Goal: Task Accomplishment & Management: Manage account settings

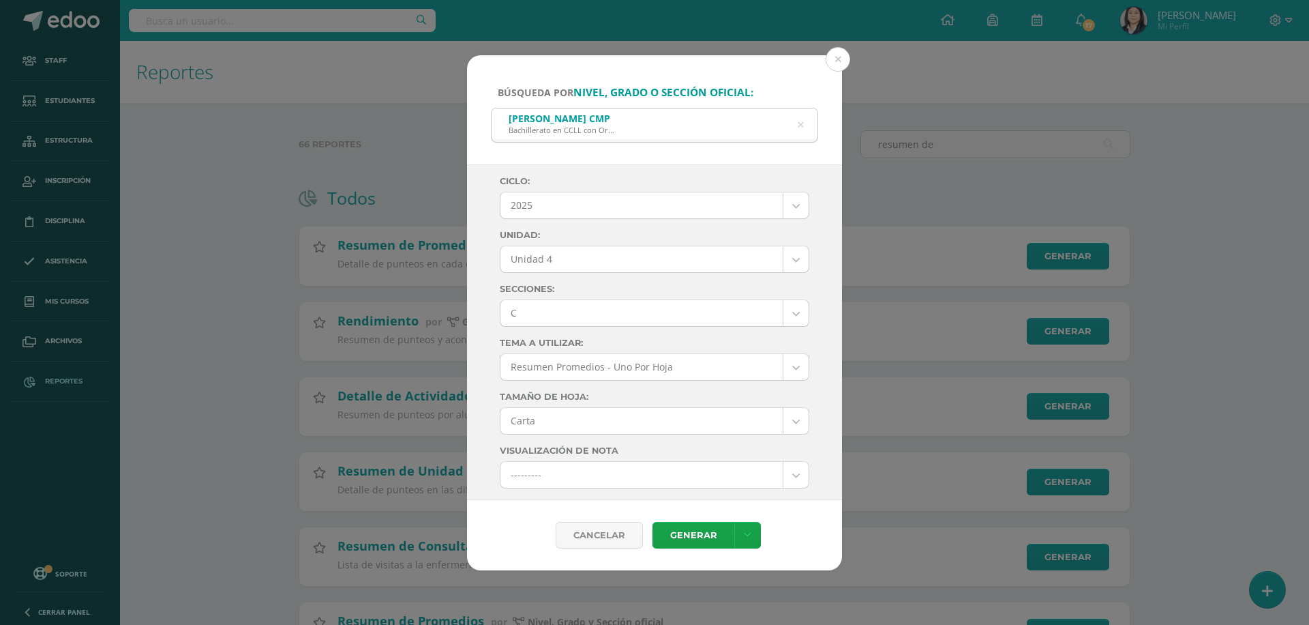
select select "7"
select select "Unidad 4"
select select "C"
select select "letter"
select select "10"
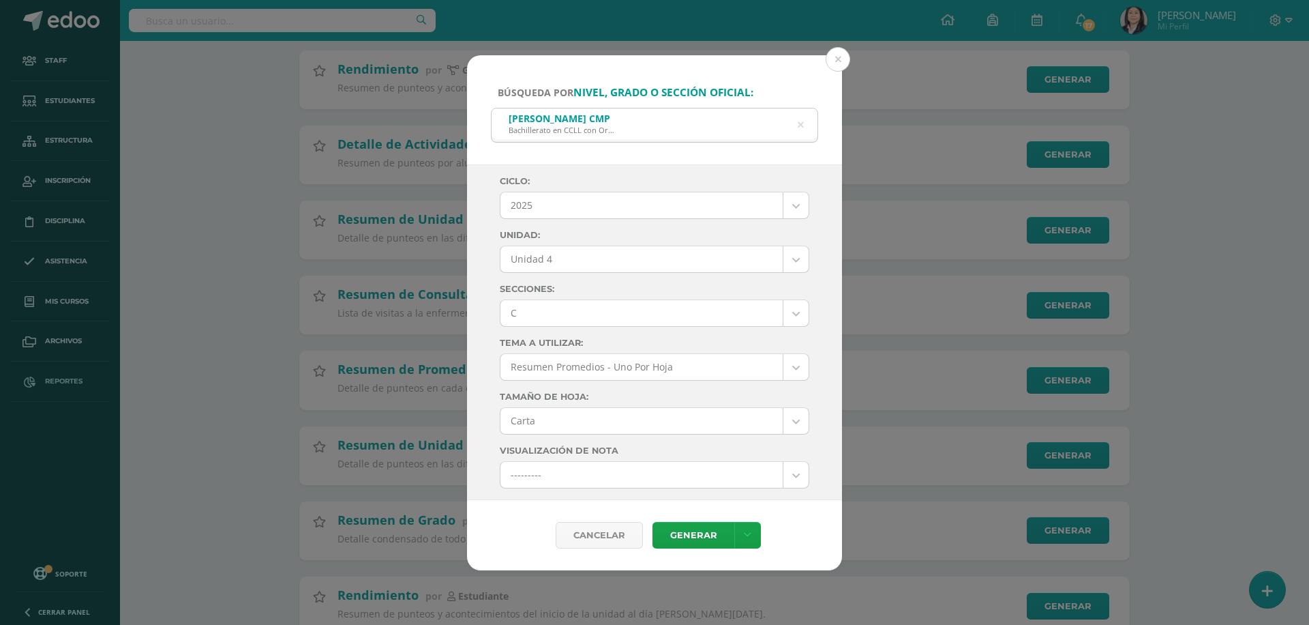
scroll to position [706, 0]
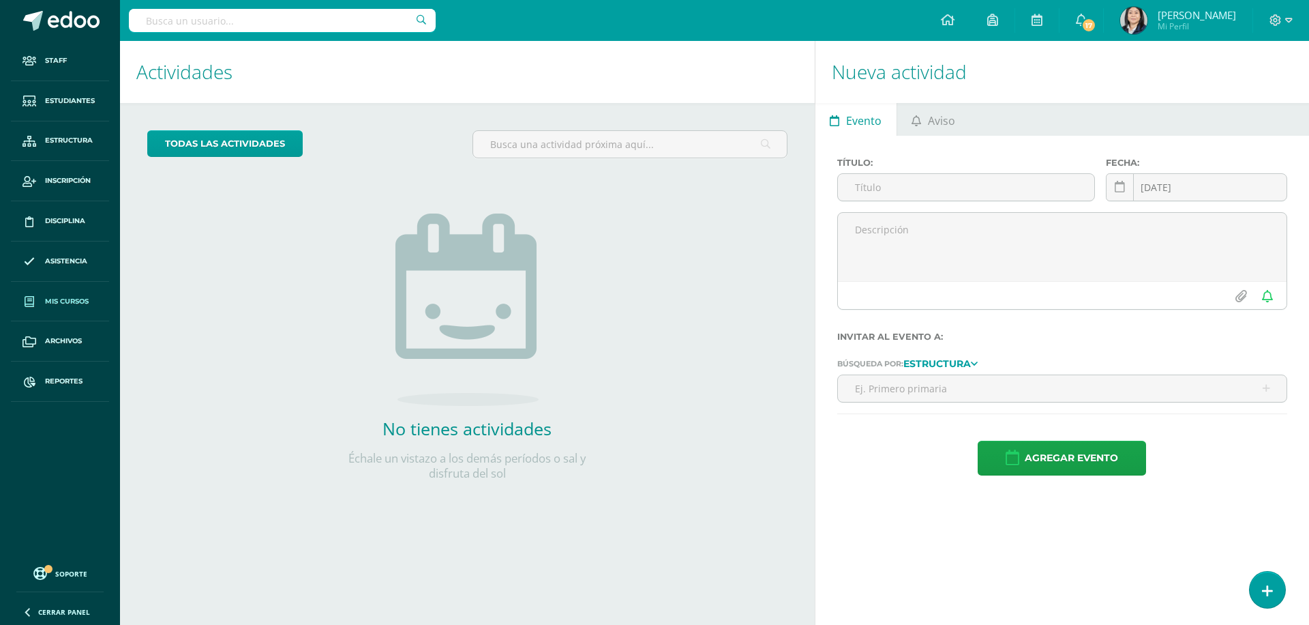
click at [52, 299] on span "Mis cursos" at bounding box center [67, 301] width 44 height 11
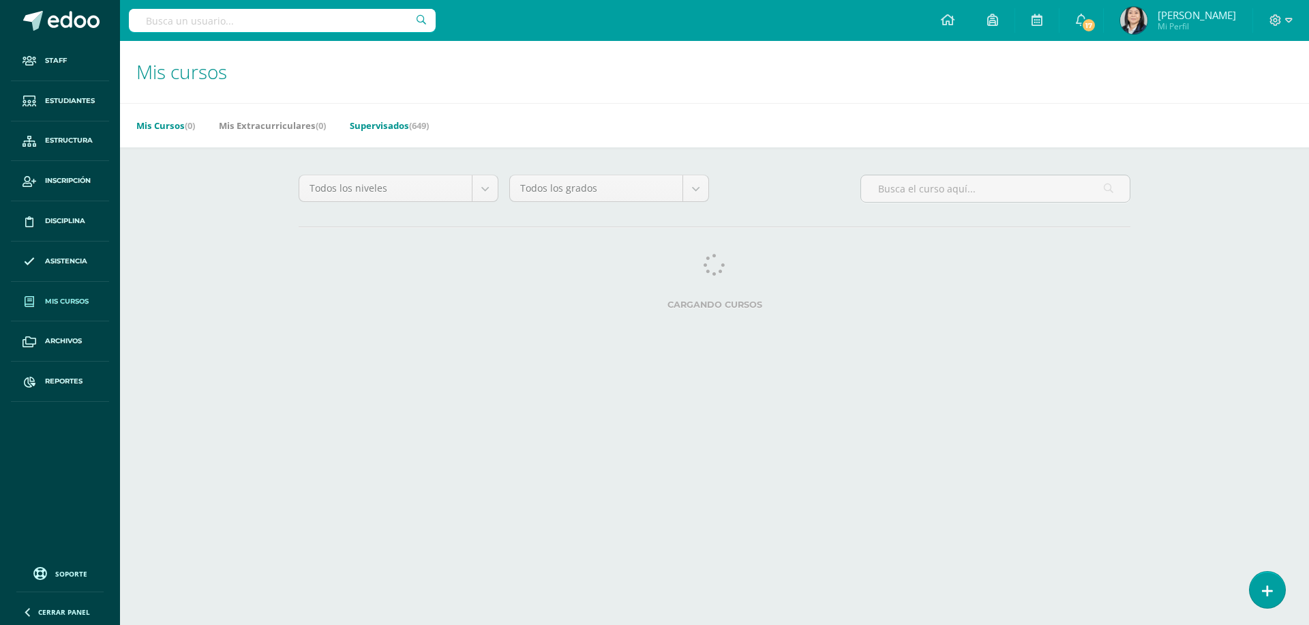
click at [398, 123] on link "Supervisados (649)" at bounding box center [389, 126] width 79 height 22
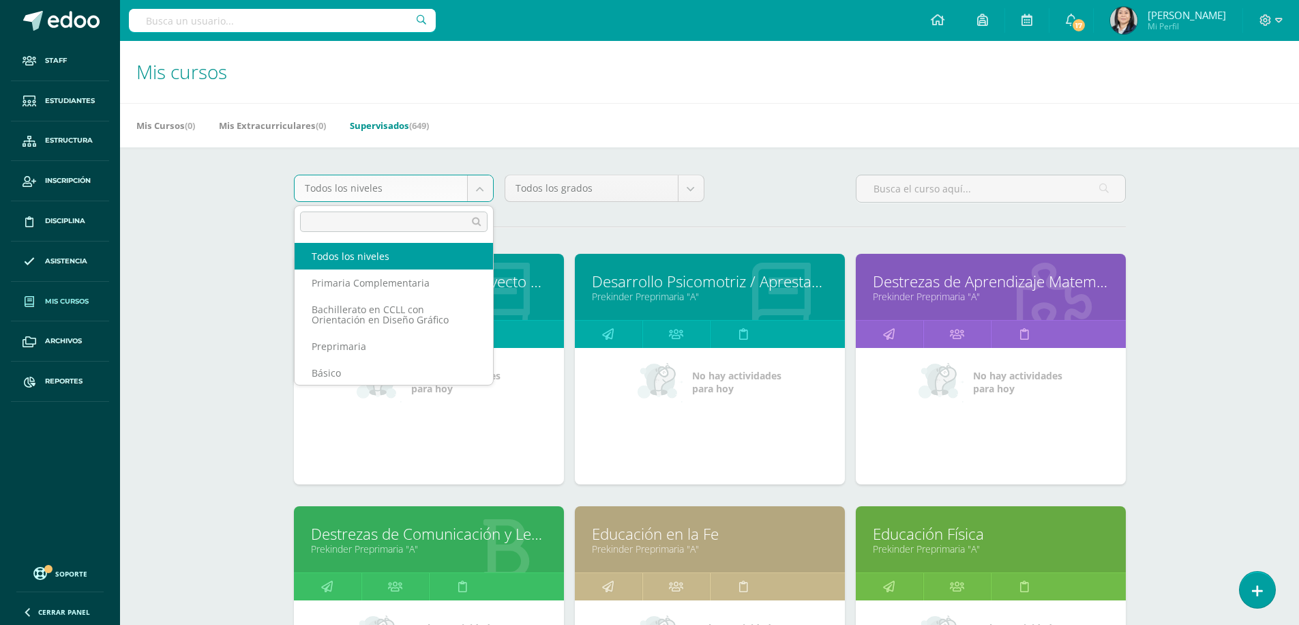
click at [473, 188] on body "Staff Estudiantes Estructura Inscripción Disciplina Asistencia Mis cursos Archi…" at bounding box center [649, 548] width 1299 height 1097
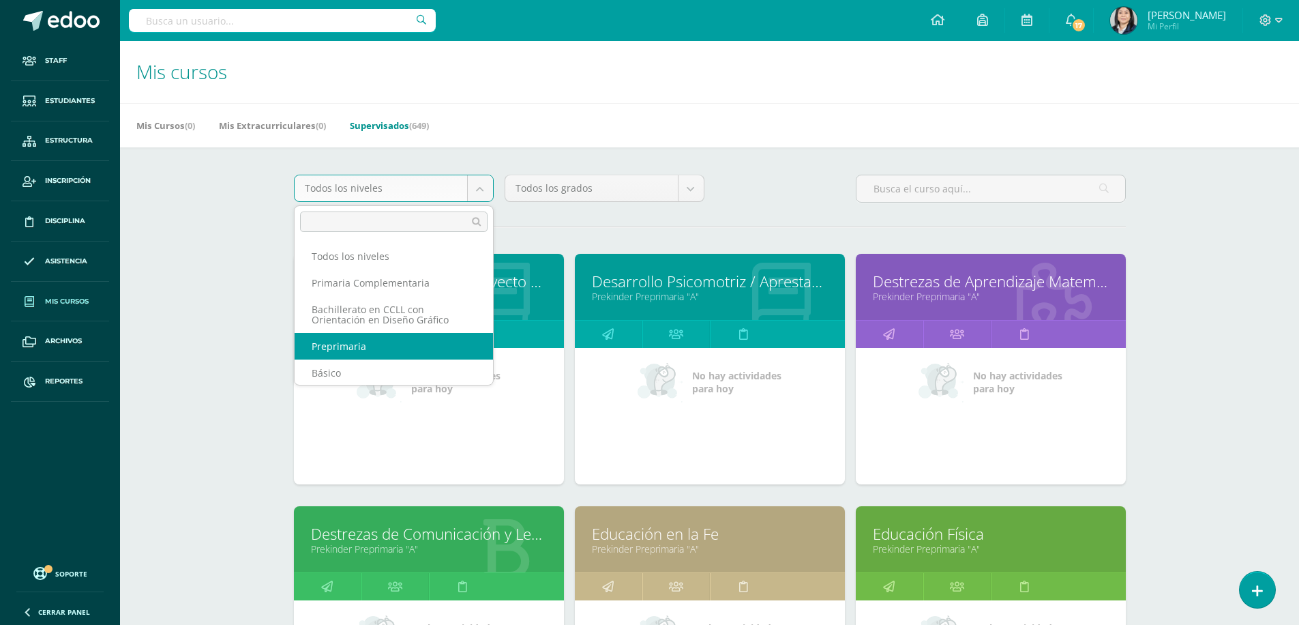
scroll to position [1, 0]
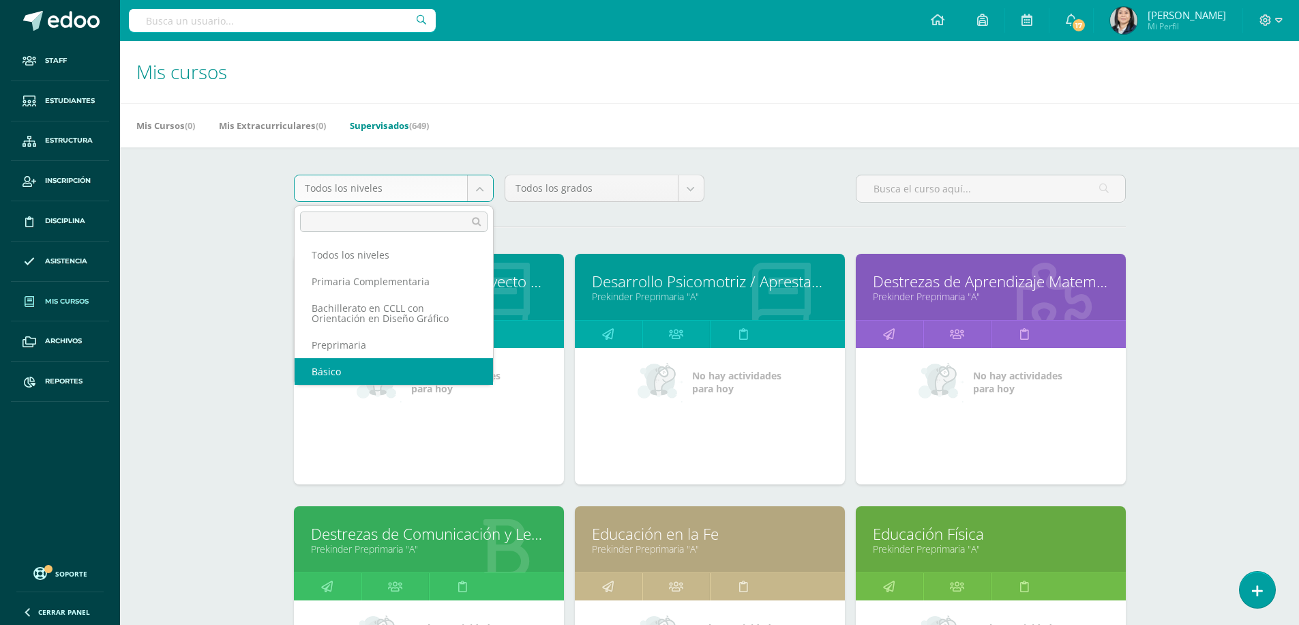
select select "4"
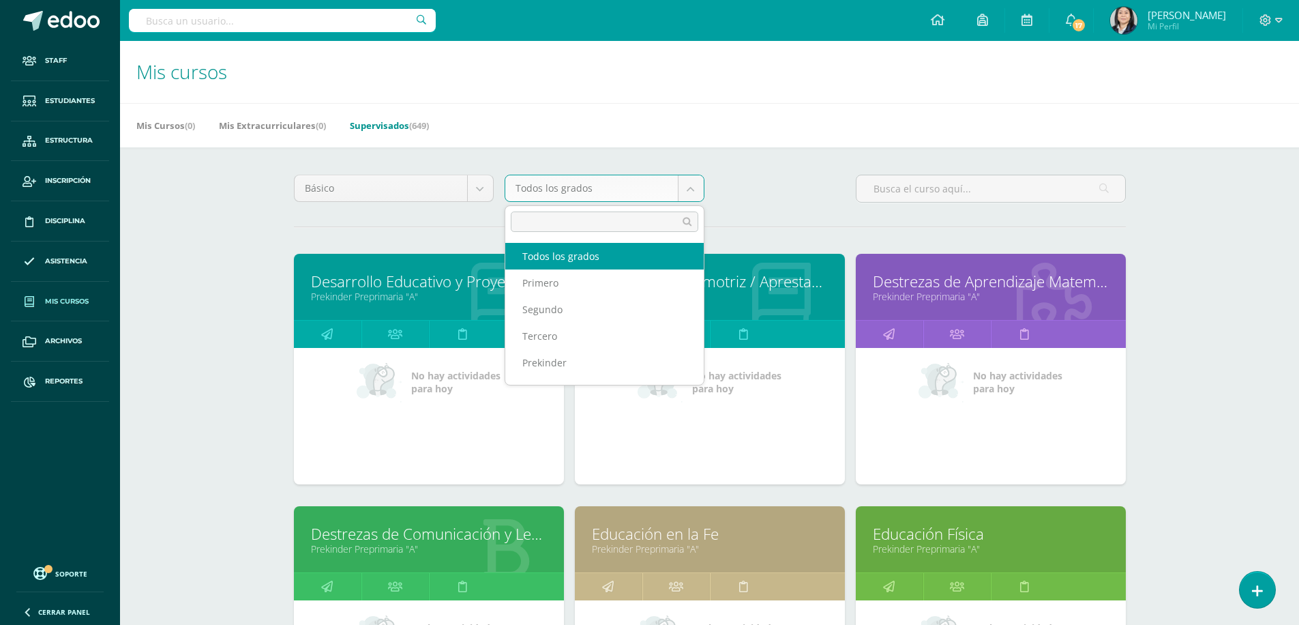
click at [692, 192] on body "Staff Estudiantes Estructura Inscripción Disciplina Asistencia Mis cursos Archi…" at bounding box center [649, 548] width 1299 height 1097
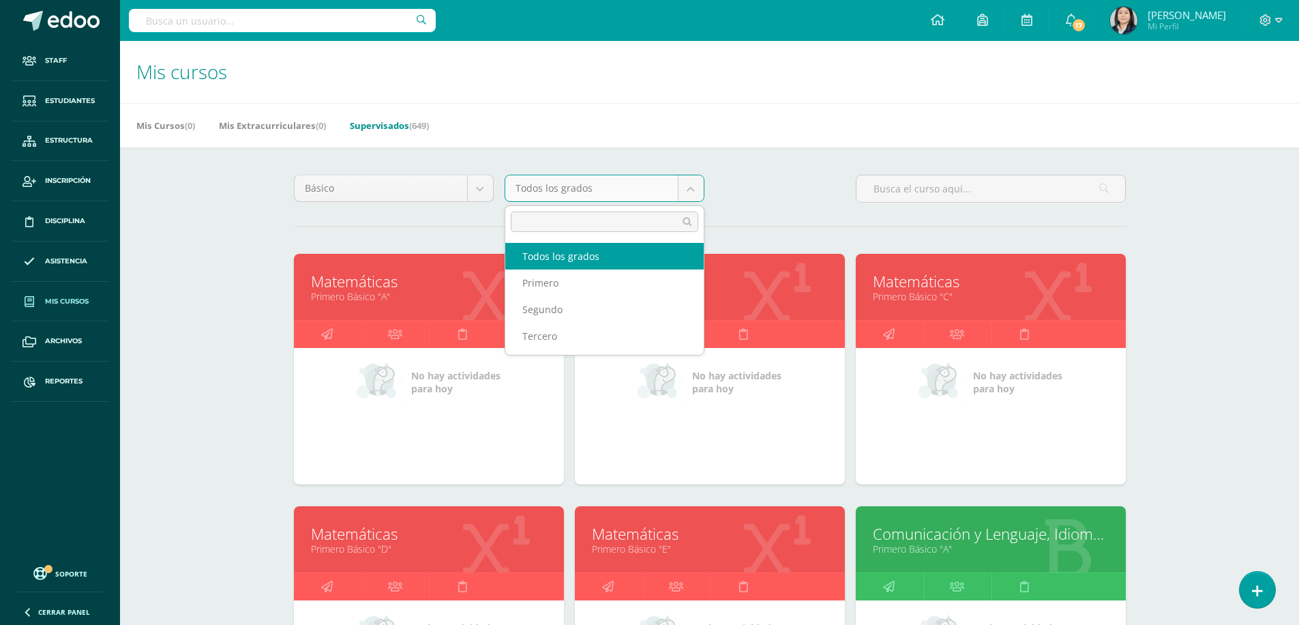
click at [693, 188] on body "Staff Estudiantes Estructura Inscripción Disciplina Asistencia Mis cursos Archi…" at bounding box center [649, 548] width 1299 height 1097
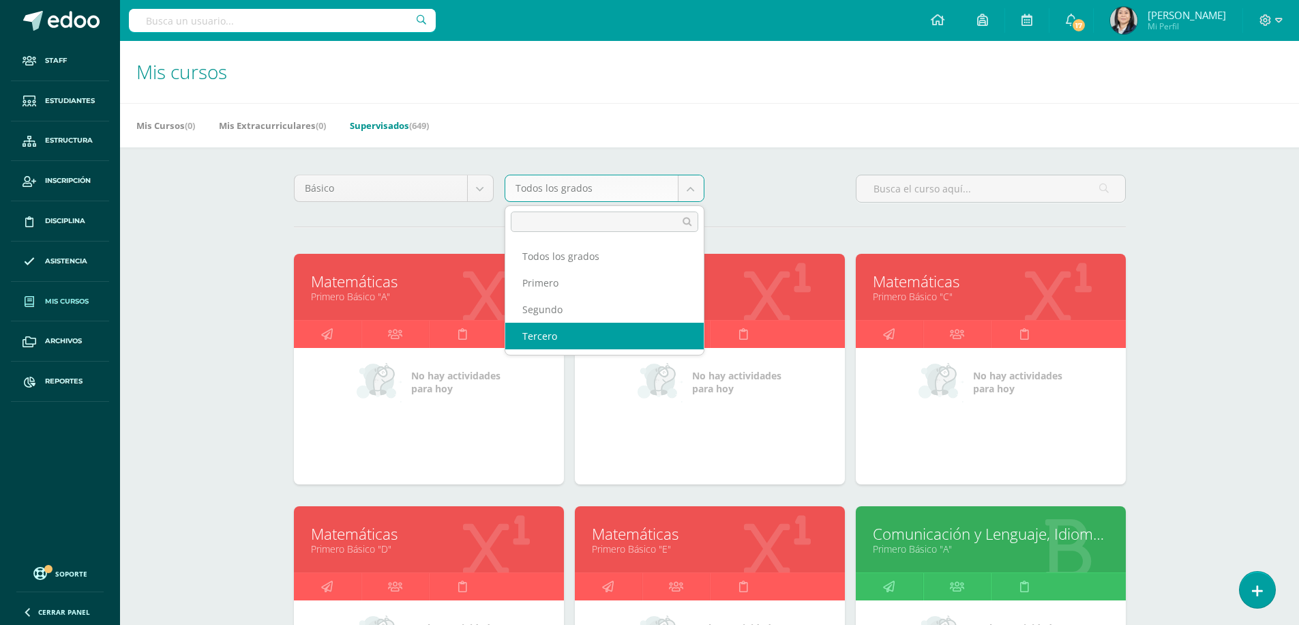
select select "12"
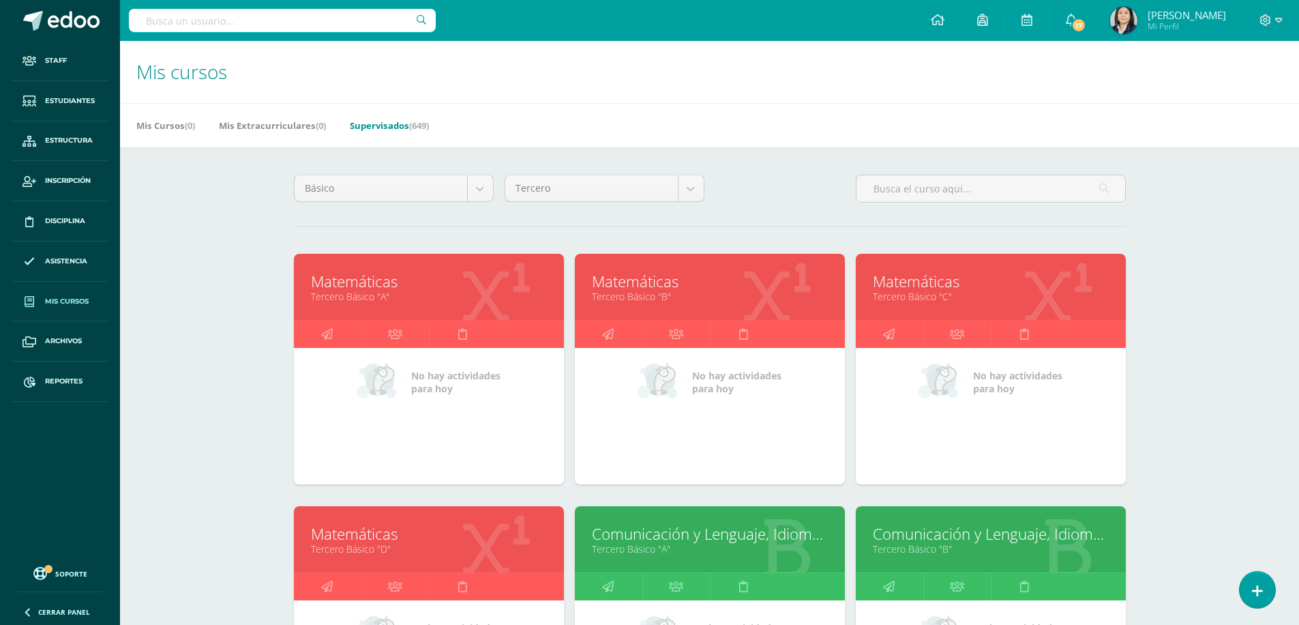
click at [917, 282] on link "Matemáticas" at bounding box center [991, 281] width 236 height 21
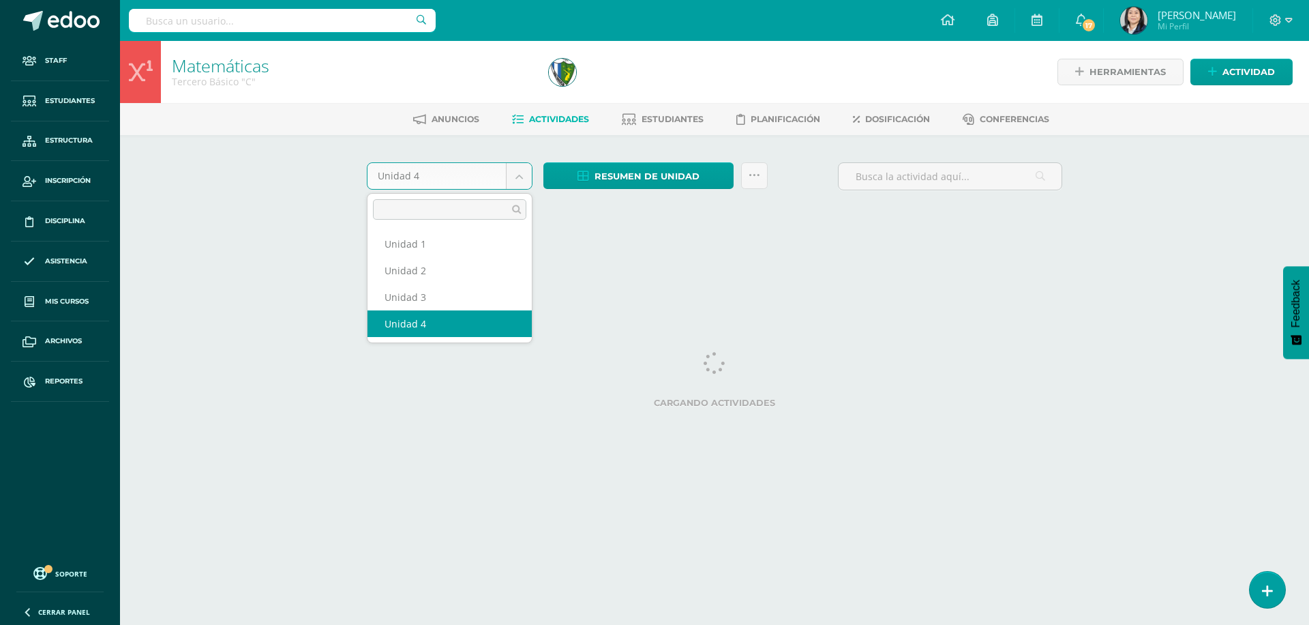
click at [518, 177] on body "Staff Estudiantes Estructura Inscripción Disciplina Asistencia Mis cursos Archi…" at bounding box center [654, 127] width 1309 height 254
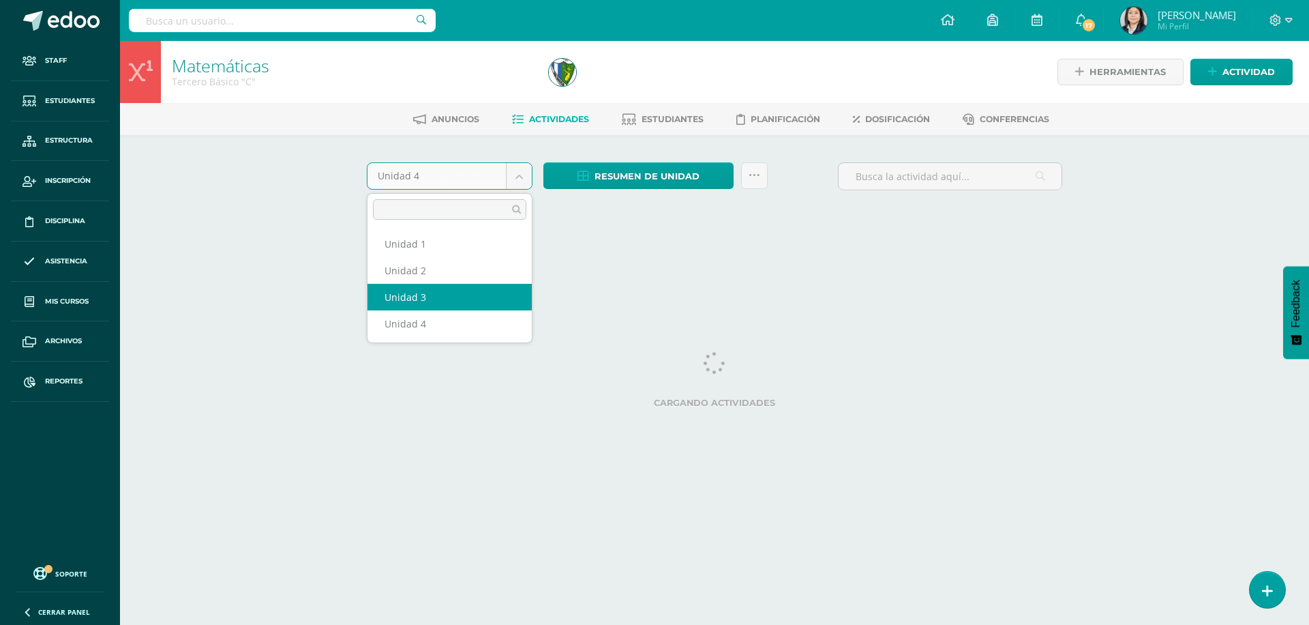
select select "Unidad 3"
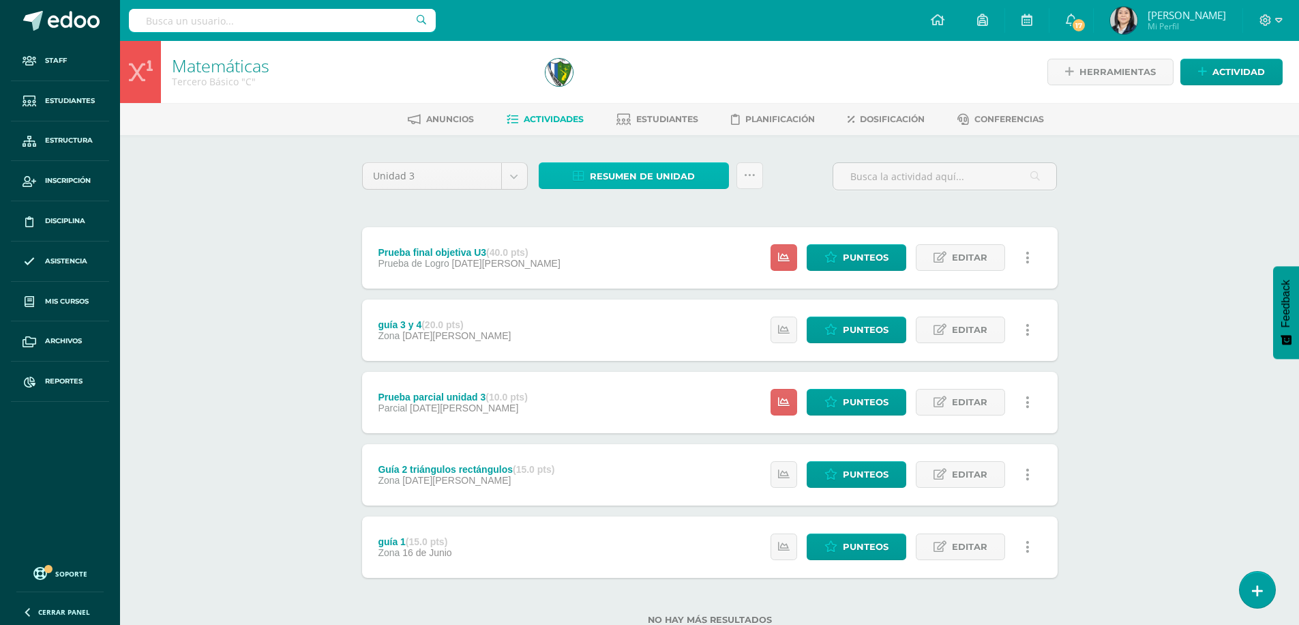
click at [646, 174] on span "Resumen de unidad" at bounding box center [642, 176] width 105 height 25
click at [642, 88] on link "Descargar como HTML" at bounding box center [633, 87] width 145 height 21
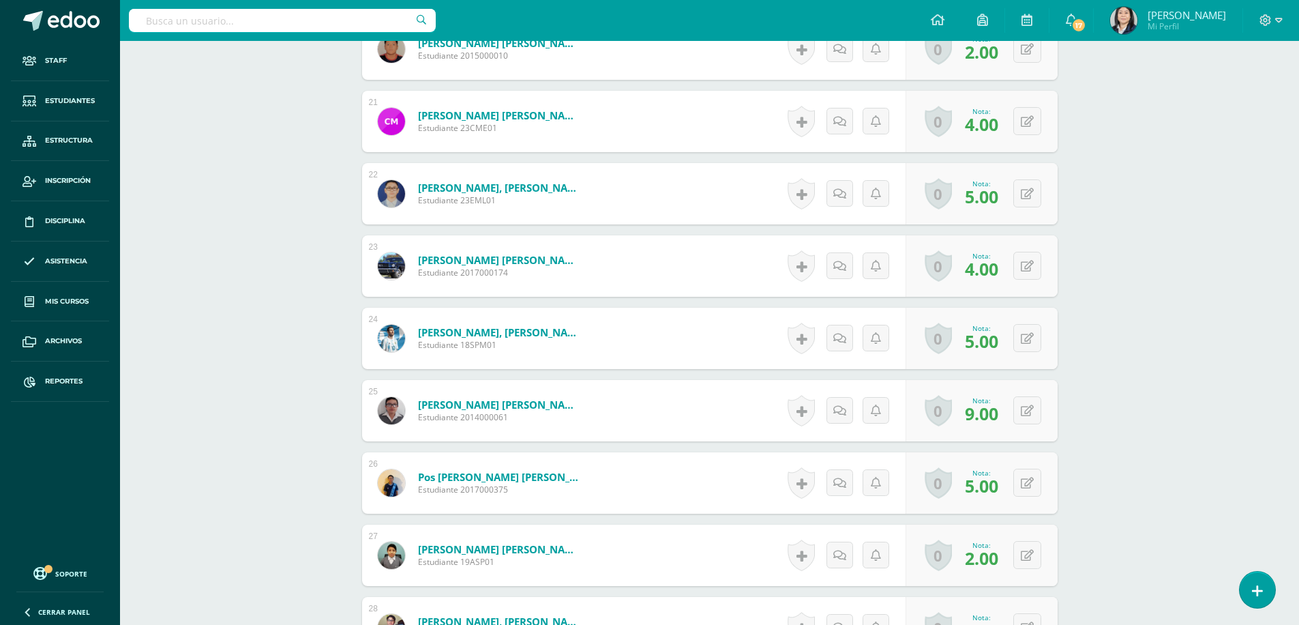
scroll to position [1910, 0]
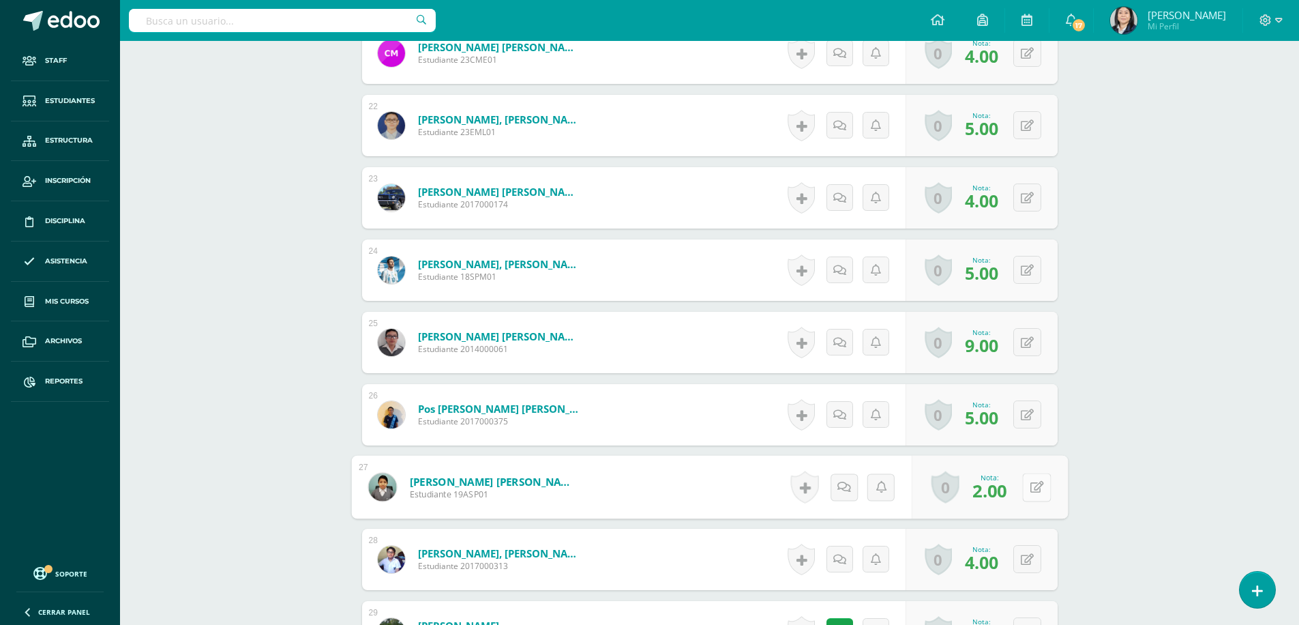
click at [1024, 490] on button at bounding box center [1036, 487] width 29 height 29
type input "4"
click at [998, 494] on icon at bounding box center [1000, 492] width 12 height 12
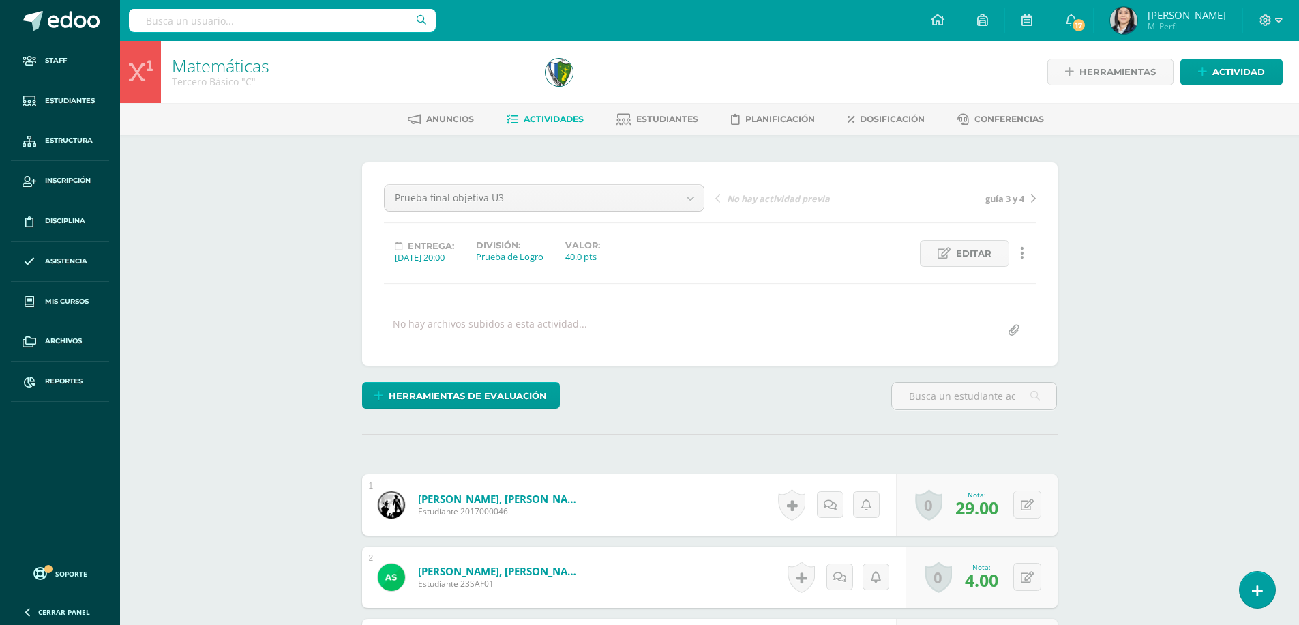
scroll to position [1, 0]
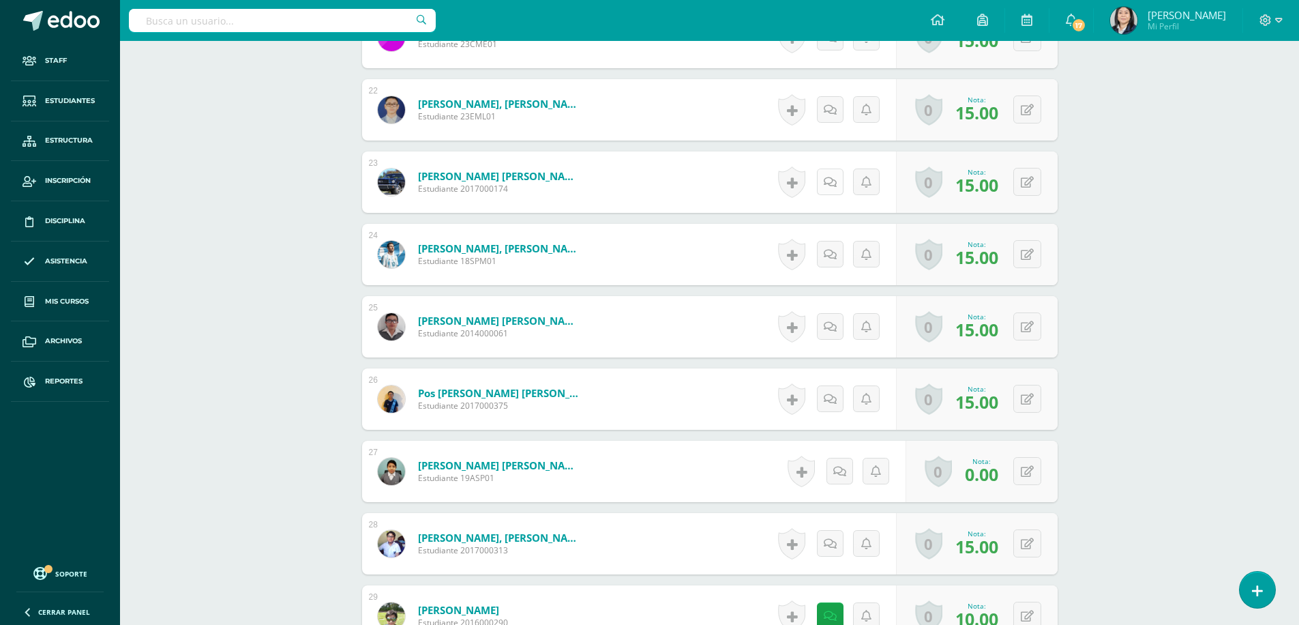
scroll to position [1981, 0]
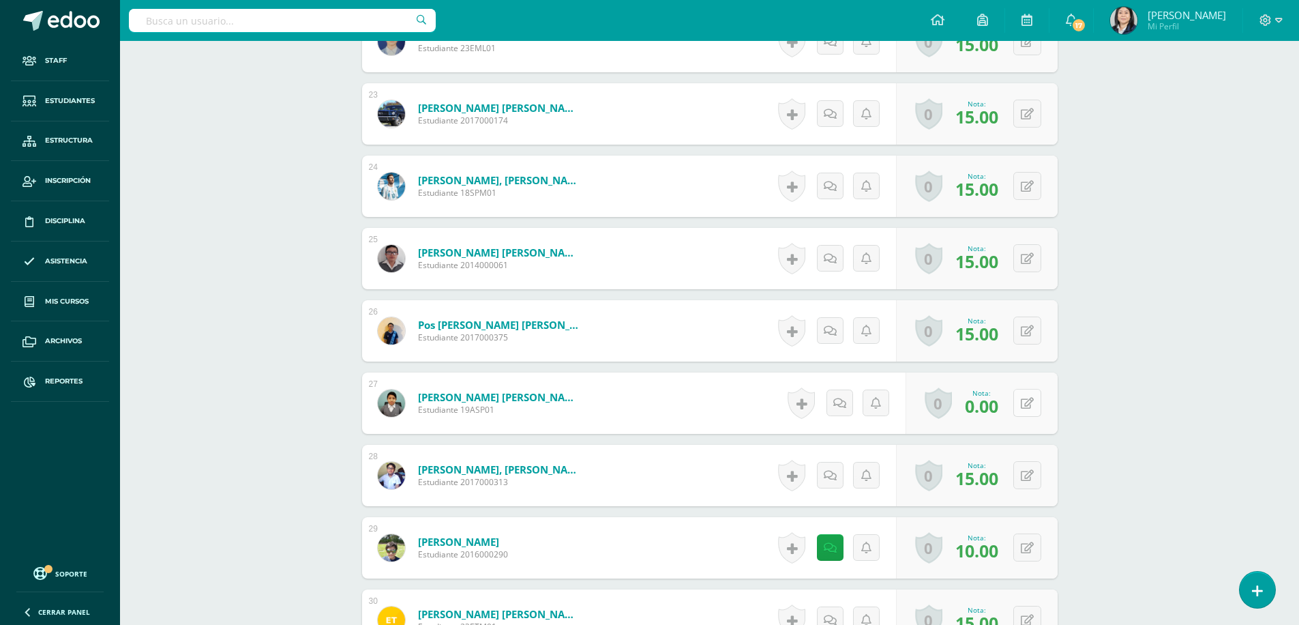
click at [1030, 400] on icon at bounding box center [1027, 404] width 13 height 12
type input "15"
click at [1001, 407] on icon at bounding box center [1000, 408] width 12 height 12
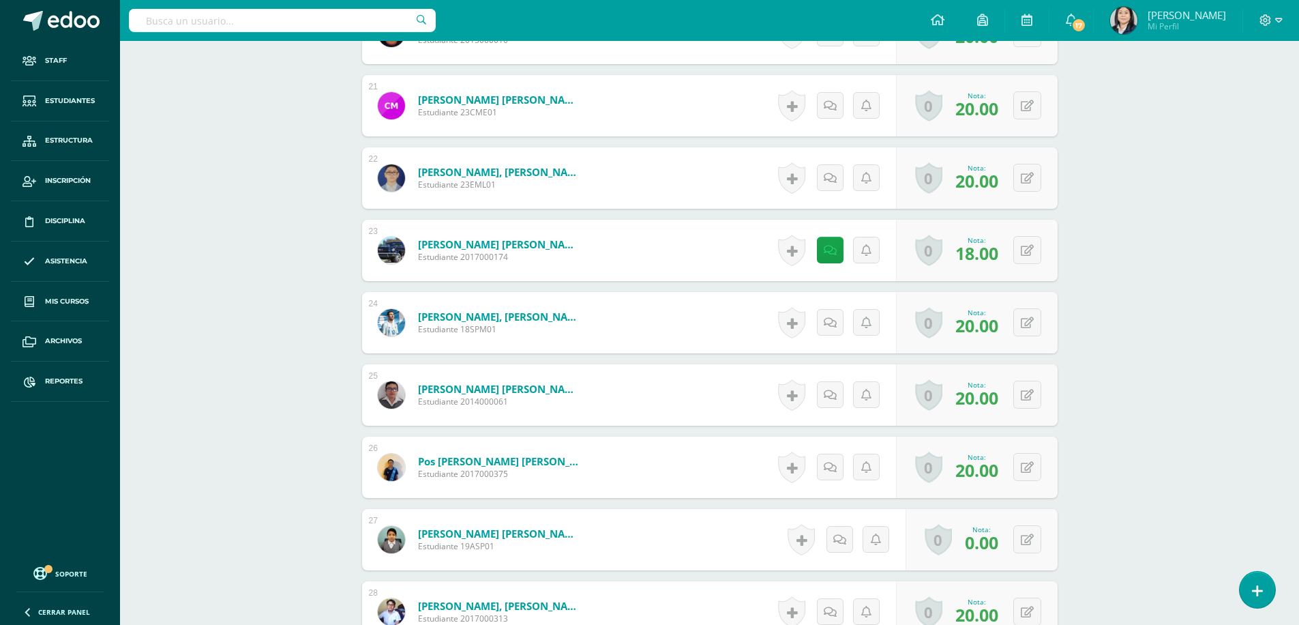
scroll to position [2062, 0]
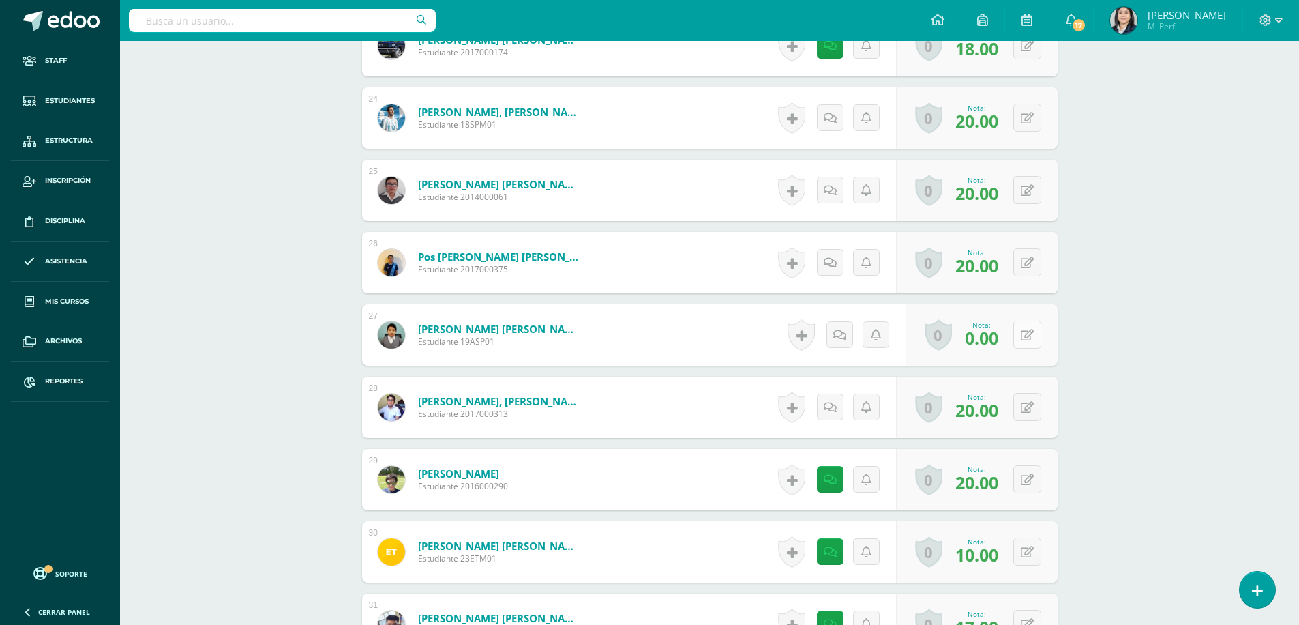
click at [1022, 340] on button at bounding box center [1027, 335] width 28 height 28
type input "20"
click at [1000, 333] on icon at bounding box center [1000, 339] width 12 height 12
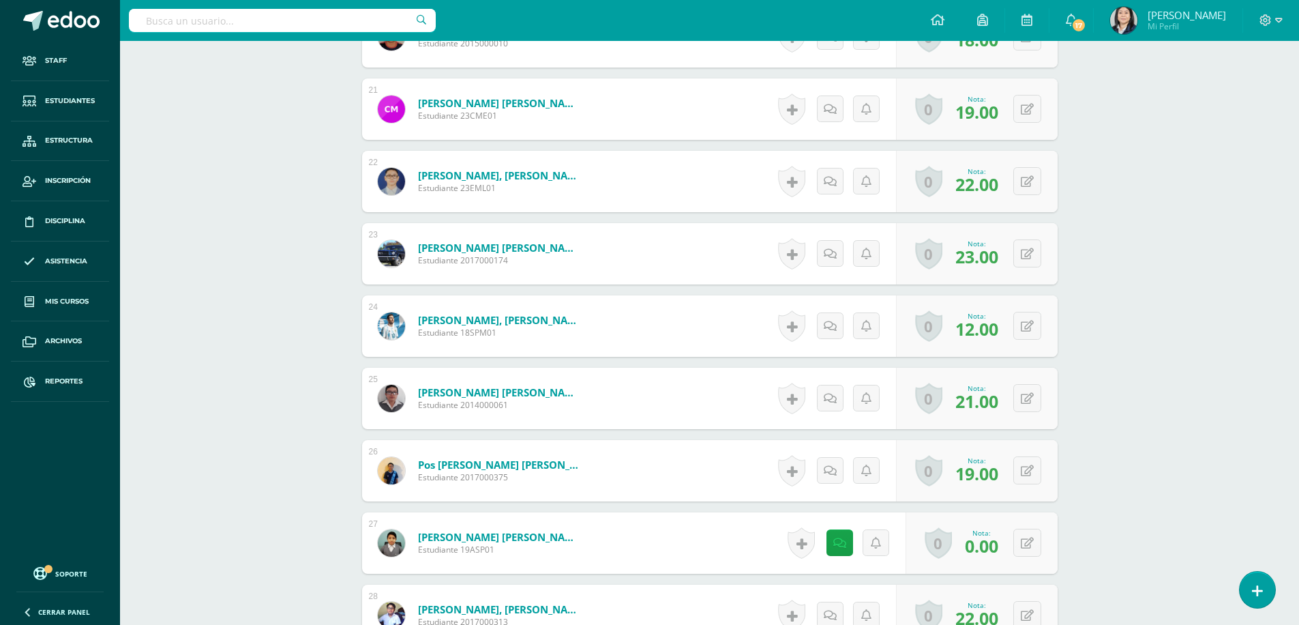
scroll to position [1978, 0]
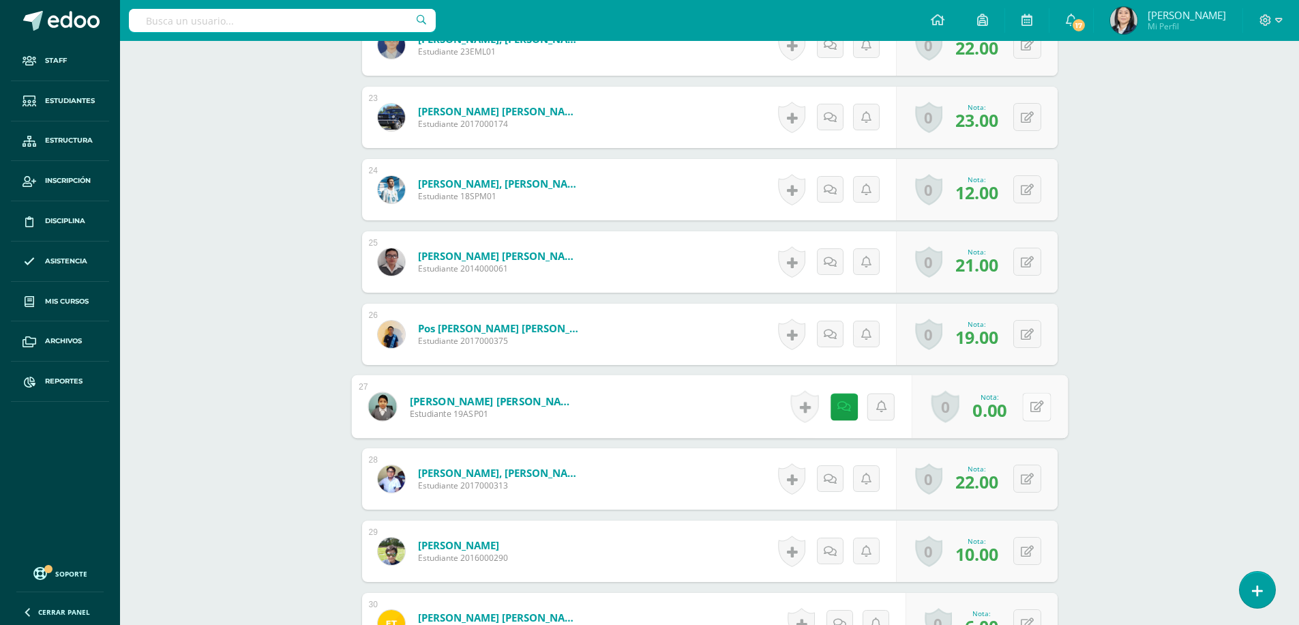
drag, startPoint x: 1027, startPoint y: 408, endPoint x: 1028, endPoint y: 394, distance: 13.7
click at [1030, 408] on icon at bounding box center [1037, 406] width 14 height 12
type input "35"
click at [1004, 405] on icon at bounding box center [1000, 411] width 12 height 12
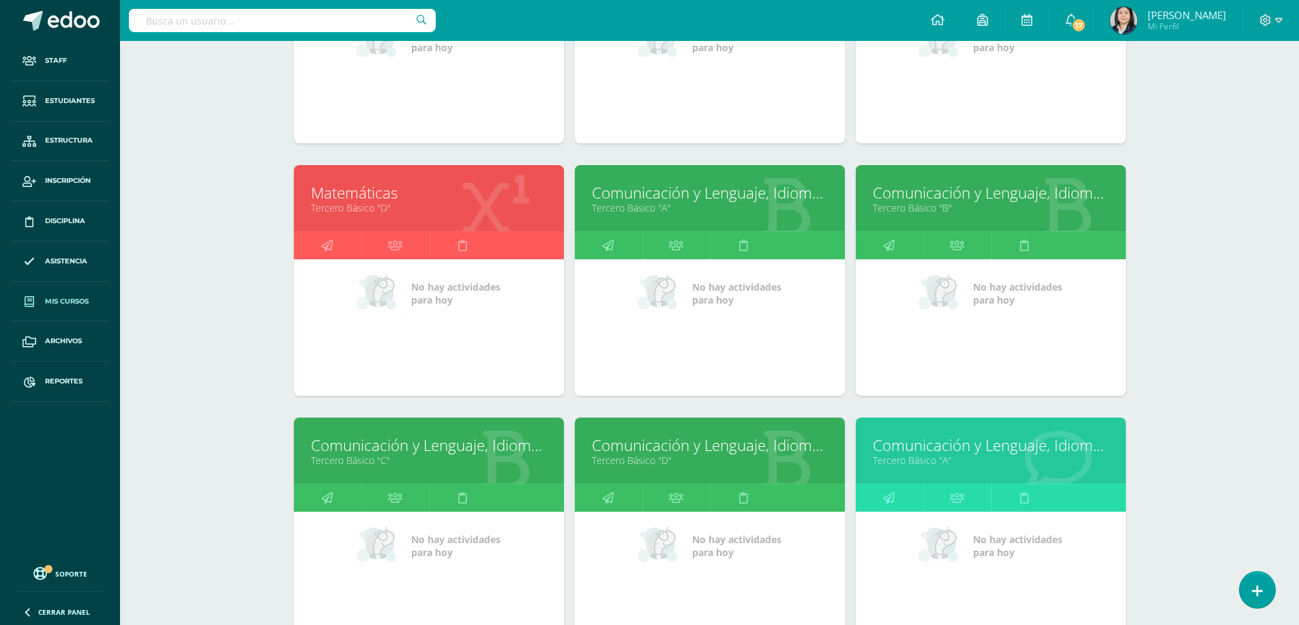
scroll to position [472, 0]
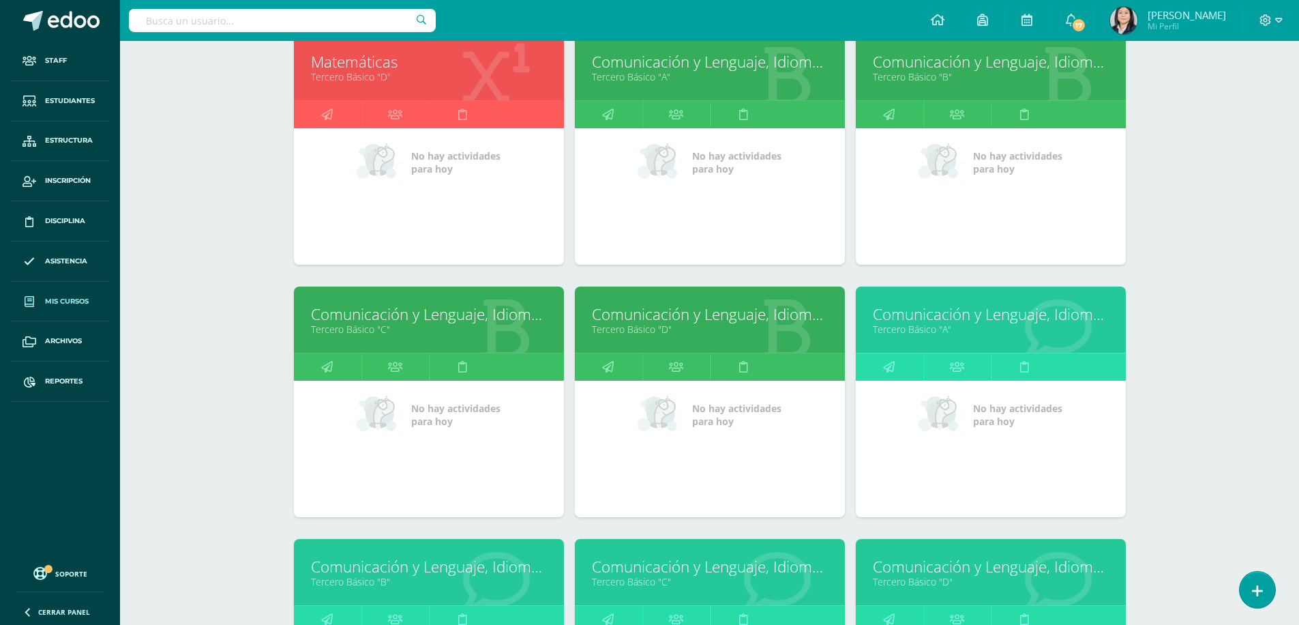
click at [419, 316] on link "Comunicación y Lenguaje, Idioma Español" at bounding box center [429, 313] width 236 height 21
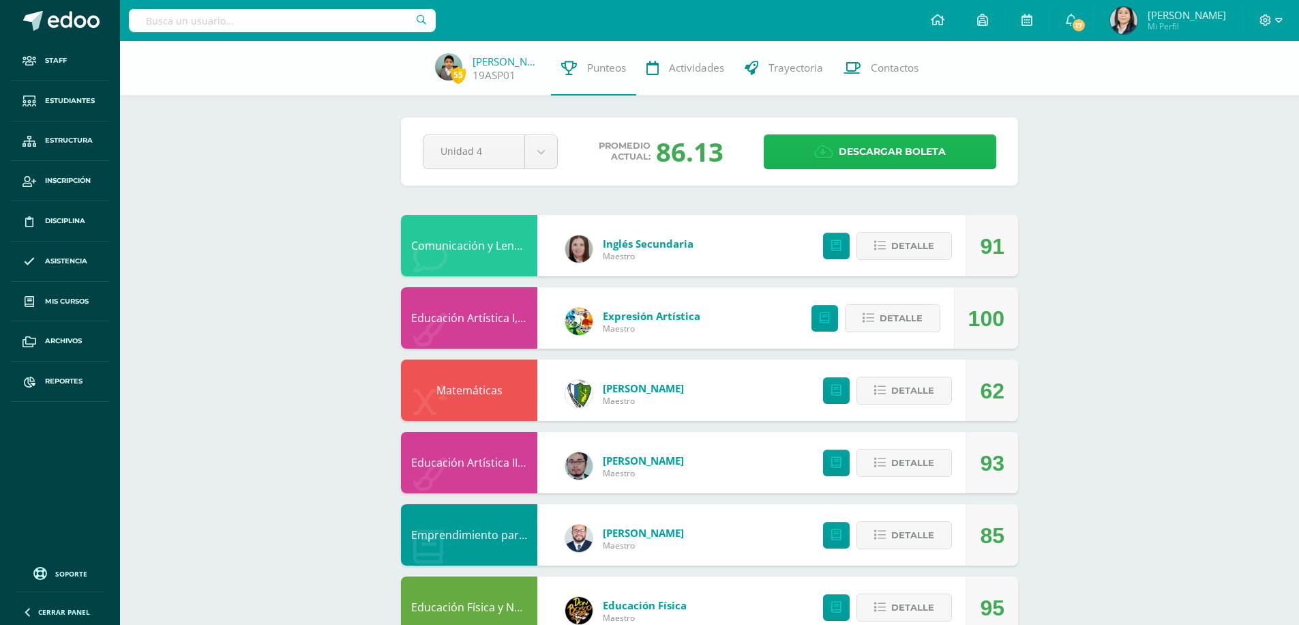
click at [903, 155] on span "Descargar boleta" at bounding box center [892, 151] width 107 height 33
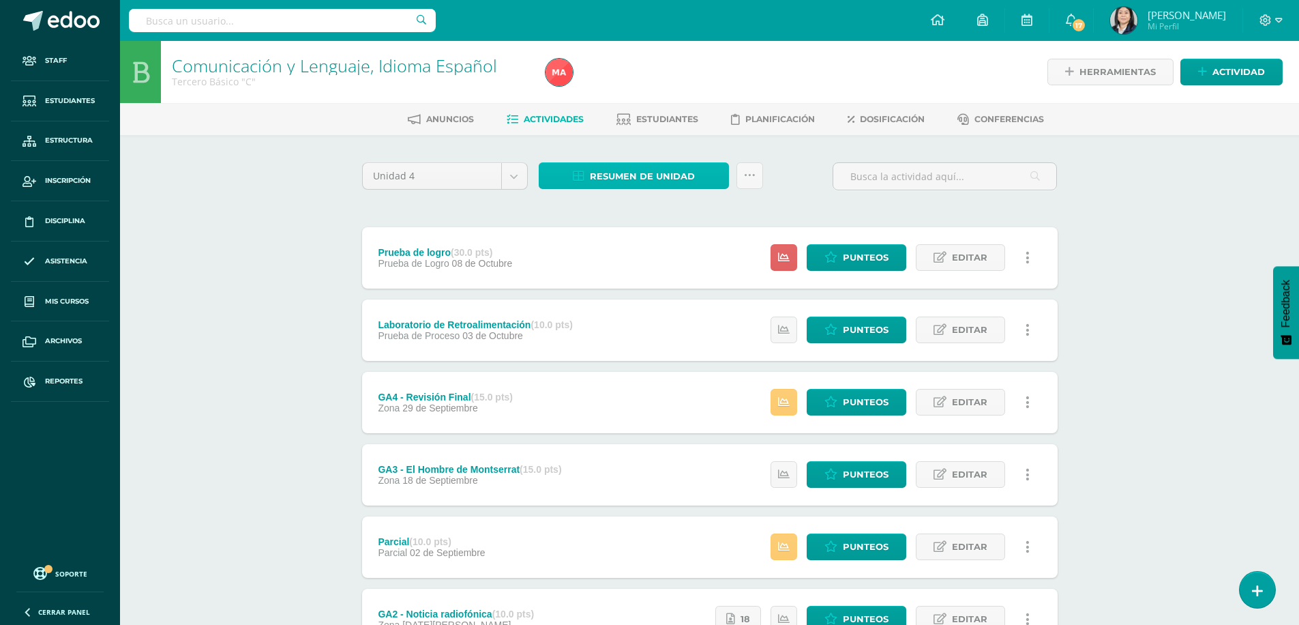
click at [644, 182] on span "Resumen de unidad" at bounding box center [642, 176] width 105 height 25
click at [647, 89] on link "Descargar como HTML" at bounding box center [633, 87] width 145 height 21
click at [517, 174] on body "Staff Estudiantes Estructura Inscripción Disciplina Asistencia Mis cursos Archi…" at bounding box center [649, 406] width 1299 height 813
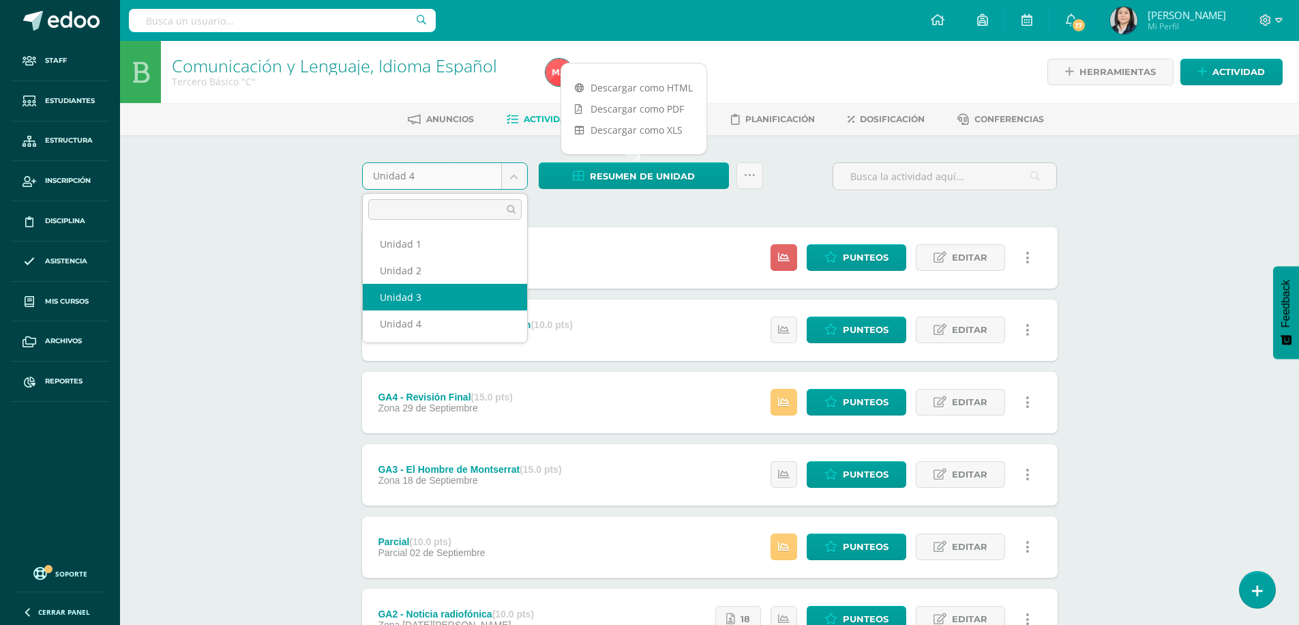
select select "Unidad 3"
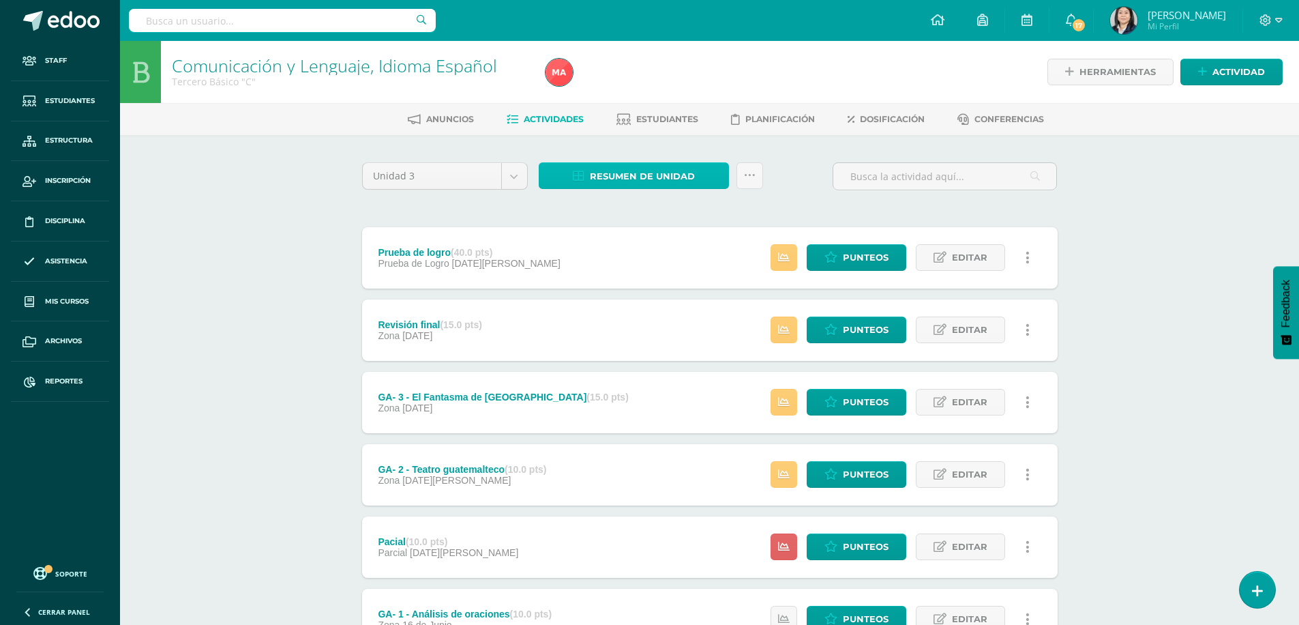
click at [616, 170] on span "Resumen de unidad" at bounding box center [642, 176] width 105 height 25
click at [648, 86] on link "Descargar como HTML" at bounding box center [633, 87] width 145 height 21
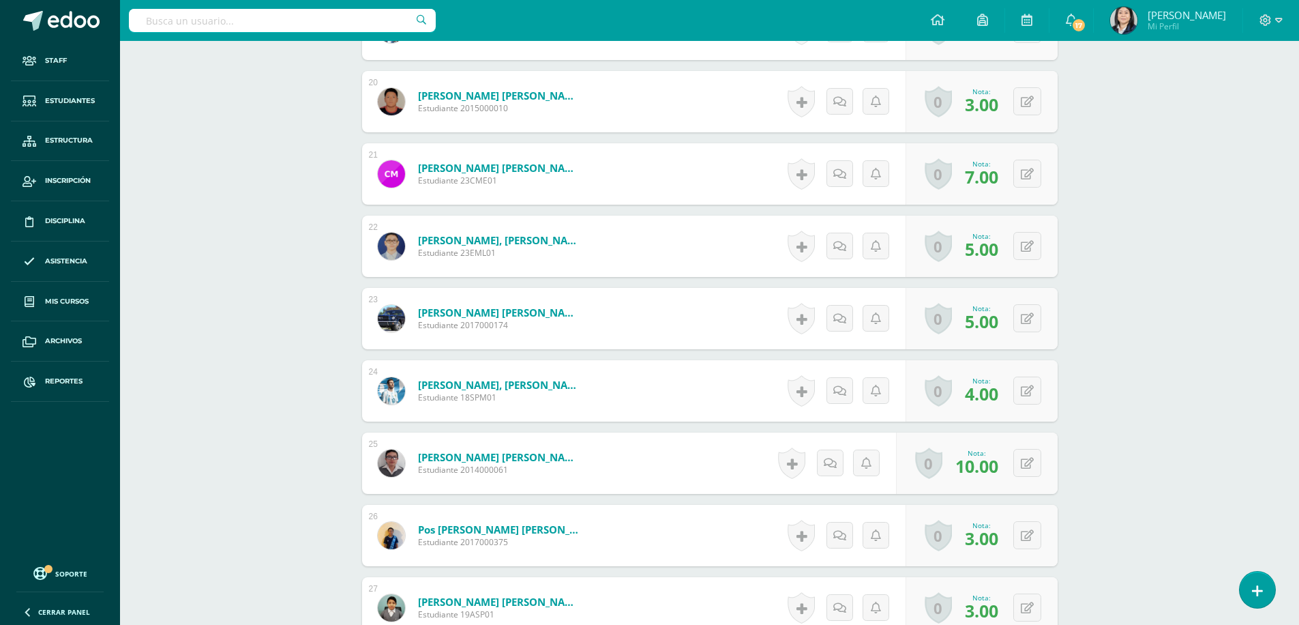
scroll to position [1926, 0]
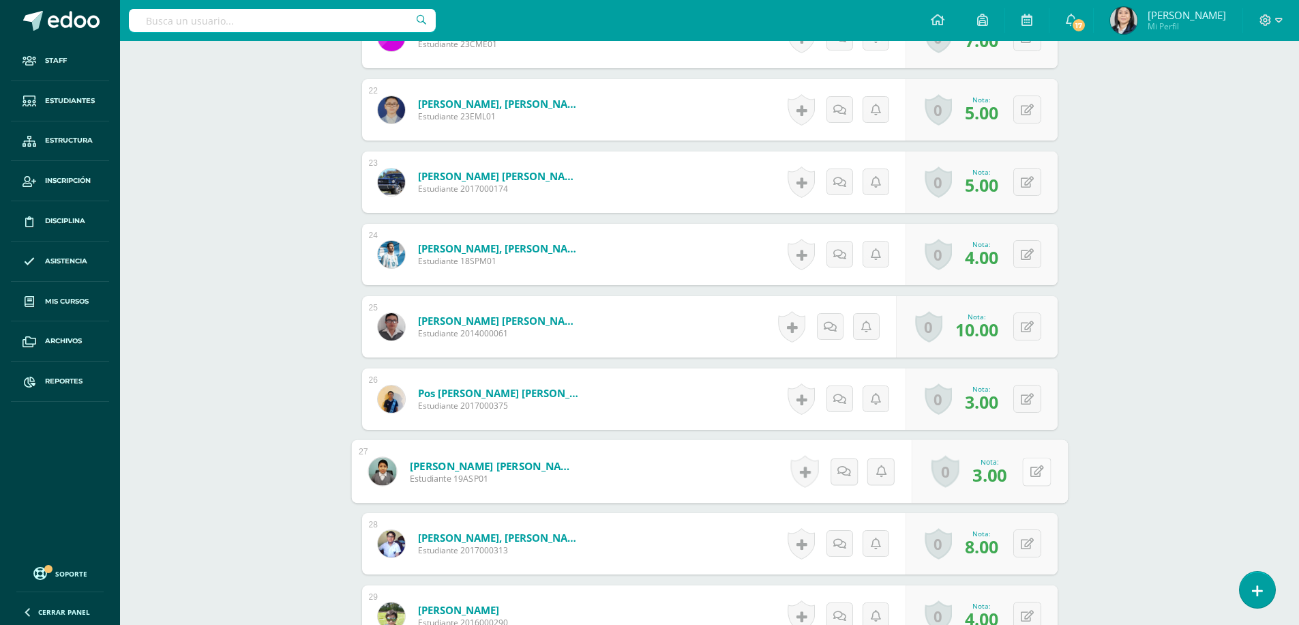
click at [1024, 469] on button at bounding box center [1036, 471] width 29 height 29
type input "6"
click at [1005, 473] on icon at bounding box center [1000, 476] width 12 height 12
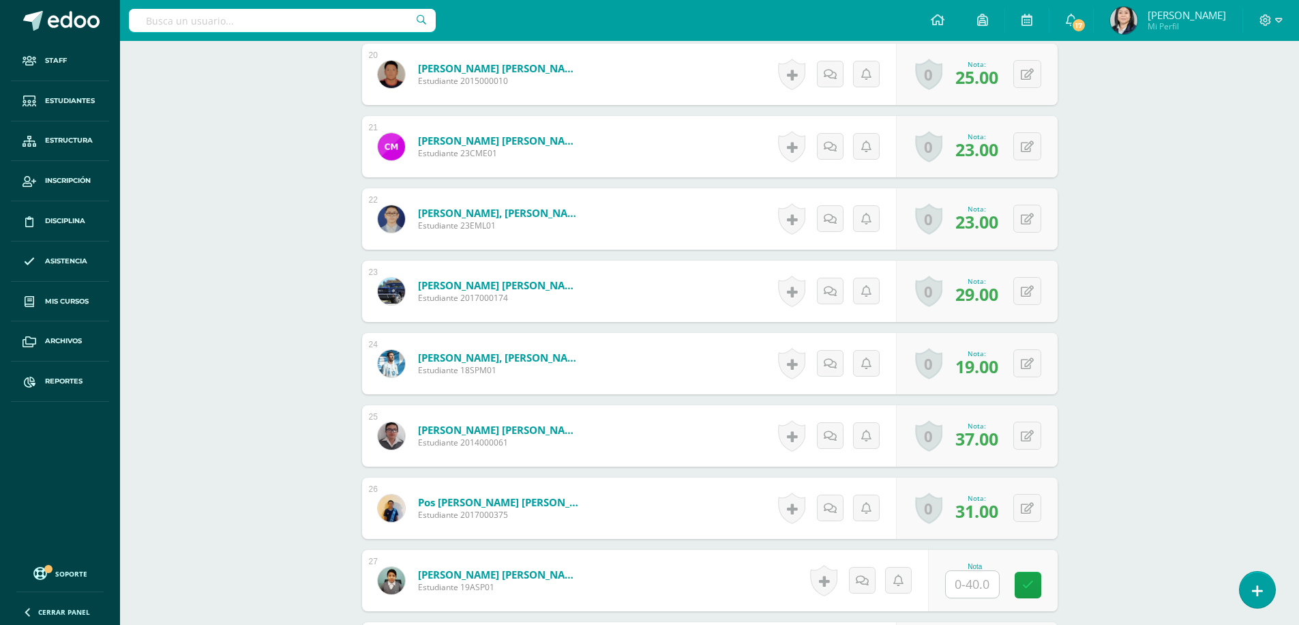
scroll to position [1953, 0]
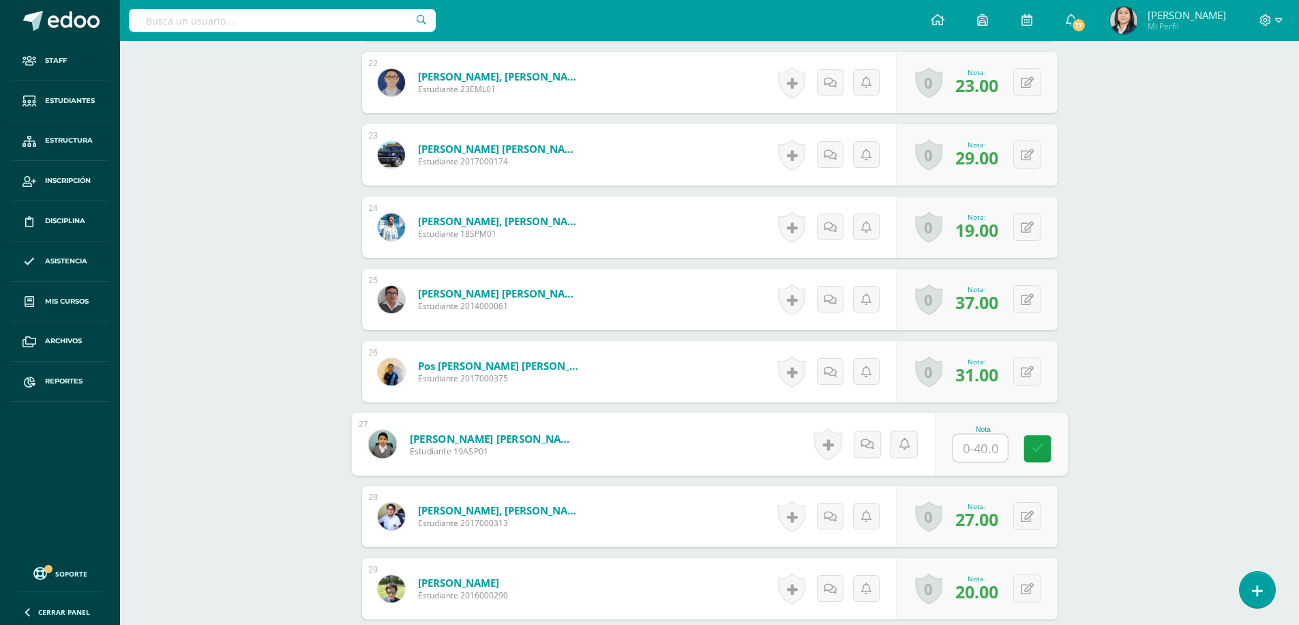
click at [970, 449] on input "text" at bounding box center [980, 447] width 55 height 27
type input "36"
click at [1041, 446] on icon at bounding box center [1037, 449] width 12 height 12
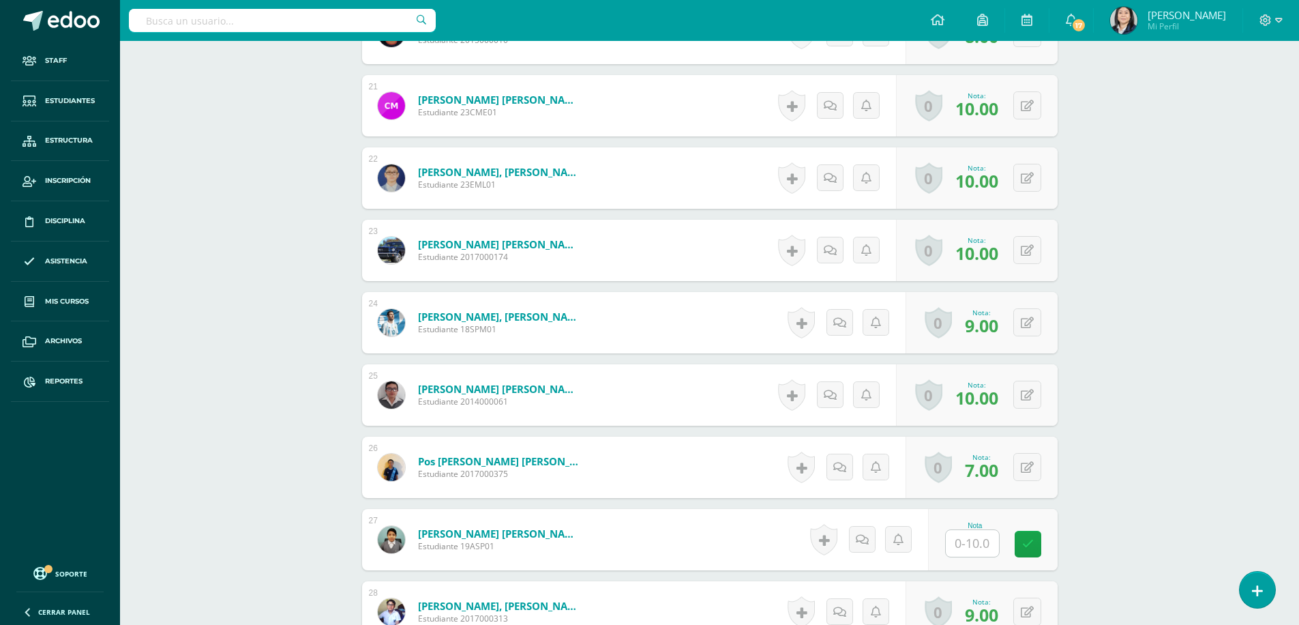
scroll to position [2007, 0]
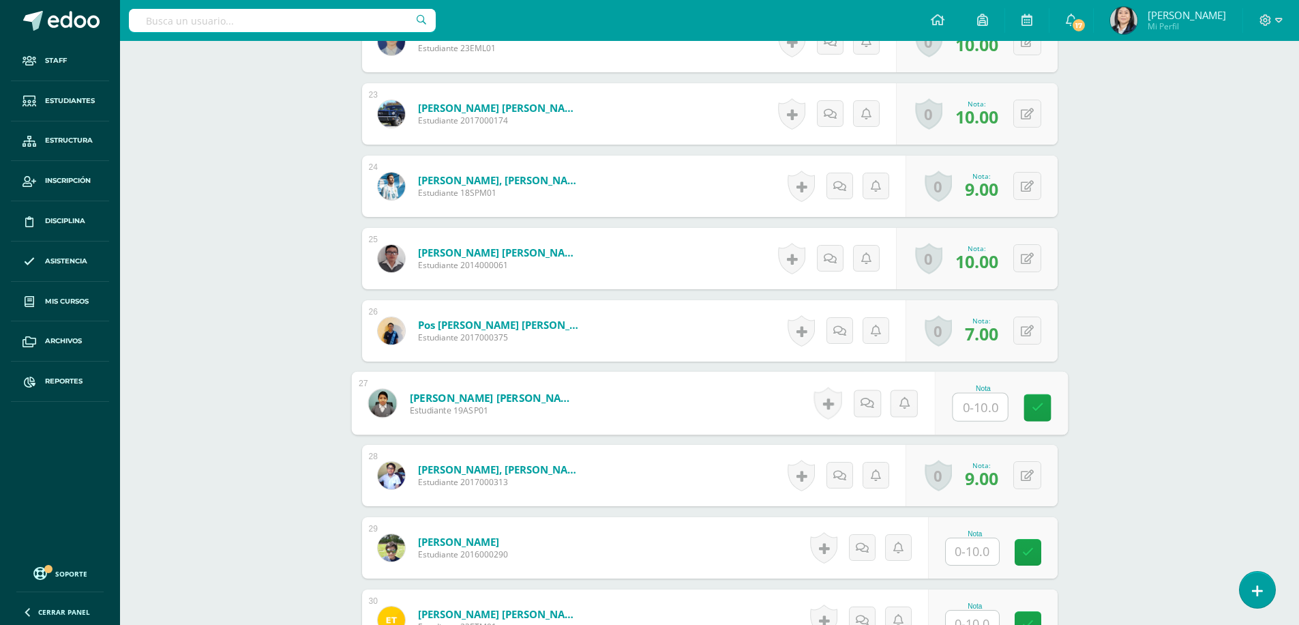
type input "10"
click at [1032, 408] on icon at bounding box center [1037, 408] width 12 height 12
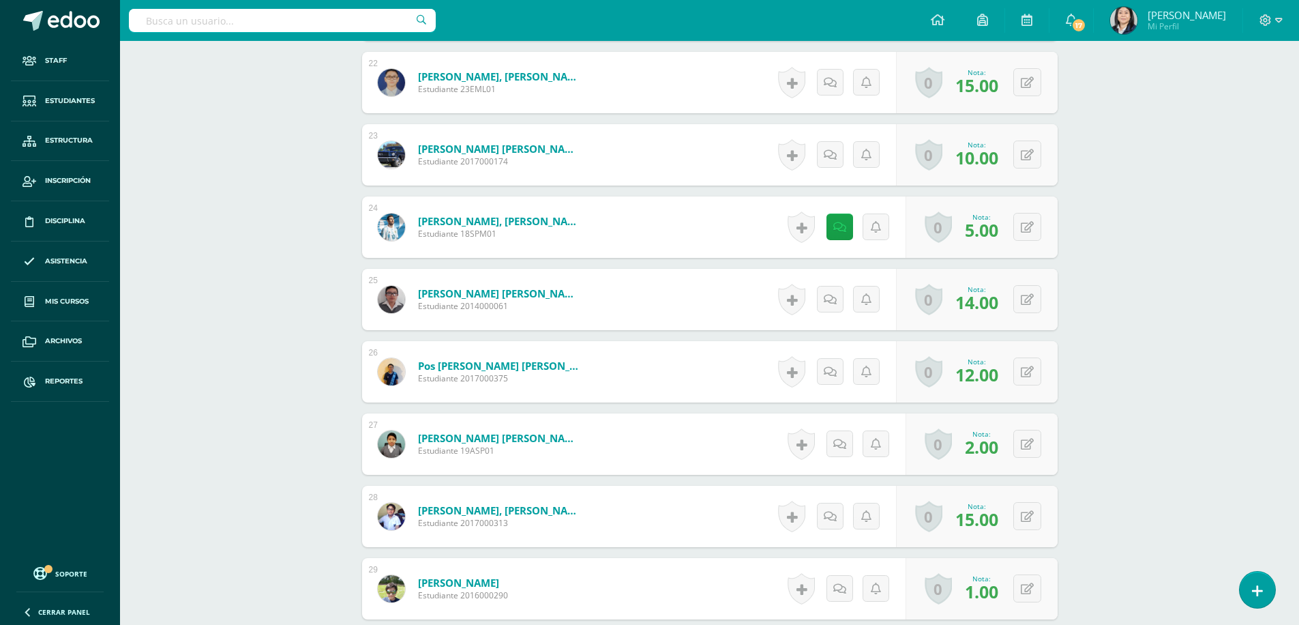
scroll to position [2061, 0]
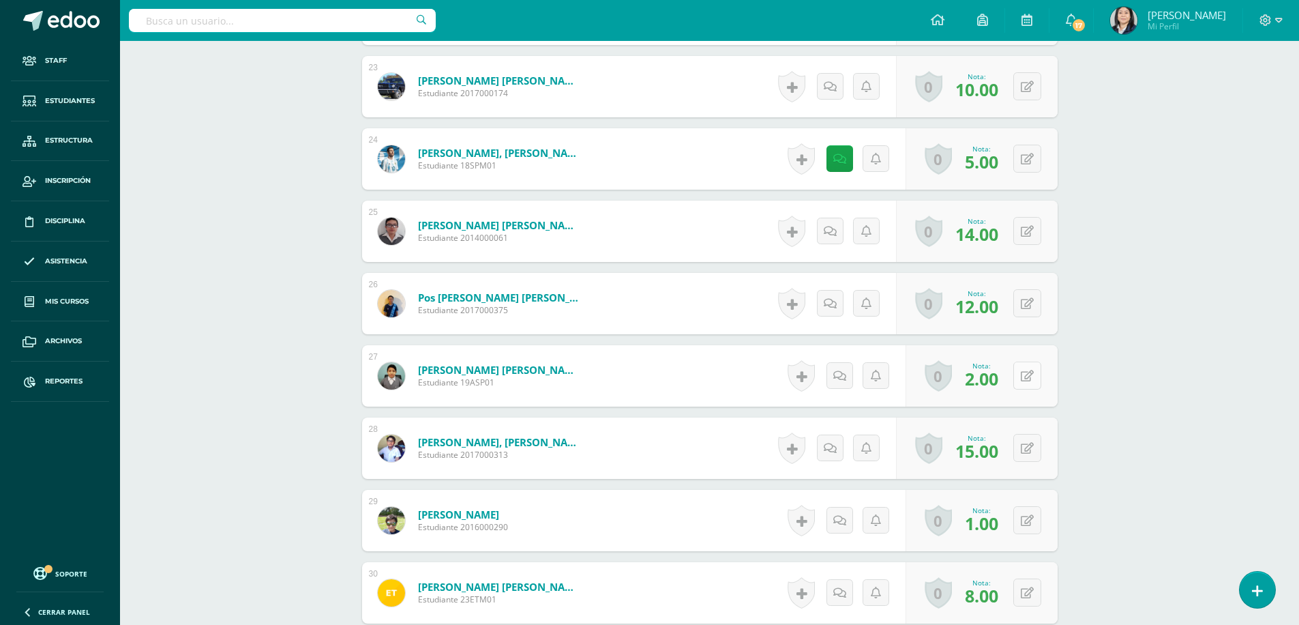
click at [1029, 376] on icon at bounding box center [1027, 376] width 13 height 12
type input "15"
click at [977, 370] on div "Nota 15" at bounding box center [975, 375] width 166 height 61
click at [995, 380] on icon at bounding box center [992, 380] width 12 height 12
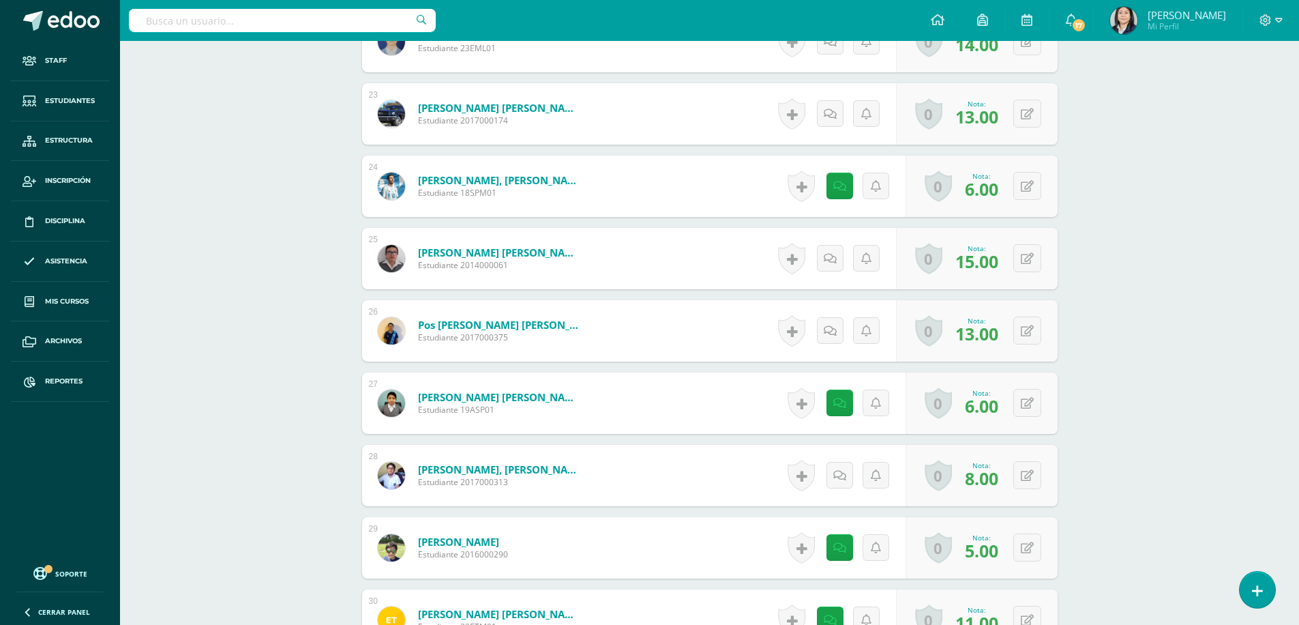
scroll to position [2130, 0]
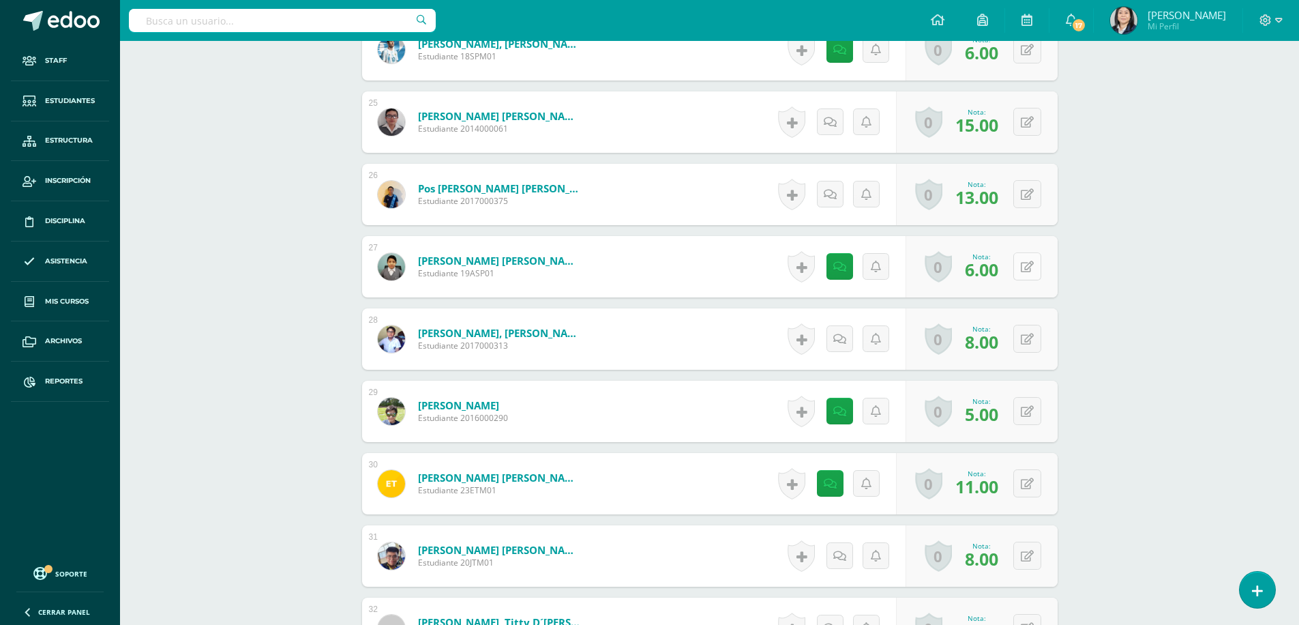
click at [1030, 262] on icon at bounding box center [1027, 267] width 13 height 12
type input "14"
click at [994, 273] on link at bounding box center [1000, 271] width 27 height 27
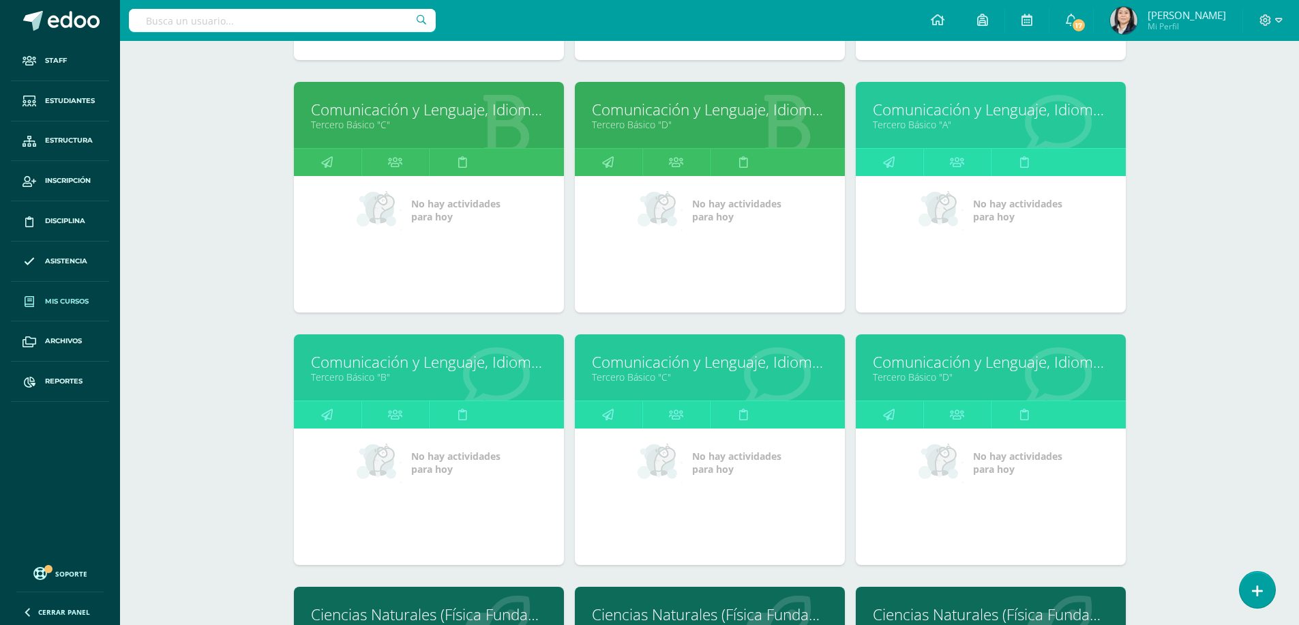
scroll to position [745, 0]
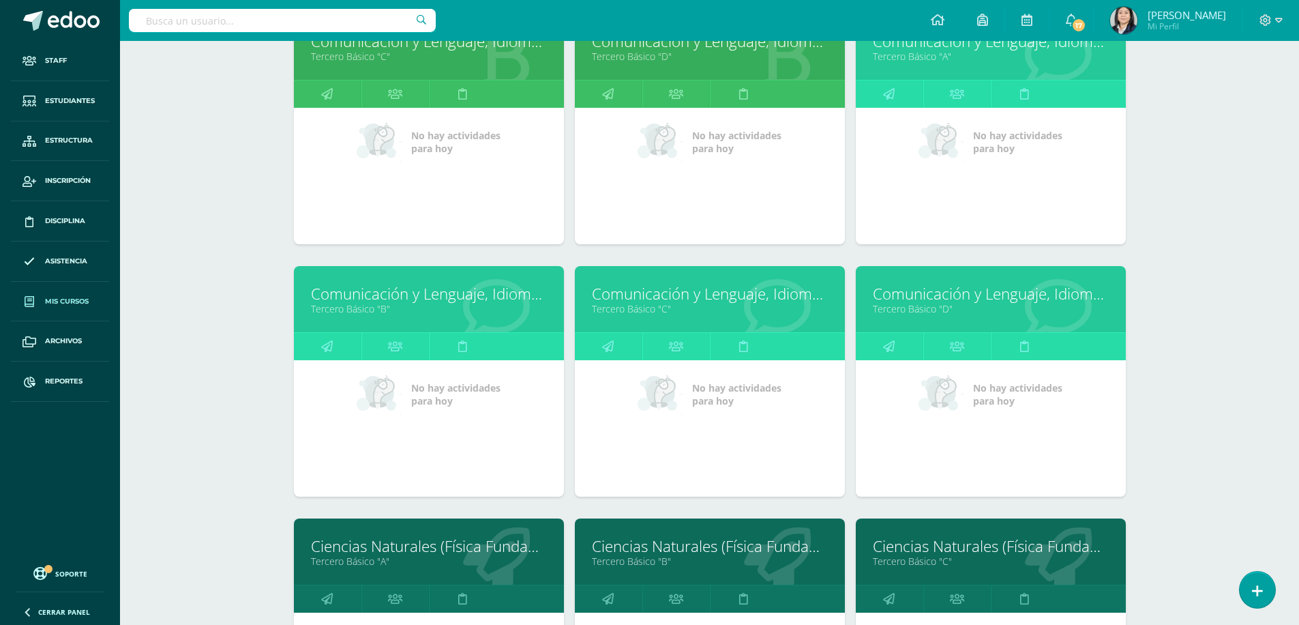
click at [755, 286] on link "Comunicación y Lenguaje, Idioma Extranjero Inglés" at bounding box center [710, 293] width 236 height 21
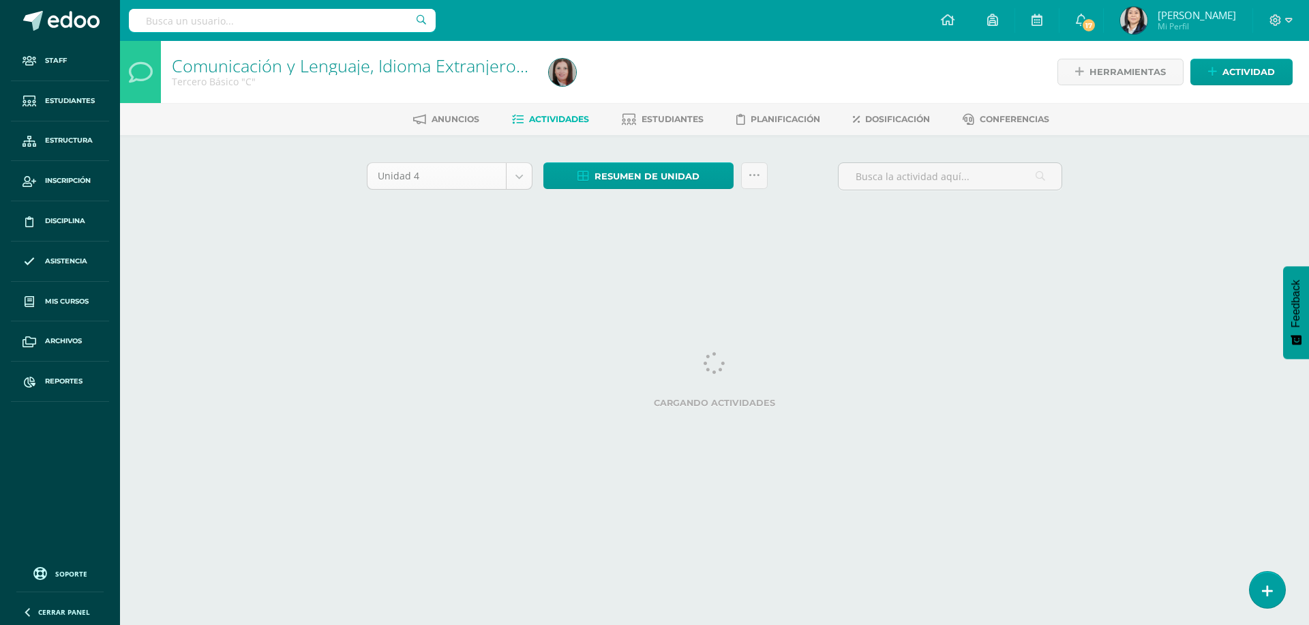
click at [530, 181] on body "Staff Estudiantes Estructura Inscripción Disciplina Asistencia Mis cursos Archi…" at bounding box center [654, 127] width 1309 height 254
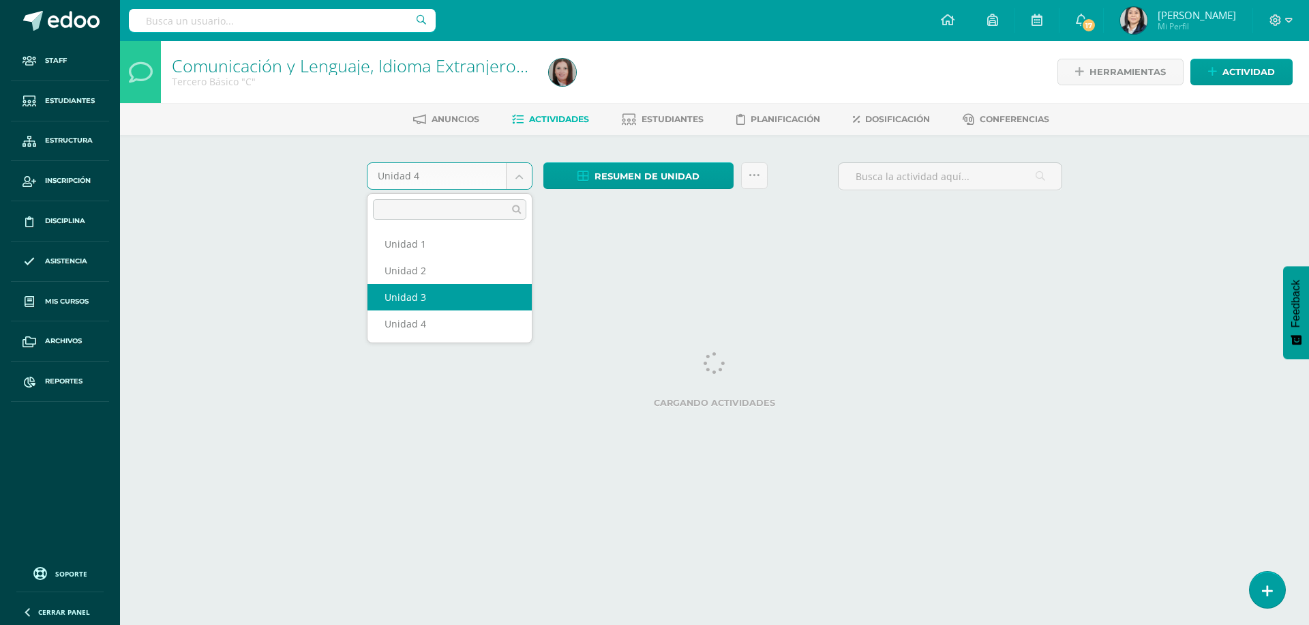
select select "Unidad 3"
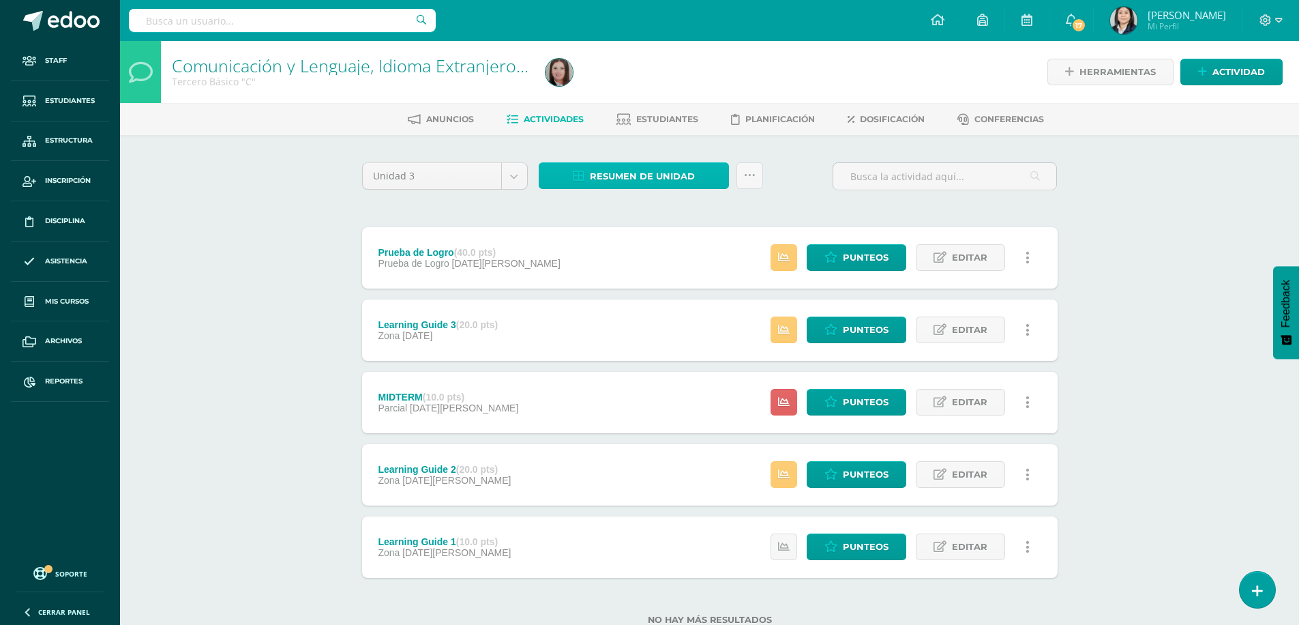
click at [631, 175] on span "Resumen de unidad" at bounding box center [642, 176] width 105 height 25
click at [629, 88] on link "Descargar como HTML" at bounding box center [633, 87] width 145 height 21
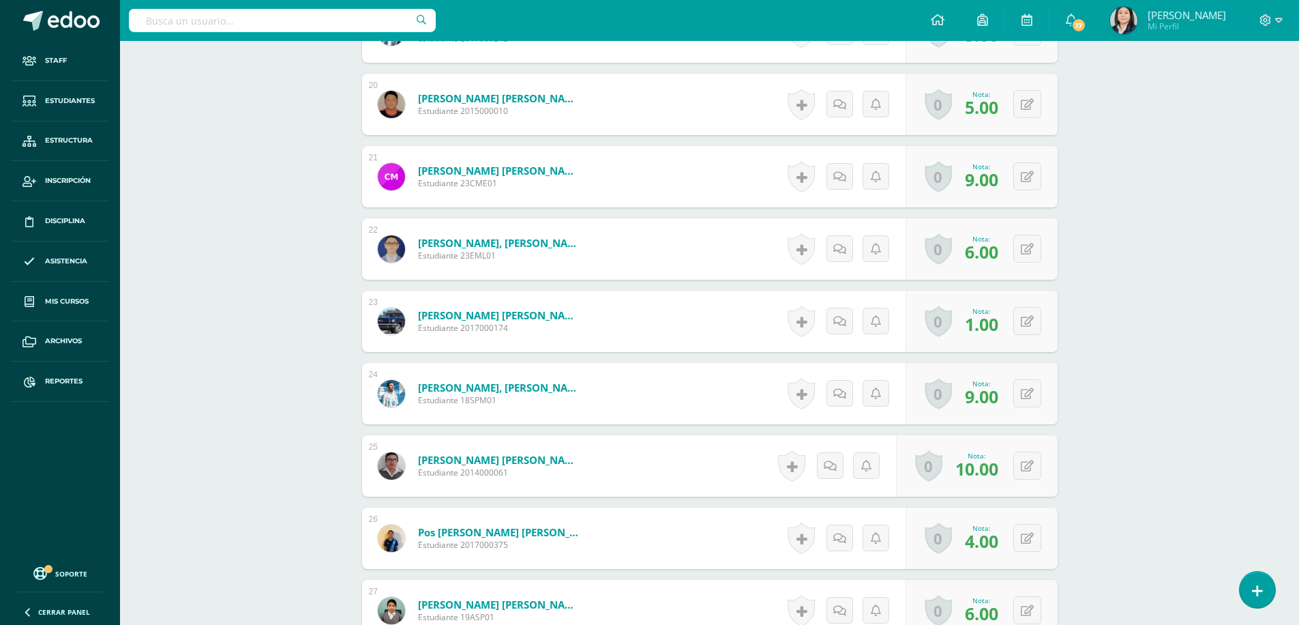
scroll to position [1910, 0]
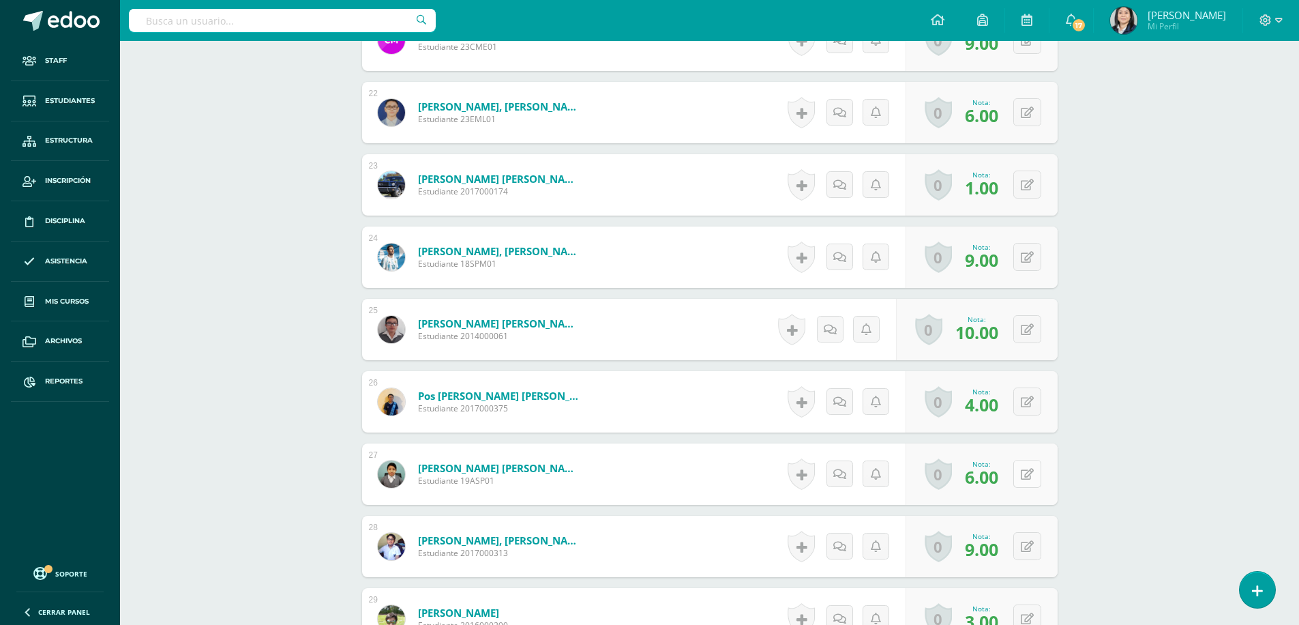
click at [1025, 476] on button at bounding box center [1027, 474] width 28 height 28
type input "10"
click at [1005, 478] on icon at bounding box center [1000, 479] width 12 height 12
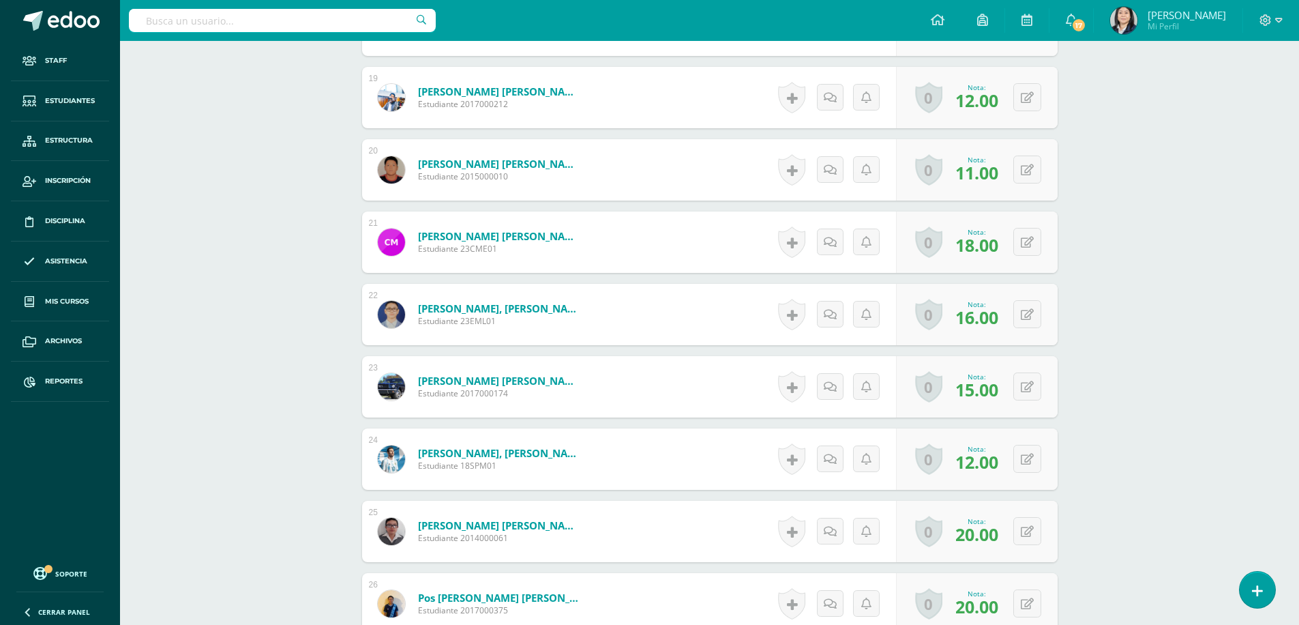
scroll to position [1981, 0]
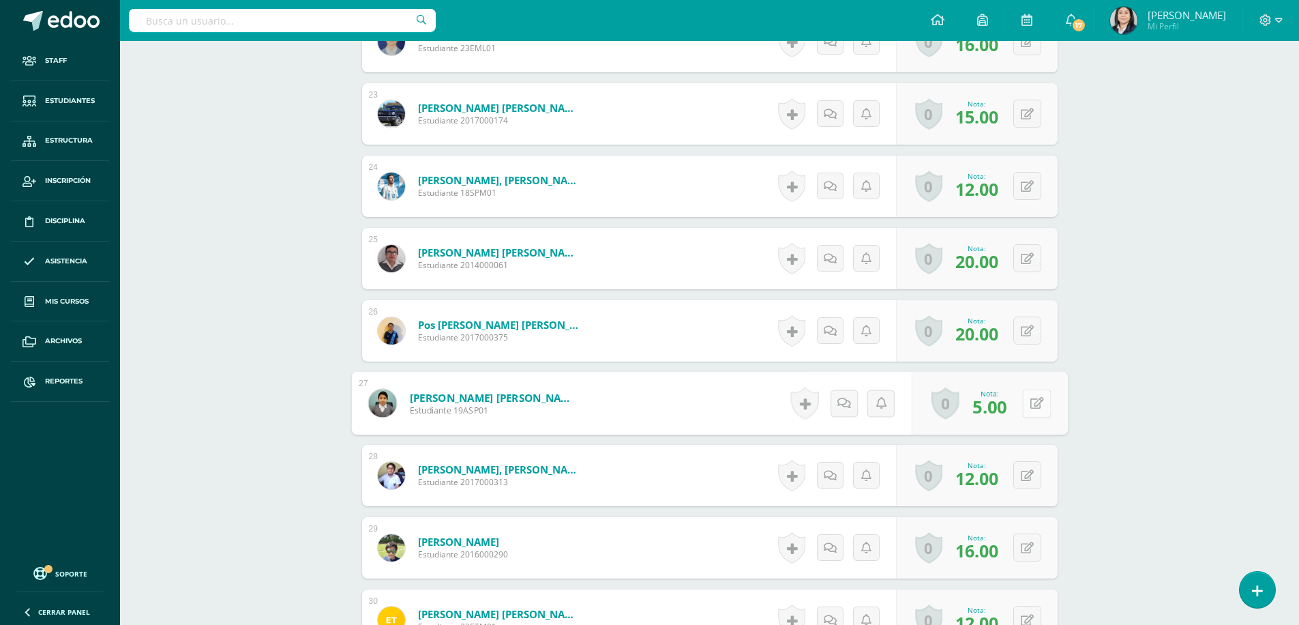
click at [1032, 408] on icon at bounding box center [1037, 403] width 14 height 12
type input "19"
click at [1004, 406] on icon at bounding box center [1000, 408] width 12 height 12
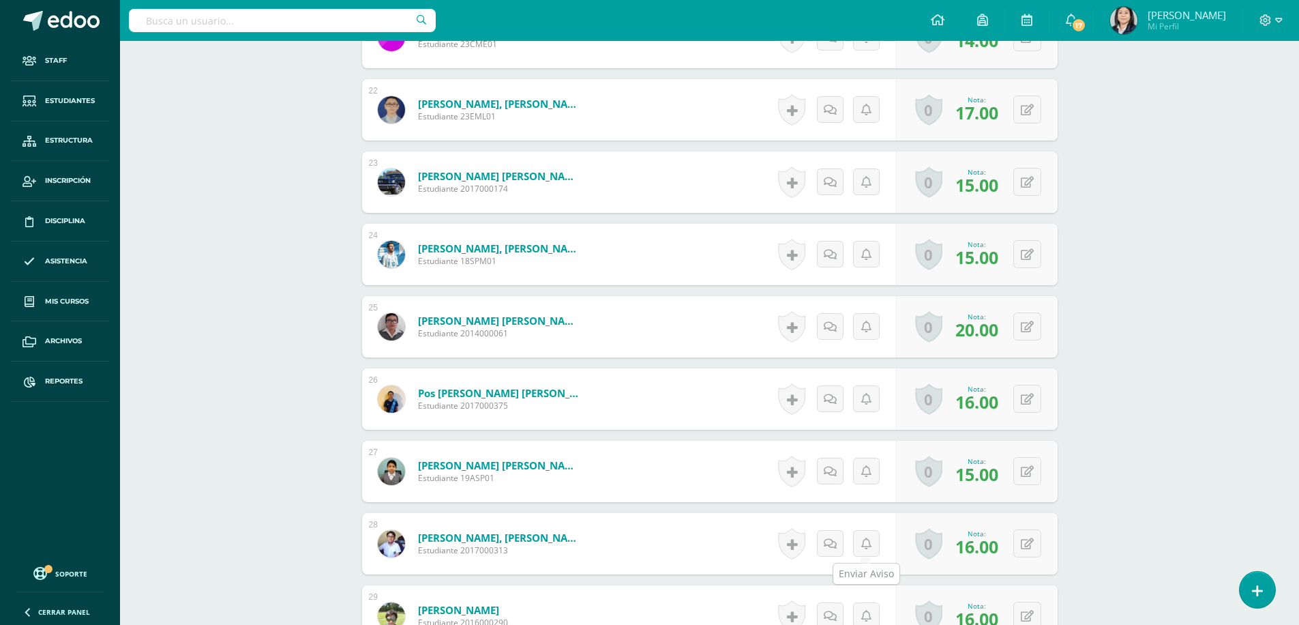
scroll to position [1981, 0]
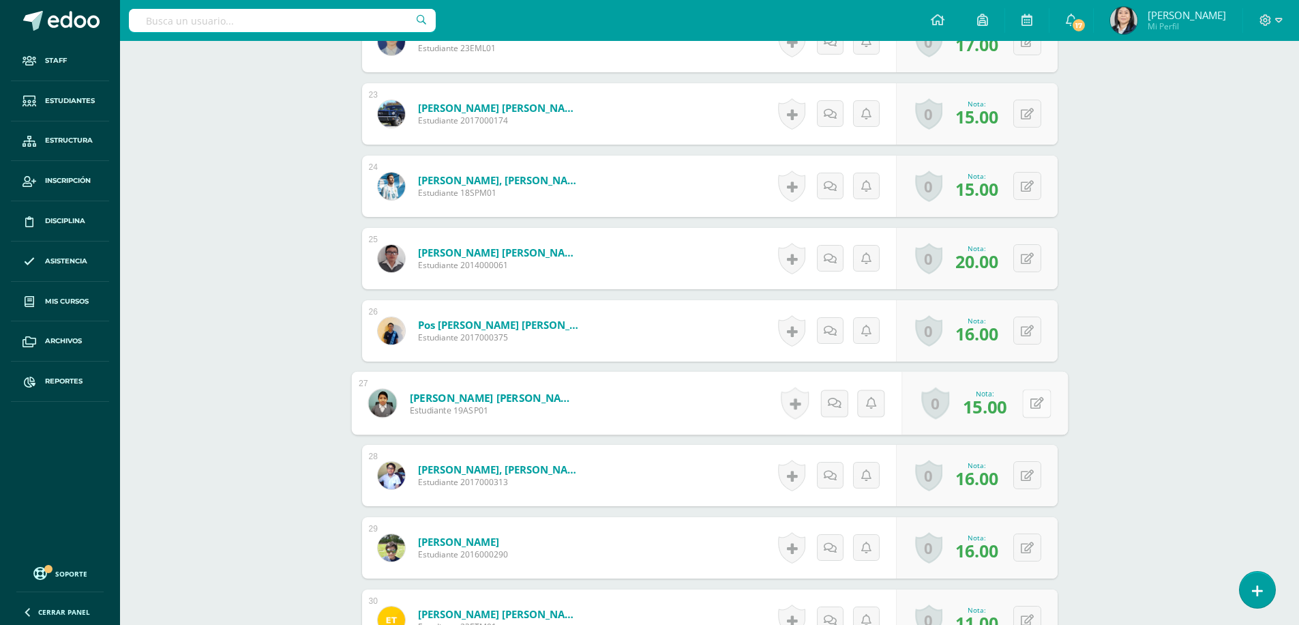
click at [1026, 398] on button at bounding box center [1036, 403] width 29 height 29
type input "20"
click at [996, 407] on icon at bounding box center [1000, 408] width 12 height 12
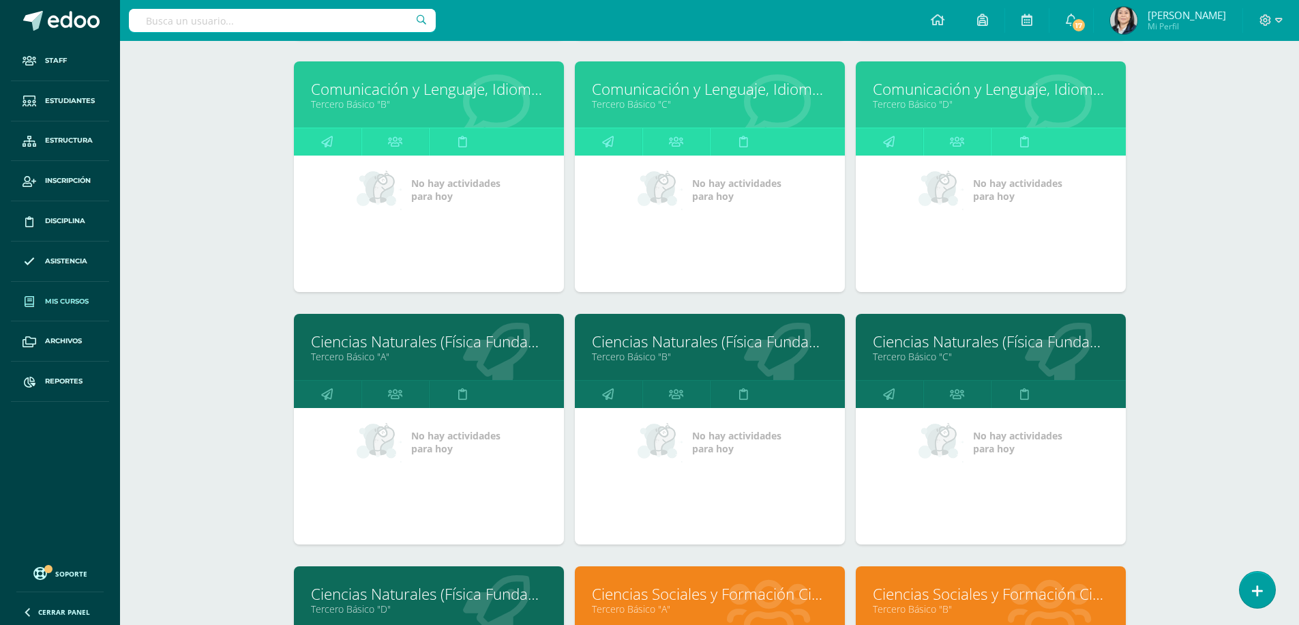
scroll to position [1086, 0]
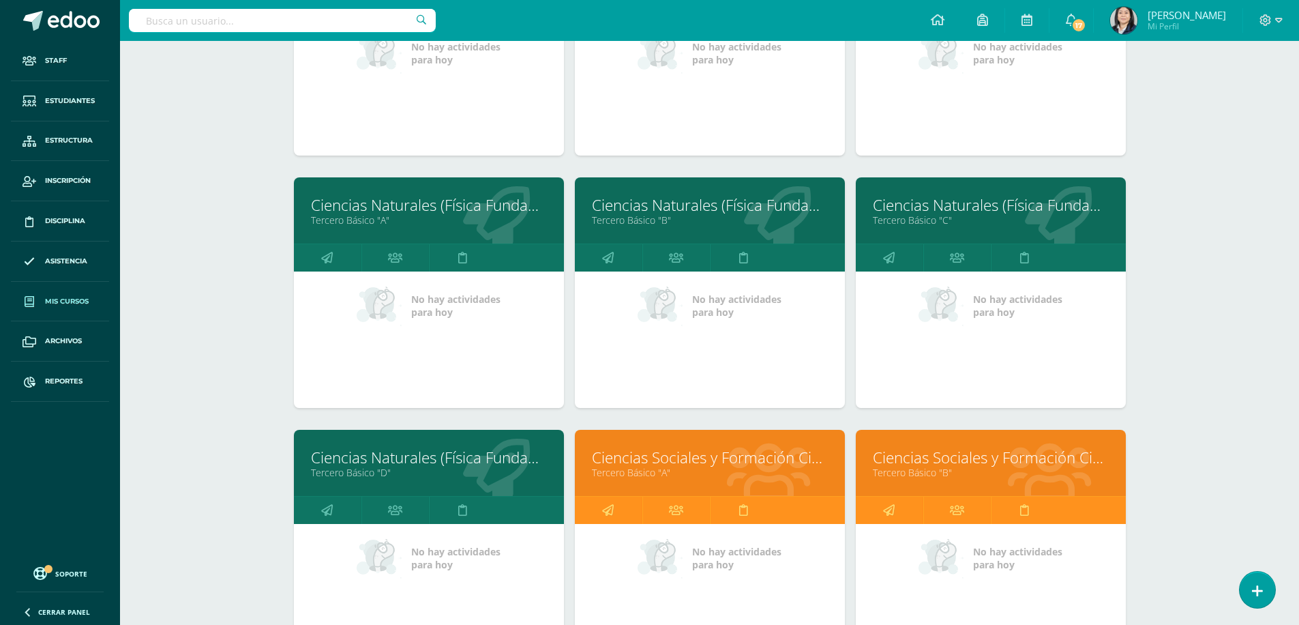
click at [899, 201] on link "Ciencias Naturales (Física Fundamental)" at bounding box center [991, 204] width 236 height 21
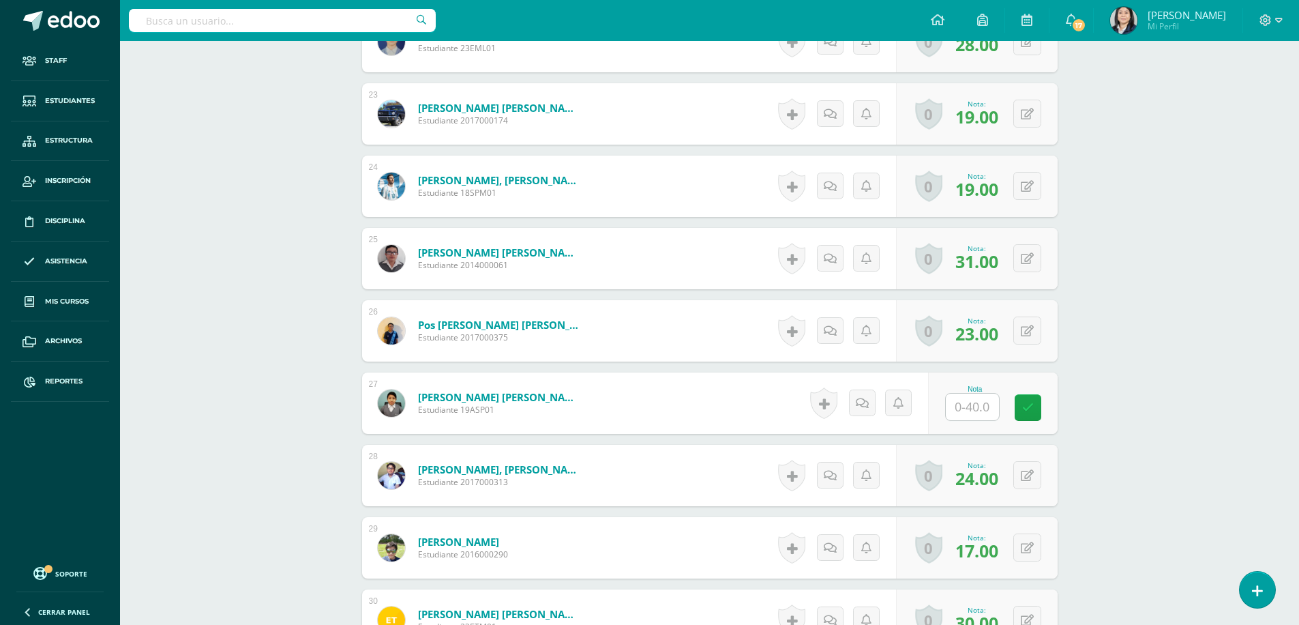
scroll to position [2049, 0]
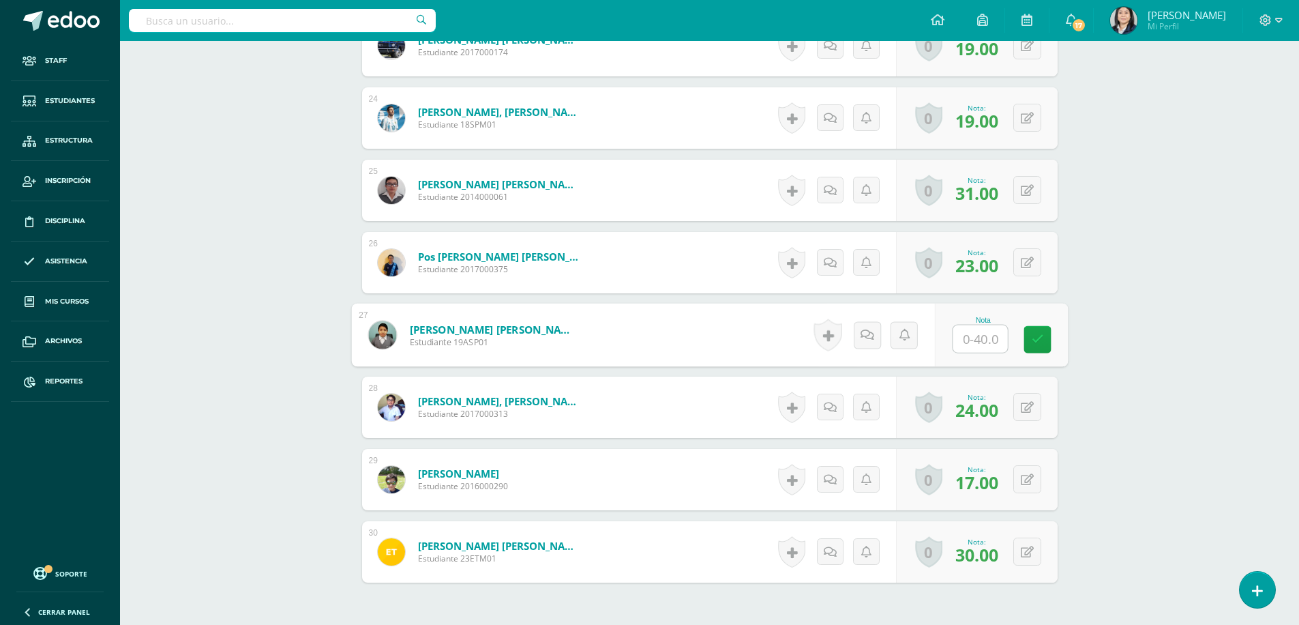
click at [964, 338] on input "text" at bounding box center [980, 338] width 55 height 27
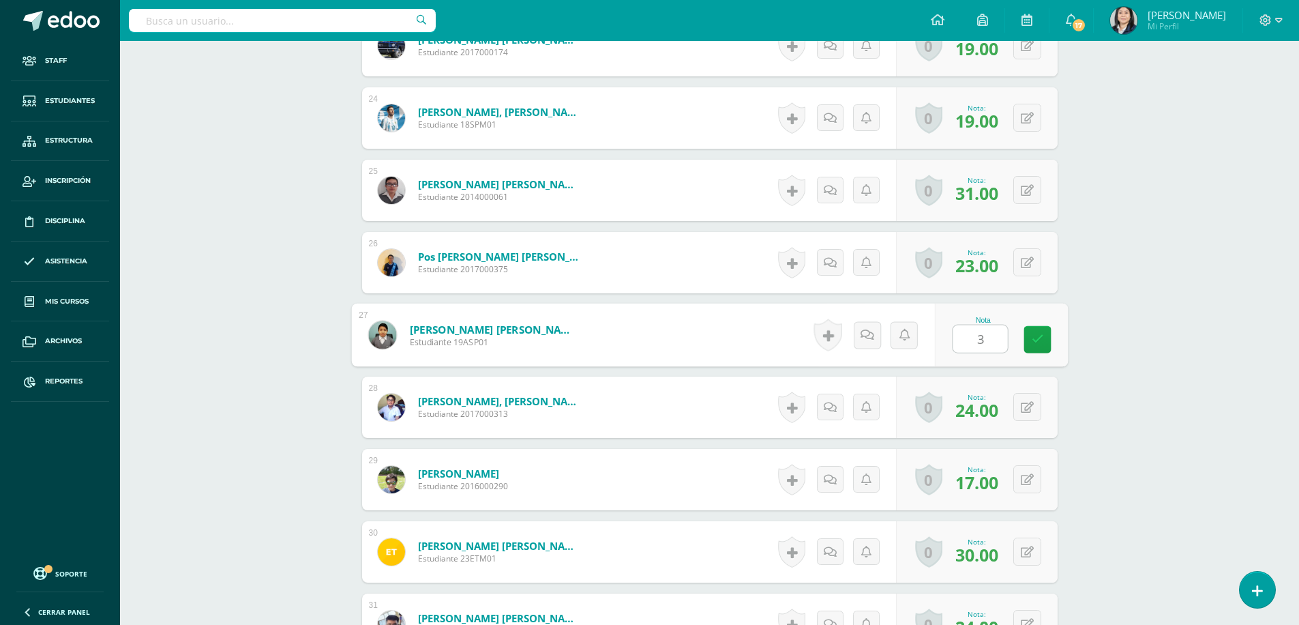
type input "37"
click at [1032, 333] on icon at bounding box center [1037, 339] width 12 height 12
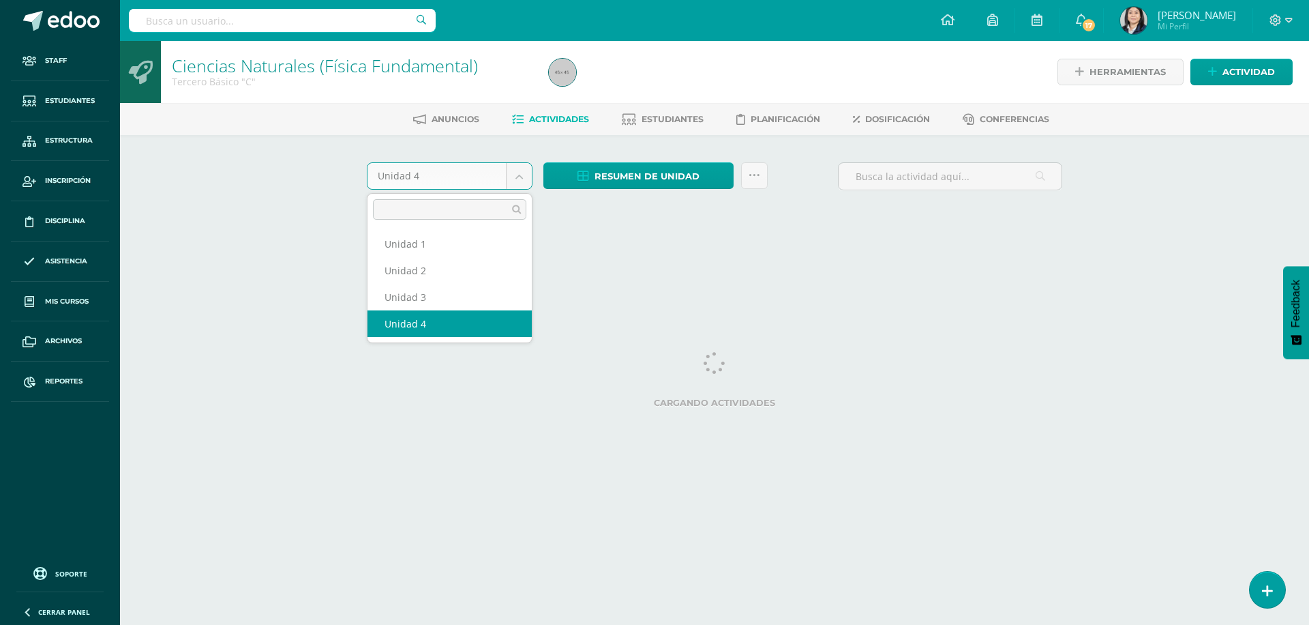
click at [528, 179] on body "Staff Estudiantes Estructura Inscripción Disciplina Asistencia Mis cursos Archi…" at bounding box center [654, 127] width 1309 height 254
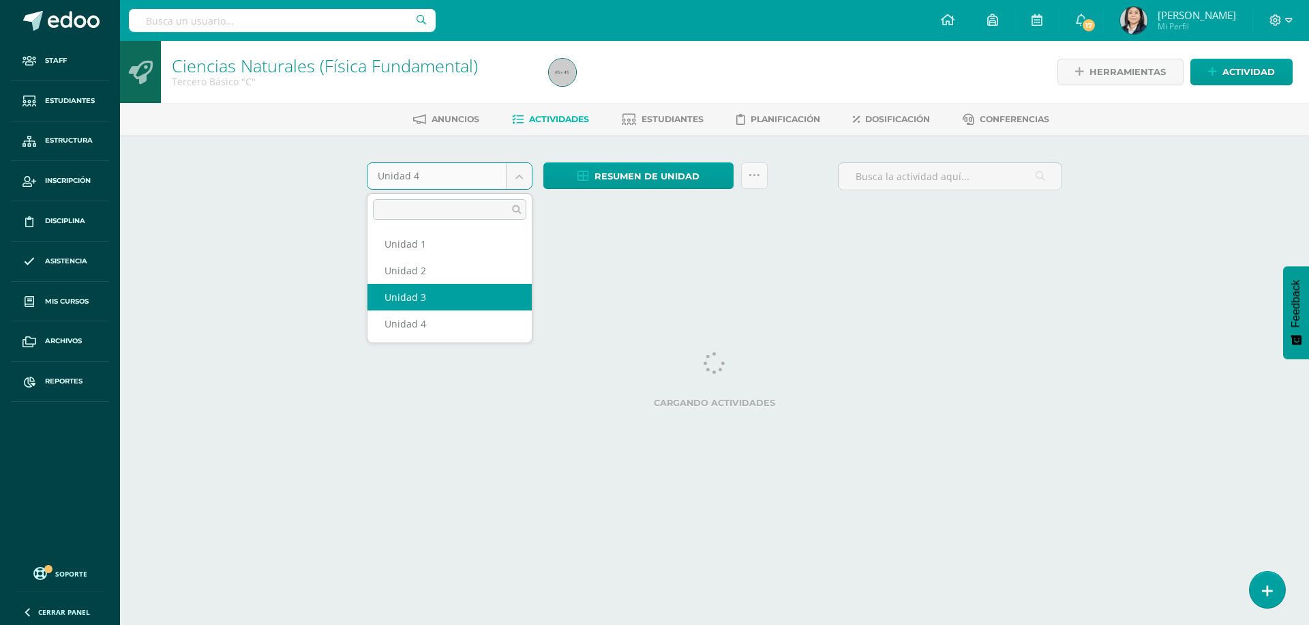
select select "Unidad 3"
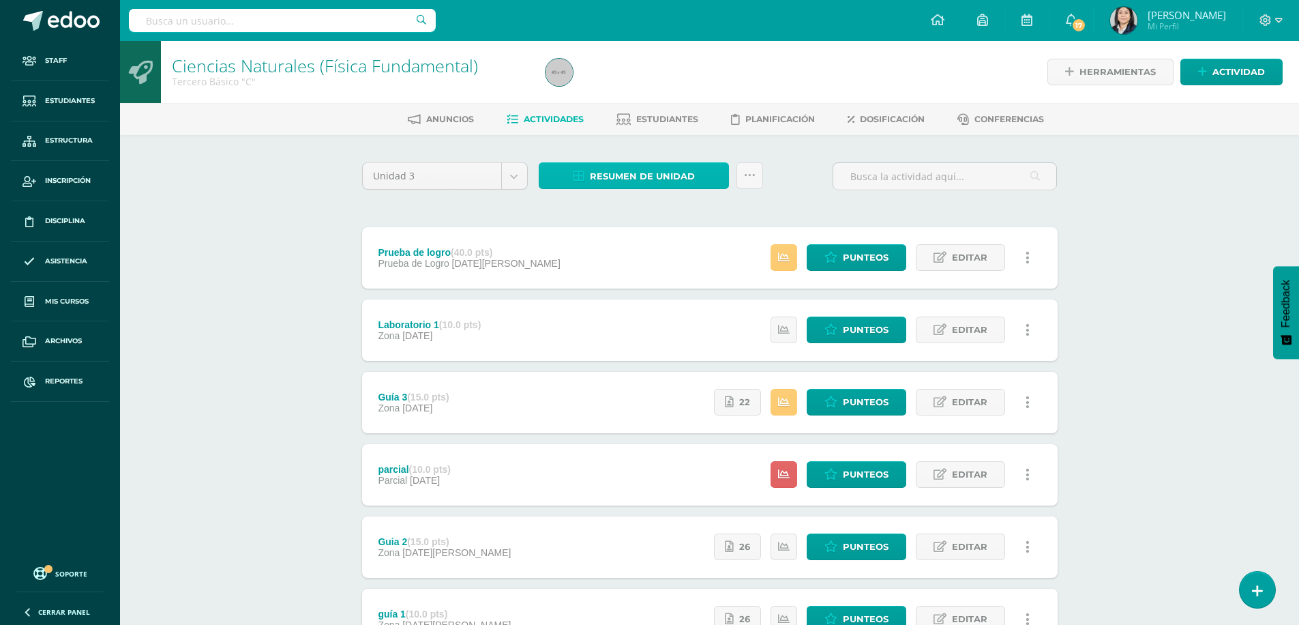
click at [649, 179] on span "Resumen de unidad" at bounding box center [642, 176] width 105 height 25
click at [636, 91] on link "Descargar como HTML" at bounding box center [633, 87] width 145 height 21
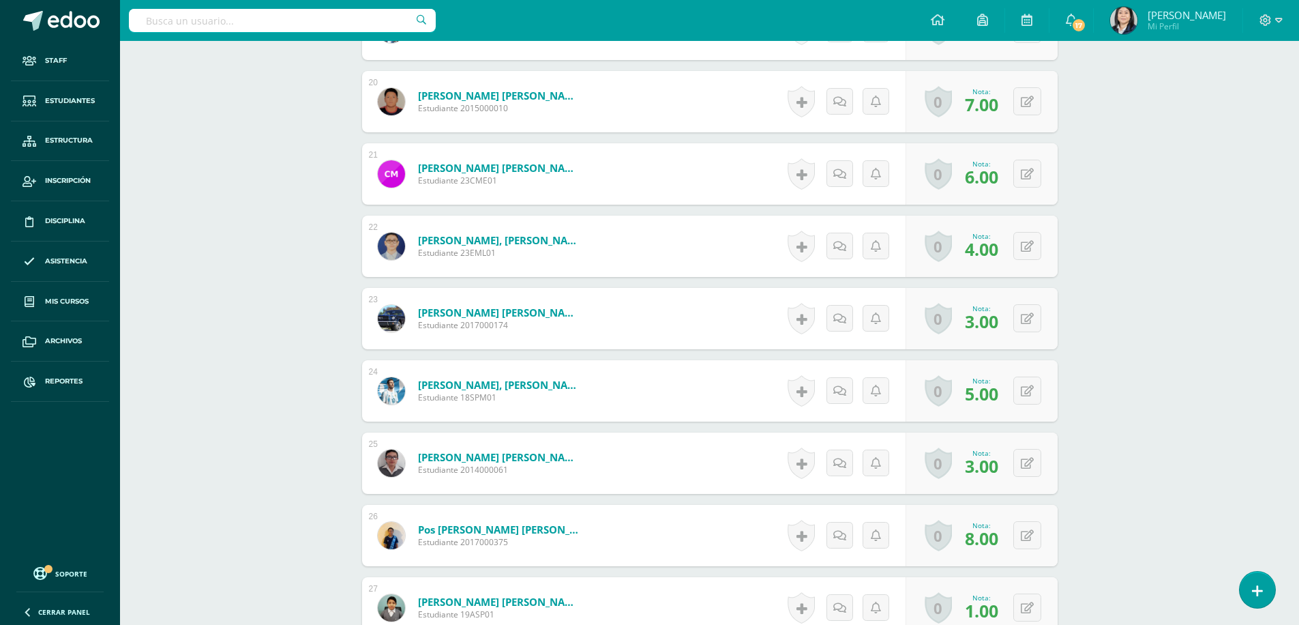
scroll to position [1913, 0]
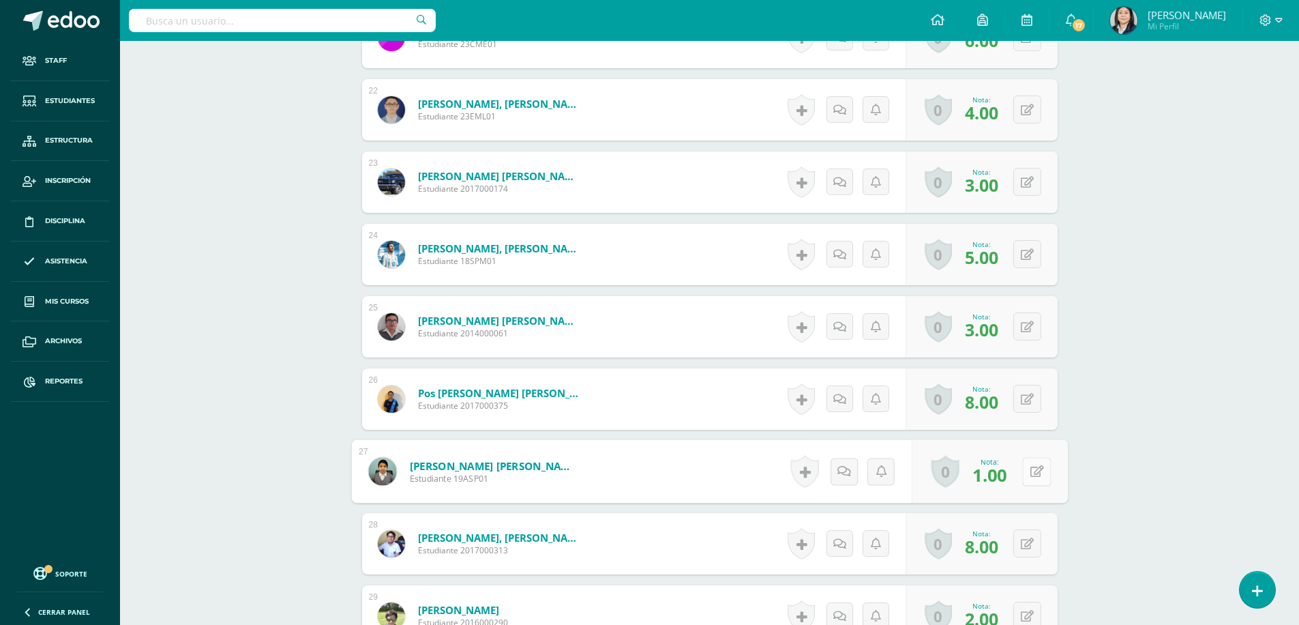
click at [1028, 473] on button at bounding box center [1036, 471] width 29 height 29
type input "10"
click at [1006, 477] on link at bounding box center [1000, 475] width 27 height 27
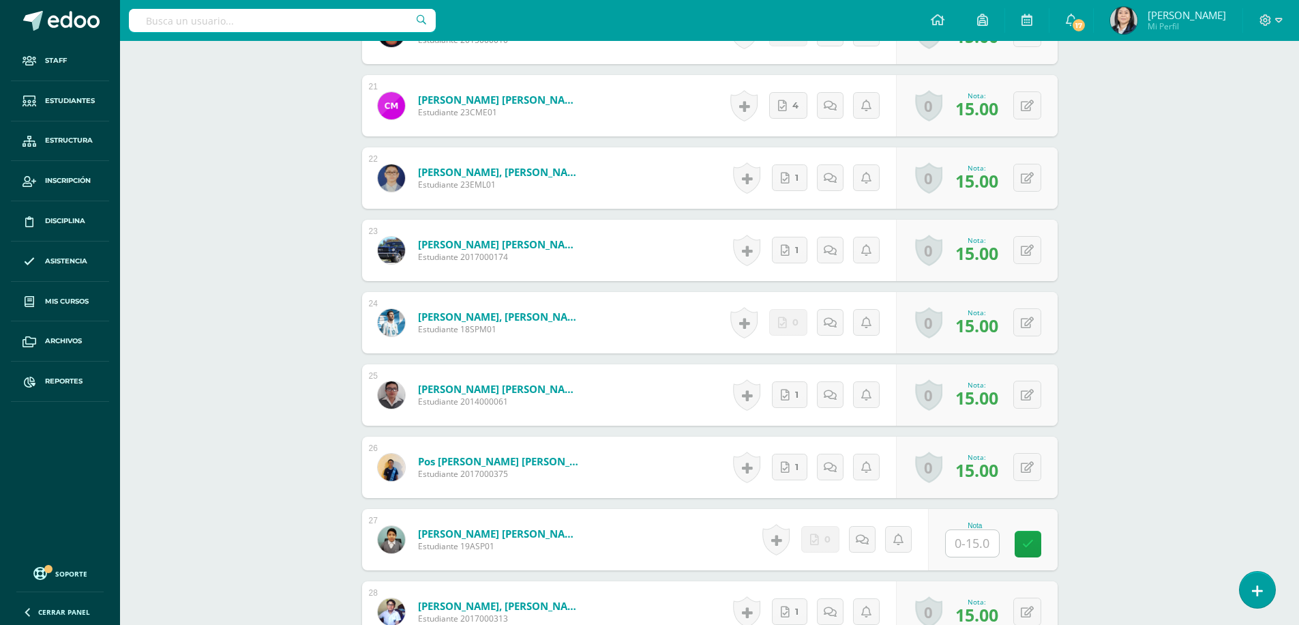
scroll to position [1979, 0]
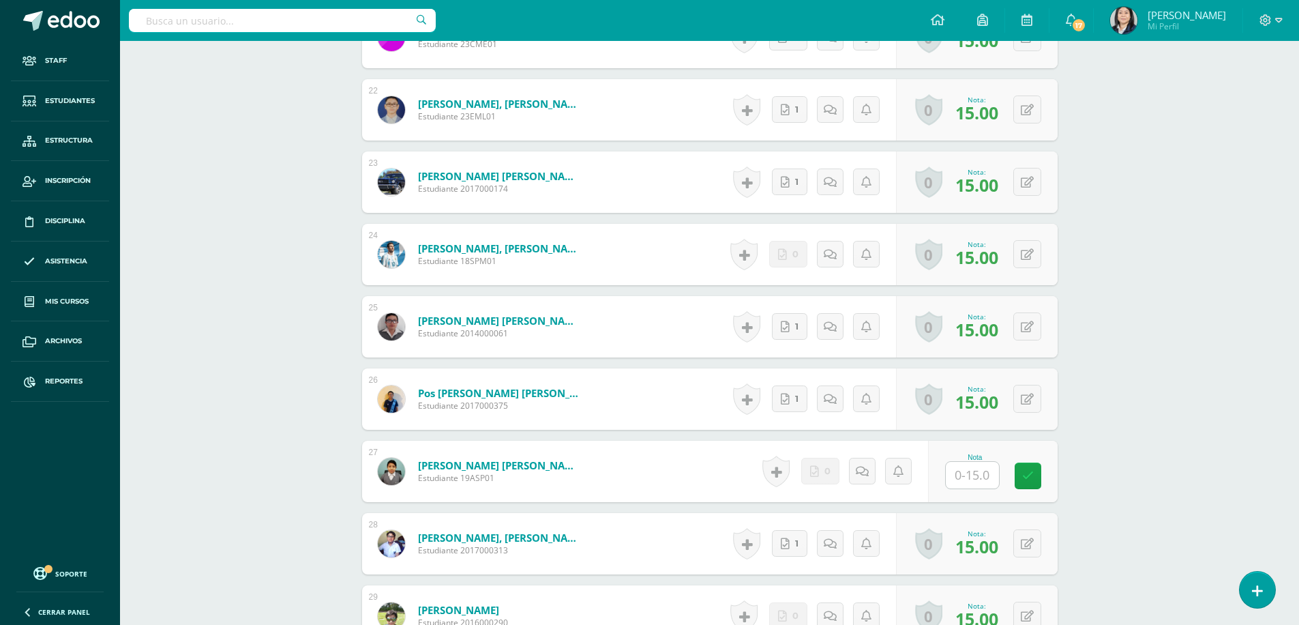
click at [965, 475] on input "text" at bounding box center [972, 475] width 53 height 27
type input "15"
click at [1034, 477] on icon at bounding box center [1037, 476] width 12 height 12
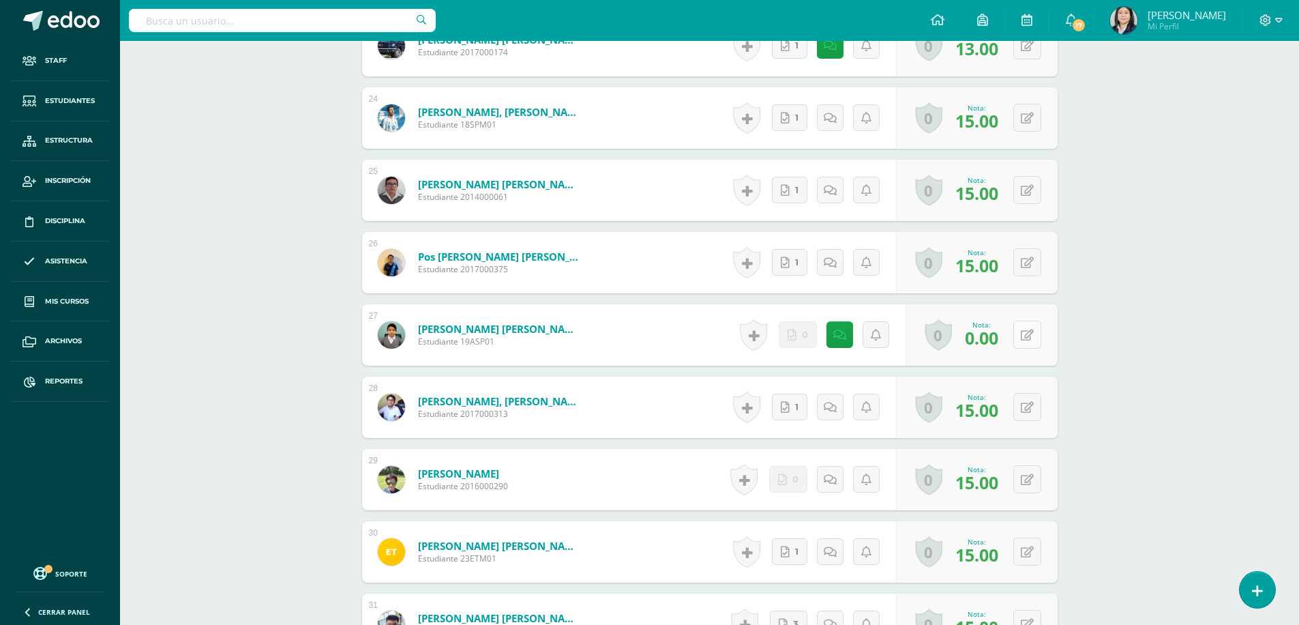
click at [1022, 332] on button at bounding box center [1027, 335] width 28 height 28
type input "15"
click at [1001, 338] on icon at bounding box center [1000, 339] width 12 height 12
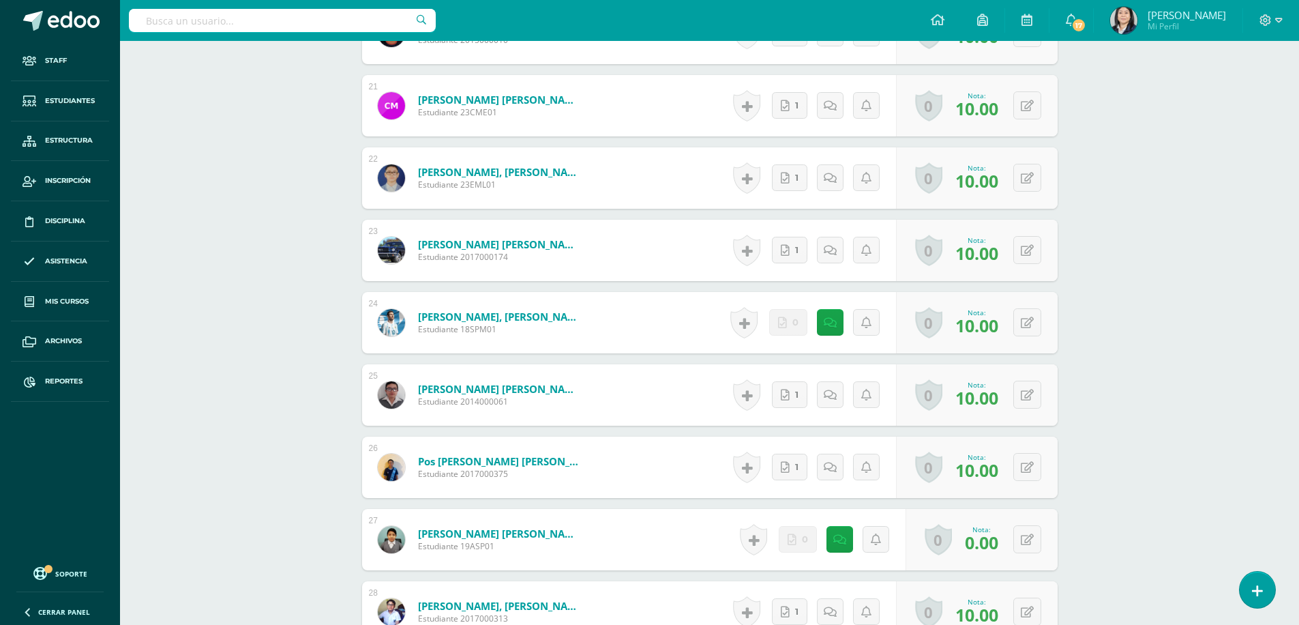
scroll to position [1952, 0]
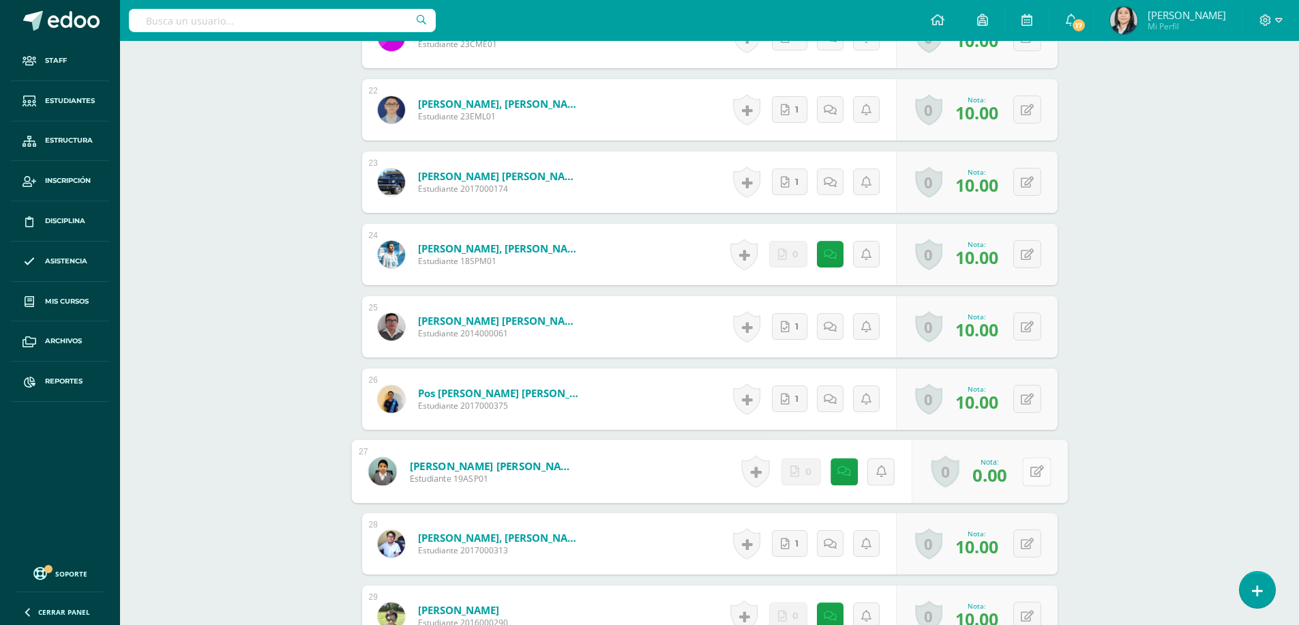
click at [1032, 470] on icon at bounding box center [1037, 471] width 14 height 12
type input "7"
click at [1002, 476] on icon at bounding box center [1000, 476] width 12 height 12
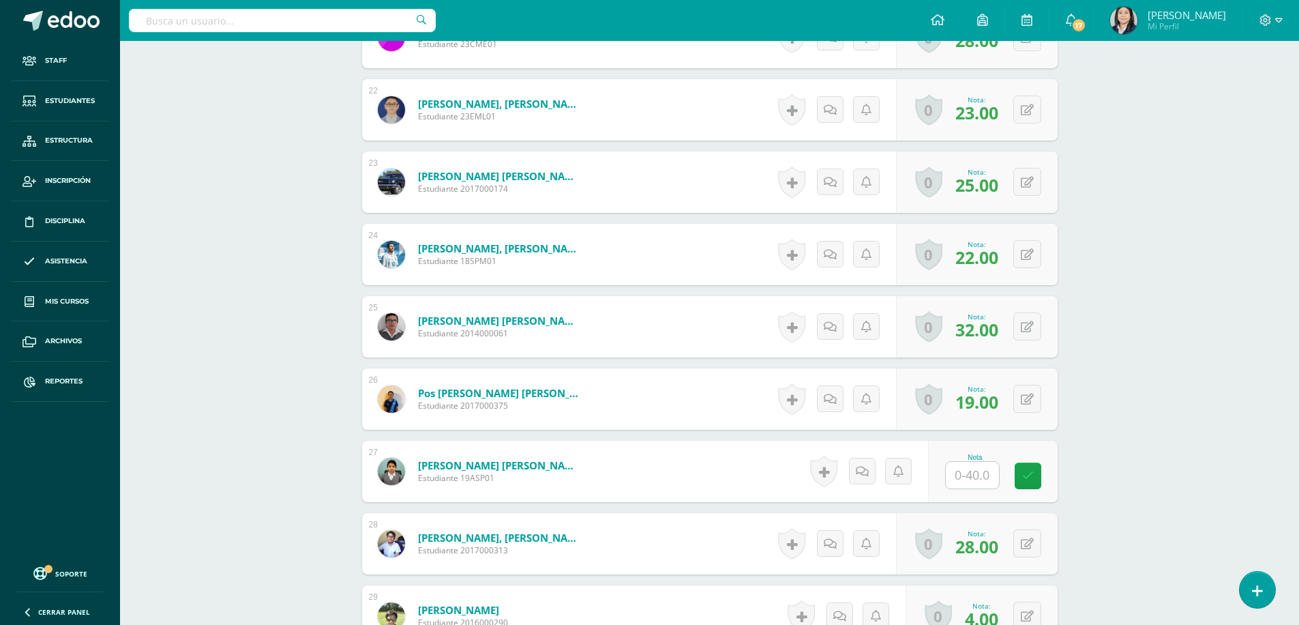
scroll to position [1994, 0]
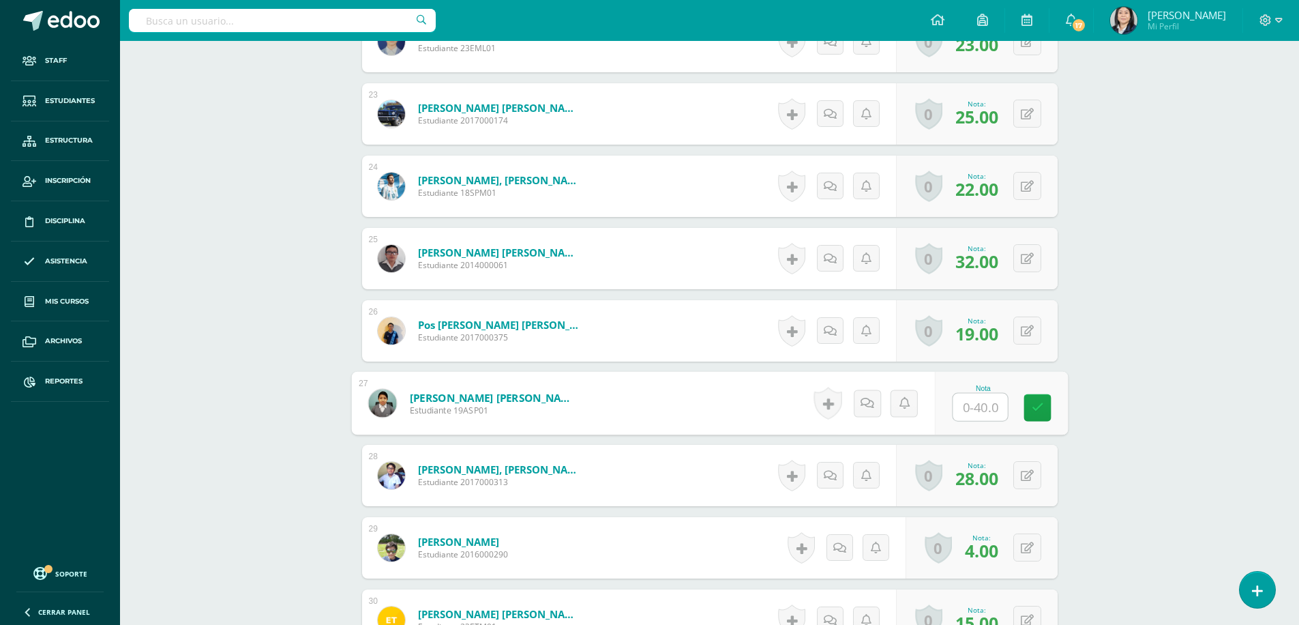
click at [976, 408] on input "text" at bounding box center [980, 406] width 55 height 27
type input "23"
click at [1040, 410] on icon at bounding box center [1037, 408] width 12 height 12
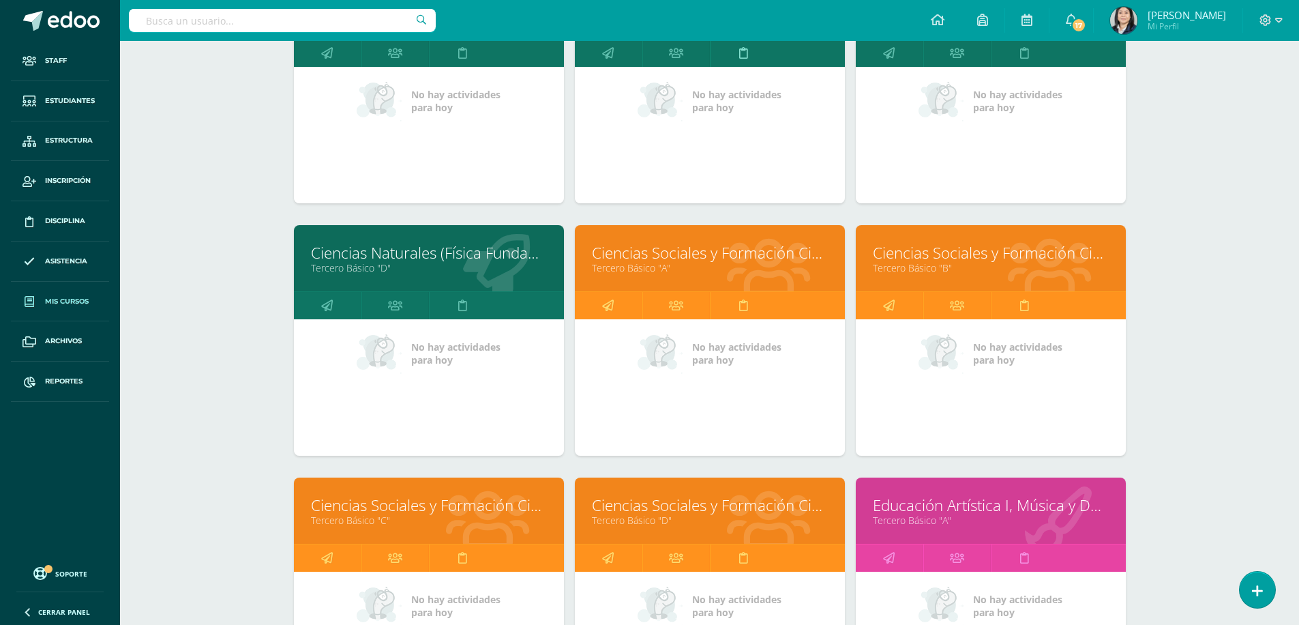
scroll to position [1427, 0]
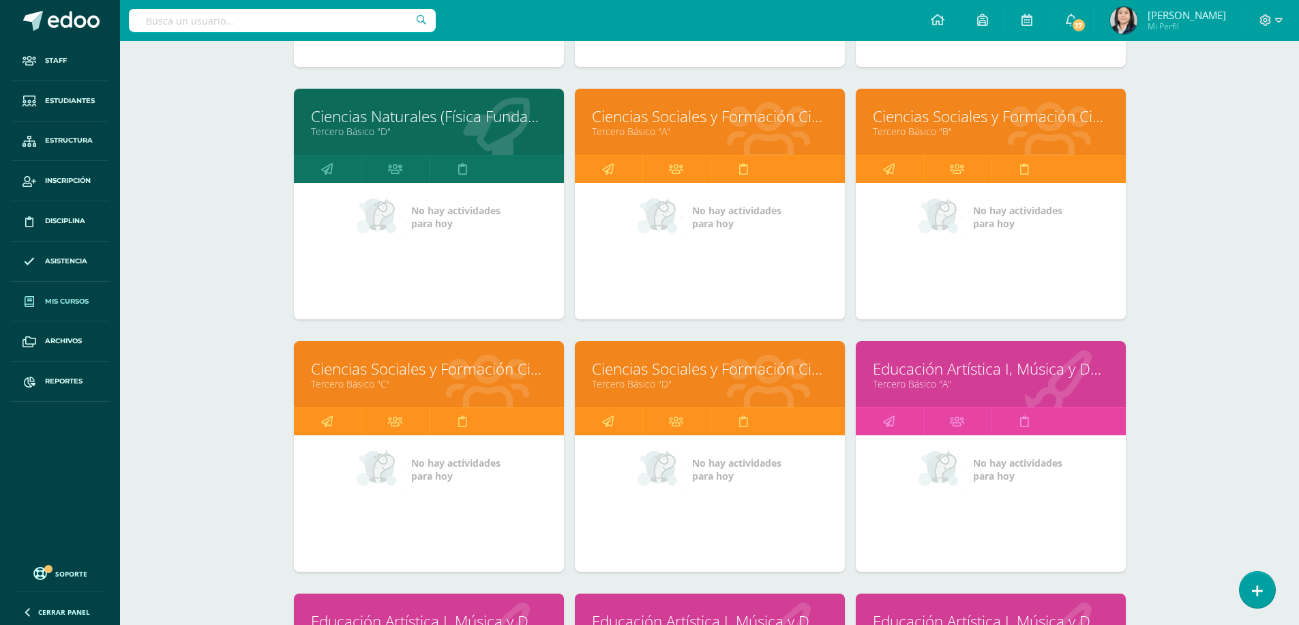
click at [385, 370] on link "Ciencias Sociales y Formación Ciudadana e Interculturalidad" at bounding box center [429, 368] width 236 height 21
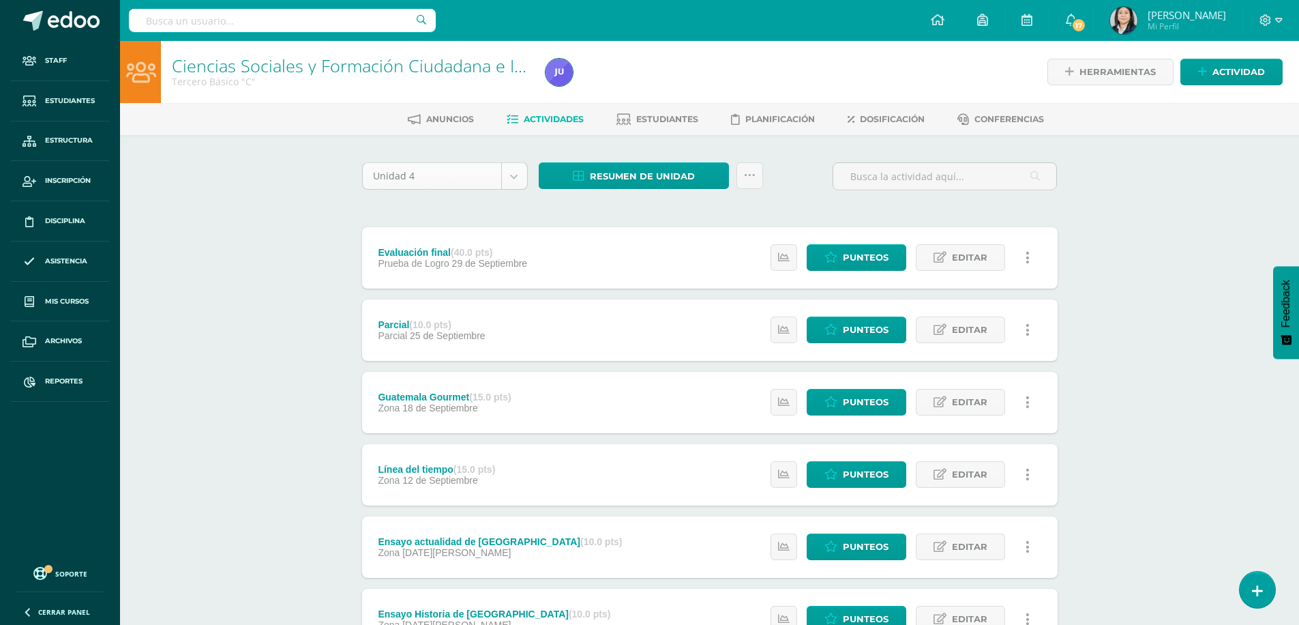
click at [518, 184] on body "Staff Estudiantes Estructura Inscripción Disciplina Asistencia Mis cursos Archi…" at bounding box center [649, 370] width 1299 height 741
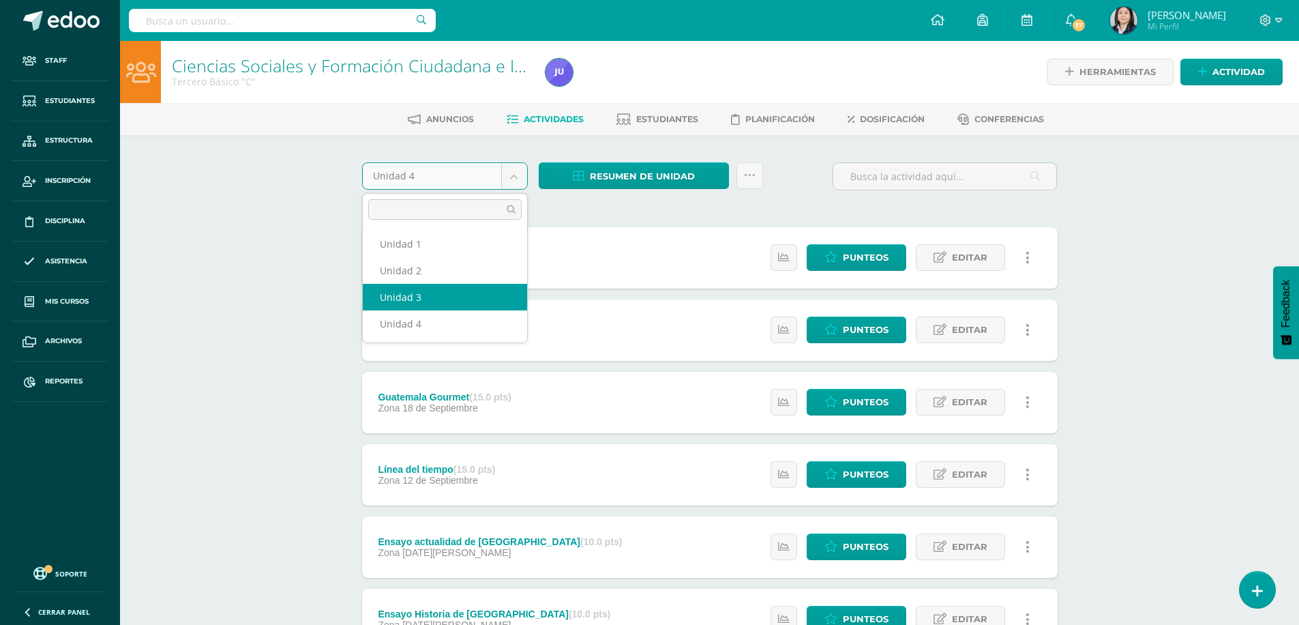
select select "Unidad 3"
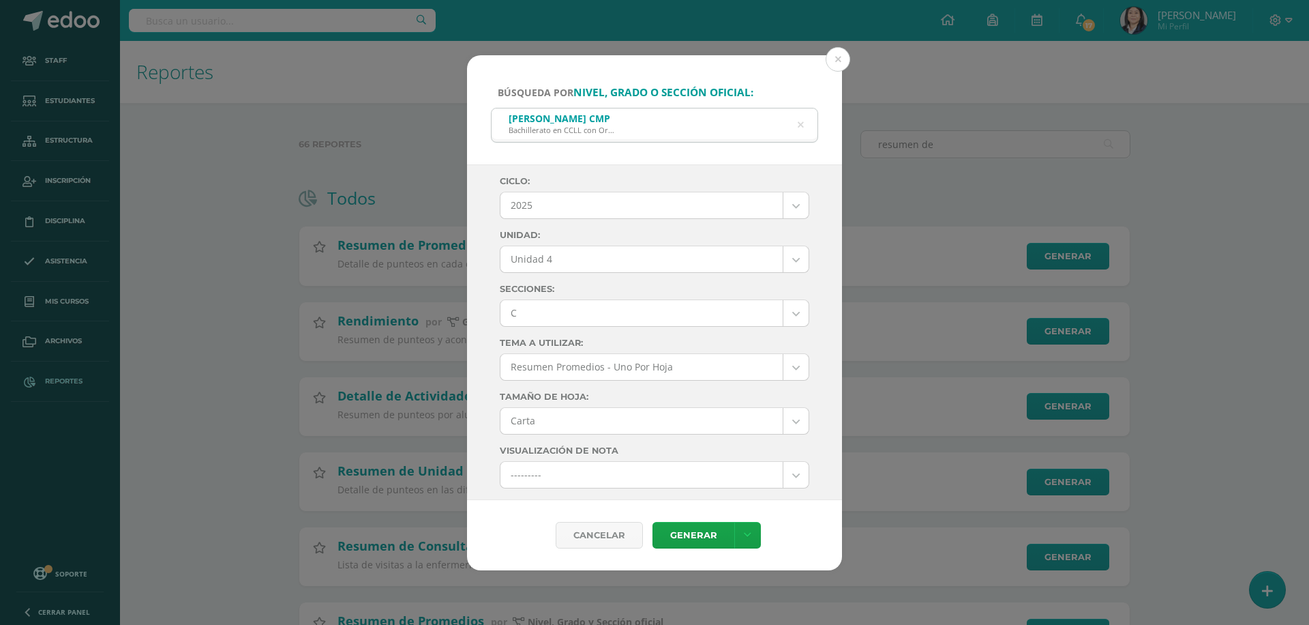
select select "7"
select select "Unidad 4"
select select "C"
select select "letter"
select select "10"
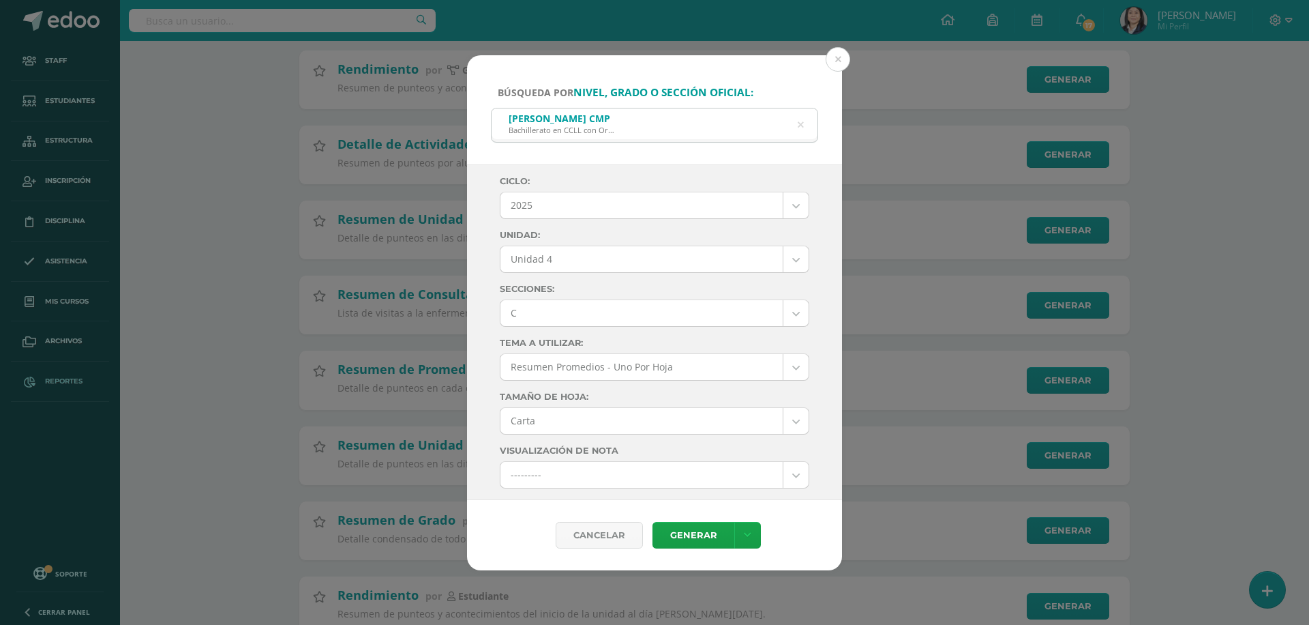
scroll to position [706, 0]
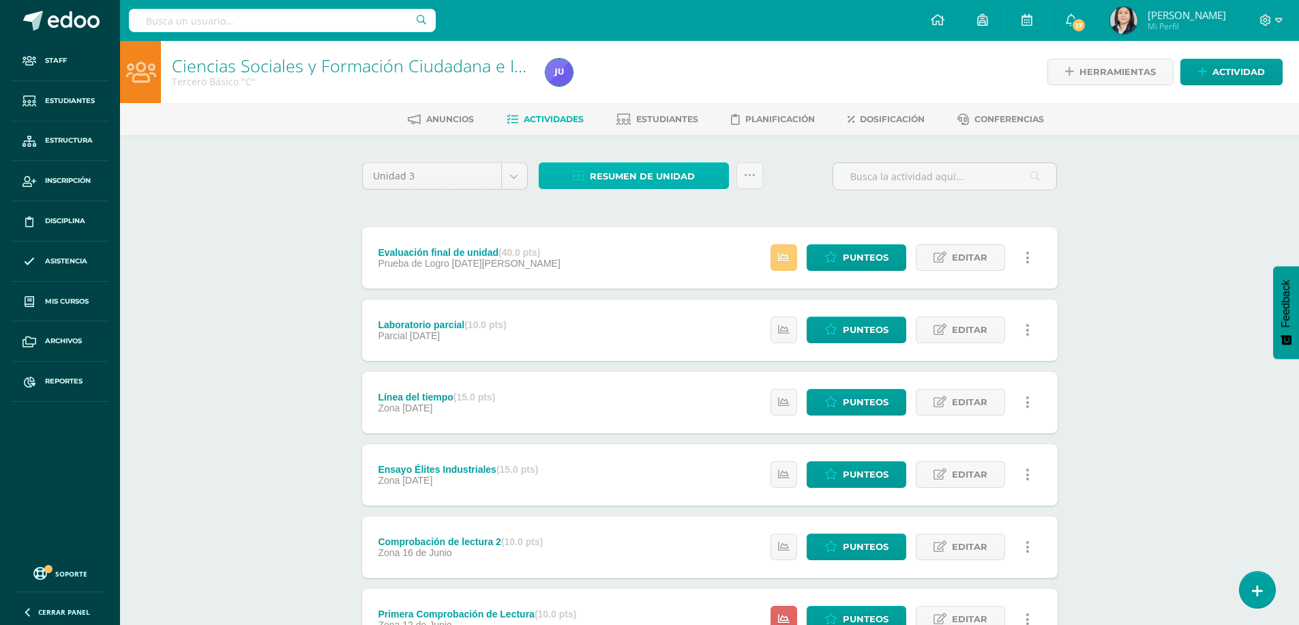
click at [649, 178] on span "Resumen de unidad" at bounding box center [642, 176] width 105 height 25
click at [634, 91] on link "Descargar como HTML" at bounding box center [633, 87] width 145 height 21
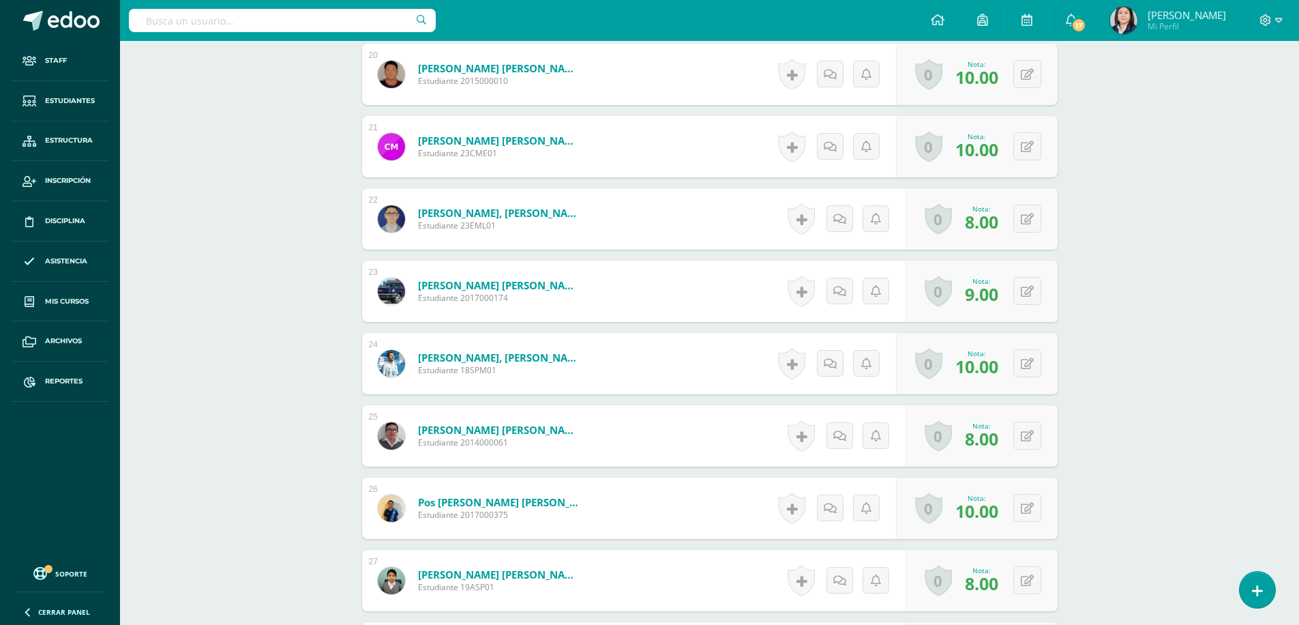
scroll to position [1885, 0]
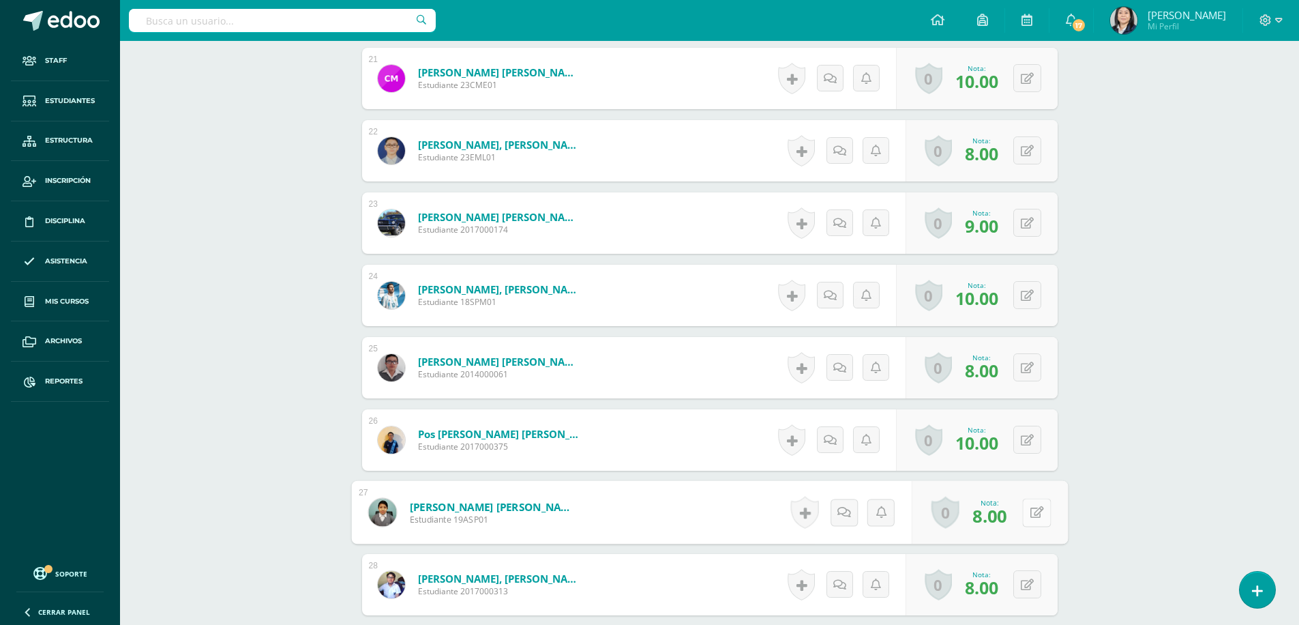
click at [1022, 510] on button at bounding box center [1036, 512] width 29 height 29
type input "10"
click at [999, 513] on icon at bounding box center [1000, 517] width 12 height 12
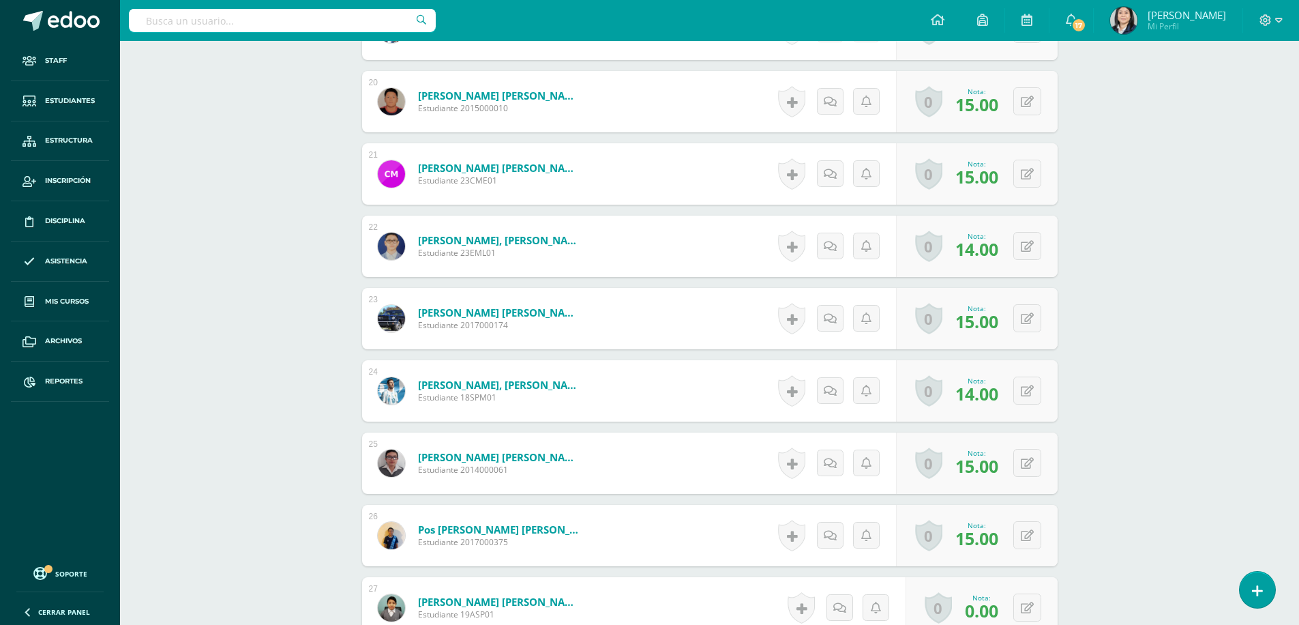
scroll to position [1926, 0]
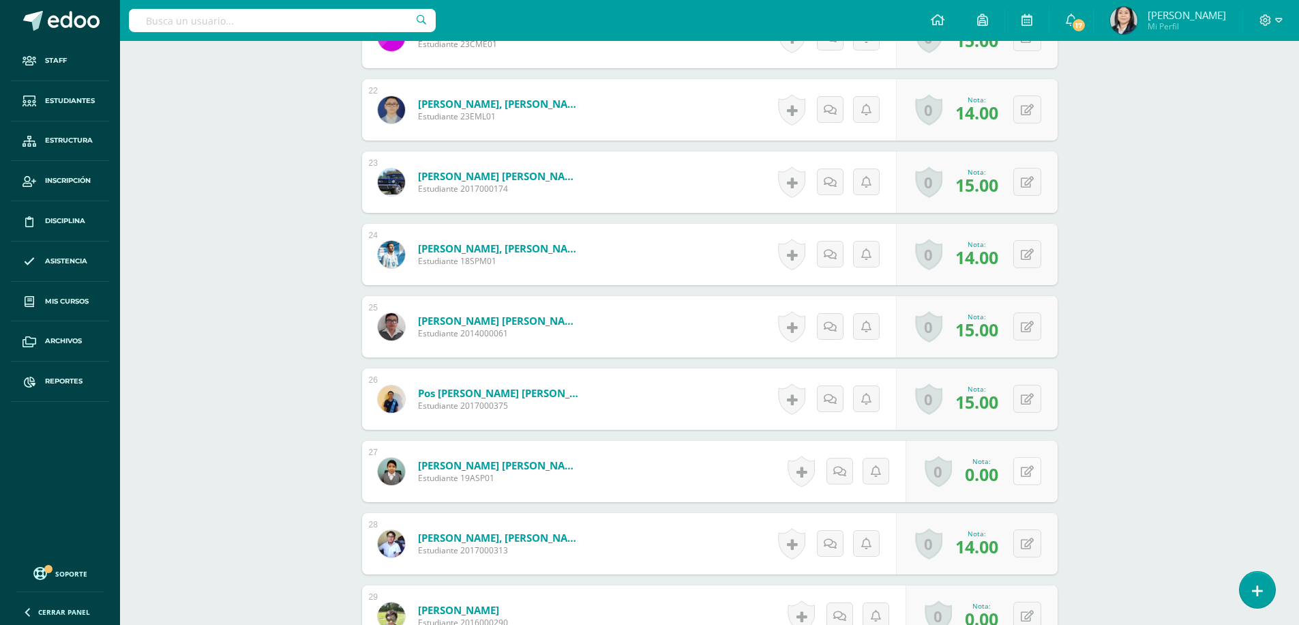
click at [1024, 469] on button at bounding box center [1027, 471] width 28 height 28
type input "15"
click at [1006, 481] on link at bounding box center [1000, 475] width 27 height 27
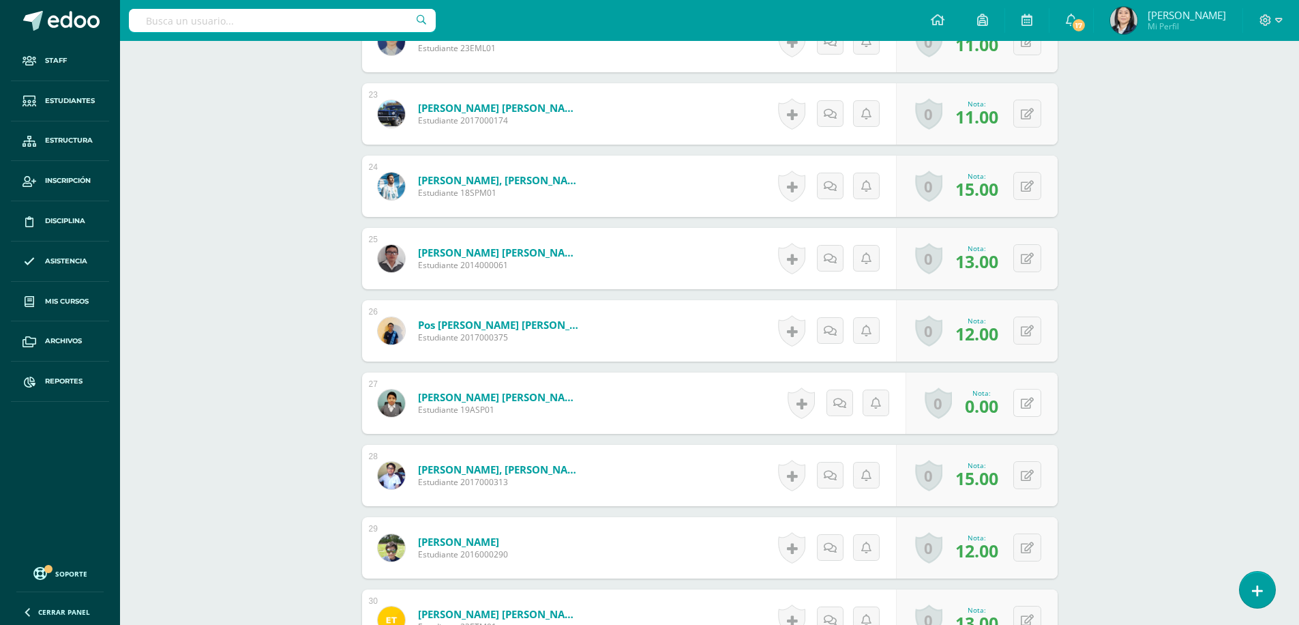
click at [1028, 412] on button at bounding box center [1027, 403] width 28 height 28
type input "15"
click at [996, 412] on icon at bounding box center [1000, 408] width 12 height 12
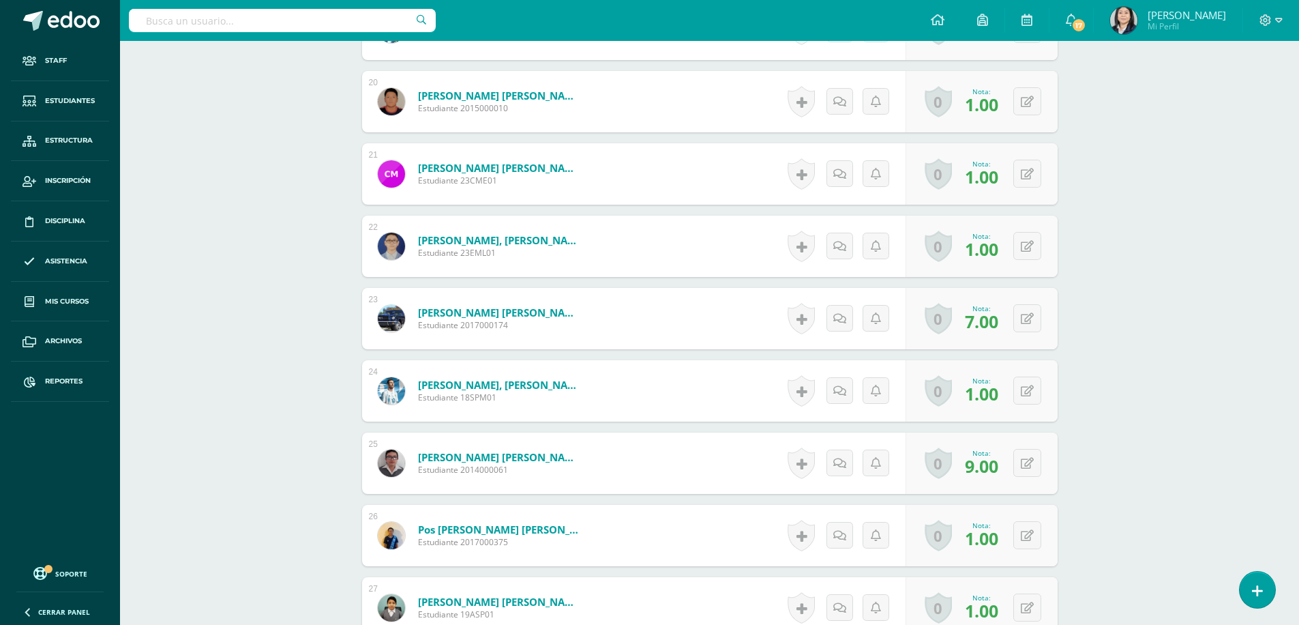
scroll to position [1926, 0]
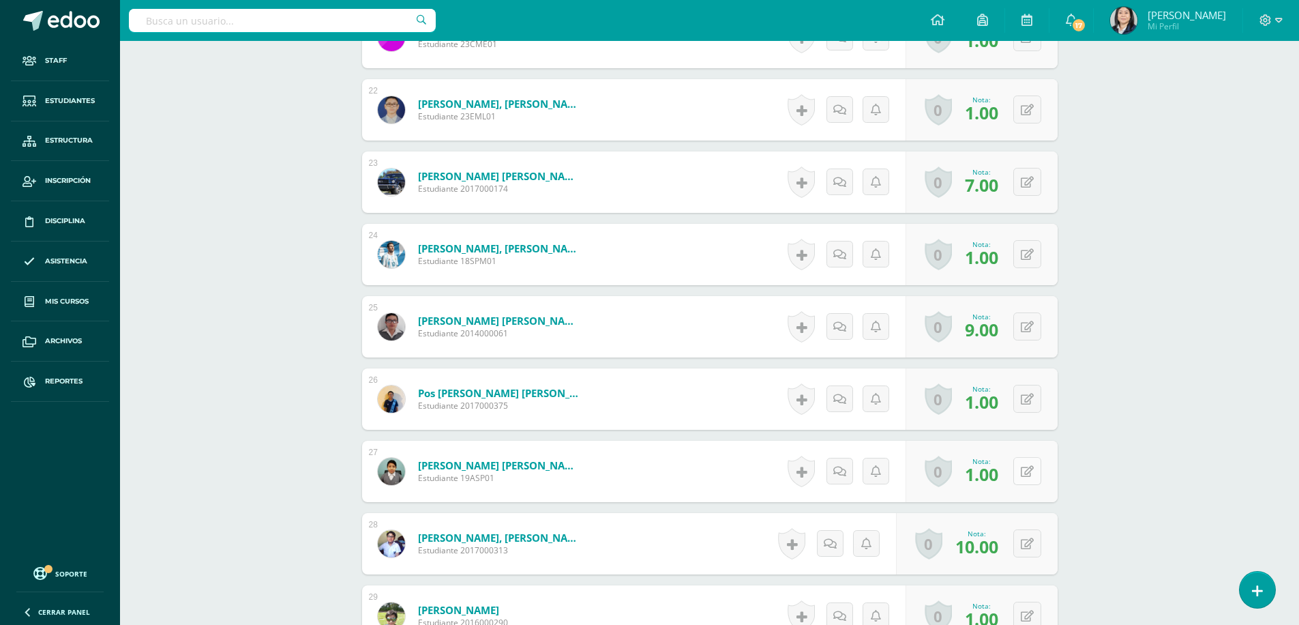
click at [1030, 466] on icon at bounding box center [1027, 472] width 13 height 12
type input "10"
click at [1008, 477] on link at bounding box center [1000, 475] width 27 height 27
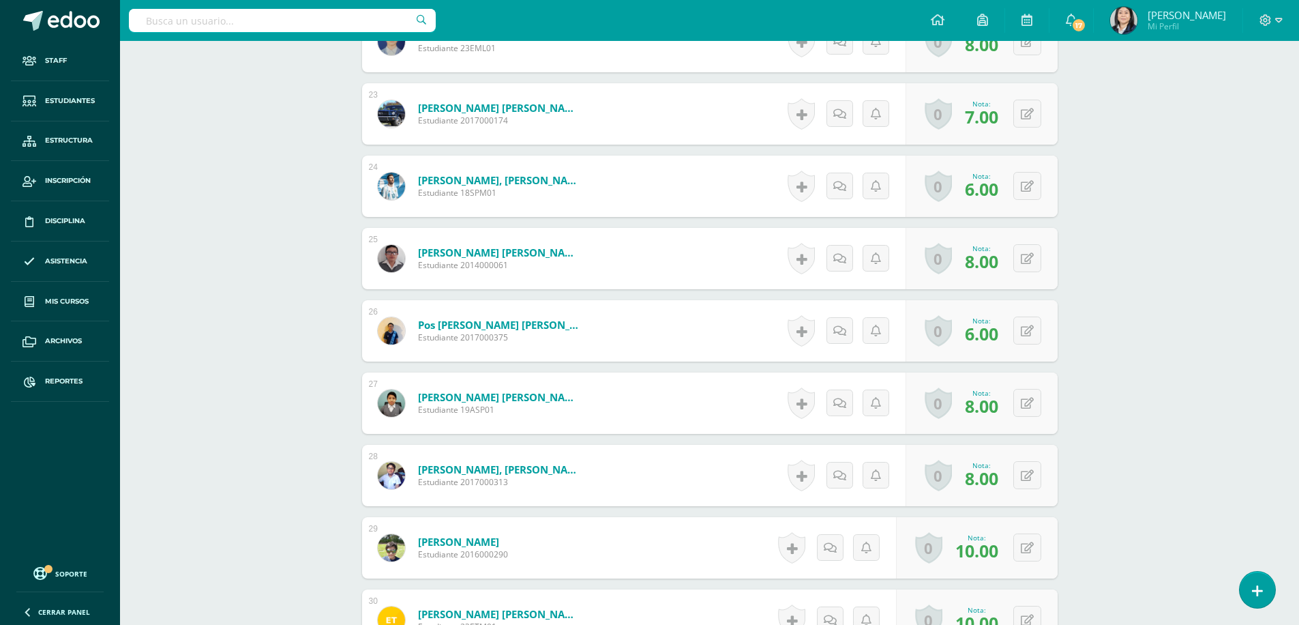
scroll to position [2062, 0]
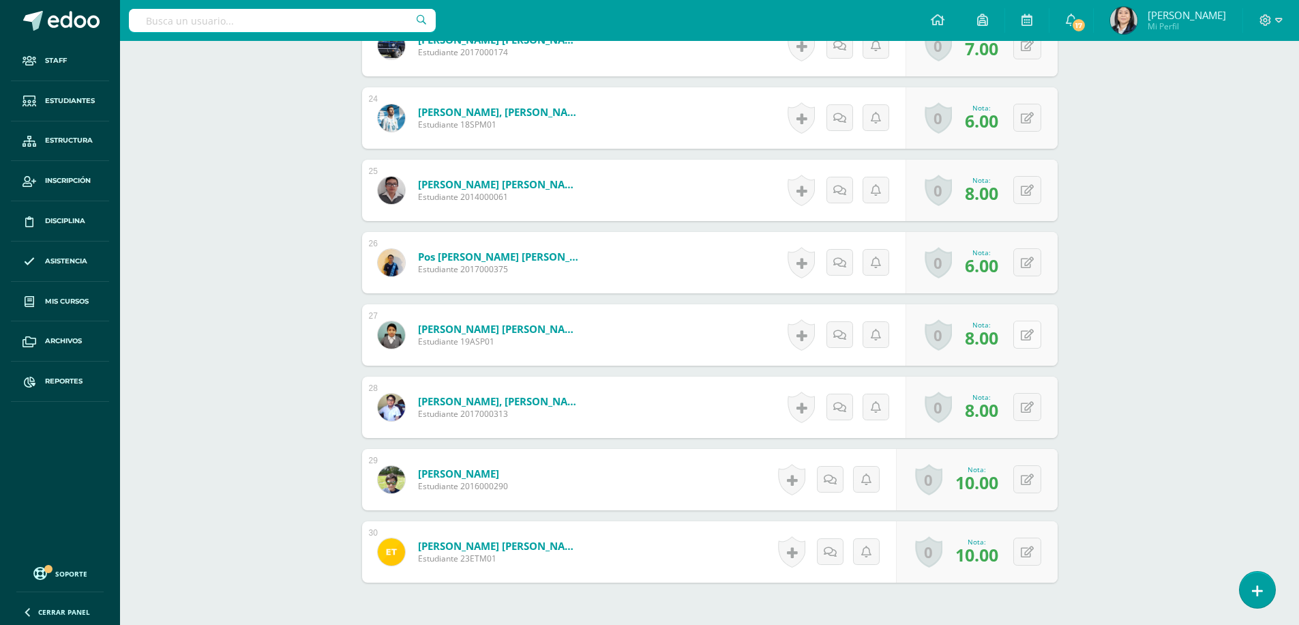
click at [1028, 330] on button at bounding box center [1027, 335] width 28 height 28
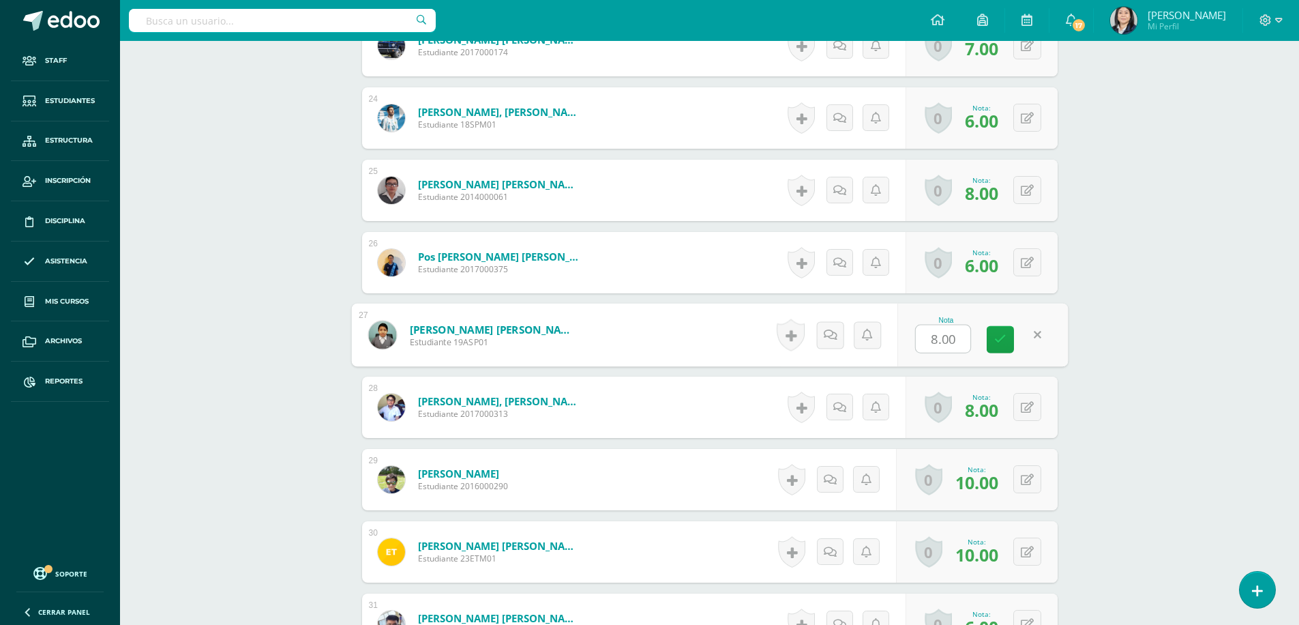
type input "9"
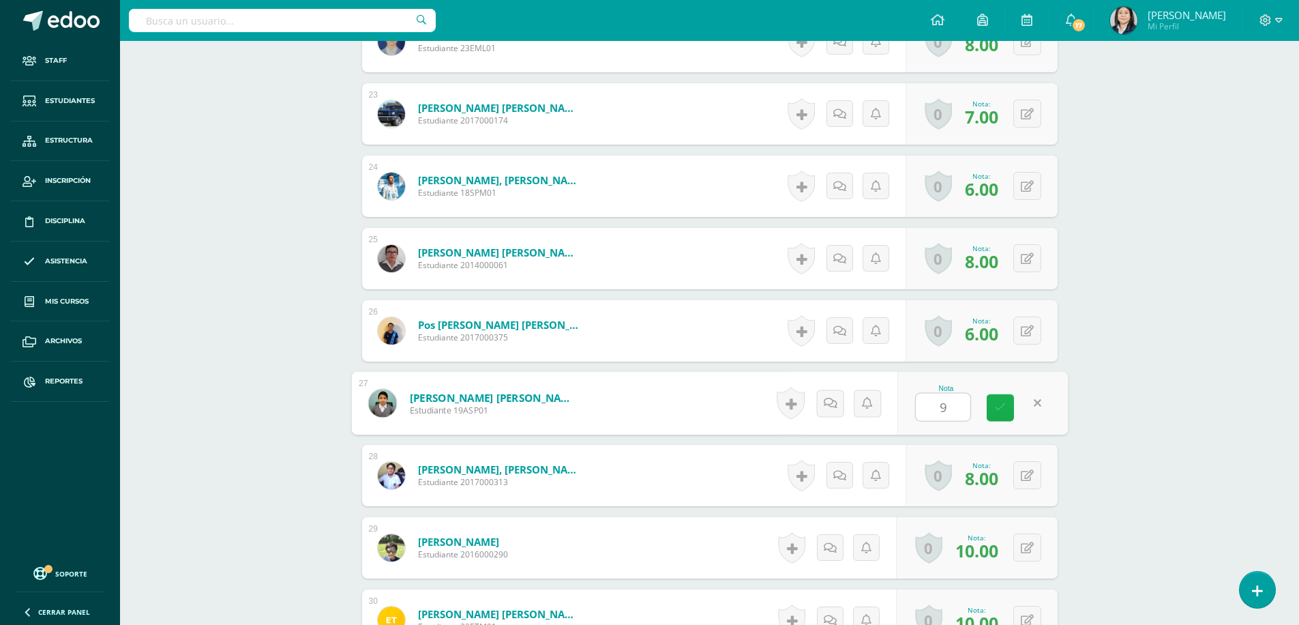
click at [996, 408] on icon at bounding box center [1000, 408] width 12 height 12
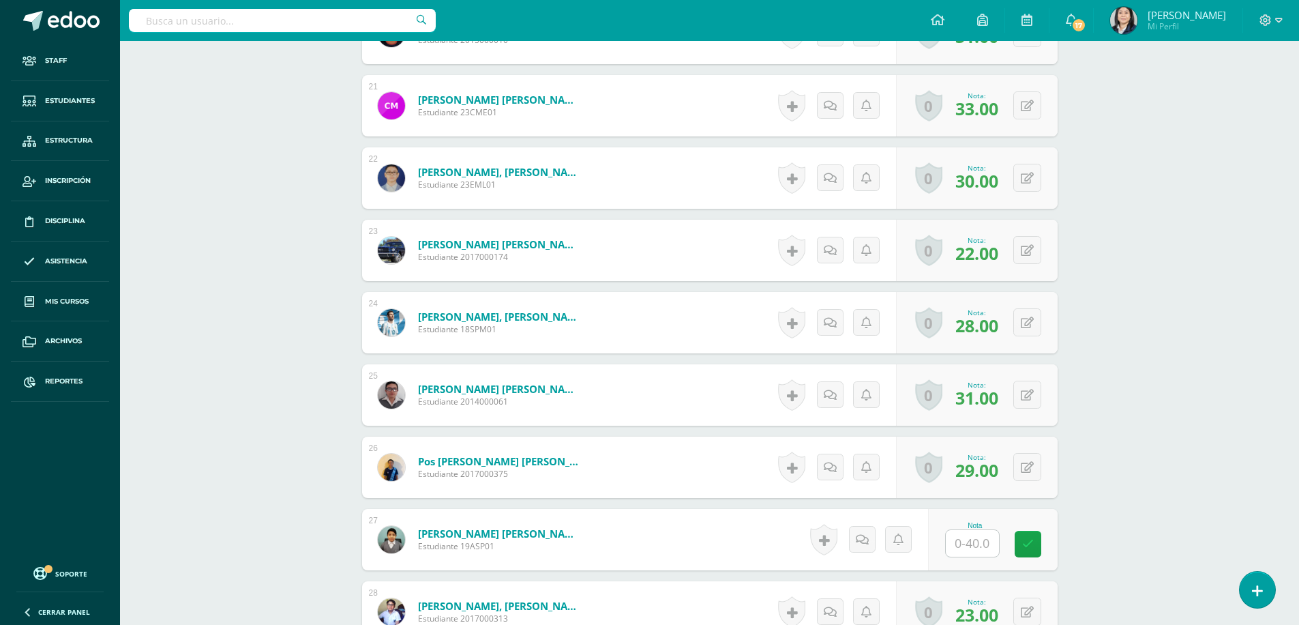
scroll to position [1994, 0]
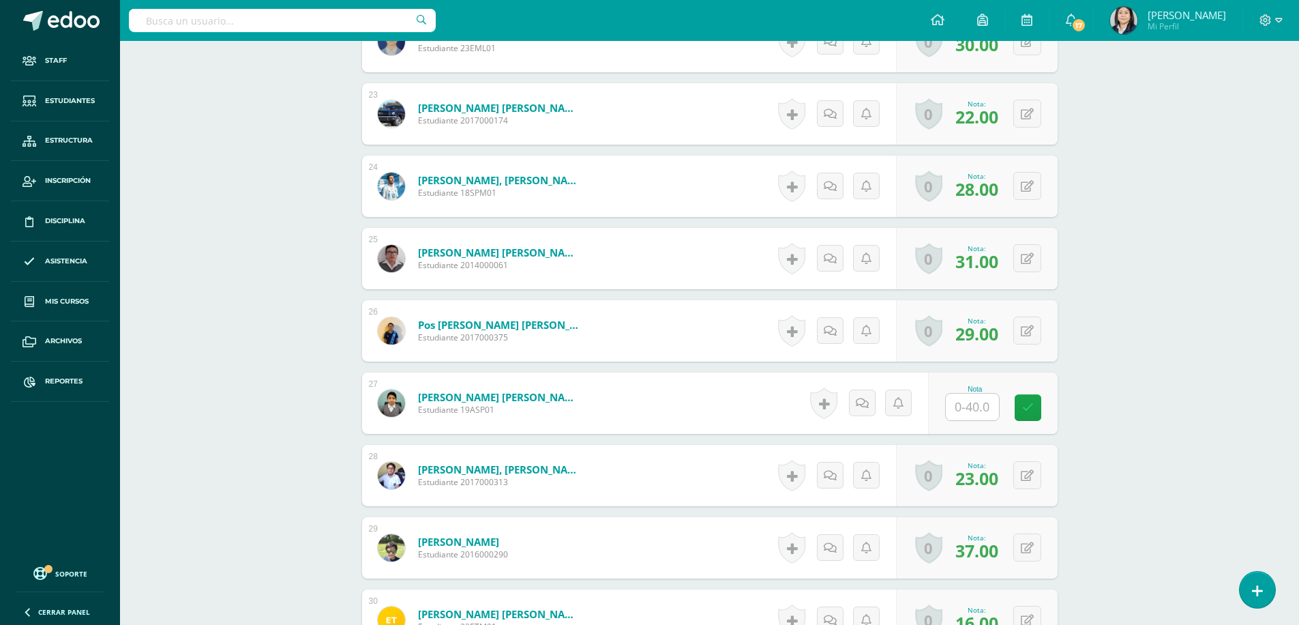
click at [981, 414] on input "text" at bounding box center [972, 406] width 53 height 27
type input "38"
click at [1026, 408] on link at bounding box center [1037, 407] width 27 height 27
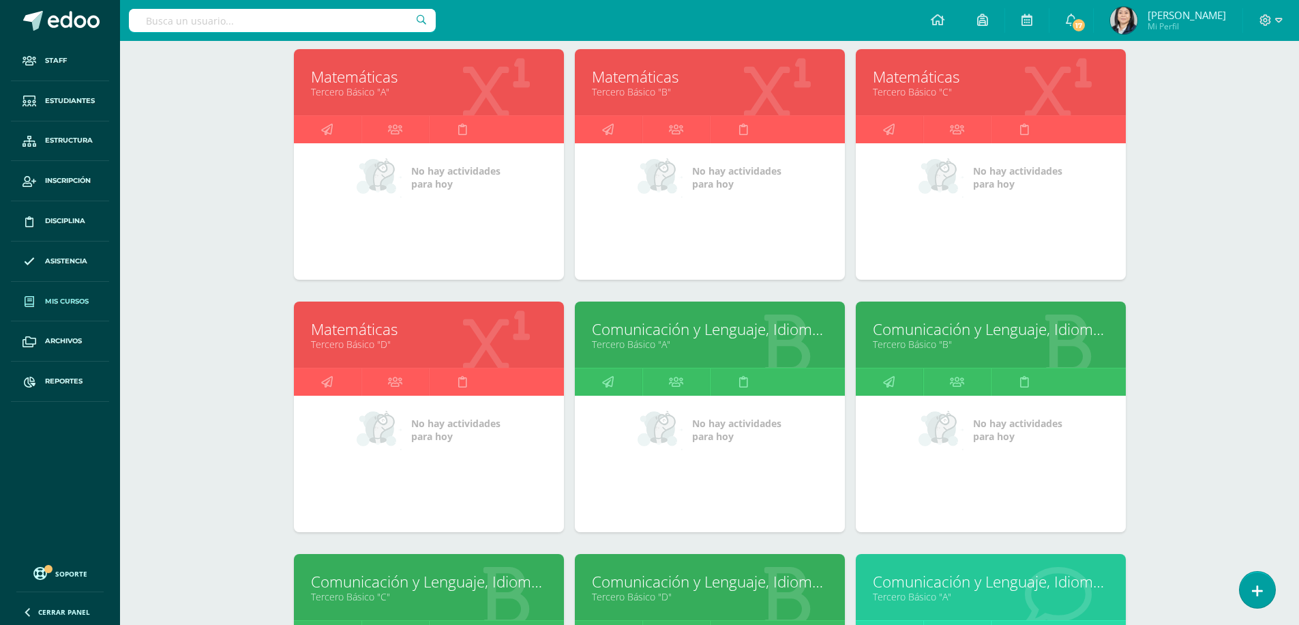
scroll to position [68, 0]
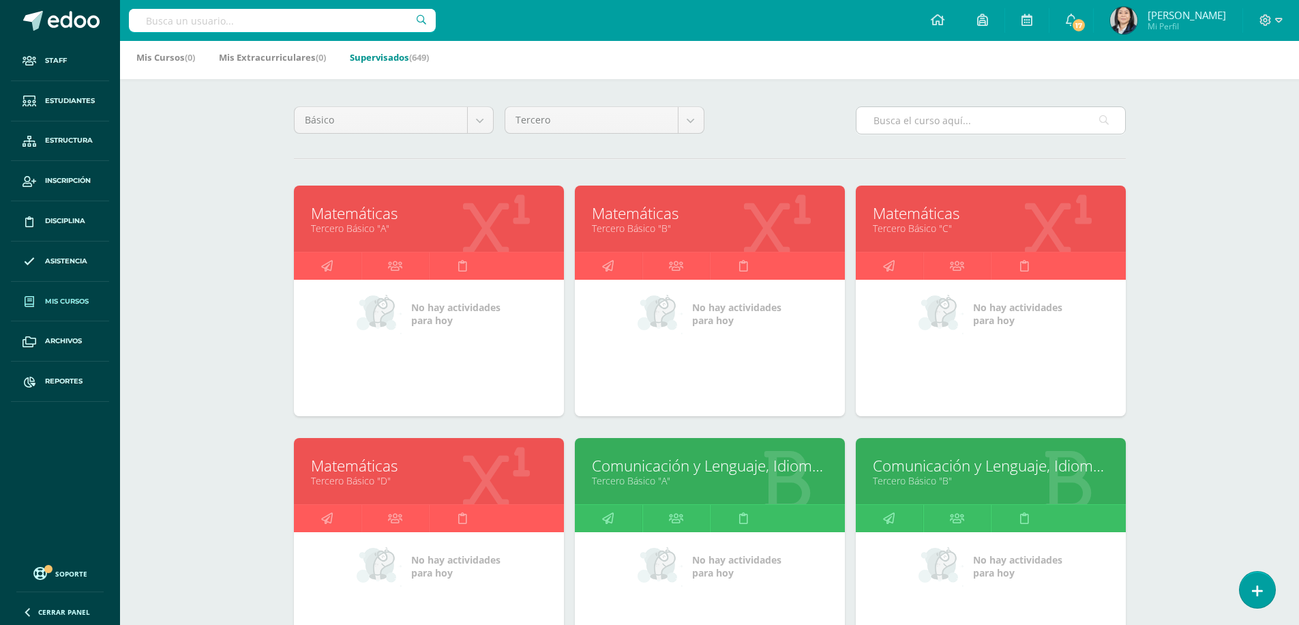
click at [910, 125] on input "text" at bounding box center [991, 120] width 269 height 27
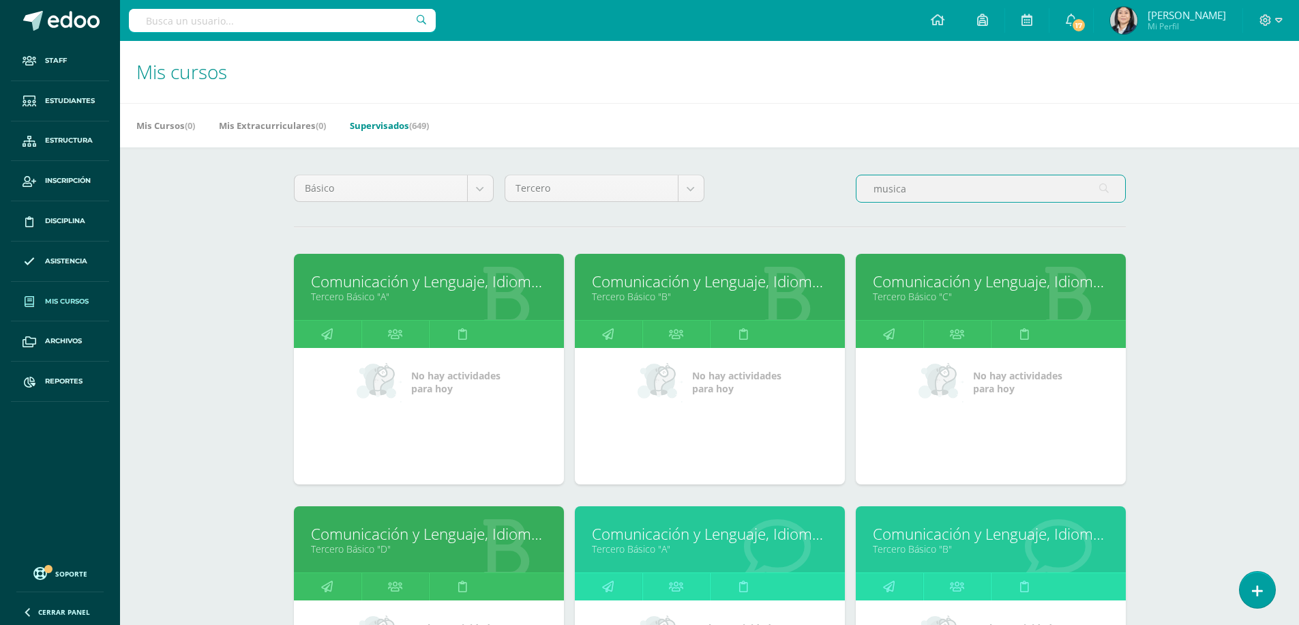
drag, startPoint x: 920, startPoint y: 190, endPoint x: 864, endPoint y: 198, distance: 56.5
click at [864, 198] on input "musica" at bounding box center [991, 188] width 269 height 27
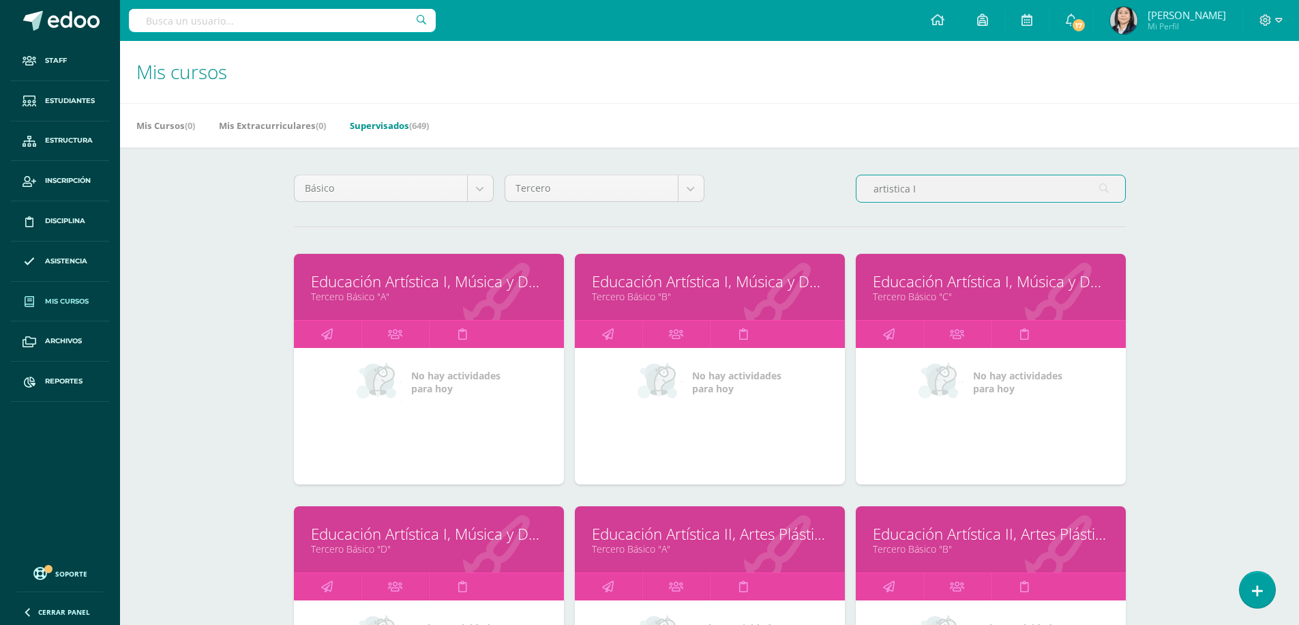
type input "artistica I"
click at [890, 279] on link "Educación Artística I, Música y Danza" at bounding box center [991, 281] width 236 height 21
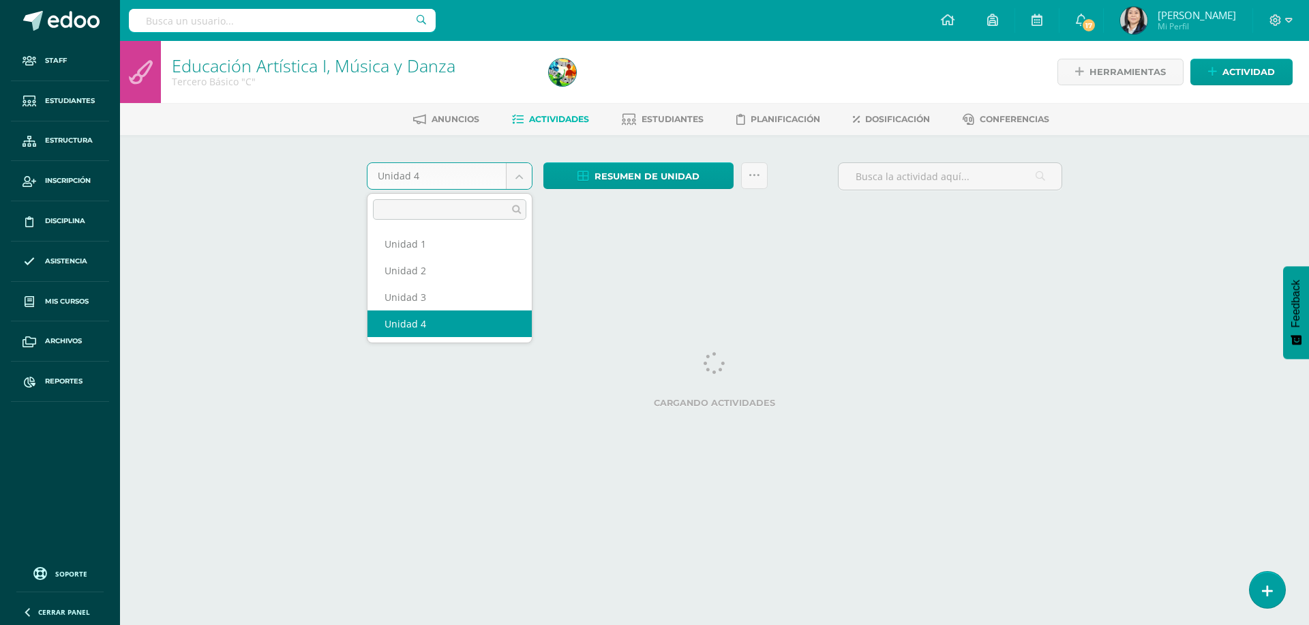
click at [519, 175] on body "Staff Estudiantes Estructura Inscripción Disciplina Asistencia Mis cursos Archi…" at bounding box center [654, 127] width 1309 height 254
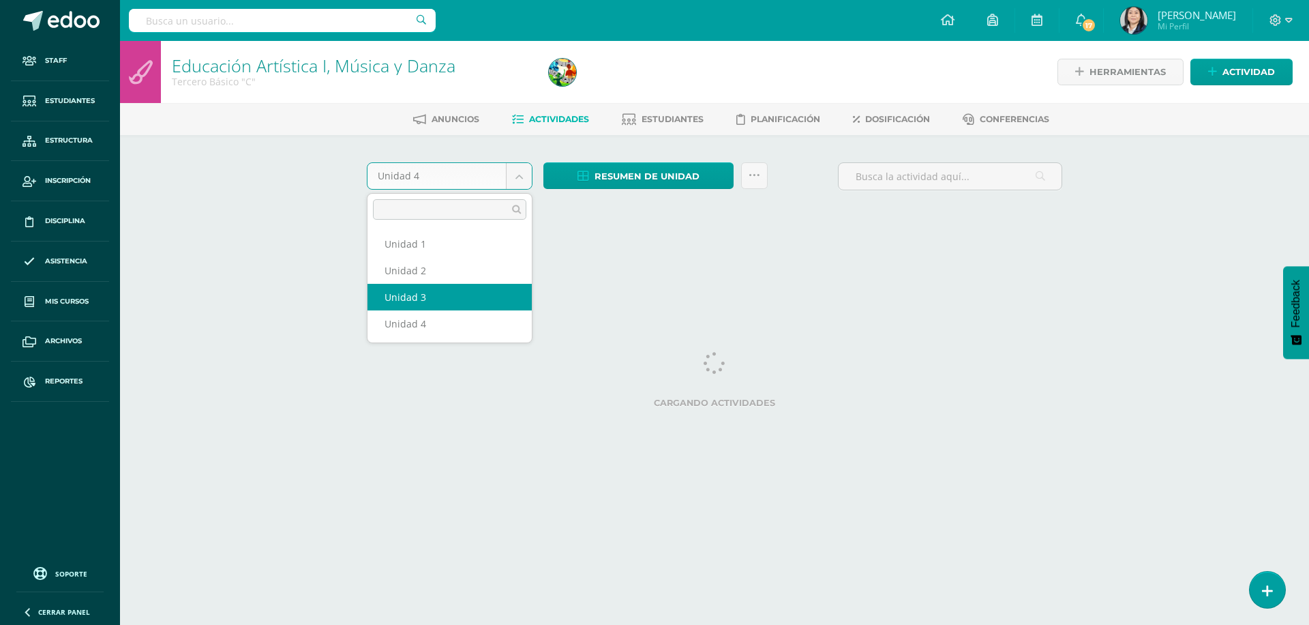
select select "Unidad 3"
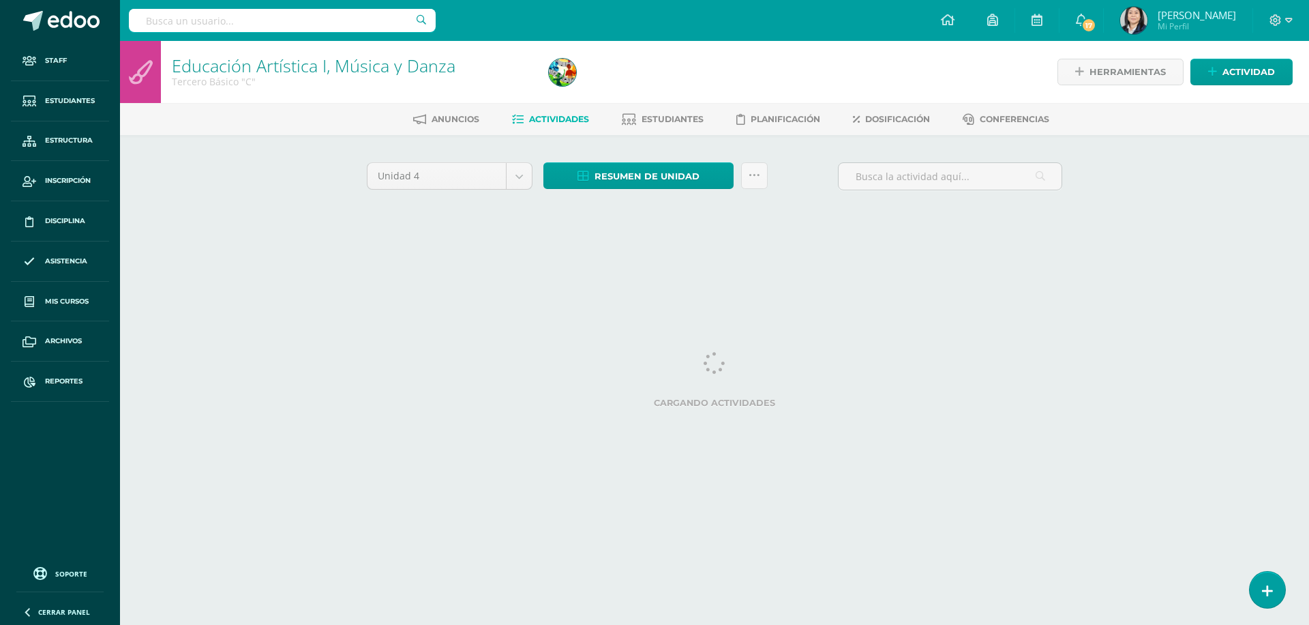
select select "Unidad 3"
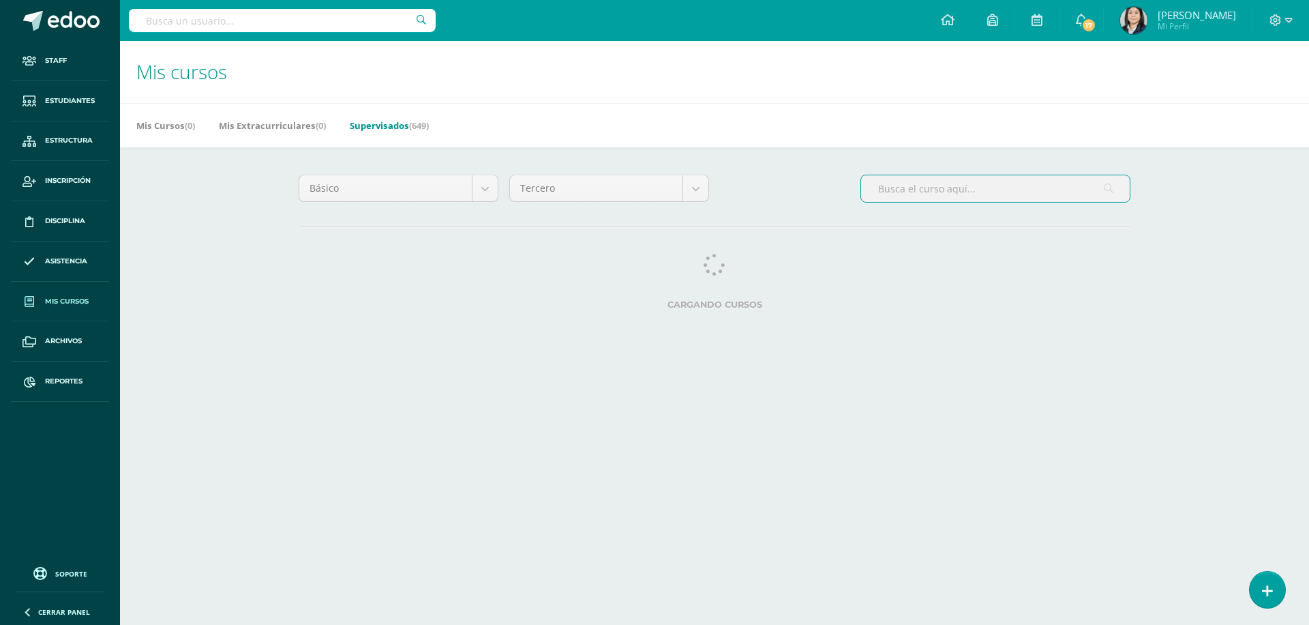
click at [933, 196] on input "text" at bounding box center [995, 188] width 269 height 27
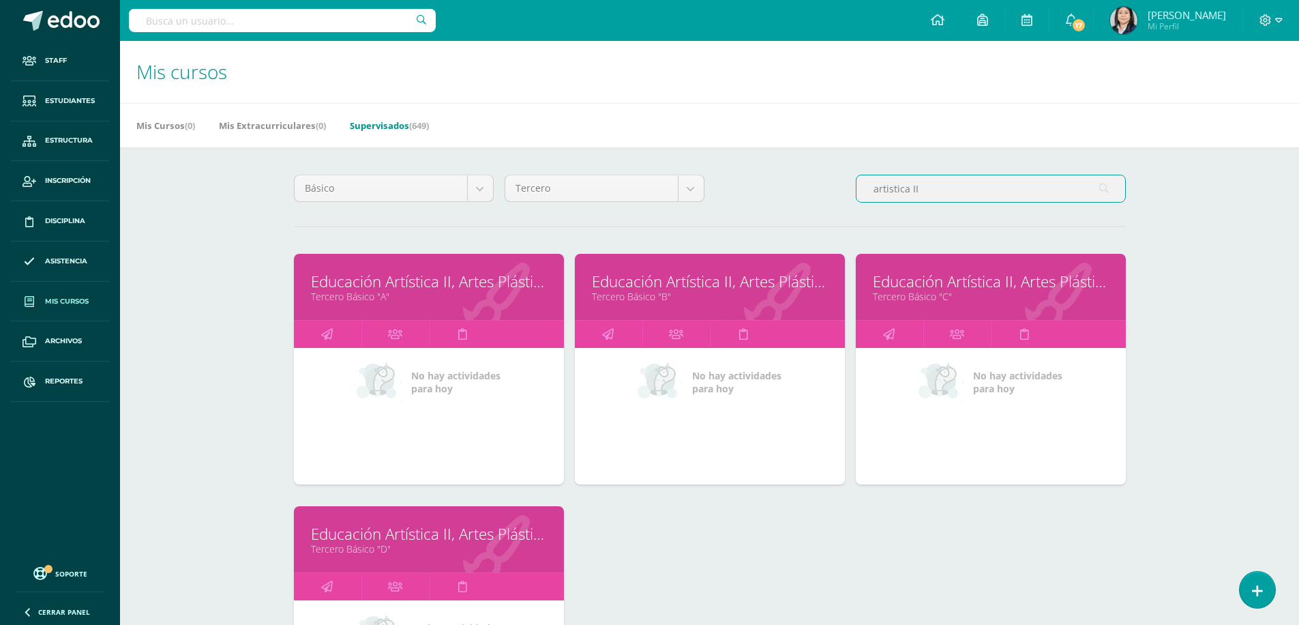
type input "artistica II"
click at [917, 280] on link "Educación Artística II, Artes Plásticas" at bounding box center [991, 281] width 236 height 21
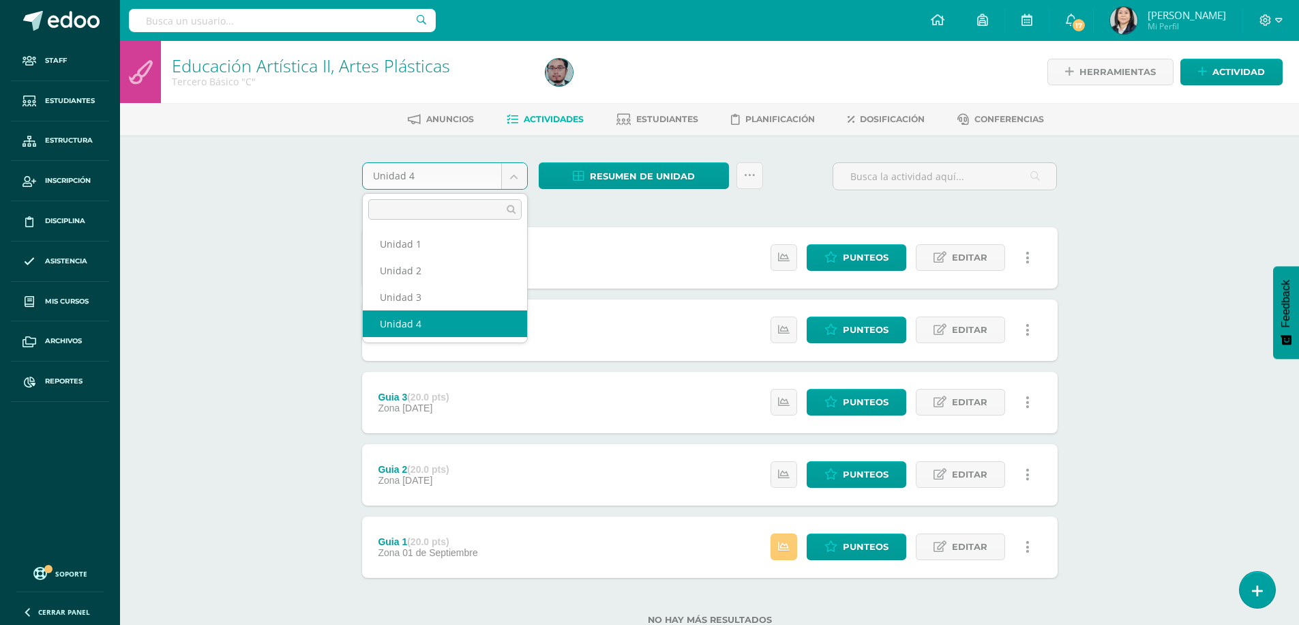
click at [521, 183] on body "Staff Estudiantes Estructura Inscripción Disciplina Asistencia Mis cursos Archi…" at bounding box center [649, 334] width 1299 height 668
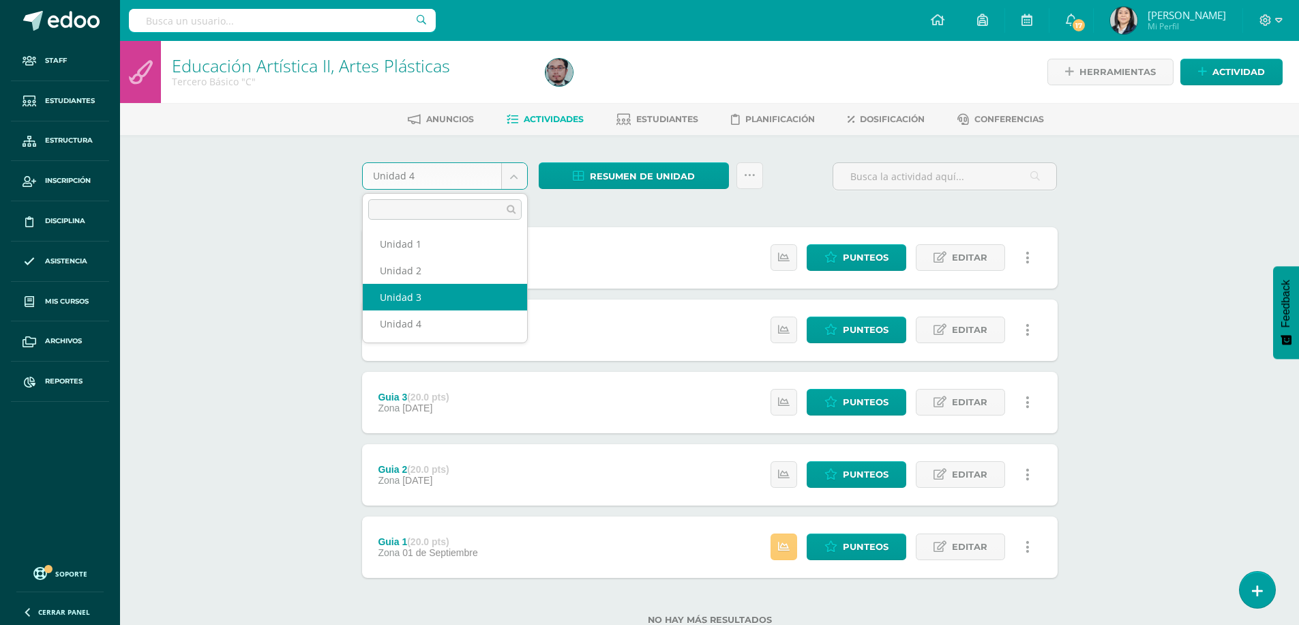
select select "Unidad 3"
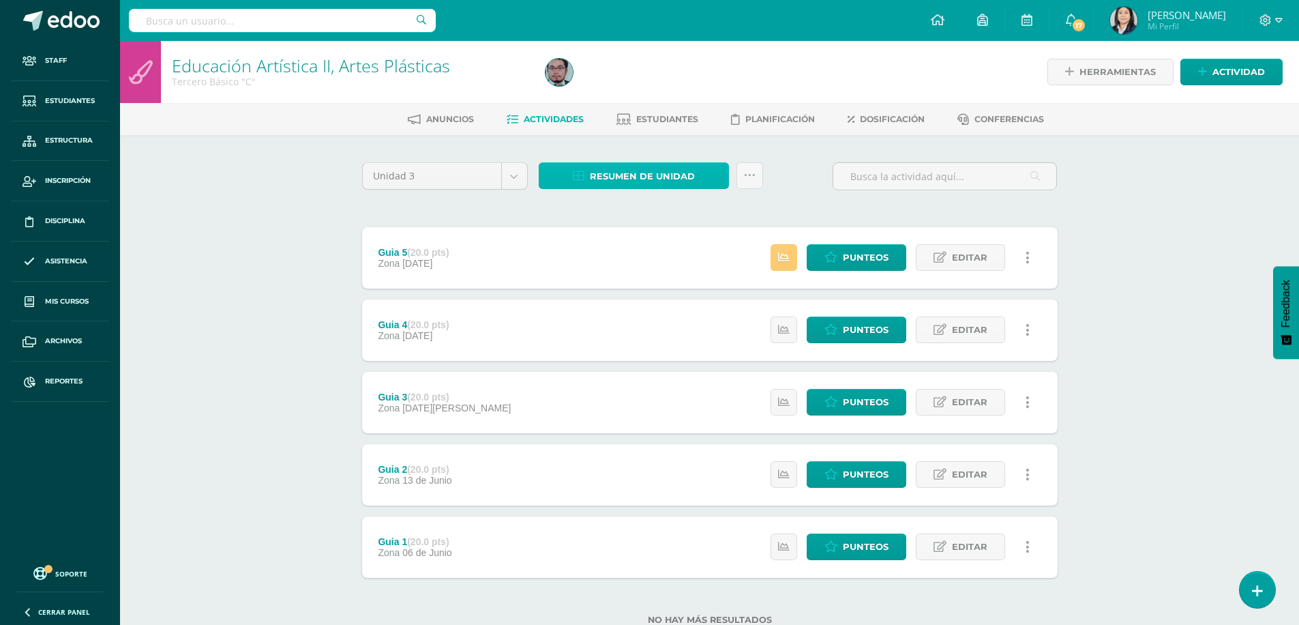
click at [612, 178] on span "Resumen de unidad" at bounding box center [642, 176] width 105 height 25
click at [627, 91] on link "Descargar como HTML" at bounding box center [633, 87] width 145 height 21
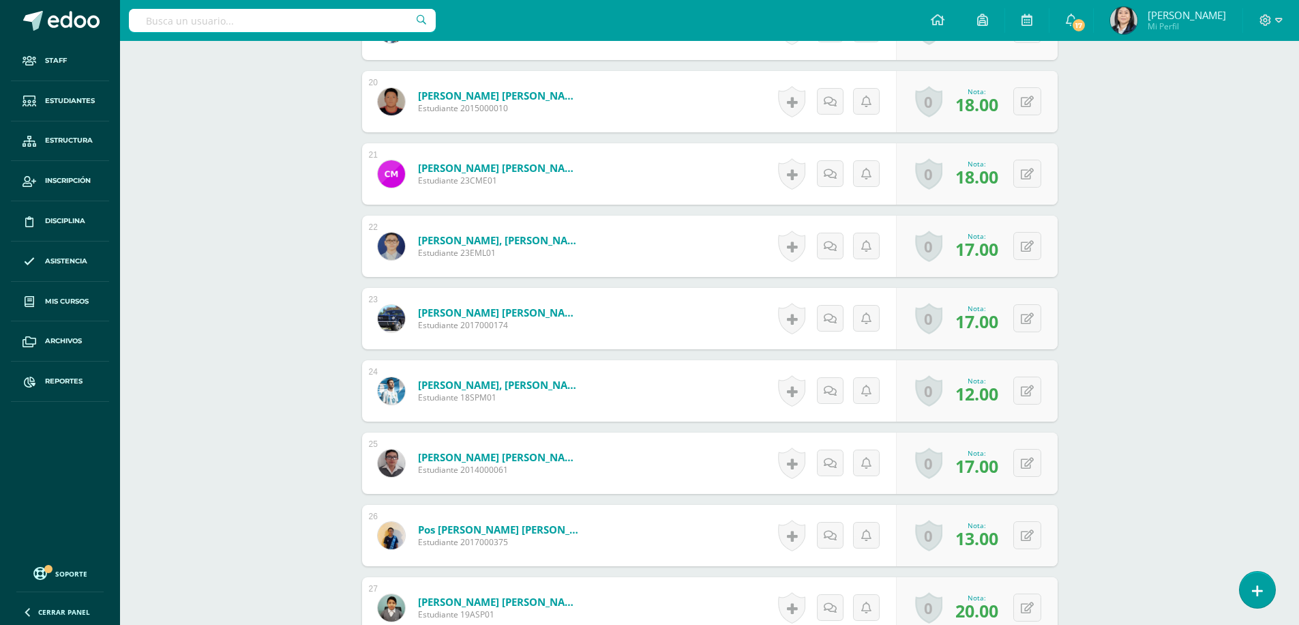
scroll to position [1913, 0]
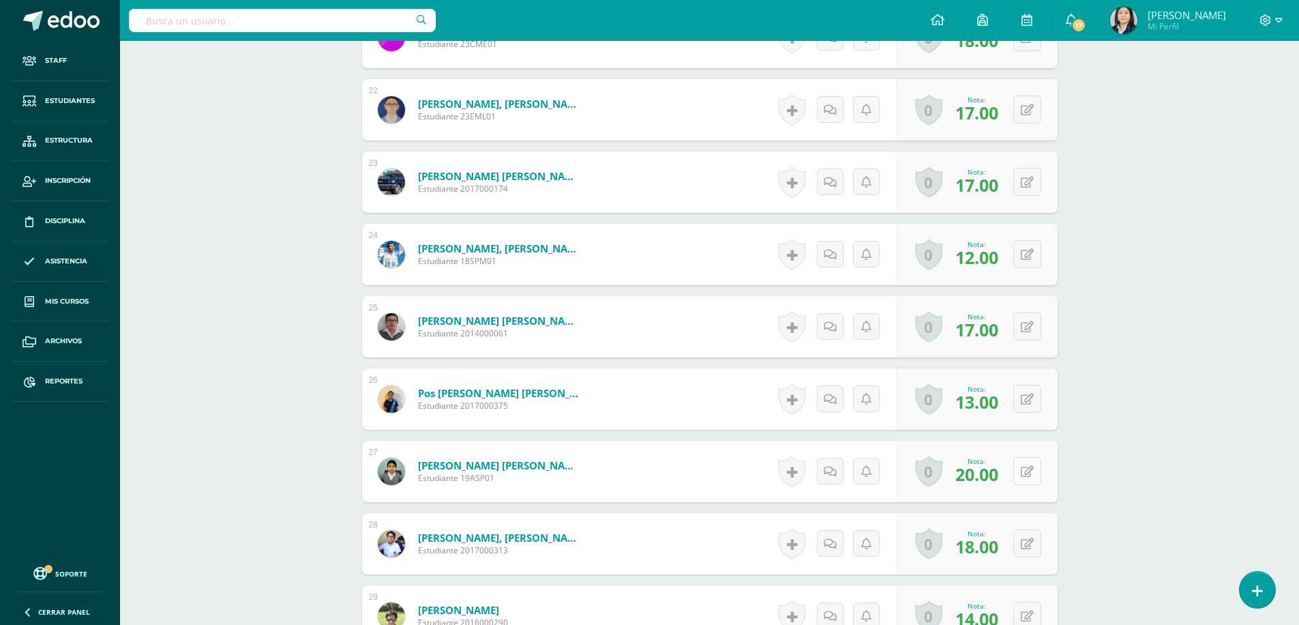
click at [1030, 477] on icon at bounding box center [1027, 472] width 13 height 12
type input "18"
click at [1006, 472] on link at bounding box center [1000, 475] width 27 height 27
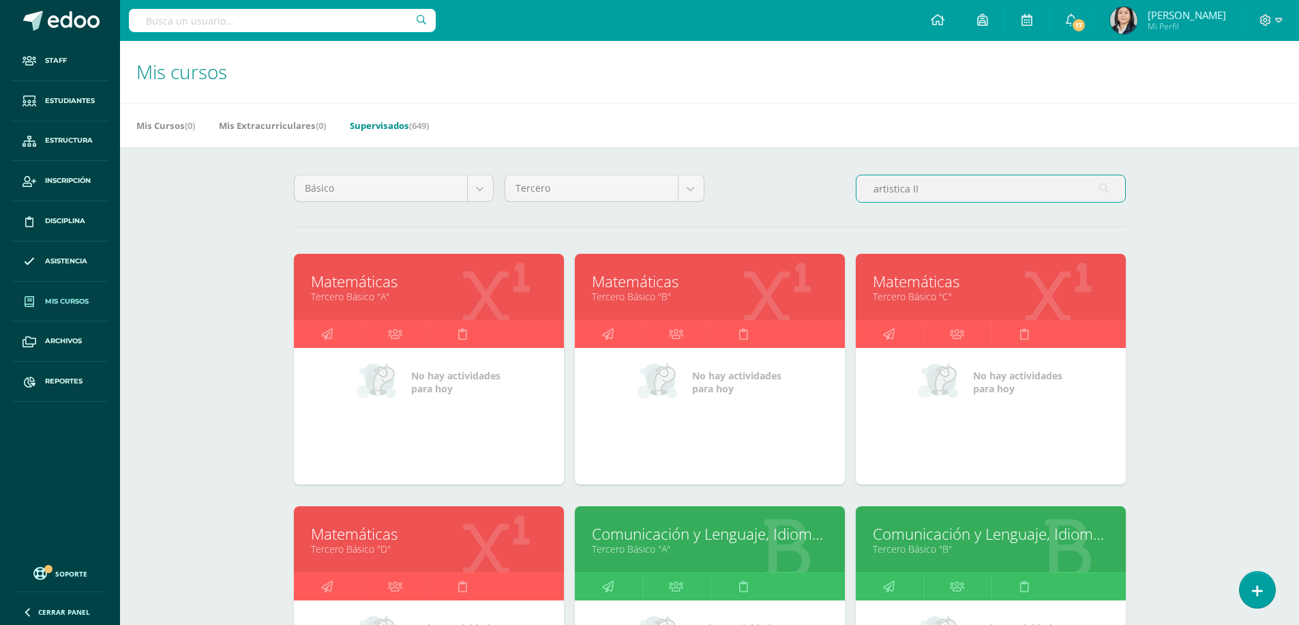
click at [934, 188] on input "artistica II" at bounding box center [991, 188] width 269 height 27
drag, startPoint x: 934, startPoint y: 188, endPoint x: 847, endPoint y: 190, distance: 87.3
click at [847, 190] on div "Básico Todos los niveles Primaria Complementaria Bachillerato en CCLL con Orien…" at bounding box center [709, 194] width 843 height 39
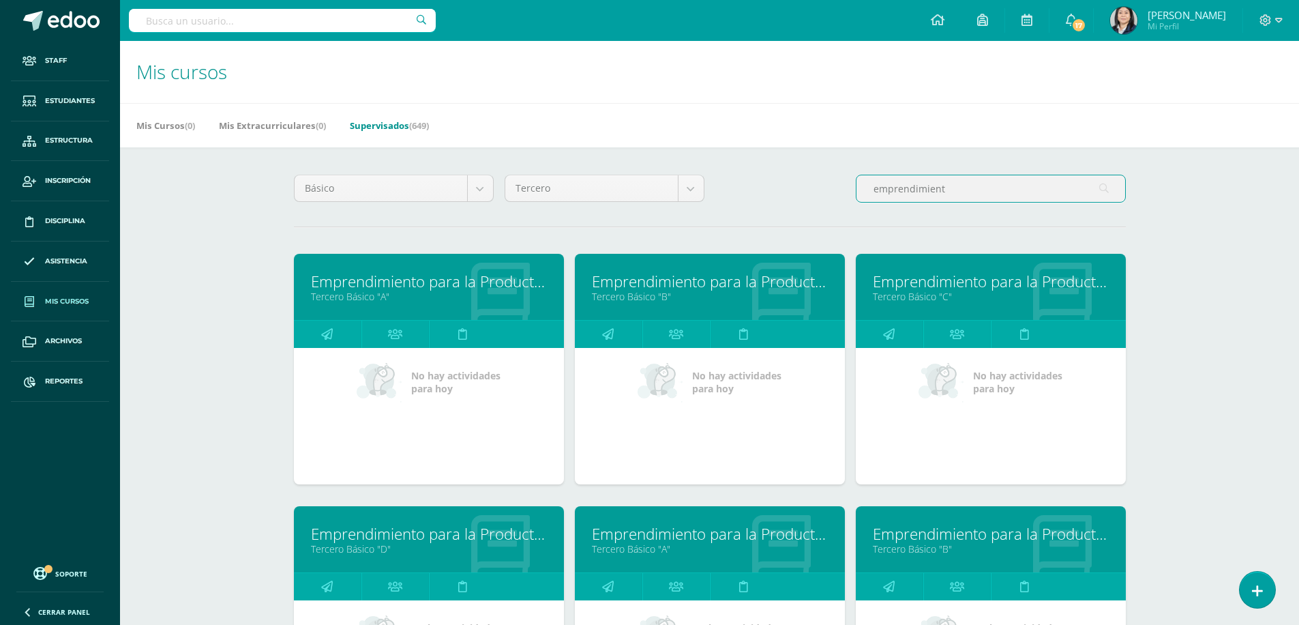
type input "emprendimient"
click at [938, 284] on link "Emprendimiento para la Productividad" at bounding box center [991, 281] width 236 height 21
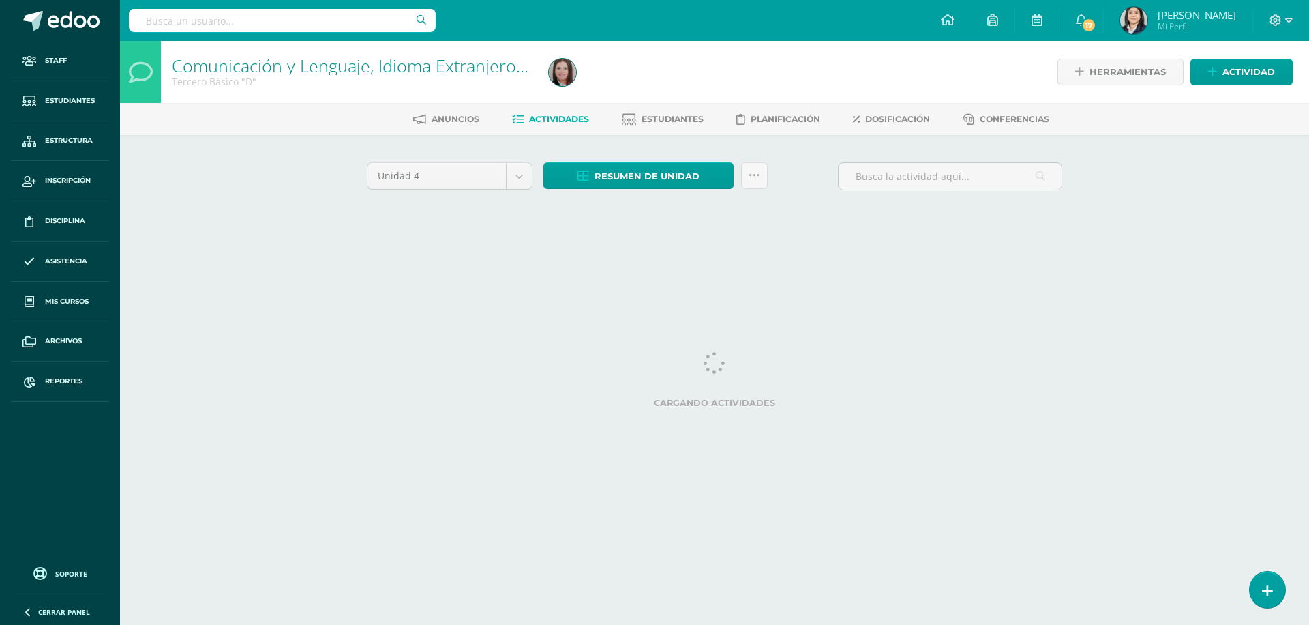
select select "Unidad 3"
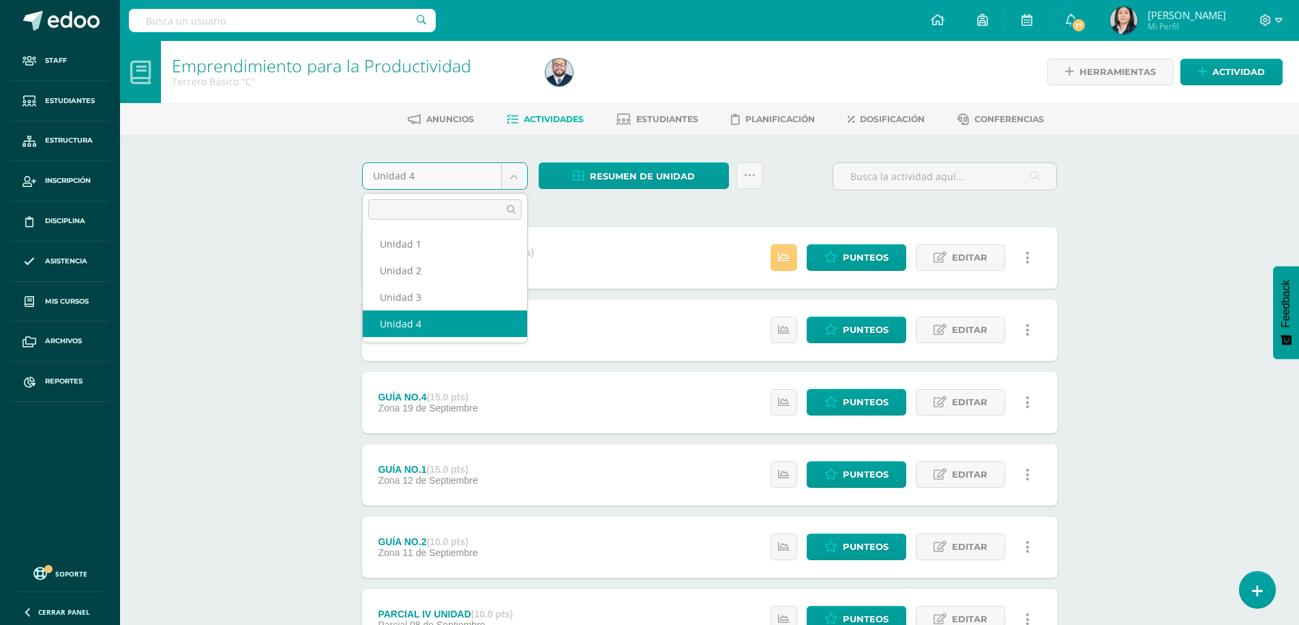
click at [509, 173] on body "Staff Estudiantes Estructura Inscripción Disciplina Asistencia Mis cursos Archi…" at bounding box center [649, 370] width 1299 height 741
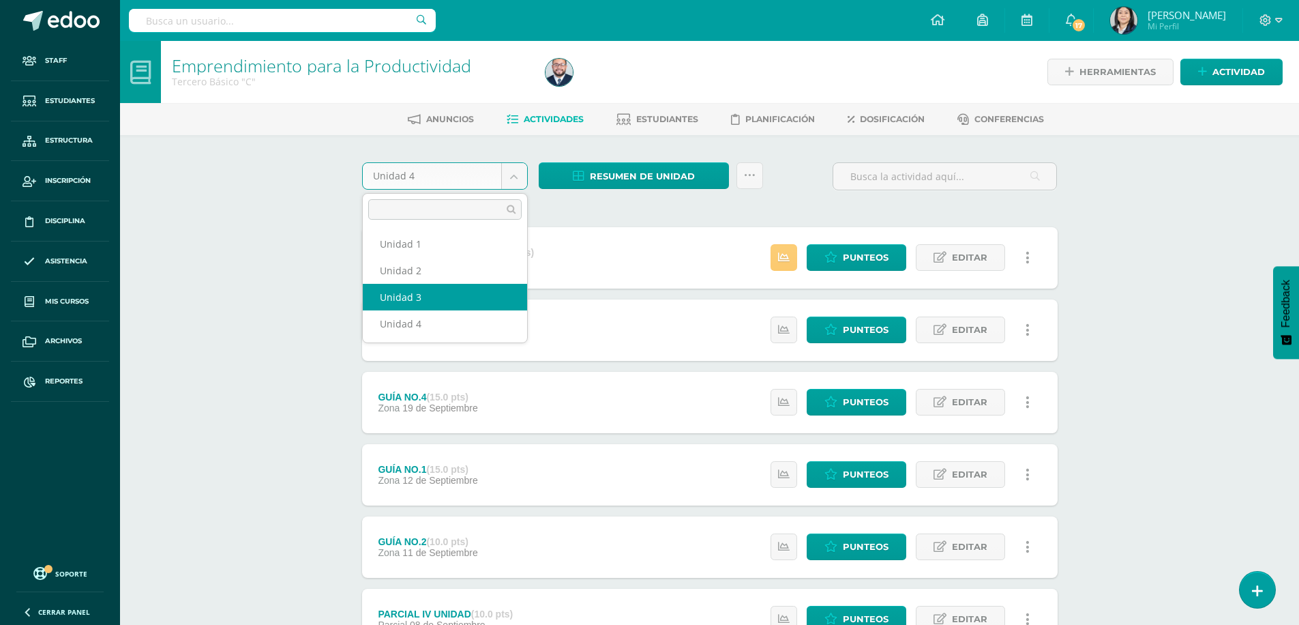
select select "Unidad 3"
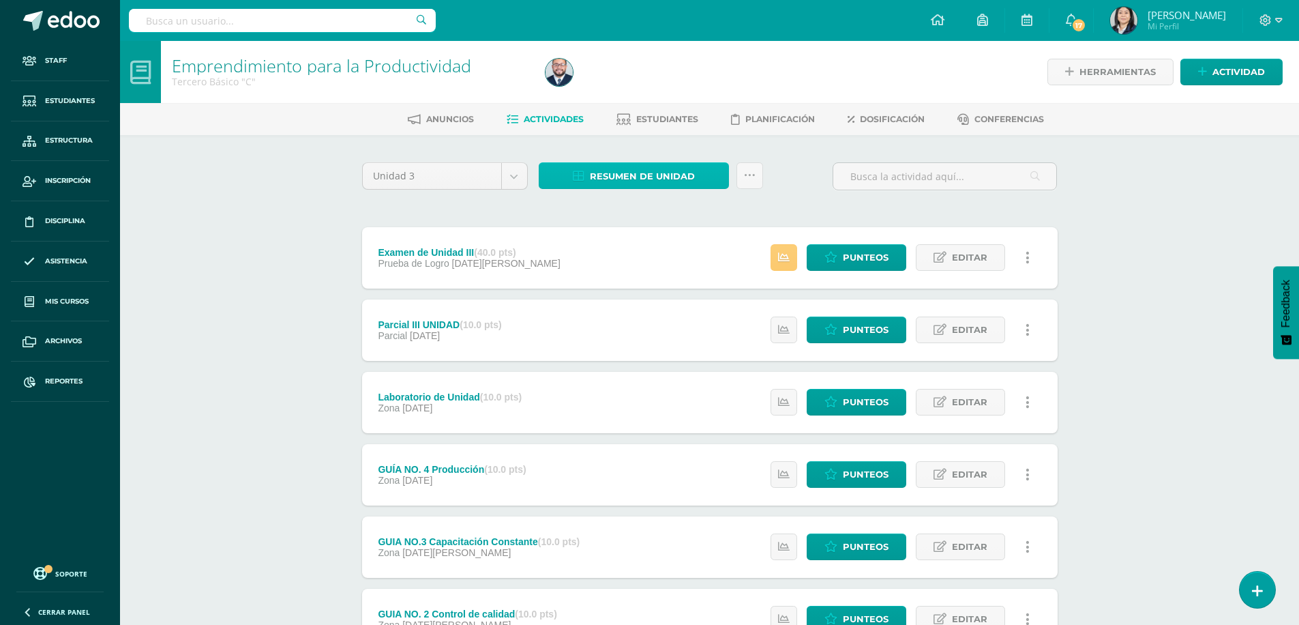
click at [625, 175] on span "Resumen de unidad" at bounding box center [642, 176] width 105 height 25
click at [642, 88] on link "Descargar como HTML" at bounding box center [633, 87] width 145 height 21
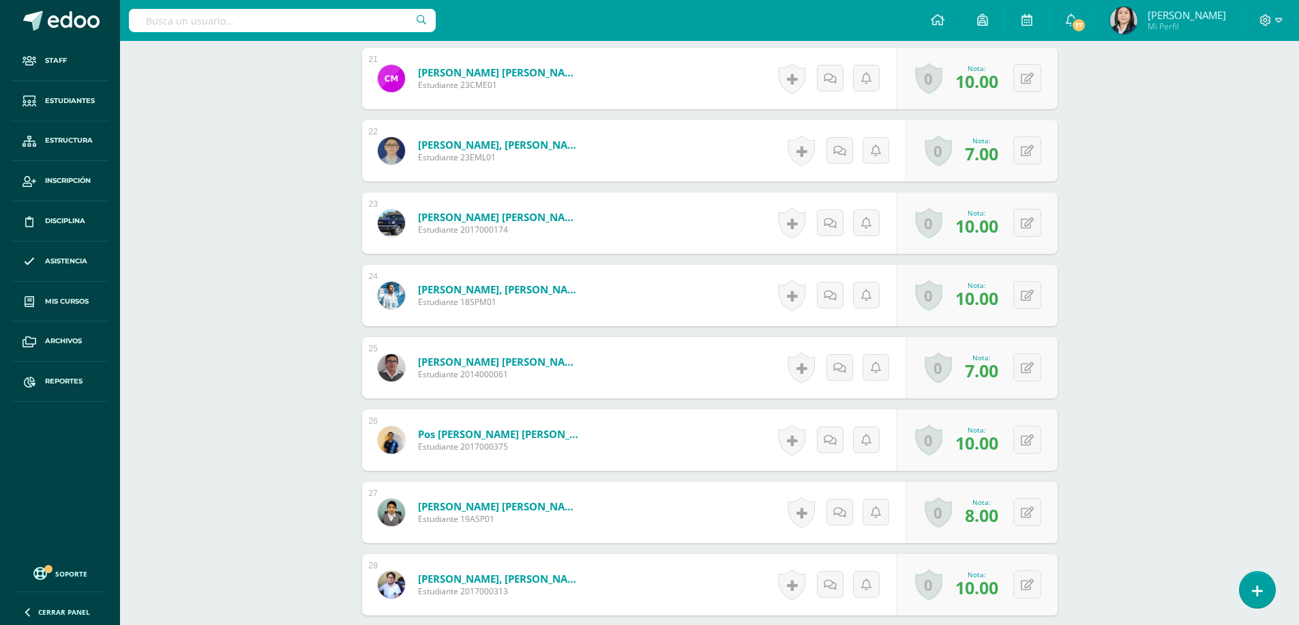
scroll to position [2021, 0]
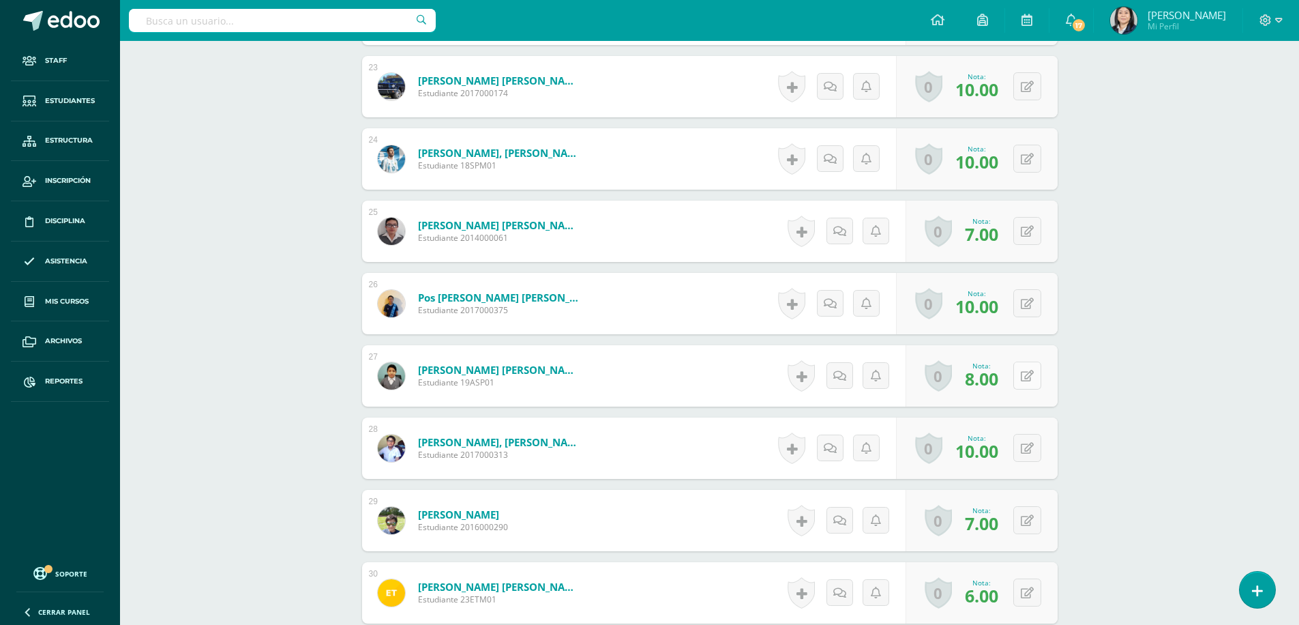
click at [1028, 378] on button at bounding box center [1027, 375] width 28 height 28
type input "10"
click at [994, 381] on link at bounding box center [1000, 380] width 27 height 27
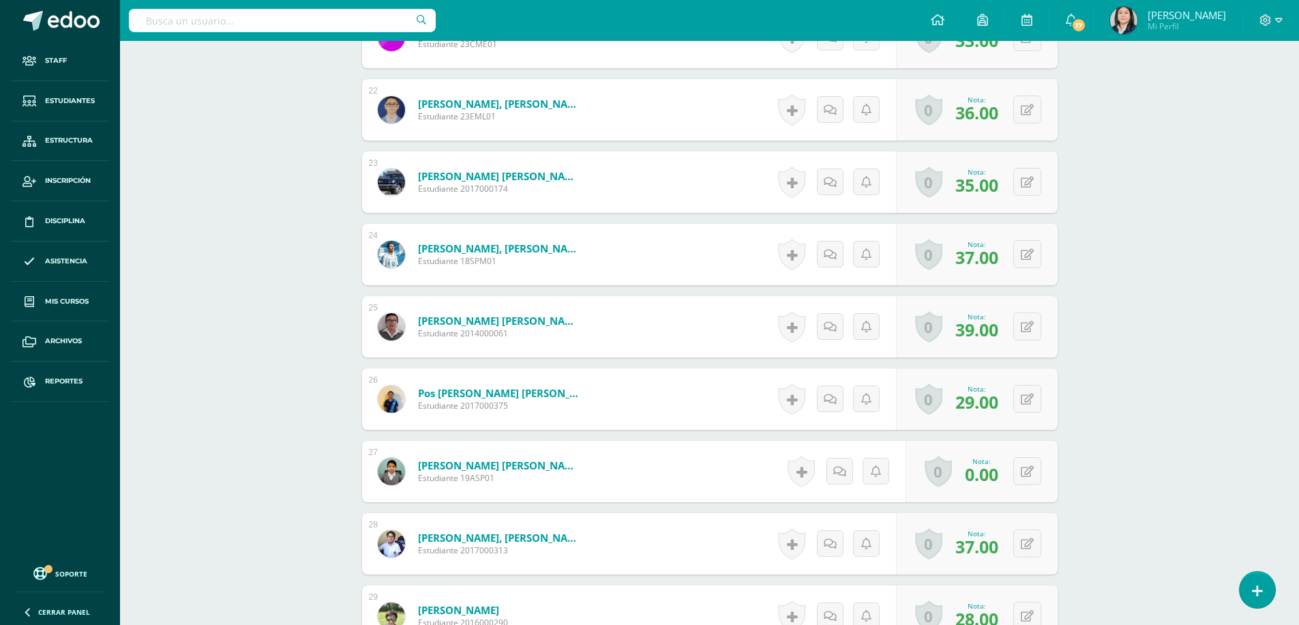
scroll to position [2130, 0]
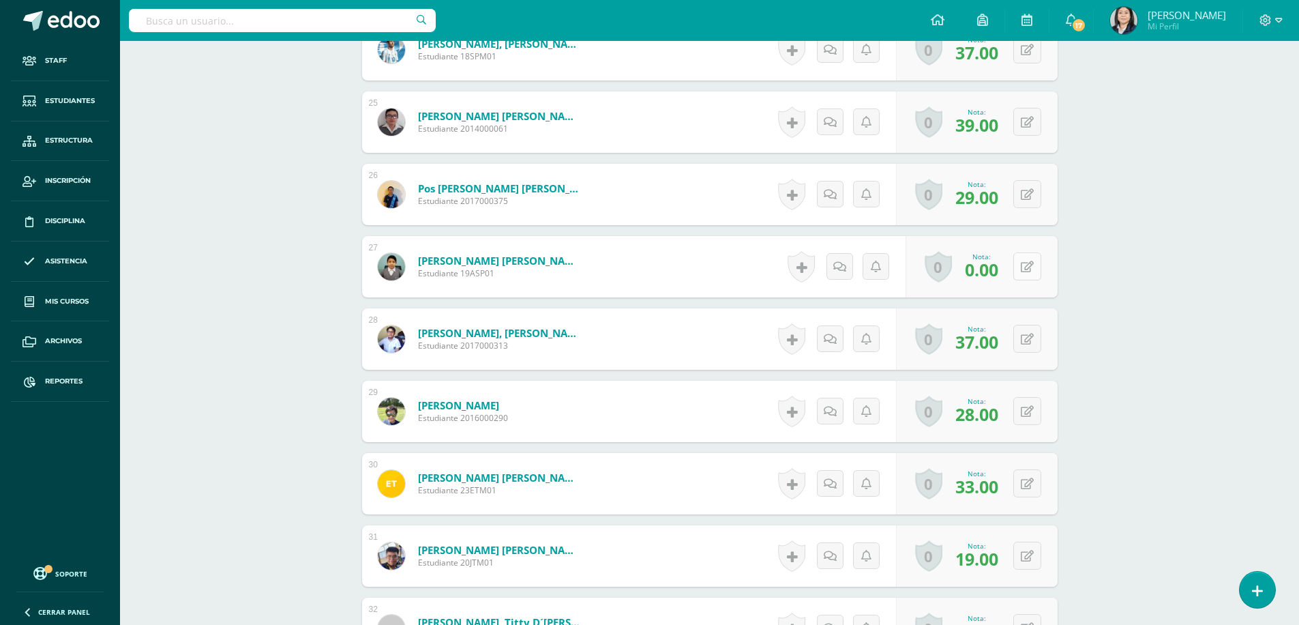
click at [1028, 265] on button at bounding box center [1027, 266] width 28 height 28
type input "40"
click at [1005, 268] on icon at bounding box center [1000, 271] width 12 height 12
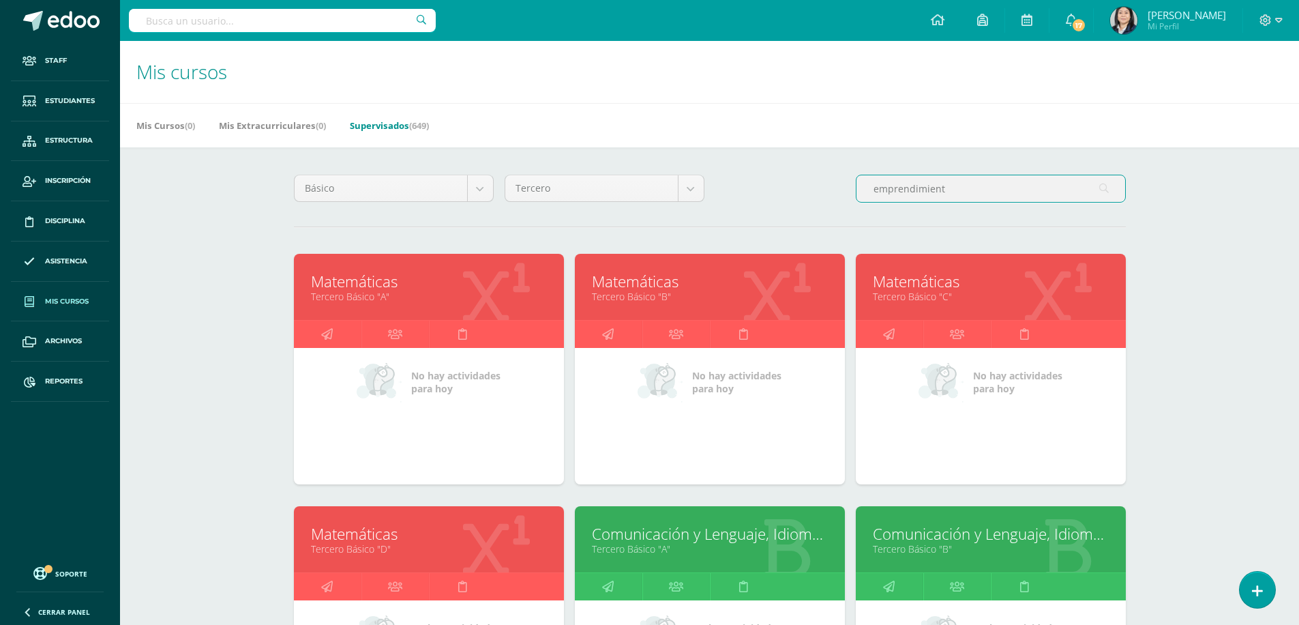
drag, startPoint x: 963, startPoint y: 184, endPoint x: 805, endPoint y: 190, distance: 158.3
click at [805, 190] on div "Básico Todos los niveles Primaria Complementaria Bachillerato en CCLL con Orien…" at bounding box center [709, 194] width 843 height 39
type input "e"
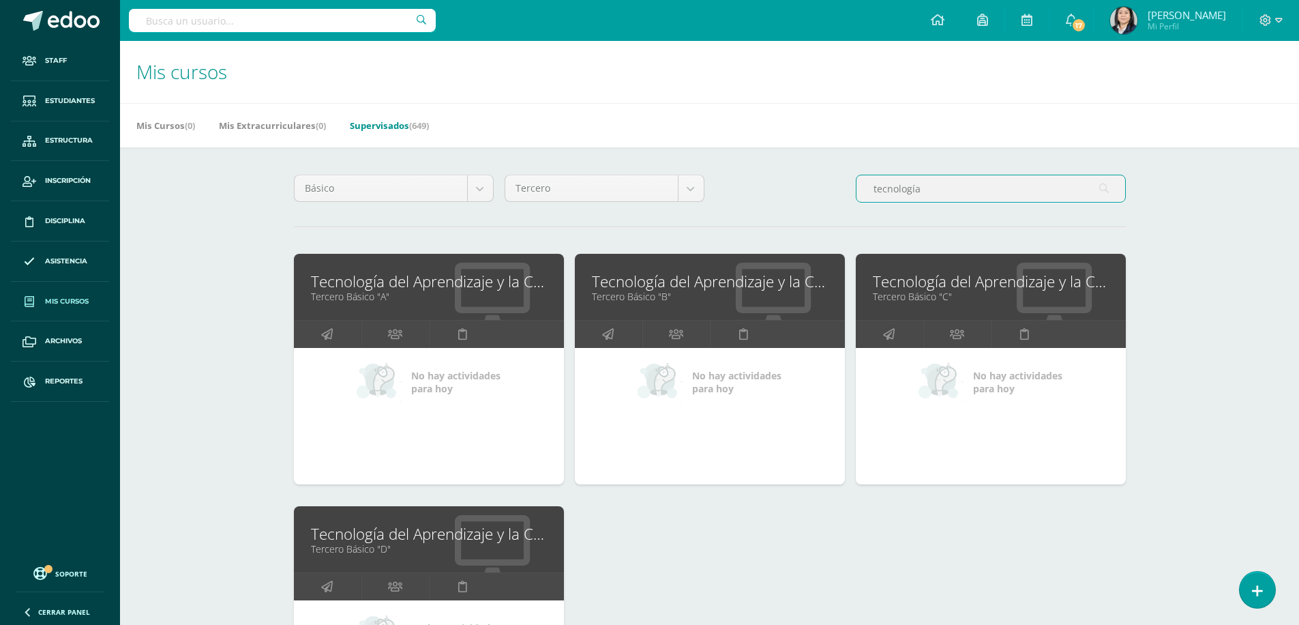
type input "tecnología"
click at [892, 282] on link "Tecnología del Aprendizaje y la Comunicación (TIC)" at bounding box center [991, 281] width 236 height 21
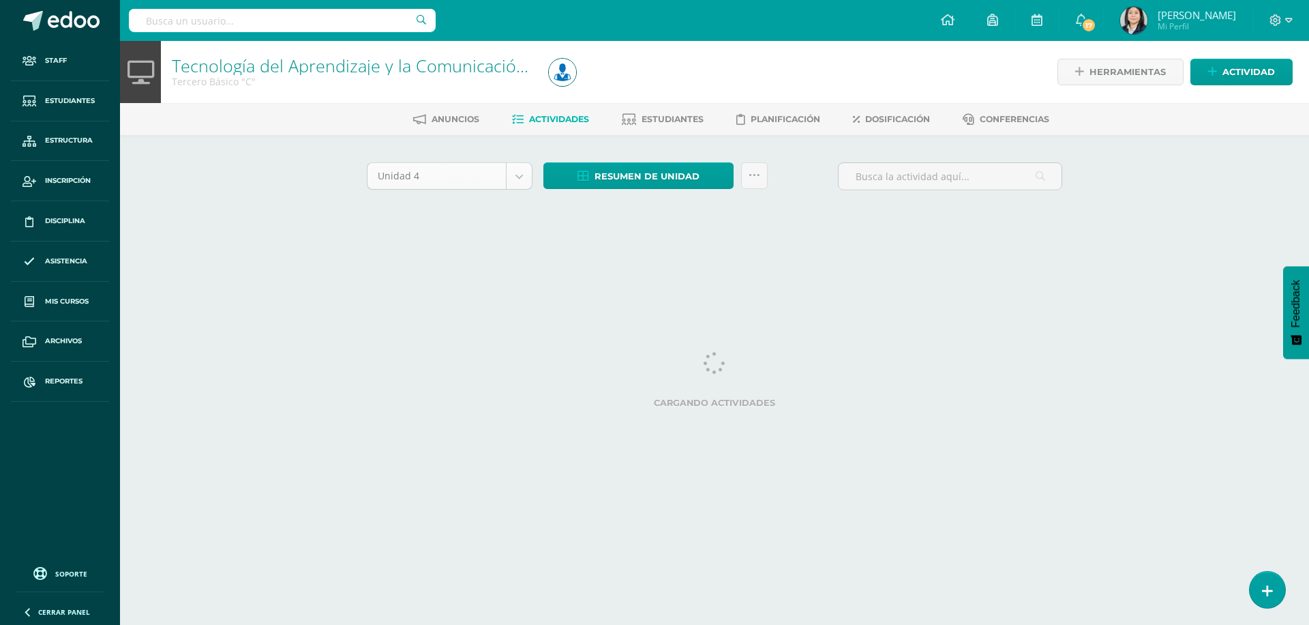
click at [525, 177] on body "Staff Estudiantes Estructura Inscripción Disciplina Asistencia Mis cursos Archi…" at bounding box center [654, 127] width 1309 height 254
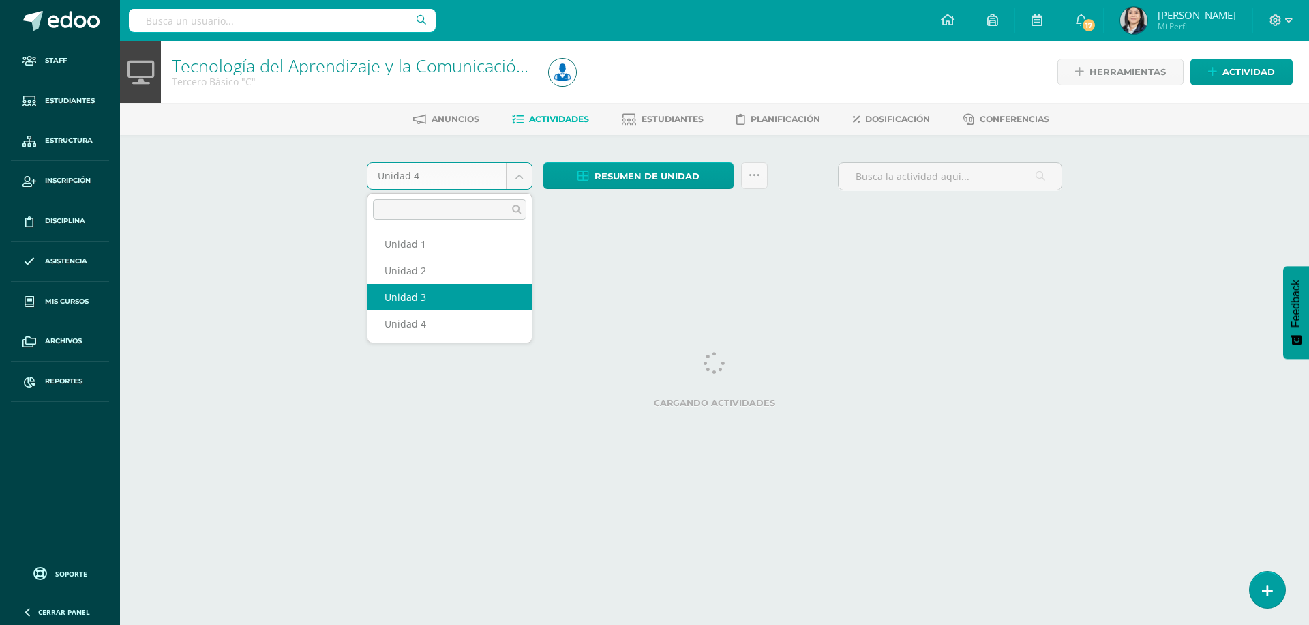
select select "Unidad 3"
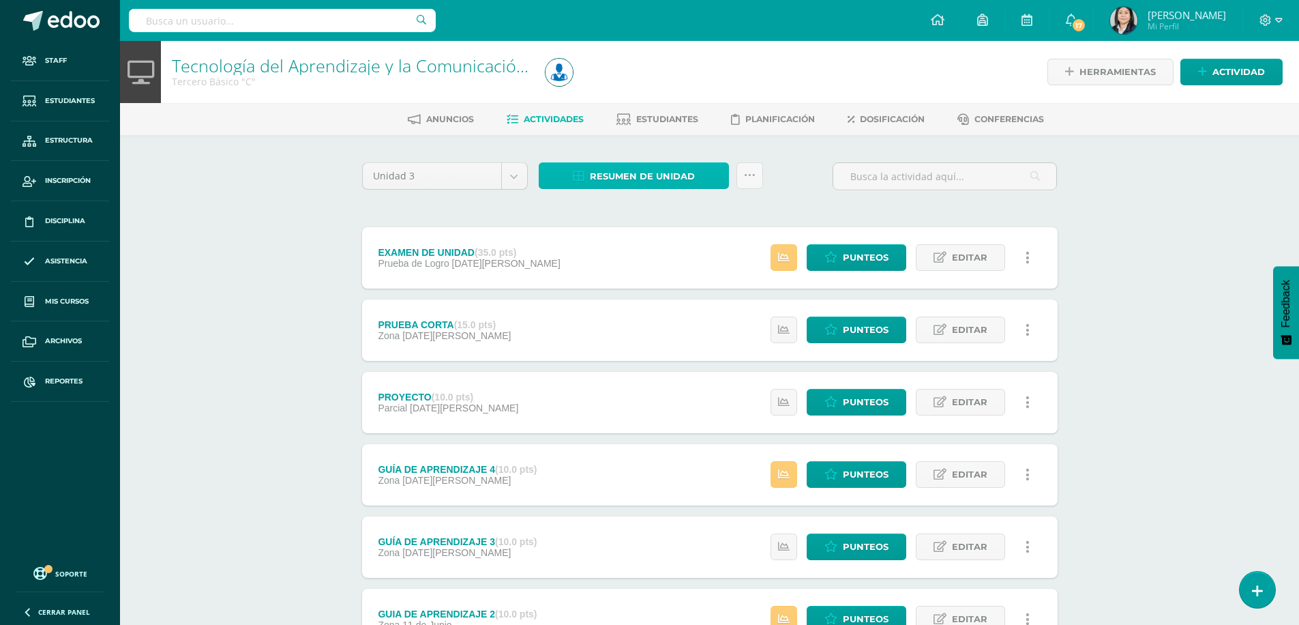
click at [647, 179] on span "Resumen de unidad" at bounding box center [642, 176] width 105 height 25
click at [621, 91] on link "Descargar como HTML" at bounding box center [633, 87] width 145 height 21
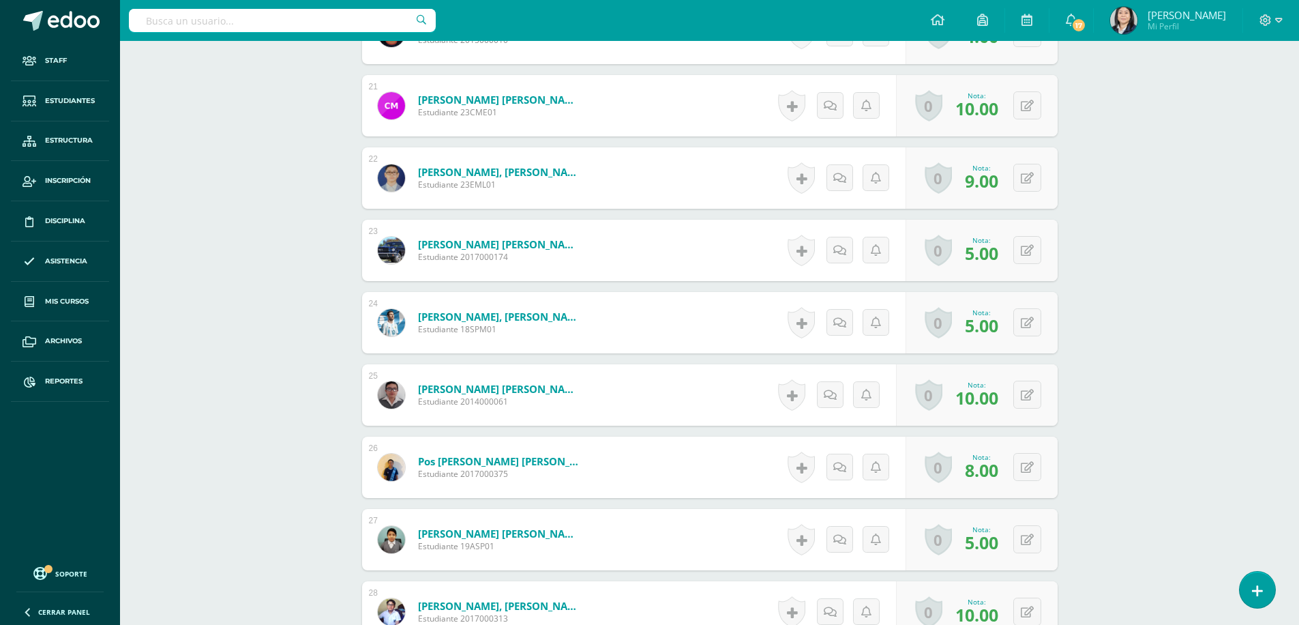
scroll to position [1981, 0]
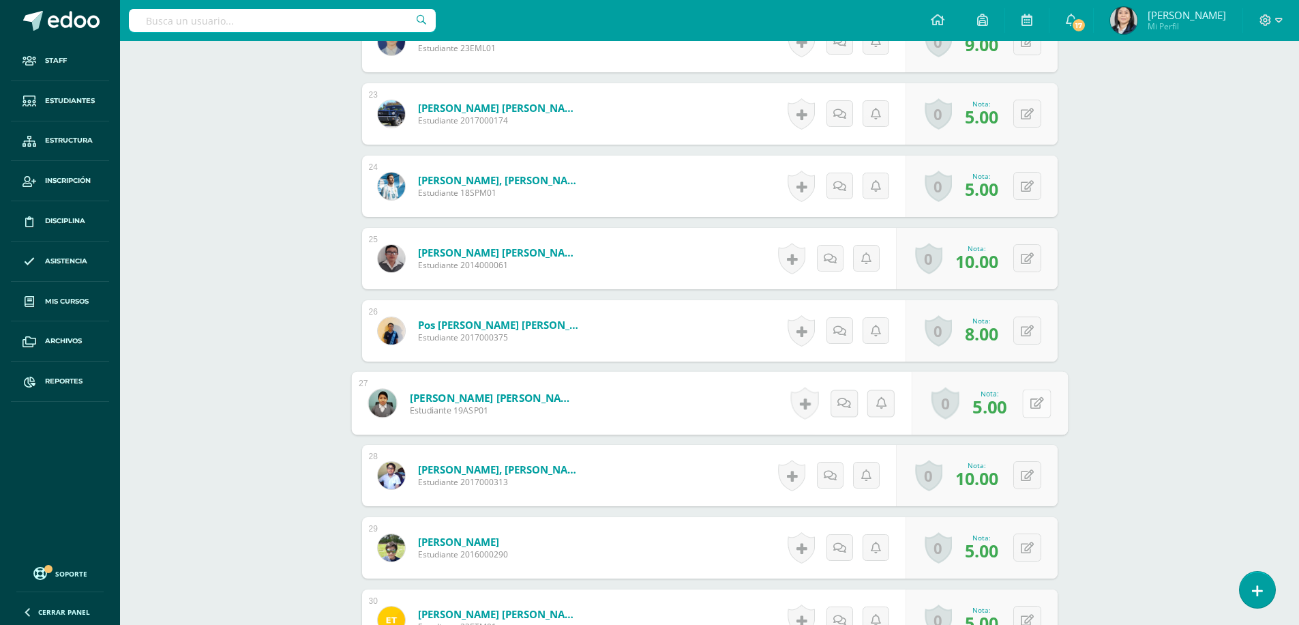
click at [1032, 406] on icon at bounding box center [1037, 403] width 14 height 12
type input "10"
click at [1000, 404] on icon at bounding box center [1000, 408] width 12 height 12
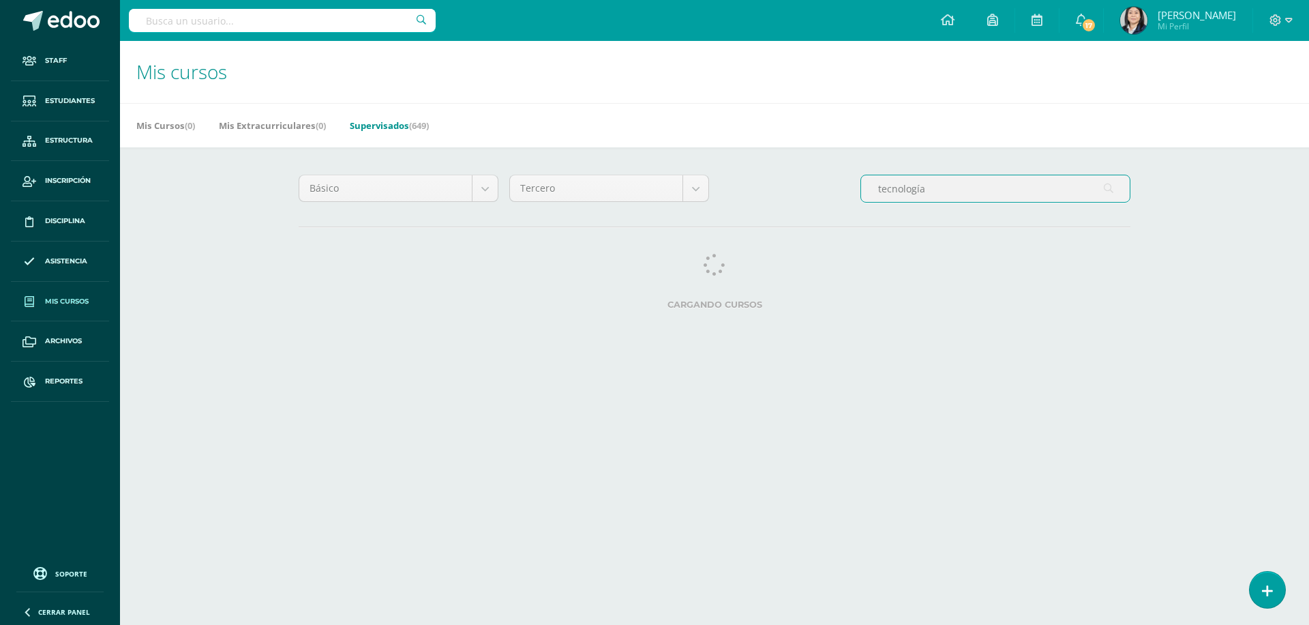
drag, startPoint x: 939, startPoint y: 188, endPoint x: 861, endPoint y: 200, distance: 78.7
click at [861, 200] on input "tecnología" at bounding box center [995, 188] width 269 height 27
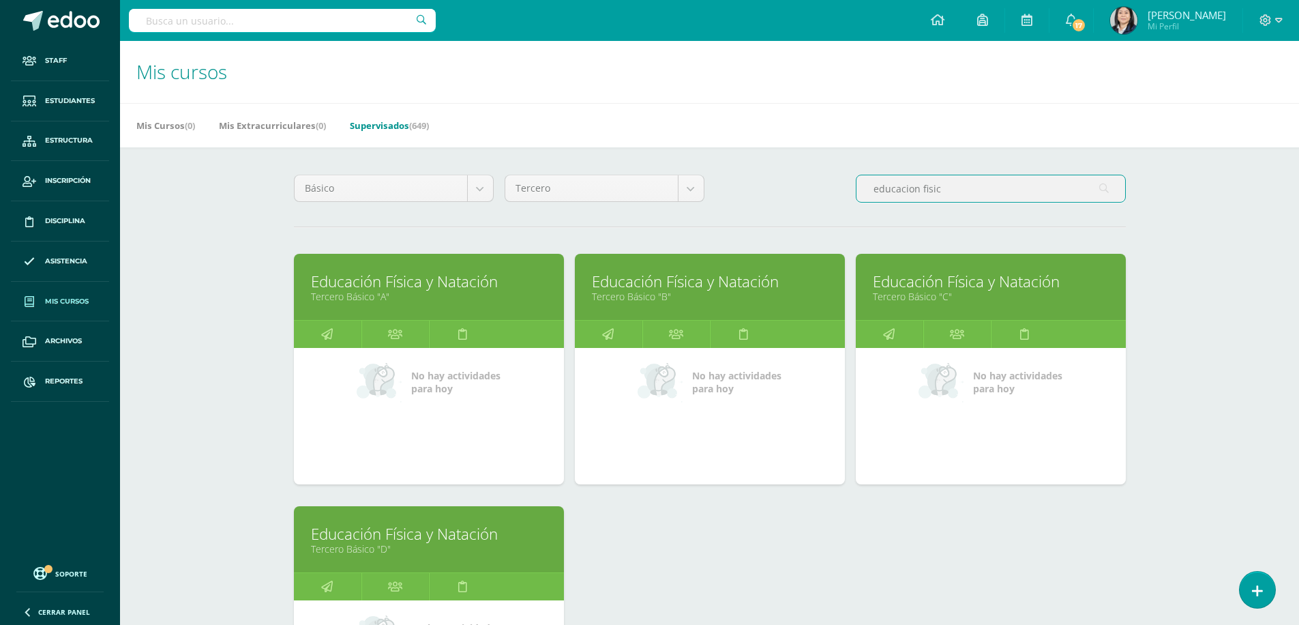
type input "educacion fisic"
click at [906, 284] on link "Educación Física y Natación" at bounding box center [991, 281] width 236 height 21
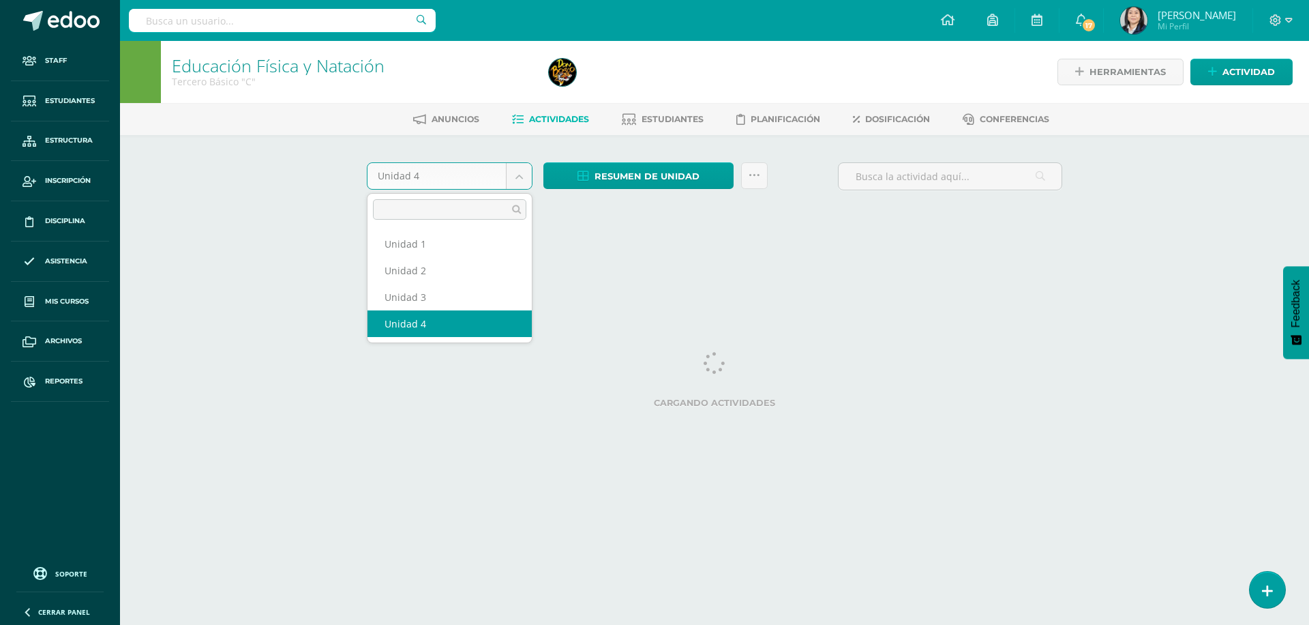
click at [518, 177] on body "Staff Estudiantes Estructura Inscripción Disciplina Asistencia Mis cursos Archi…" at bounding box center [654, 127] width 1309 height 254
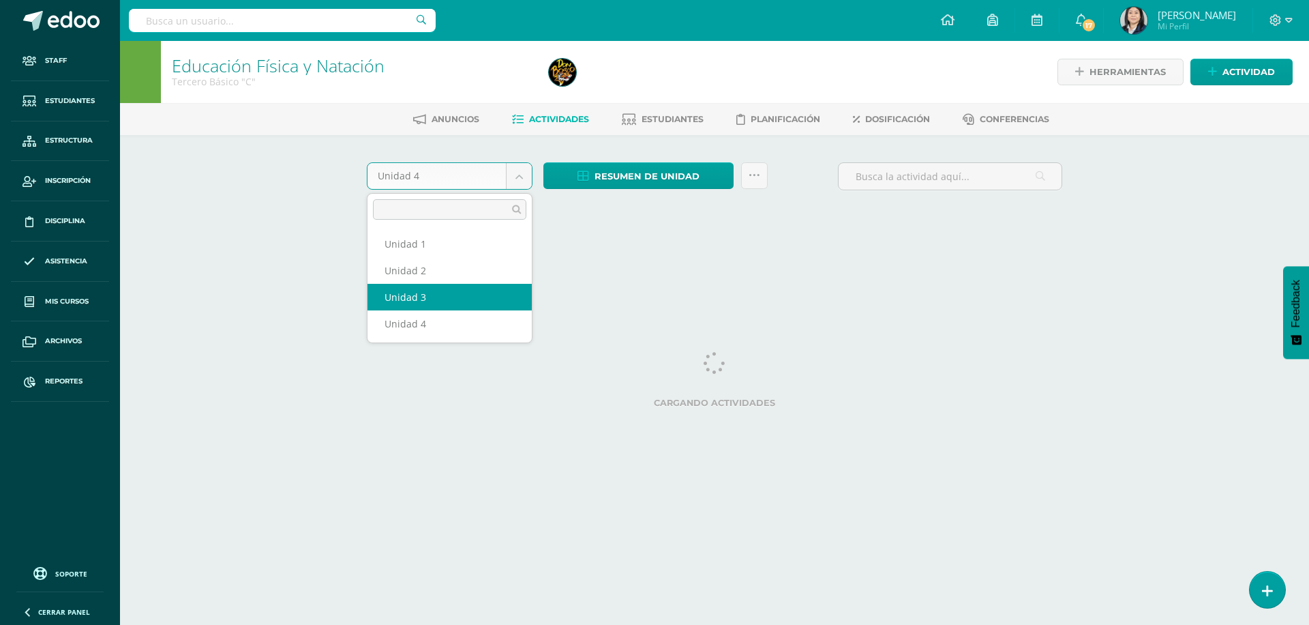
select select "Unidad 3"
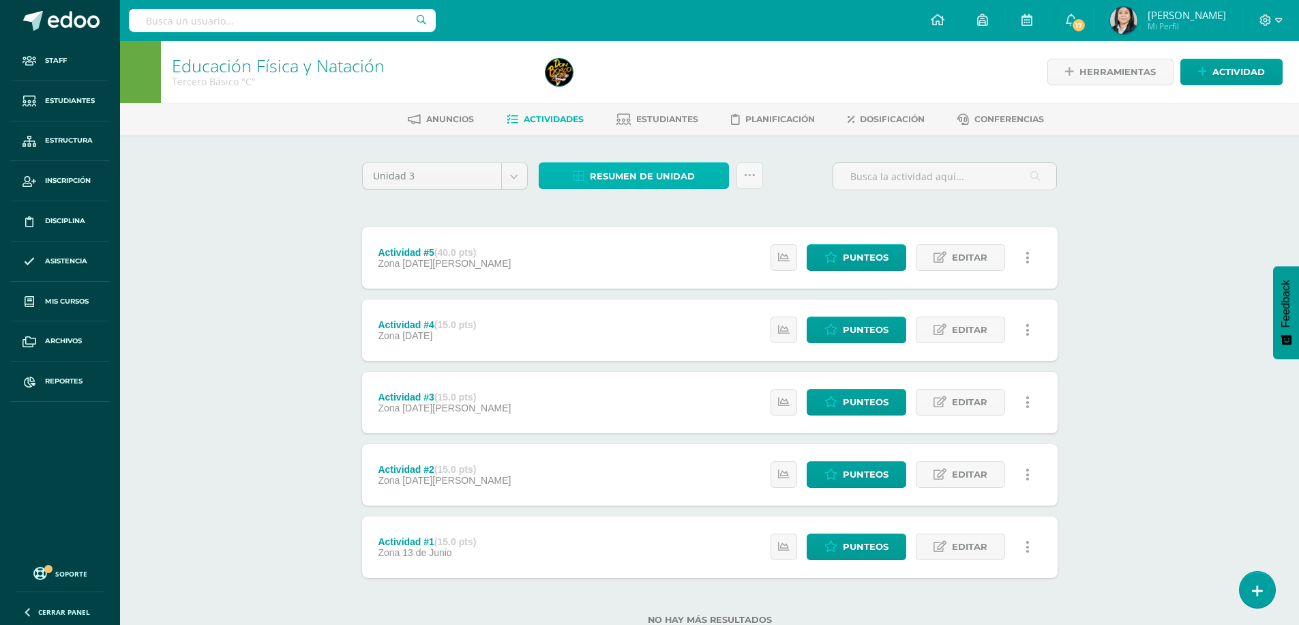
click at [646, 177] on span "Resumen de unidad" at bounding box center [642, 176] width 105 height 25
click at [635, 87] on link "Descargar como HTML" at bounding box center [633, 87] width 145 height 21
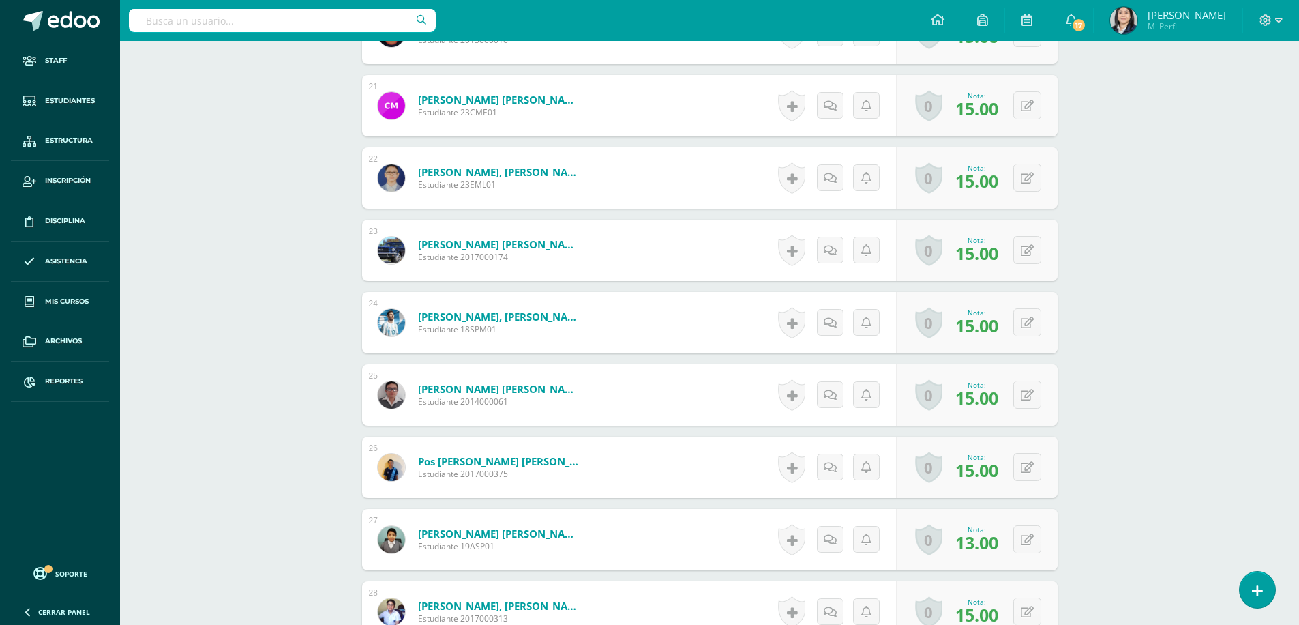
scroll to position [1913, 0]
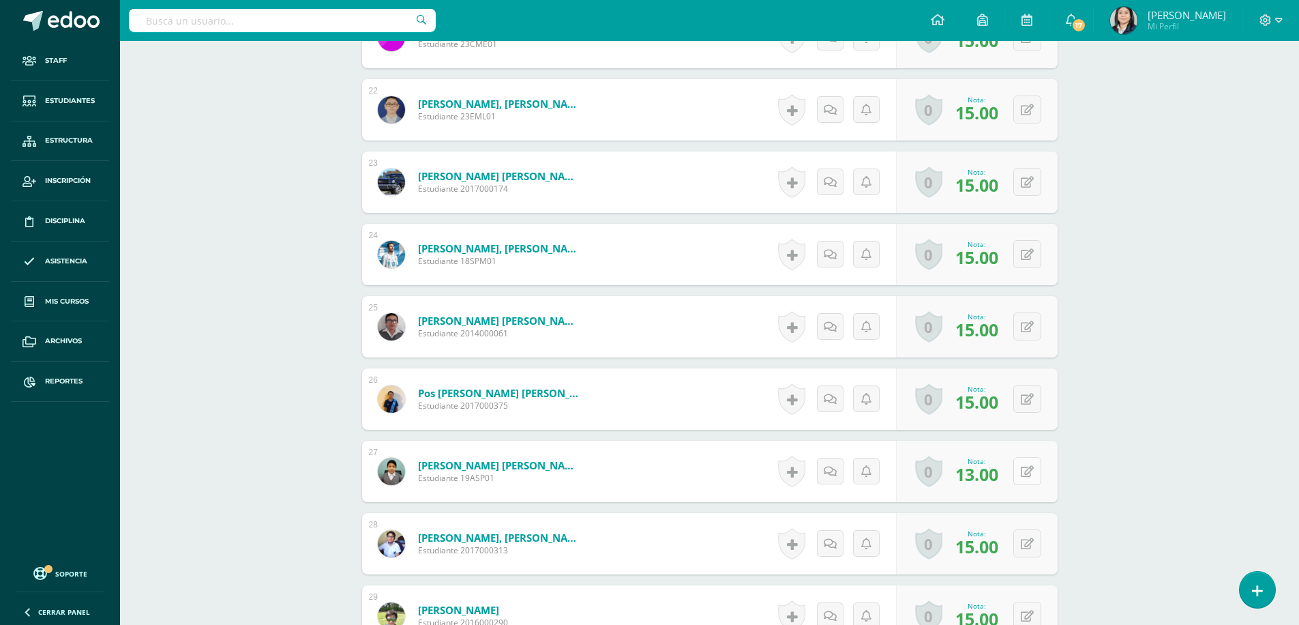
click at [1028, 470] on button at bounding box center [1027, 471] width 28 height 28
type input "15"
click at [1000, 478] on icon at bounding box center [1000, 476] width 12 height 12
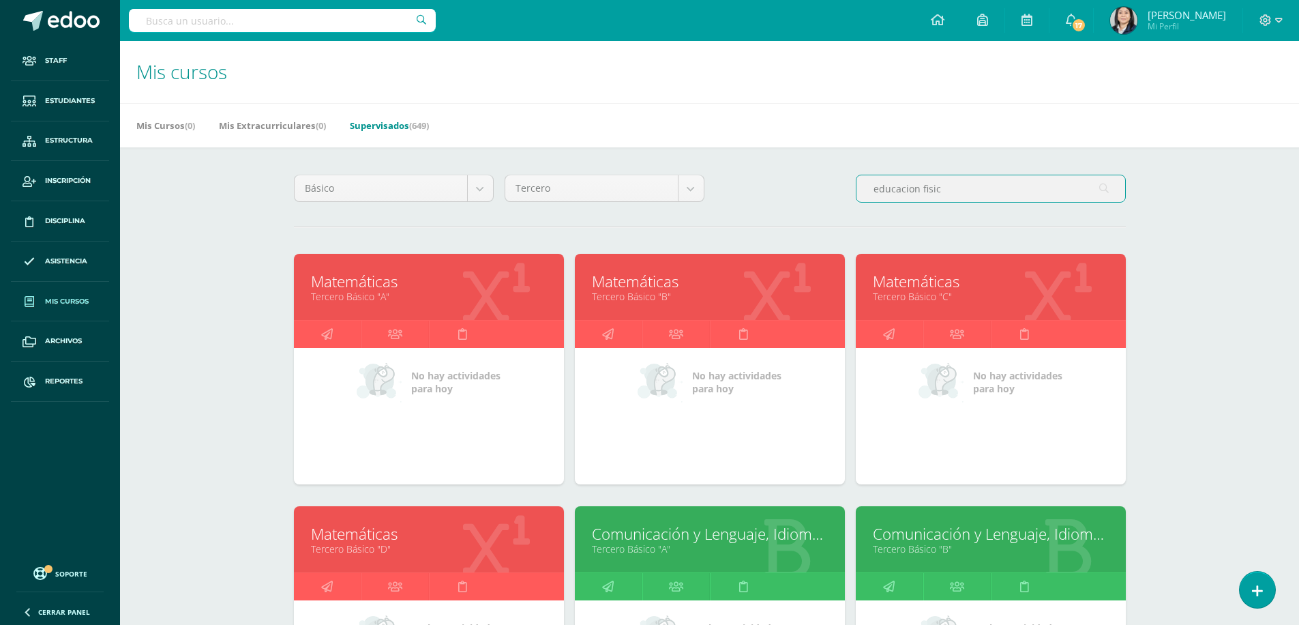
drag, startPoint x: 945, startPoint y: 194, endPoint x: 923, endPoint y: 187, distance: 22.9
click at [923, 187] on input "educacion fisic" at bounding box center [991, 188] width 269 height 27
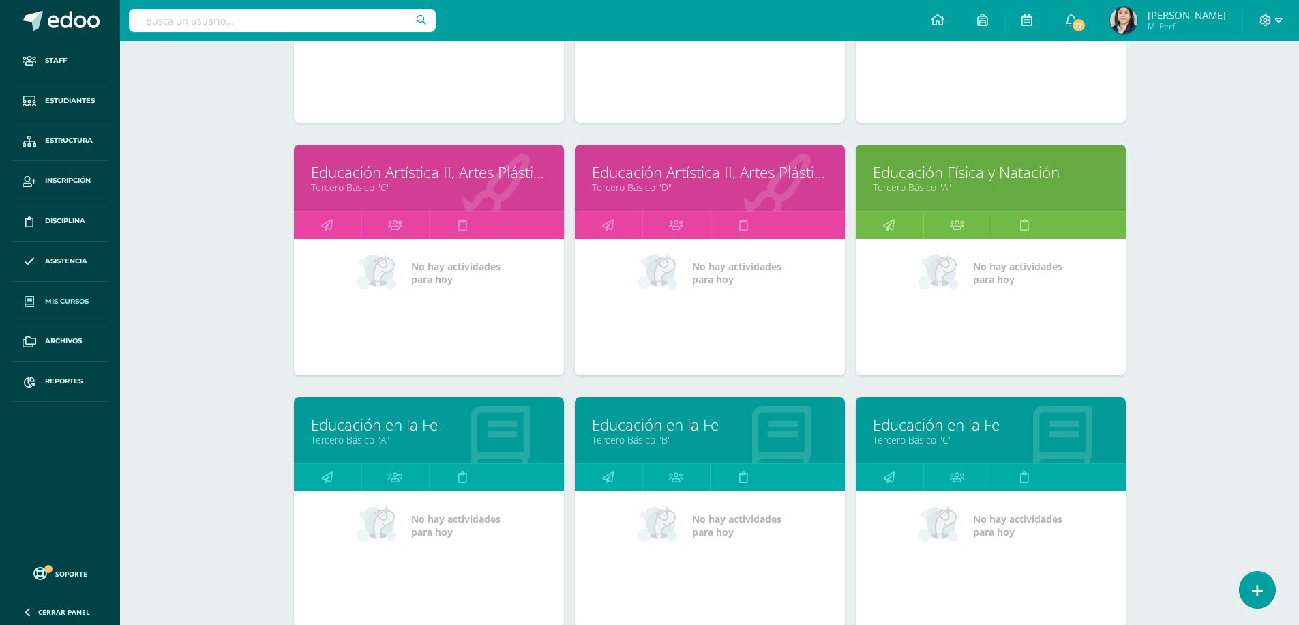
scroll to position [750, 0]
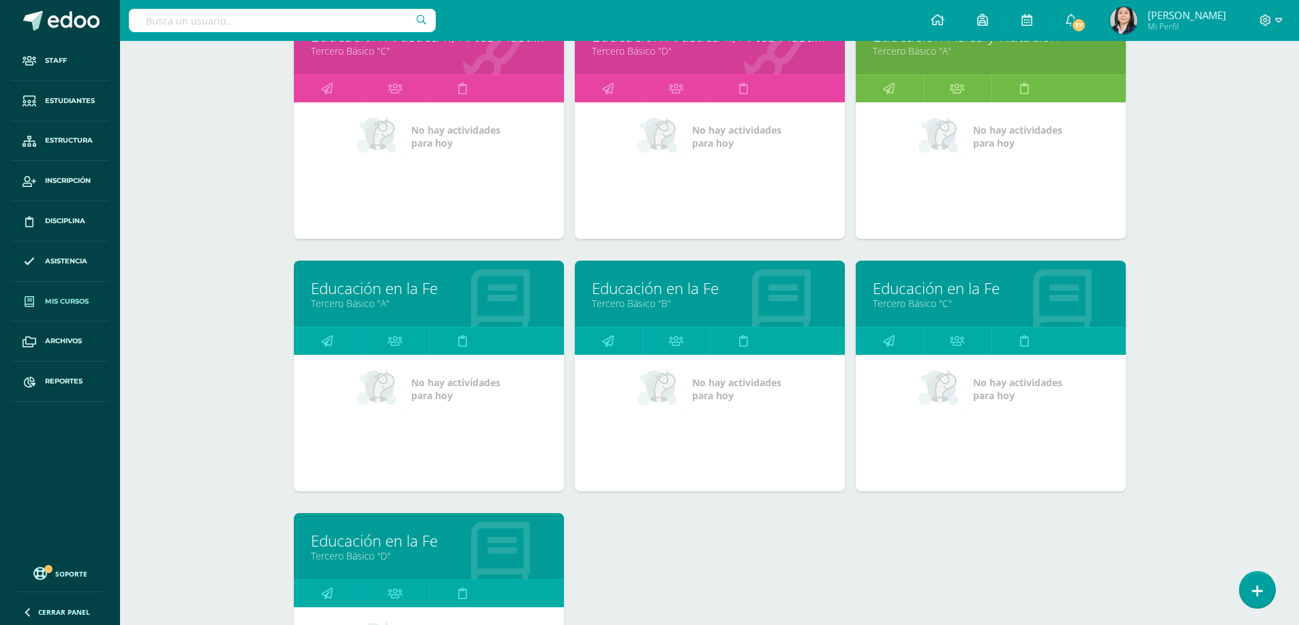
type input "educacion en la fe"
click at [921, 286] on link "Educación en la Fe" at bounding box center [991, 288] width 236 height 21
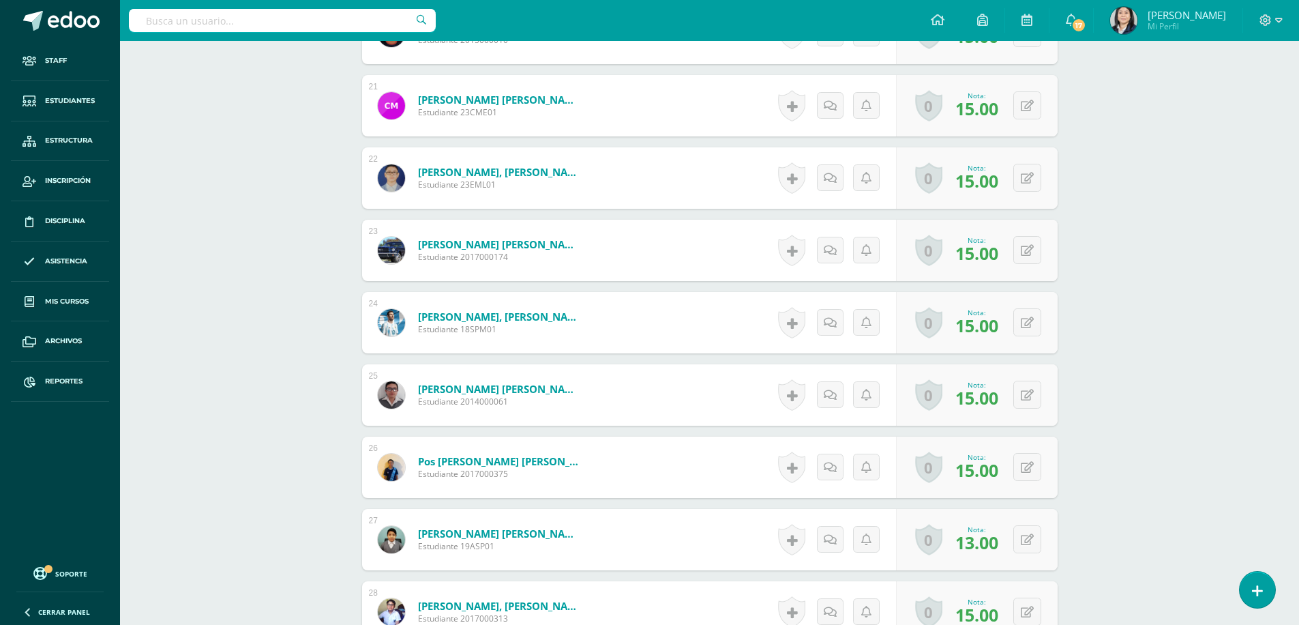
scroll to position [1981, 0]
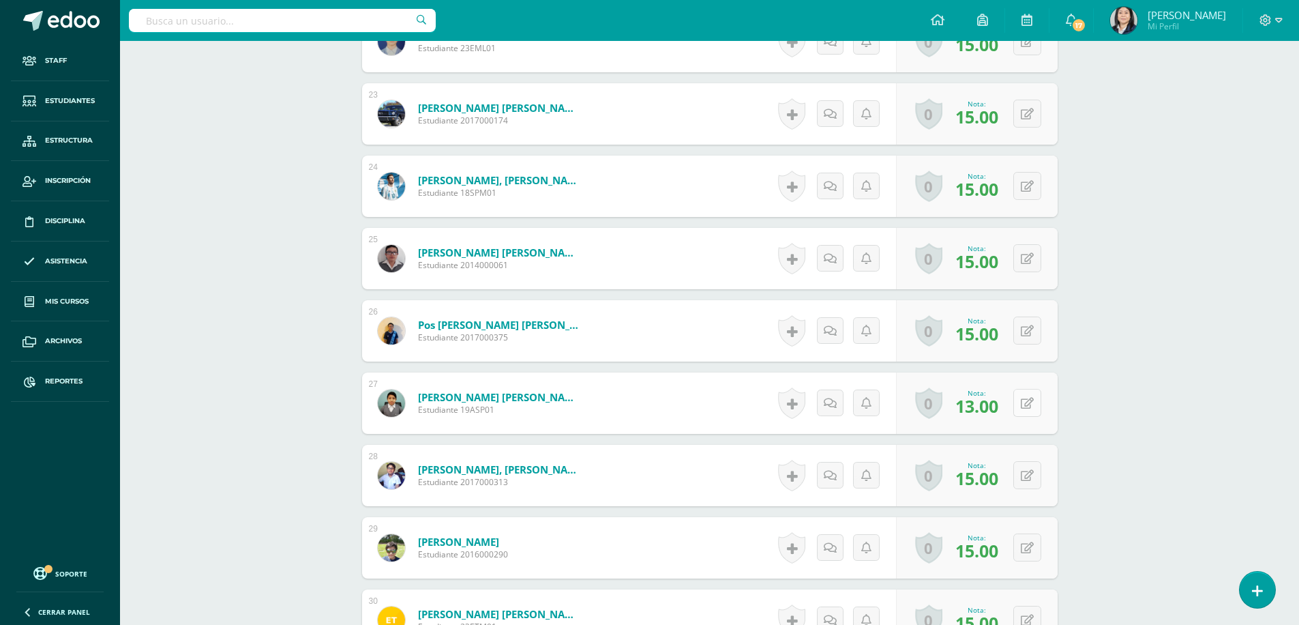
click at [1027, 403] on button at bounding box center [1027, 403] width 28 height 28
type input "15"
click at [999, 411] on icon at bounding box center [1000, 408] width 12 height 12
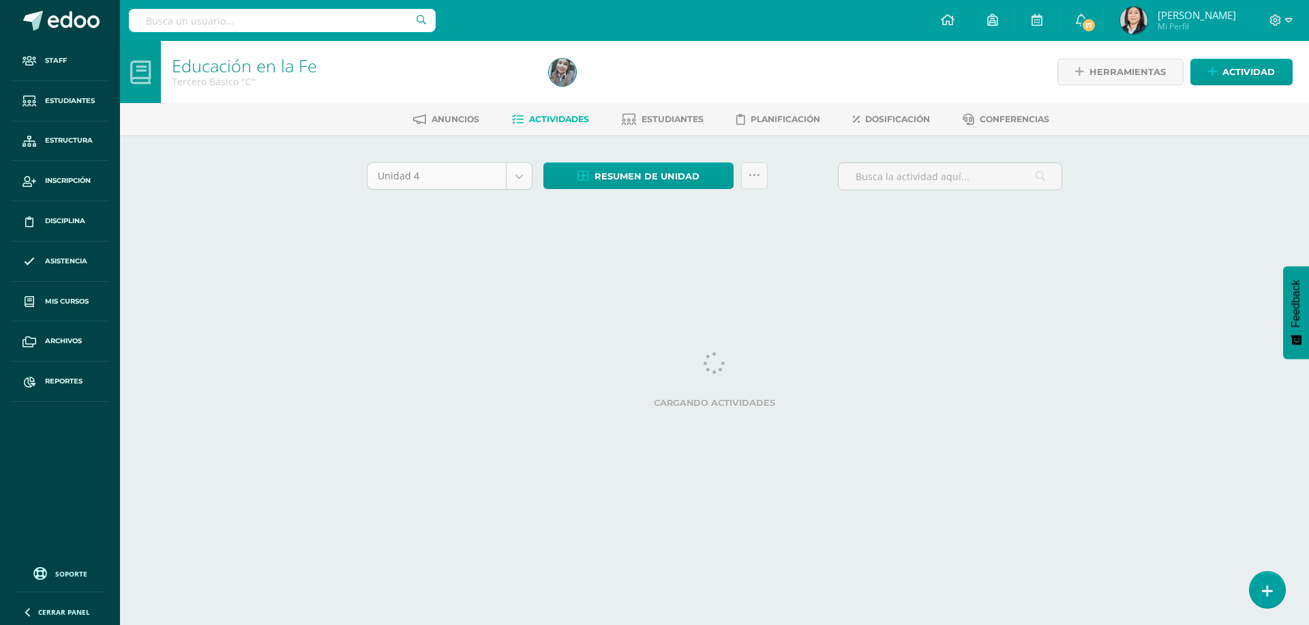
click at [521, 180] on body "Staff Estudiantes Estructura Inscripción Disciplina Asistencia Mis cursos Archi…" at bounding box center [654, 127] width 1309 height 254
select select "Unidad 3"
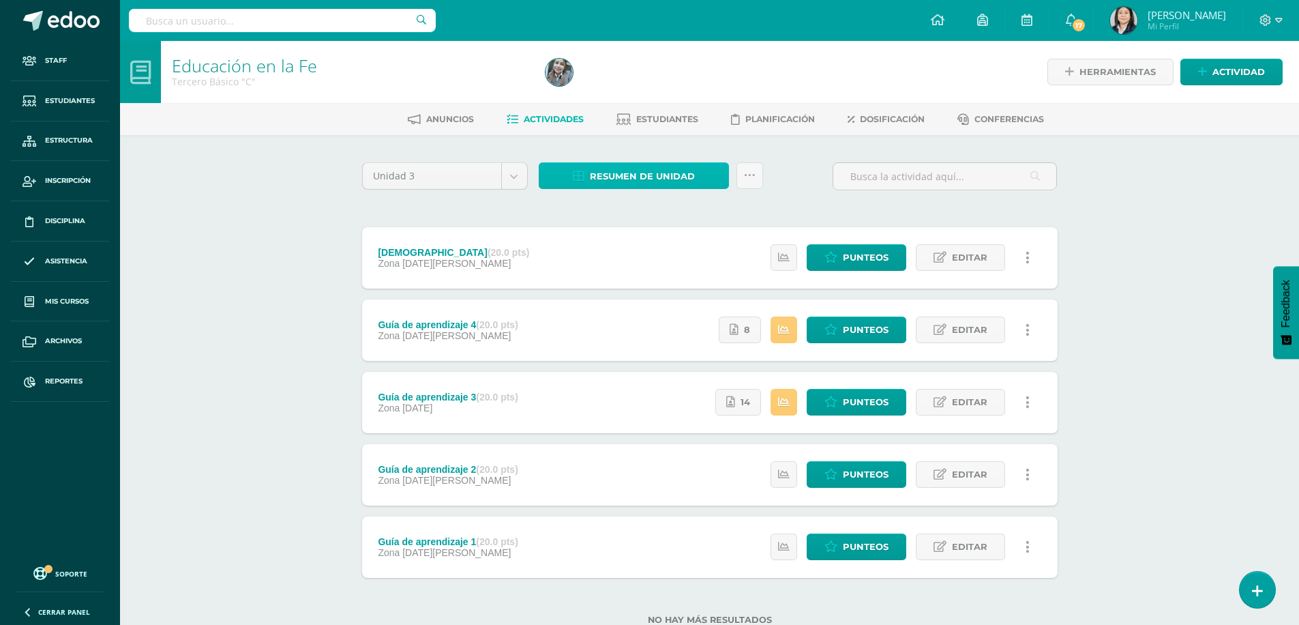
click at [640, 175] on span "Resumen de unidad" at bounding box center [642, 176] width 105 height 25
click at [633, 88] on link "Descargar como HTML" at bounding box center [633, 87] width 145 height 21
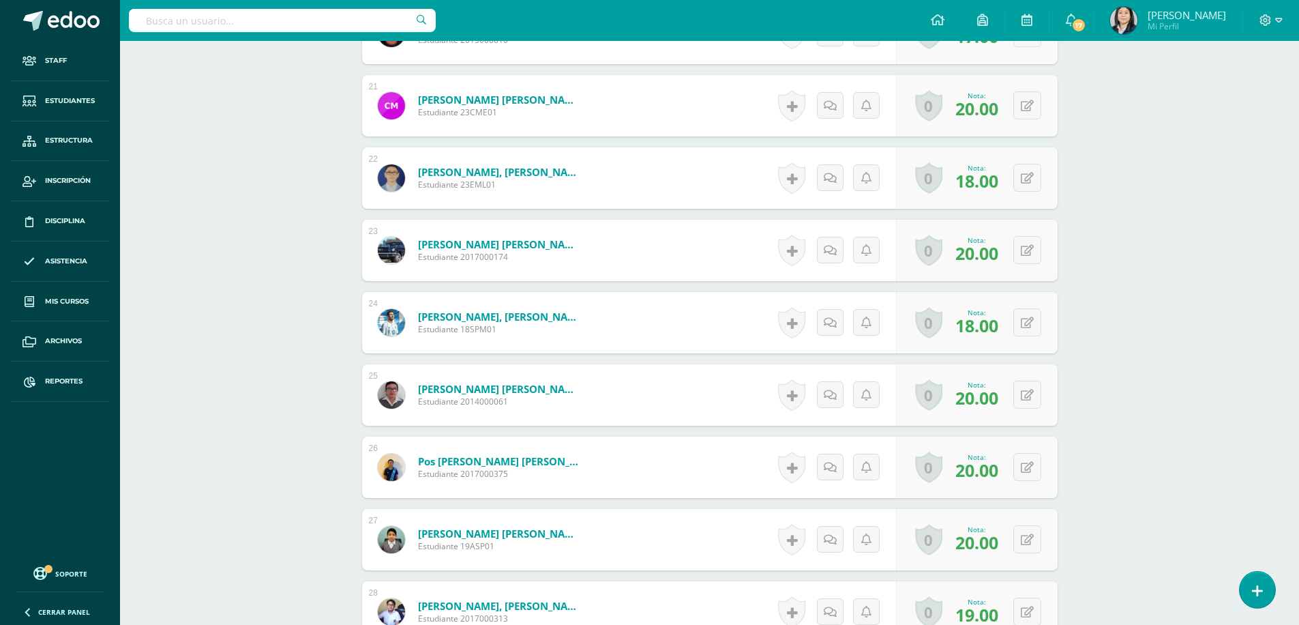
scroll to position [1981, 0]
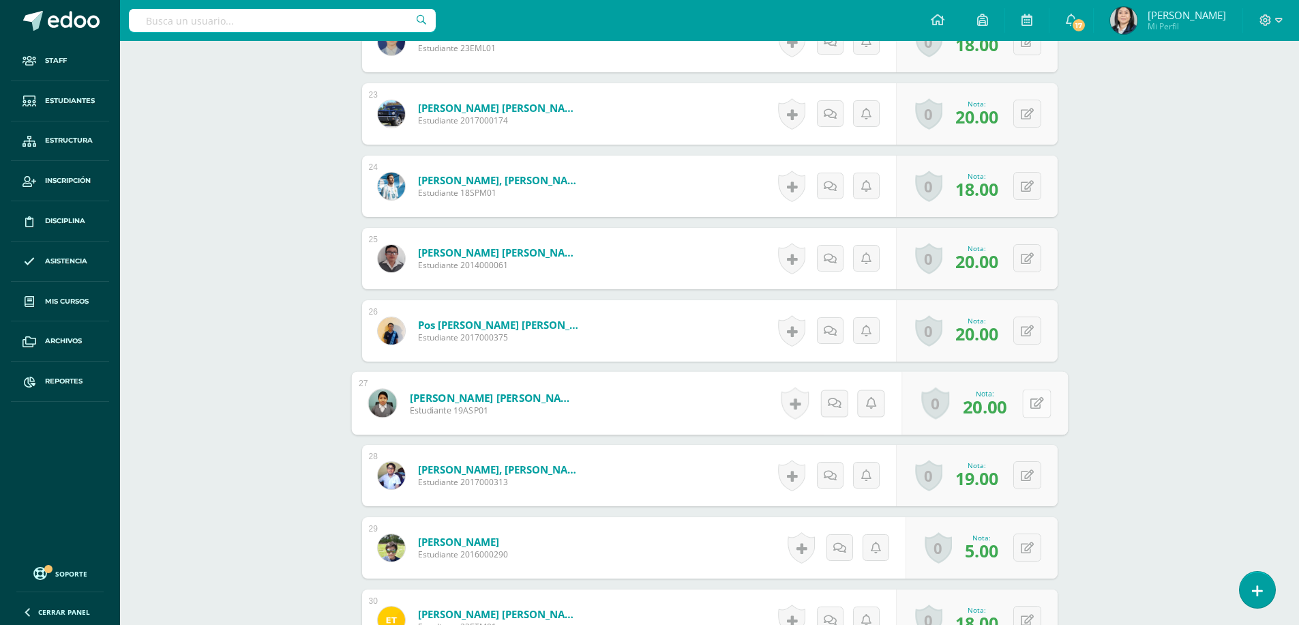
click at [1032, 407] on icon at bounding box center [1037, 403] width 14 height 12
type input "18"
click at [1000, 407] on icon at bounding box center [1000, 408] width 12 height 12
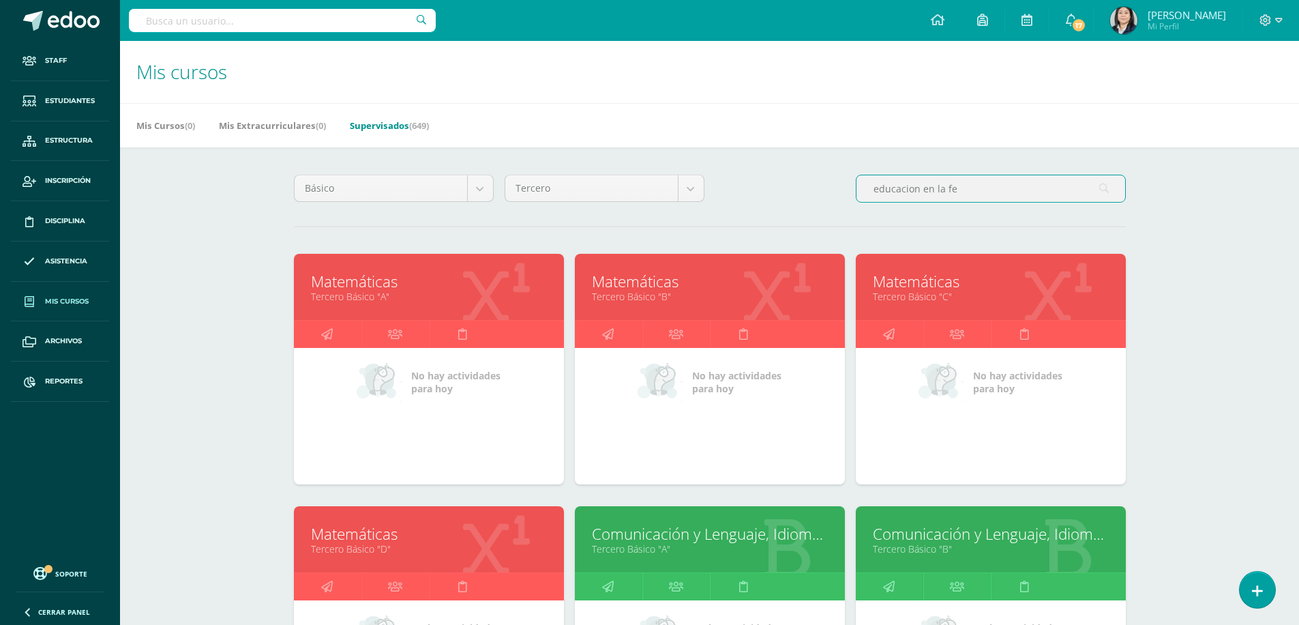
drag, startPoint x: 984, startPoint y: 185, endPoint x: 802, endPoint y: 183, distance: 182.1
click at [802, 183] on div "Básico Todos los niveles Primaria Complementaria Bachillerato en CCLL con Orien…" at bounding box center [709, 194] width 843 height 39
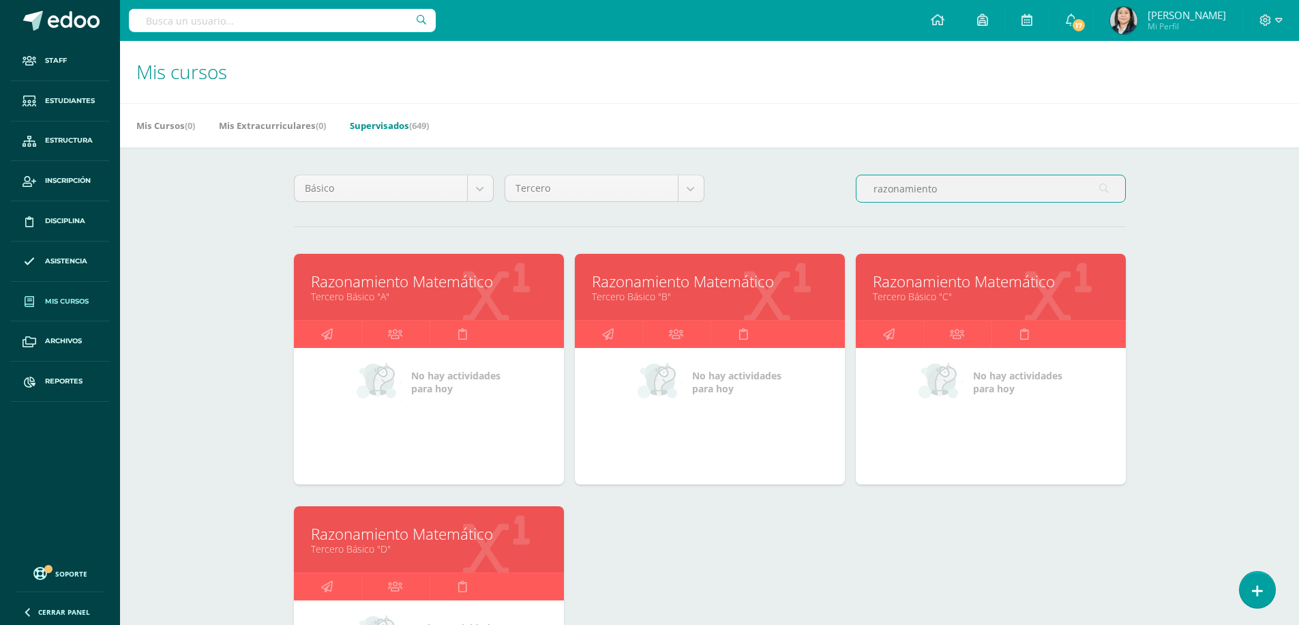
type input "razonamiento"
click at [898, 282] on link "Razonamiento Matemático" at bounding box center [991, 281] width 236 height 21
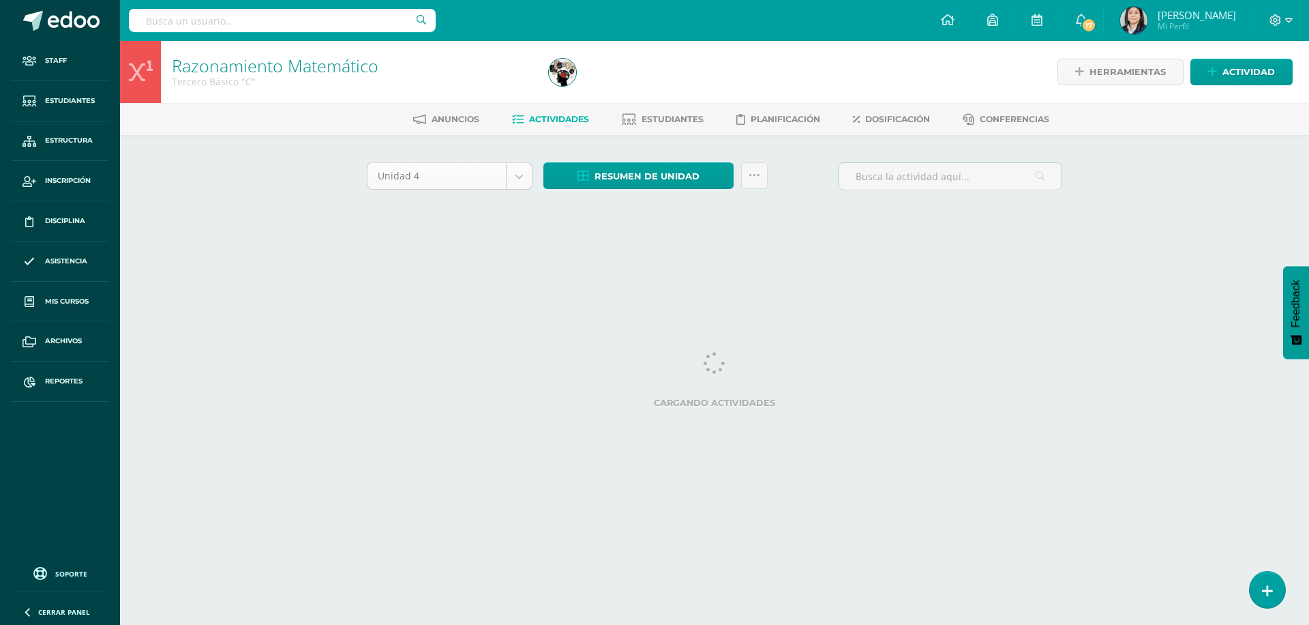
click at [520, 180] on body "Staff Estudiantes Estructura Inscripción Disciplina Asistencia Mis cursos Archi…" at bounding box center [654, 127] width 1309 height 254
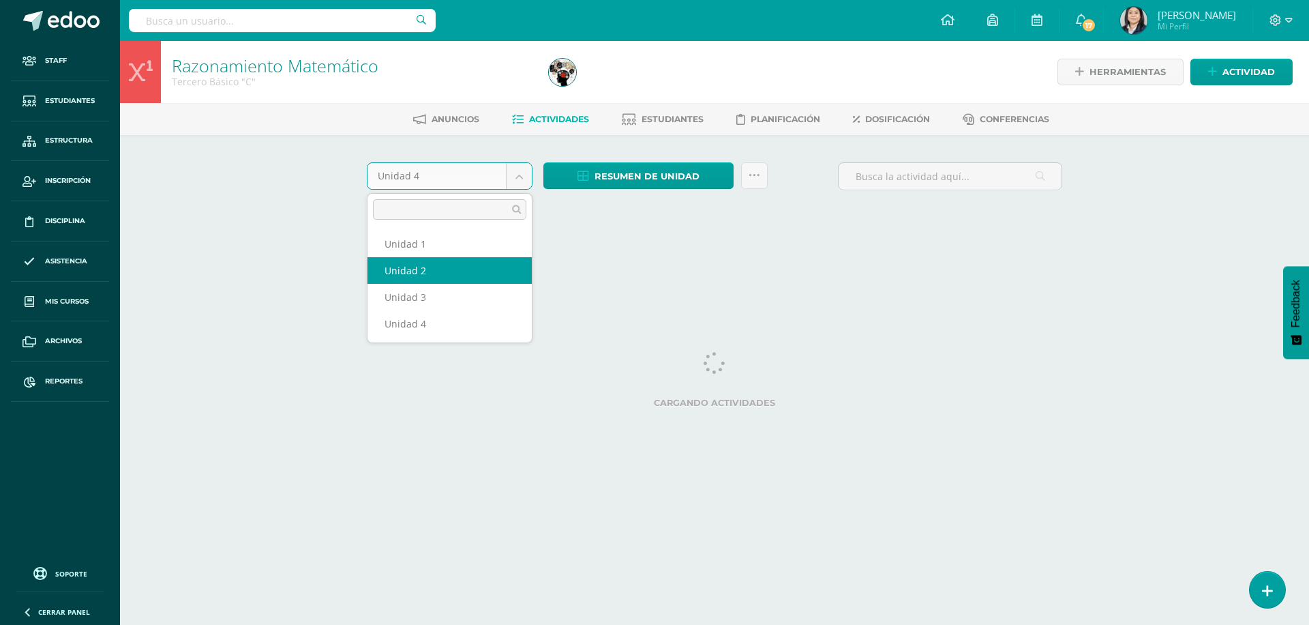
select select "Unidad 2"
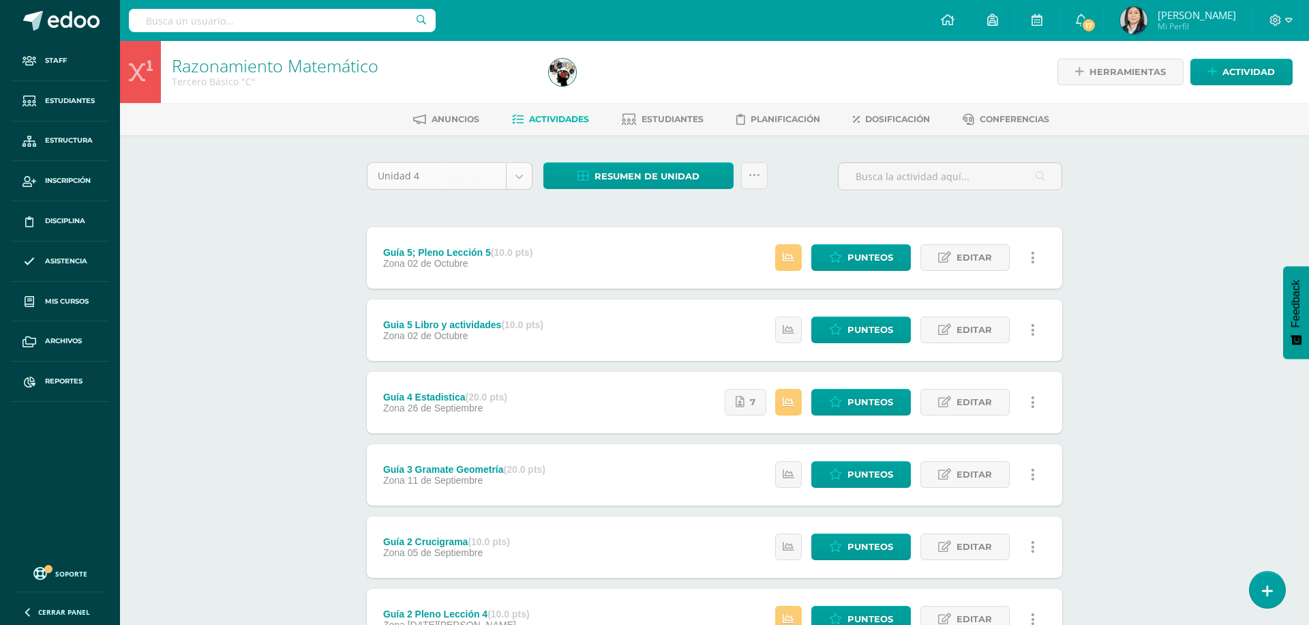
click at [516, 182] on body "Staff Estudiantes Estructura Inscripción Disciplina Asistencia Mis cursos Archi…" at bounding box center [654, 406] width 1309 height 813
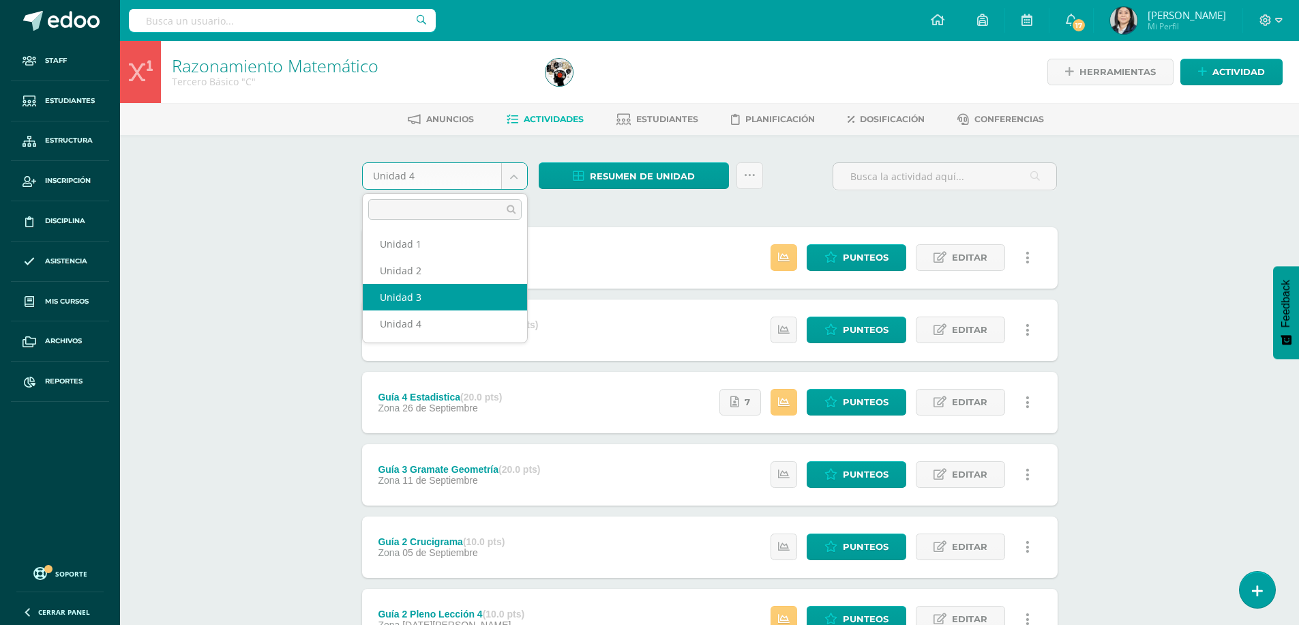
select select "Unidad 3"
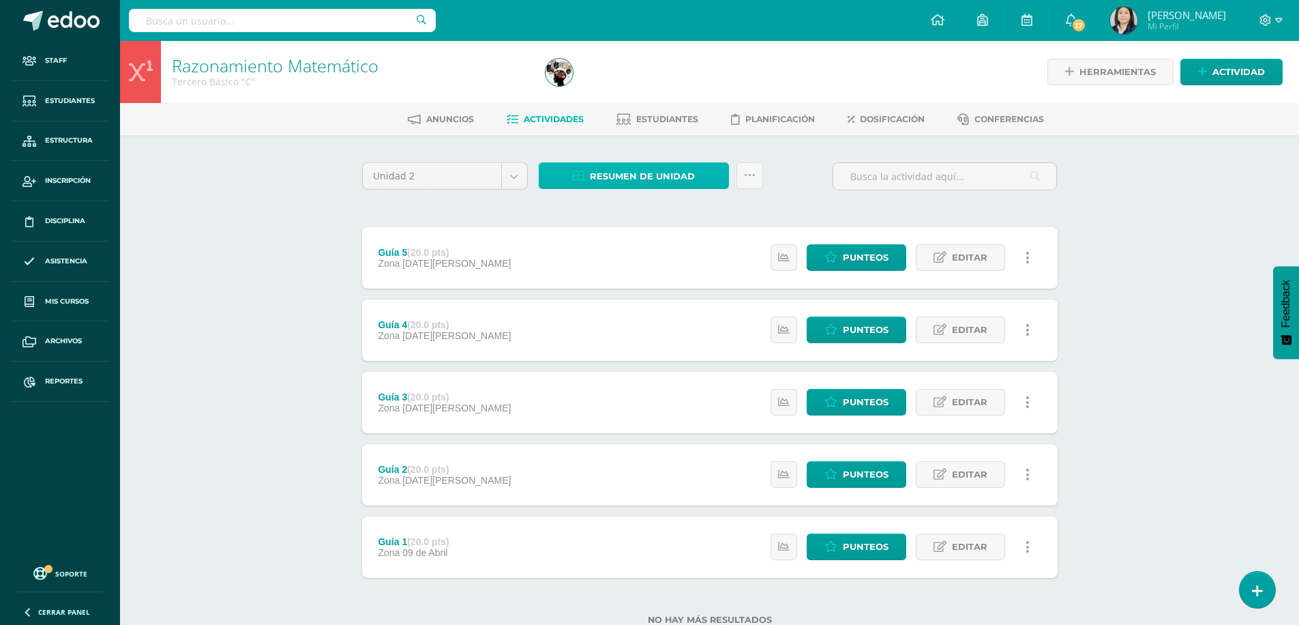
click at [627, 177] on span "Resumen de unidad" at bounding box center [642, 176] width 105 height 25
click at [645, 92] on link "Descargar como HTML" at bounding box center [633, 87] width 145 height 21
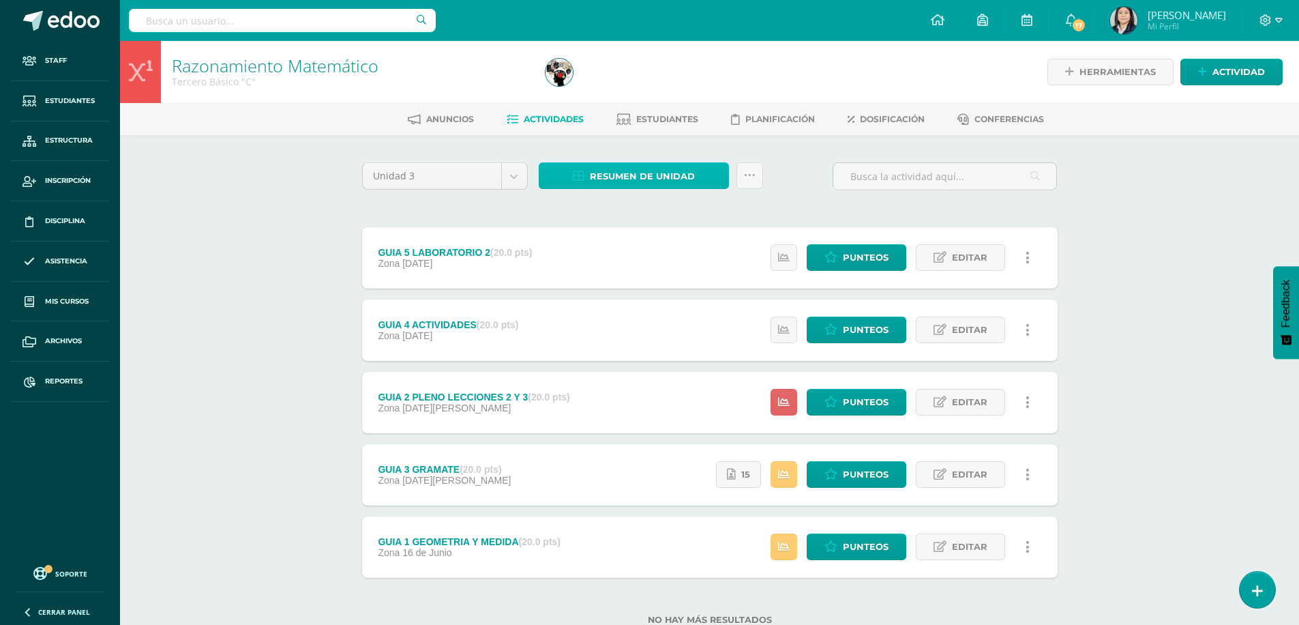
click at [663, 172] on span "Resumen de unidad" at bounding box center [642, 176] width 105 height 25
click at [640, 92] on link "Descargar como HTML" at bounding box center [633, 87] width 145 height 21
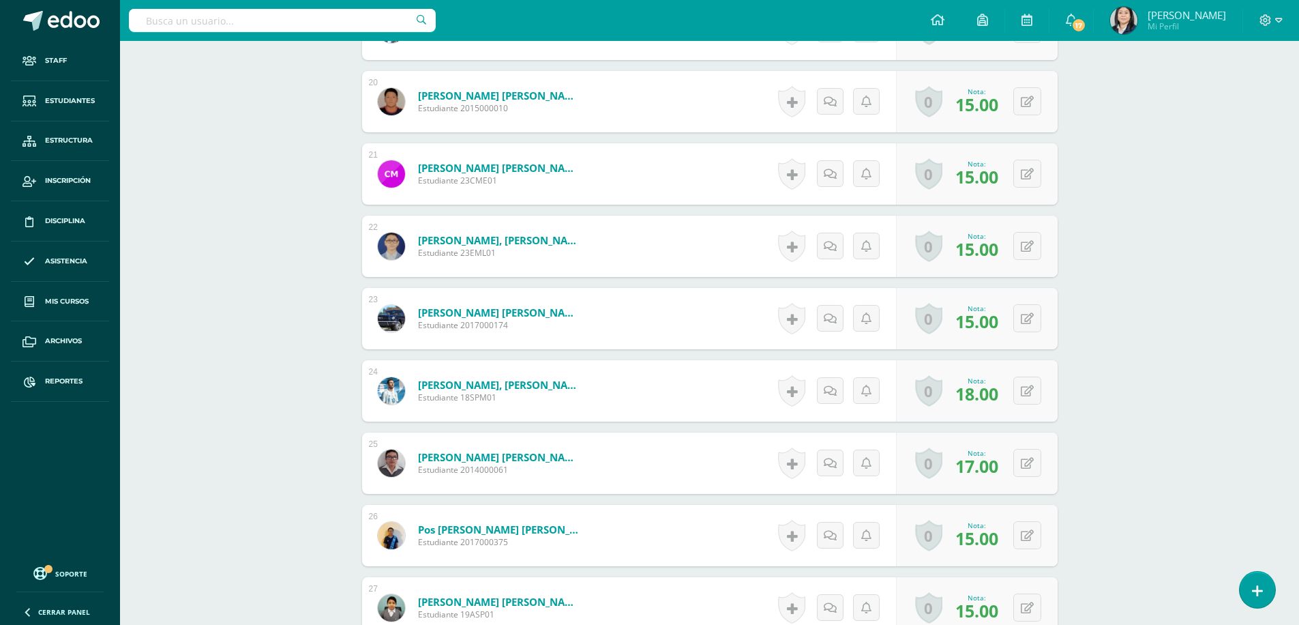
scroll to position [1978, 0]
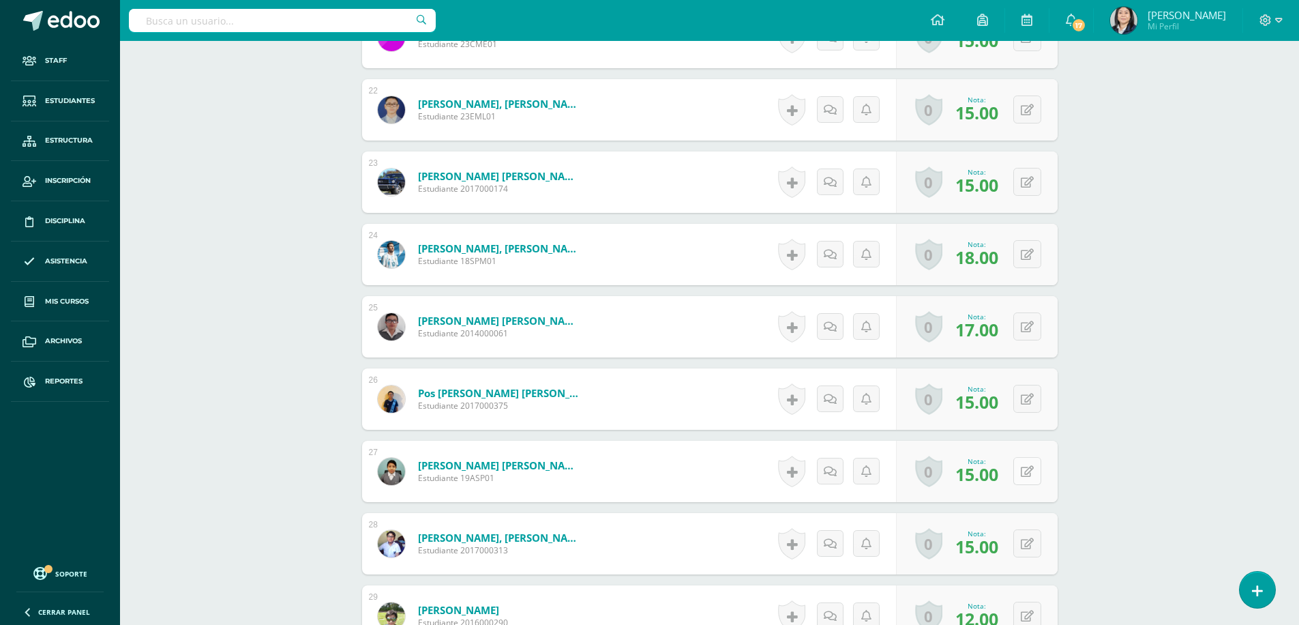
click at [1024, 470] on button at bounding box center [1027, 471] width 28 height 28
type input "20"
click at [998, 475] on icon at bounding box center [1000, 476] width 12 height 12
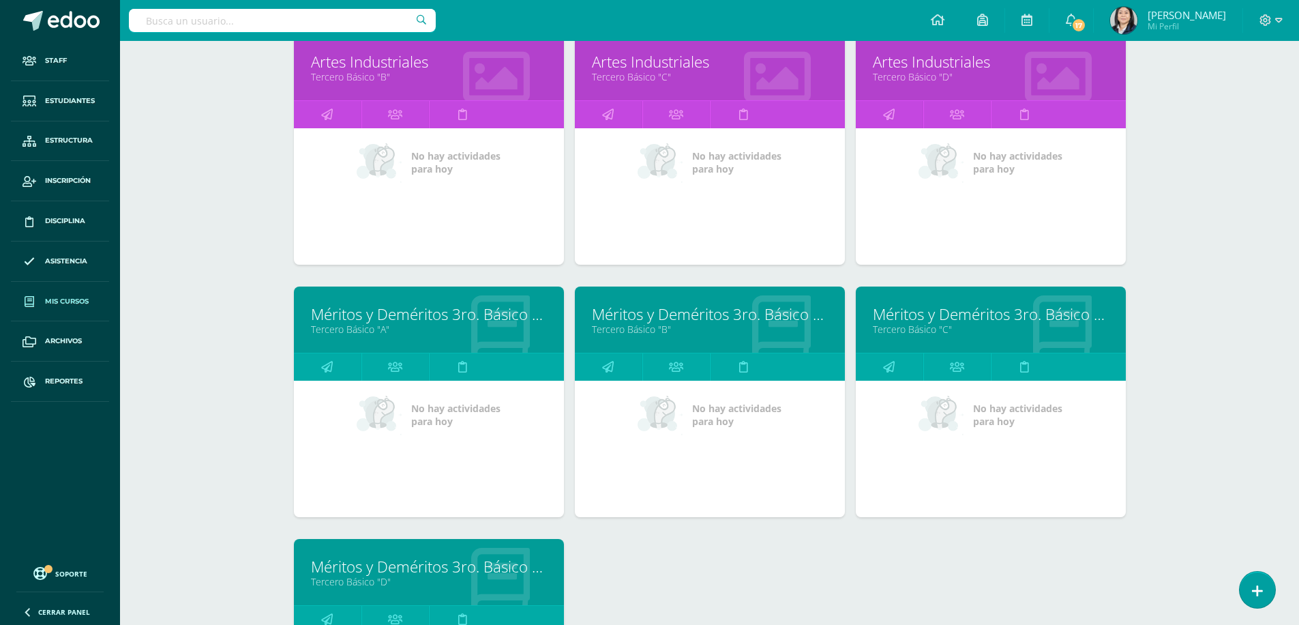
scroll to position [5082, 0]
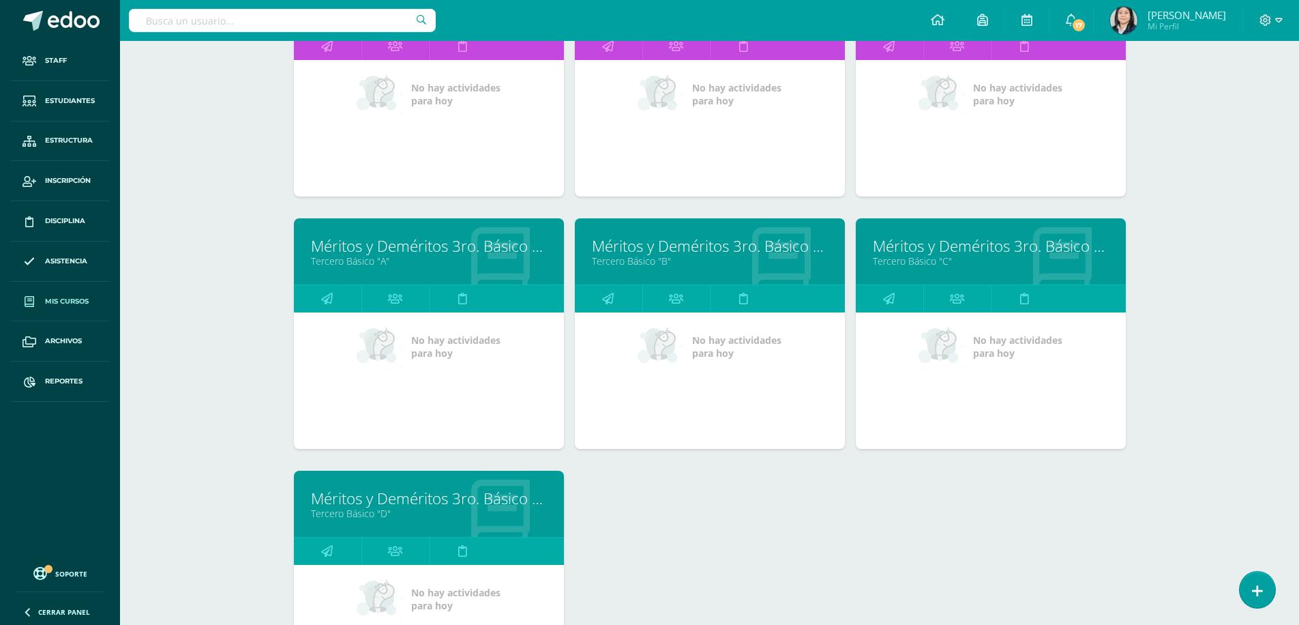
click at [965, 244] on link "Méritos y Deméritos 3ro. Básico "C"" at bounding box center [991, 245] width 236 height 21
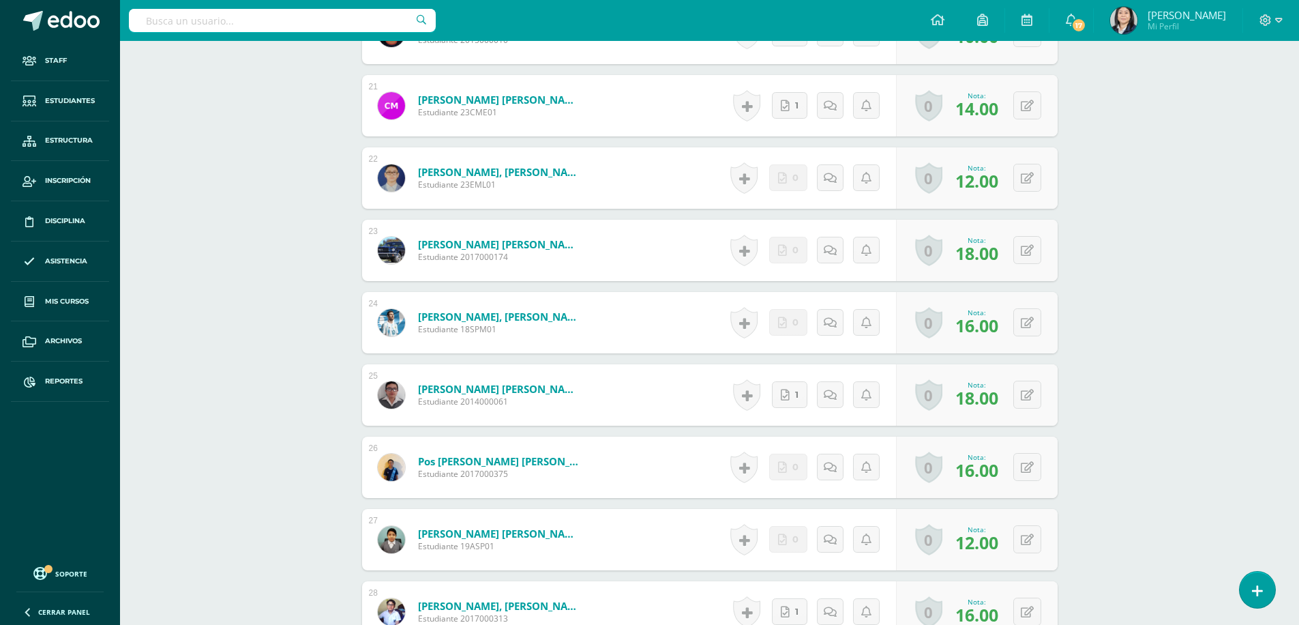
scroll to position [1926, 0]
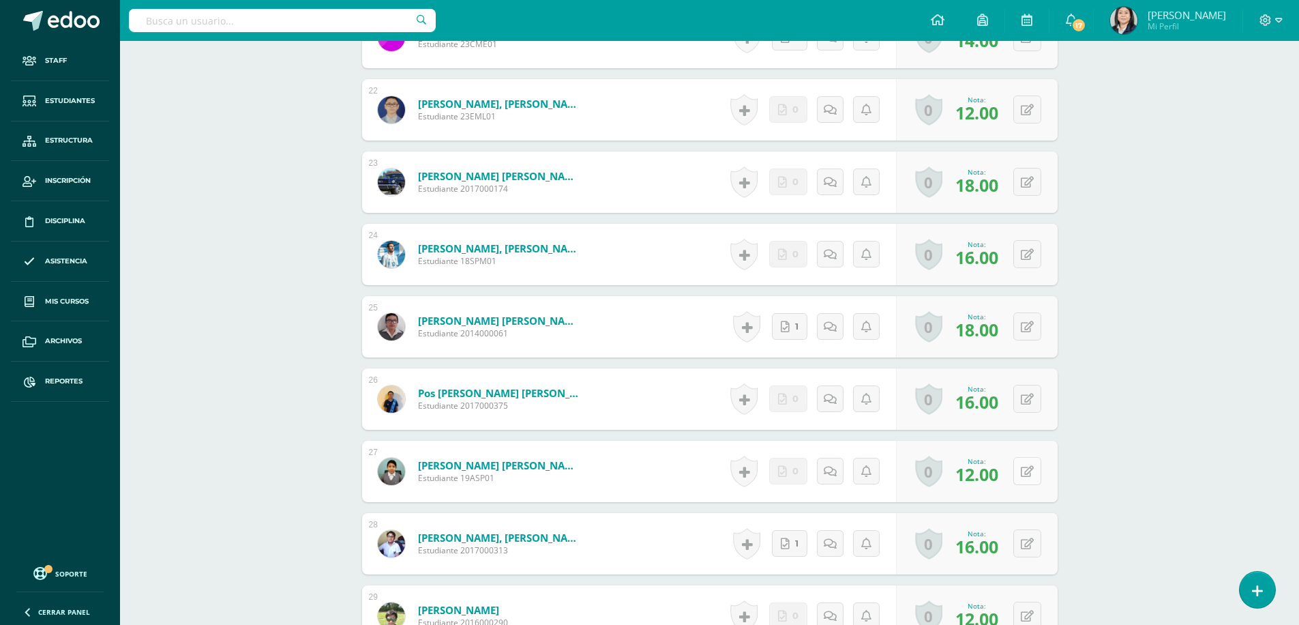
click at [1028, 472] on button at bounding box center [1027, 471] width 28 height 28
type input "17"
click at [994, 475] on link at bounding box center [1000, 475] width 27 height 27
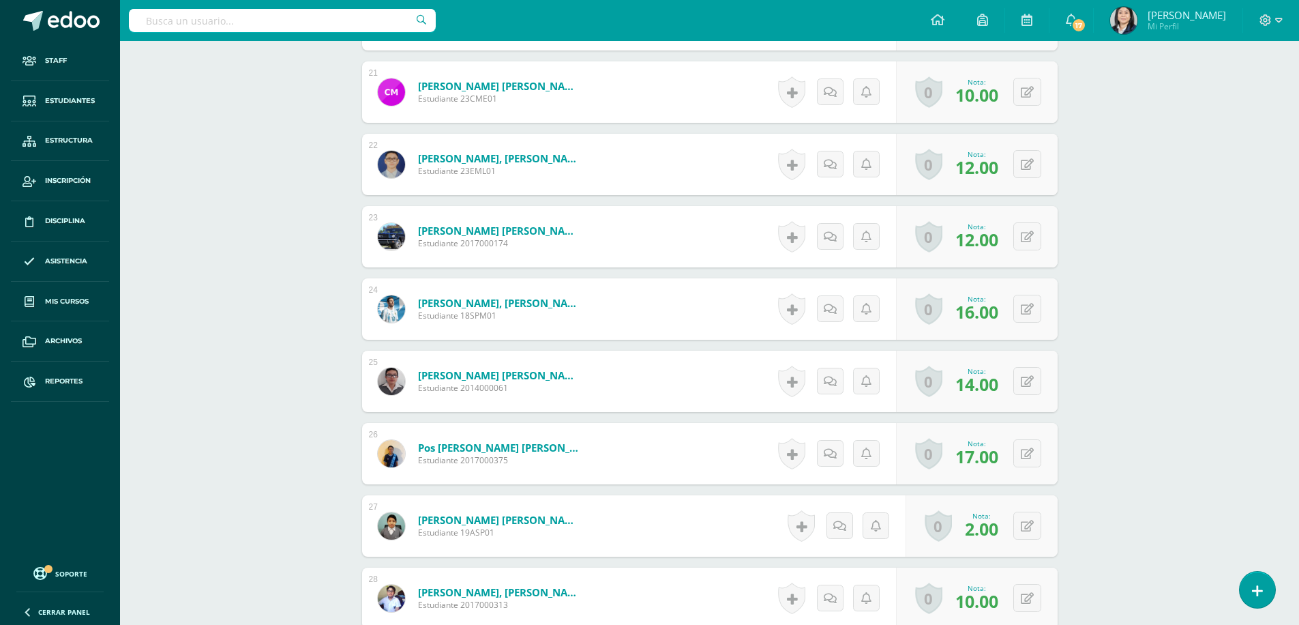
scroll to position [2046, 0]
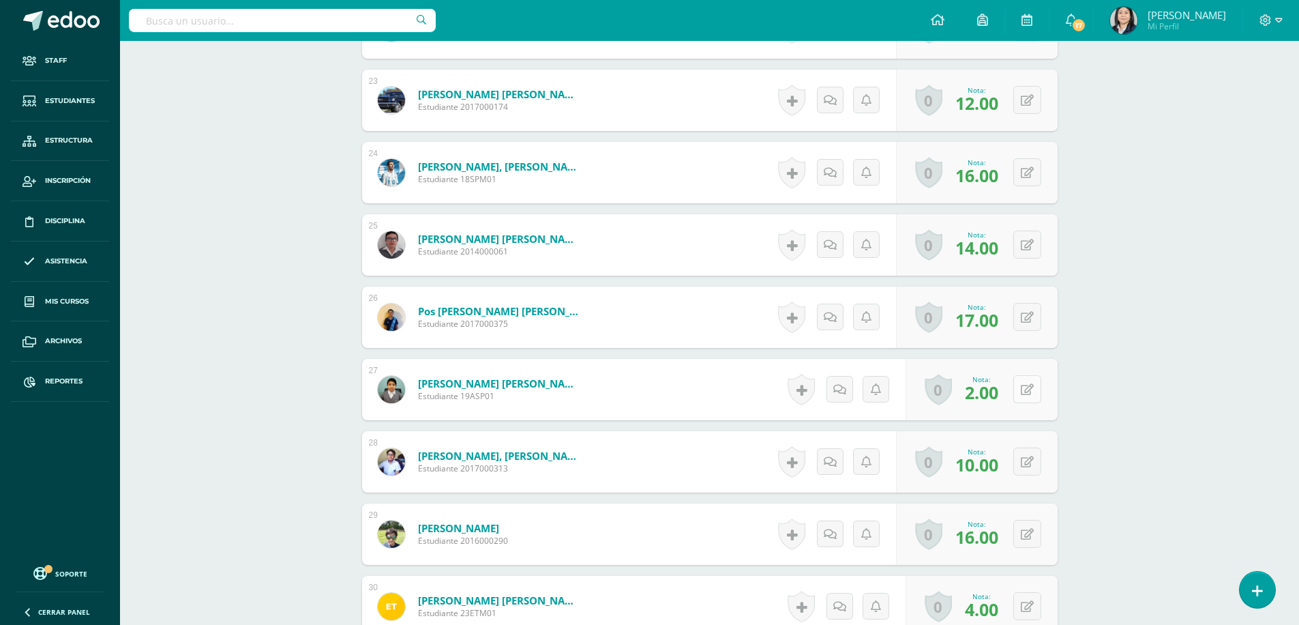
click at [1025, 391] on button at bounding box center [1027, 389] width 28 height 28
type input "15"
click at [995, 391] on icon at bounding box center [1000, 394] width 12 height 12
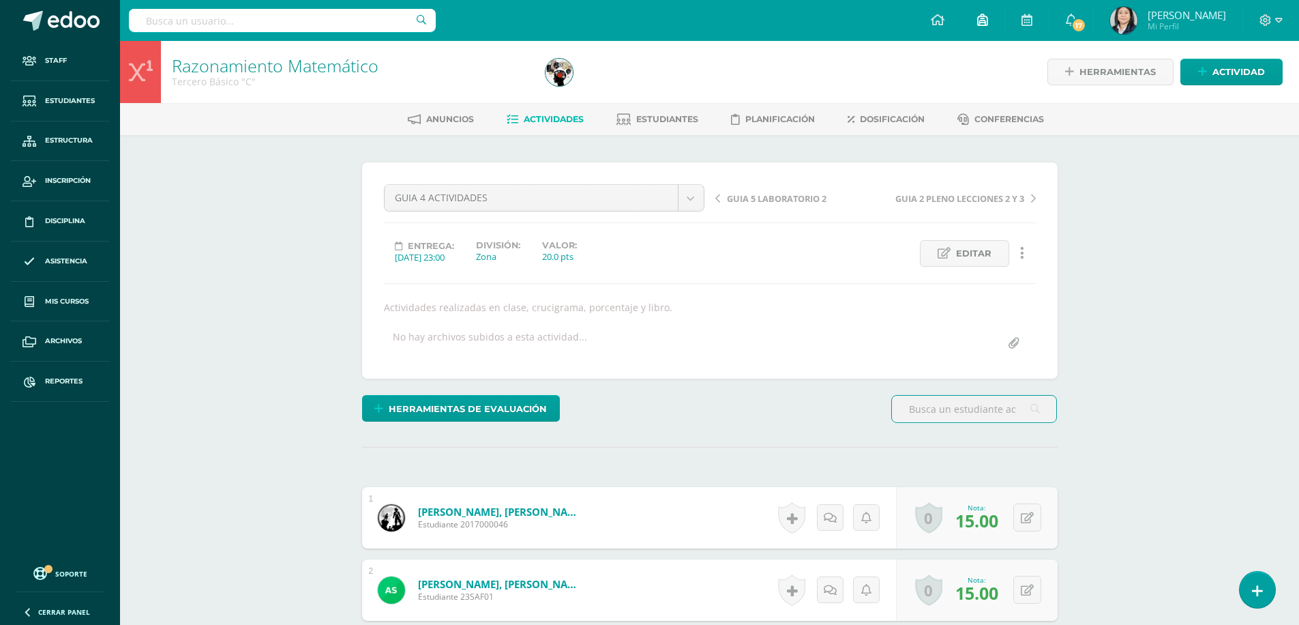
scroll to position [1, 0]
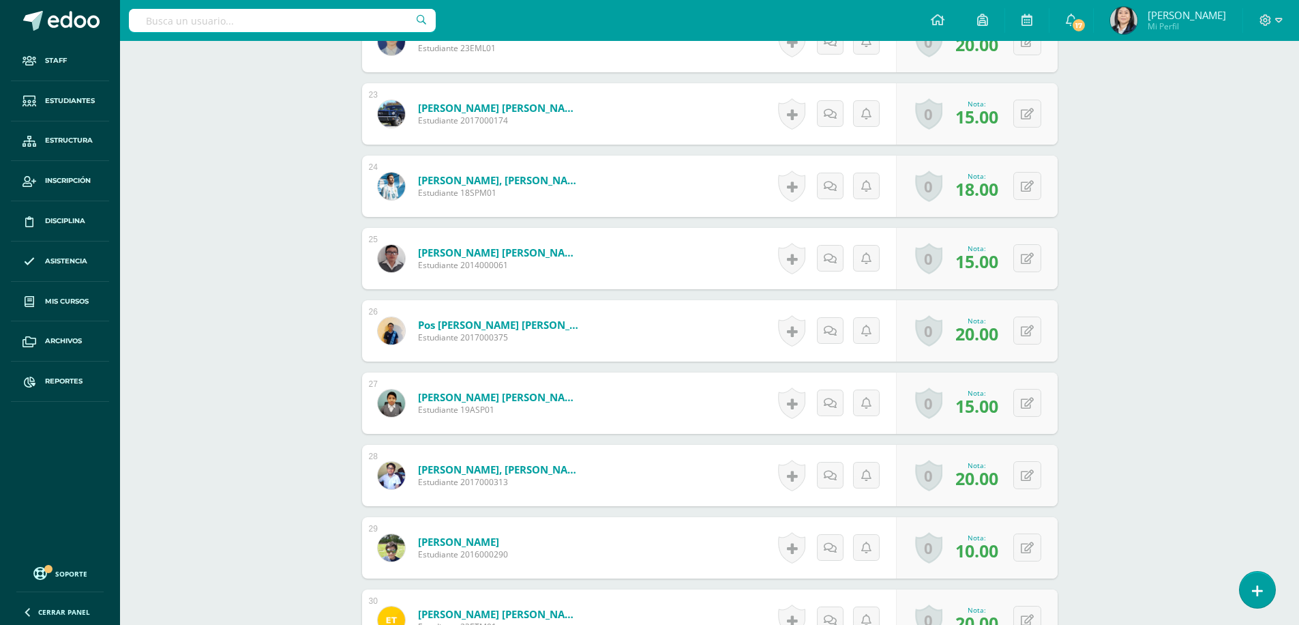
scroll to position [2062, 0]
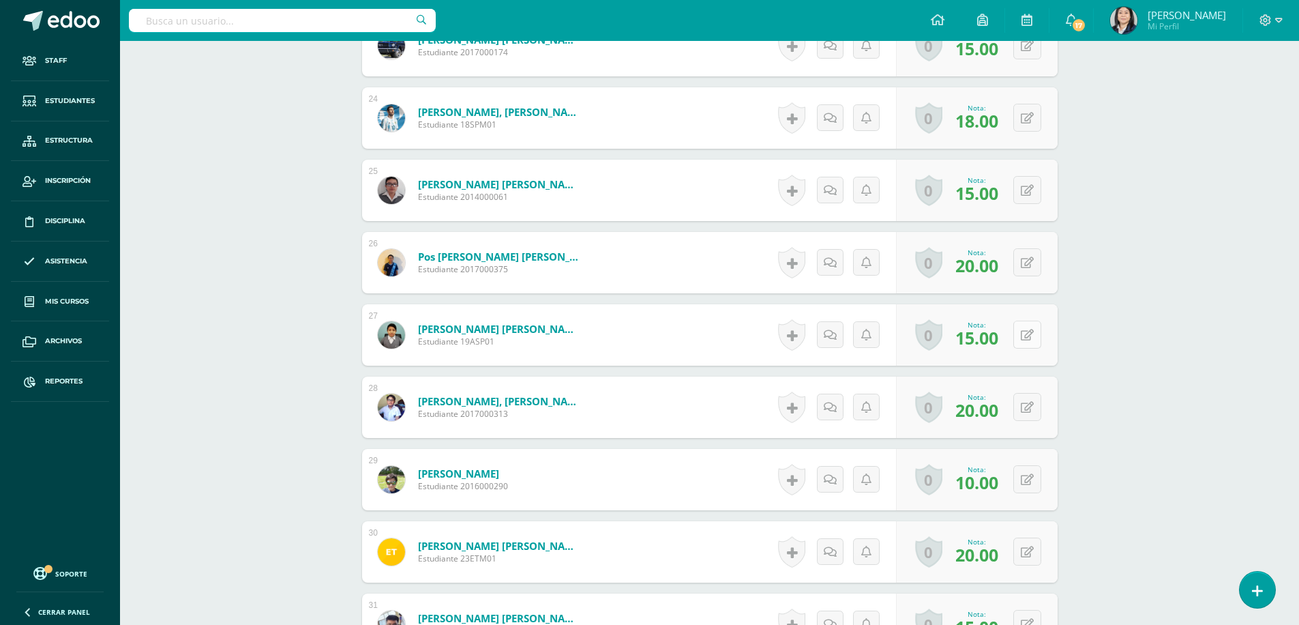
click at [1026, 336] on icon at bounding box center [1027, 335] width 13 height 12
type input "19"
click at [998, 338] on icon at bounding box center [1000, 339] width 12 height 12
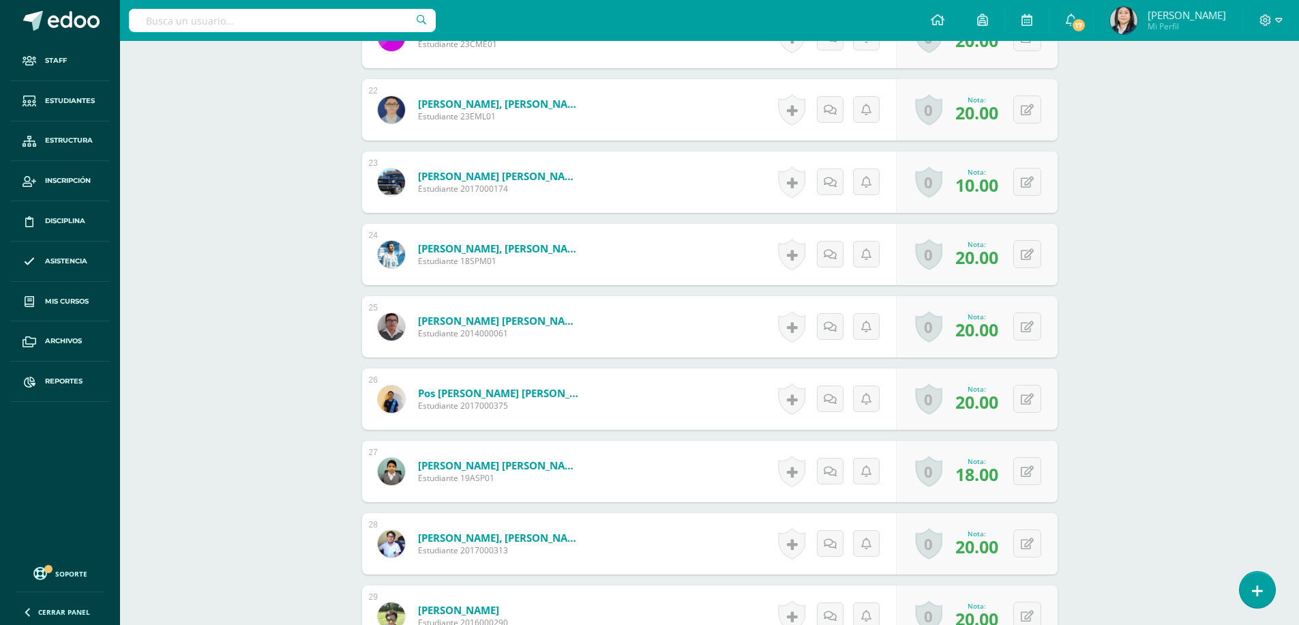
scroll to position [2062, 0]
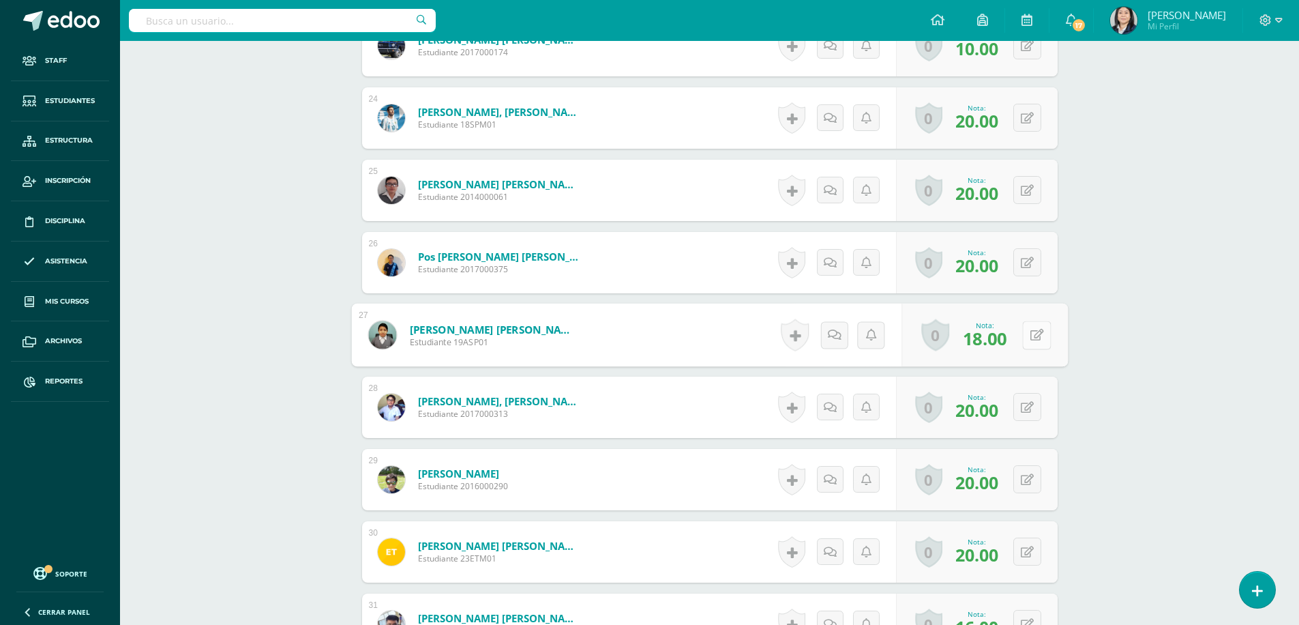
click at [1030, 336] on icon at bounding box center [1037, 335] width 14 height 12
type input "20"
click at [997, 340] on icon at bounding box center [1000, 339] width 12 height 12
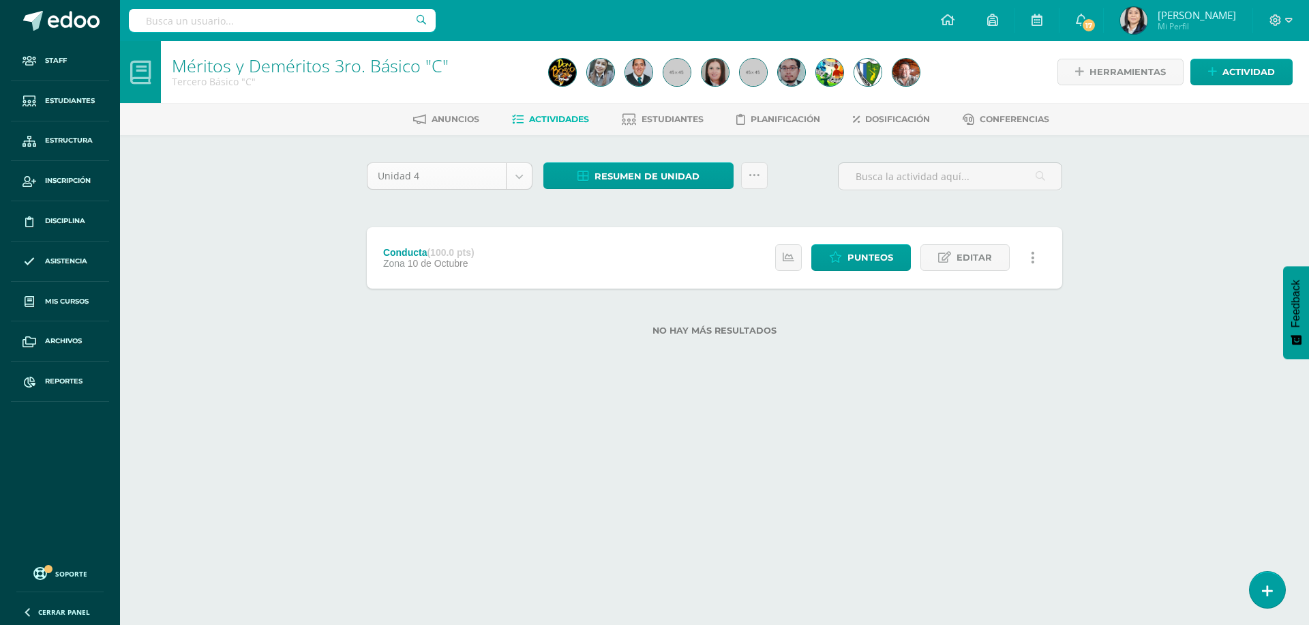
click at [520, 181] on body "Staff Estudiantes Estructura Inscripción Disciplina Asistencia Mis cursos Archi…" at bounding box center [654, 189] width 1309 height 379
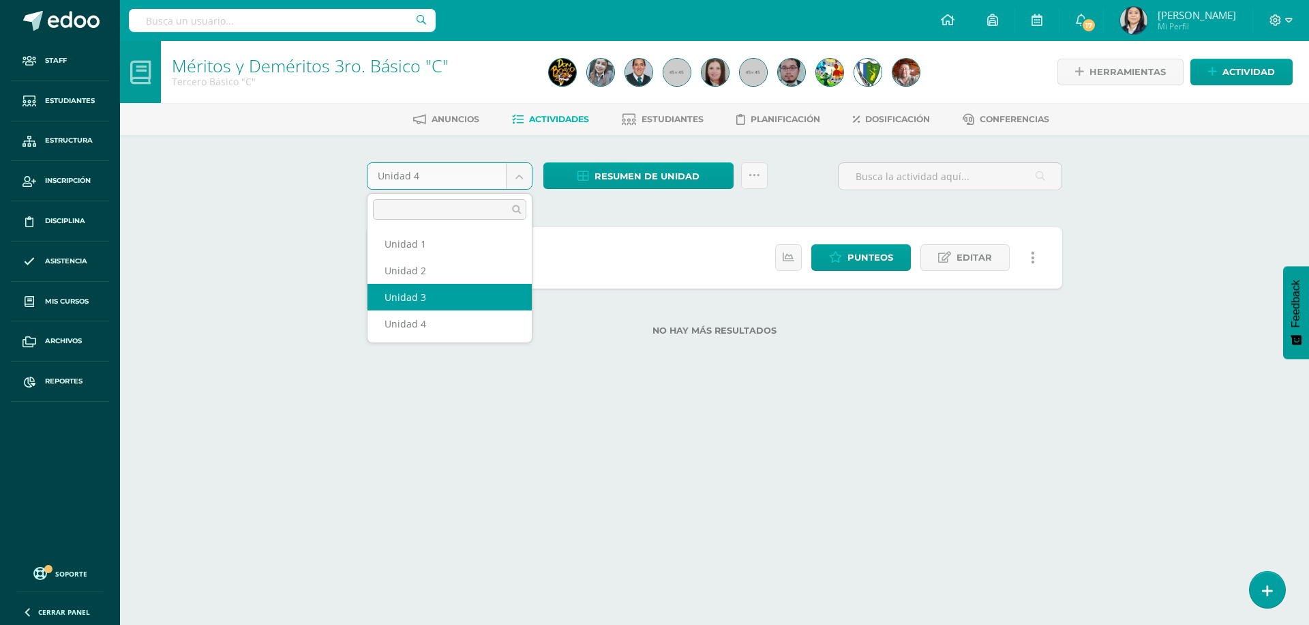
select select "Unidad 3"
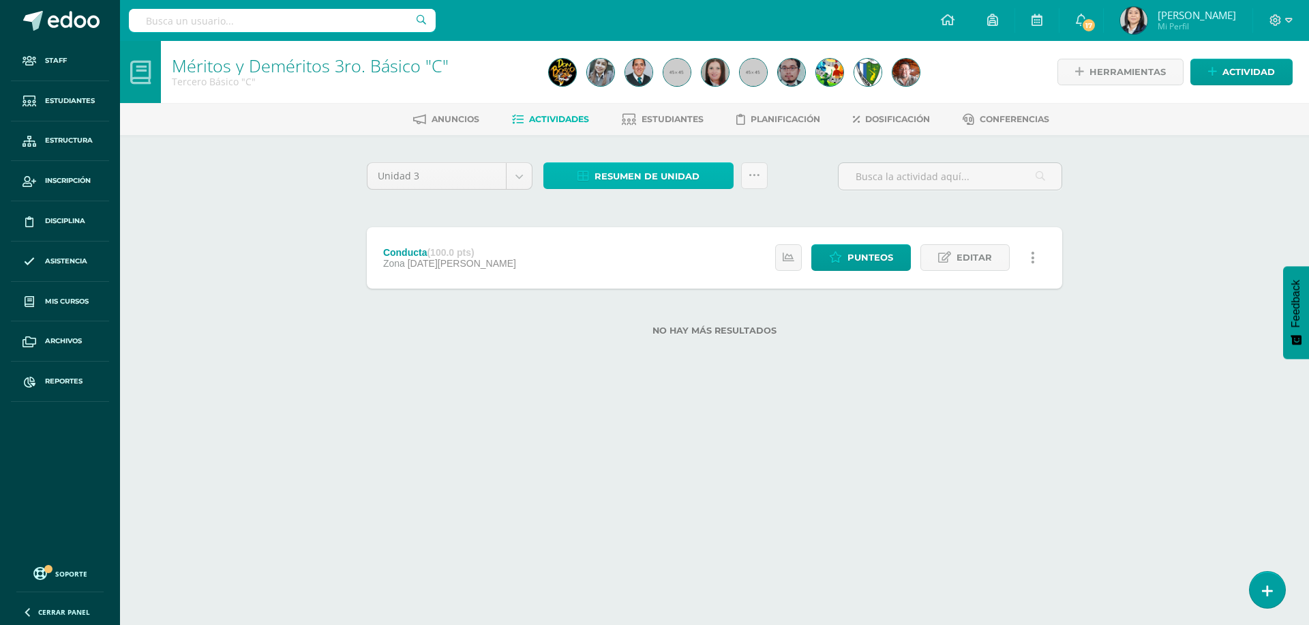
click at [631, 174] on span "Resumen de unidad" at bounding box center [647, 176] width 105 height 25
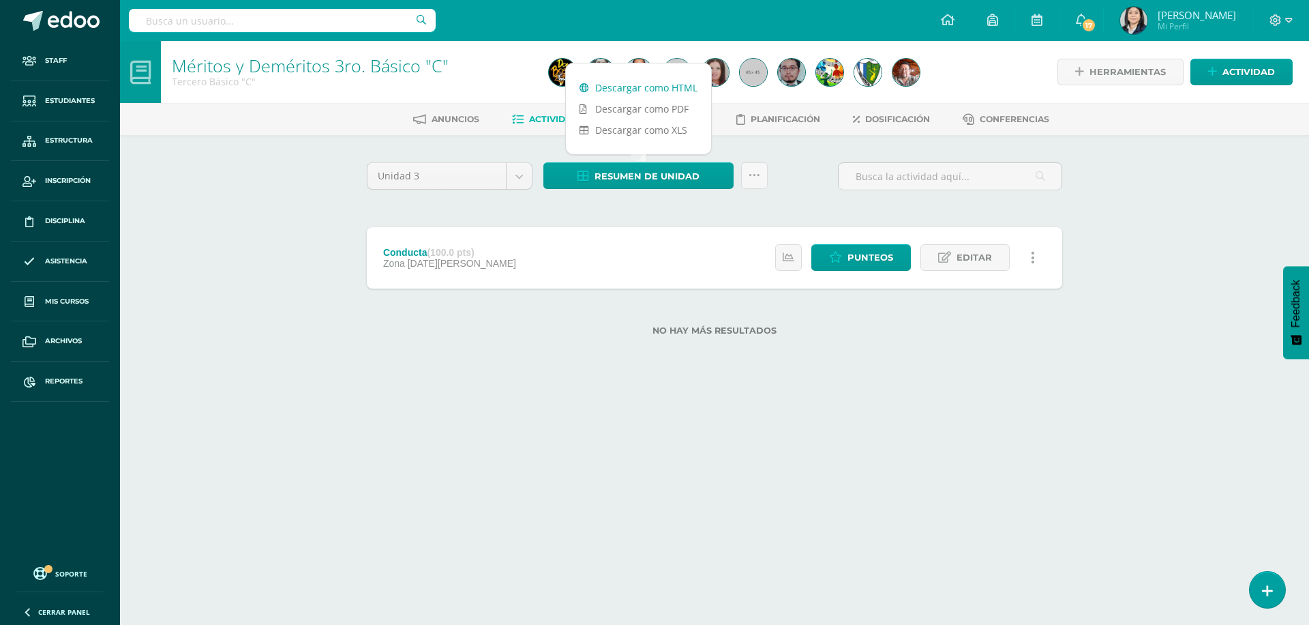
click at [641, 87] on link "Descargar como HTML" at bounding box center [638, 87] width 145 height 21
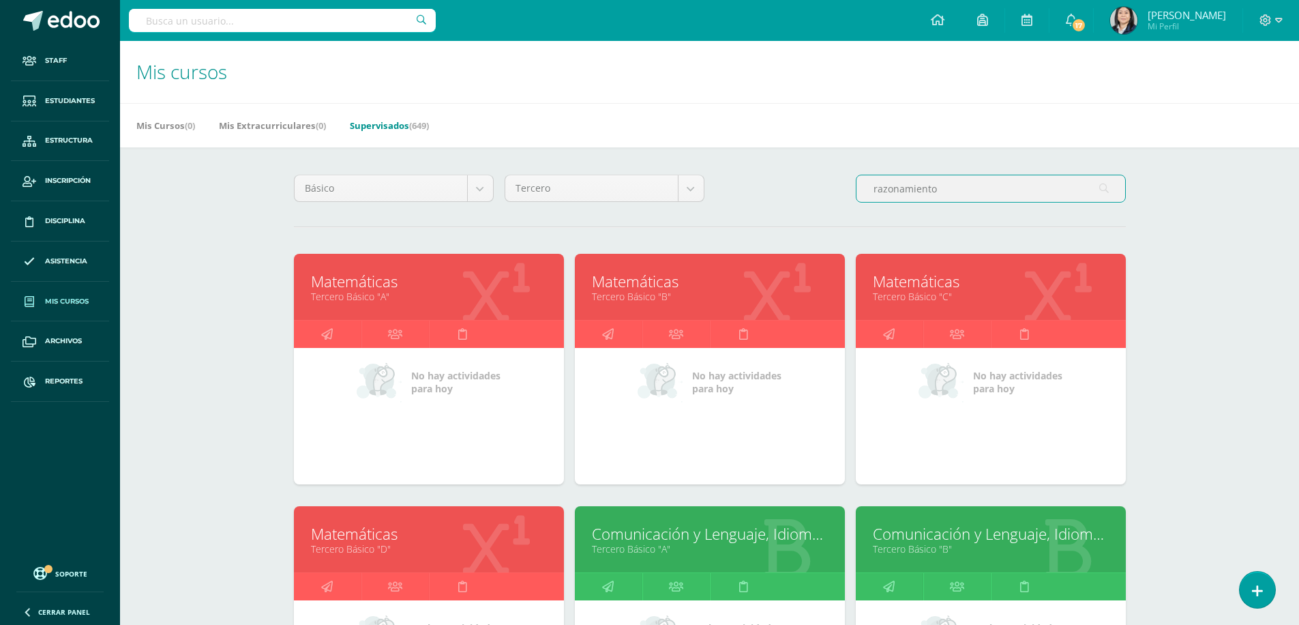
drag, startPoint x: 946, startPoint y: 191, endPoint x: 797, endPoint y: 191, distance: 149.3
click at [797, 191] on div "Básico Todos los niveles Primaria Complementaria Bachillerato en CCLL con Orien…" at bounding box center [709, 194] width 843 height 39
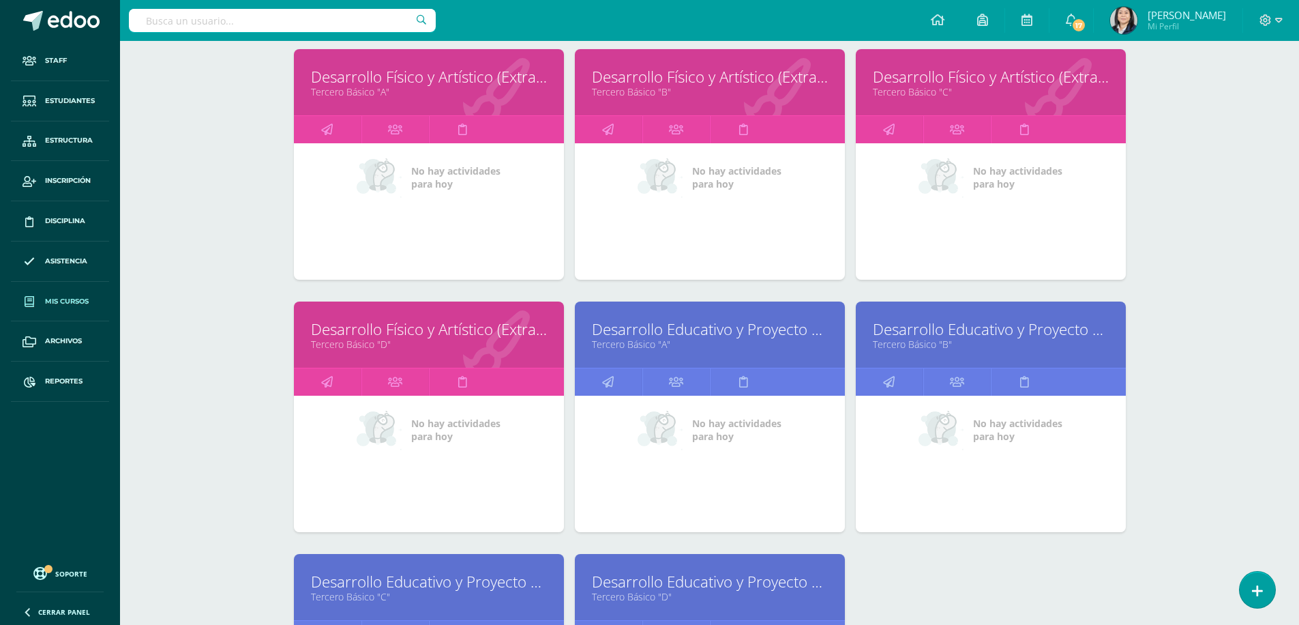
scroll to position [341, 0]
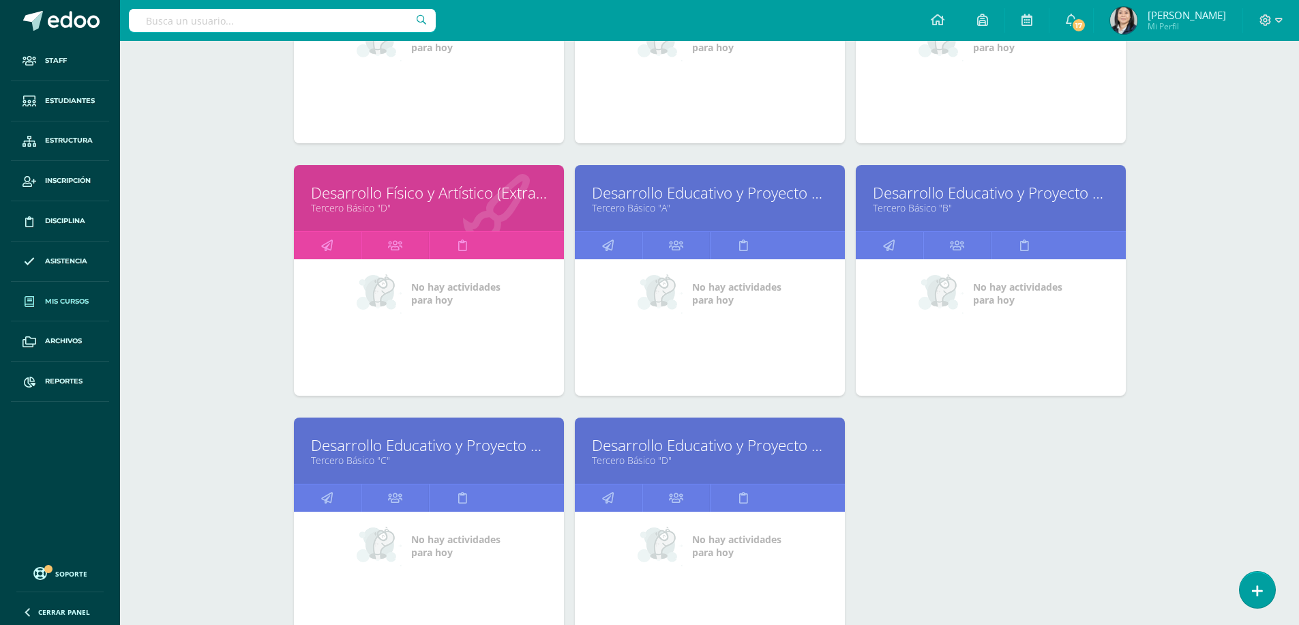
type input "desarrollo"
click at [447, 441] on link "Desarrollo Educativo y Proyecto de Vida" at bounding box center [429, 444] width 236 height 21
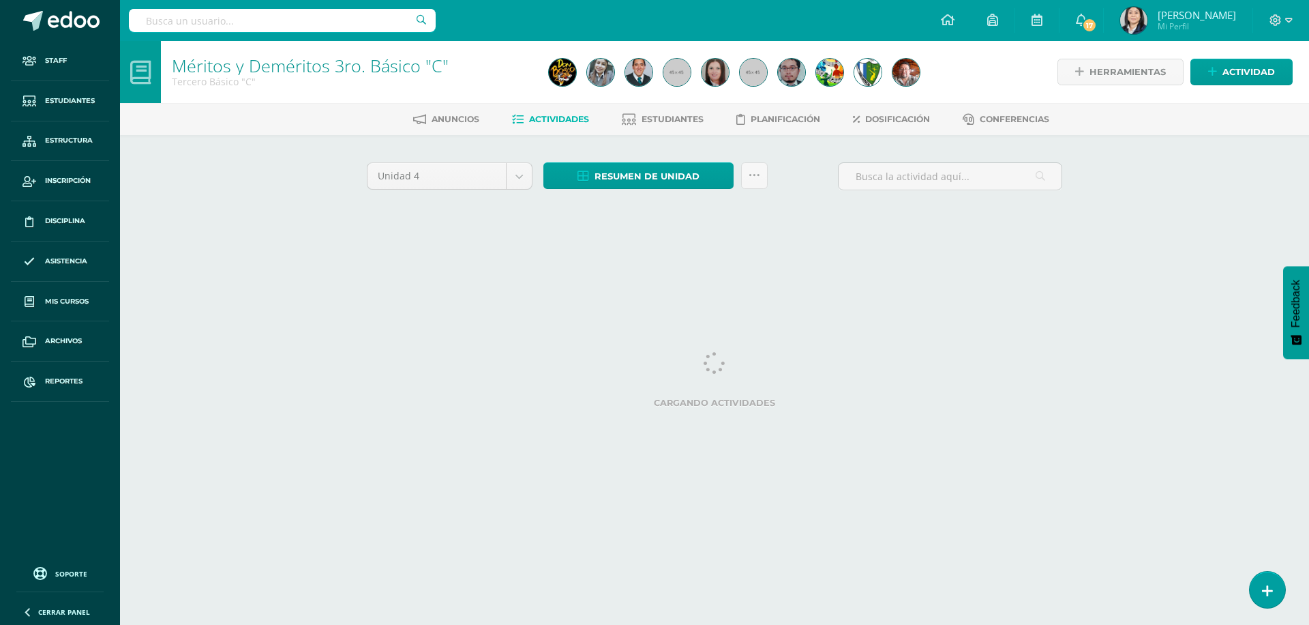
select select "Unidad 3"
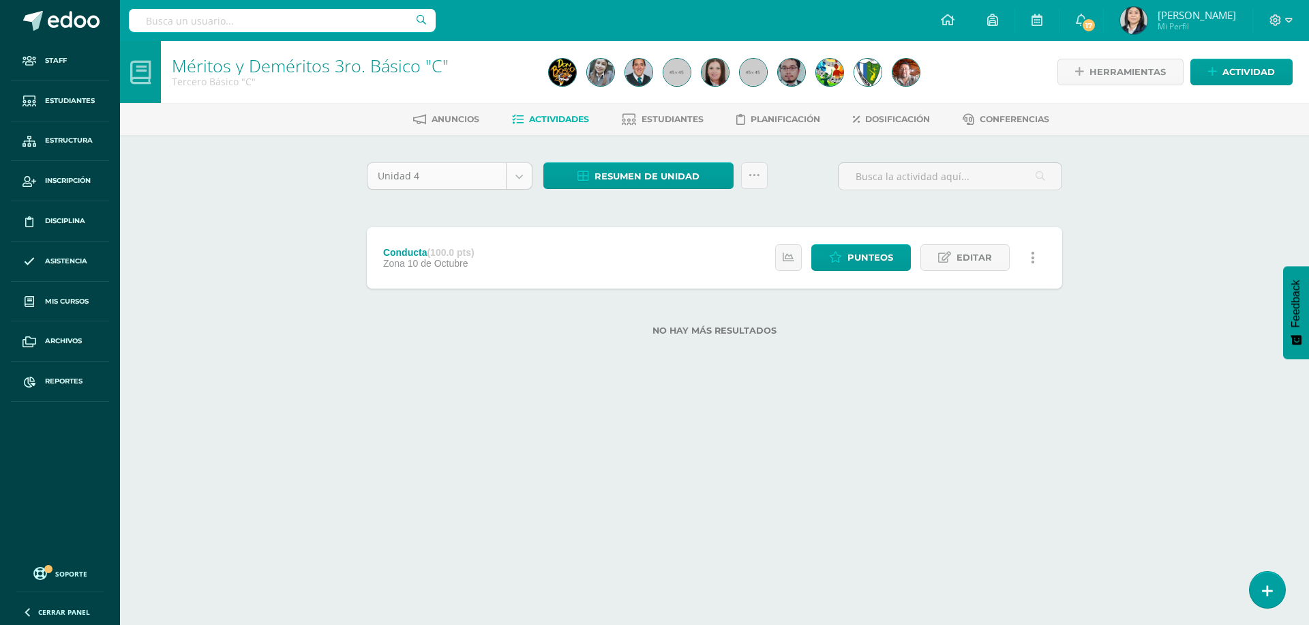
click at [526, 179] on body "Staff Estudiantes Estructura Inscripción Disciplina Asistencia Mis cursos Archi…" at bounding box center [654, 189] width 1309 height 379
click at [612, 177] on span "Resumen de unidad" at bounding box center [647, 176] width 105 height 25
click at [622, 87] on link "Descargar como HTML" at bounding box center [638, 87] width 145 height 21
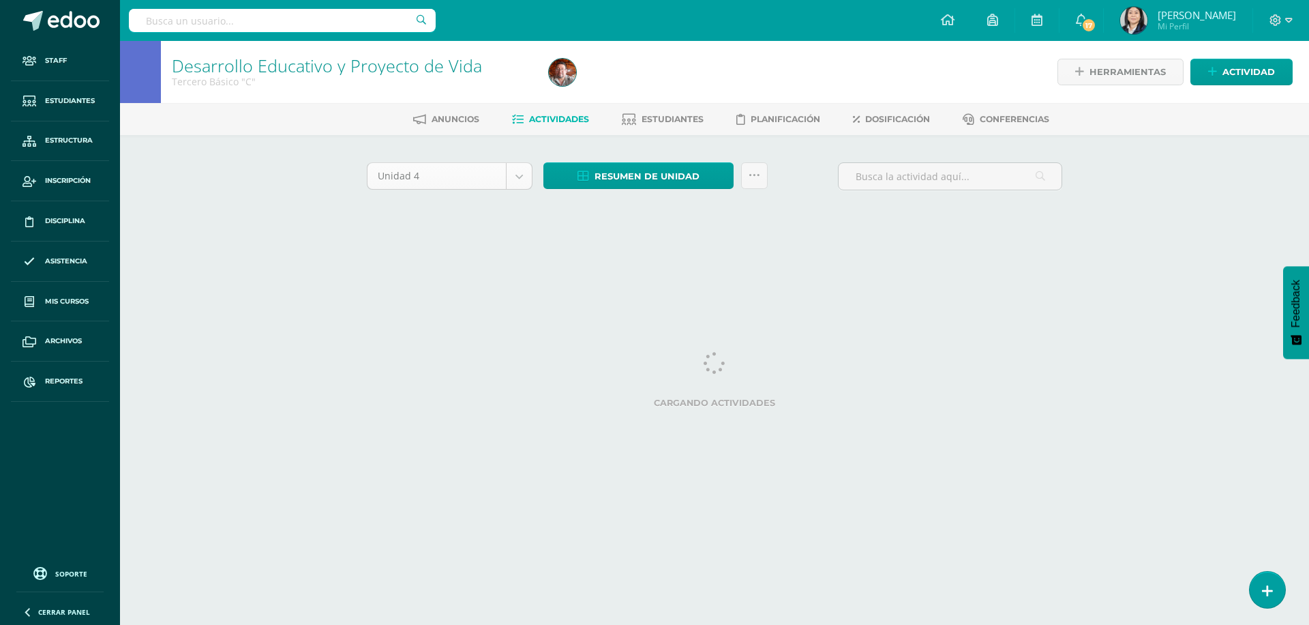
click at [519, 174] on body "Staff Estudiantes Estructura Inscripción Disciplina Asistencia Mis cursos Archi…" at bounding box center [654, 127] width 1309 height 254
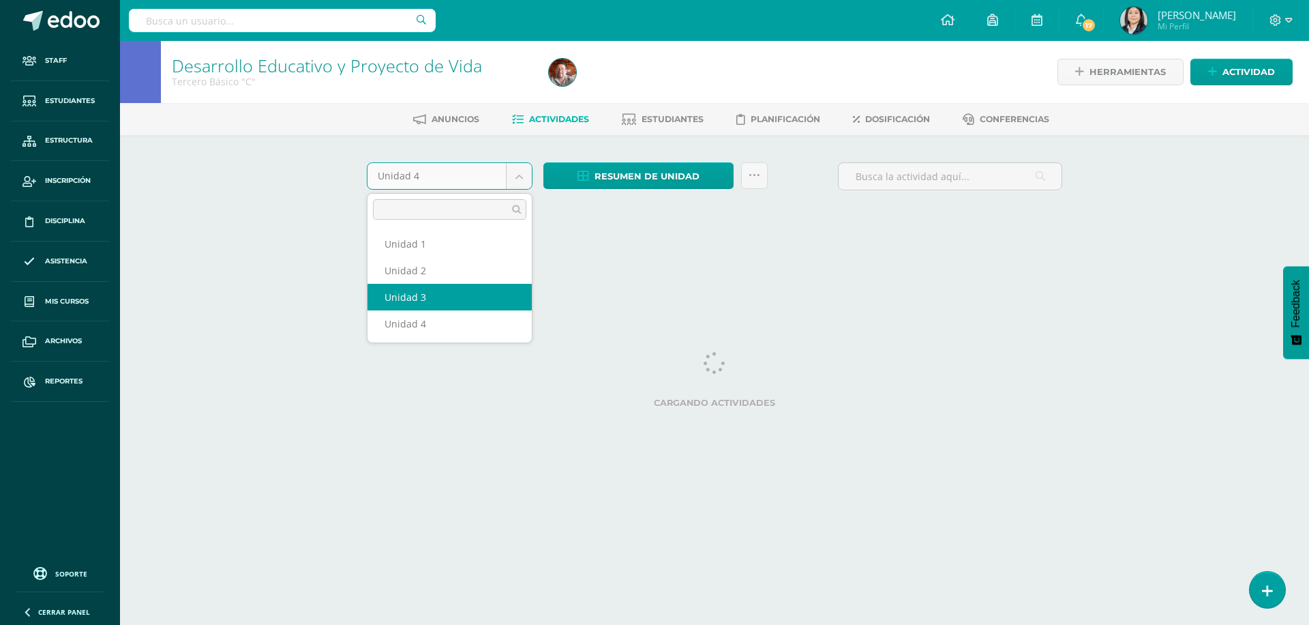
select select "Unidad 3"
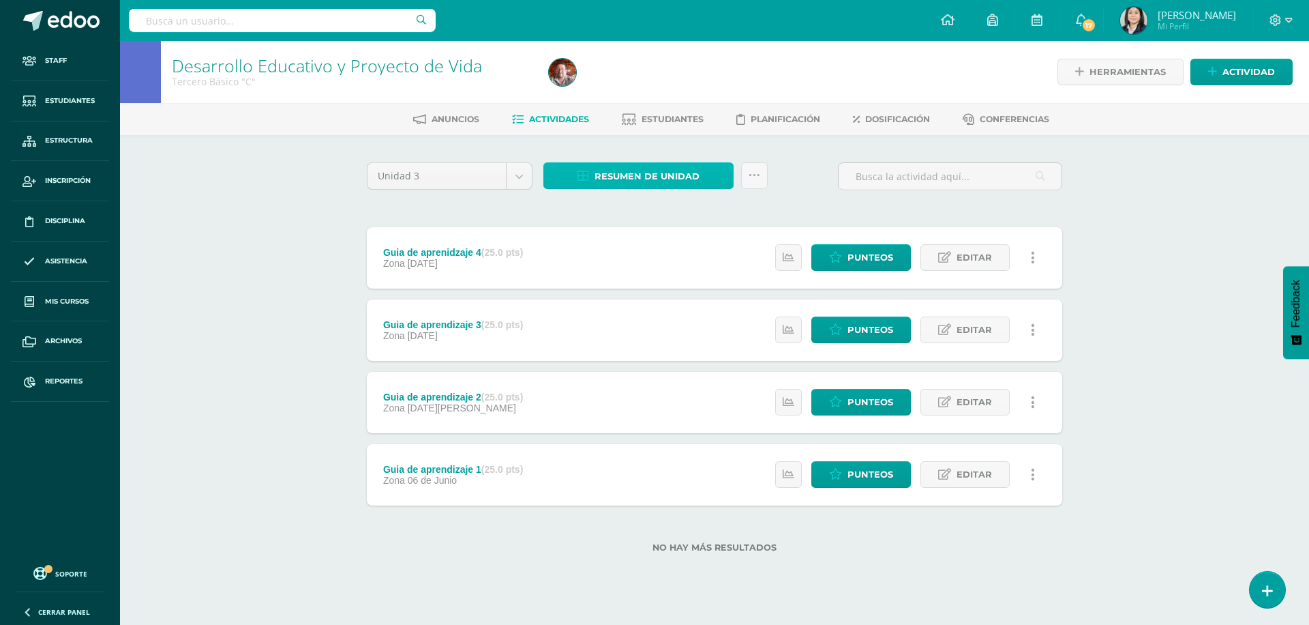
click at [629, 171] on span "Resumen de unidad" at bounding box center [647, 176] width 105 height 25
click at [644, 90] on link "Descargar como HTML" at bounding box center [638, 87] width 145 height 21
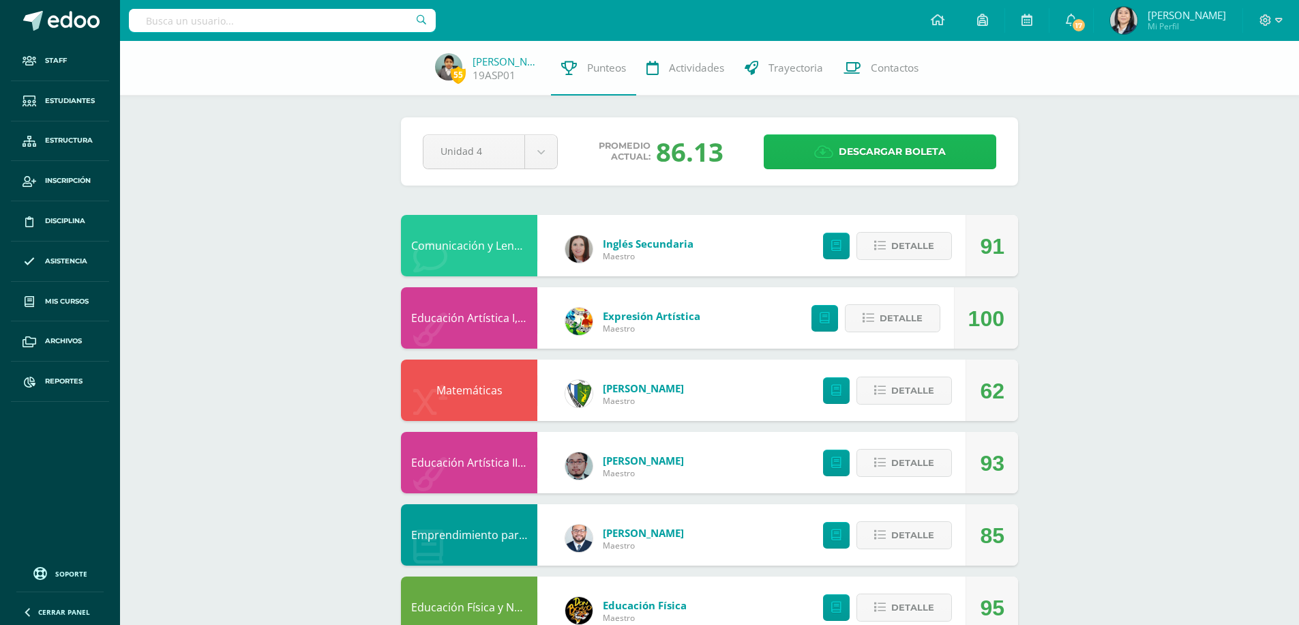
click at [905, 157] on span "Descargar boleta" at bounding box center [892, 151] width 107 height 33
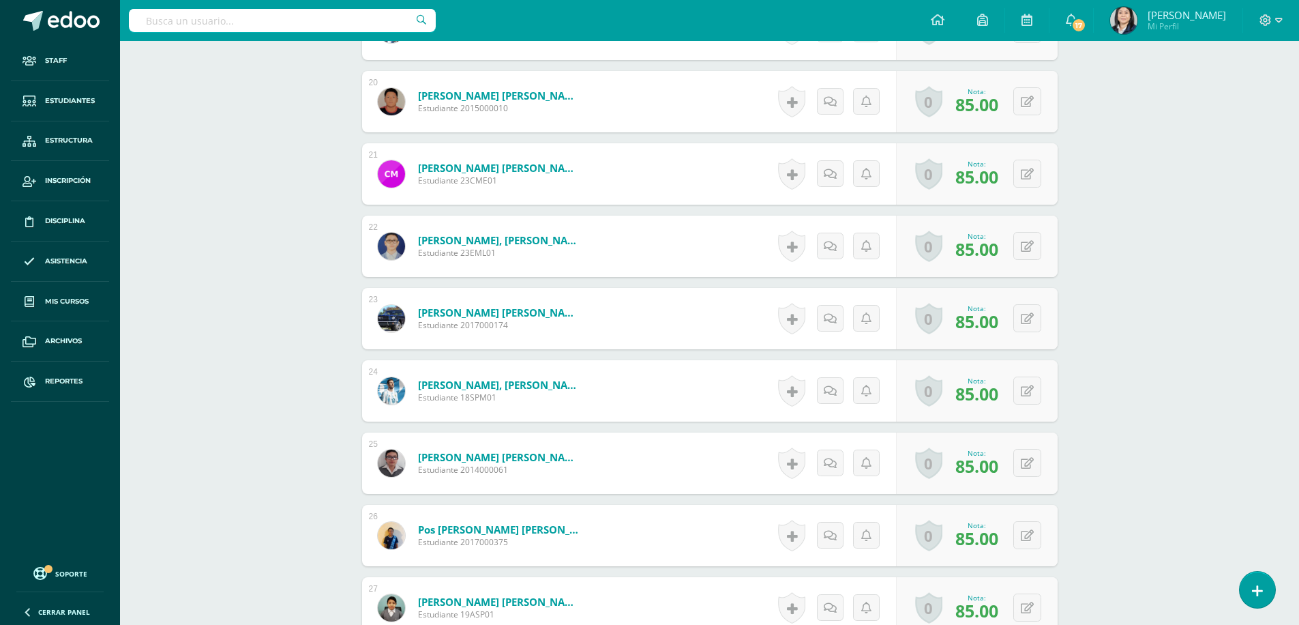
scroll to position [1981, 0]
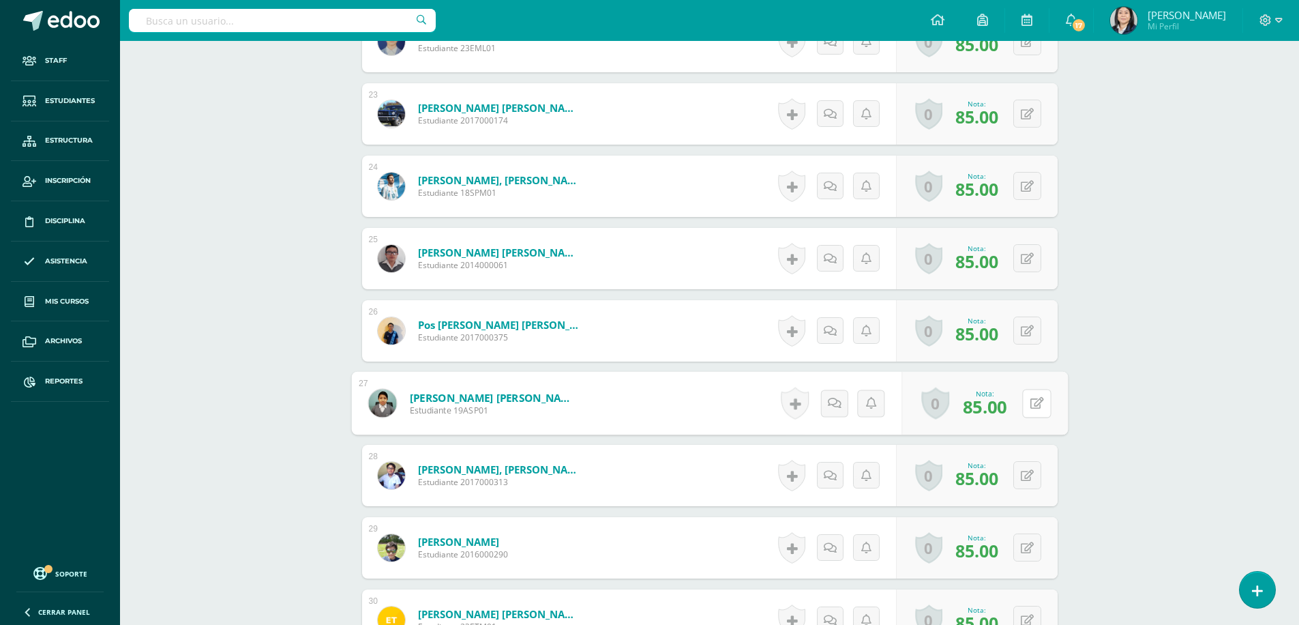
click at [1020, 403] on div "0 Logros Logros obtenidos Aún no hay logros agregados Nota: 85.00" at bounding box center [985, 403] width 166 height 63
click at [1028, 398] on button at bounding box center [1036, 403] width 29 height 29
click at [998, 410] on icon at bounding box center [1000, 408] width 12 height 12
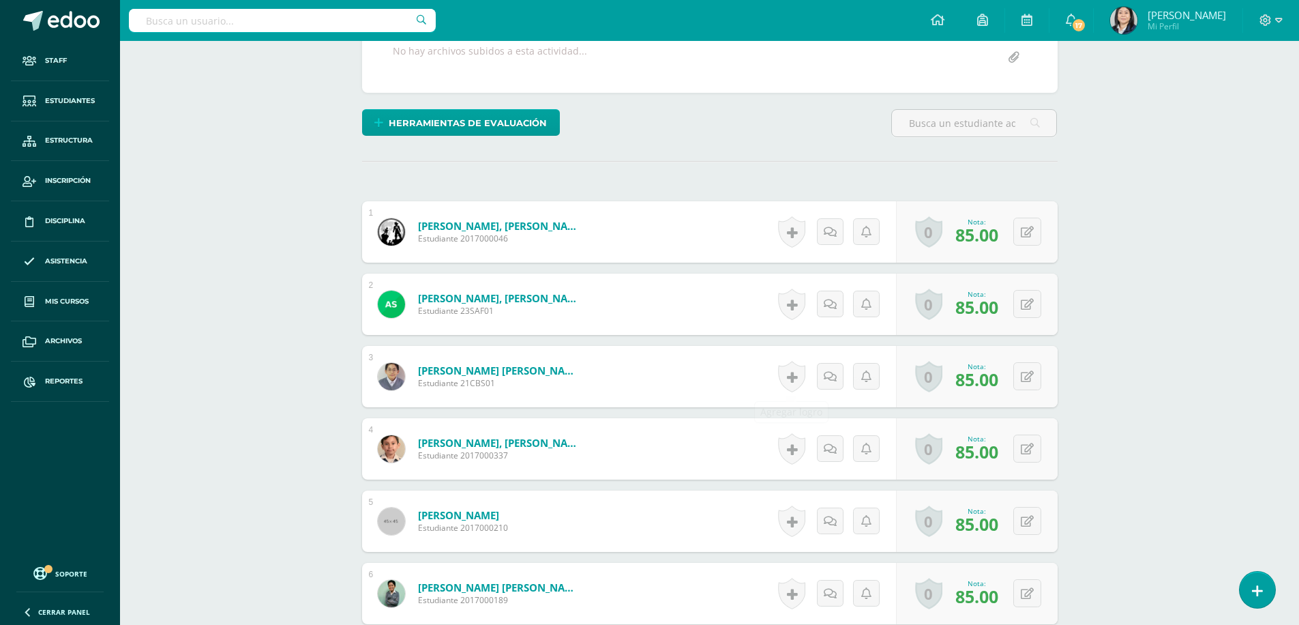
scroll to position [0, 0]
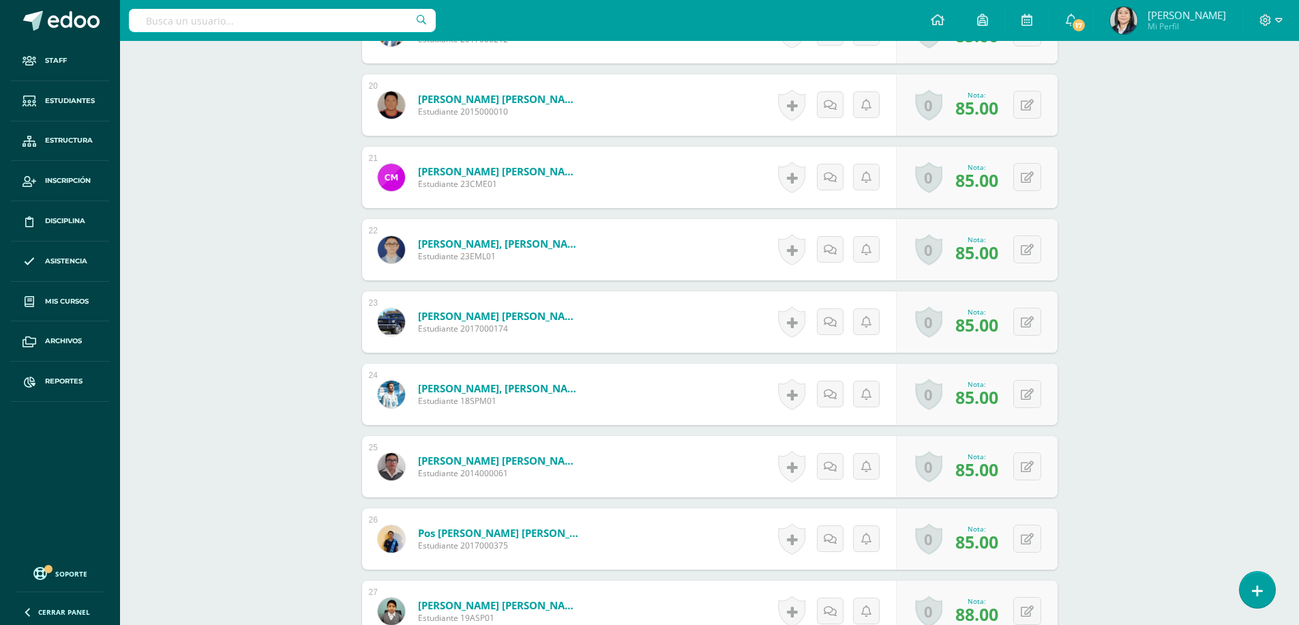
scroll to position [1841, 0]
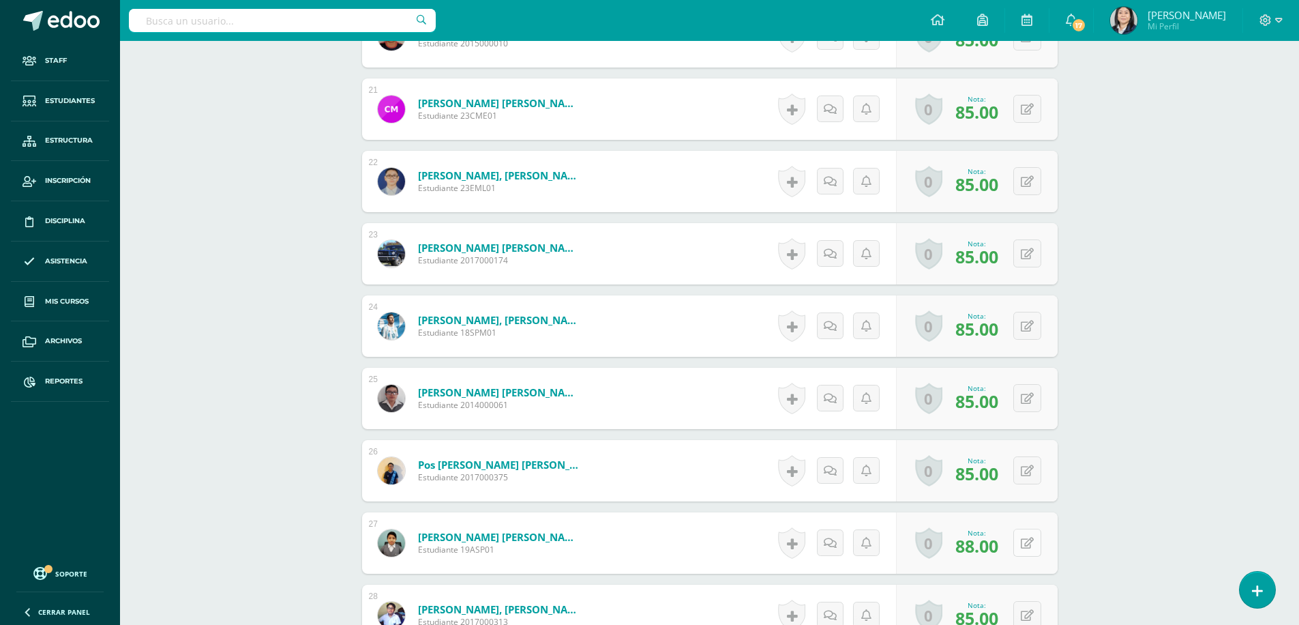
click at [1032, 542] on icon at bounding box center [1027, 543] width 13 height 12
type input "85"
click at [996, 548] on icon at bounding box center [1000, 547] width 12 height 12
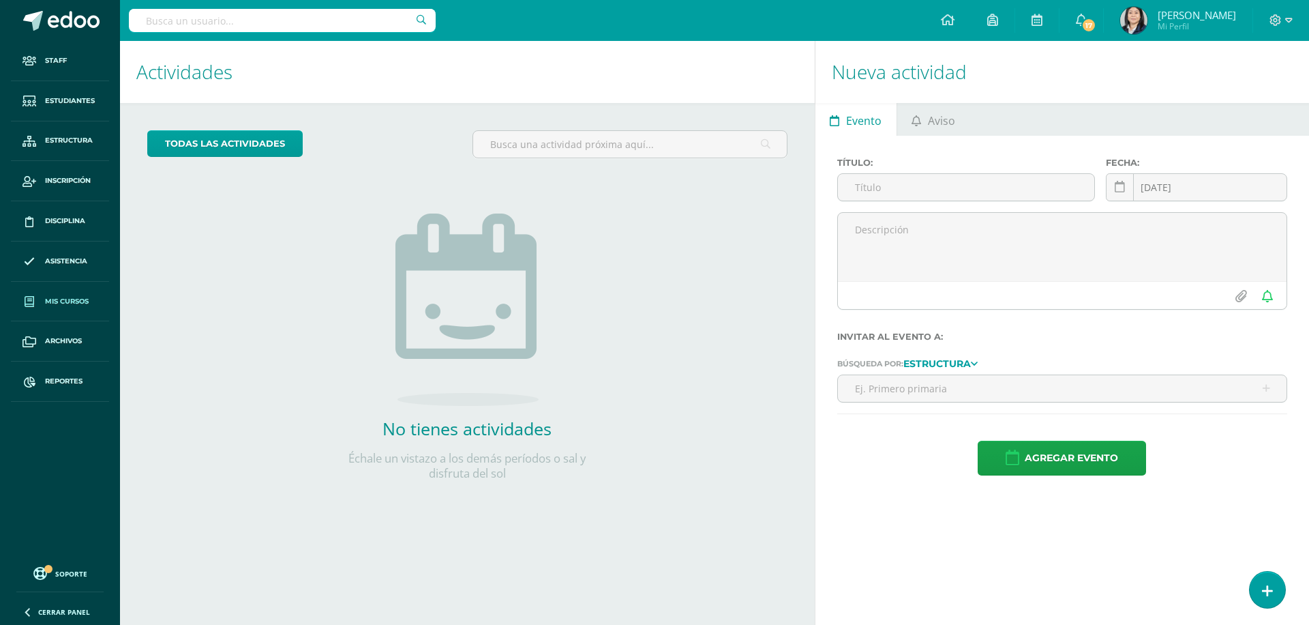
click at [64, 303] on span "Mis cursos" at bounding box center [67, 301] width 44 height 11
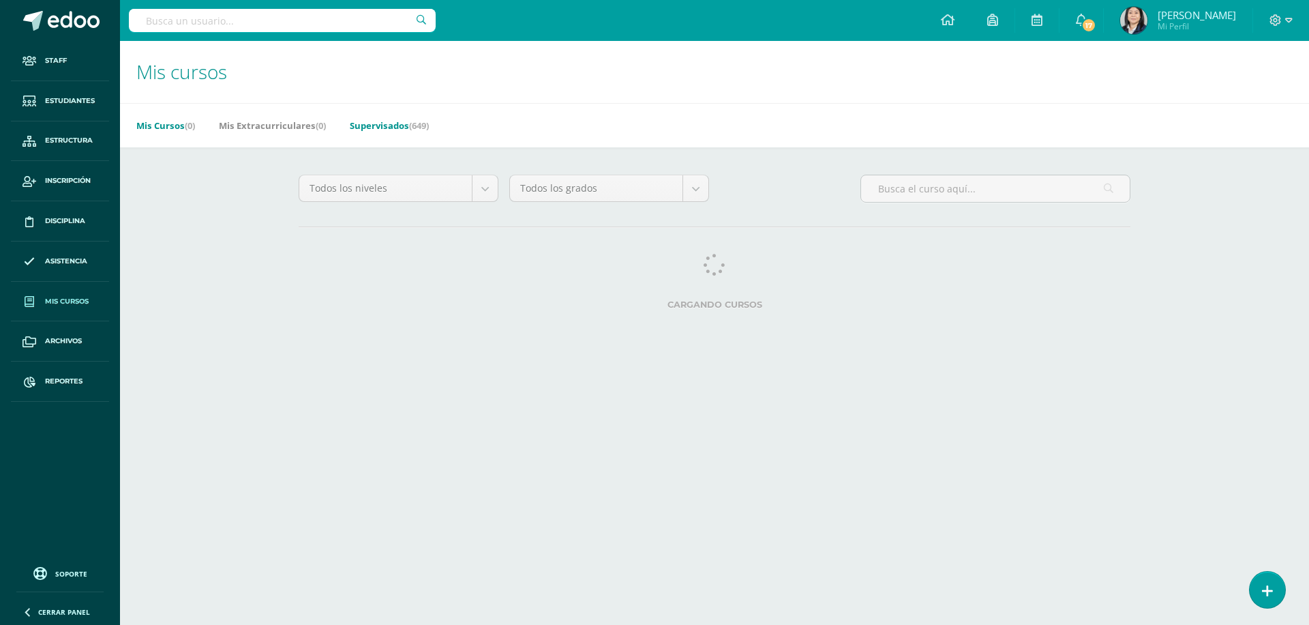
click at [389, 127] on link "Supervisados (649)" at bounding box center [389, 126] width 79 height 22
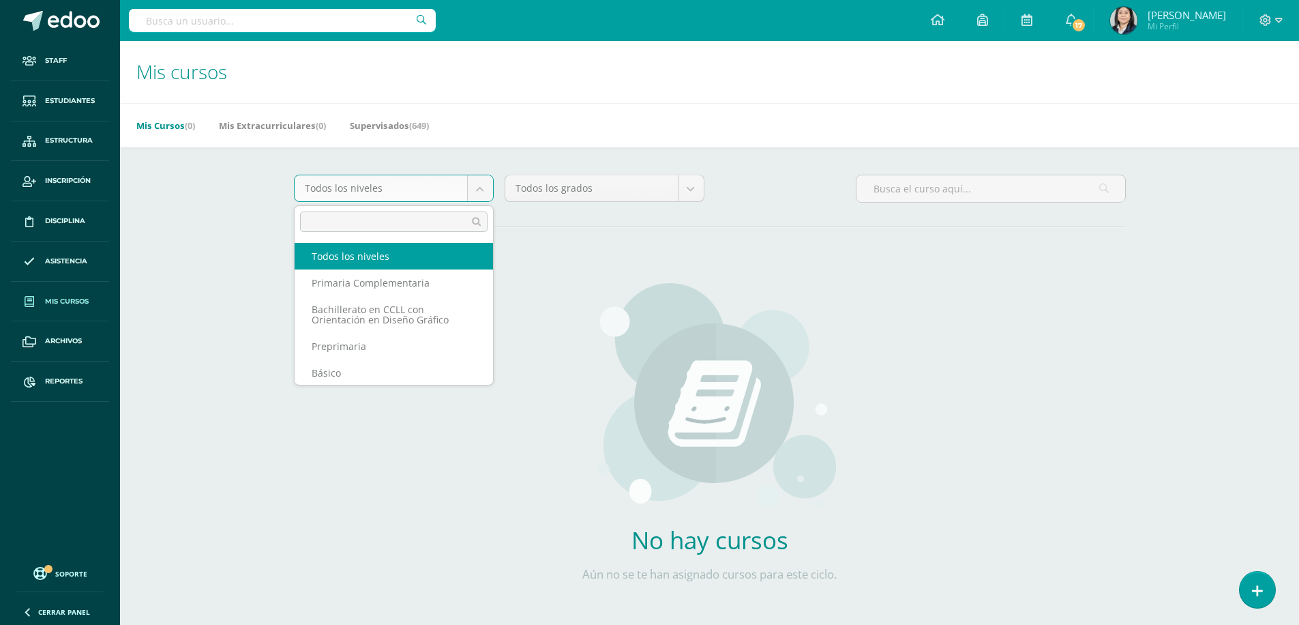
click at [483, 193] on body "Staff Estudiantes Estructura Inscripción Disciplina Asistencia Mis cursos Archi…" at bounding box center [649, 326] width 1299 height 653
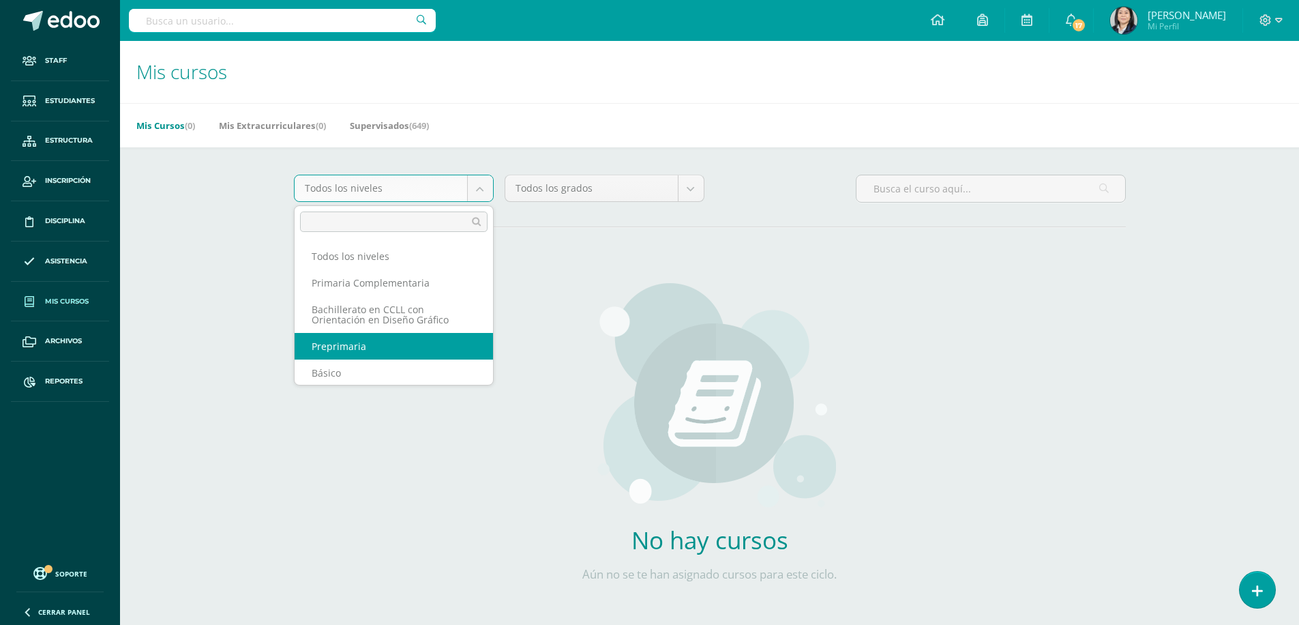
scroll to position [1, 0]
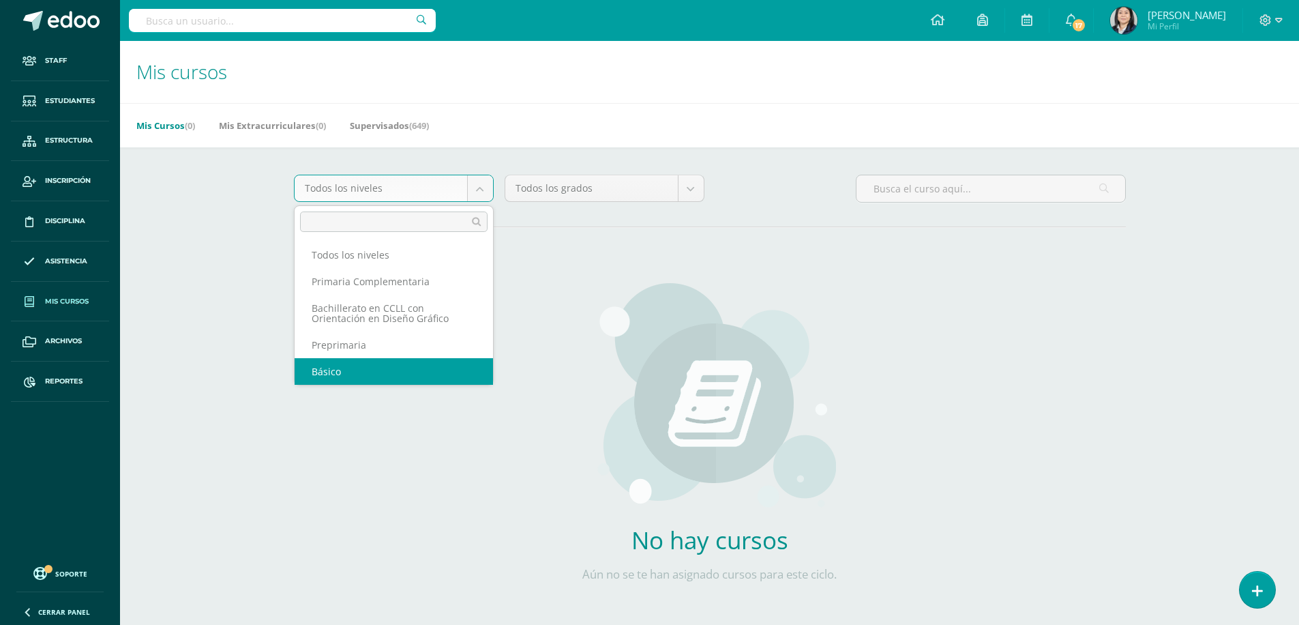
select select "4"
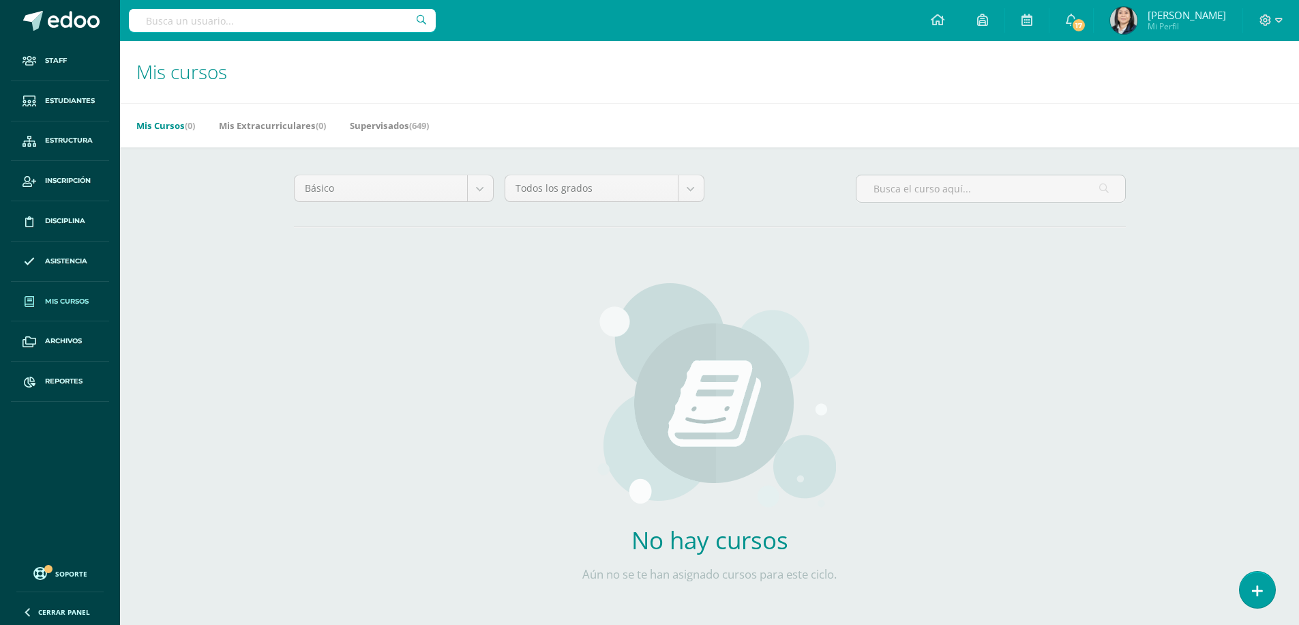
click at [685, 197] on body "Staff Estudiantes Estructura Inscripción Disciplina Asistencia Mis cursos Archi…" at bounding box center [649, 326] width 1299 height 653
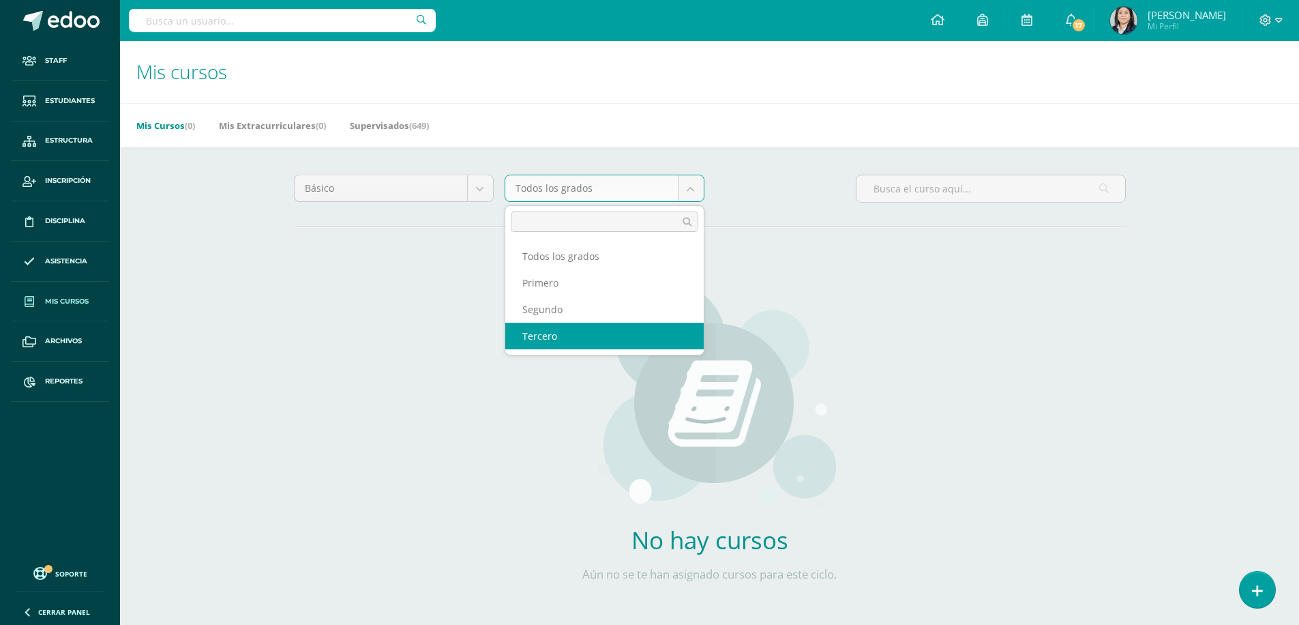
select select "12"
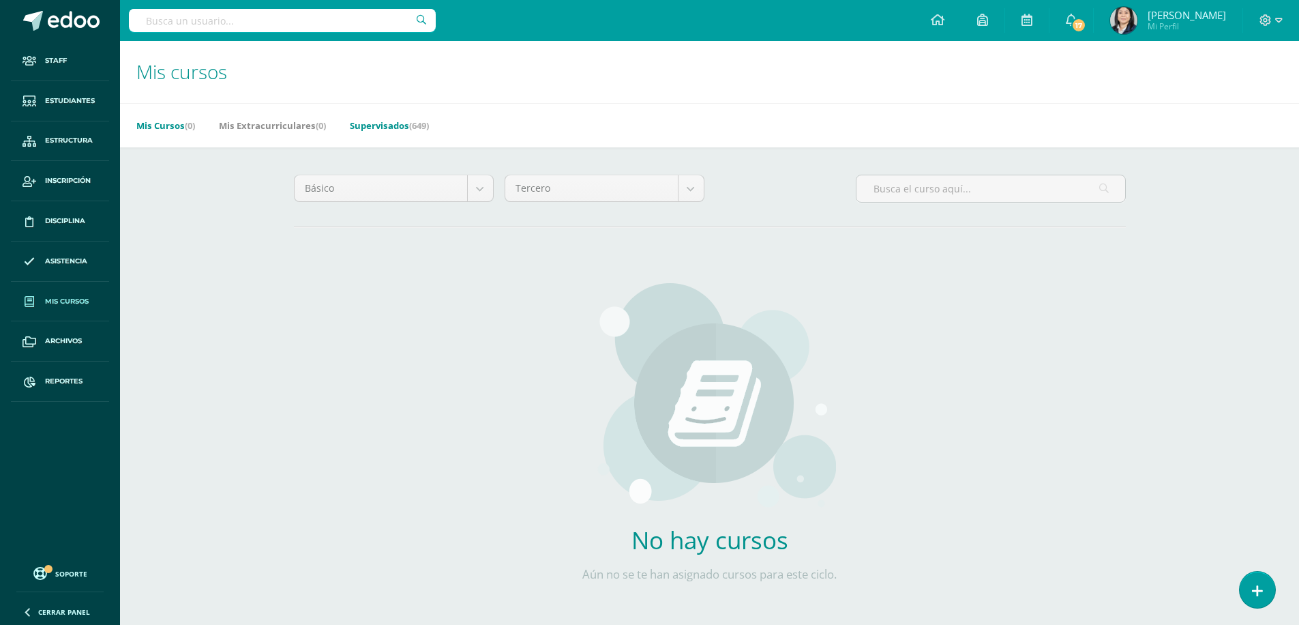
click at [378, 125] on link "Supervisados (649)" at bounding box center [389, 126] width 79 height 22
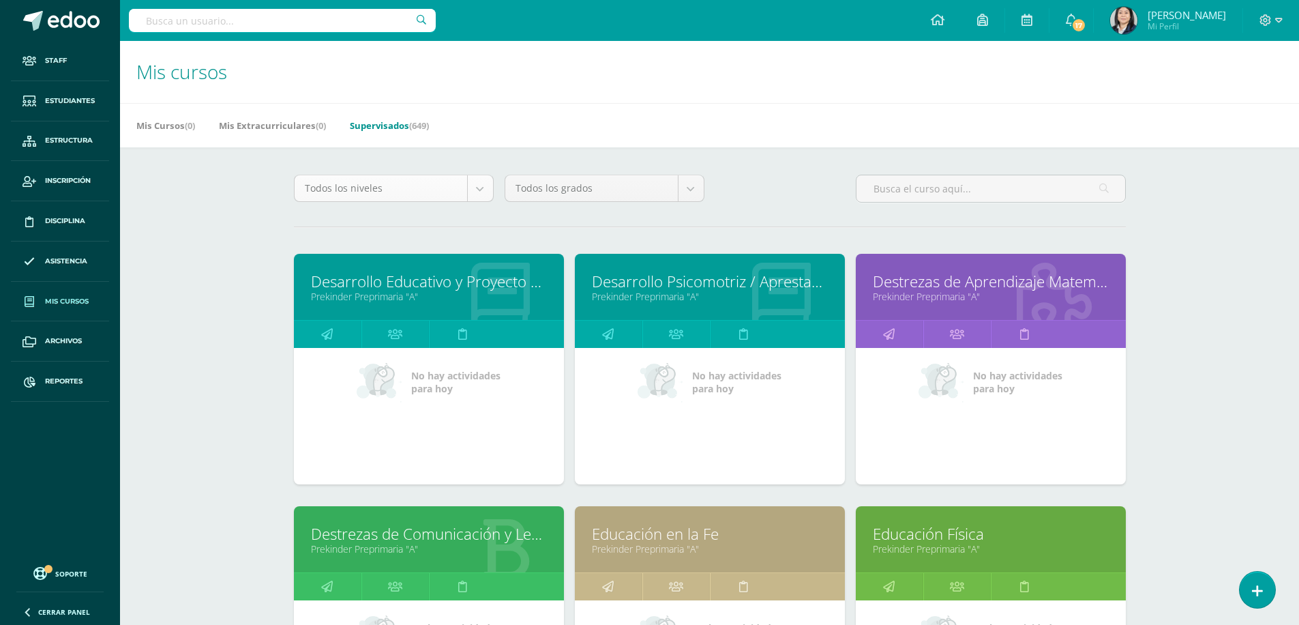
click at [479, 194] on body "Staff Estudiantes Estructura Inscripción Disciplina Asistencia Mis cursos Archi…" at bounding box center [649, 548] width 1299 height 1097
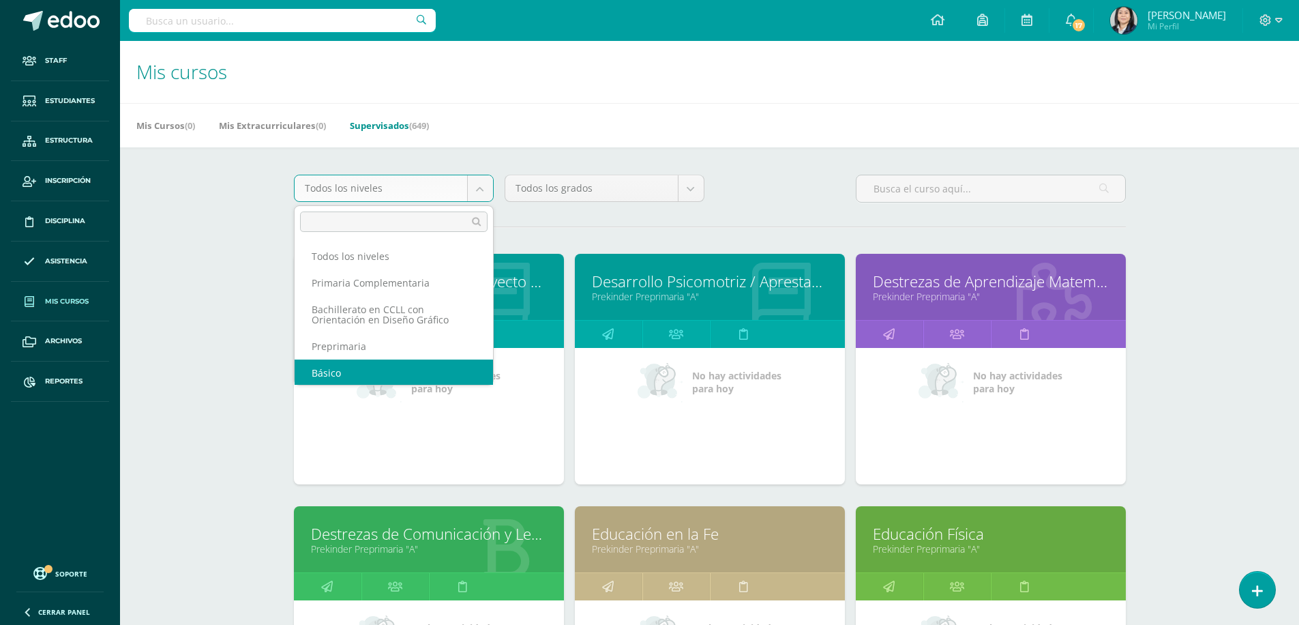
scroll to position [1, 0]
select select "4"
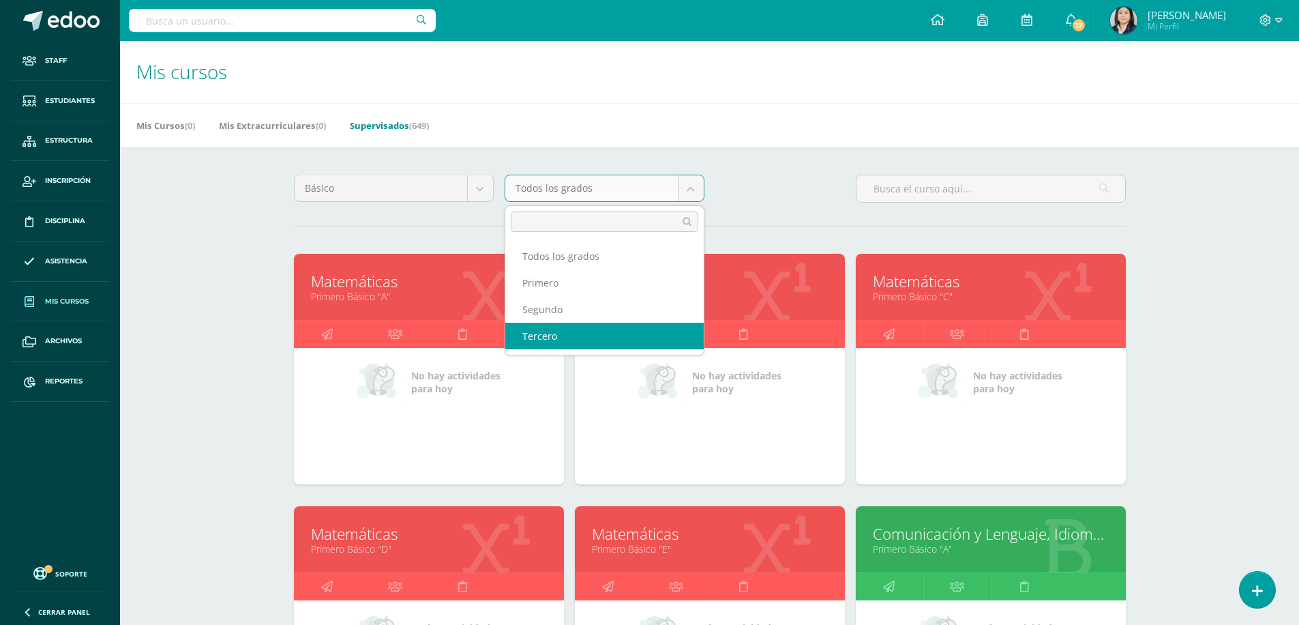
select select "12"
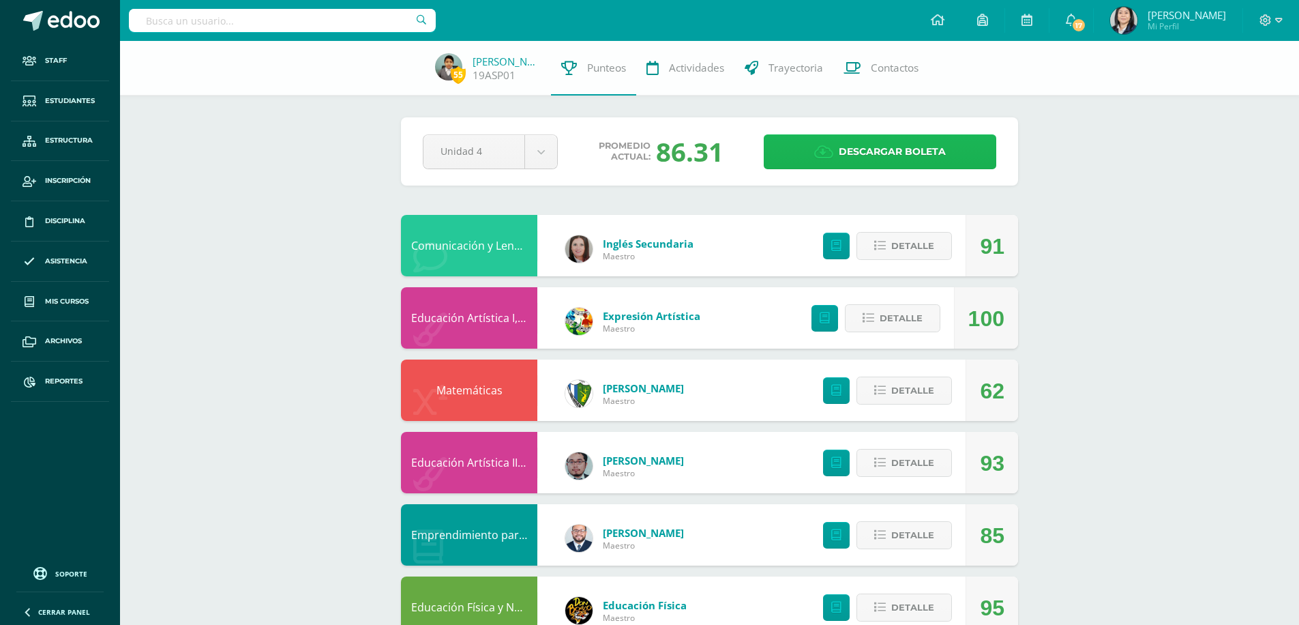
click at [859, 147] on span "Descargar boleta" at bounding box center [892, 151] width 107 height 33
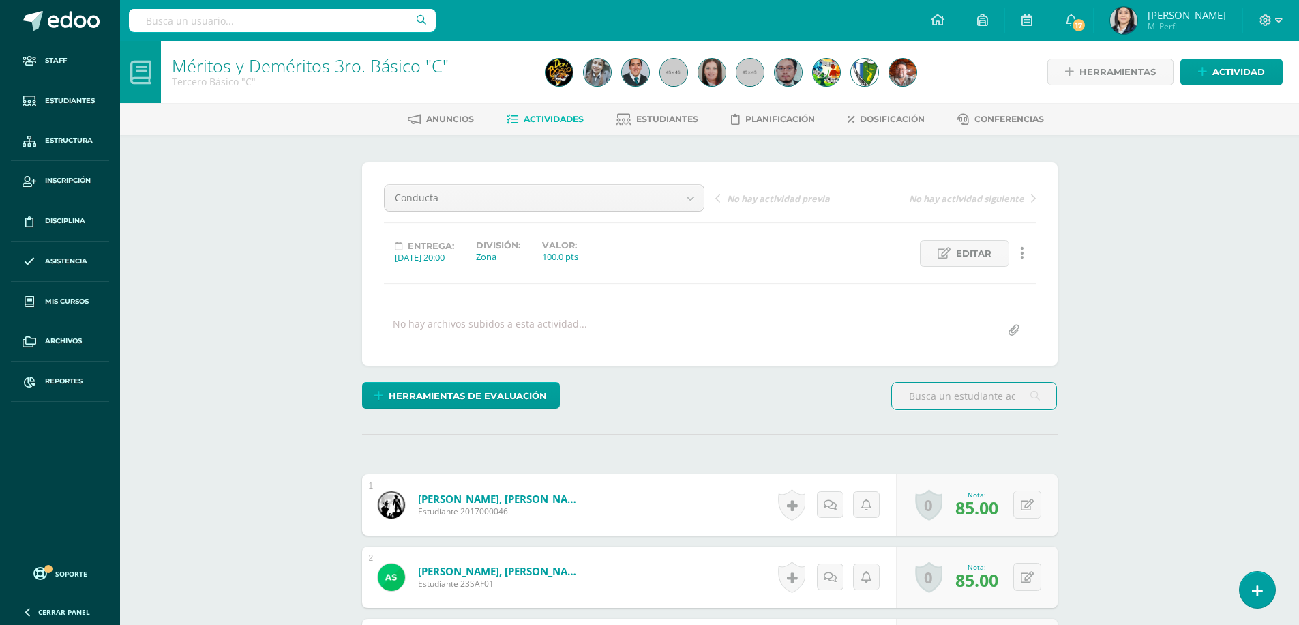
scroll to position [1, 0]
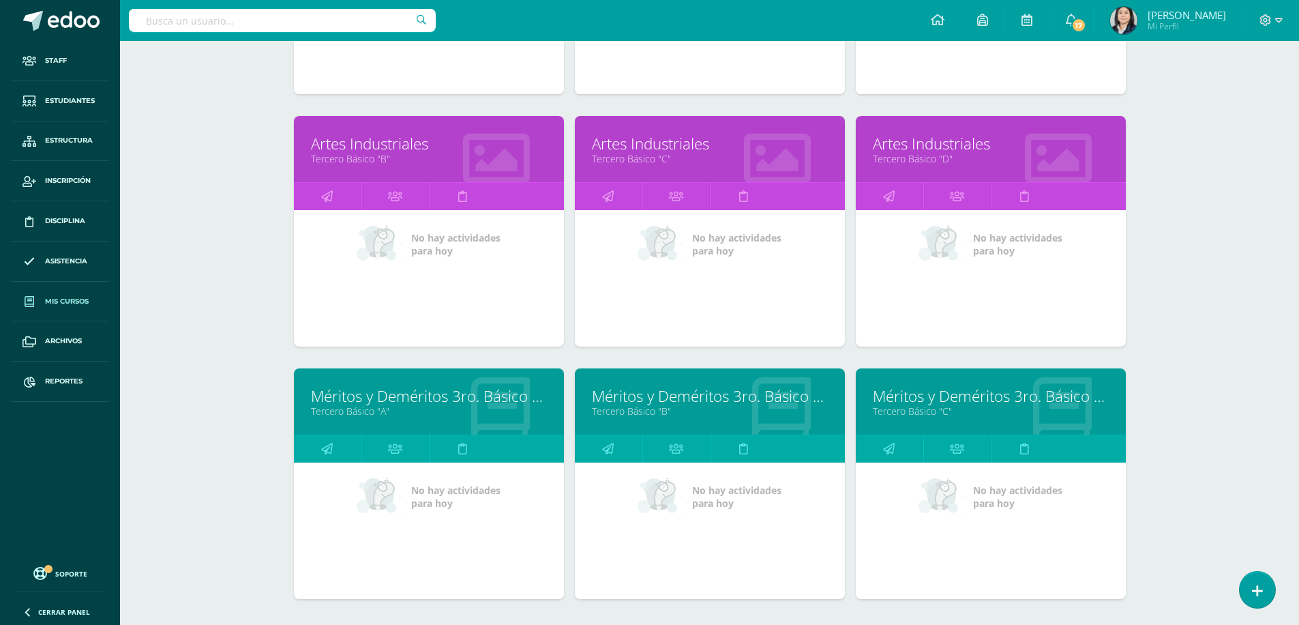
scroll to position [5014, 0]
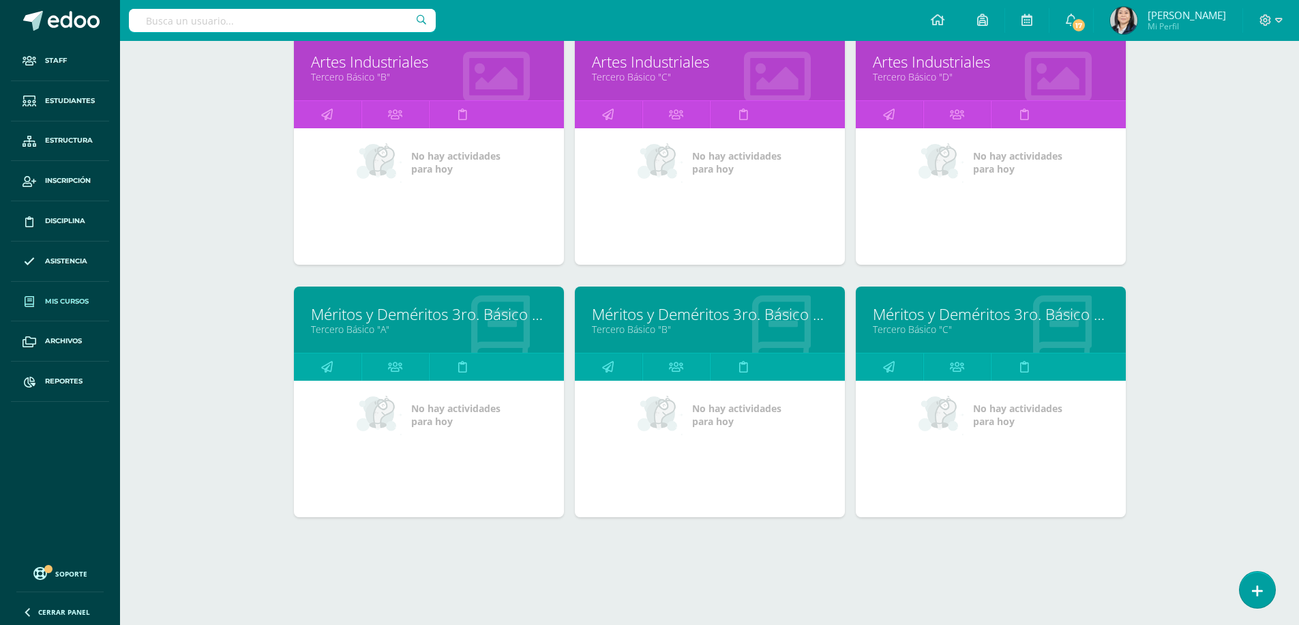
click at [954, 316] on link "Méritos y Deméritos 3ro. Básico "C"" at bounding box center [991, 313] width 236 height 21
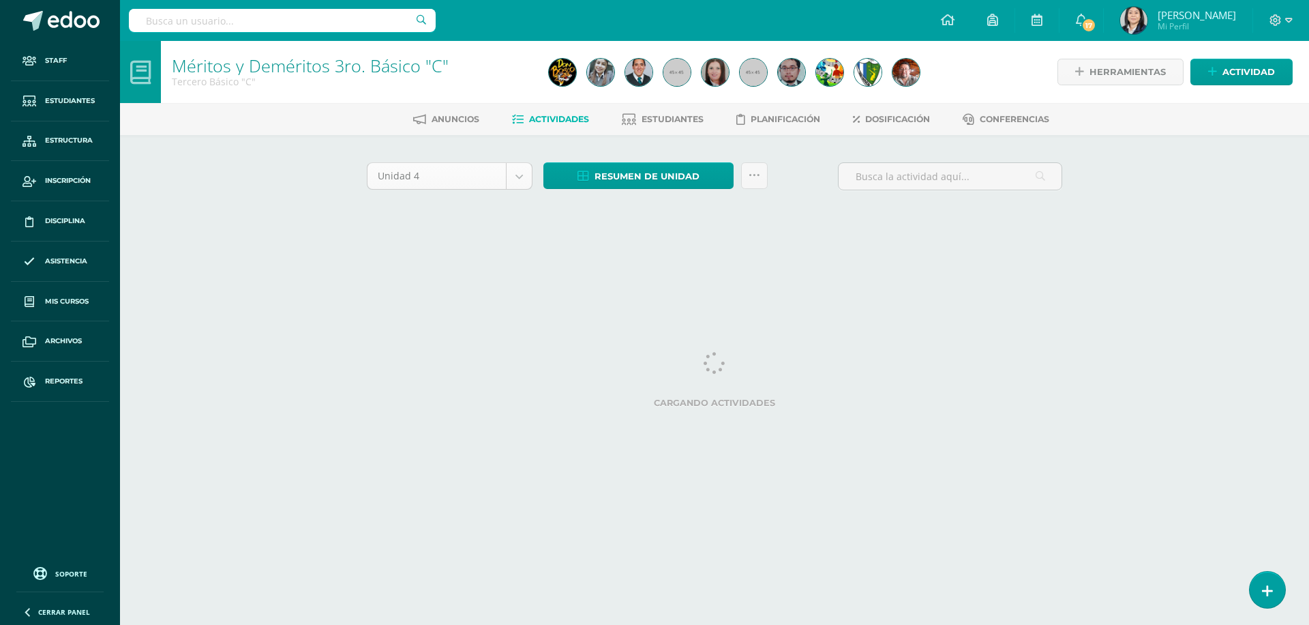
click at [511, 175] on body "Staff Estudiantes Estructura Inscripción Disciplina Asistencia Mis cursos Archi…" at bounding box center [654, 127] width 1309 height 254
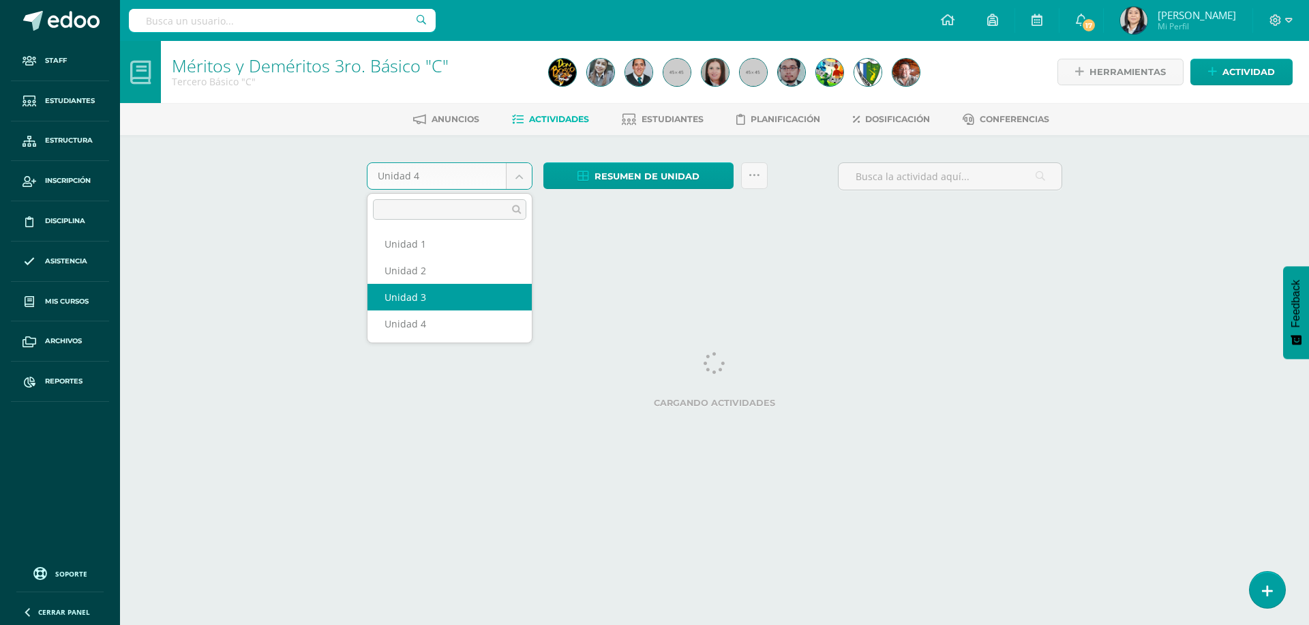
click at [766, 243] on body "Staff Estudiantes Estructura Inscripción Disciplina Asistencia Mis cursos Archi…" at bounding box center [654, 127] width 1309 height 254
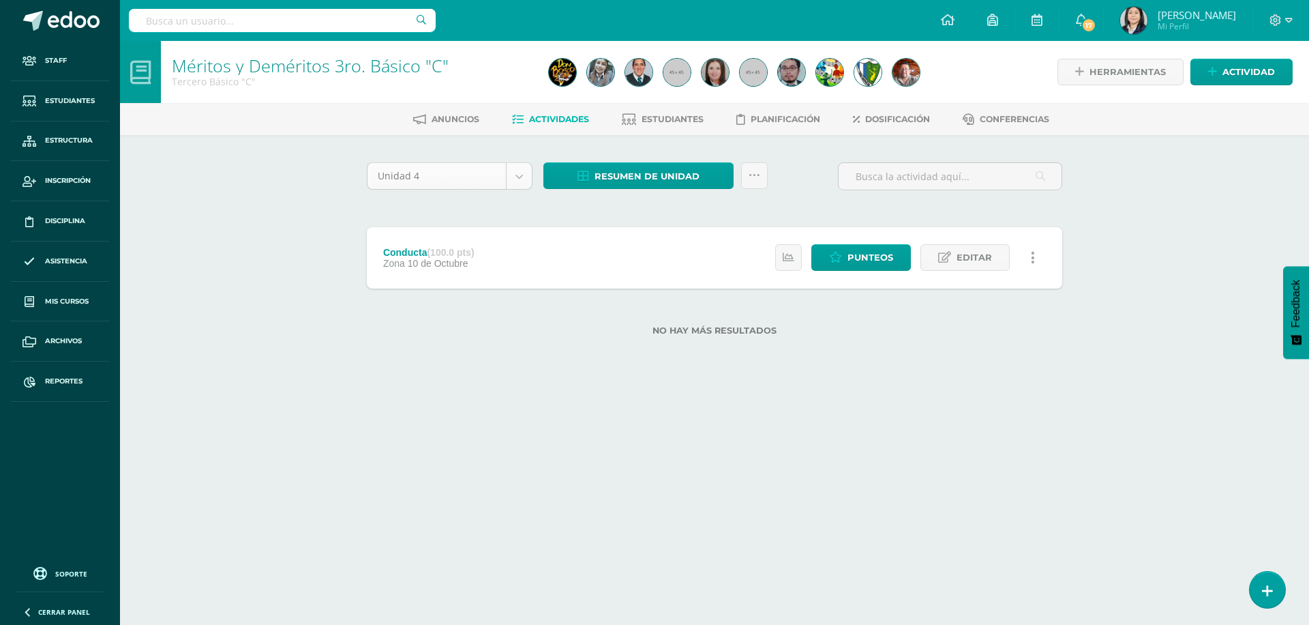
click at [523, 179] on body "Staff Estudiantes Estructura Inscripción Disciplina Asistencia Mis cursos Archi…" at bounding box center [654, 189] width 1309 height 379
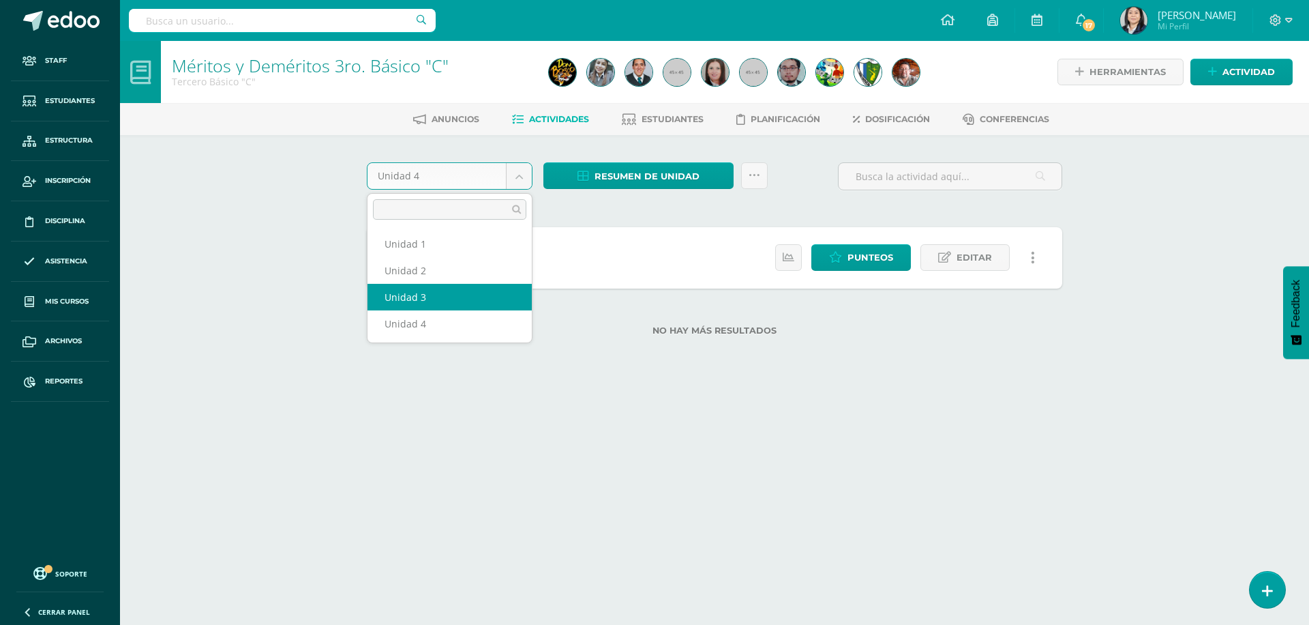
select select "Unidad 3"
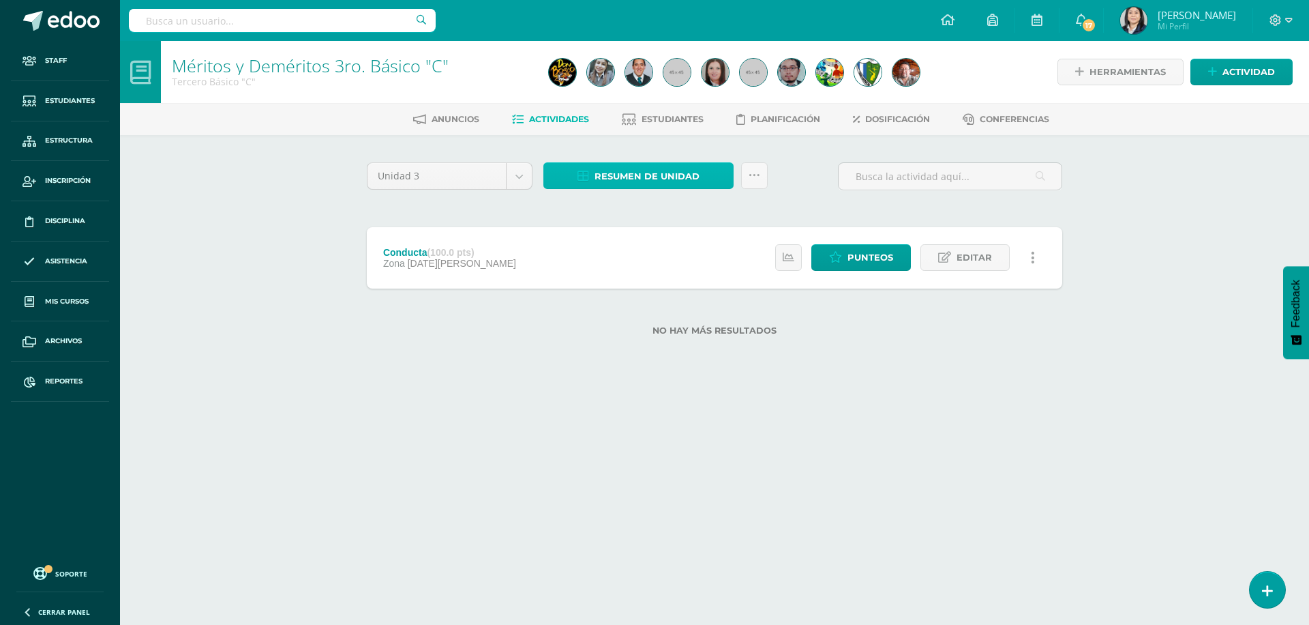
click at [633, 179] on span "Resumen de unidad" at bounding box center [647, 176] width 105 height 25
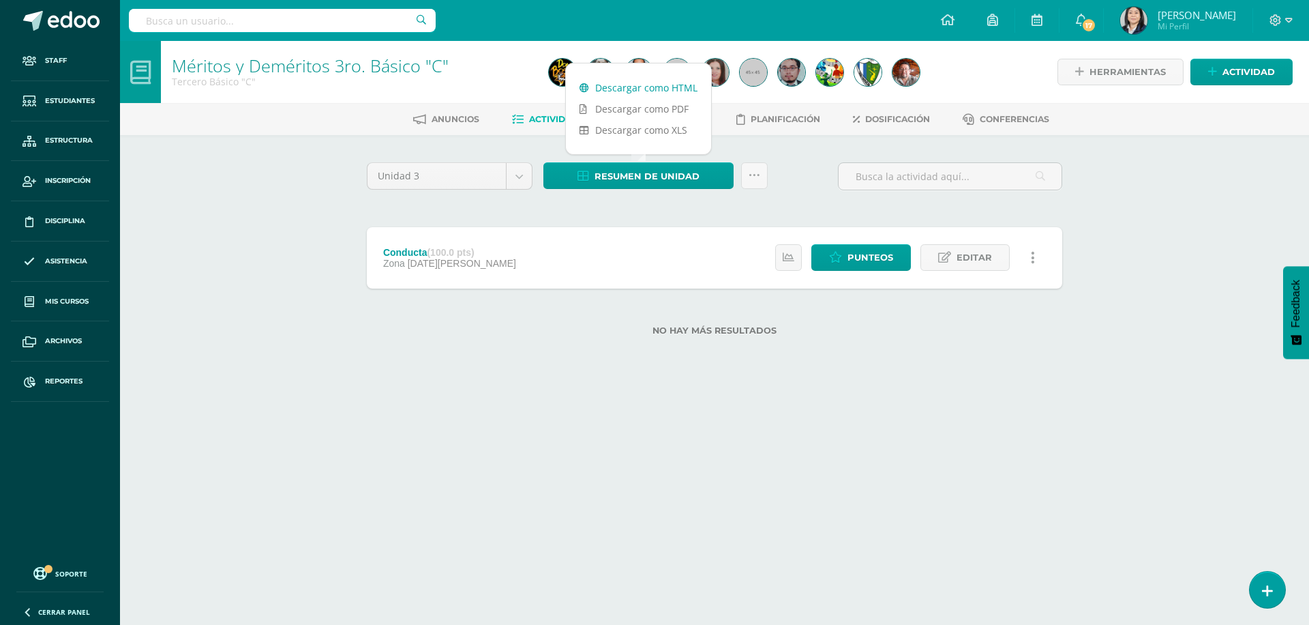
click at [638, 85] on link "Descargar como HTML" at bounding box center [638, 87] width 145 height 21
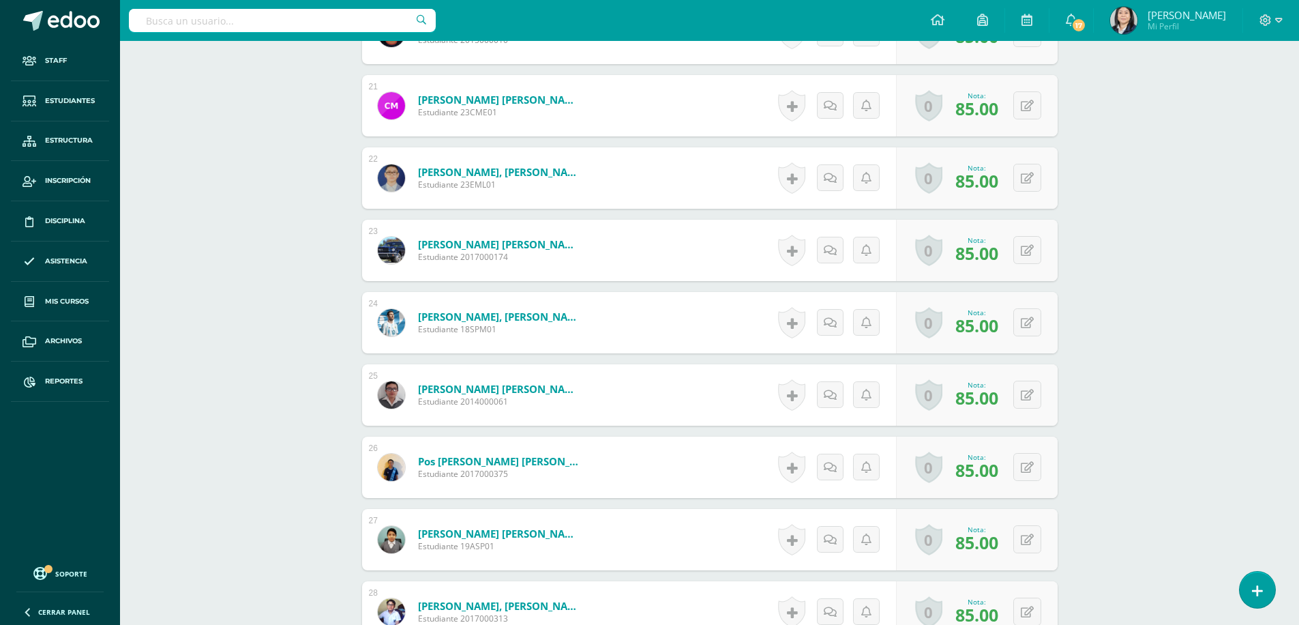
scroll to position [1981, 0]
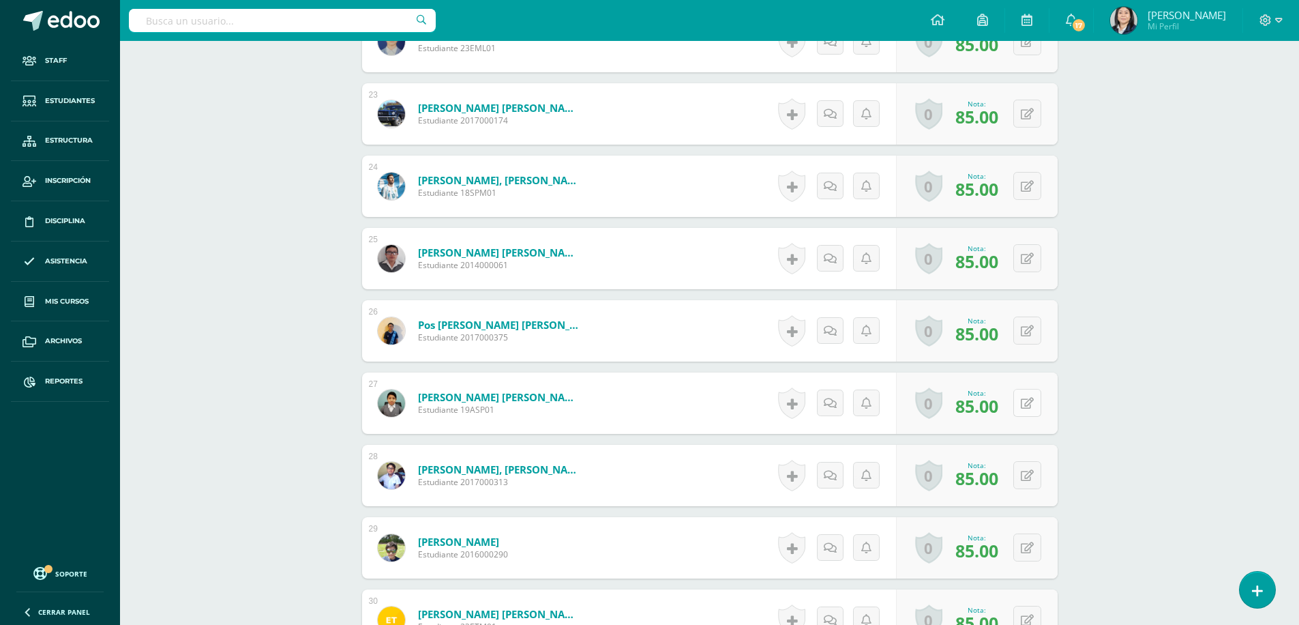
click at [1029, 398] on icon at bounding box center [1027, 404] width 13 height 12
type input "88"
click at [1002, 413] on icon at bounding box center [1000, 408] width 12 height 12
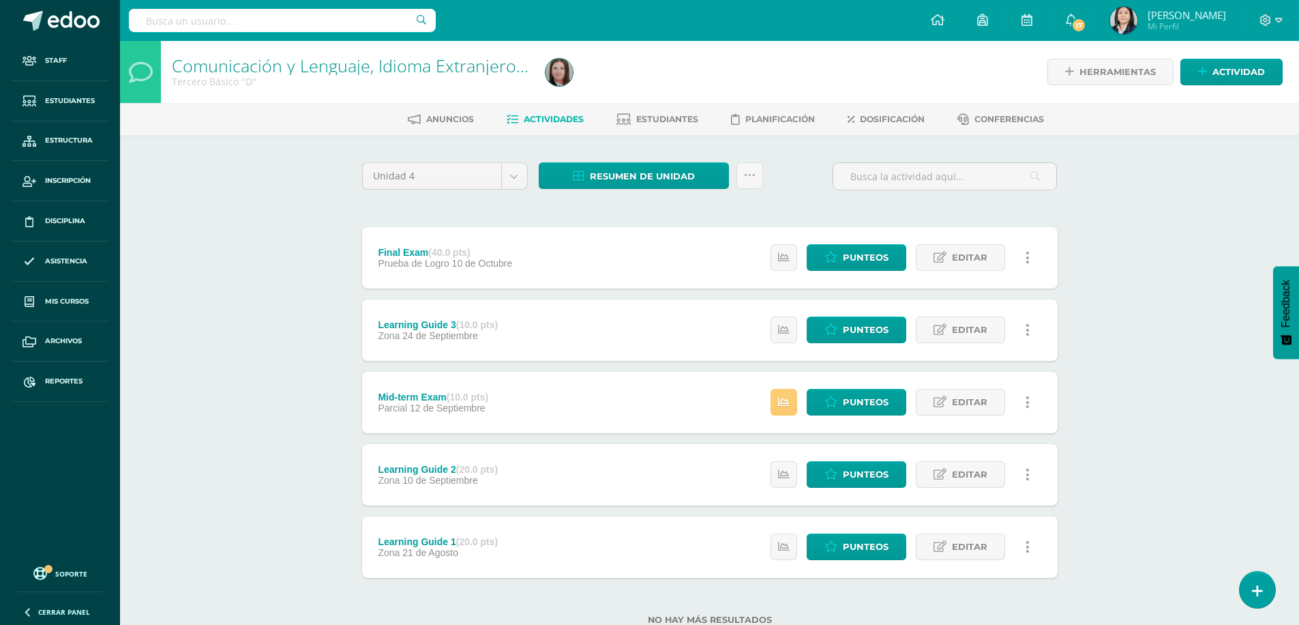
select select "Unidad 3"
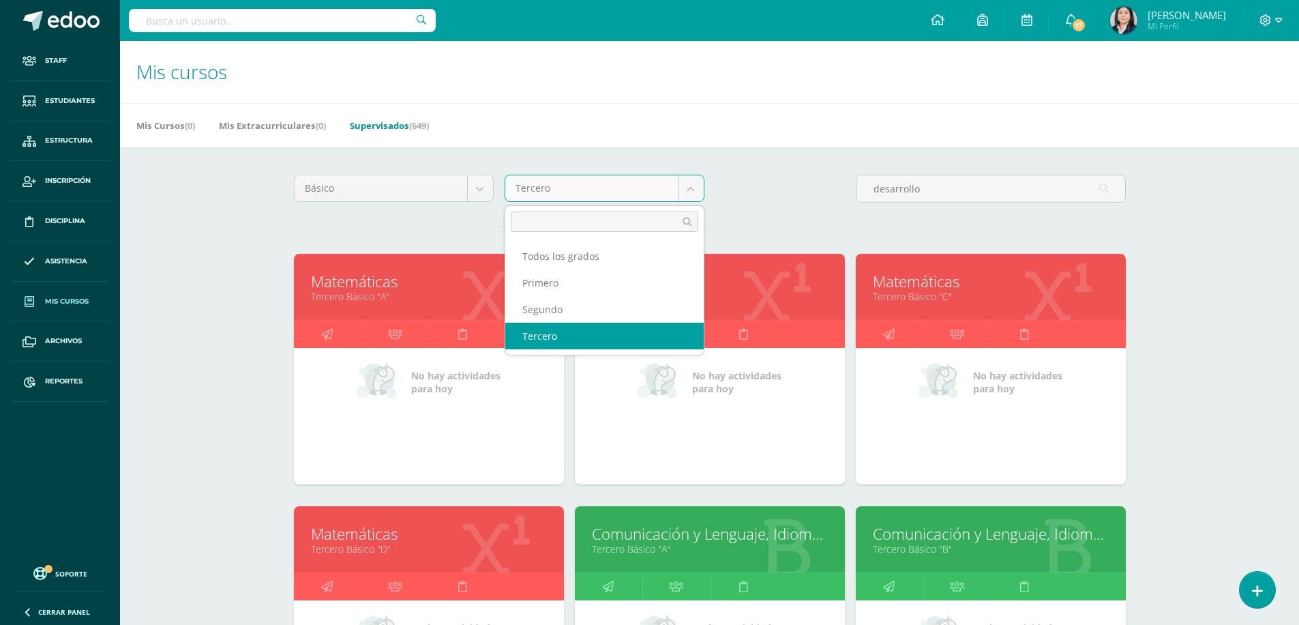
click at [689, 192] on body "Staff Estudiantes Estructura Inscripción Disciplina Asistencia Mis cursos Archi…" at bounding box center [649, 548] width 1299 height 1097
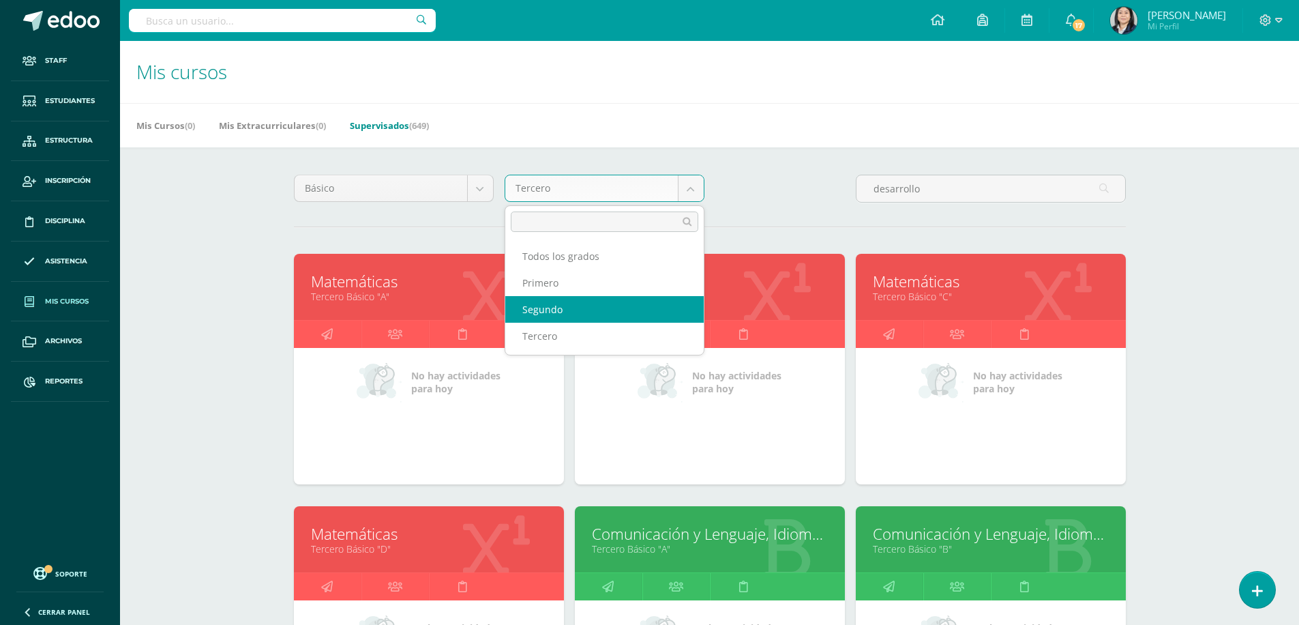
select select "11"
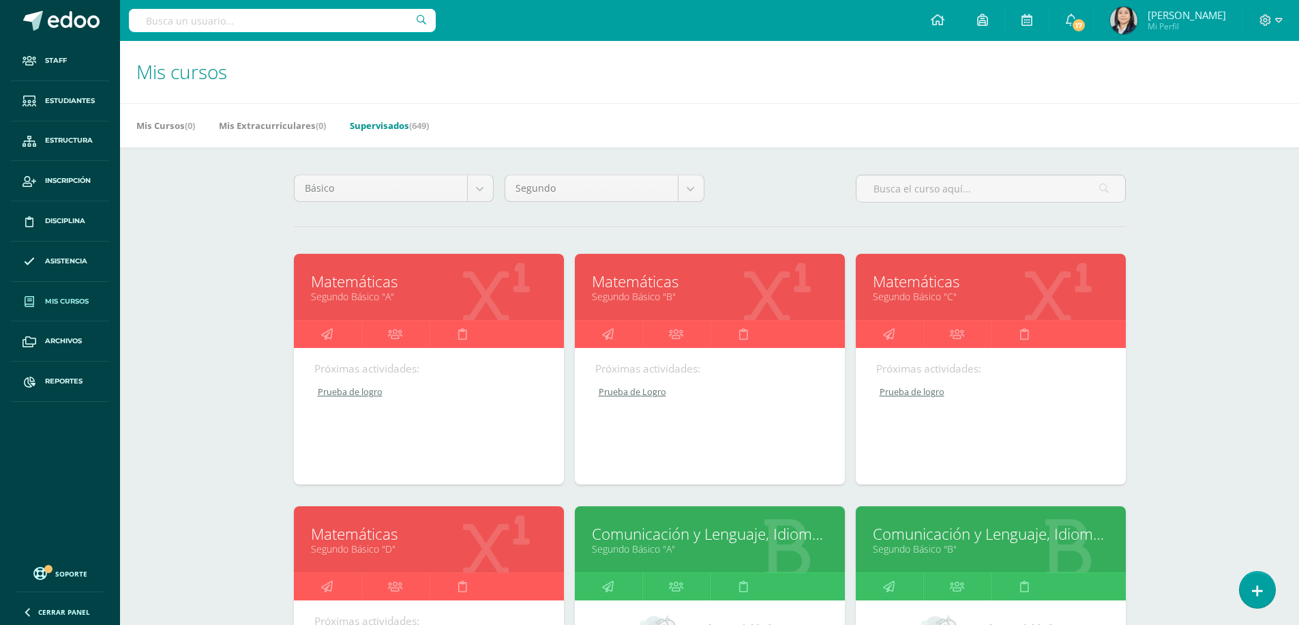
click at [642, 278] on link "Matemáticas" at bounding box center [710, 281] width 236 height 21
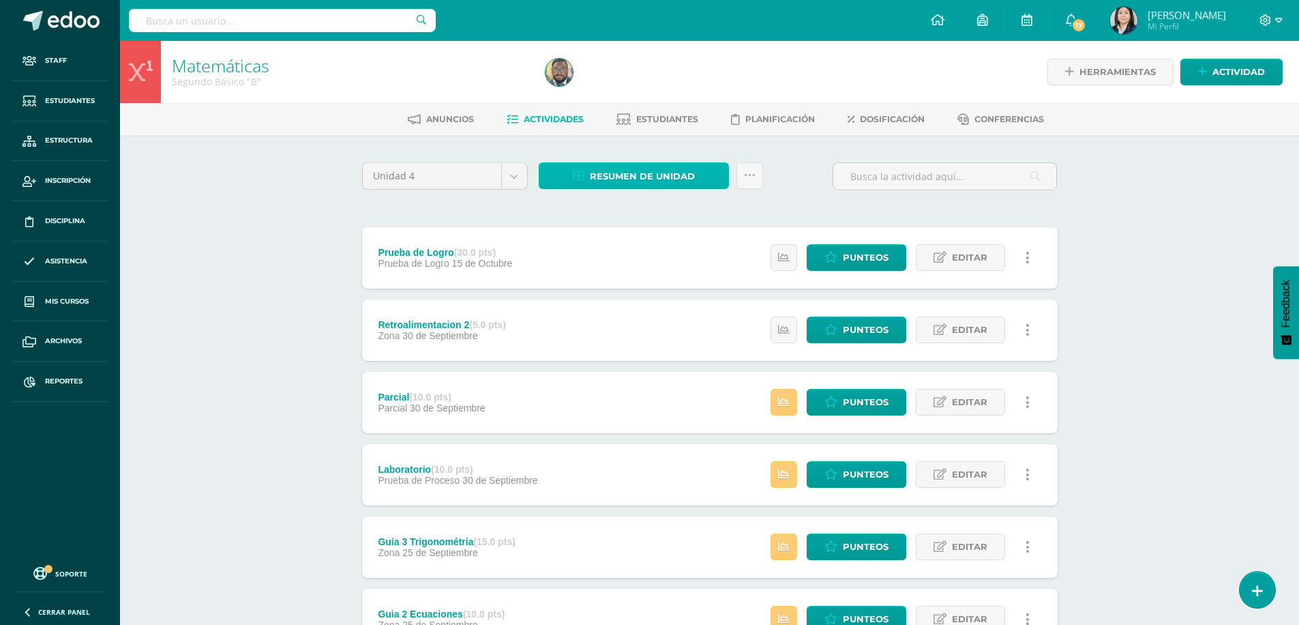
click at [651, 181] on span "Resumen de unidad" at bounding box center [642, 176] width 105 height 25
click at [629, 93] on link "Descargar como HTML" at bounding box center [633, 87] width 145 height 21
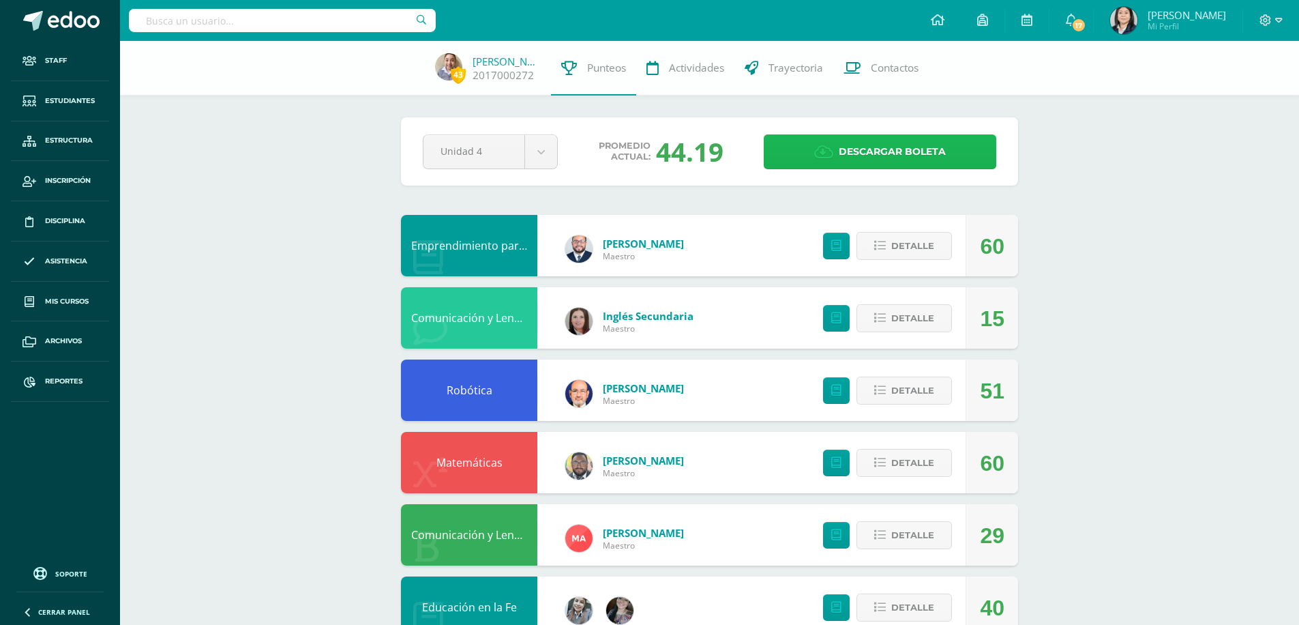
click at [904, 144] on span "Descargar boleta" at bounding box center [892, 151] width 107 height 33
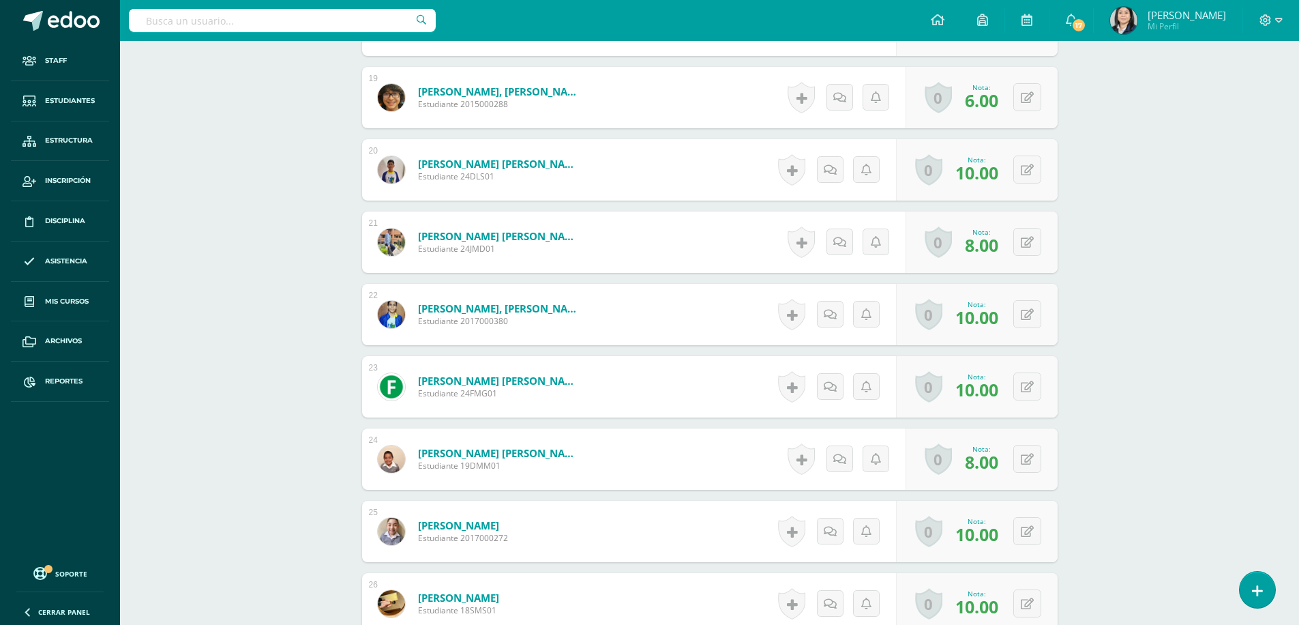
scroll to position [1845, 0]
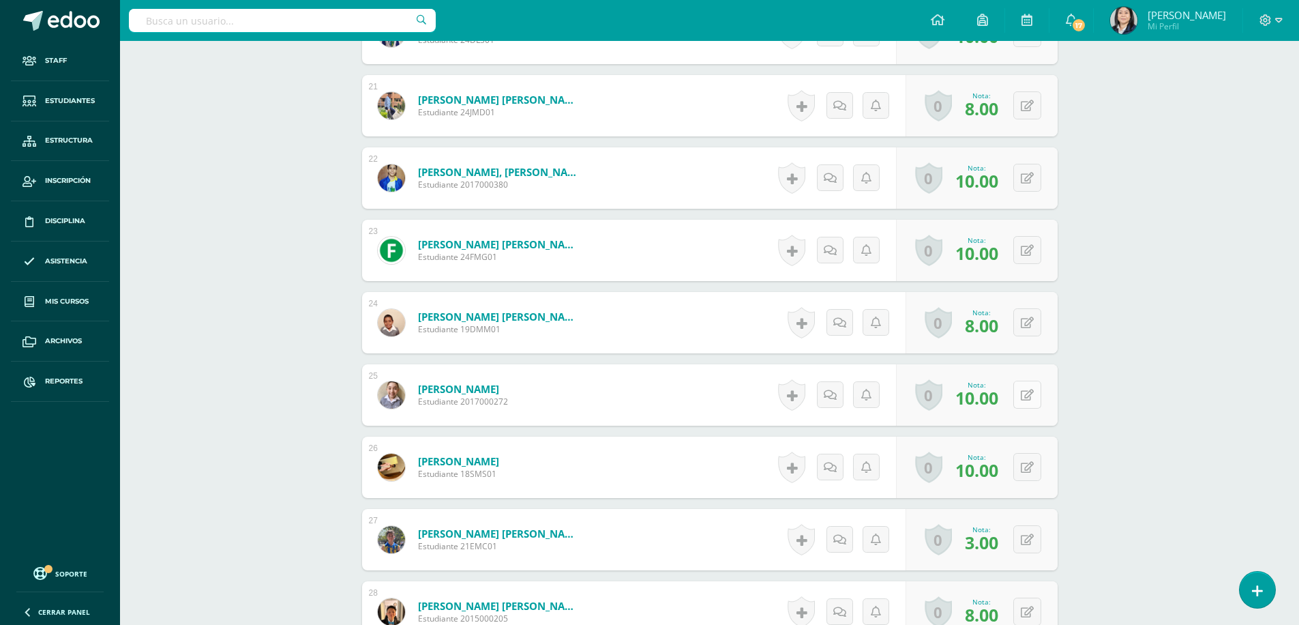
click at [1026, 396] on button at bounding box center [1027, 395] width 28 height 28
type input "8"
click at [1004, 395] on icon at bounding box center [1000, 399] width 12 height 12
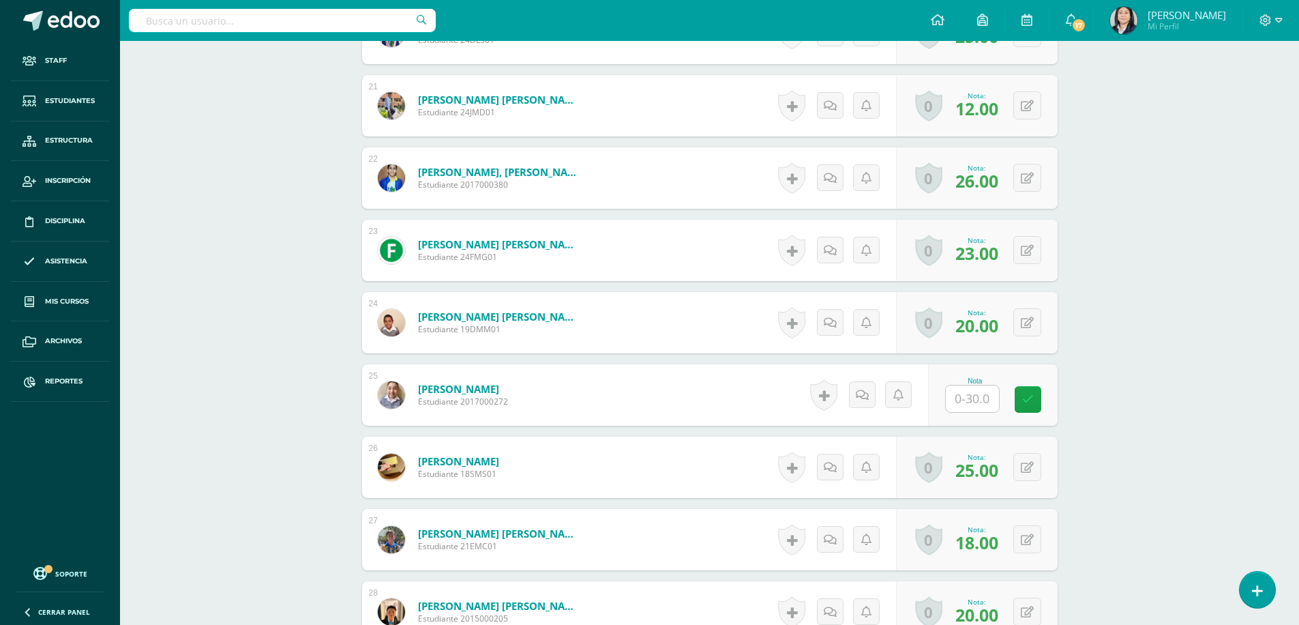
scroll to position [1913, 0]
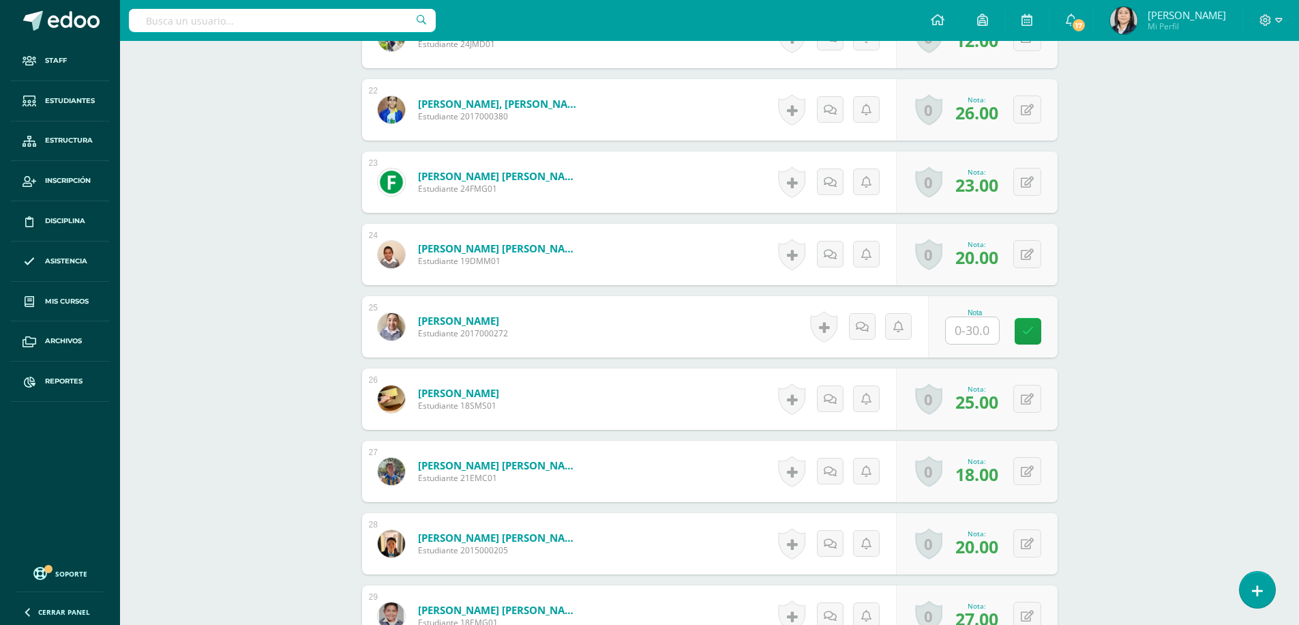
click at [969, 331] on input "text" at bounding box center [972, 330] width 53 height 27
type input "30"
click at [1040, 338] on link at bounding box center [1037, 331] width 27 height 27
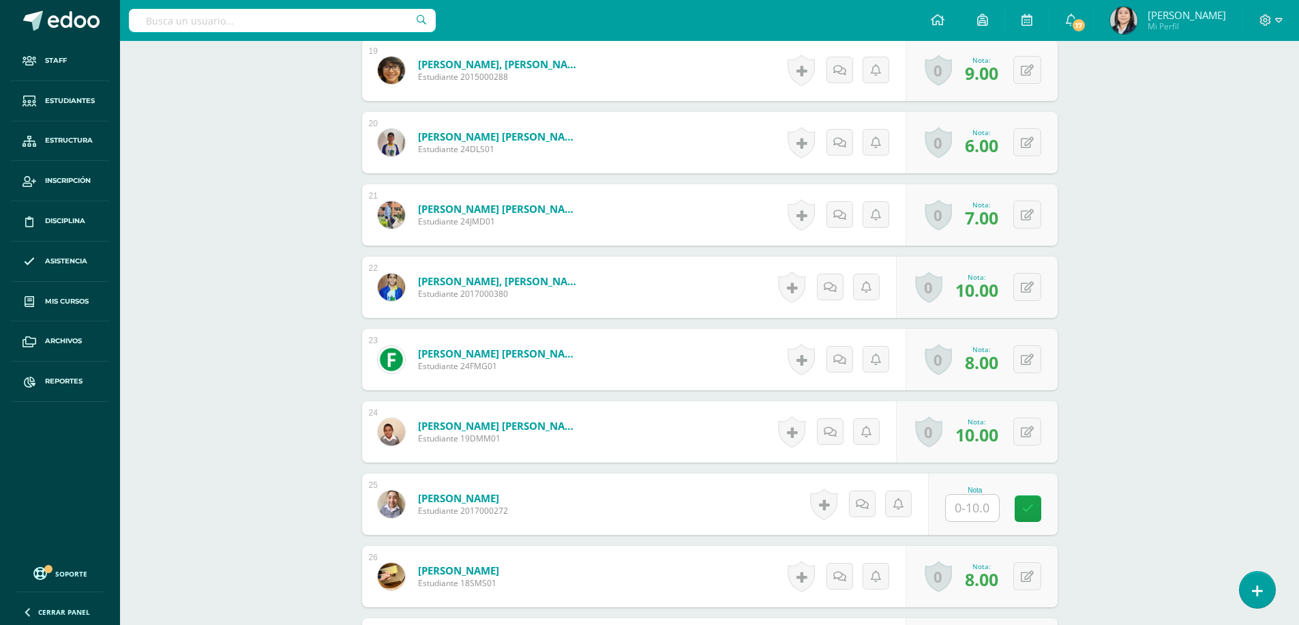
scroll to position [2001, 0]
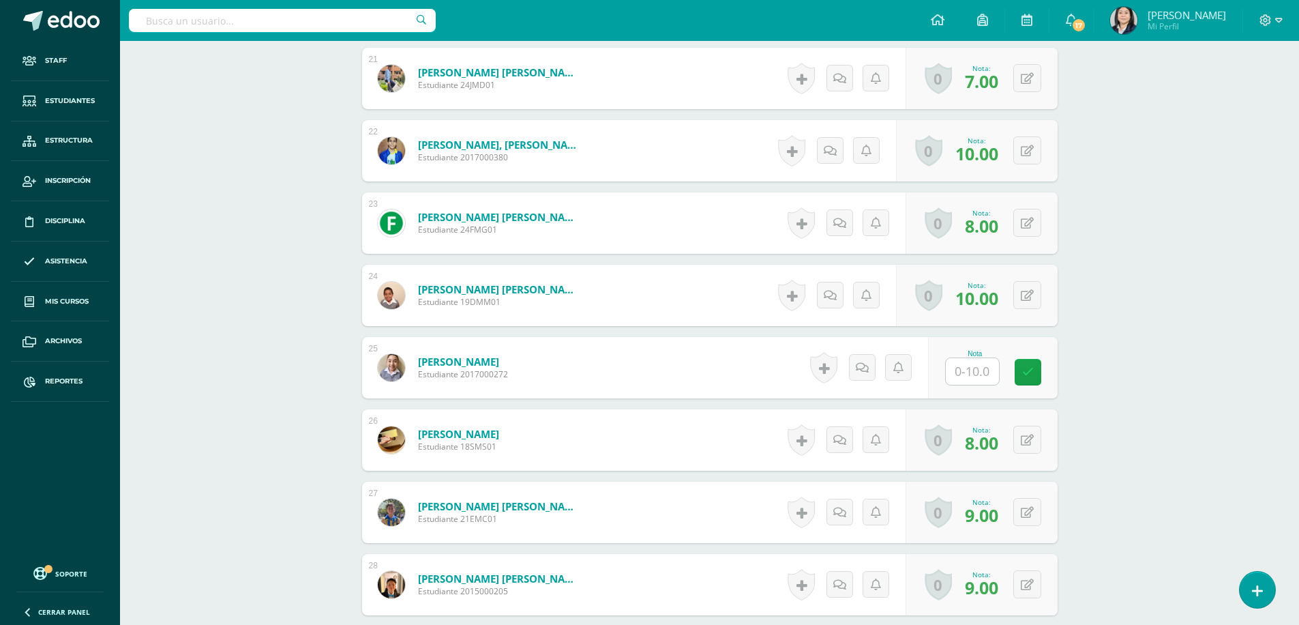
click at [980, 376] on input "text" at bounding box center [972, 371] width 53 height 27
type input "8"
click at [1041, 361] on link at bounding box center [1037, 372] width 27 height 27
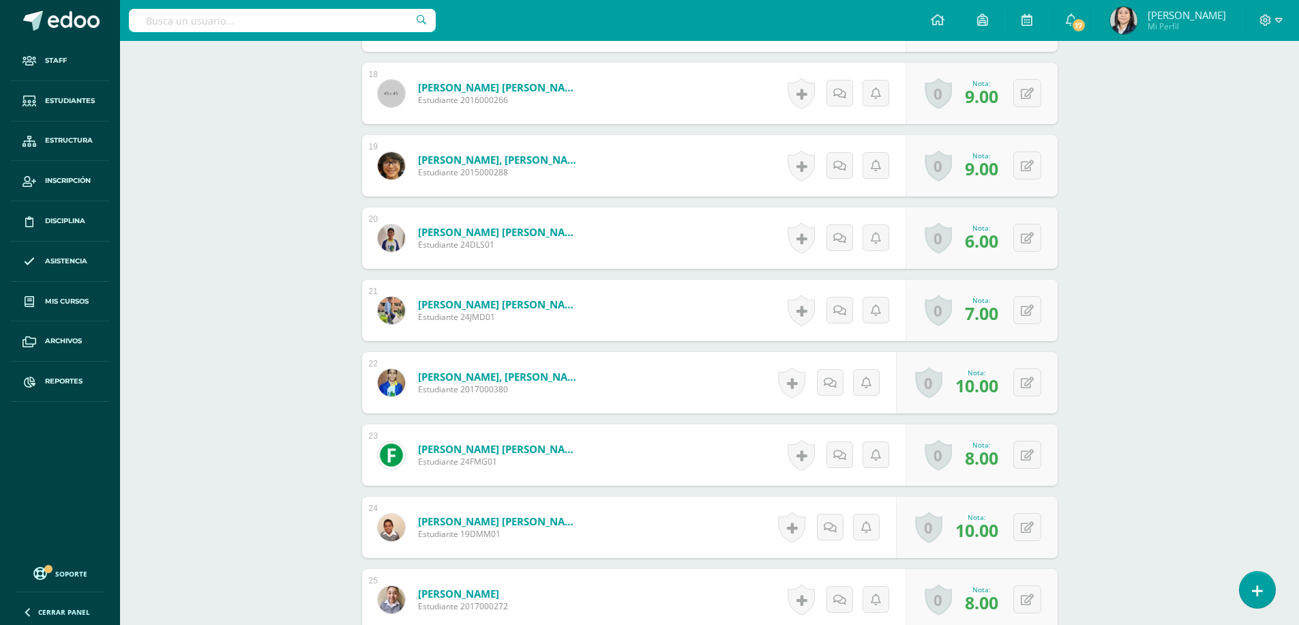
scroll to position [1906, 0]
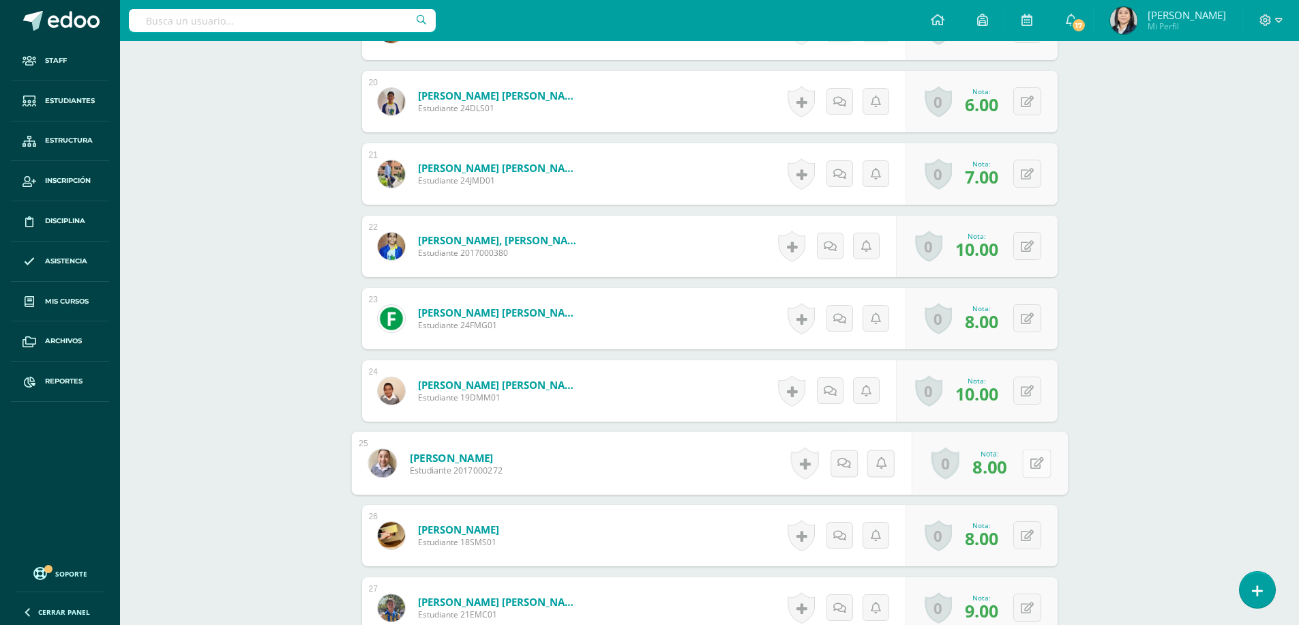
click at [1030, 462] on icon at bounding box center [1037, 463] width 14 height 12
type input "10"
click at [999, 465] on icon at bounding box center [1000, 468] width 12 height 12
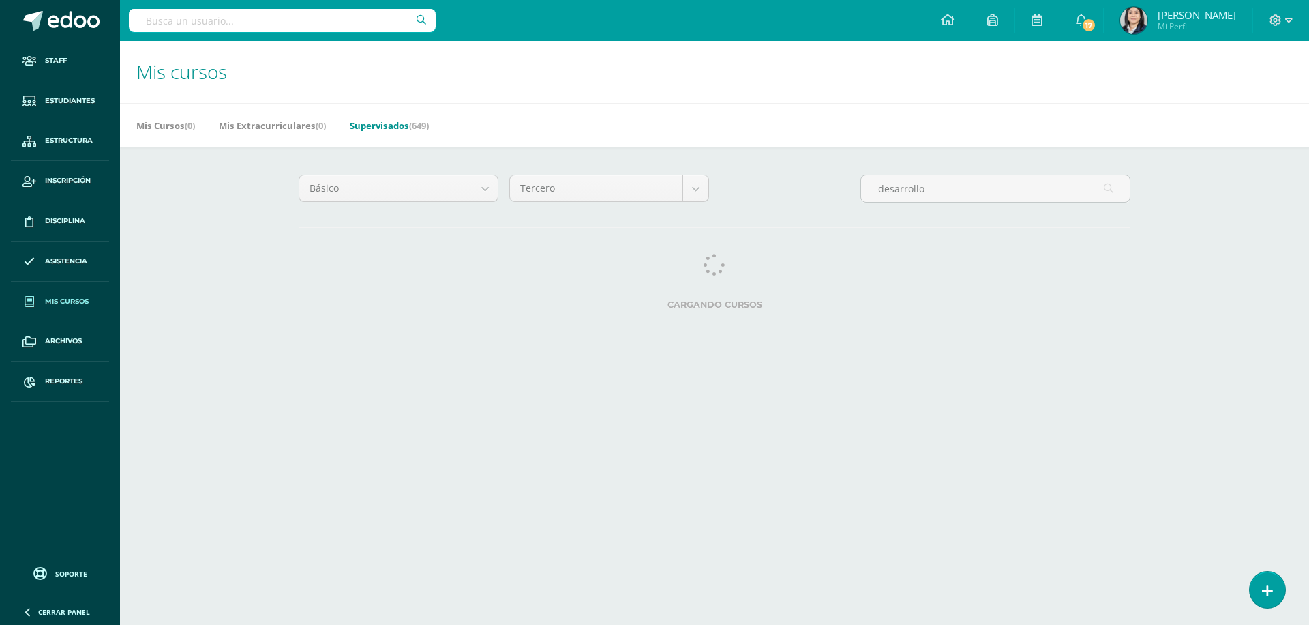
select select "11"
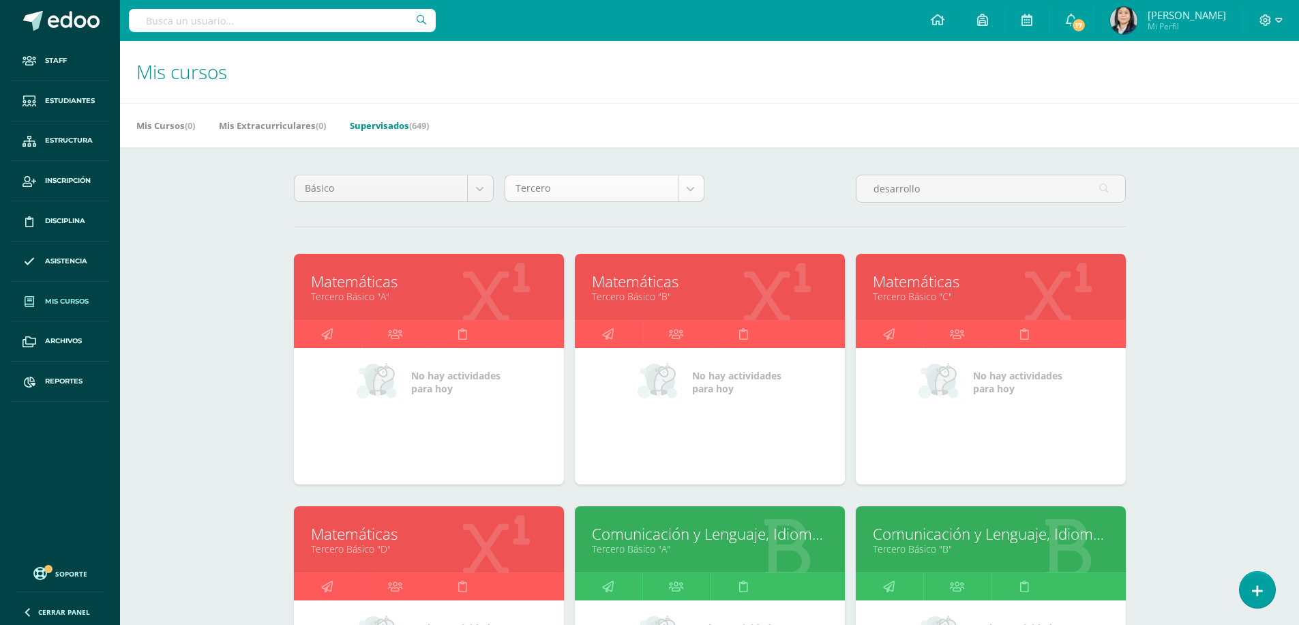
click at [695, 187] on body "Staff Estudiantes Estructura Inscripción Disciplina Asistencia Mis cursos Archi…" at bounding box center [649, 548] width 1299 height 1097
click at [477, 191] on body "Staff Estudiantes Estructura Inscripción Disciplina Asistencia Mis cursos Archi…" at bounding box center [649, 548] width 1299 height 1097
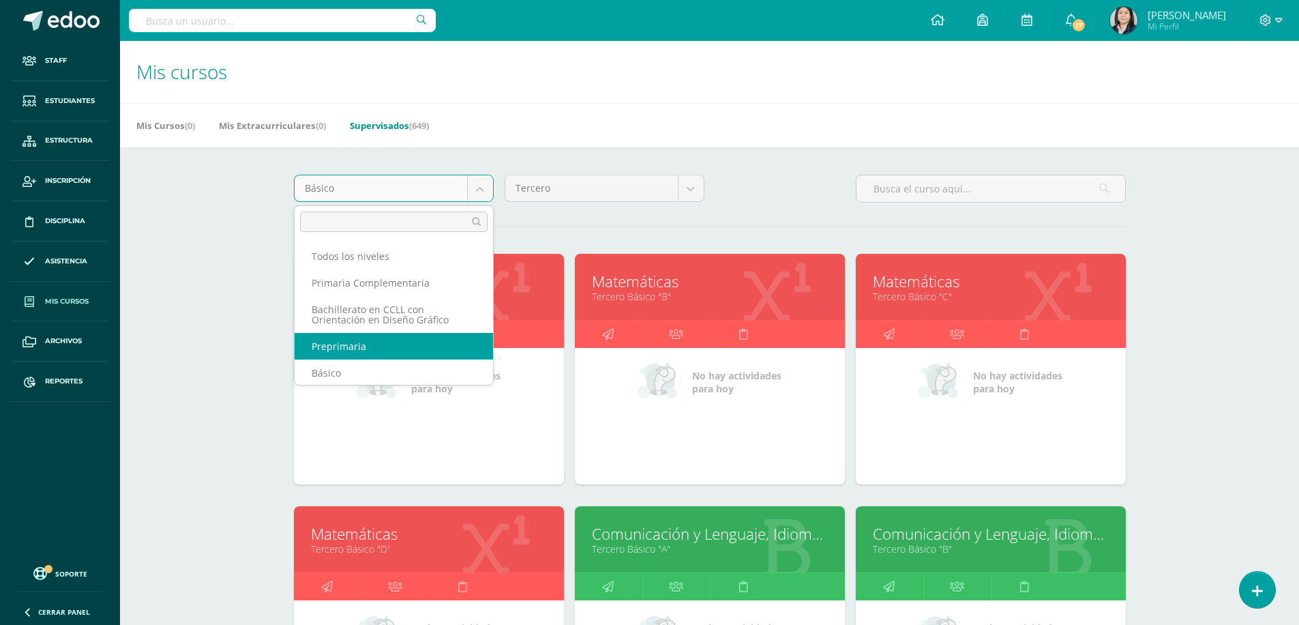
scroll to position [1, 0]
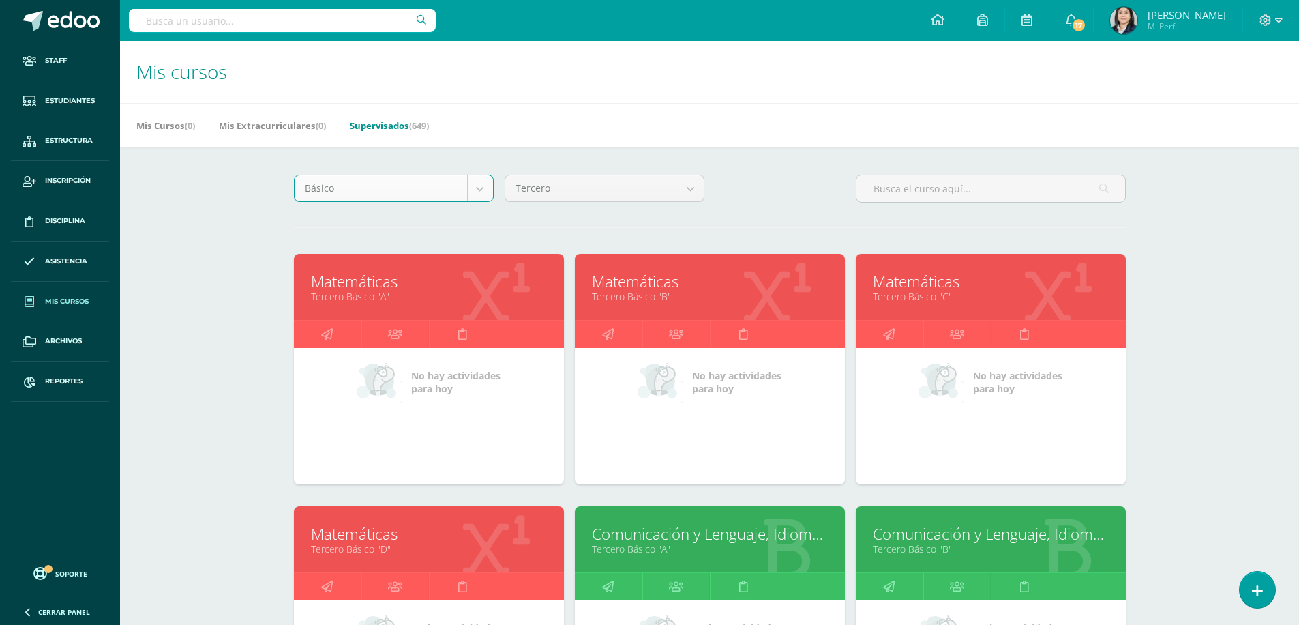
click at [687, 190] on body "Staff Estudiantes Estructura Inscripción Disciplina Asistencia Mis cursos Archi…" at bounding box center [649, 548] width 1299 height 1097
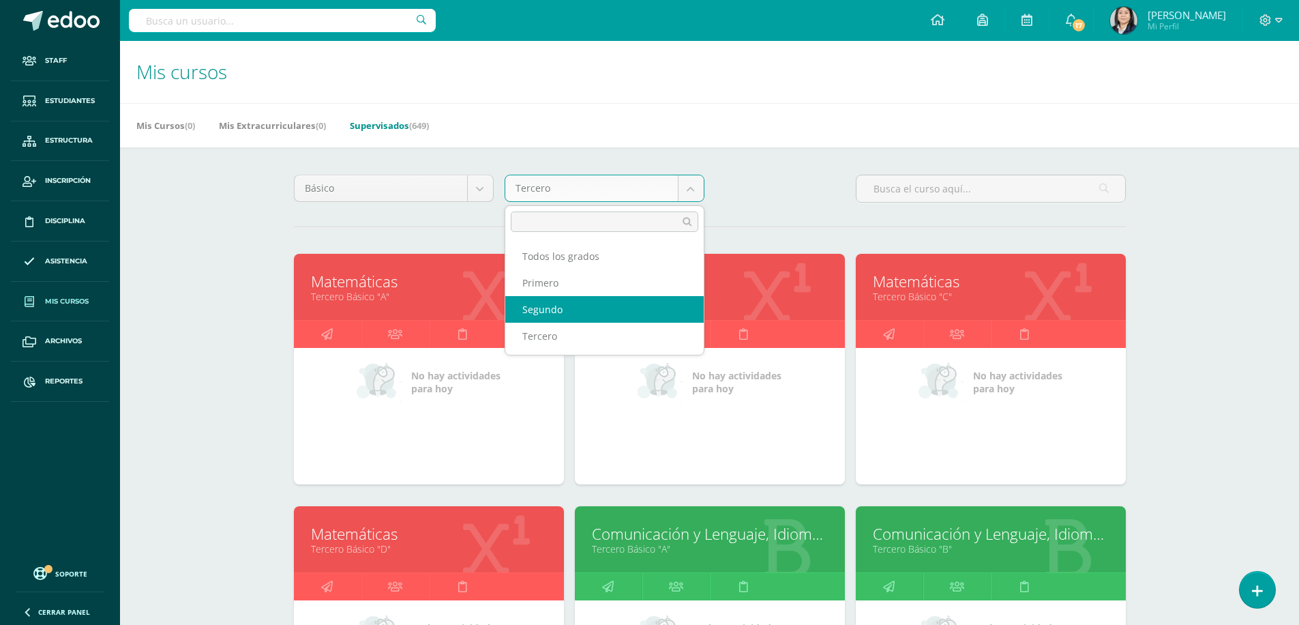
drag, startPoint x: 556, startPoint y: 337, endPoint x: 563, endPoint y: 308, distance: 30.1
select select "11"
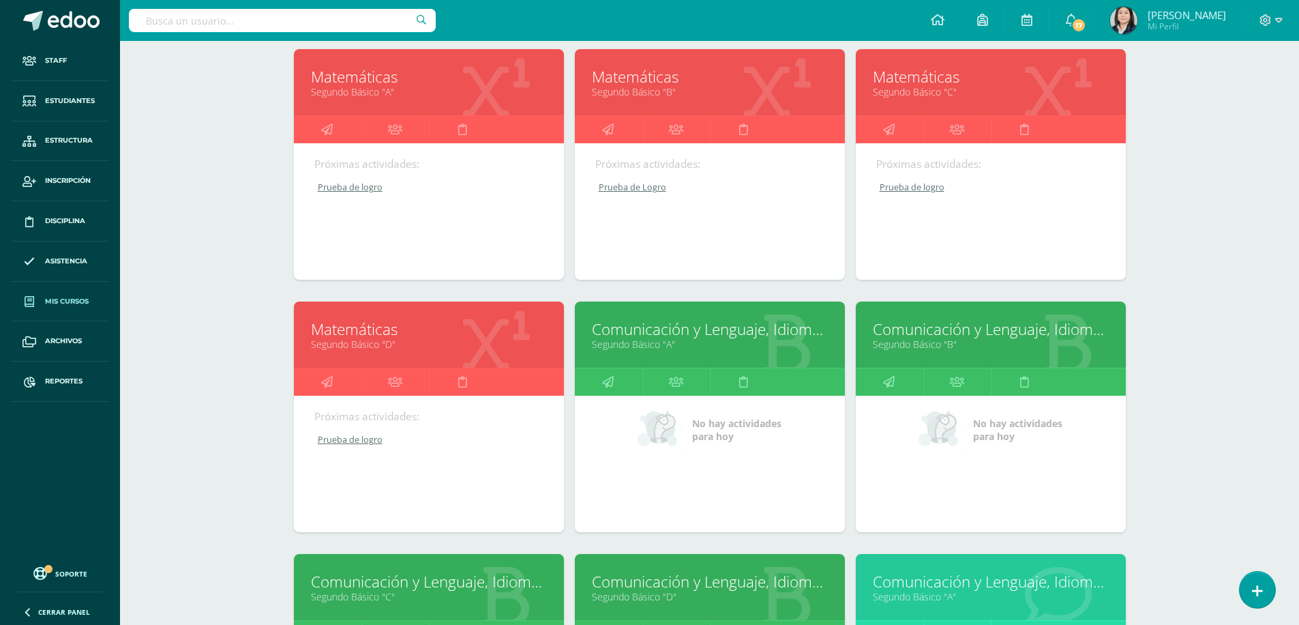
scroll to position [273, 0]
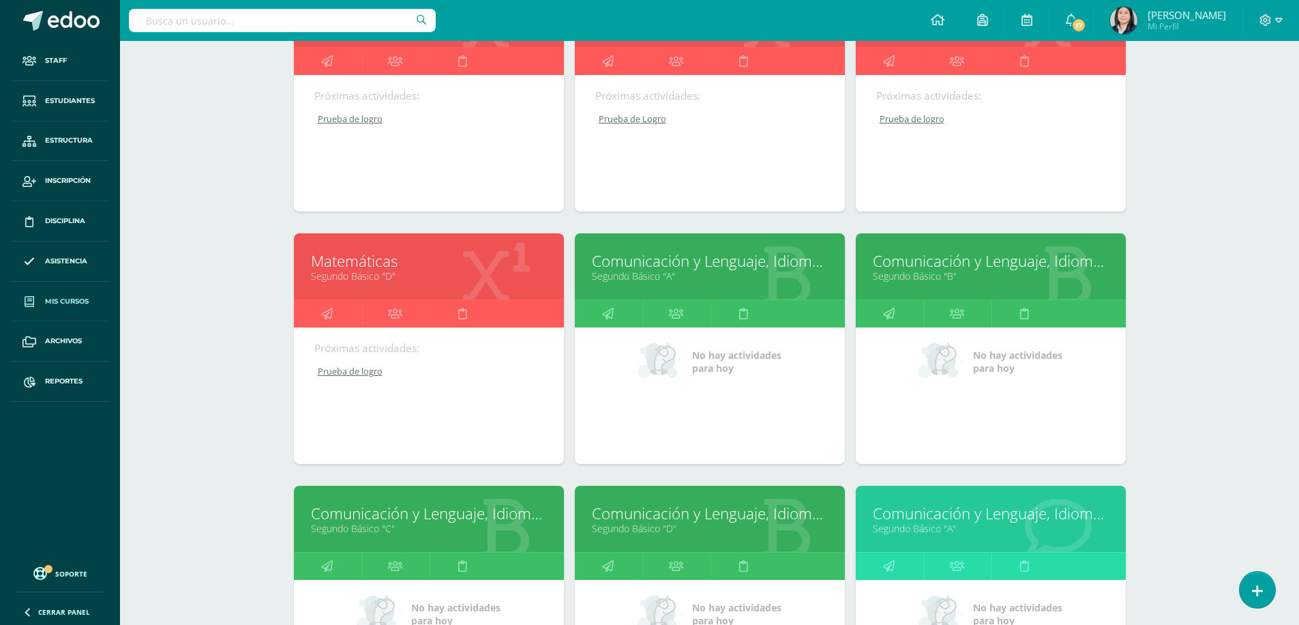
click at [900, 258] on link "Comunicación y Lenguaje, Idioma Español" at bounding box center [991, 260] width 236 height 21
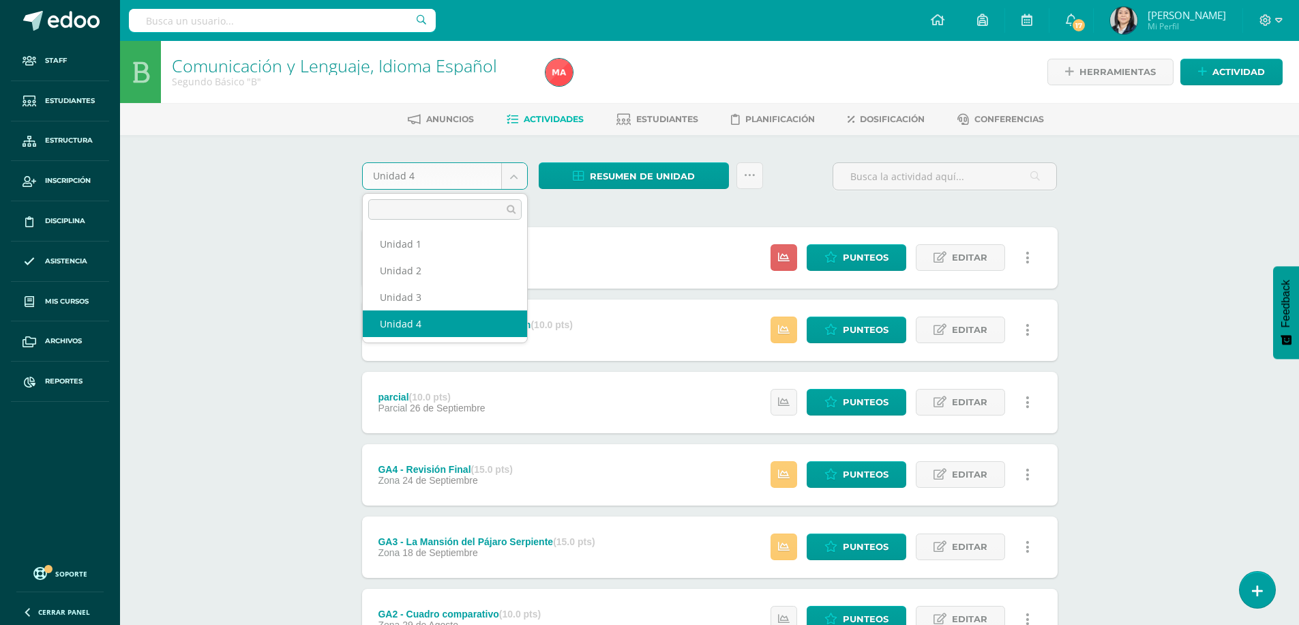
click at [518, 174] on body "Staff Estudiantes Estructura Inscripción Disciplina Asistencia Mis cursos Archi…" at bounding box center [649, 406] width 1299 height 813
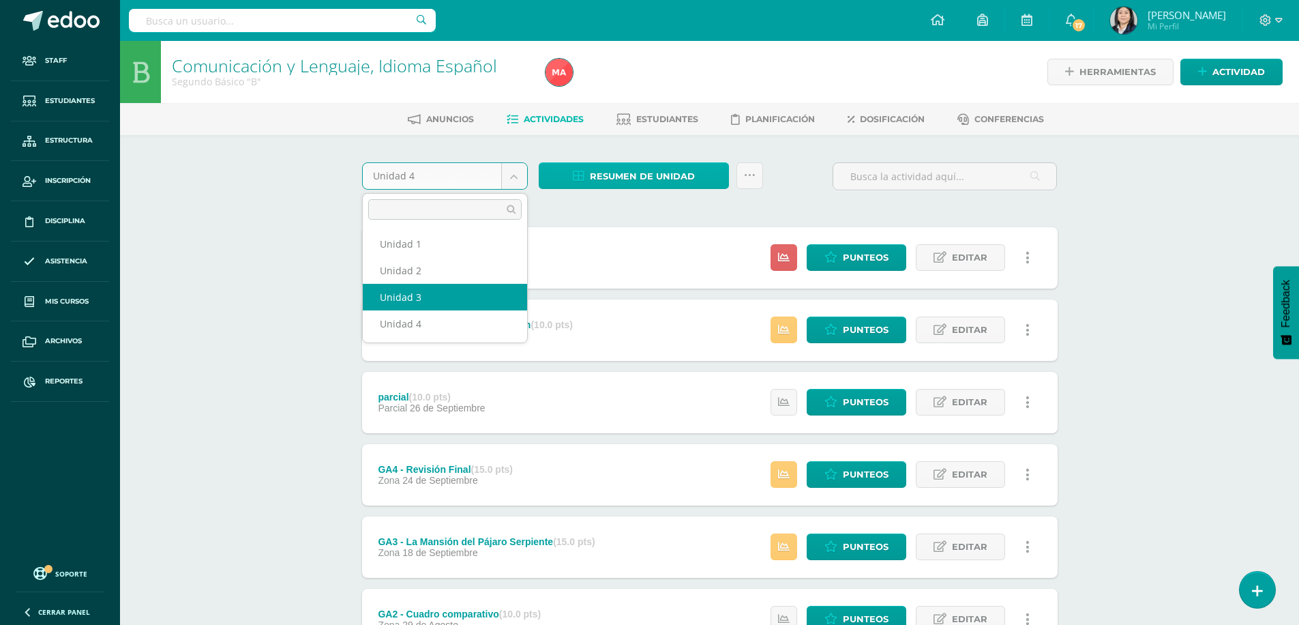
click at [650, 176] on body "Staff Estudiantes Estructura Inscripción Disciplina Asistencia Mis cursos Archi…" at bounding box center [649, 406] width 1299 height 813
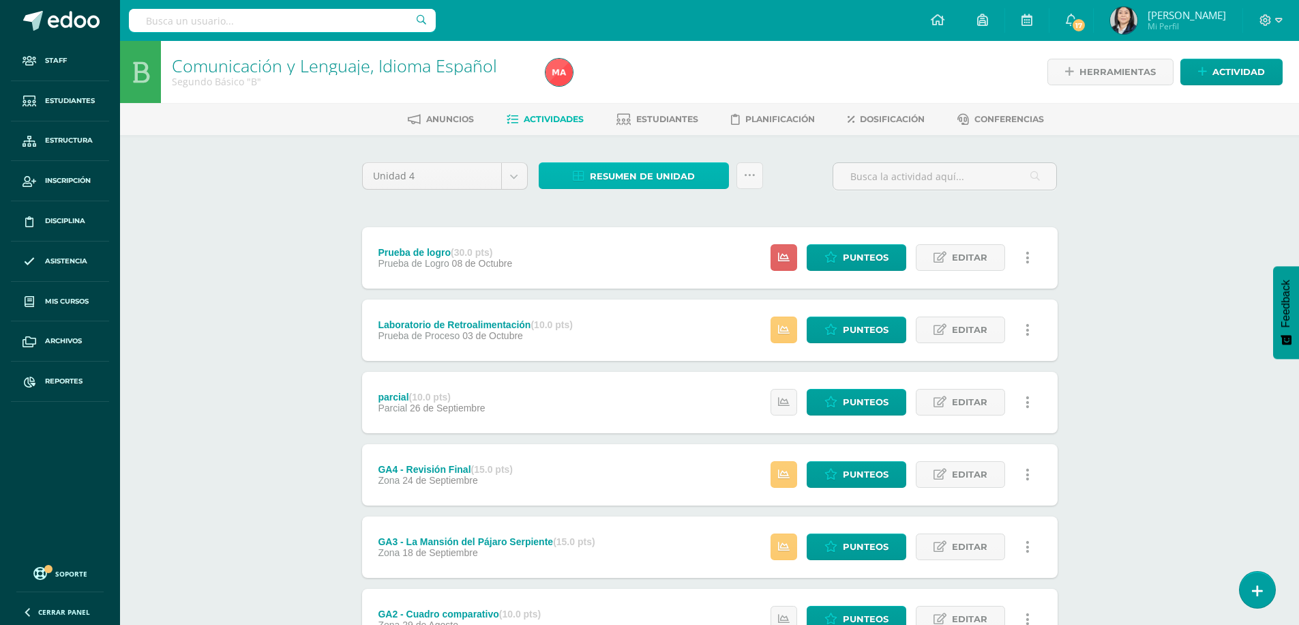
click at [614, 175] on span "Resumen de unidad" at bounding box center [642, 176] width 105 height 25
click at [629, 89] on link "Descargar como HTML" at bounding box center [633, 87] width 145 height 21
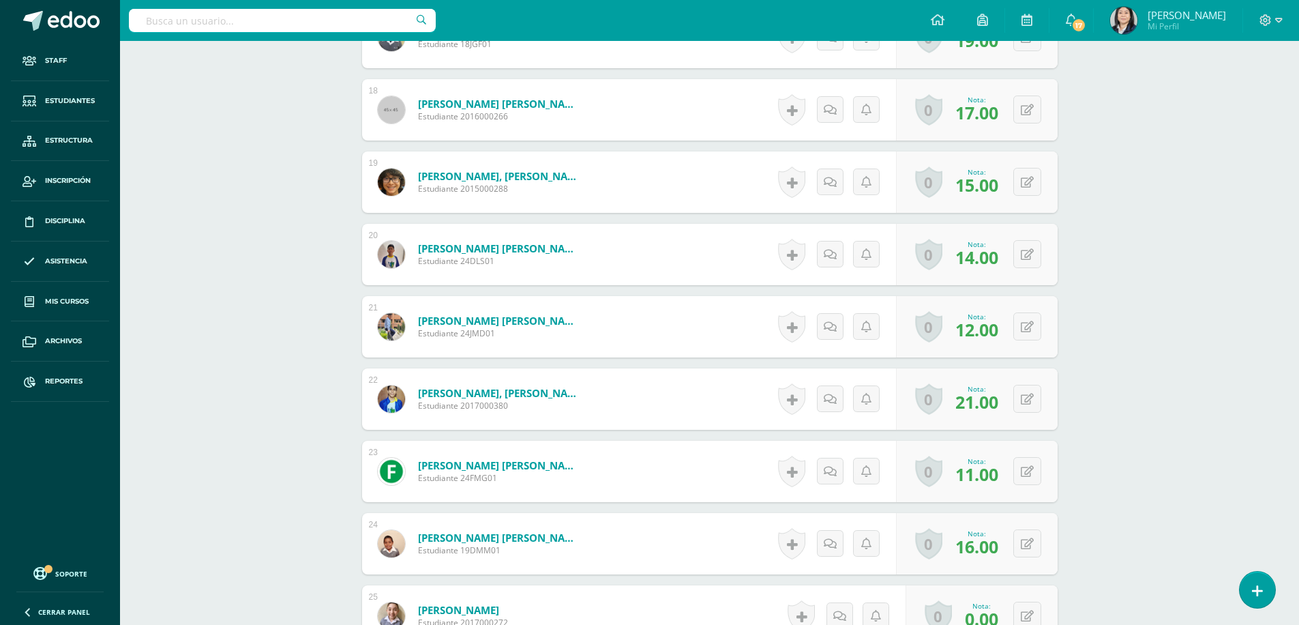
scroll to position [1705, 0]
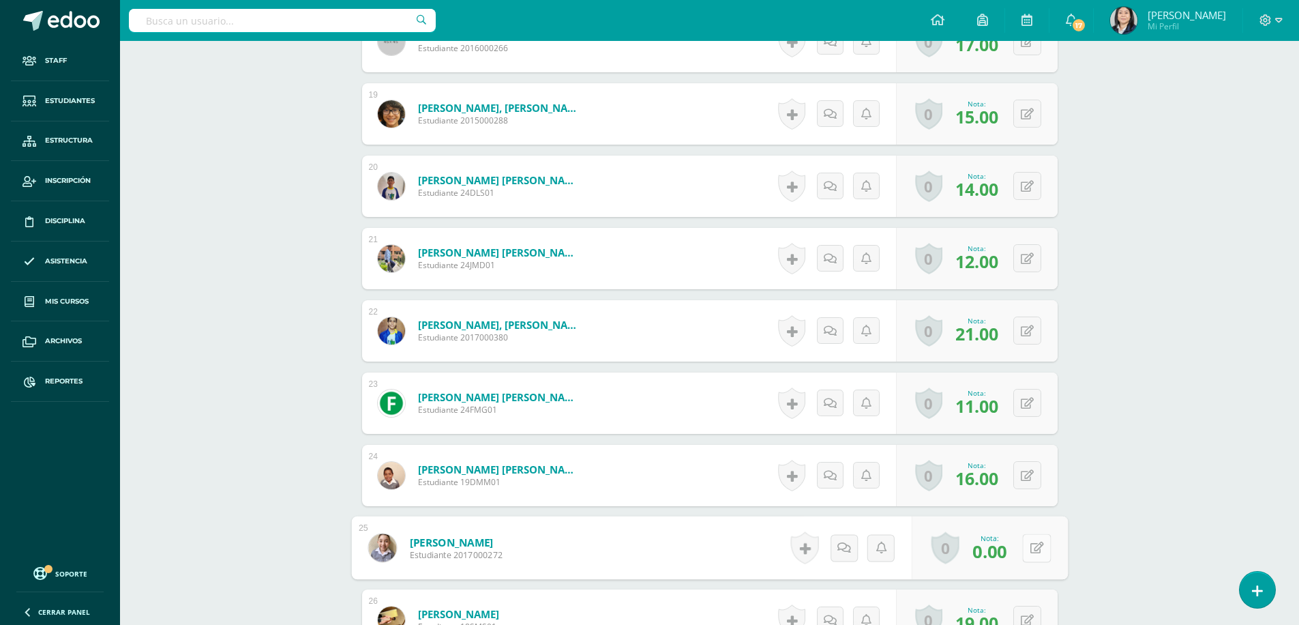
click at [1026, 548] on button at bounding box center [1036, 547] width 29 height 29
type input "30"
click at [1006, 556] on link at bounding box center [1000, 552] width 27 height 27
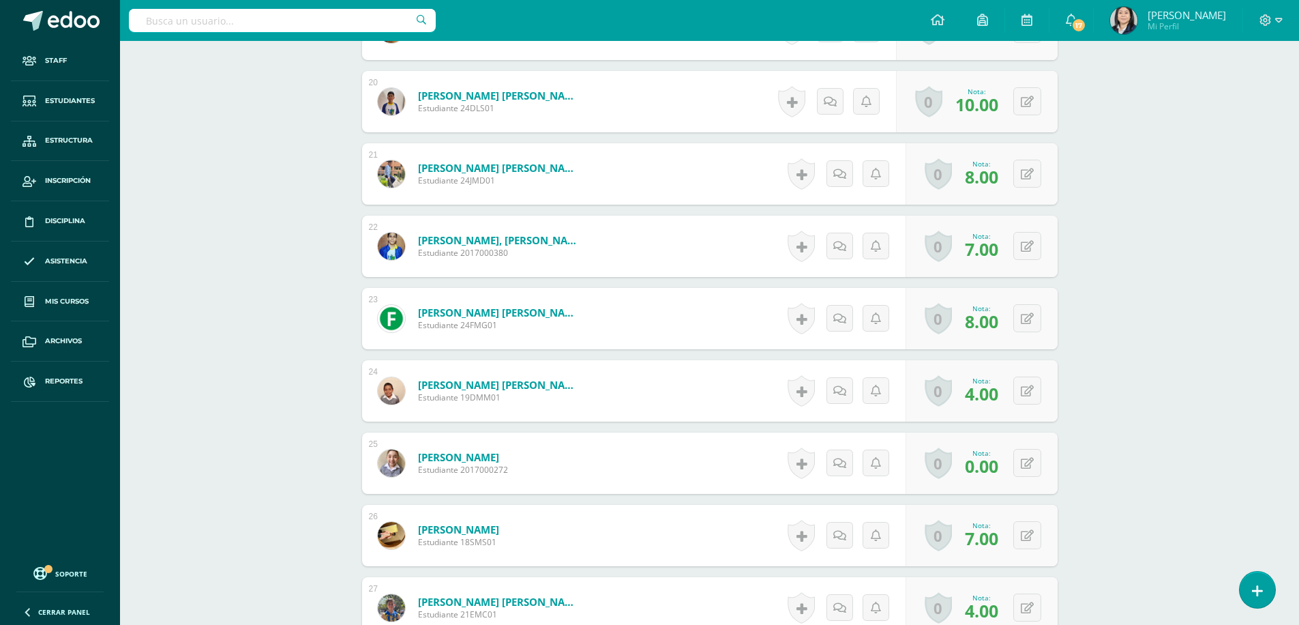
scroll to position [1909, 0]
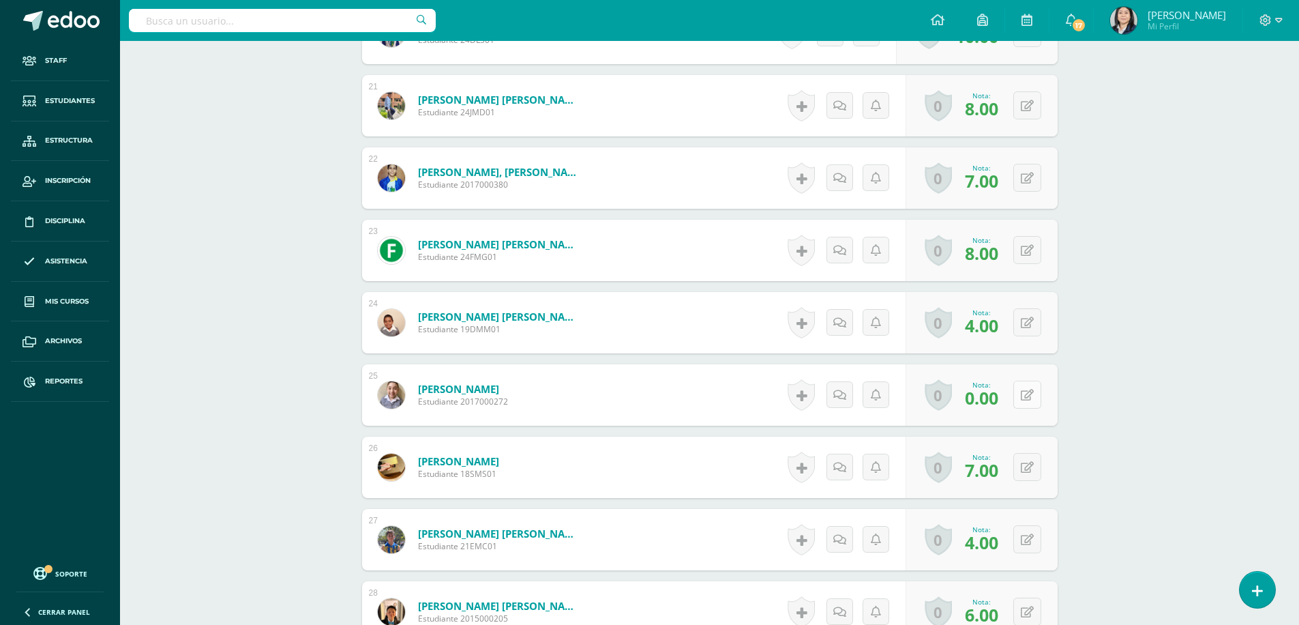
click at [1030, 391] on icon at bounding box center [1027, 395] width 13 height 12
type input "9"
click at [997, 404] on icon at bounding box center [1000, 399] width 12 height 12
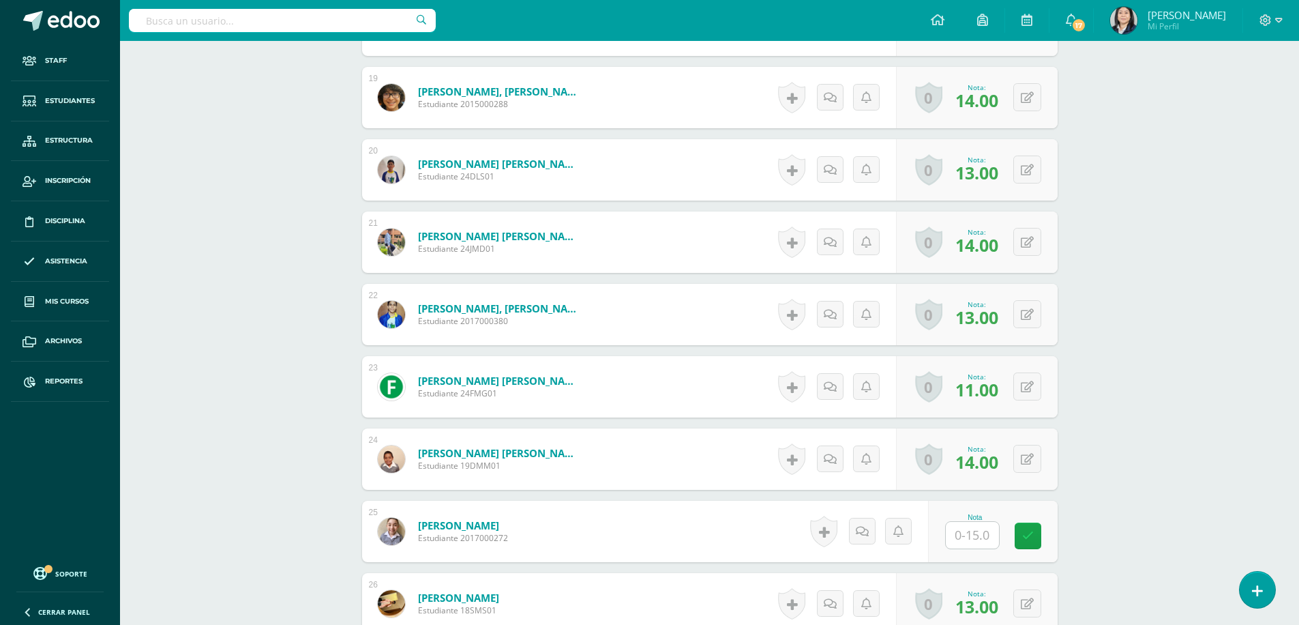
scroll to position [1789, 0]
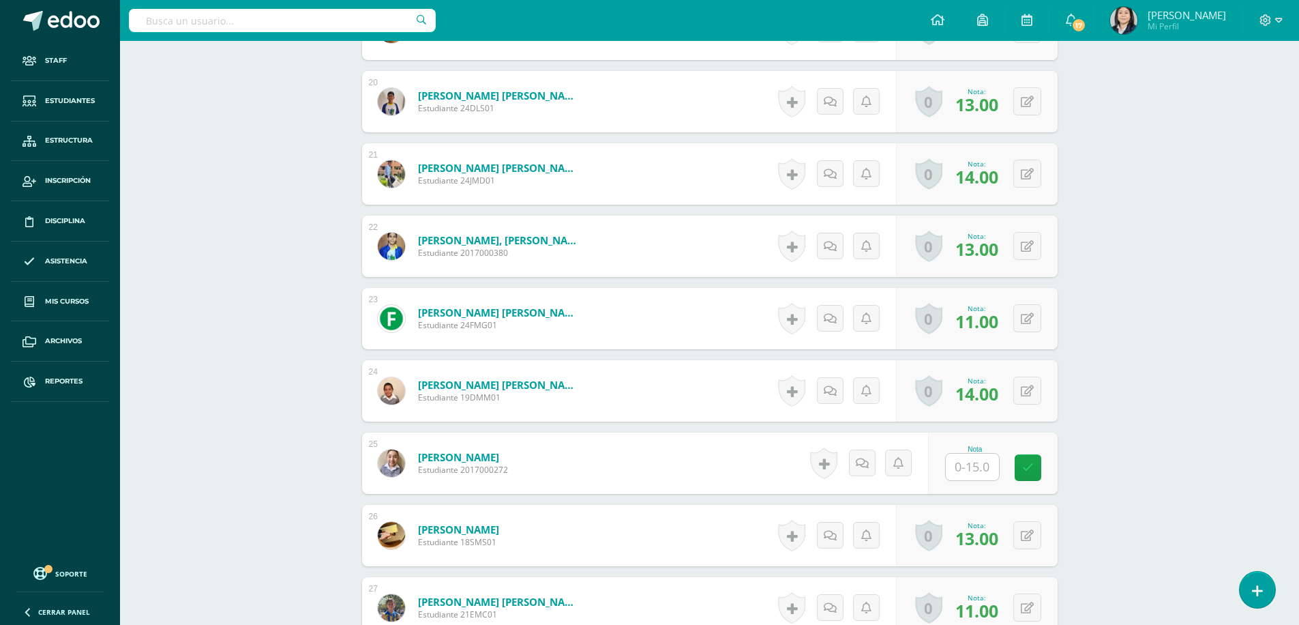
click at [977, 467] on input "text" at bounding box center [972, 466] width 53 height 27
type input "15."
click at [1039, 471] on icon at bounding box center [1037, 468] width 12 height 12
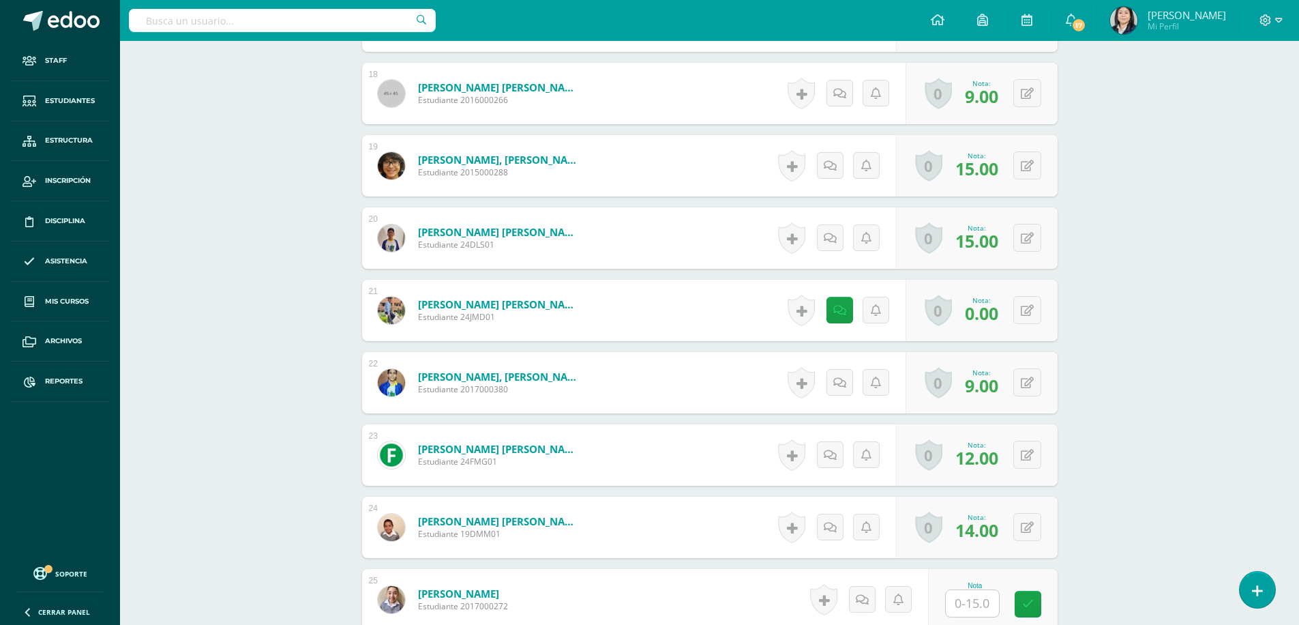
scroll to position [1721, 0]
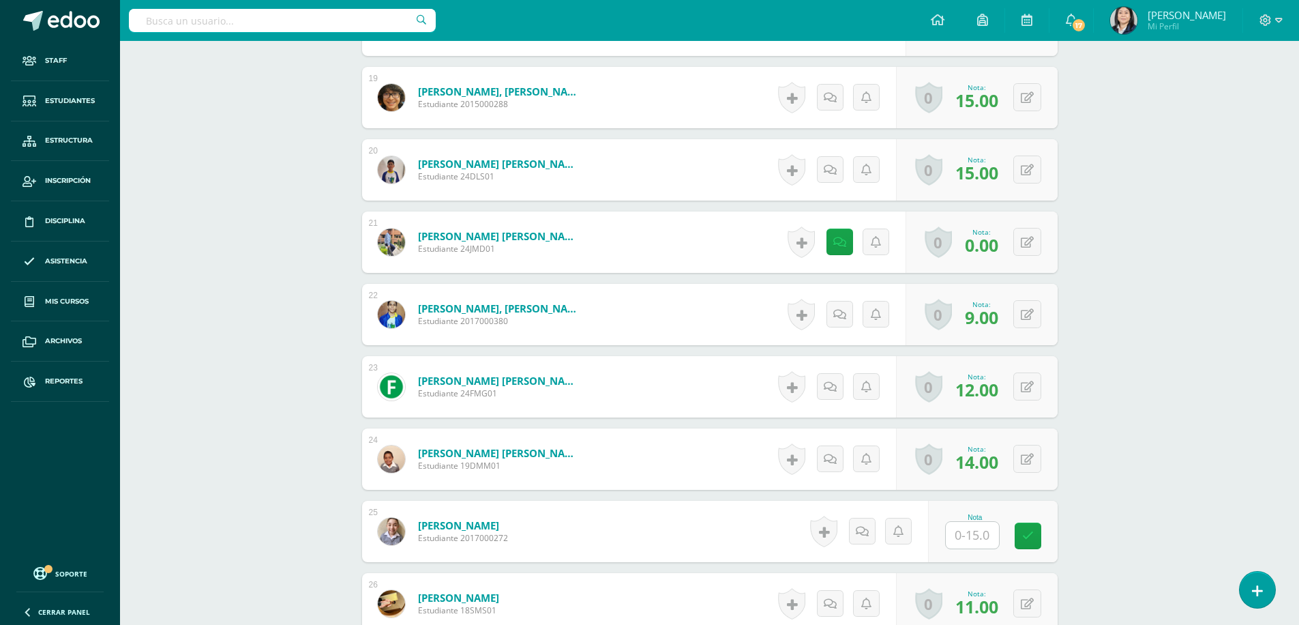
click at [978, 539] on input "text" at bounding box center [972, 535] width 53 height 27
type input "14"
click at [1032, 539] on icon at bounding box center [1037, 536] width 12 height 12
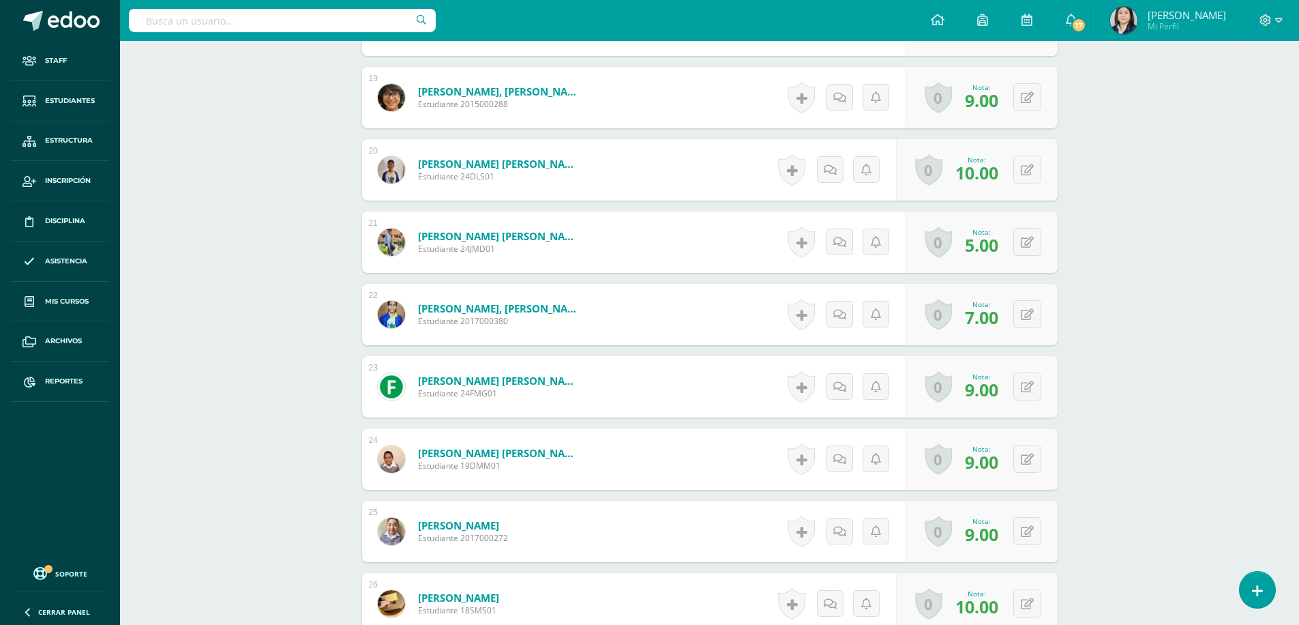
scroll to position [1789, 0]
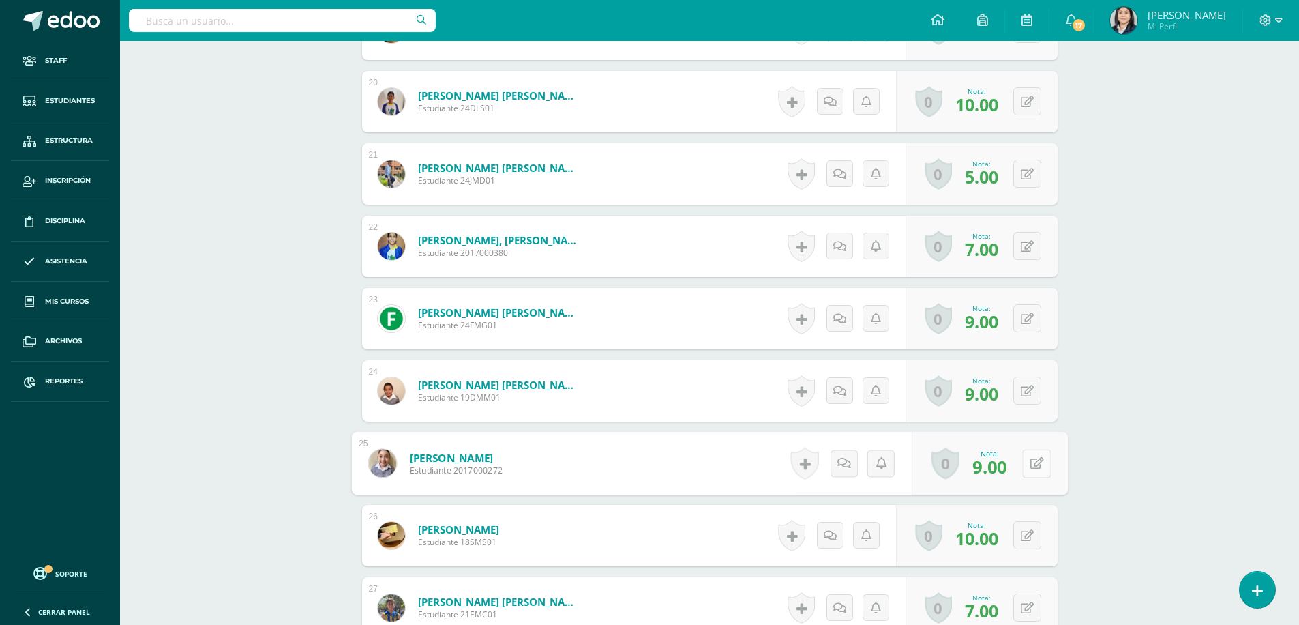
click at [1023, 468] on button at bounding box center [1036, 463] width 29 height 29
type input "10"
click at [1002, 468] on icon at bounding box center [1000, 468] width 12 height 12
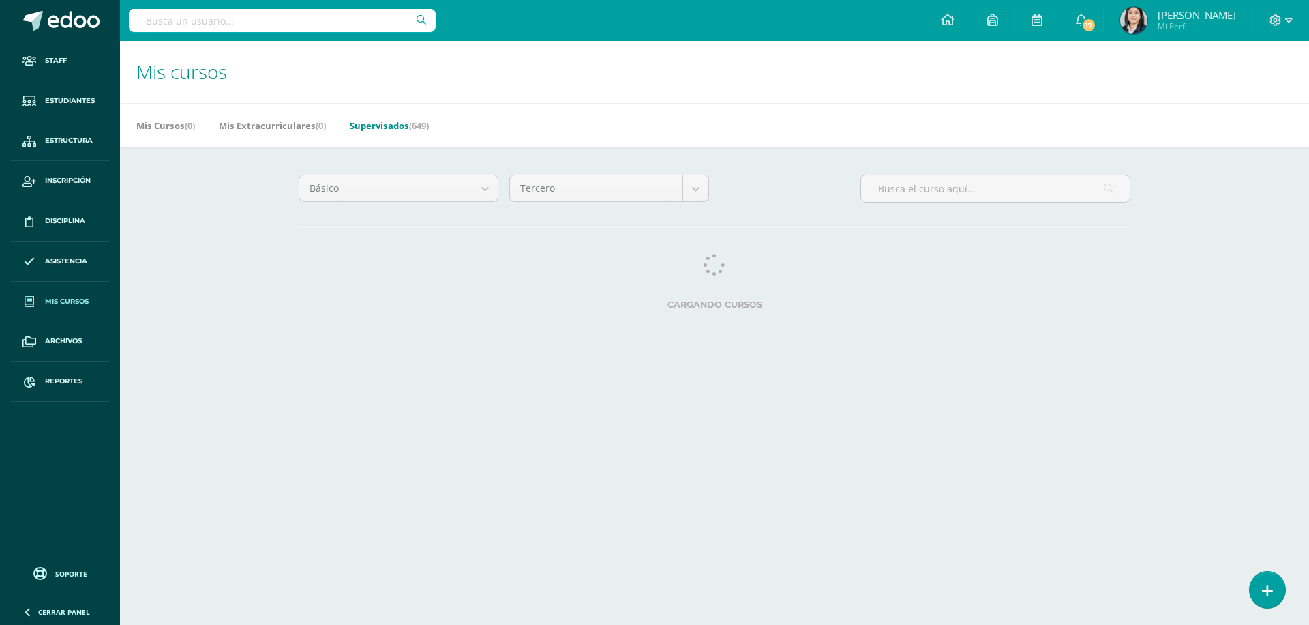
select select "11"
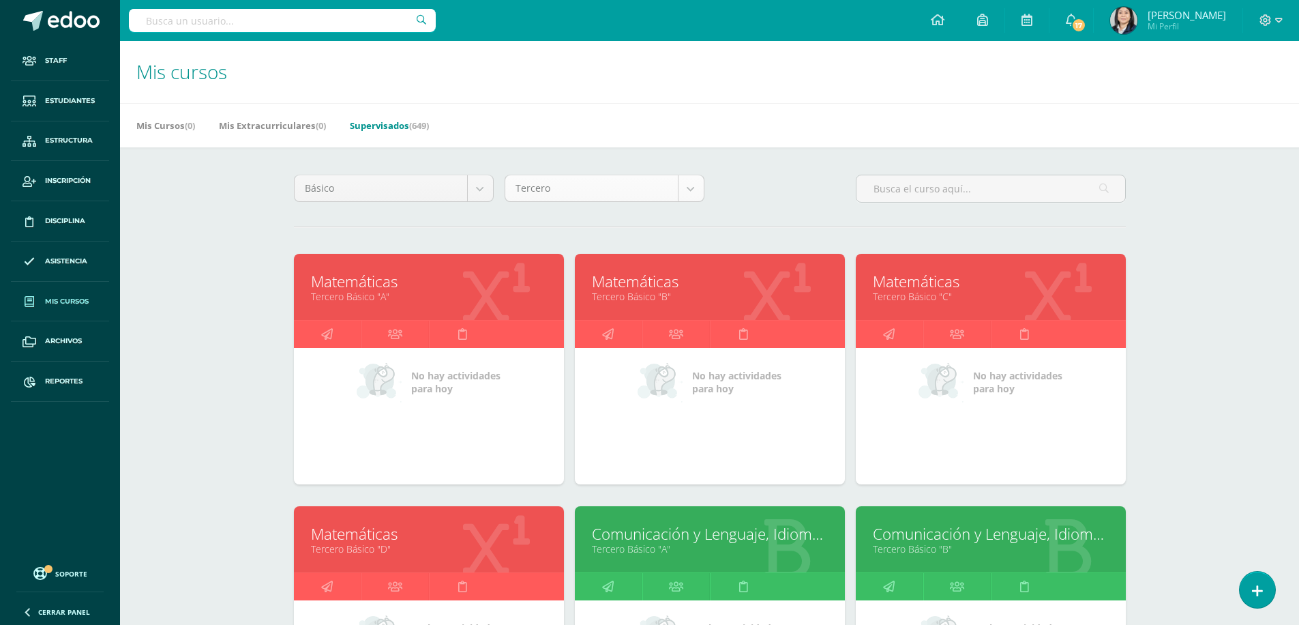
click at [392, 131] on link "Supervisados (649)" at bounding box center [389, 126] width 79 height 22
click at [392, 125] on link "Supervisados (649)" at bounding box center [383, 126] width 79 height 22
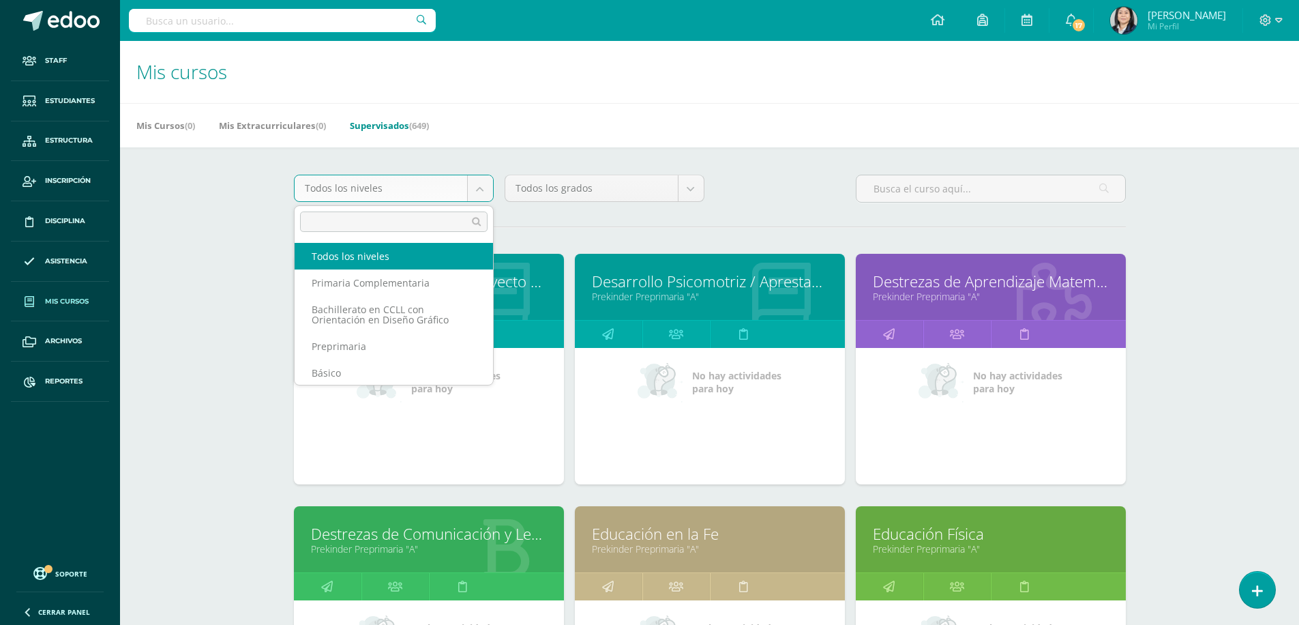
click at [483, 195] on body "Staff Estudiantes Estructura Inscripción Disciplina Asistencia Mis cursos Archi…" at bounding box center [649, 548] width 1299 height 1097
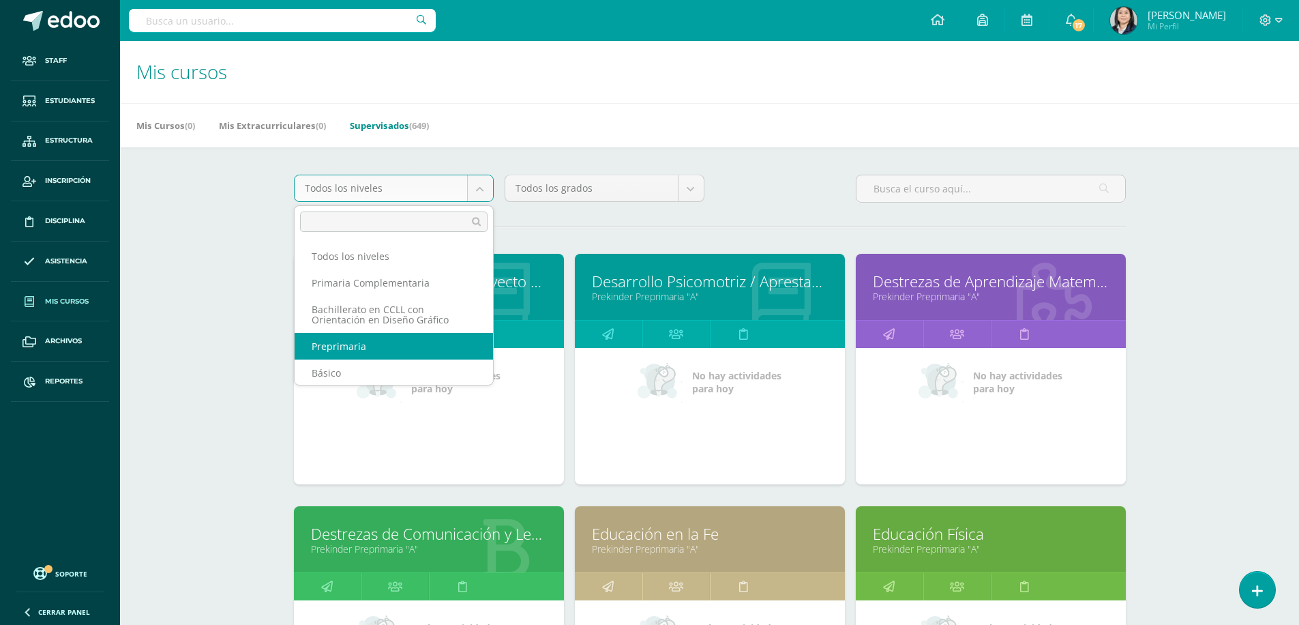
scroll to position [1, 0]
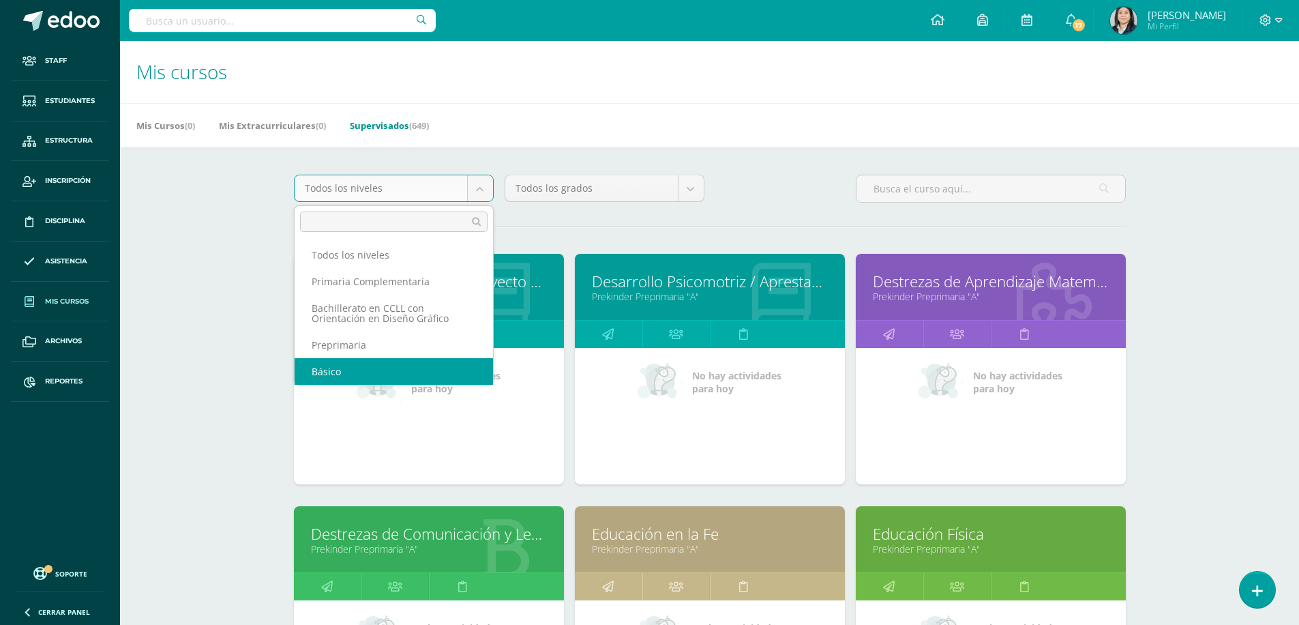
select select "4"
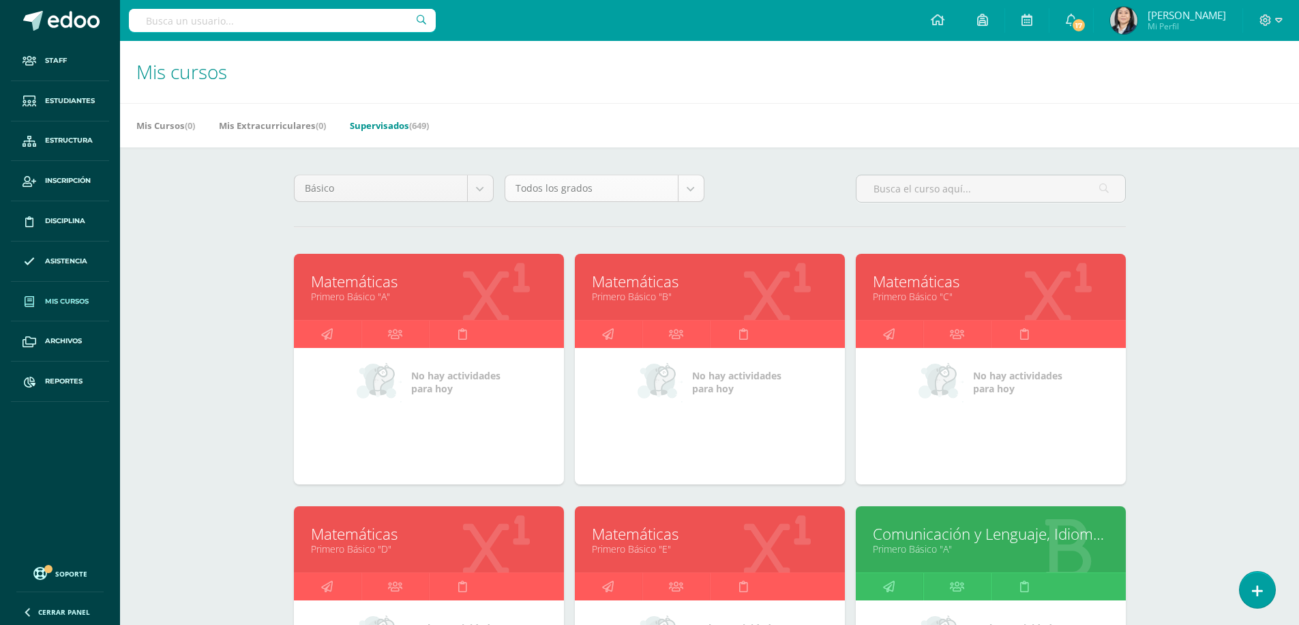
click at [697, 196] on body "Staff Estudiantes Estructura Inscripción Disciplina Asistencia Mis cursos Archi…" at bounding box center [649, 548] width 1299 height 1097
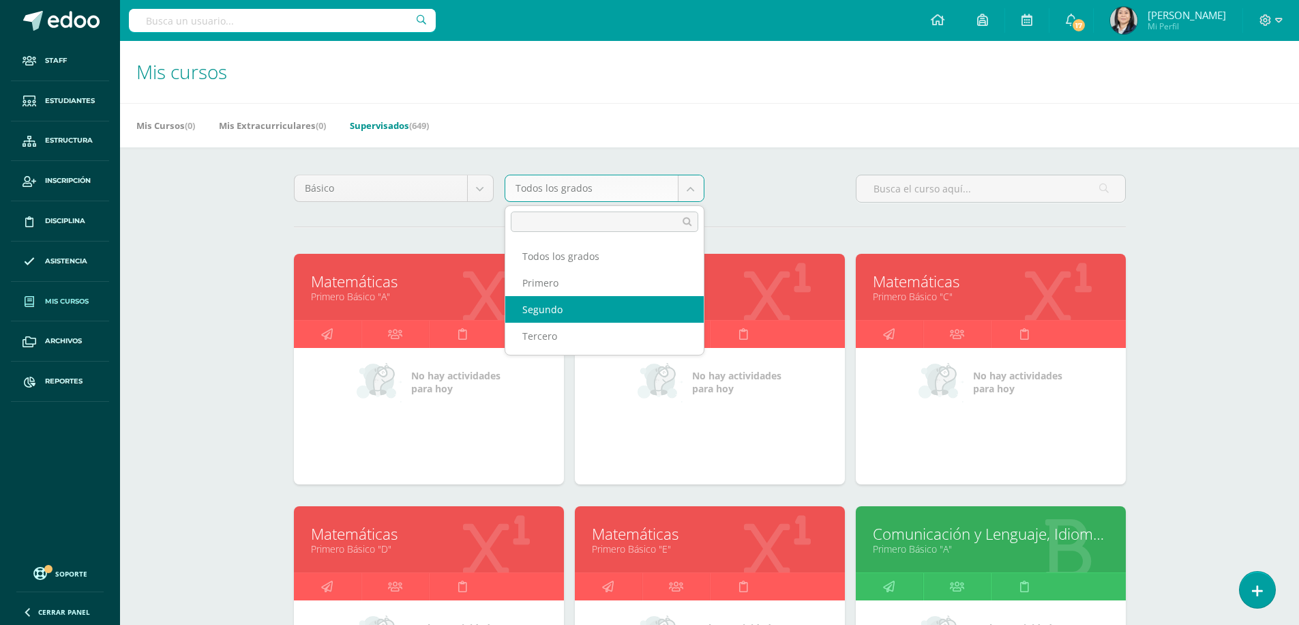
select select "11"
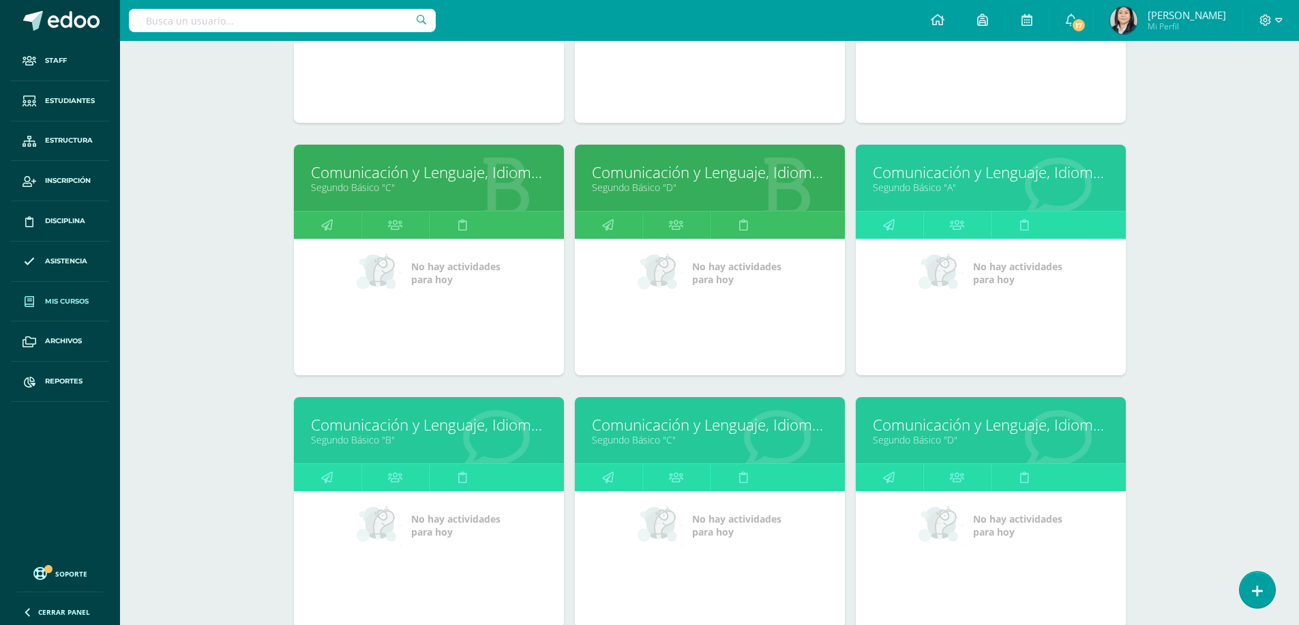
scroll to position [750, 0]
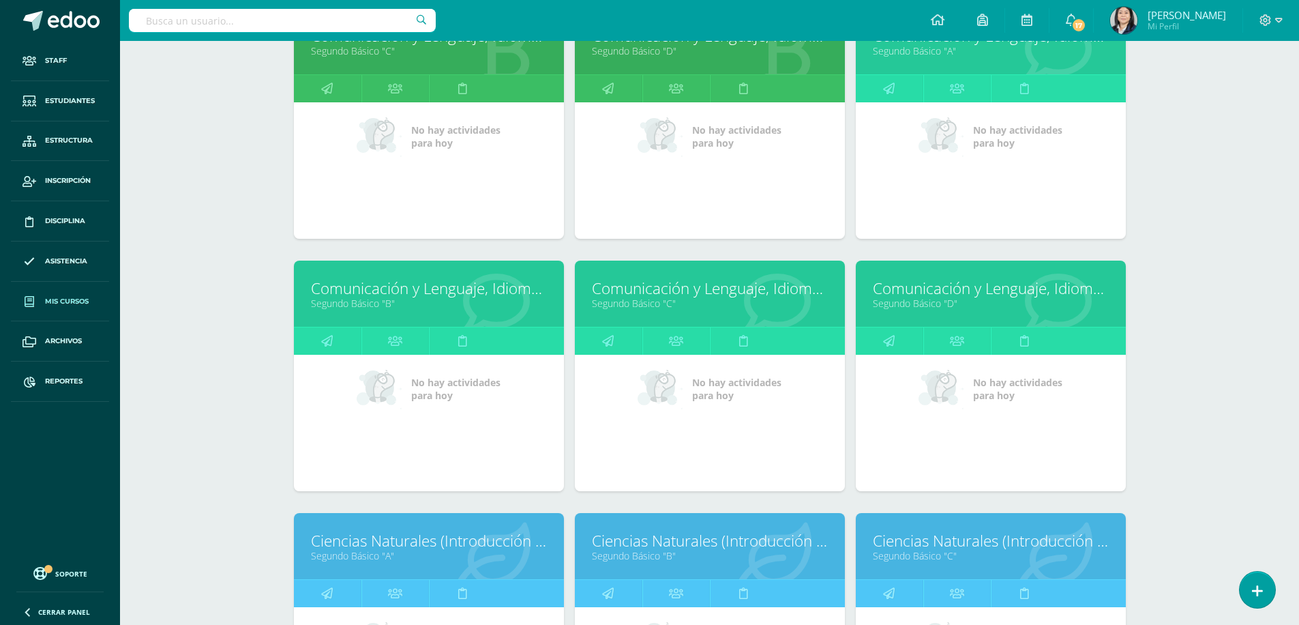
click at [426, 290] on link "Comunicación y Lenguaje, Idioma Extranjero Inglés" at bounding box center [429, 288] width 236 height 21
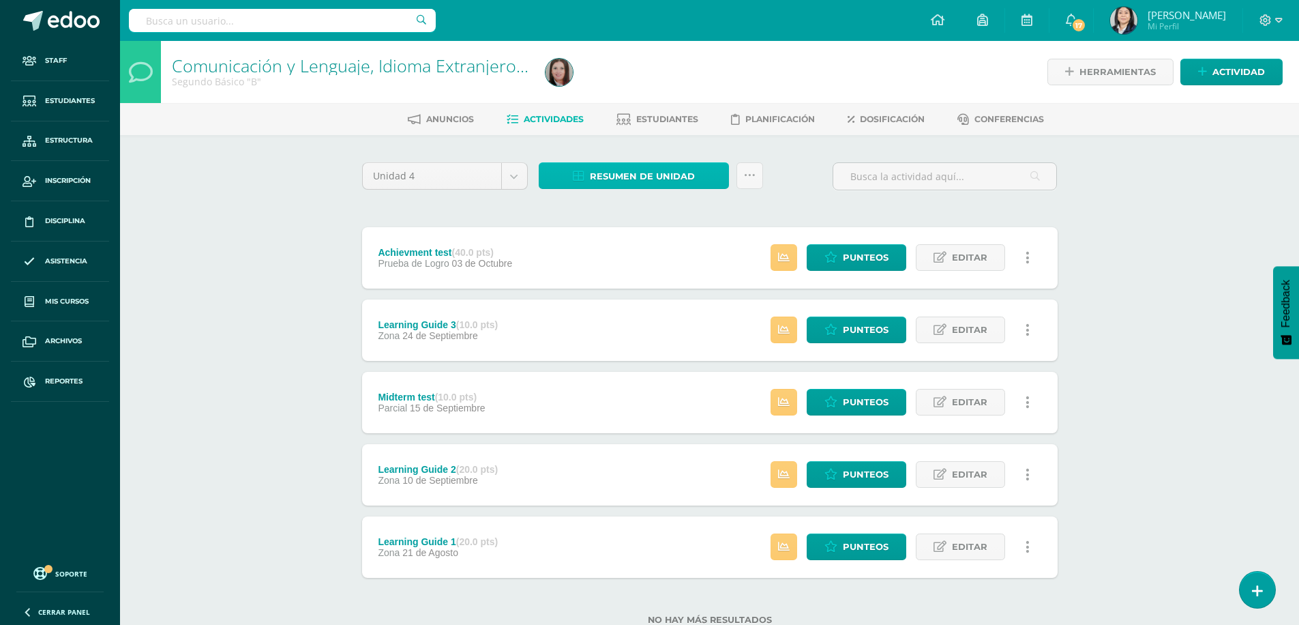
click at [645, 170] on span "Resumen de unidad" at bounding box center [642, 176] width 105 height 25
click at [648, 89] on link "Descargar como HTML" at bounding box center [633, 87] width 145 height 21
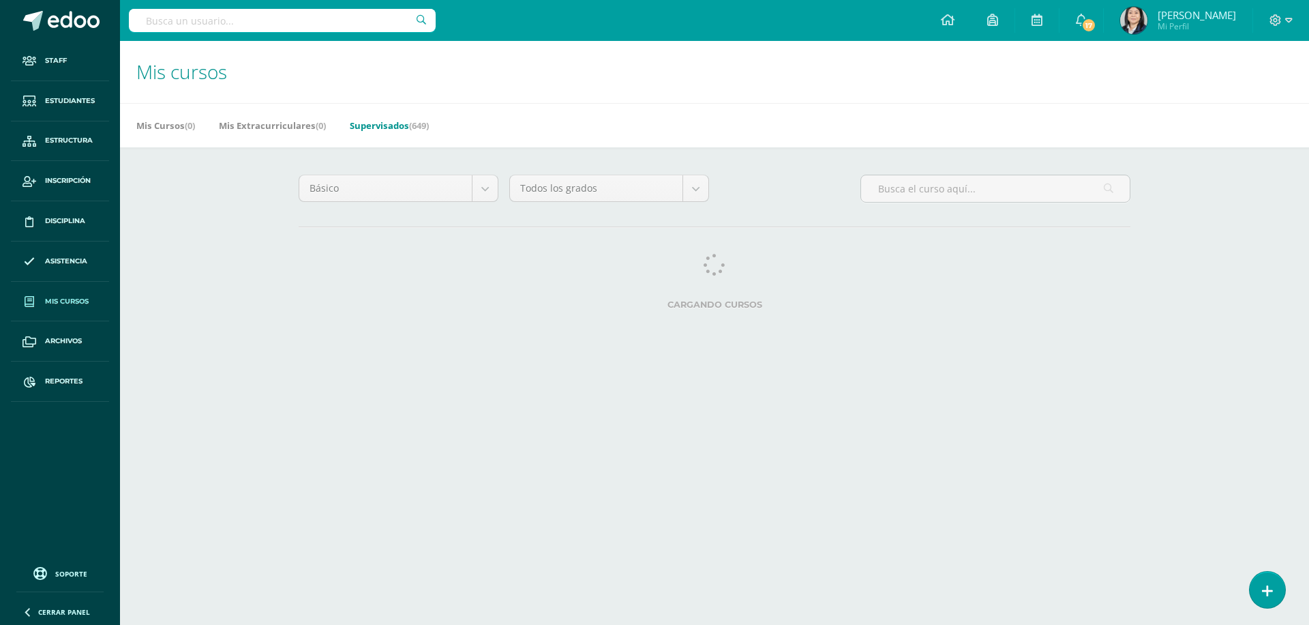
select select "11"
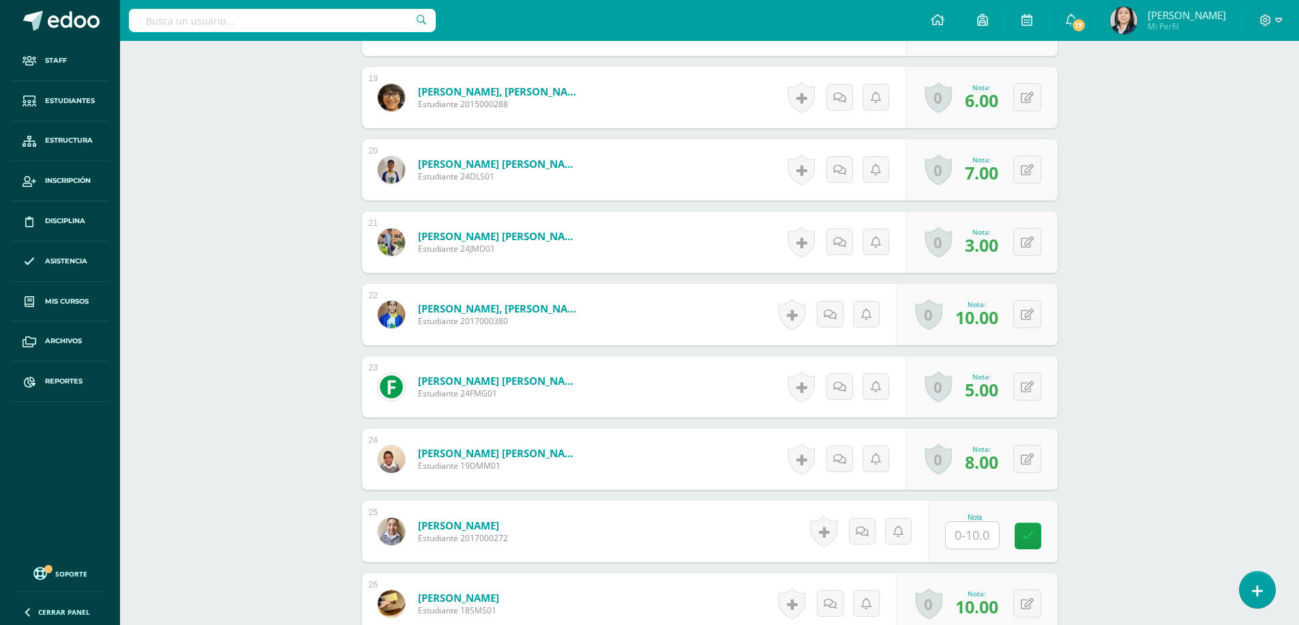
scroll to position [1776, 0]
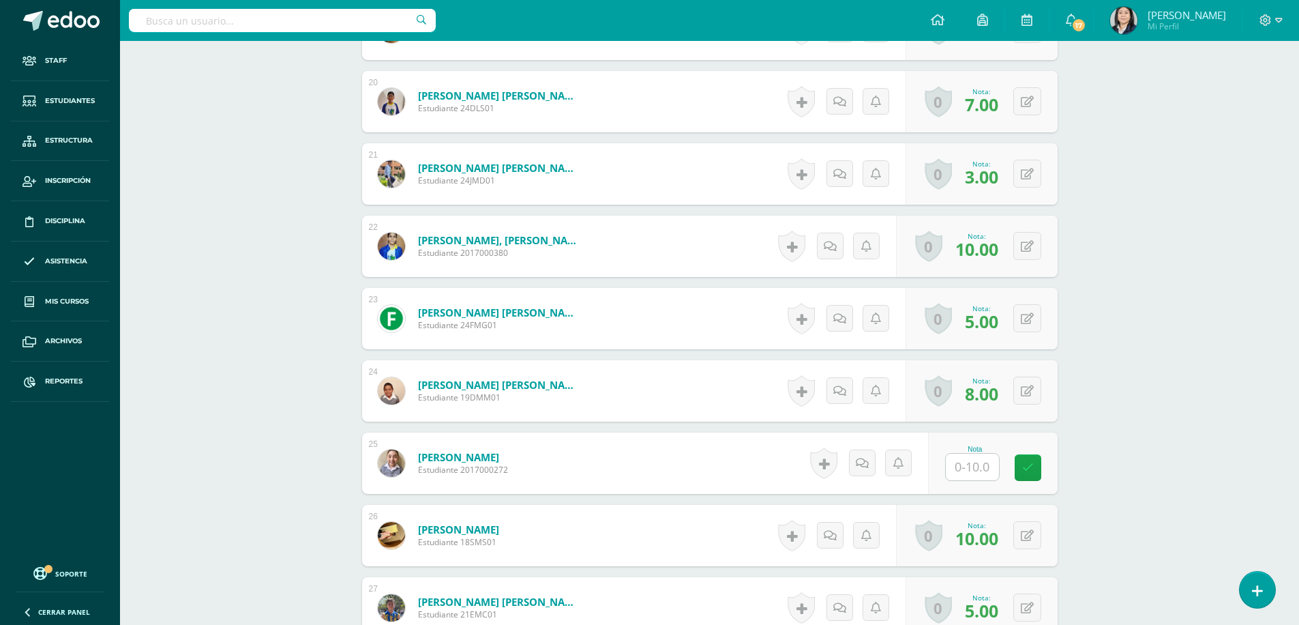
click at [977, 468] on input "text" at bounding box center [972, 466] width 53 height 27
type input "10"
click at [1036, 468] on icon at bounding box center [1037, 468] width 12 height 12
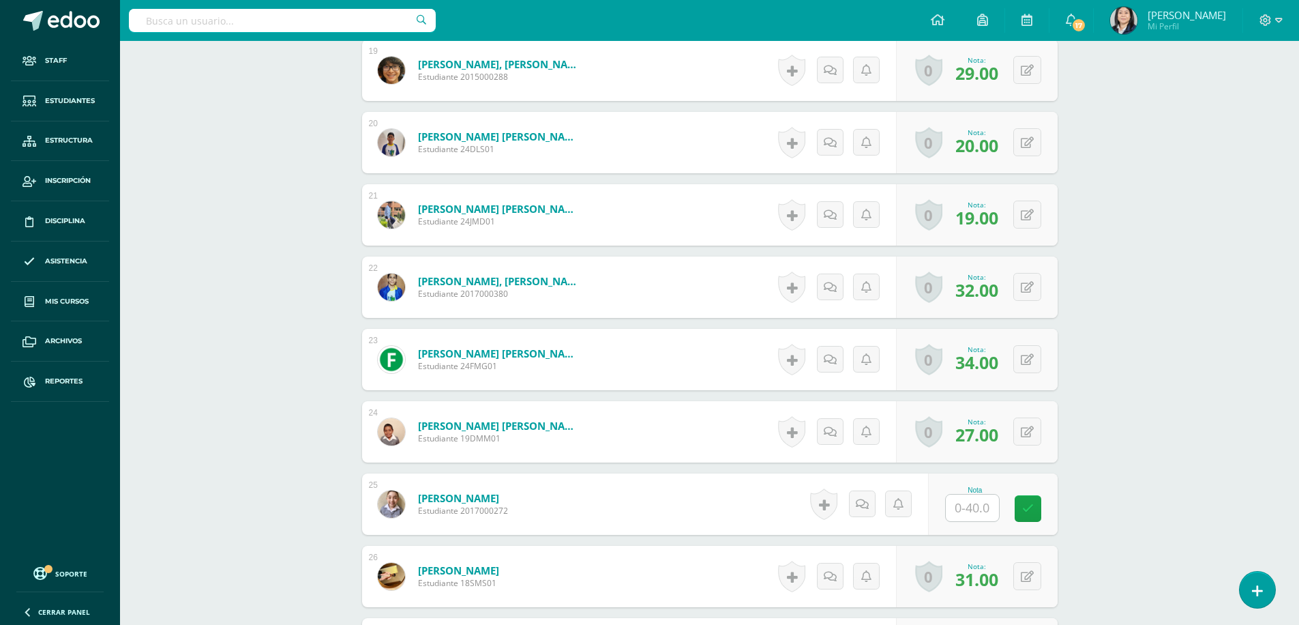
scroll to position [1804, 0]
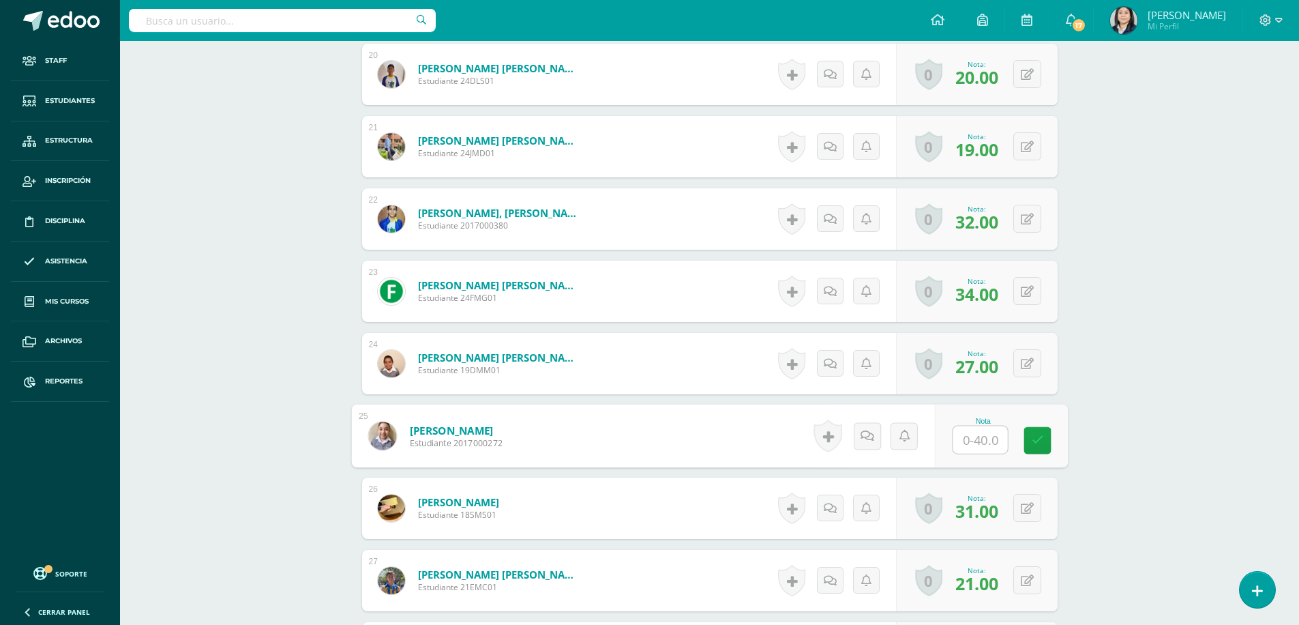
click at [974, 443] on input "text" at bounding box center [980, 439] width 55 height 27
type input "40"
click at [1037, 439] on icon at bounding box center [1037, 440] width 12 height 12
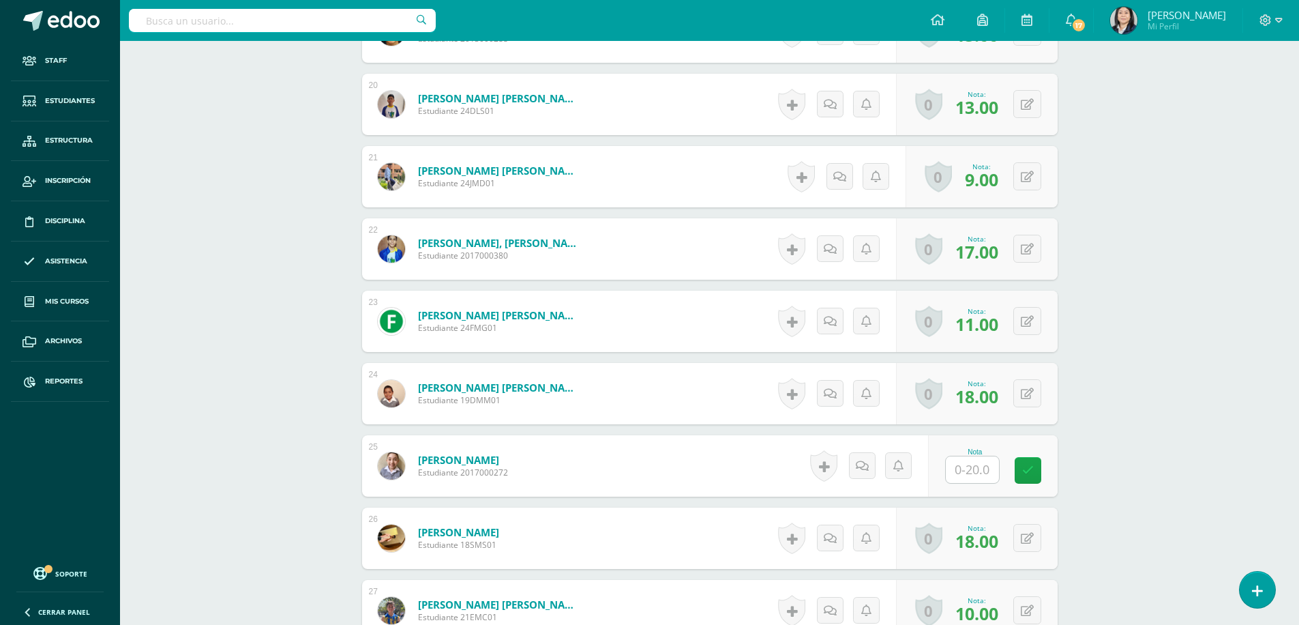
scroll to position [1842, 0]
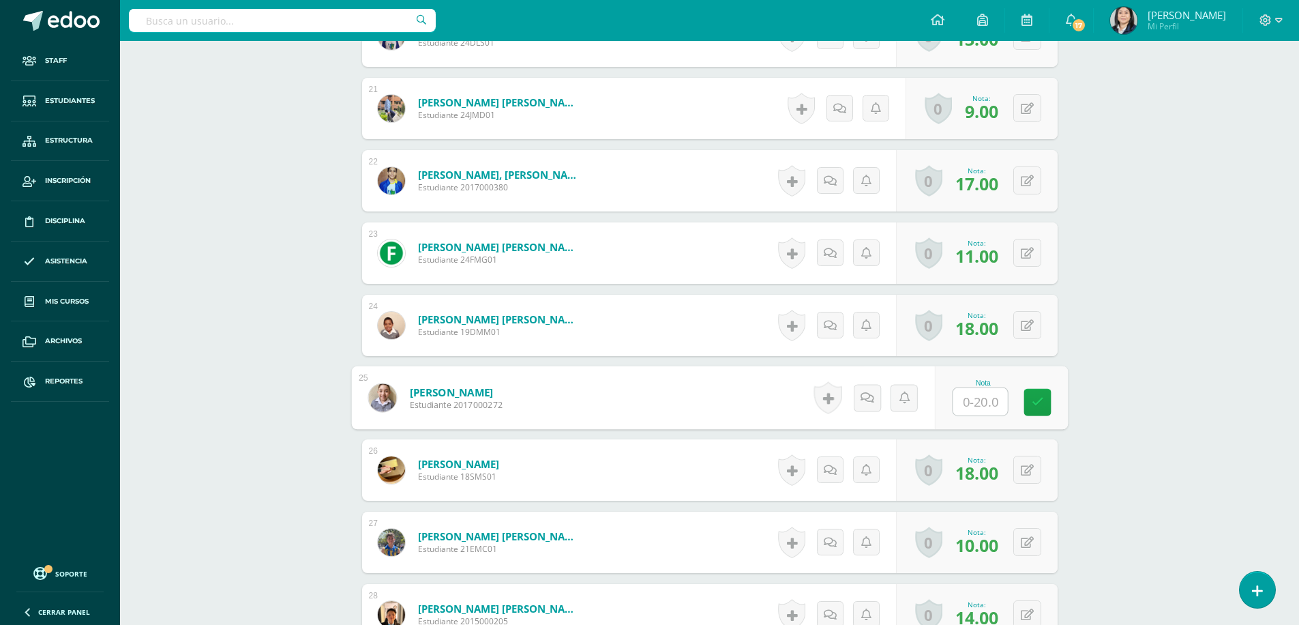
click at [963, 412] on input "text" at bounding box center [980, 401] width 55 height 27
type input "20"
click at [1030, 402] on link at bounding box center [1037, 402] width 27 height 27
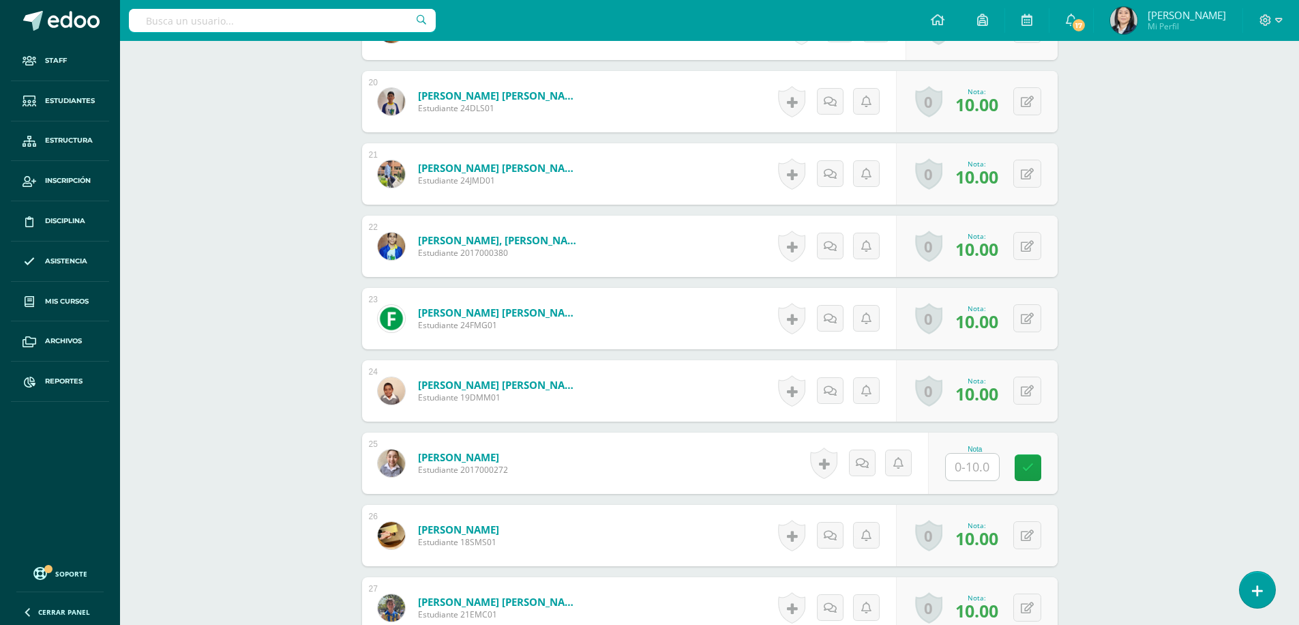
scroll to position [2049, 0]
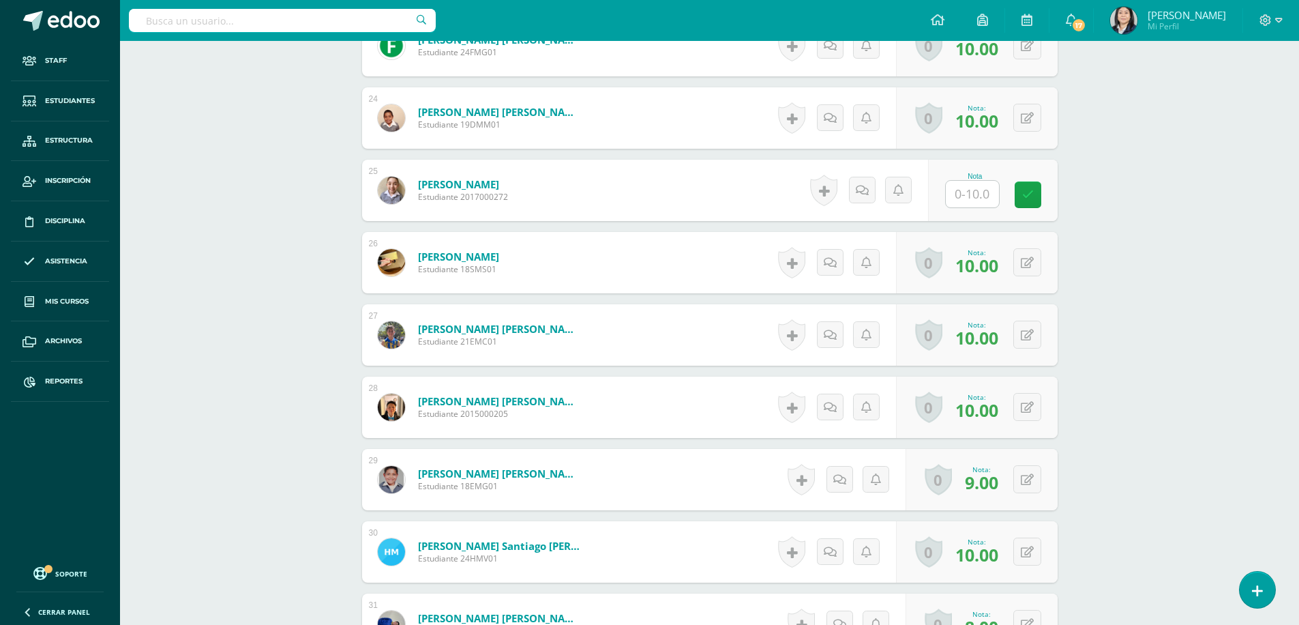
click at [957, 194] on input "text" at bounding box center [972, 194] width 53 height 27
click at [1039, 195] on icon at bounding box center [1037, 195] width 12 height 12
type input "10"
click at [1035, 196] on icon at bounding box center [1037, 195] width 12 height 12
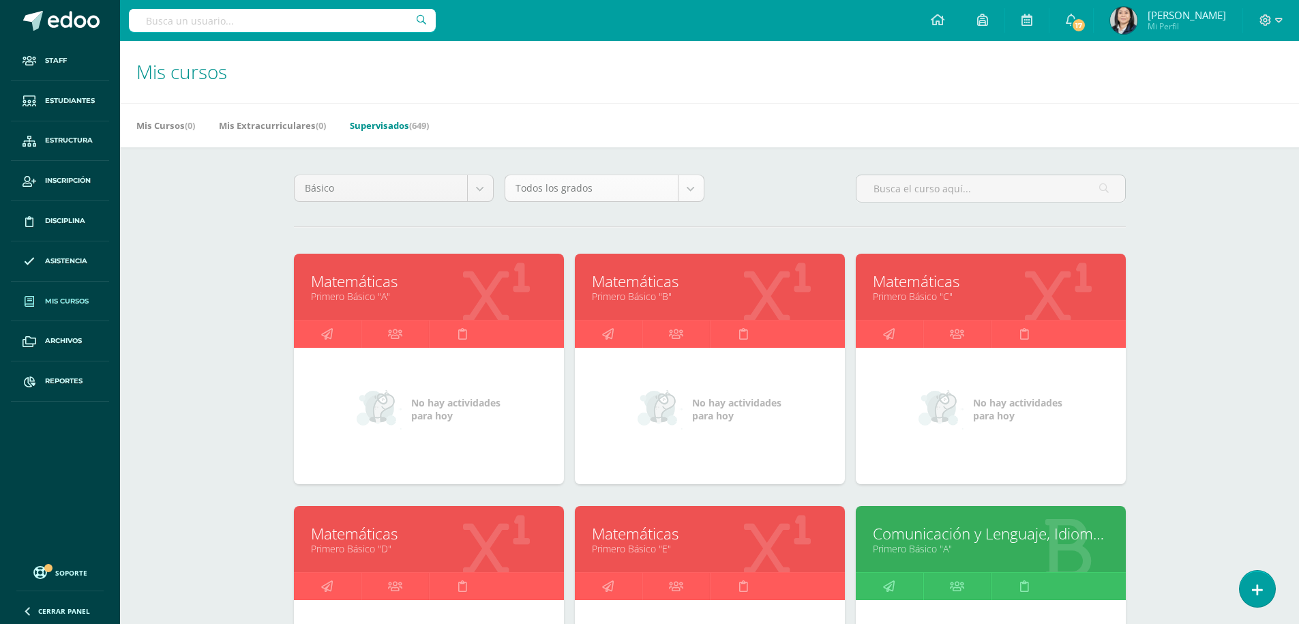
click at [690, 187] on body "Staff Estudiantes Estructura Inscripción Disciplina Asistencia Mis cursos Archi…" at bounding box center [649, 548] width 1299 height 1097
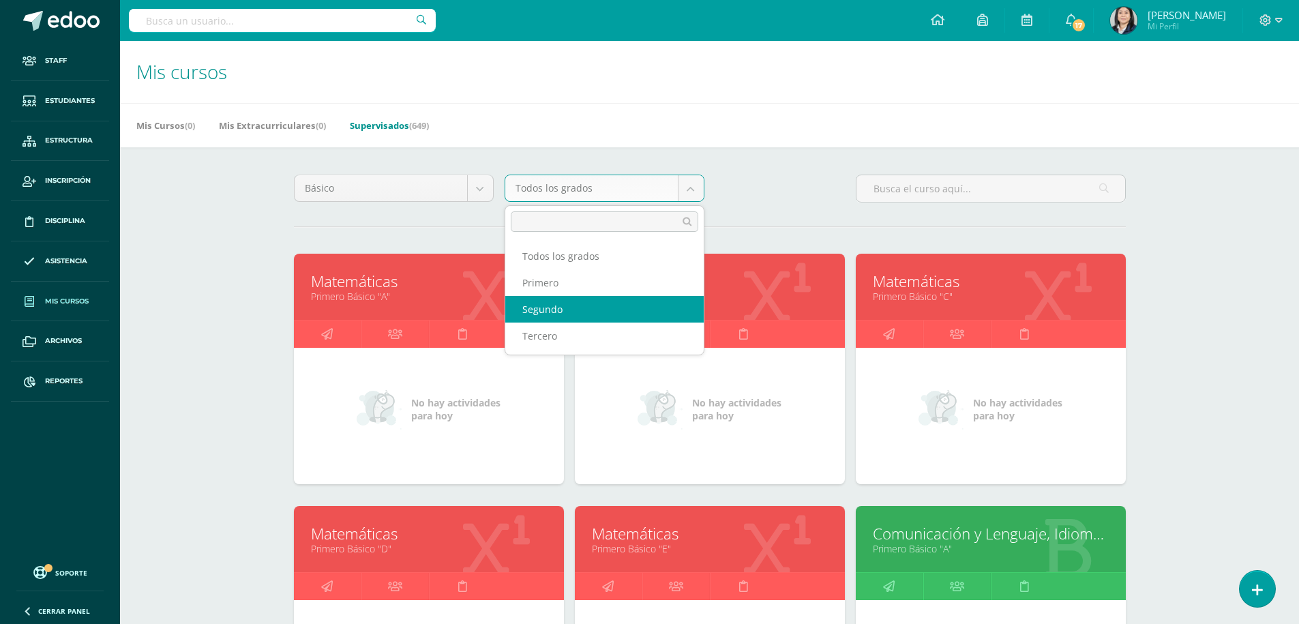
select select "11"
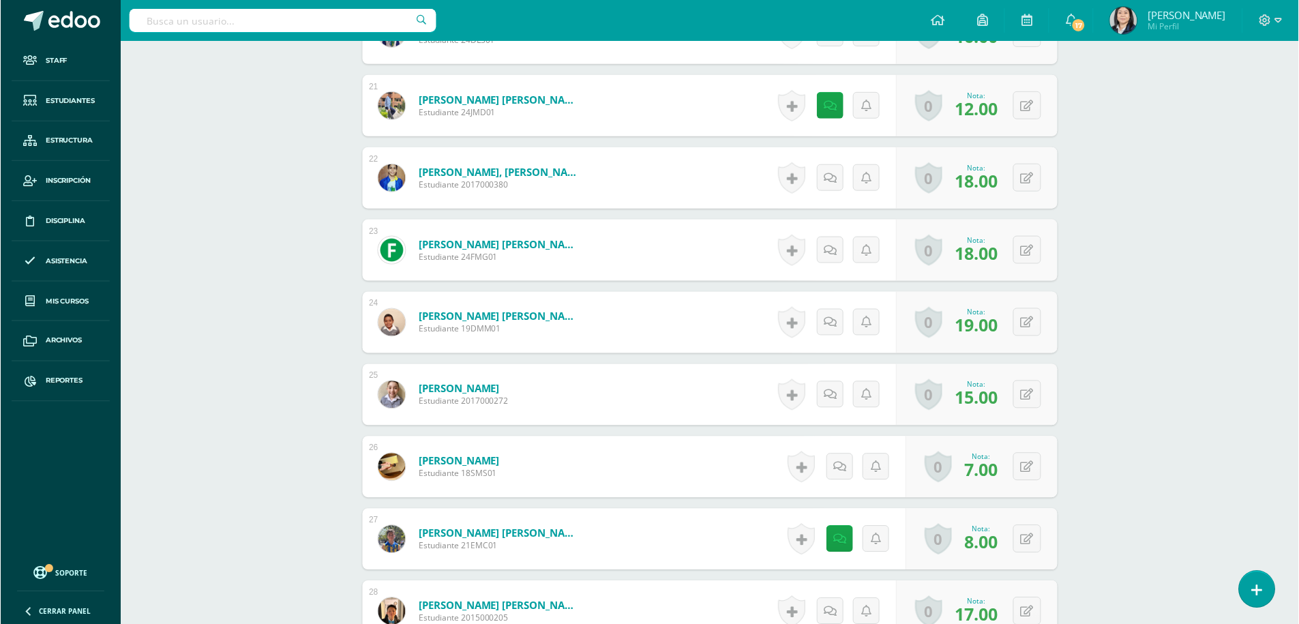
scroll to position [2034, 0]
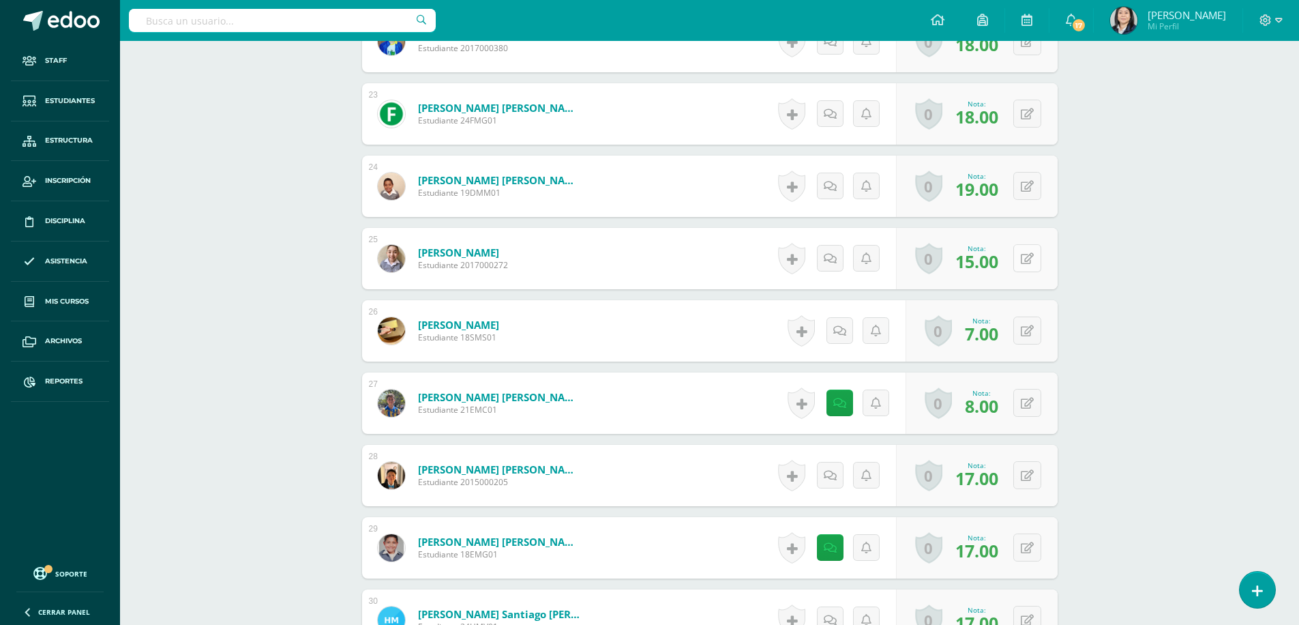
click at [1026, 254] on button at bounding box center [1027, 258] width 28 height 28
type input "19"
click at [998, 263] on icon at bounding box center [1000, 263] width 12 height 12
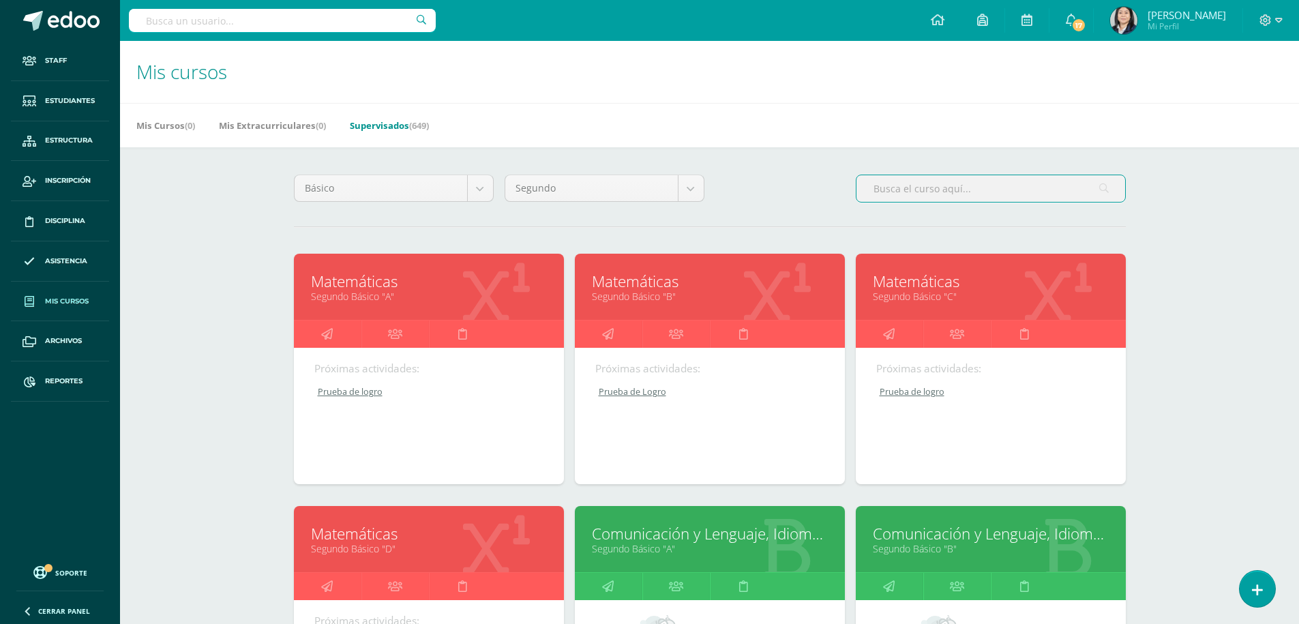
click at [894, 185] on input "text" at bounding box center [991, 188] width 269 height 27
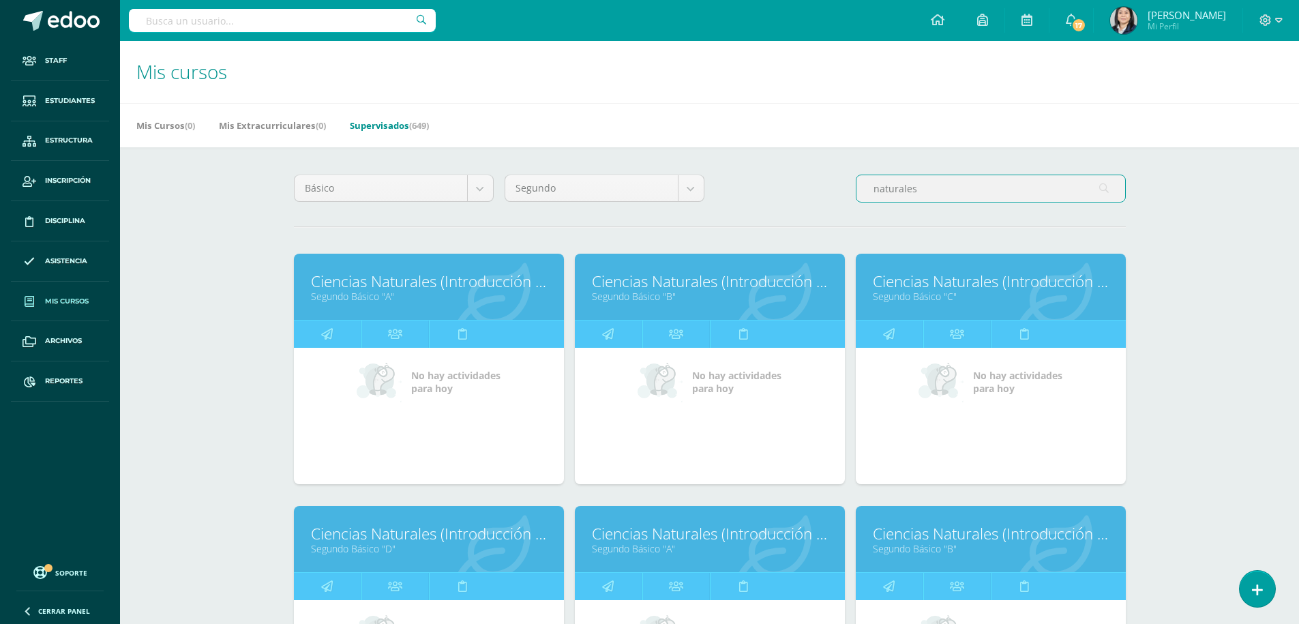
type input "naturales"
click at [672, 283] on link "Ciencias Naturales (Introducción a la Química)" at bounding box center [710, 281] width 236 height 21
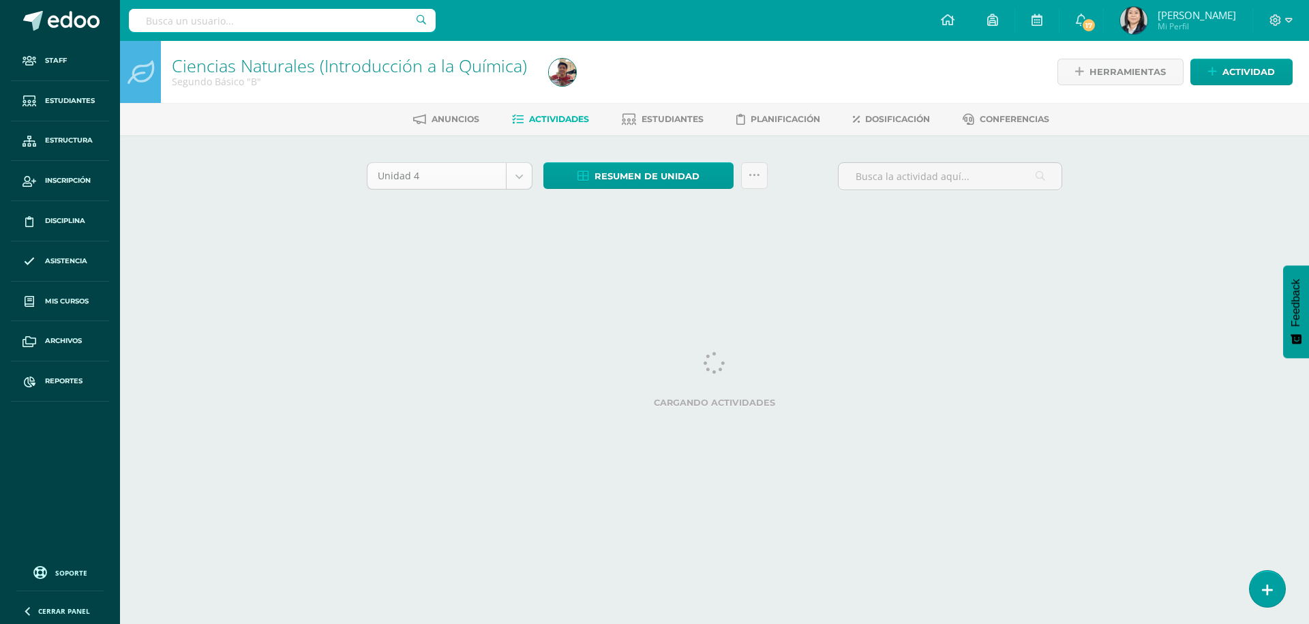
click at [522, 182] on body "Staff Estudiantes Estructura Inscripción Disciplina Asistencia Mis cursos Archi…" at bounding box center [654, 127] width 1309 height 254
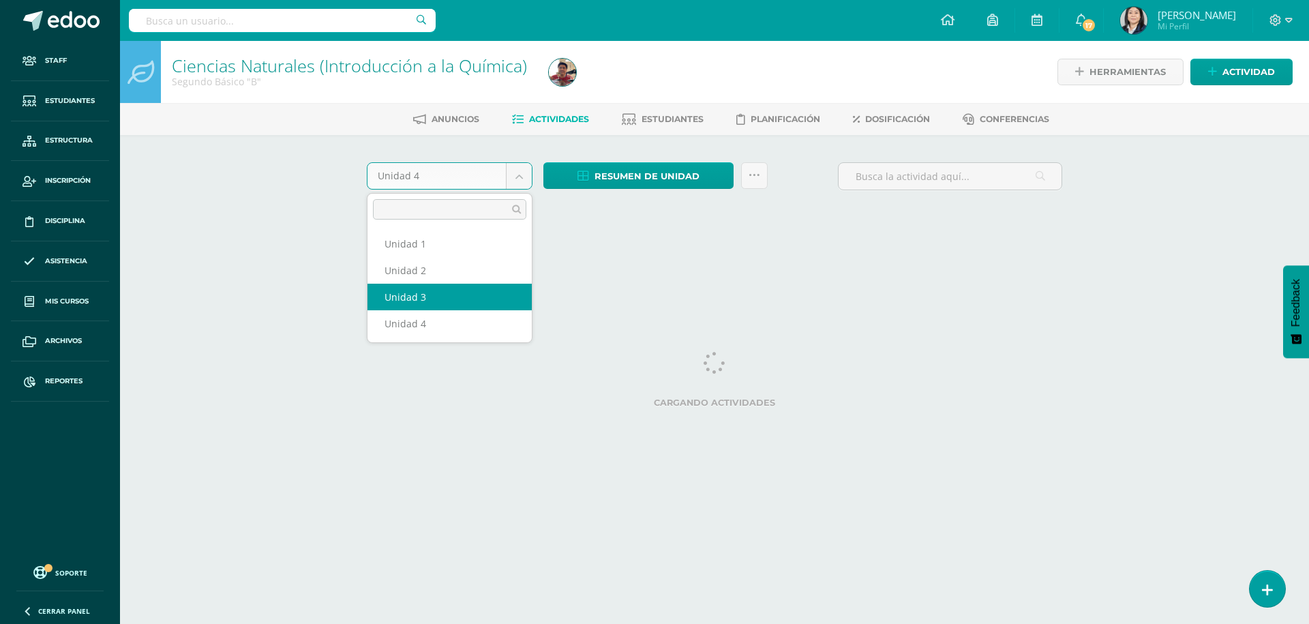
click at [641, 254] on body "Staff Estudiantes Estructura Inscripción Disciplina Asistencia Mis cursos Archi…" at bounding box center [654, 127] width 1309 height 254
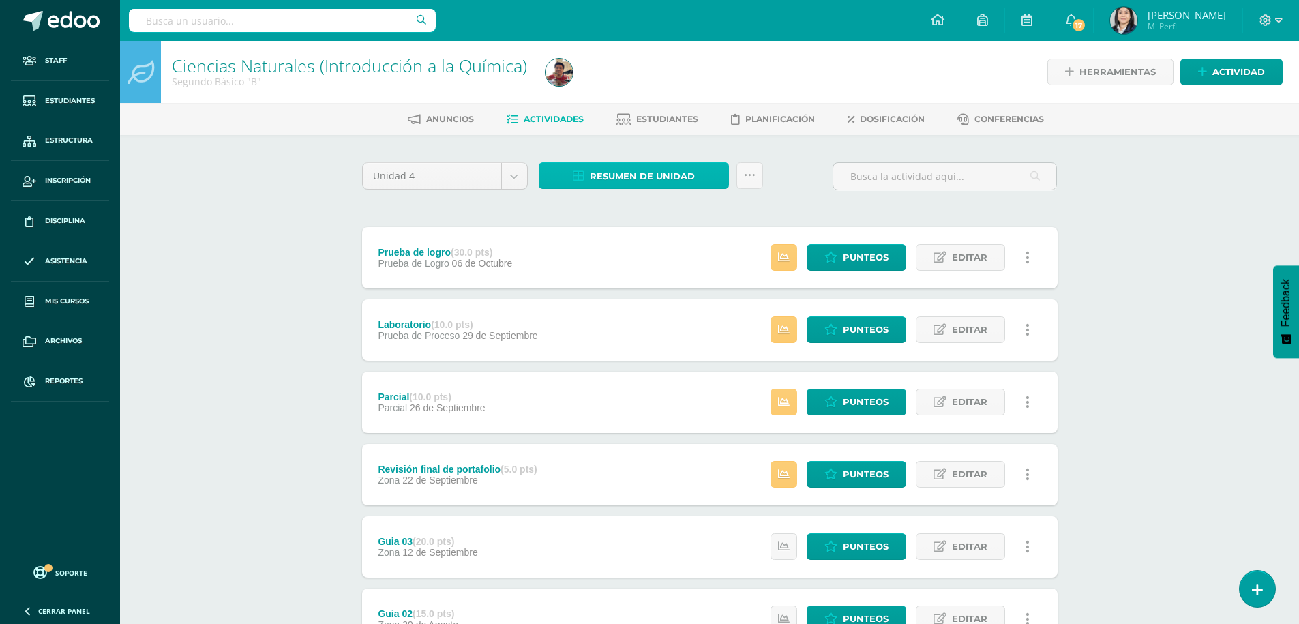
click at [633, 182] on span "Resumen de unidad" at bounding box center [642, 176] width 105 height 25
click at [627, 84] on link "Descargar como HTML" at bounding box center [633, 87] width 145 height 21
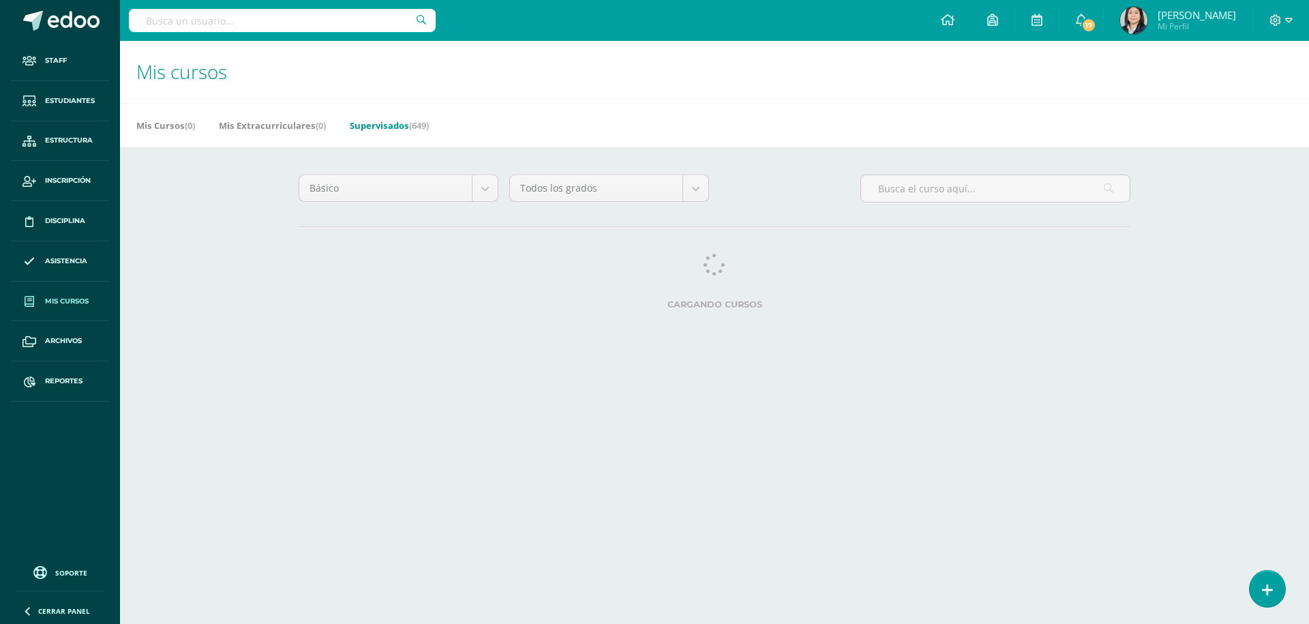
select select "11"
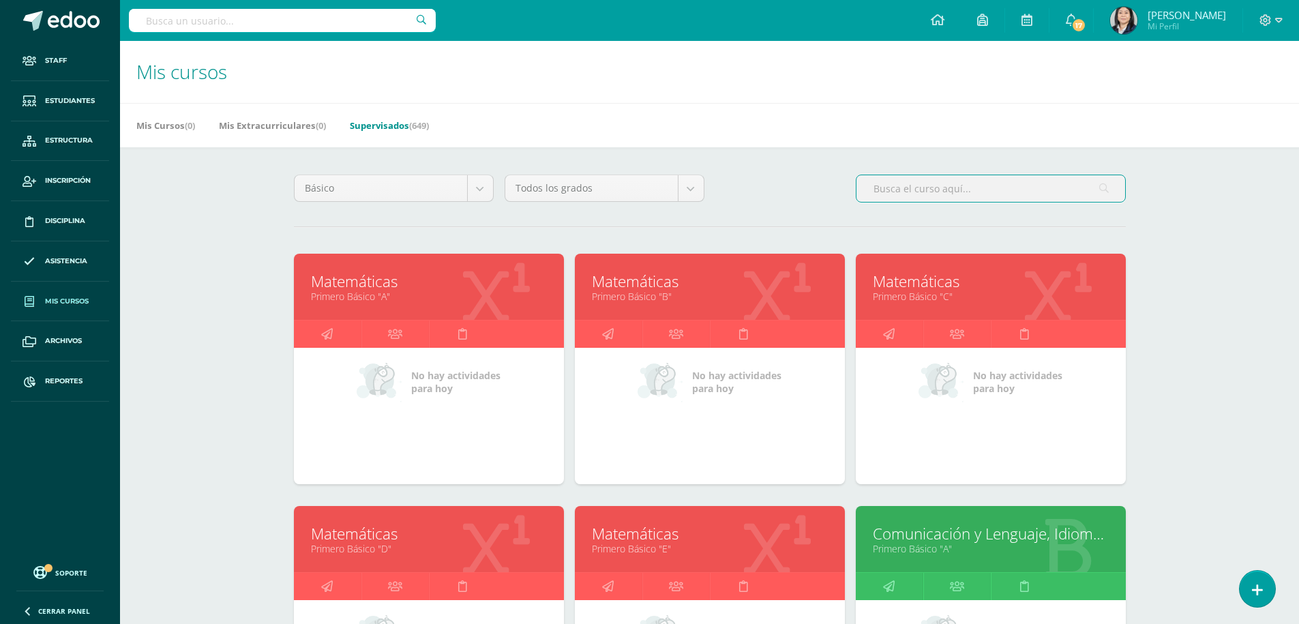
click at [927, 188] on input "text" at bounding box center [991, 188] width 269 height 27
click at [695, 190] on body "Staff Estudiantes Estructura Inscripción Disciplina Asistencia Mis cursos Archi…" at bounding box center [649, 548] width 1299 height 1097
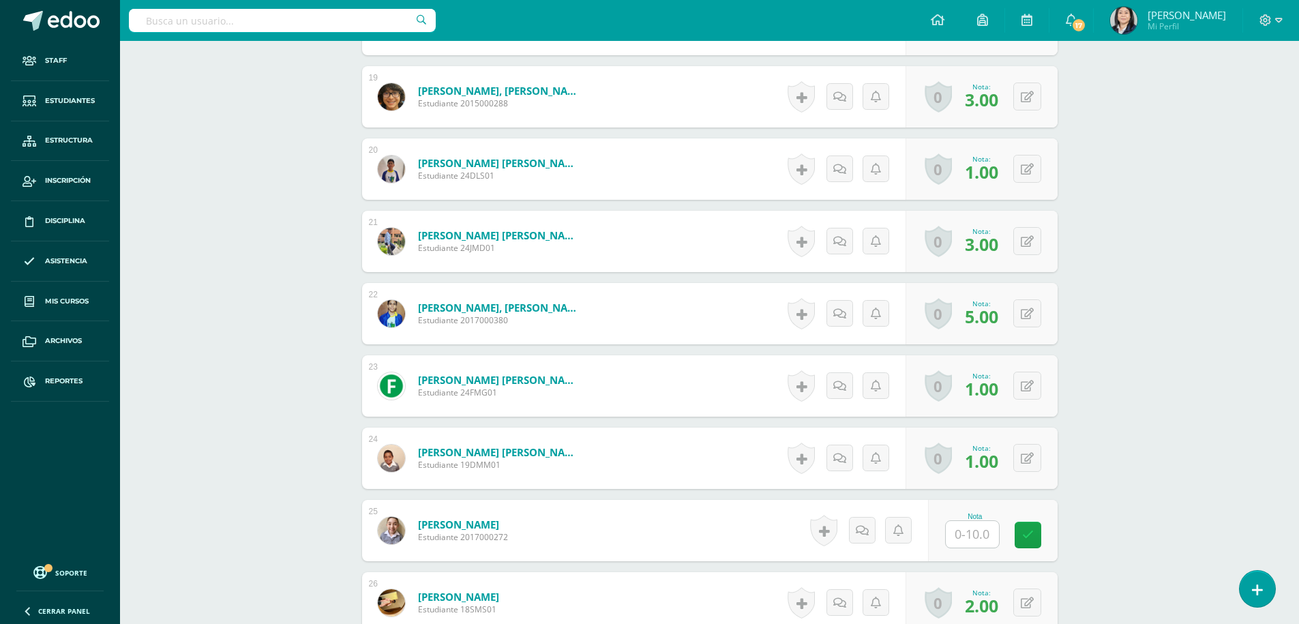
scroll to position [1790, 0]
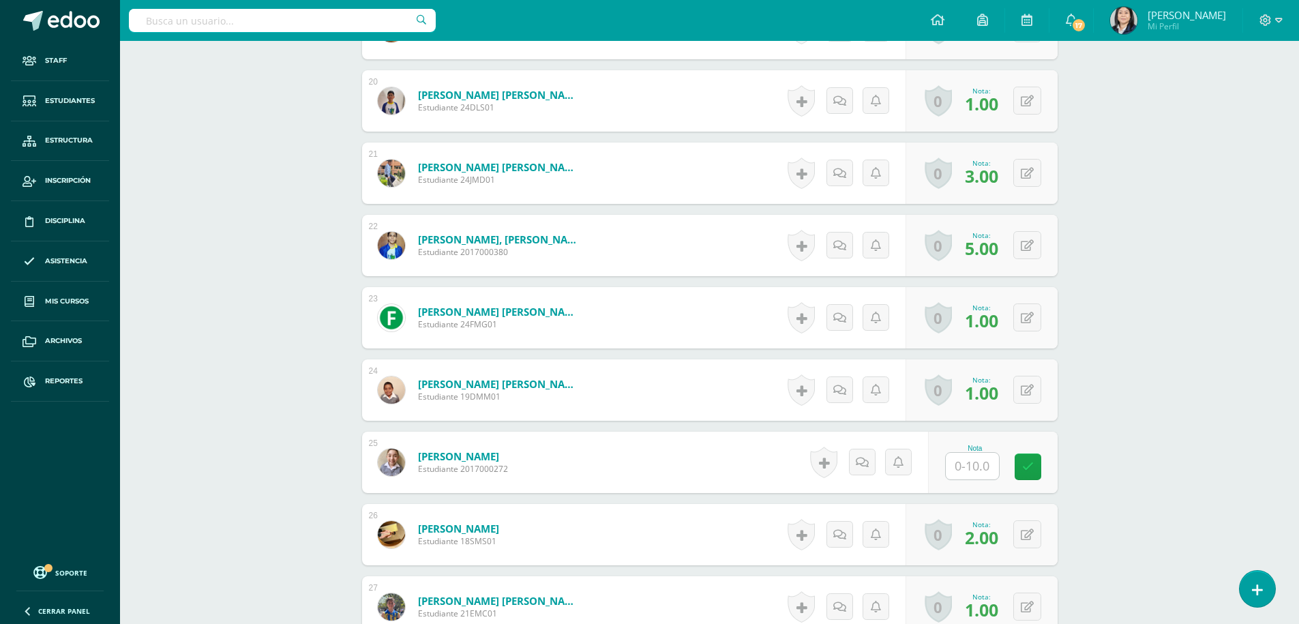
click at [974, 469] on input "text" at bounding box center [972, 466] width 53 height 27
type input "10"
click at [1030, 466] on link at bounding box center [1037, 466] width 27 height 27
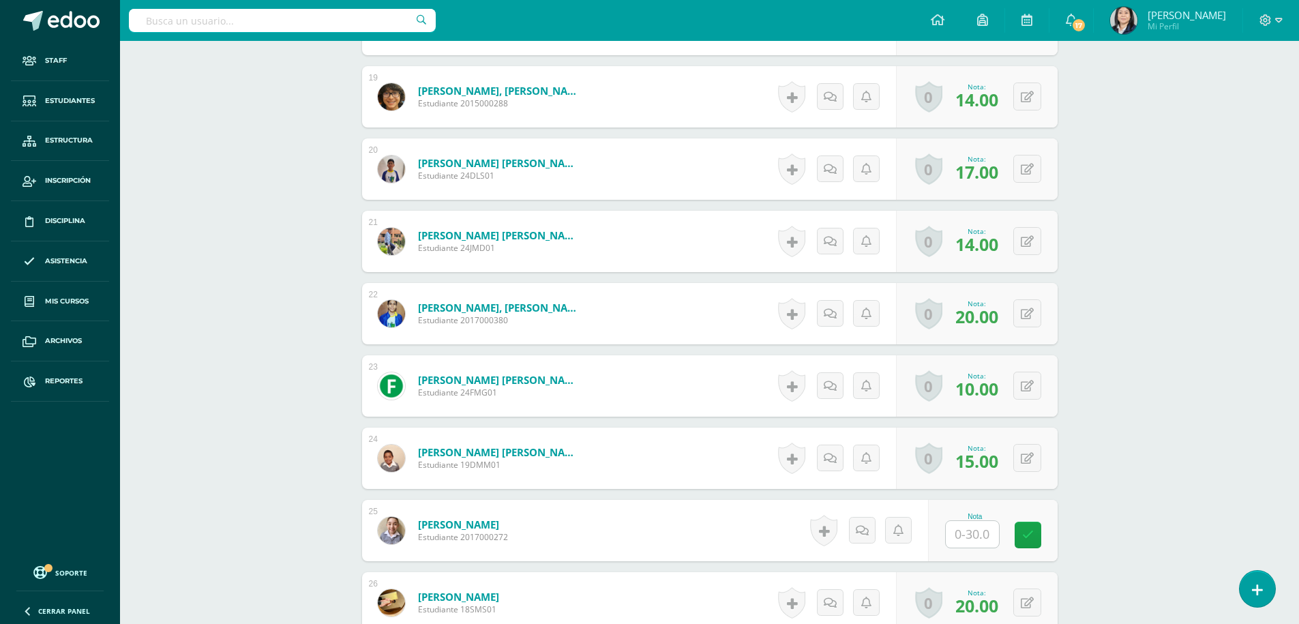
scroll to position [1777, 0]
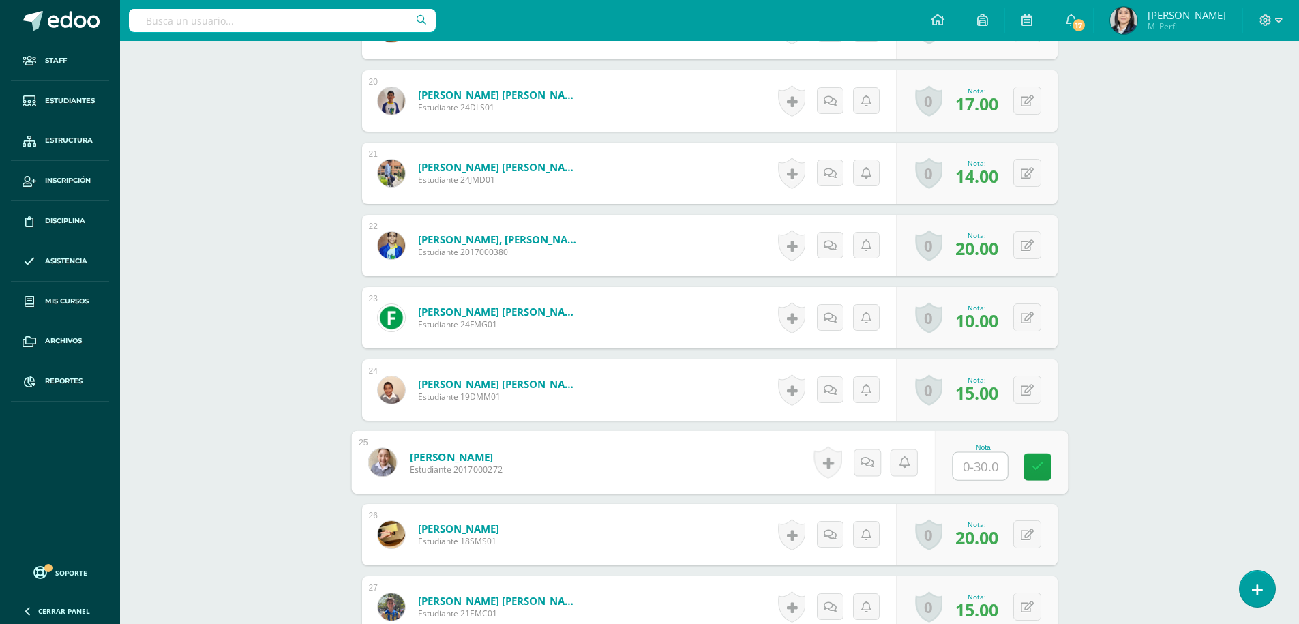
click at [975, 465] on input "text" at bounding box center [980, 466] width 55 height 27
type input "20"
click at [1037, 467] on icon at bounding box center [1037, 467] width 12 height 12
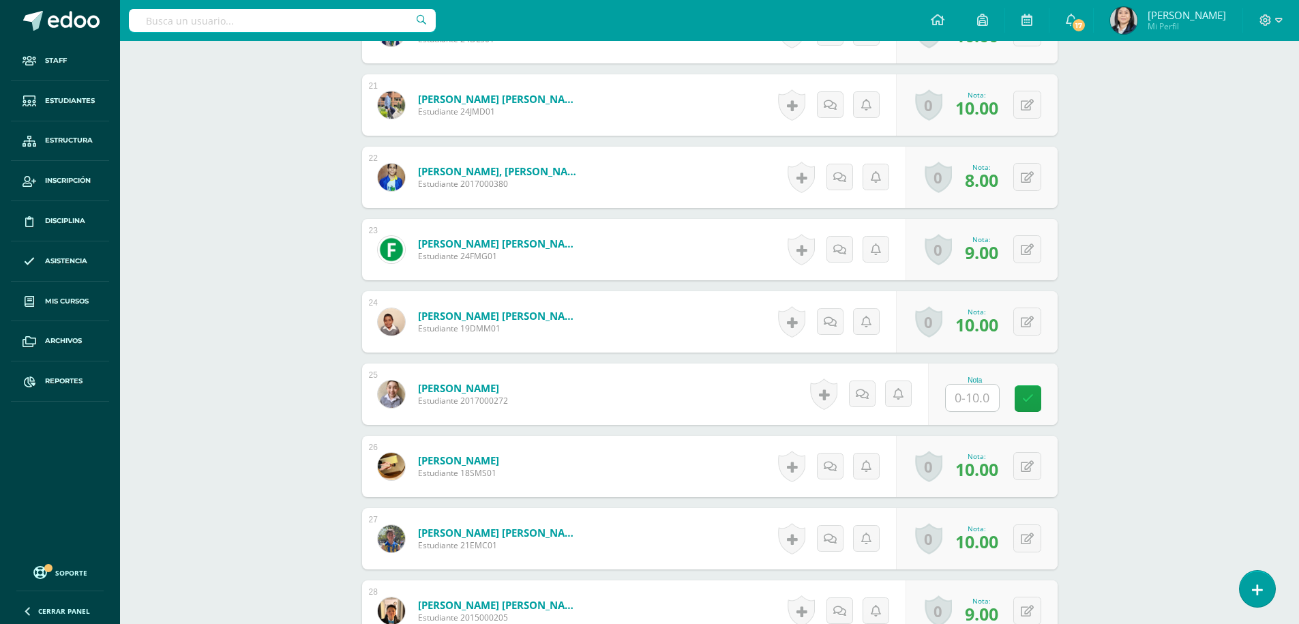
click at [974, 399] on input "text" at bounding box center [972, 398] width 53 height 27
type input "8"
click at [1037, 398] on icon at bounding box center [1037, 399] width 12 height 12
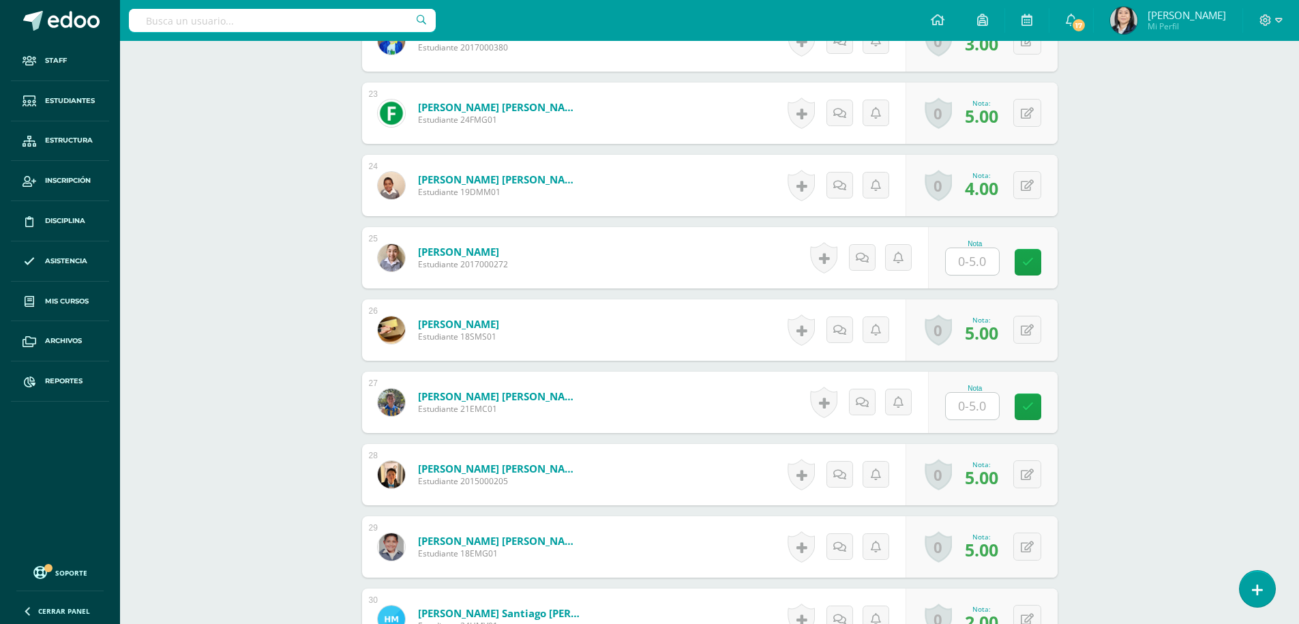
scroll to position [2118, 0]
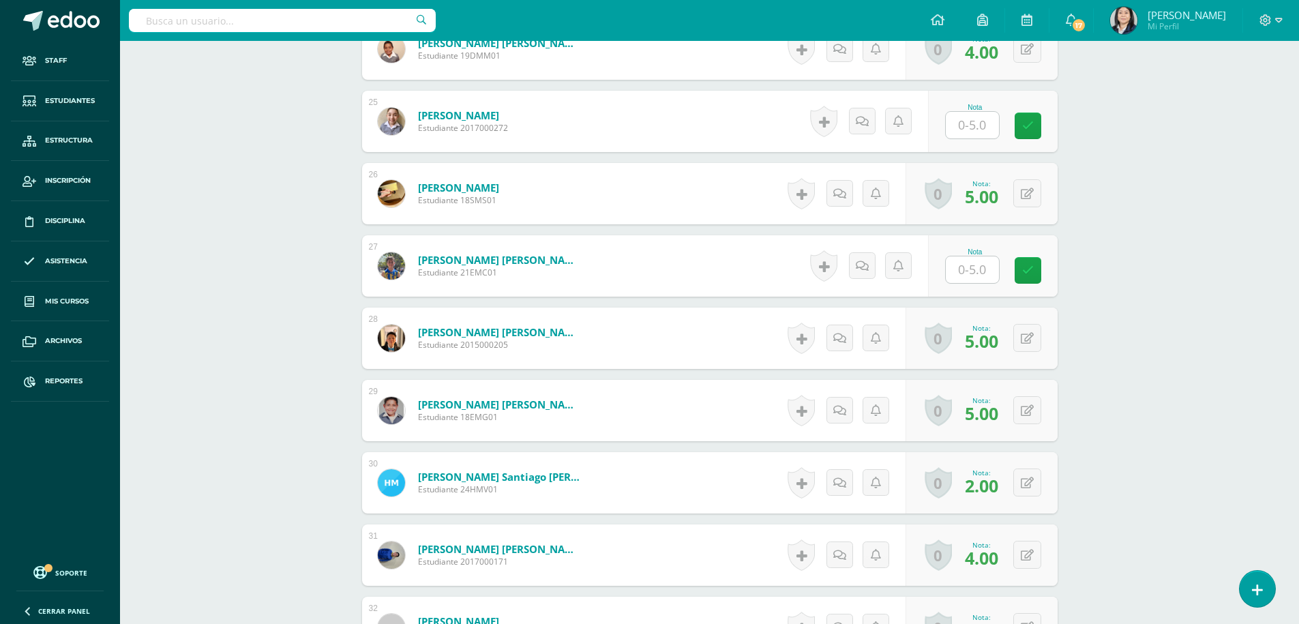
click at [977, 122] on input "text" at bounding box center [972, 125] width 53 height 27
type input "5"
click at [1041, 117] on link at bounding box center [1037, 126] width 27 height 27
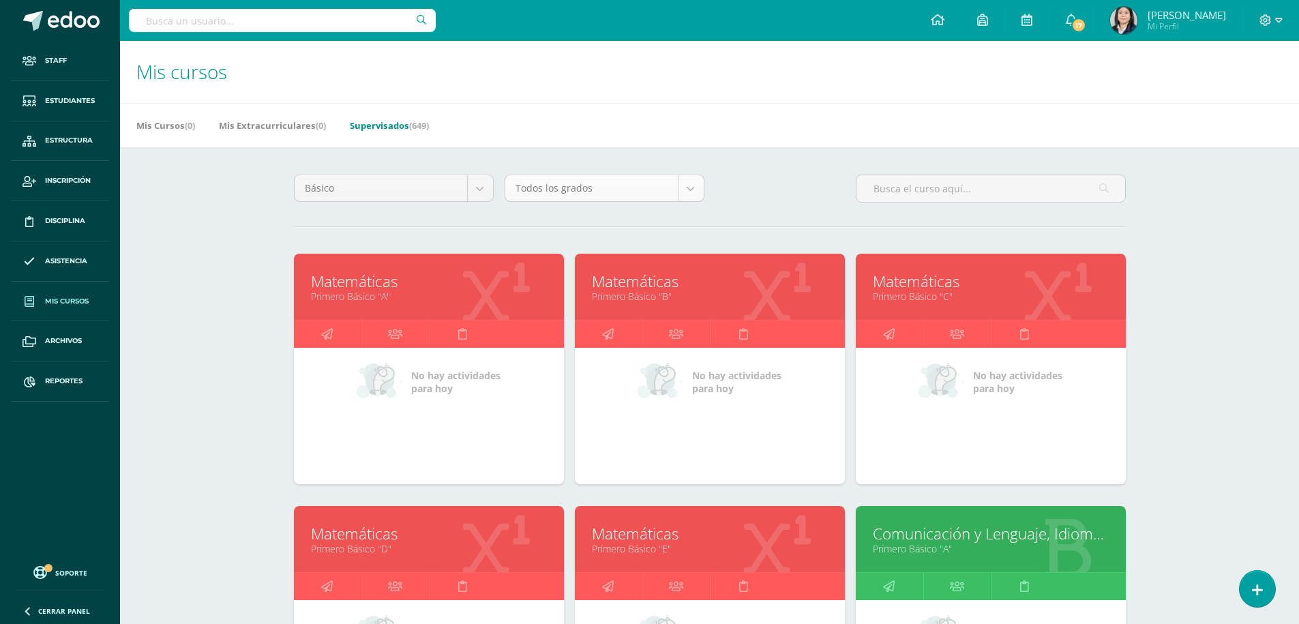
click at [696, 192] on body "Staff Estudiantes Estructura Inscripción Disciplina Asistencia Mis cursos Archi…" at bounding box center [649, 548] width 1299 height 1097
select select "11"
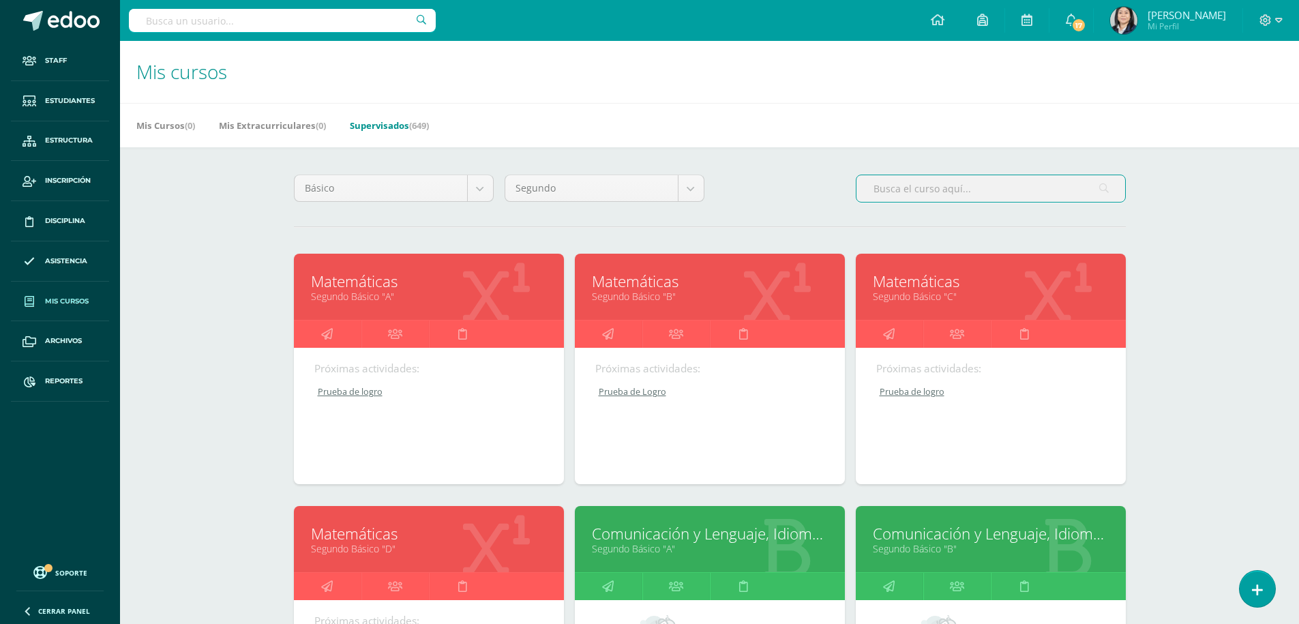
click at [908, 190] on input "text" at bounding box center [991, 188] width 269 height 27
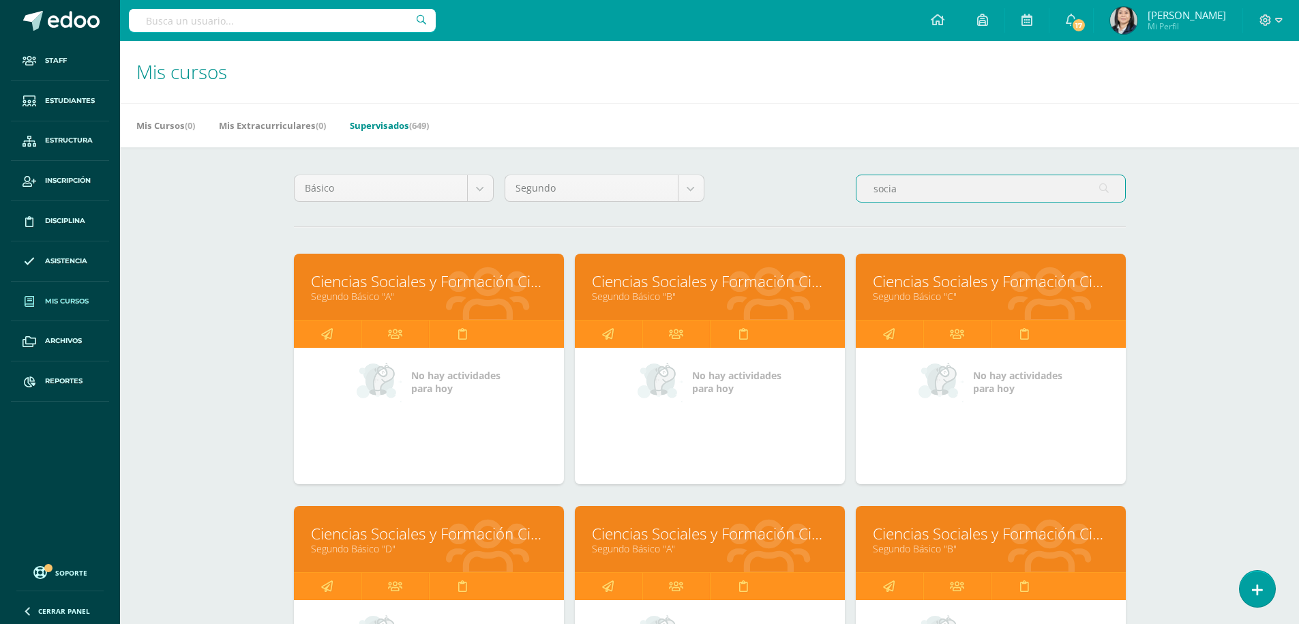
type input "socia"
click at [719, 281] on link "Ciencias Sociales y Formación Ciudadana e Interculturalidad" at bounding box center [710, 281] width 236 height 21
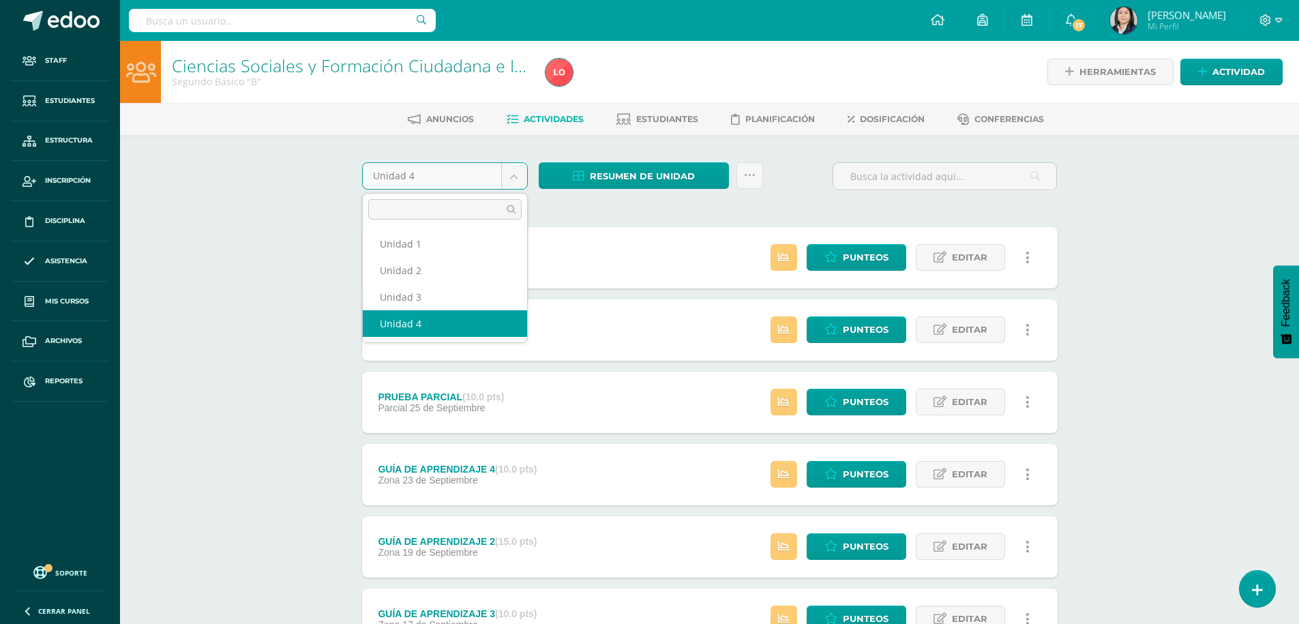
click at [520, 173] on body "Staff Estudiantes Estructura Inscripción Disciplina Asistencia Mis cursos Archi…" at bounding box center [649, 406] width 1299 height 813
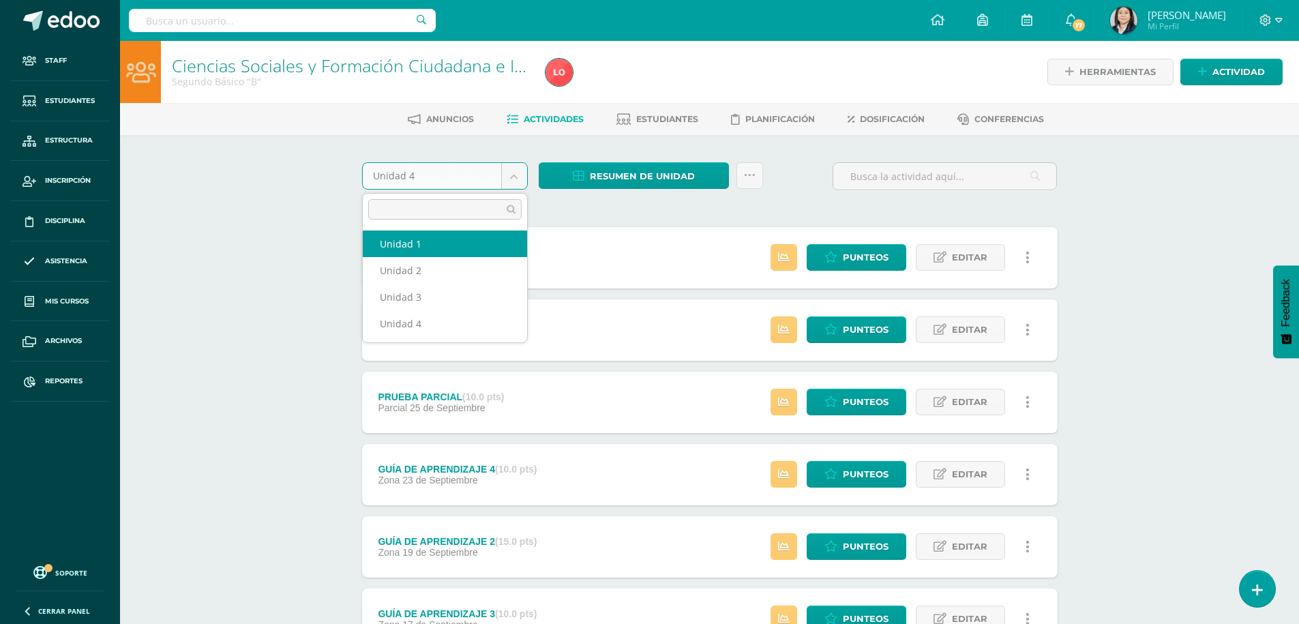
click at [516, 172] on body "Staff Estudiantes Estructura Inscripción Disciplina Asistencia Mis cursos Archi…" at bounding box center [649, 406] width 1299 height 813
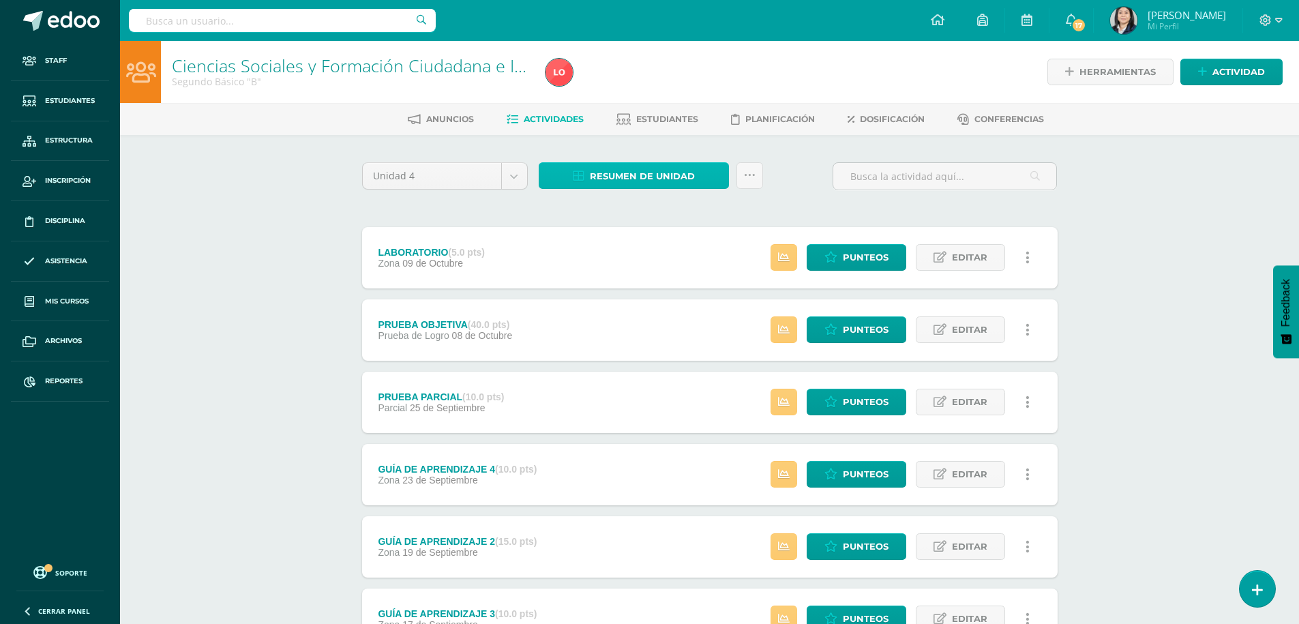
click at [621, 173] on span "Resumen de unidad" at bounding box center [642, 176] width 105 height 25
click at [640, 88] on link "Descargar como HTML" at bounding box center [633, 87] width 145 height 21
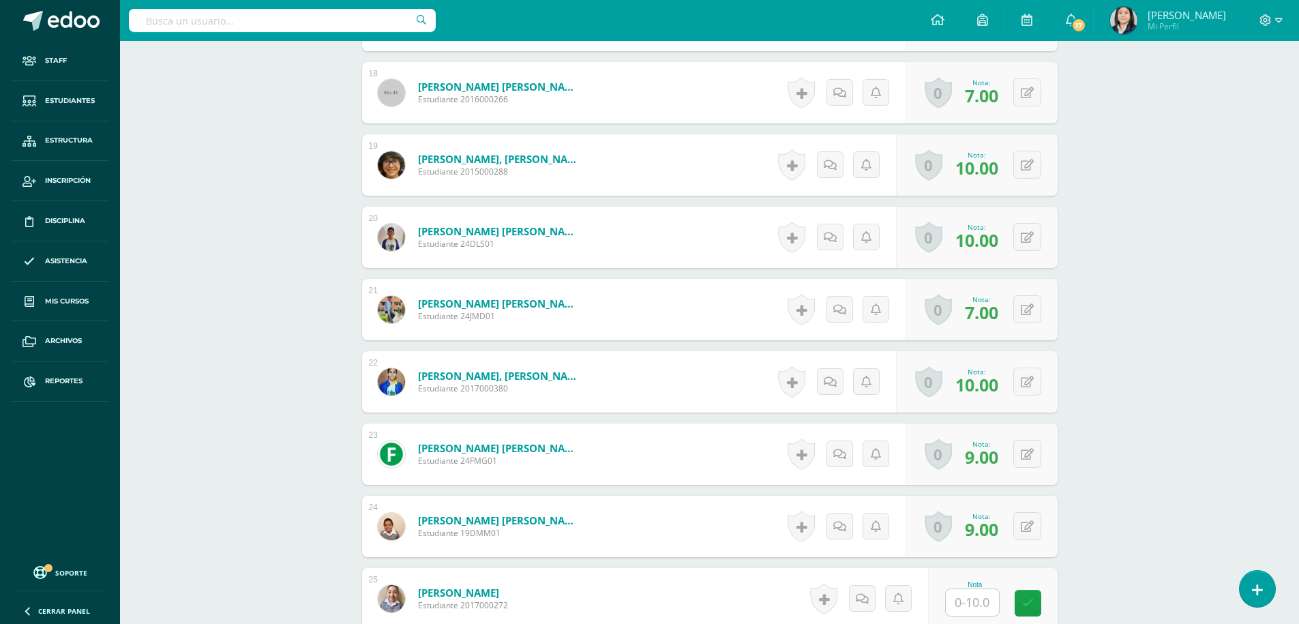
scroll to position [1709, 0]
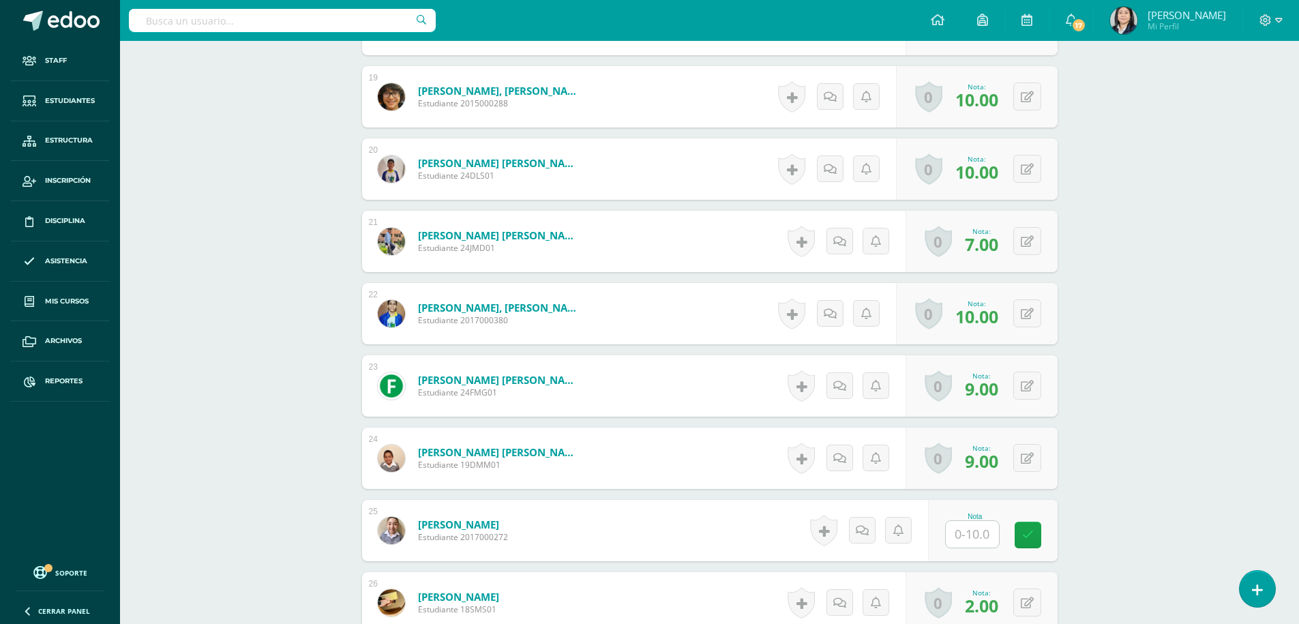
click at [969, 531] on input "text" at bounding box center [972, 534] width 53 height 27
type input "6"
click at [1032, 540] on icon at bounding box center [1037, 535] width 12 height 12
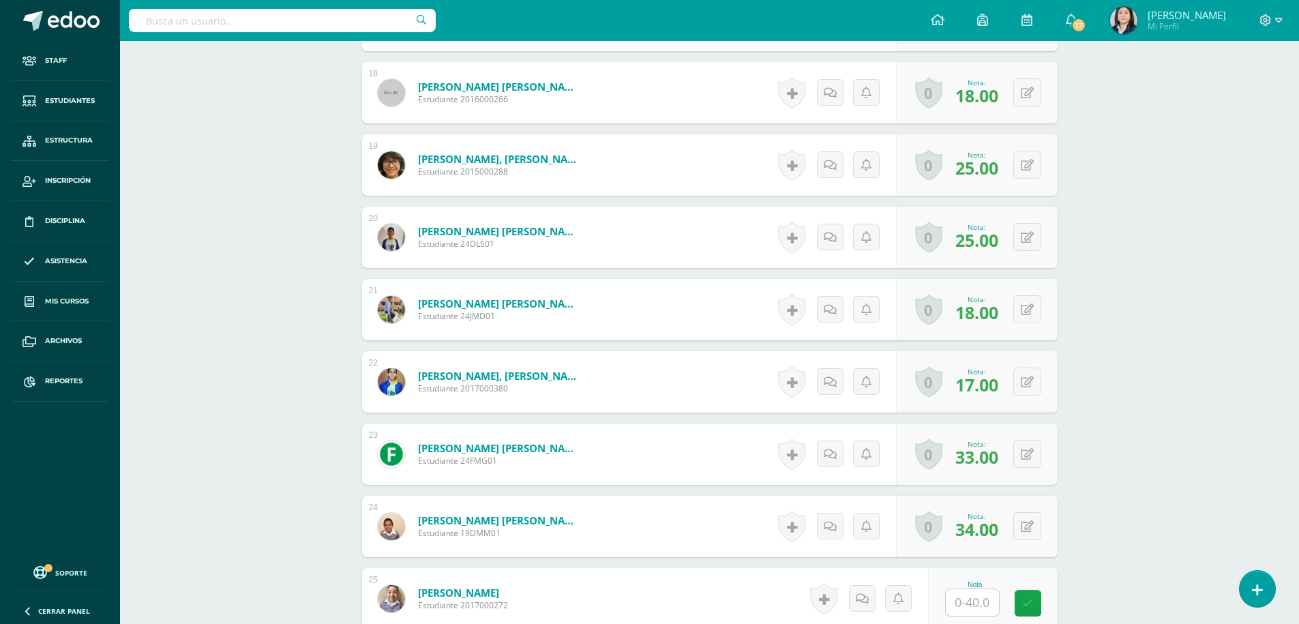
scroll to position [1709, 0]
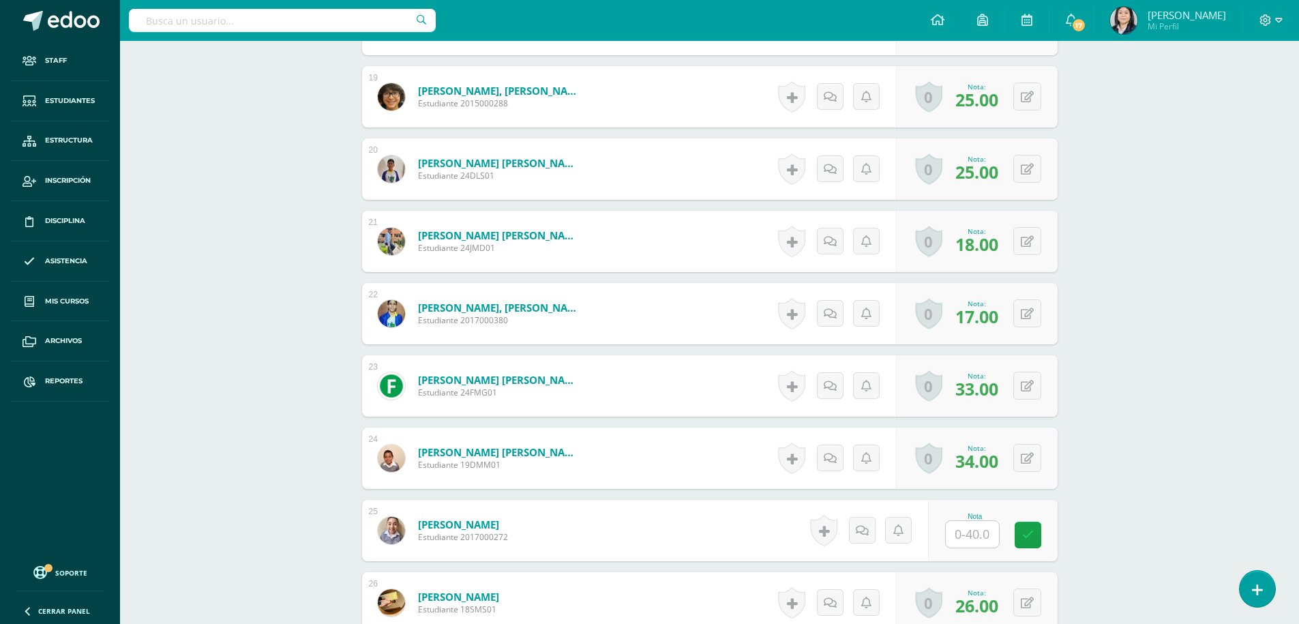
click at [986, 539] on input "text" at bounding box center [972, 534] width 53 height 27
type input "40.00"
click at [1038, 535] on icon at bounding box center [1037, 535] width 12 height 12
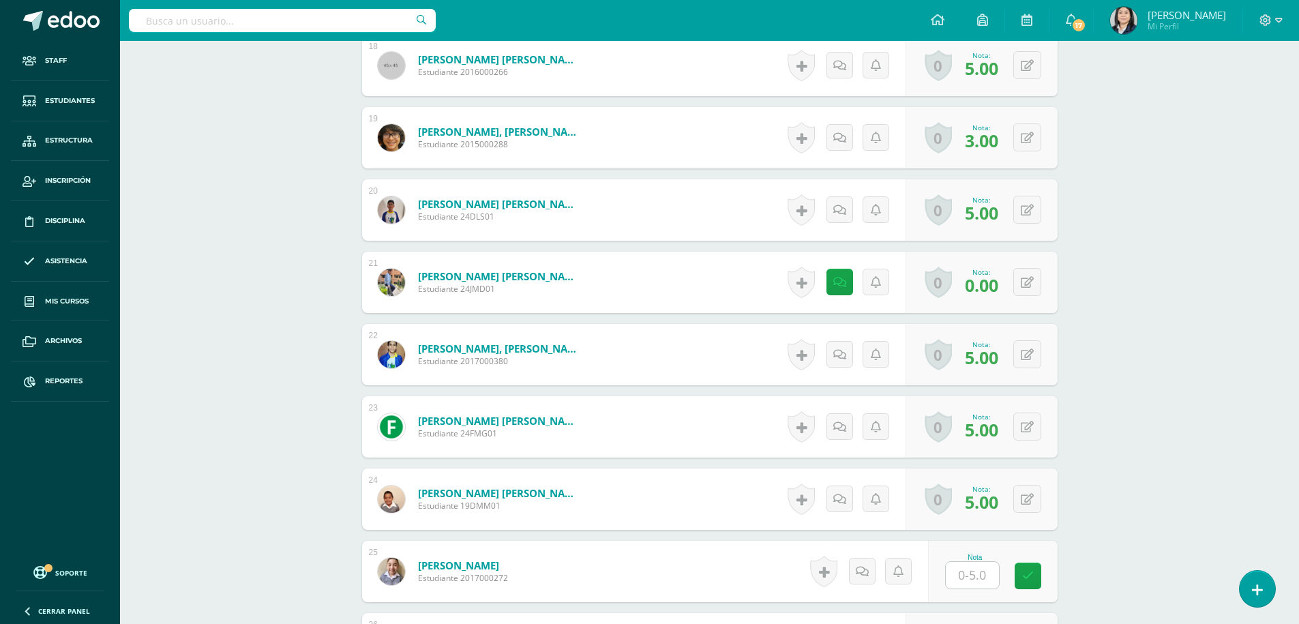
scroll to position [1749, 0]
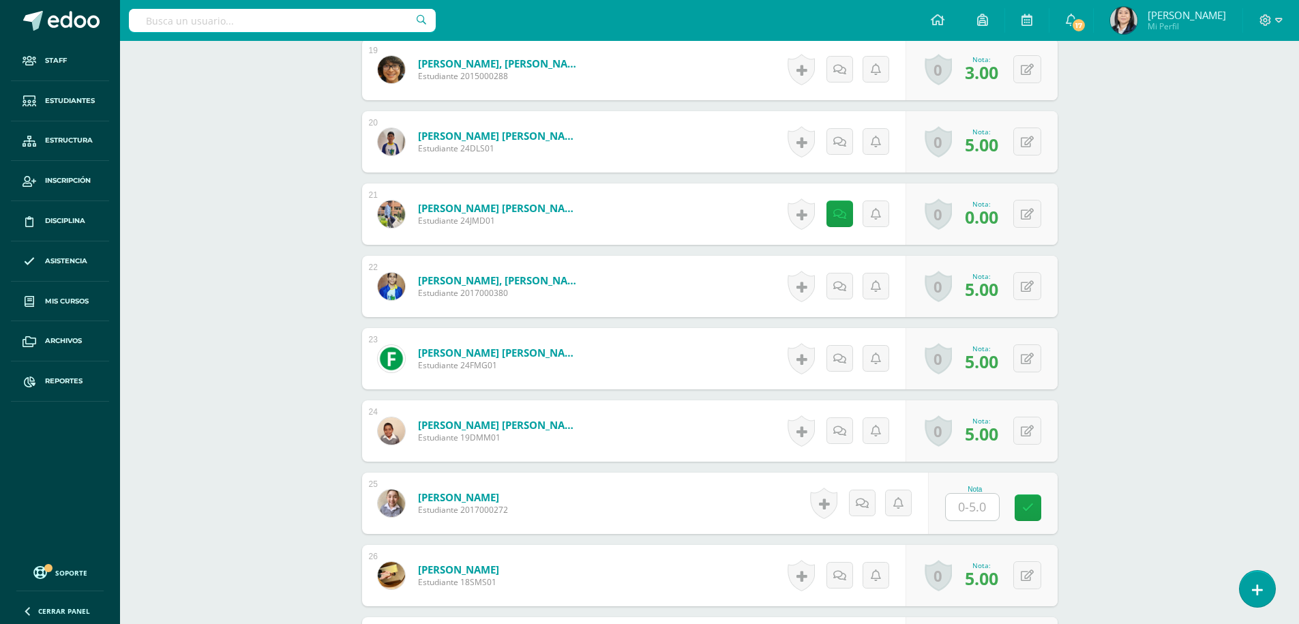
click at [980, 512] on input "text" at bounding box center [972, 507] width 53 height 27
type input "5"
drag, startPoint x: 1036, startPoint y: 504, endPoint x: 1028, endPoint y: 486, distance: 20.1
click at [1036, 505] on icon at bounding box center [1037, 508] width 12 height 12
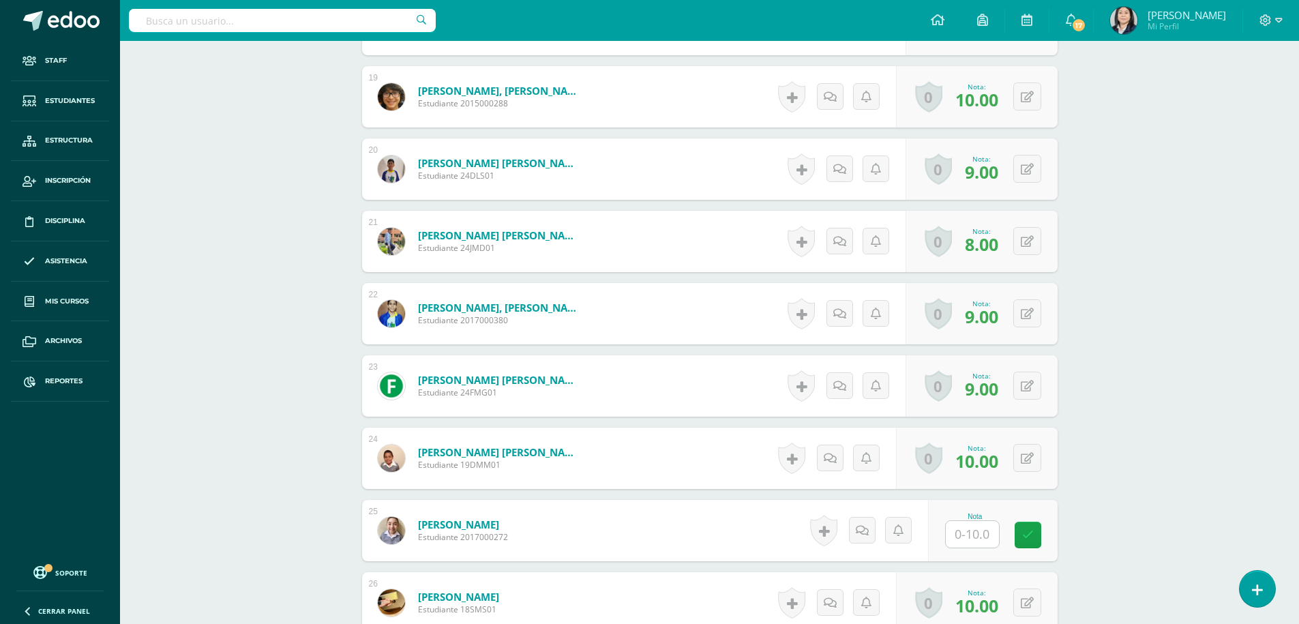
scroll to position [1790, 0]
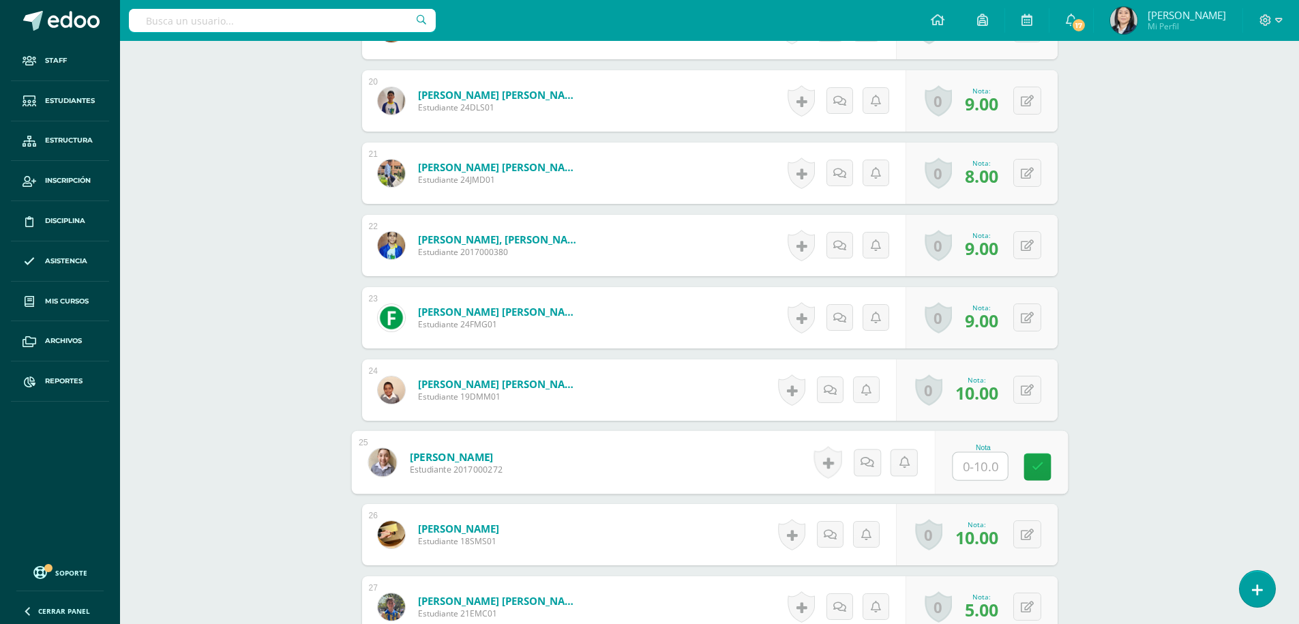
click at [967, 464] on input "text" at bounding box center [980, 466] width 55 height 27
type input "10"
click at [1041, 471] on icon at bounding box center [1037, 467] width 12 height 12
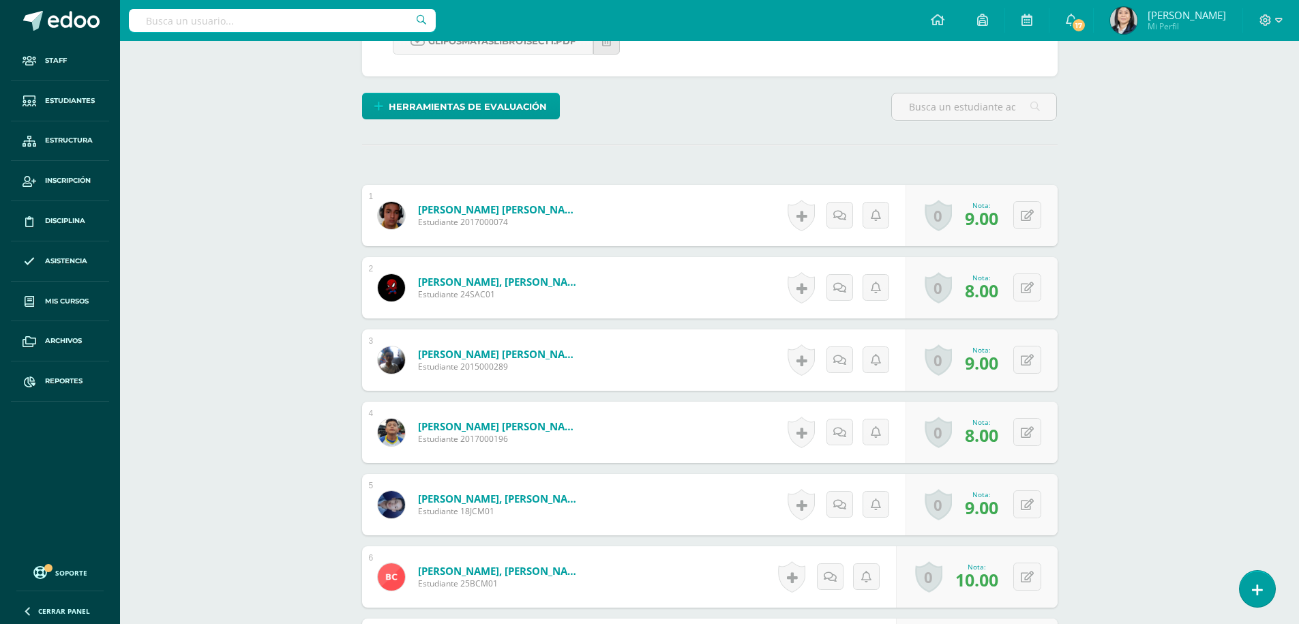
scroll to position [410, 0]
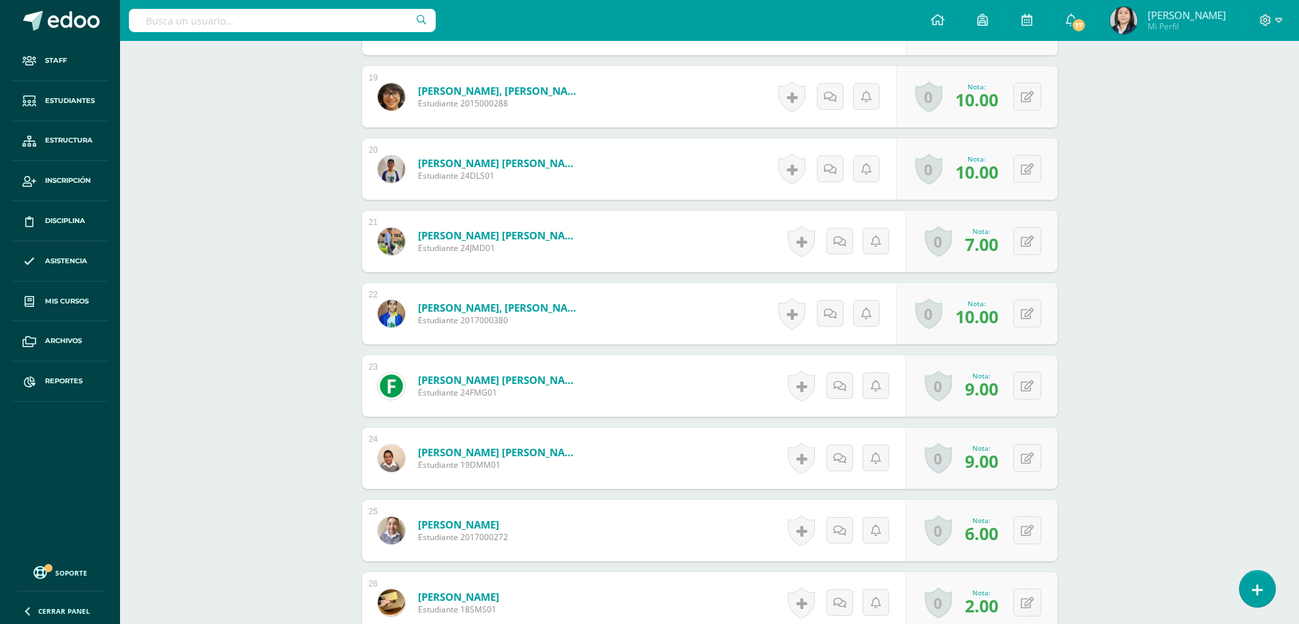
scroll to position [1845, 0]
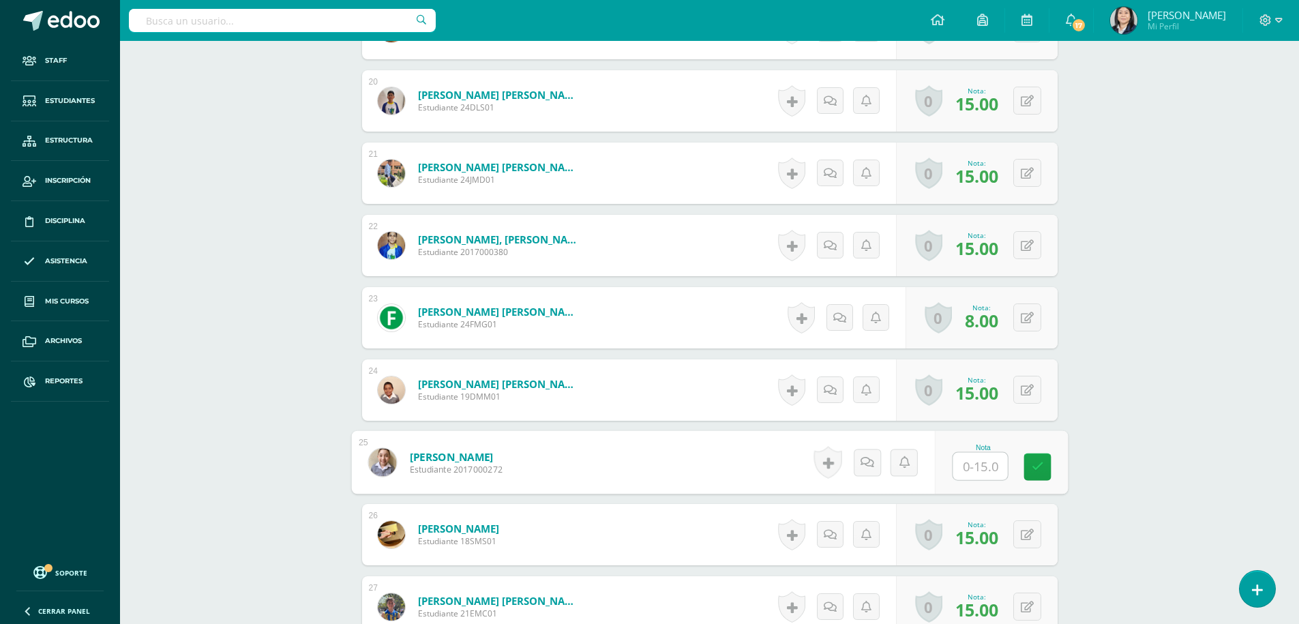
click at [974, 463] on input "text" at bounding box center [980, 466] width 55 height 27
type input "11"
click at [1042, 464] on icon at bounding box center [1037, 467] width 12 height 12
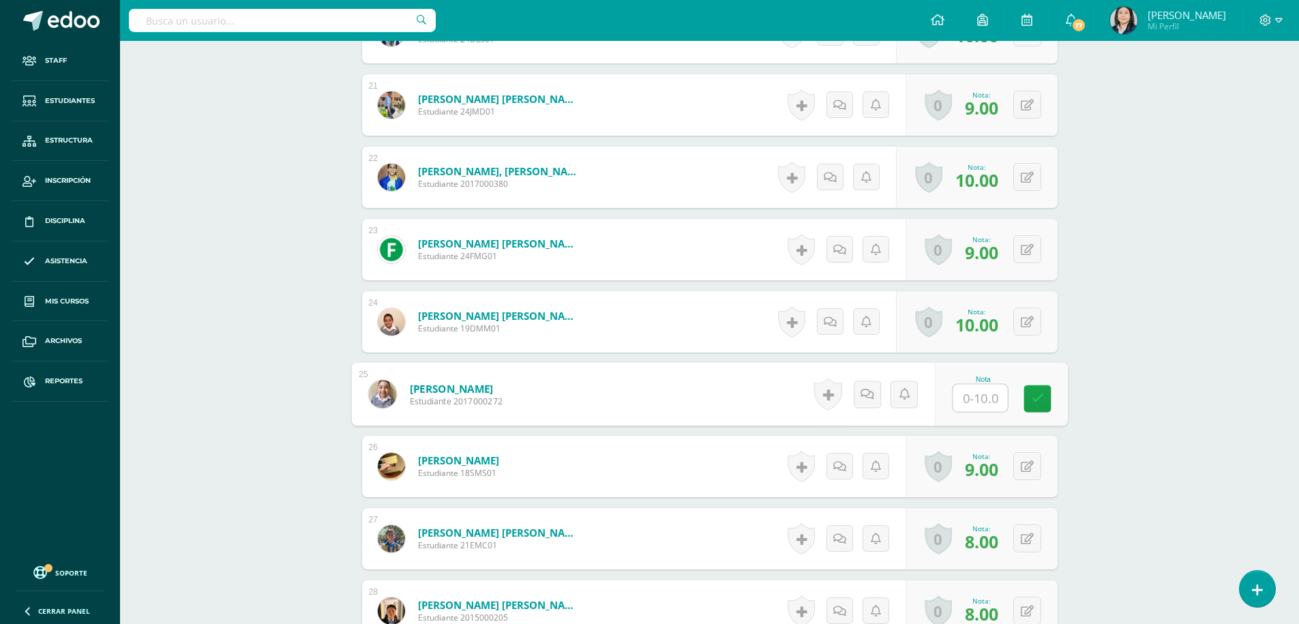
click at [967, 406] on input "text" at bounding box center [980, 398] width 55 height 27
type input "10"
click at [1047, 400] on link at bounding box center [1037, 398] width 27 height 27
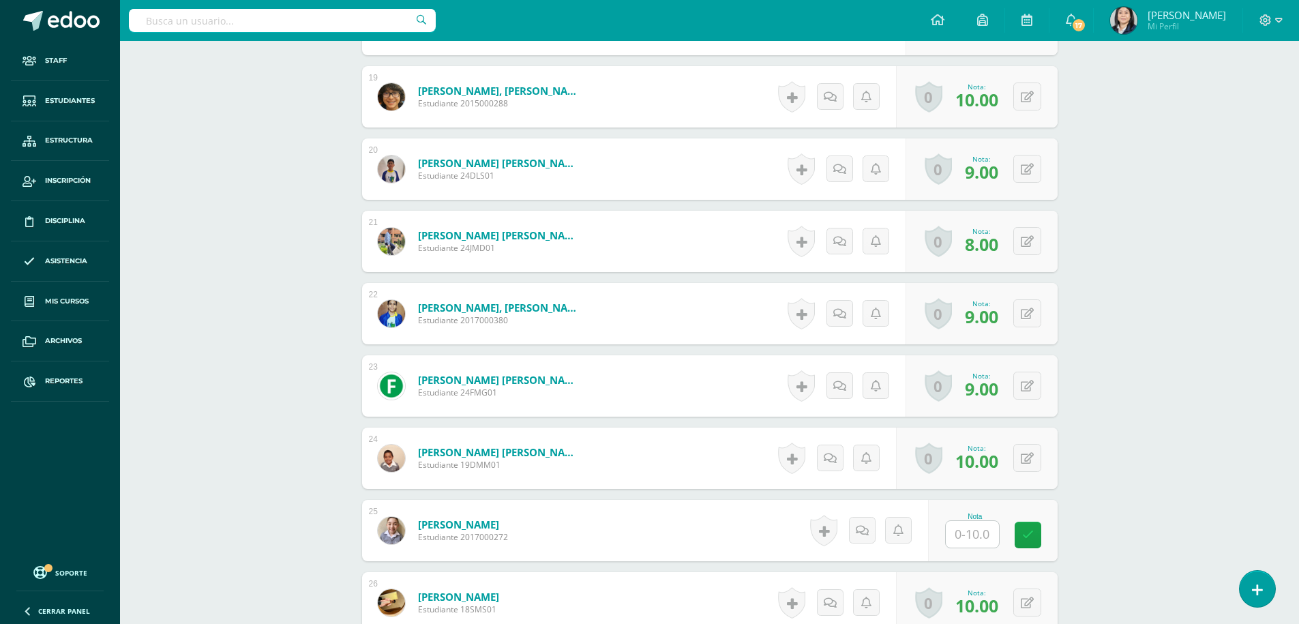
scroll to position [1790, 0]
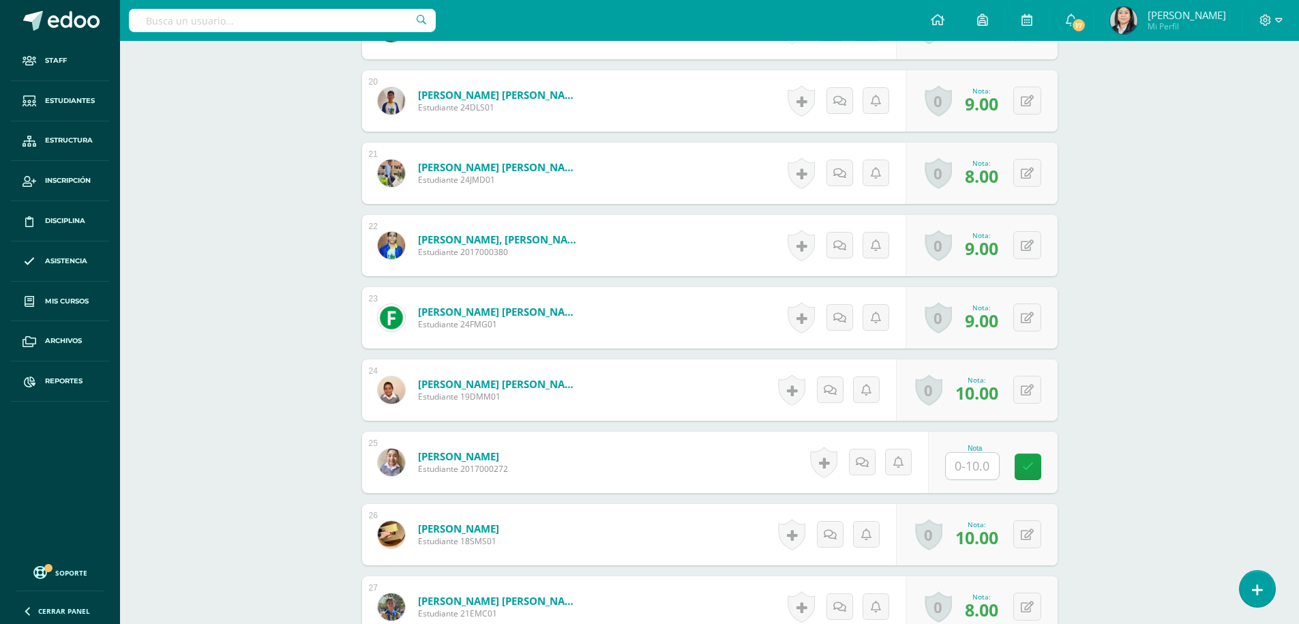
click at [981, 465] on input "text" at bounding box center [972, 466] width 53 height 27
type input "10"
click at [1039, 465] on icon at bounding box center [1037, 467] width 12 height 12
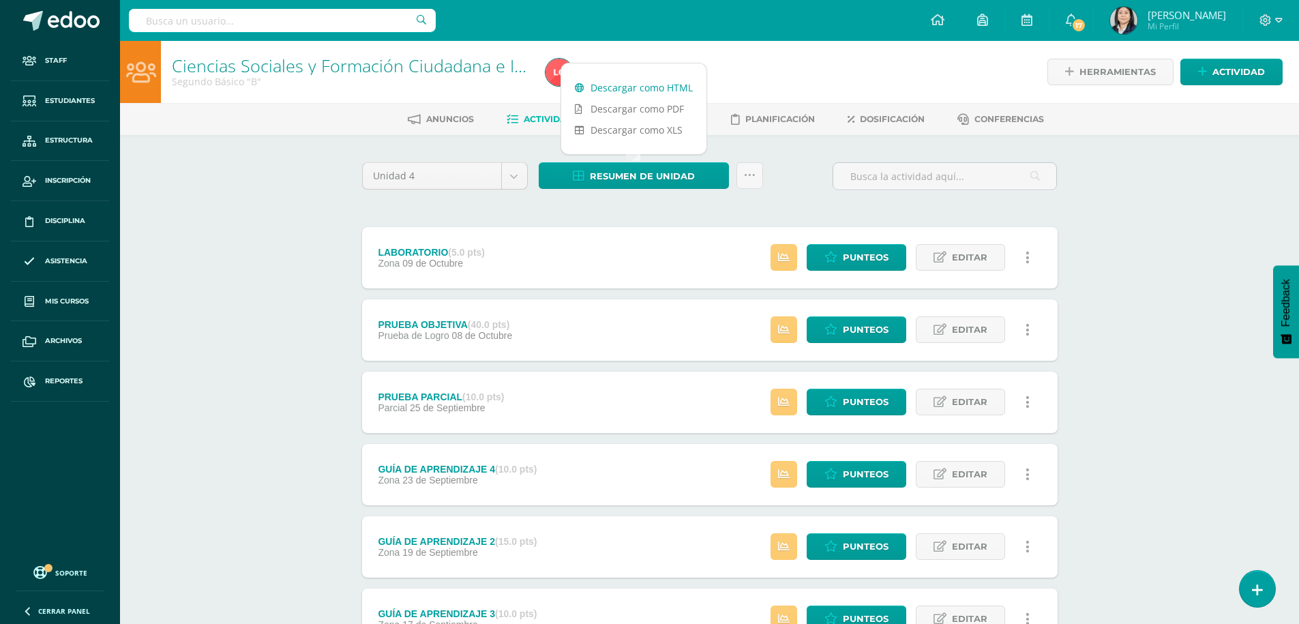
click at [634, 87] on link "Descargar como HTML" at bounding box center [633, 87] width 145 height 21
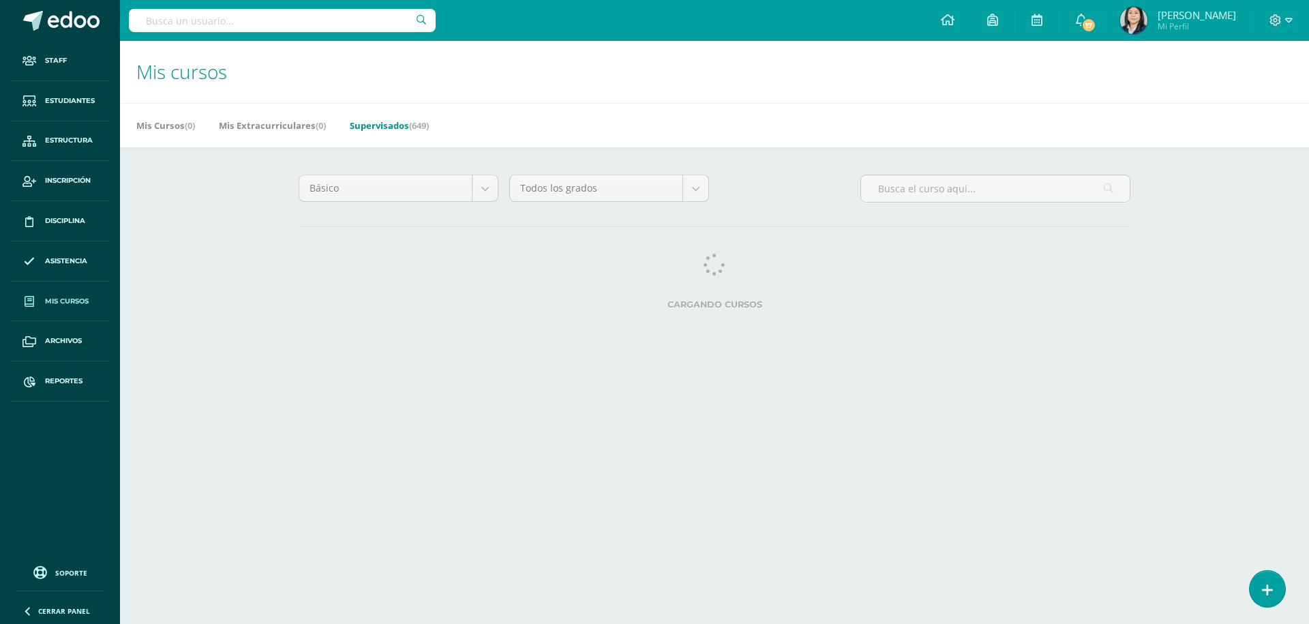
select select "11"
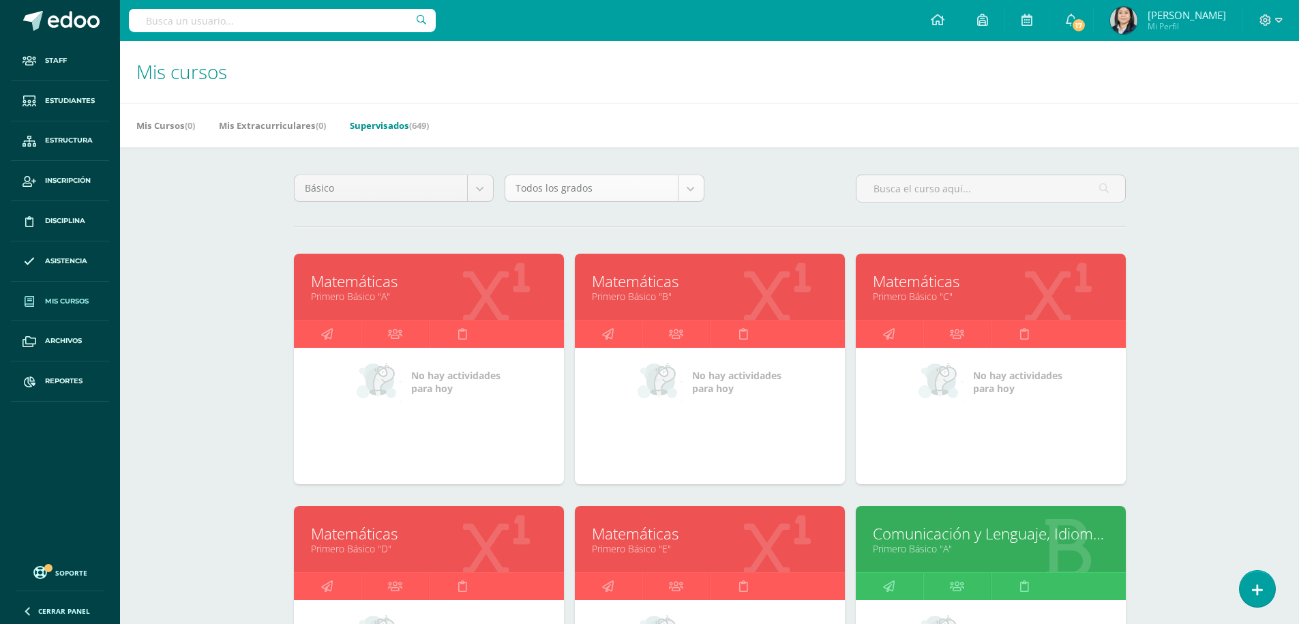
click at [683, 194] on body "Staff Estudiantes Estructura Inscripción Disciplina Asistencia Mis cursos Archi…" at bounding box center [649, 548] width 1299 height 1097
click at [689, 188] on body "Staff Estudiantes Estructura Inscripción Disciplina Asistencia Mis cursos Archi…" at bounding box center [649, 548] width 1299 height 1097
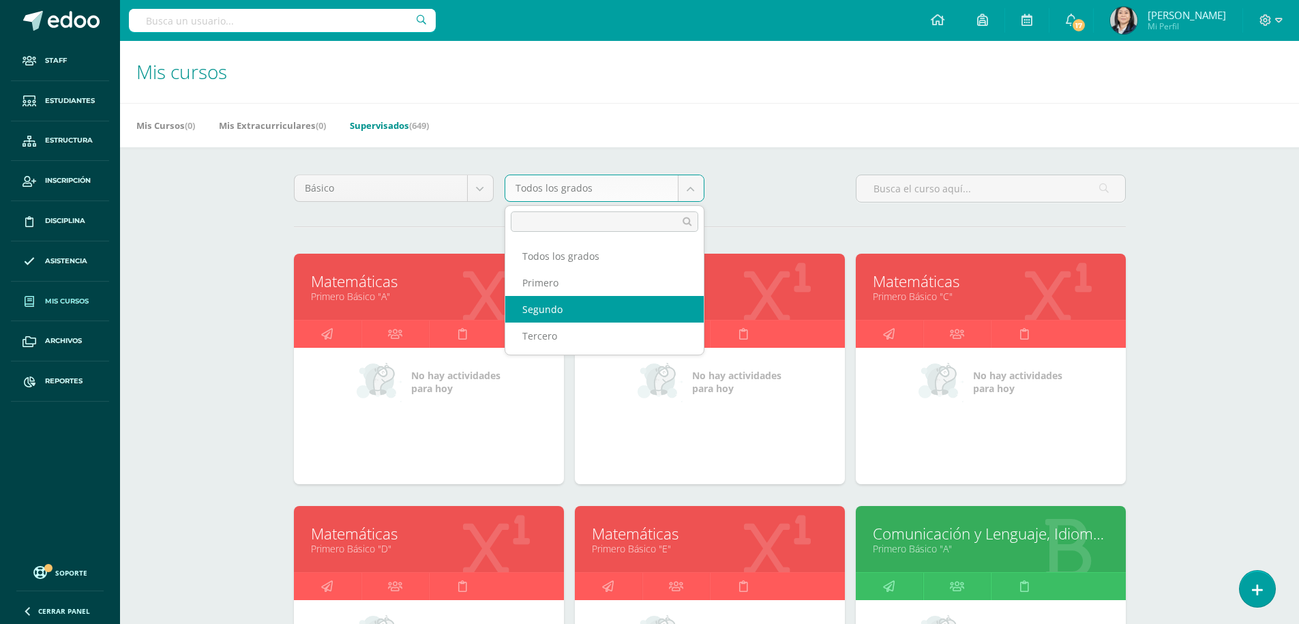
select select "11"
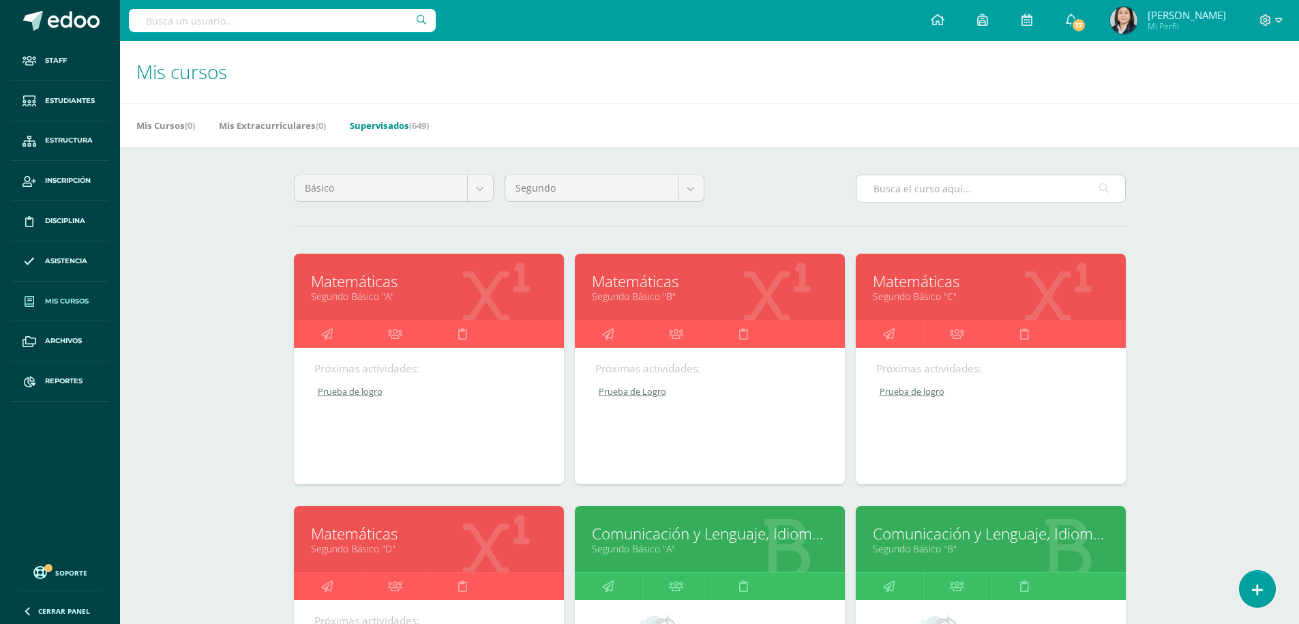
click at [890, 198] on input "text" at bounding box center [991, 188] width 269 height 27
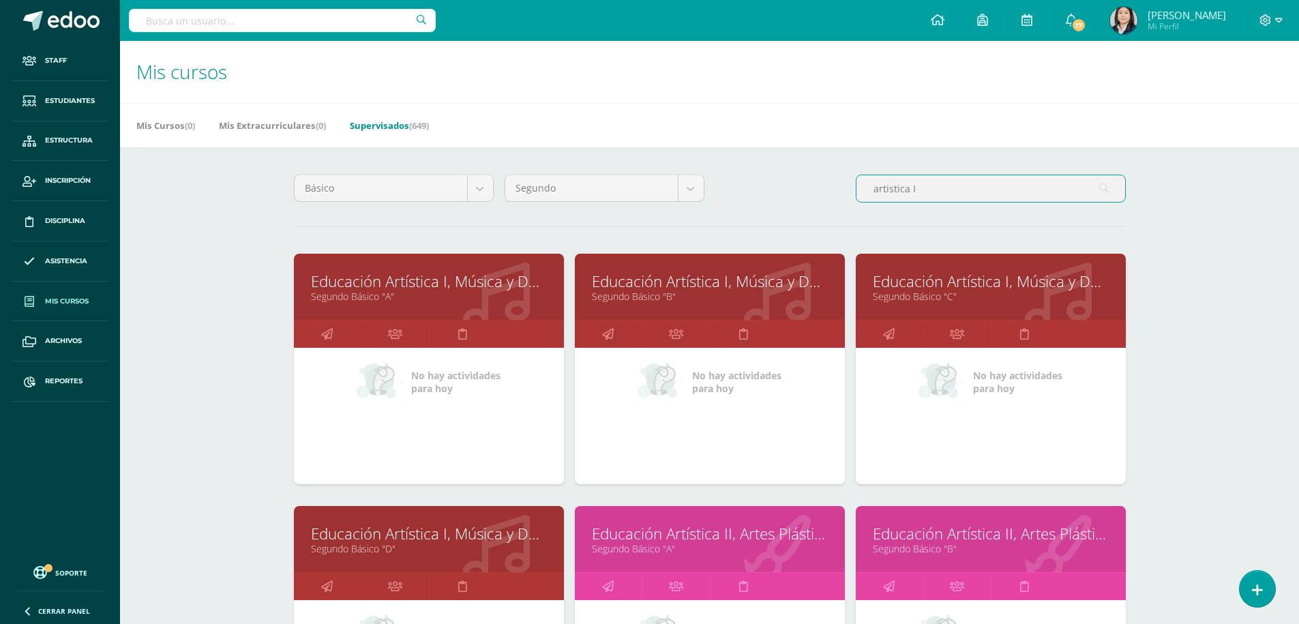
type input "artistica I"
click at [733, 284] on link "Educación Artística I, Música y Danza" at bounding box center [710, 281] width 236 height 21
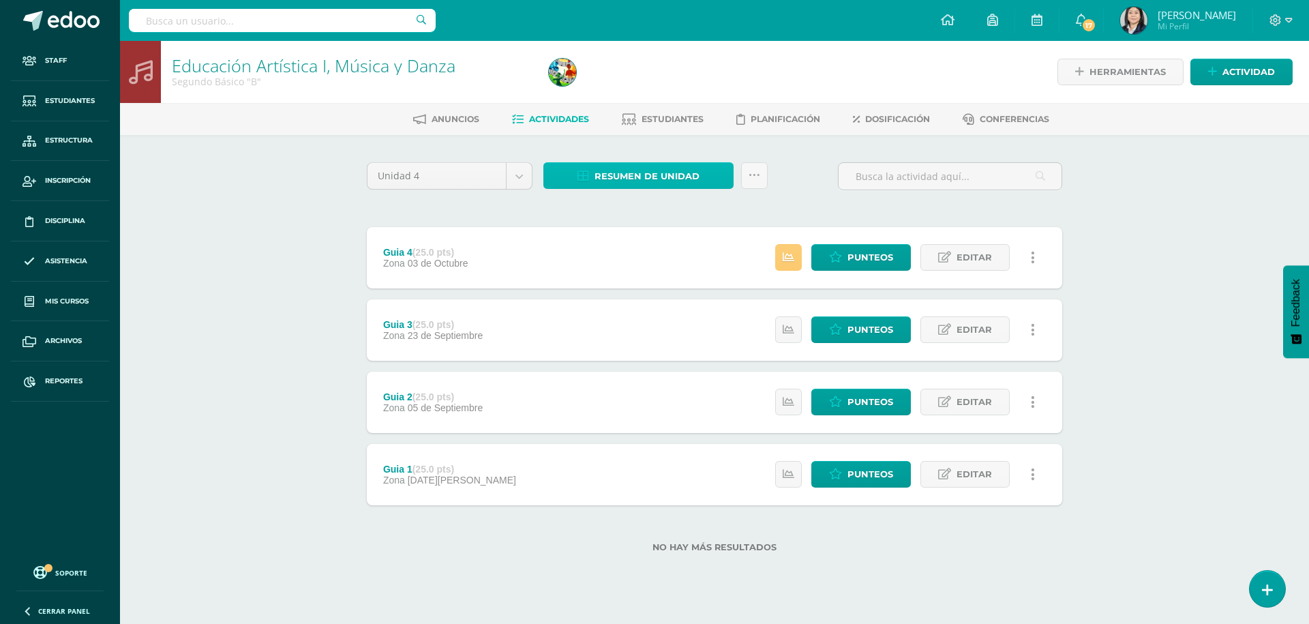
click at [639, 170] on span "Resumen de unidad" at bounding box center [647, 176] width 105 height 25
click at [649, 90] on link "Descargar como HTML" at bounding box center [638, 87] width 145 height 21
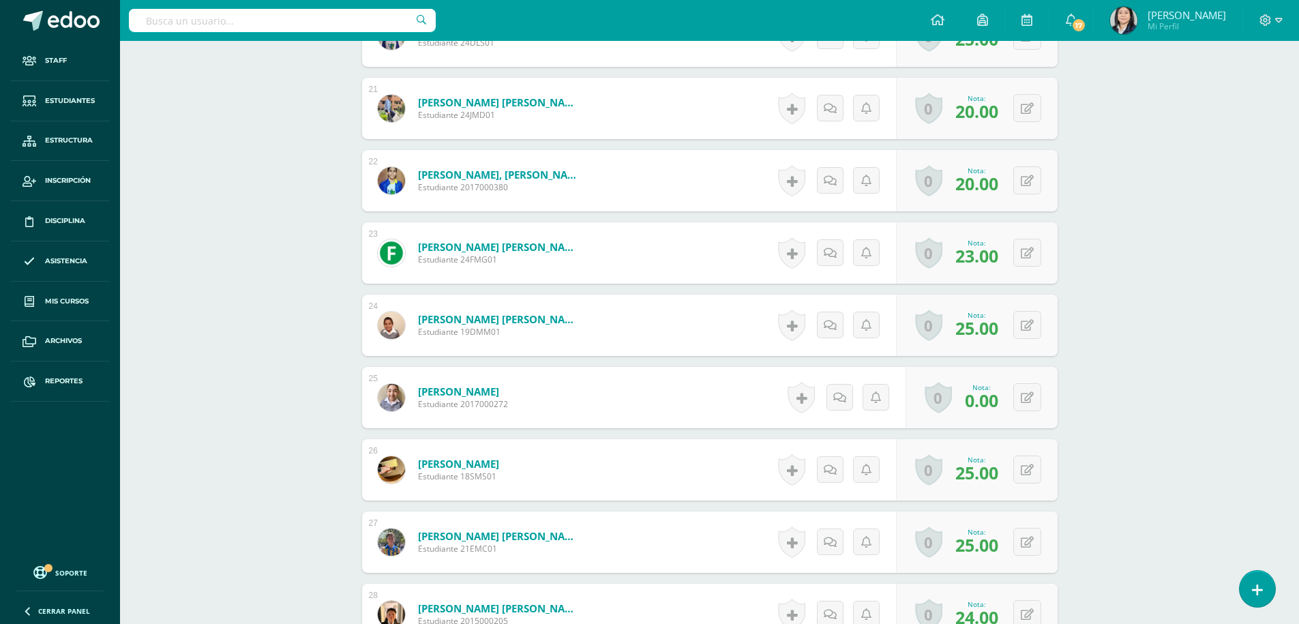
scroll to position [1910, 0]
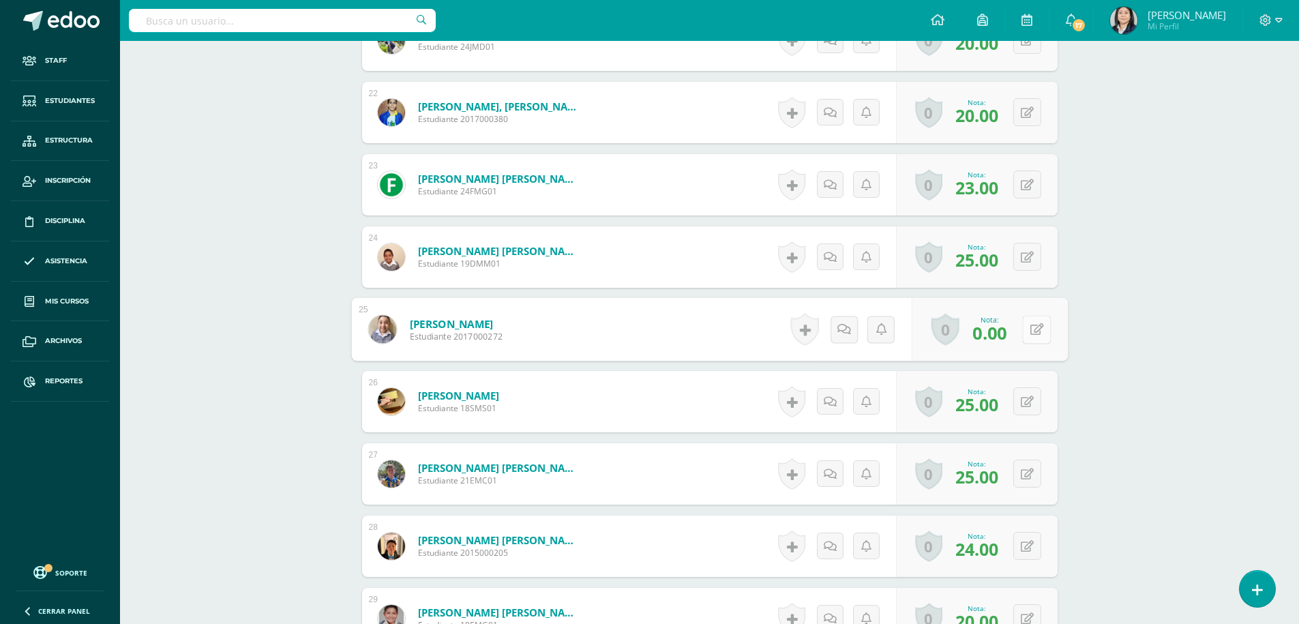
click at [1026, 329] on button at bounding box center [1036, 329] width 29 height 29
click at [996, 329] on icon at bounding box center [1000, 334] width 12 height 12
type input "25.00"
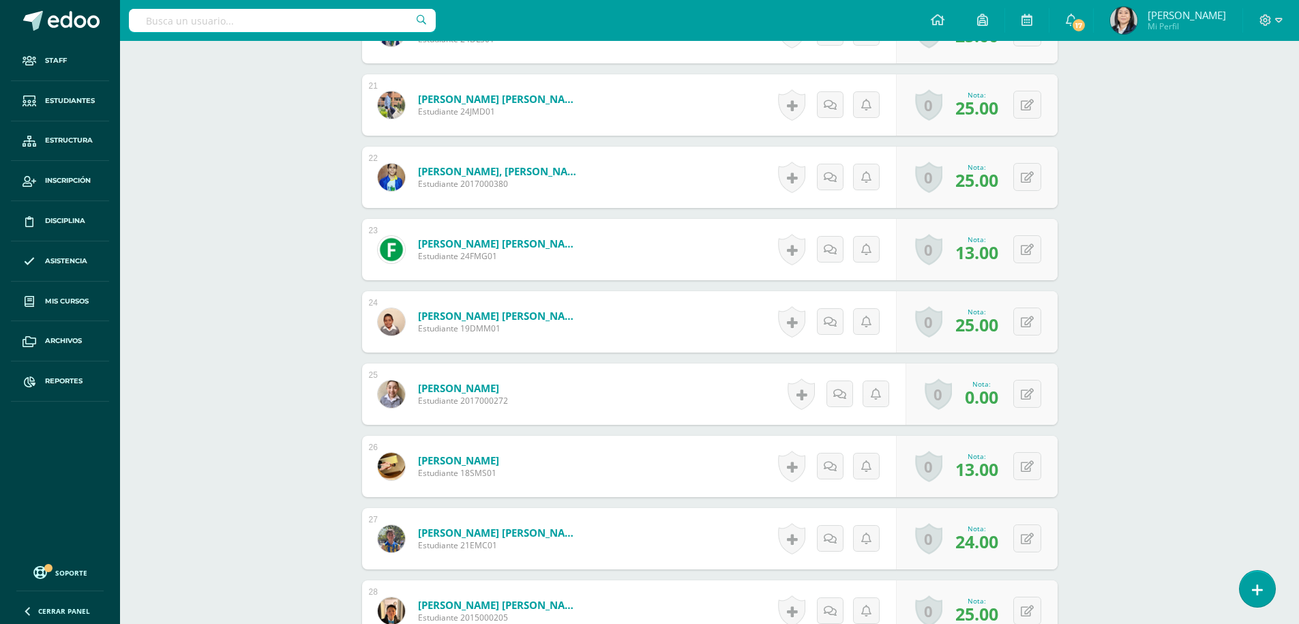
scroll to position [1914, 0]
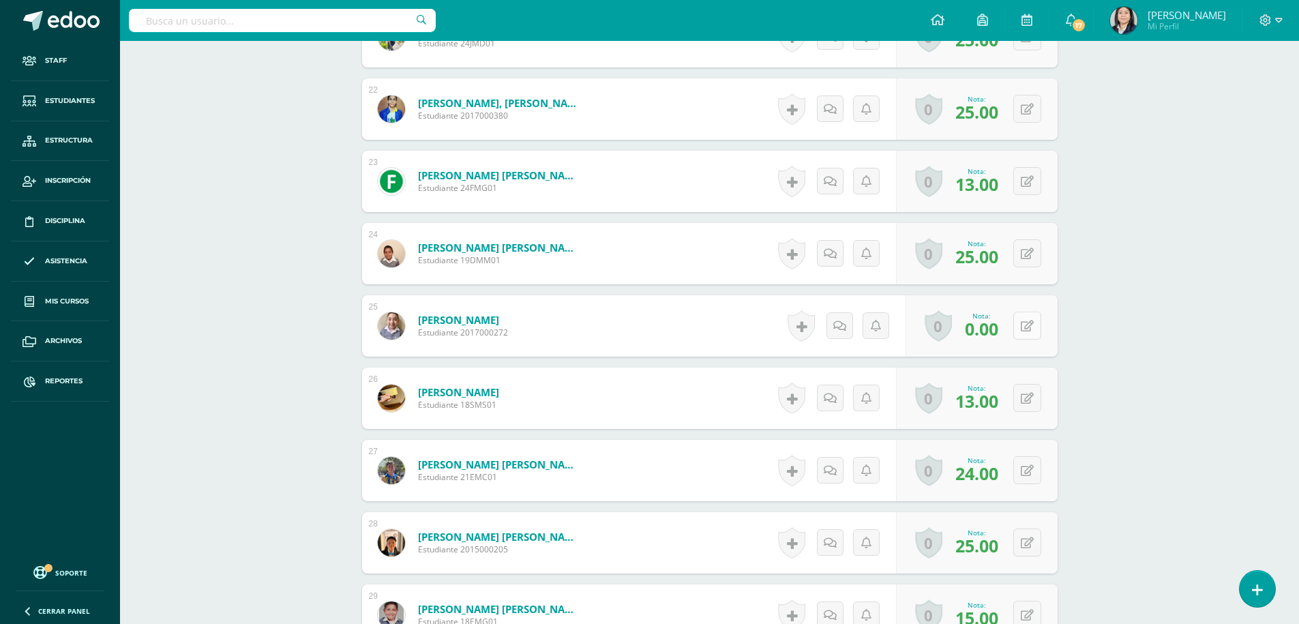
click at [1027, 325] on button at bounding box center [1027, 326] width 28 height 28
type input "25.00"
click at [1000, 334] on icon at bounding box center [1000, 331] width 12 height 12
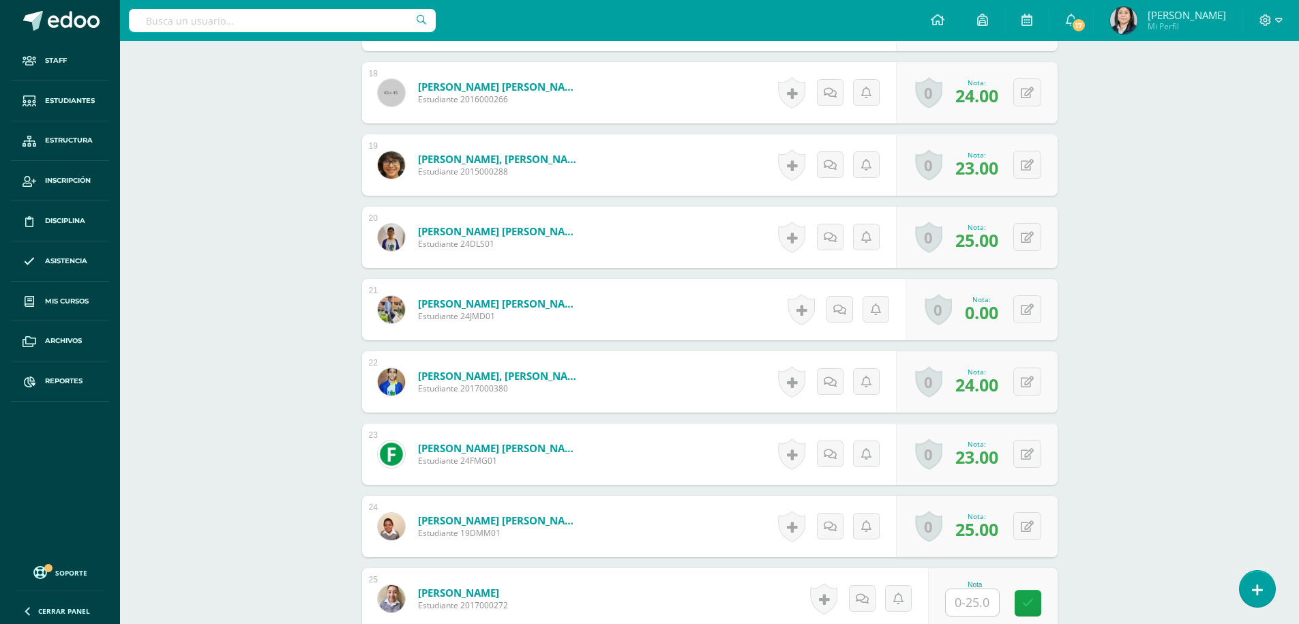
scroll to position [1709, 0]
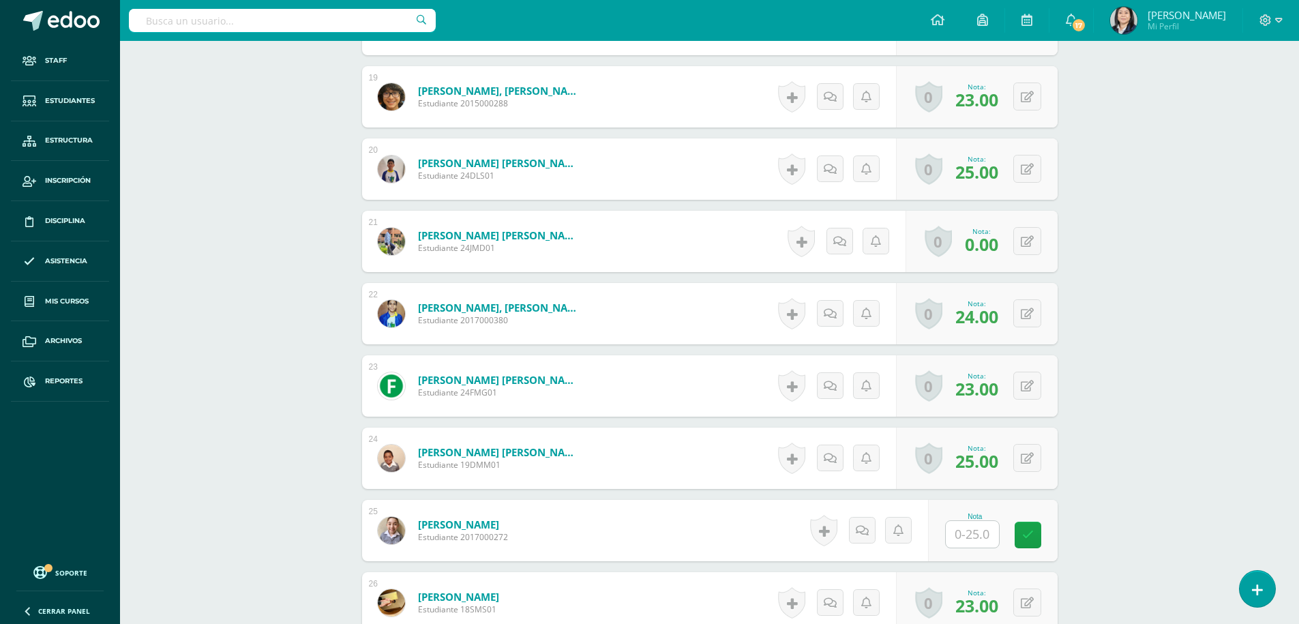
click at [974, 537] on input "text" at bounding box center [972, 534] width 53 height 27
type input "20"
click at [1037, 532] on icon at bounding box center [1037, 535] width 12 height 12
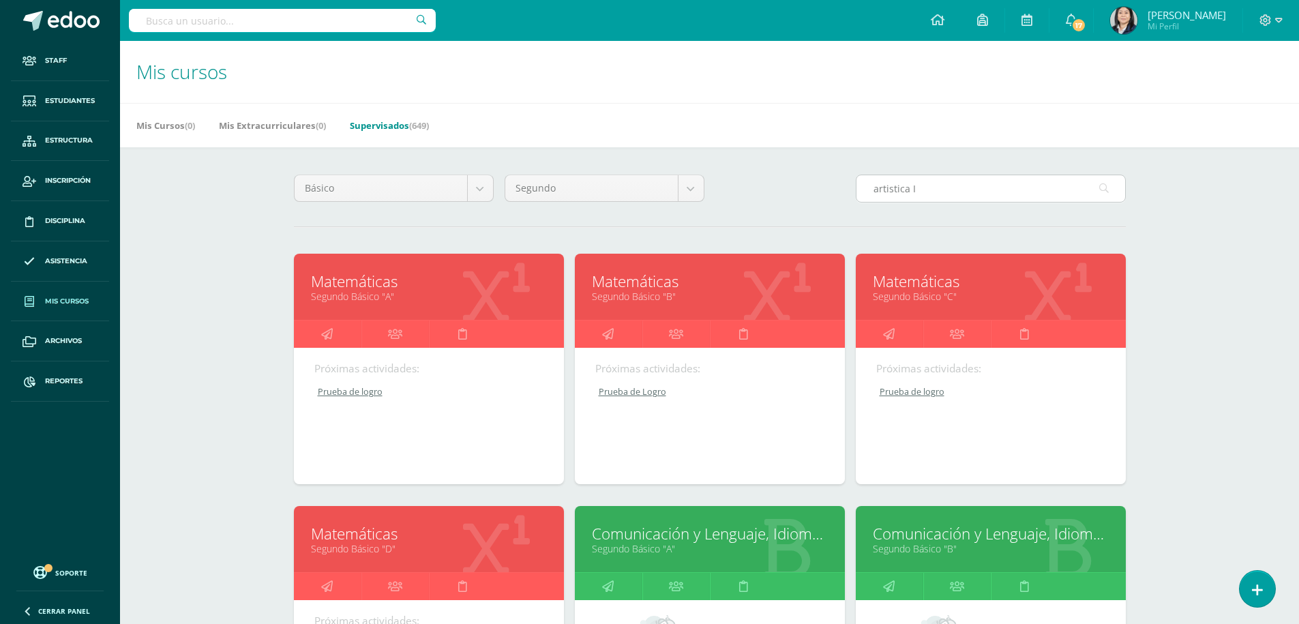
click at [943, 191] on input "artistica I" at bounding box center [991, 188] width 269 height 27
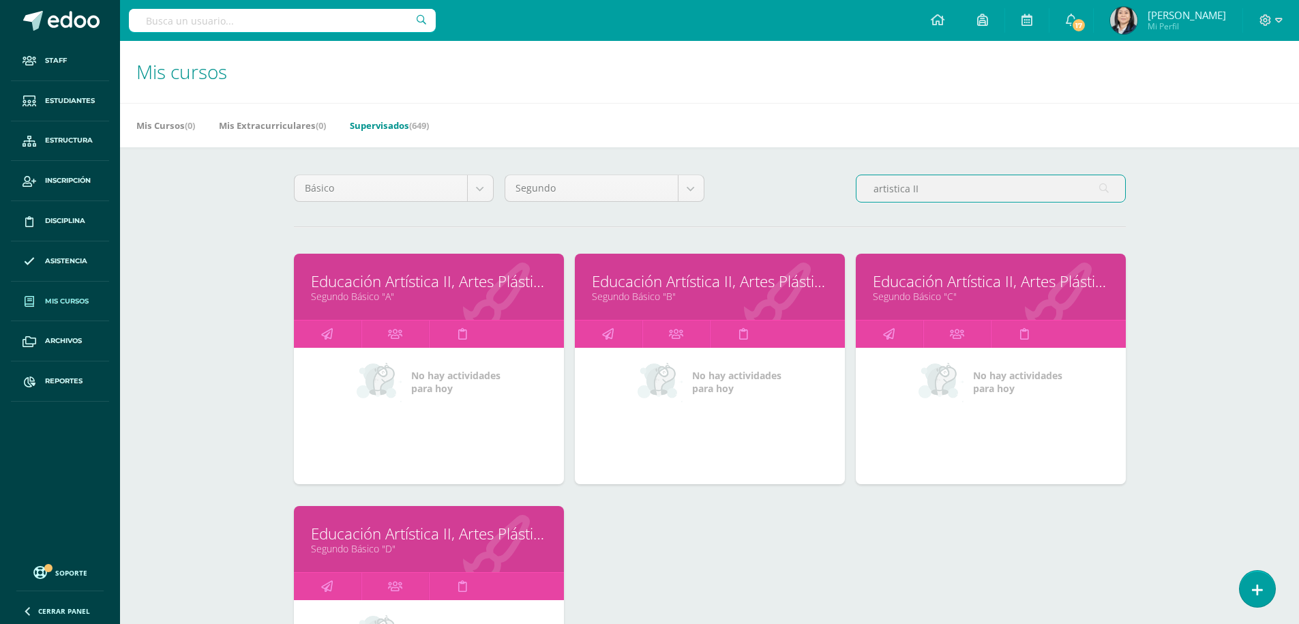
type input "artistica II"
click at [719, 280] on link "Educación Artística II, Artes Plásticas" at bounding box center [710, 281] width 236 height 21
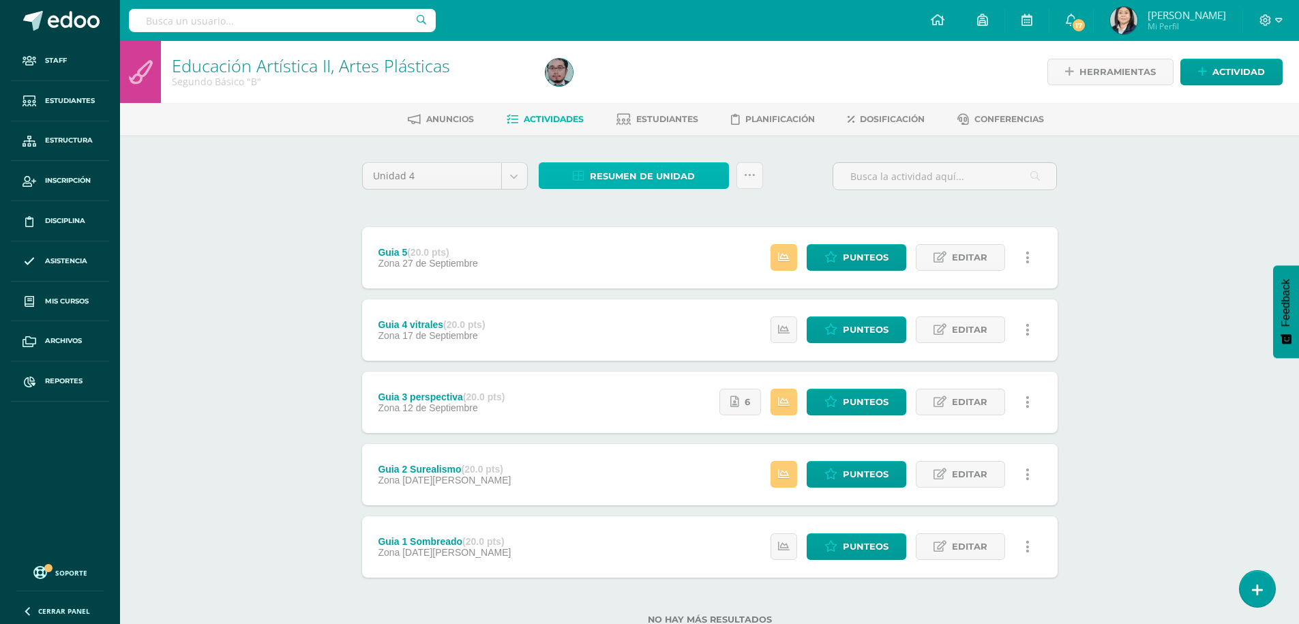
click at [647, 176] on span "Resumen de unidad" at bounding box center [642, 176] width 105 height 25
click at [646, 91] on link "Descargar como HTML" at bounding box center [633, 87] width 145 height 21
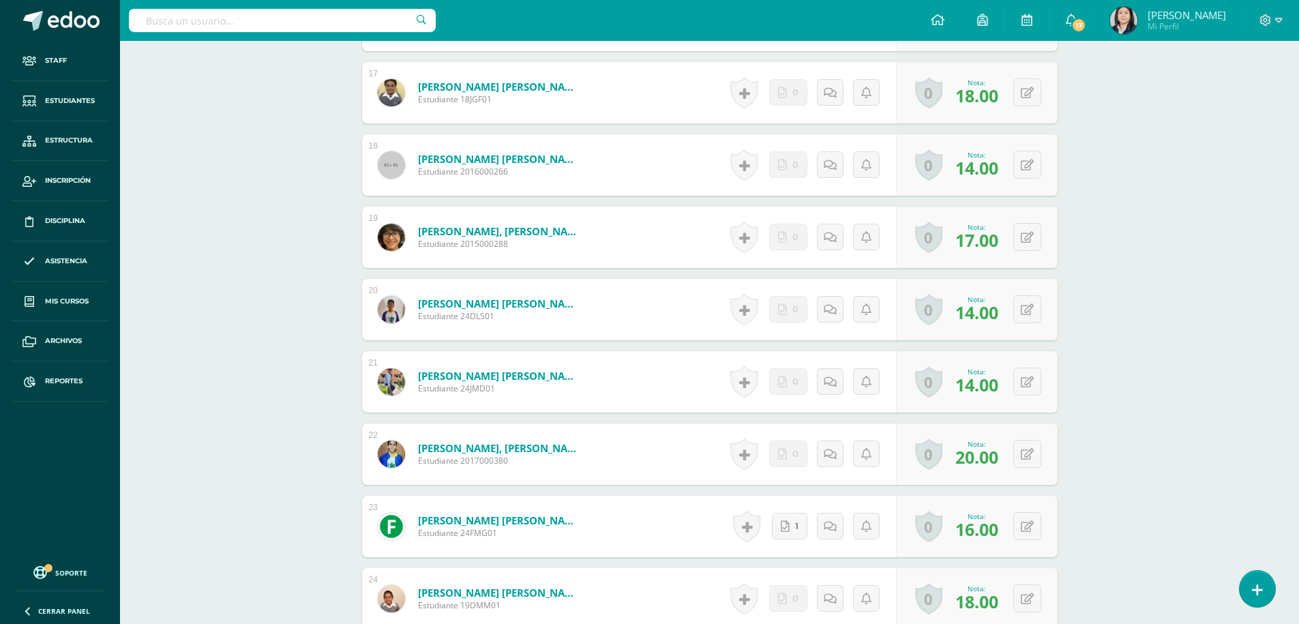
scroll to position [1637, 0]
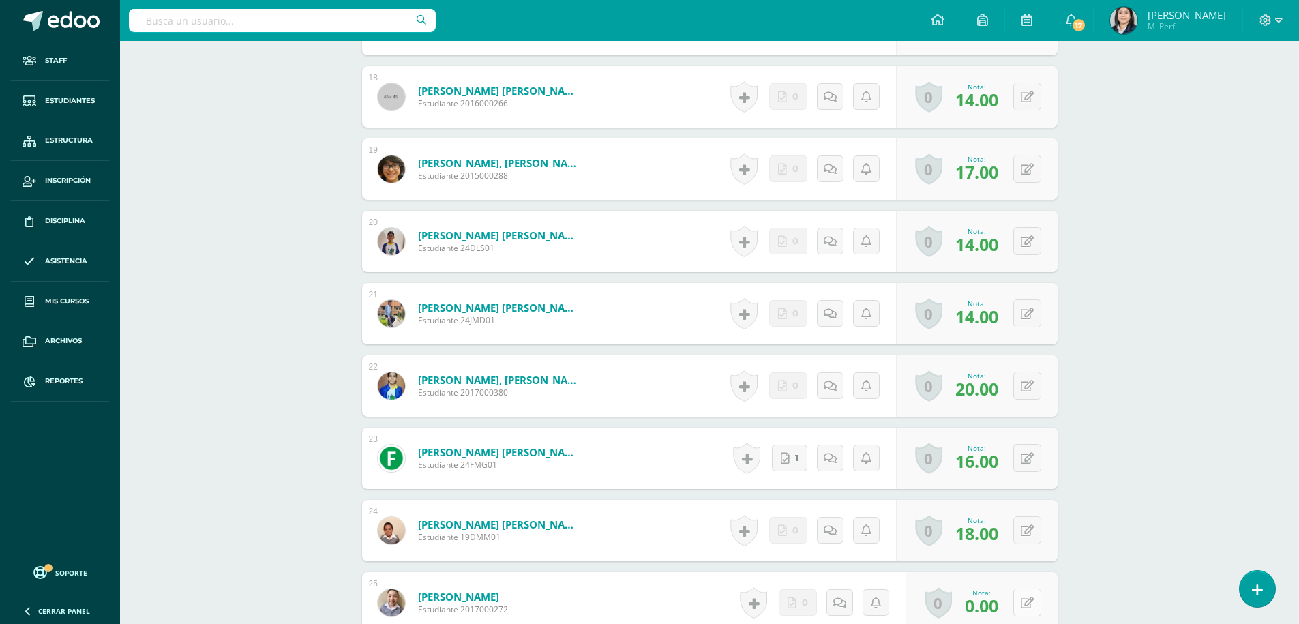
click at [1029, 608] on icon at bounding box center [1027, 603] width 13 height 12
type input "20"
click at [1000, 602] on icon at bounding box center [1000, 607] width 12 height 12
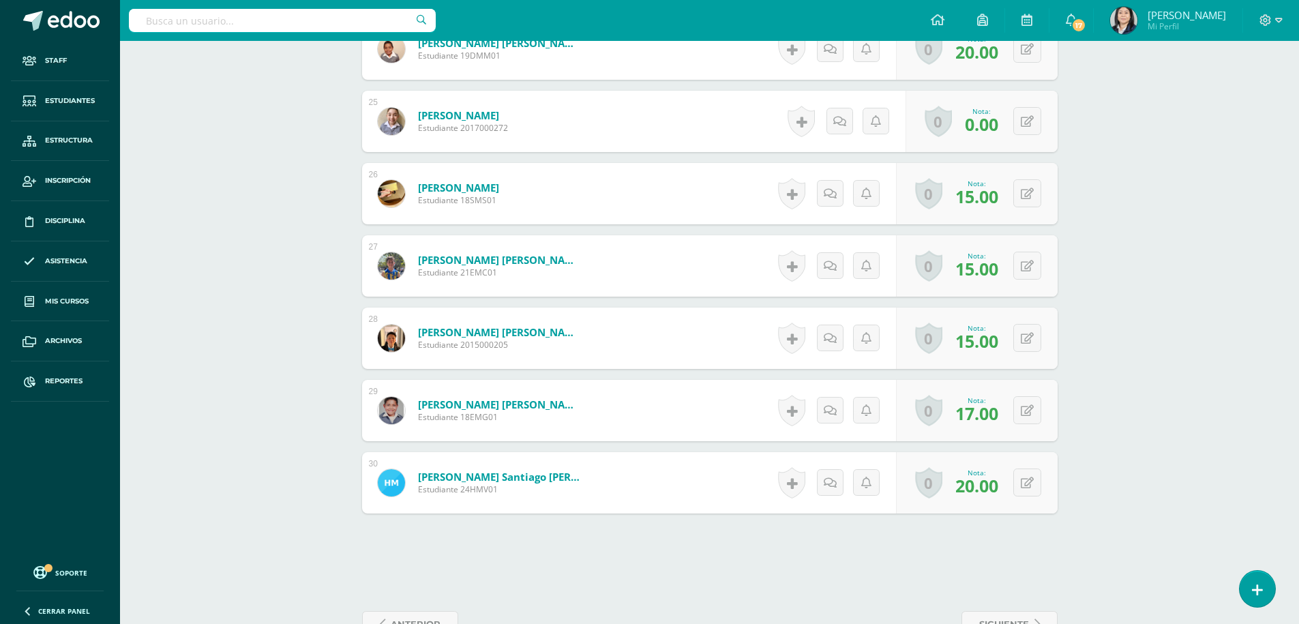
scroll to position [1982, 0]
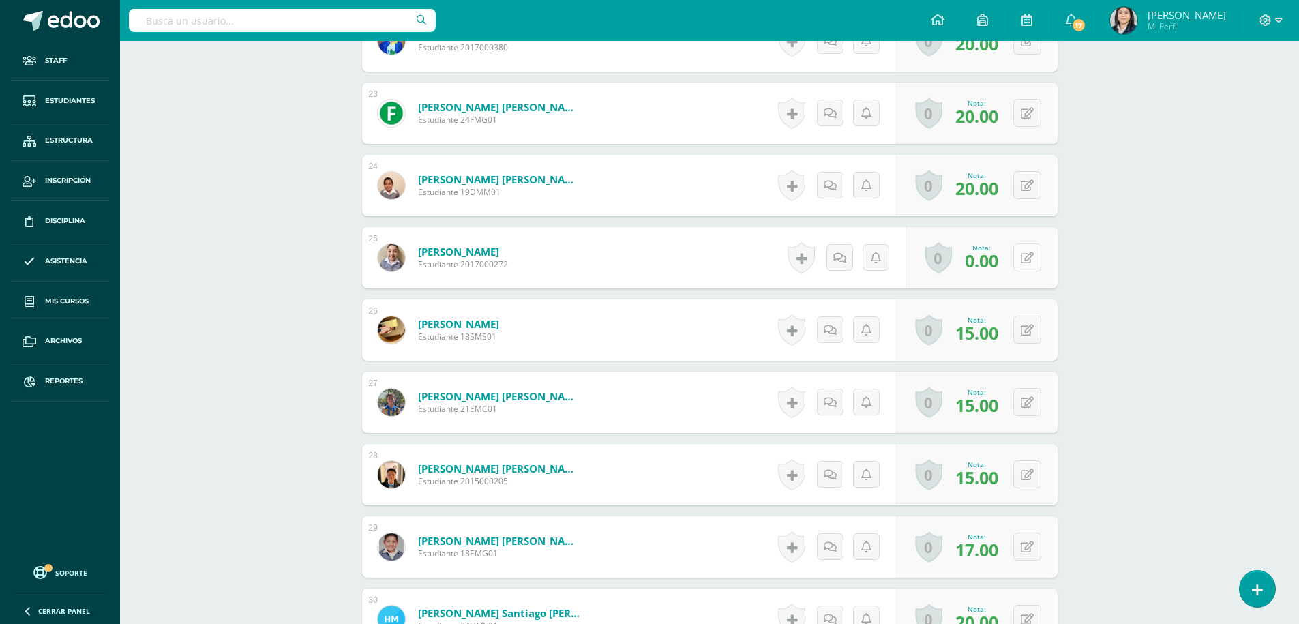
click at [1031, 258] on icon at bounding box center [1027, 258] width 13 height 12
type input "20"
click at [997, 263] on icon at bounding box center [1000, 262] width 12 height 12
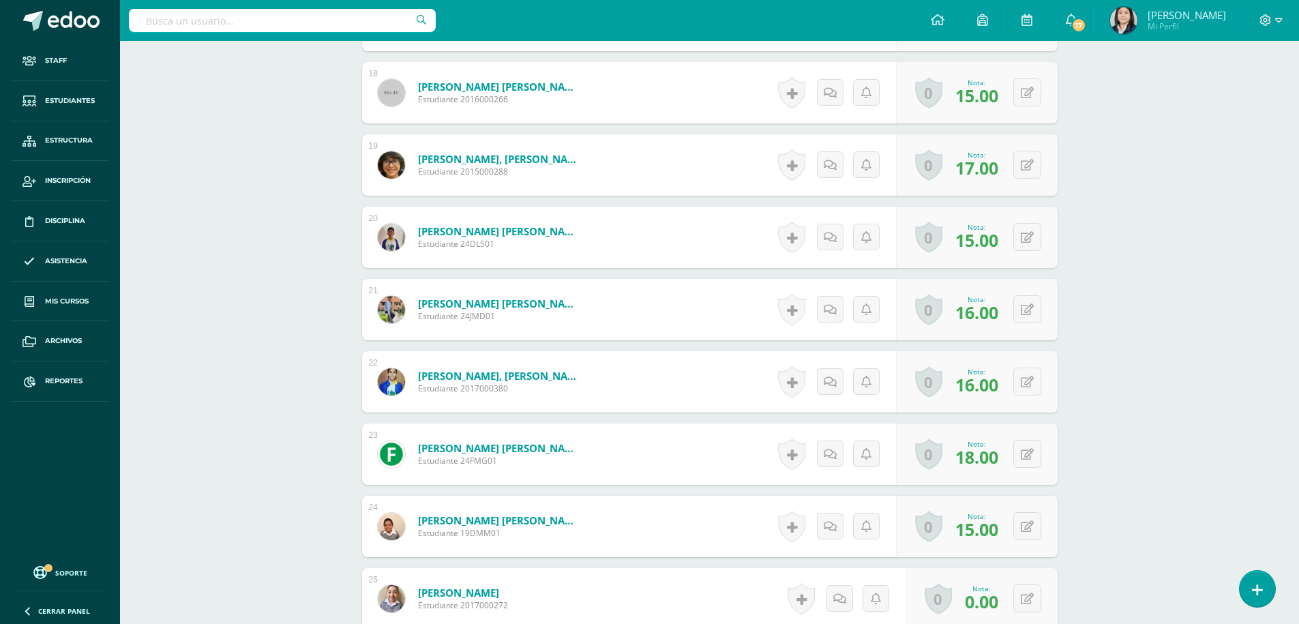
scroll to position [1777, 0]
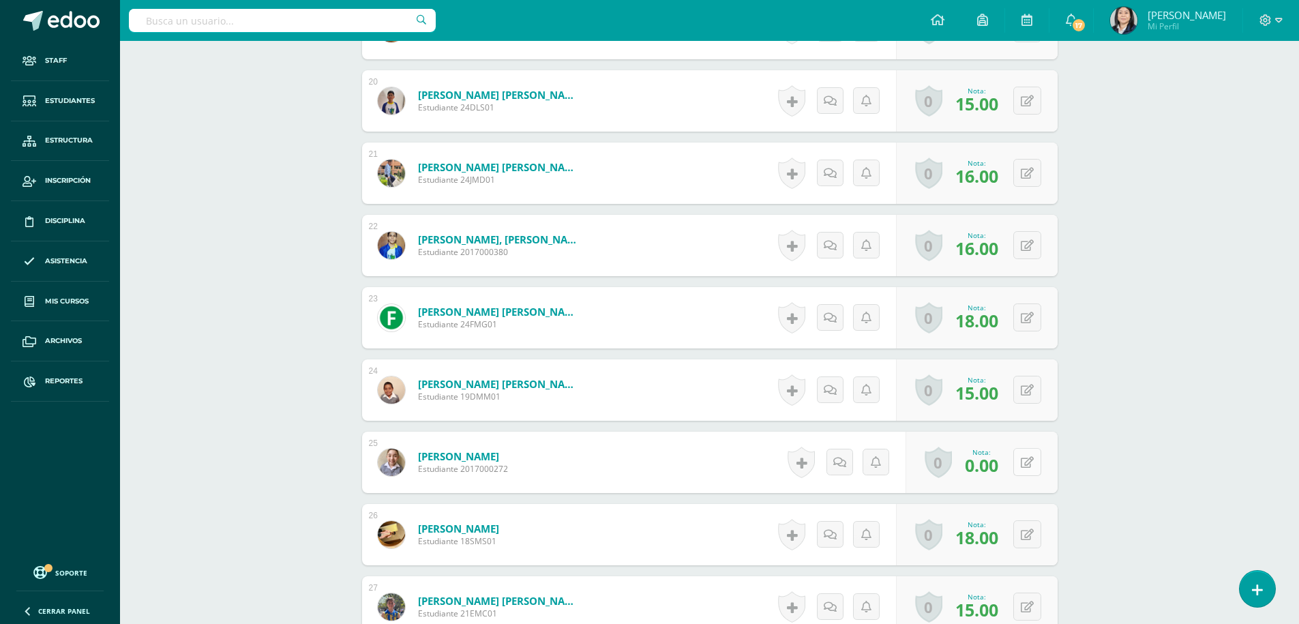
click at [1030, 468] on icon at bounding box center [1027, 463] width 13 height 12
type input "20"
click at [1008, 468] on link at bounding box center [1000, 466] width 27 height 27
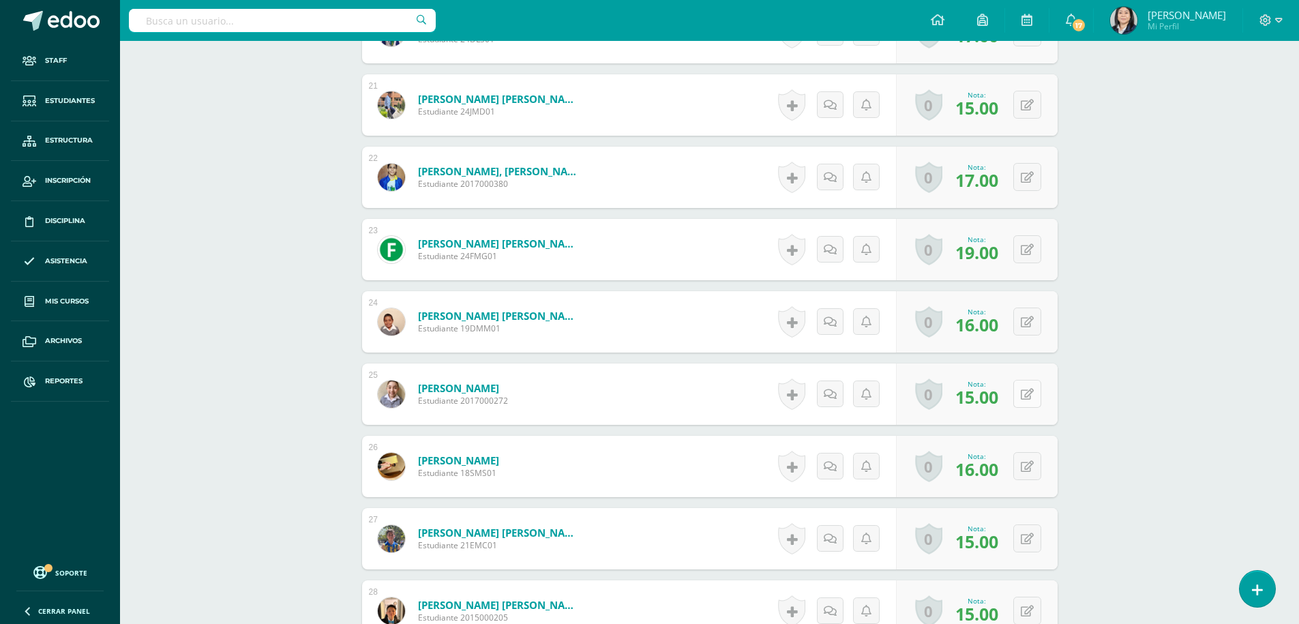
click at [1019, 397] on div "0 Logros Logros obtenidos Aún no hay logros agregados Nota: 15.00" at bounding box center [977, 393] width 162 height 61
click at [1033, 394] on icon at bounding box center [1037, 394] width 14 height 12
type input "17"
click at [995, 398] on icon at bounding box center [1000, 399] width 12 height 12
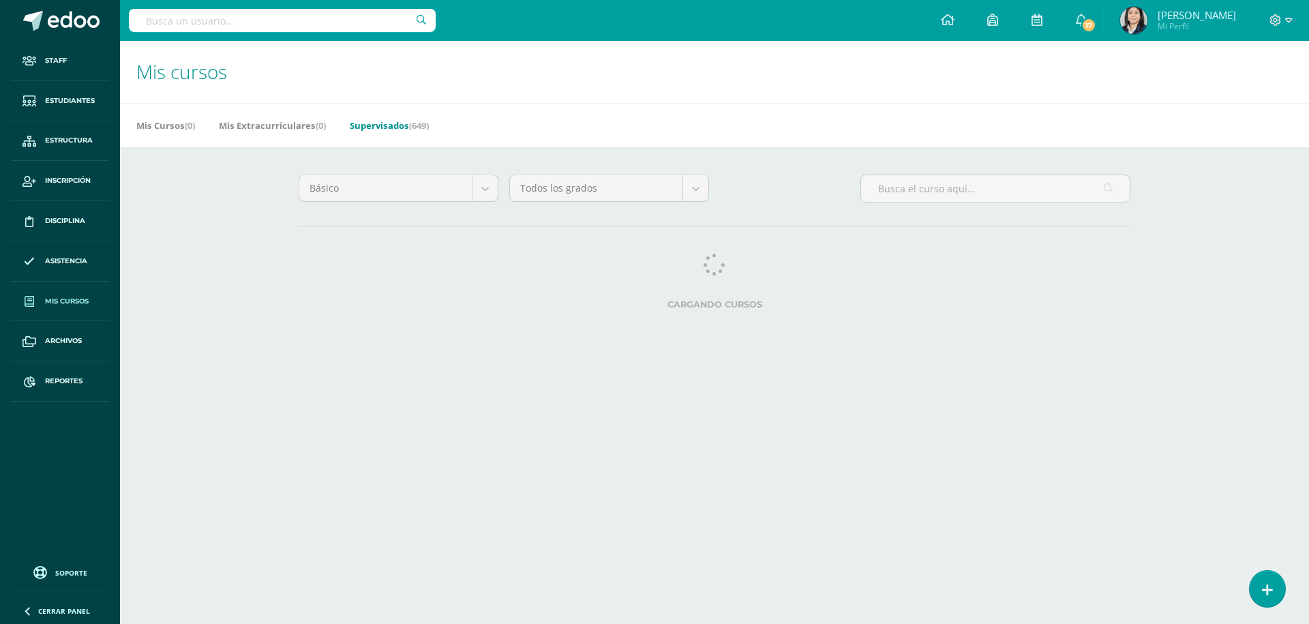
select select "11"
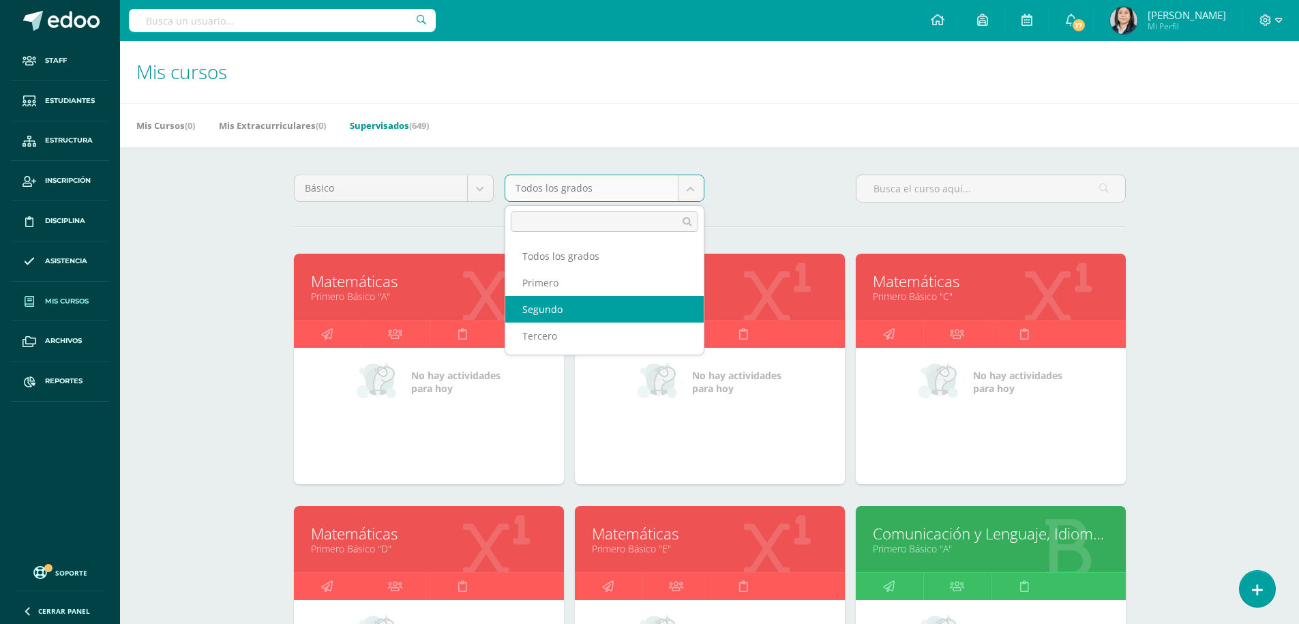
click at [691, 189] on body "Staff Estudiantes Estructura Inscripción Disciplina Asistencia Mis cursos Archi…" at bounding box center [649, 548] width 1299 height 1097
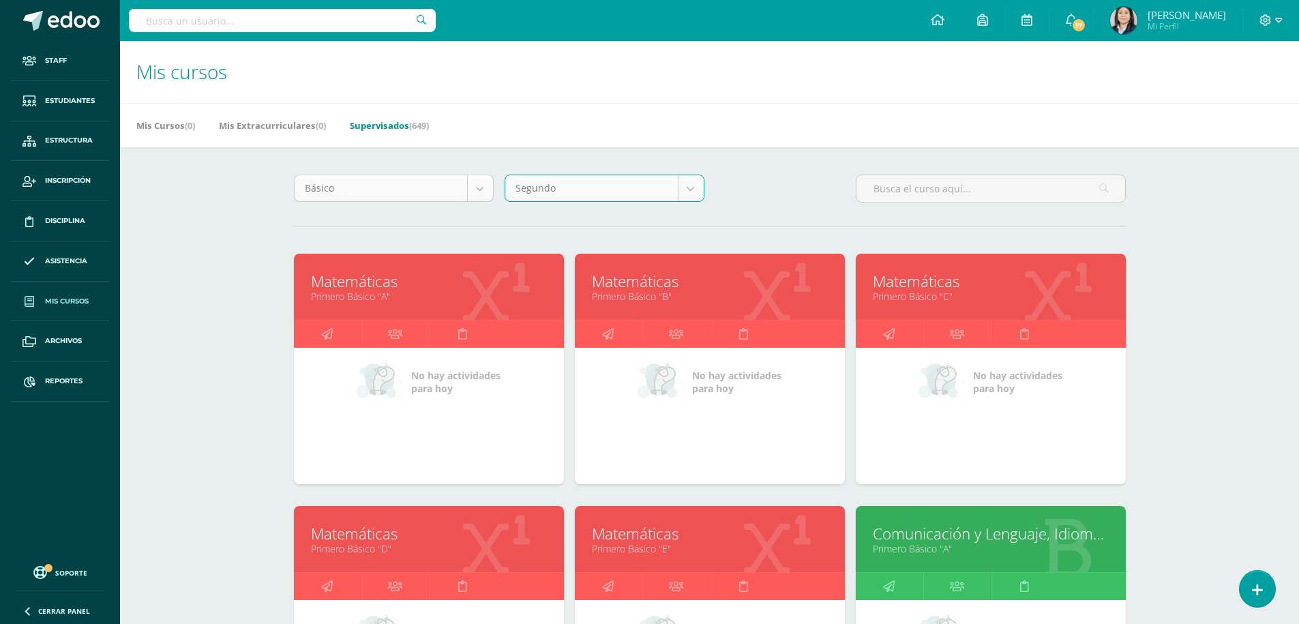
click at [482, 190] on body "Staff Estudiantes Estructura Inscripción Disciplina Asistencia Mis cursos Archi…" at bounding box center [649, 548] width 1299 height 1097
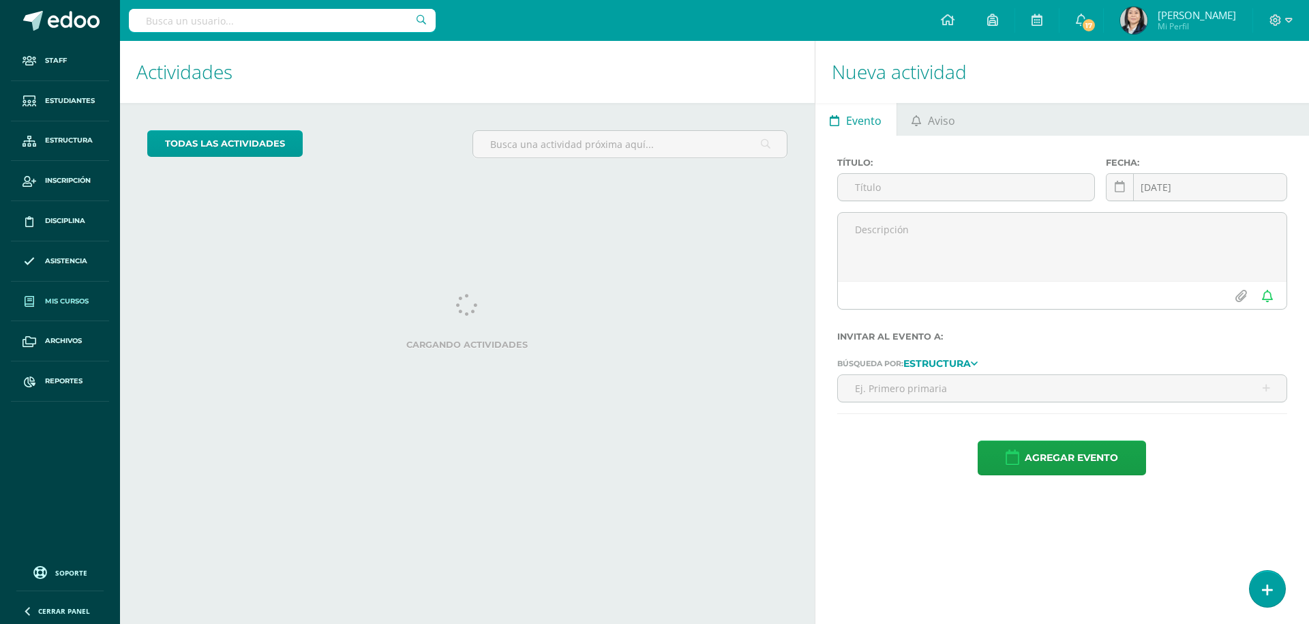
click at [65, 300] on span "Mis cursos" at bounding box center [67, 301] width 44 height 11
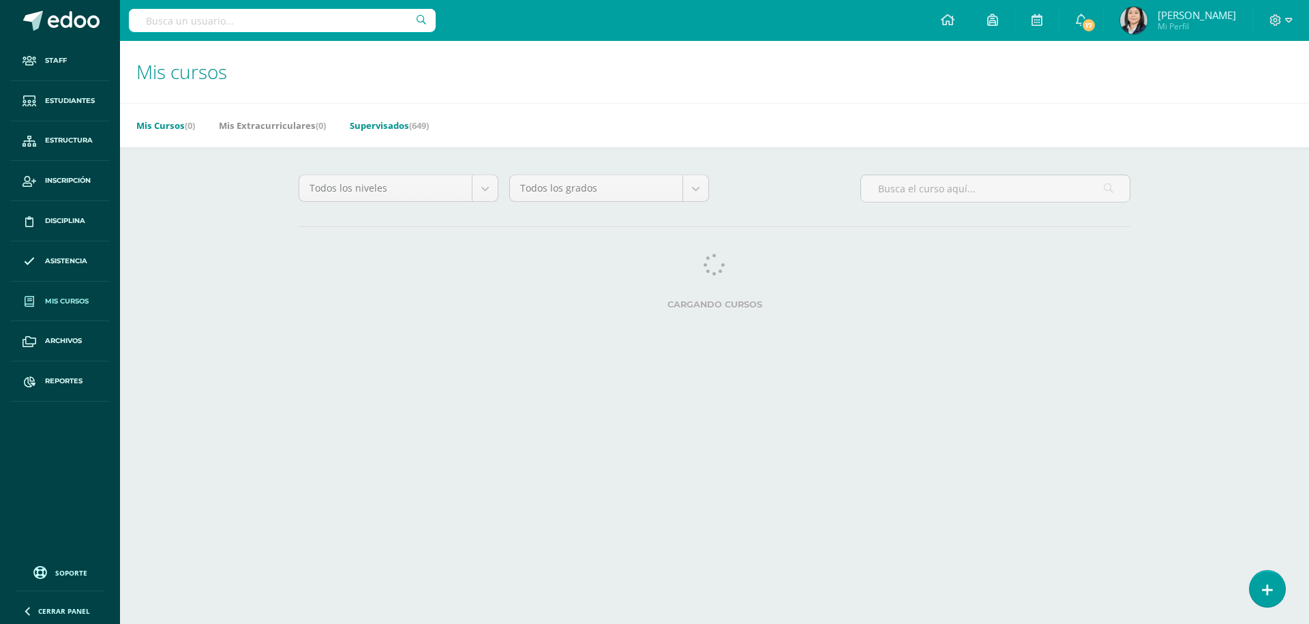
click at [391, 126] on link "Supervisados (649)" at bounding box center [389, 126] width 79 height 22
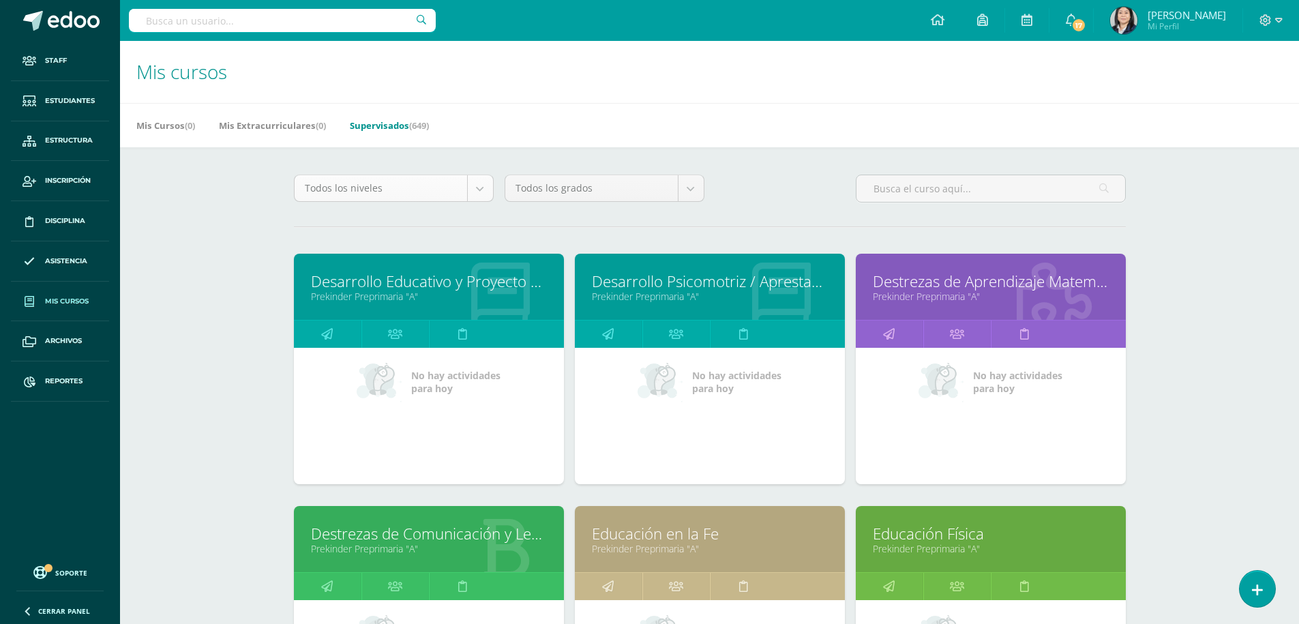
click at [488, 195] on body "Staff Estudiantes Estructura Inscripción Disciplina Asistencia Mis cursos Archi…" at bounding box center [649, 548] width 1299 height 1097
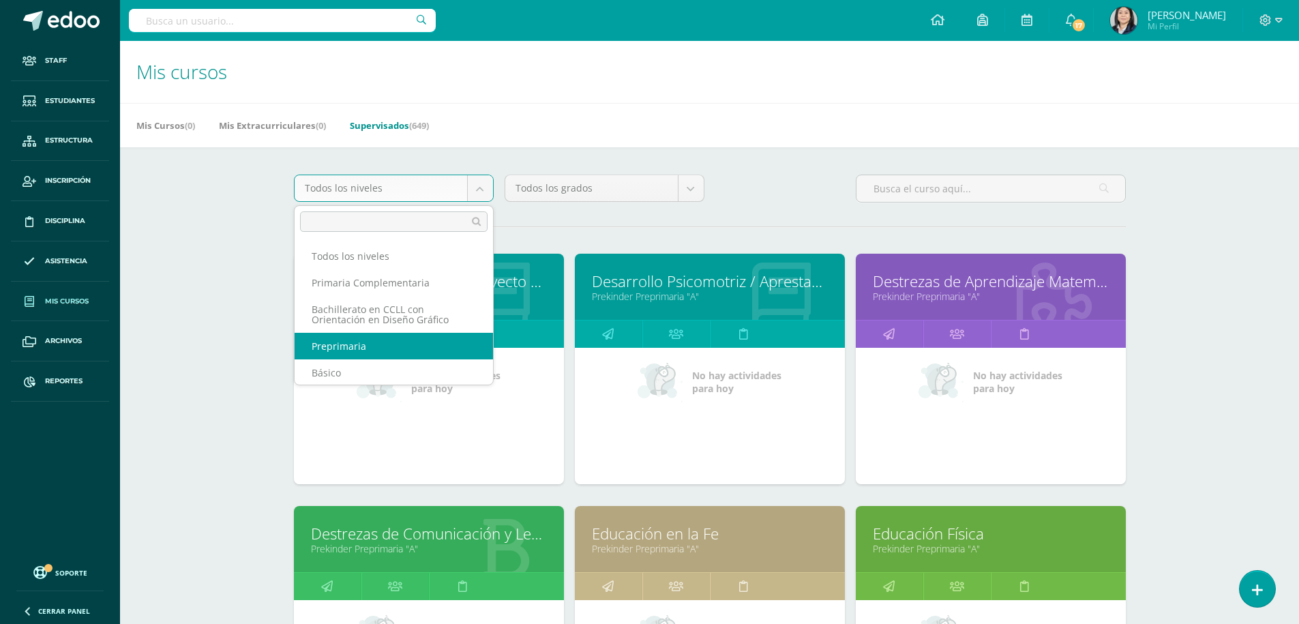
scroll to position [1, 0]
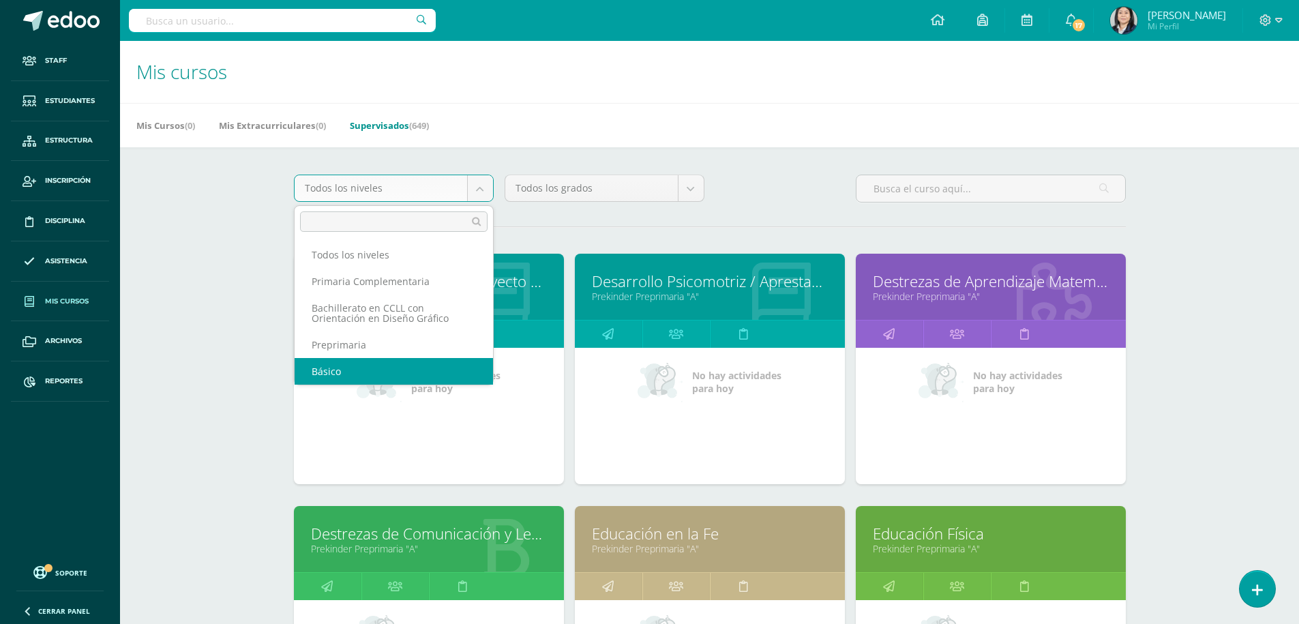
select select "4"
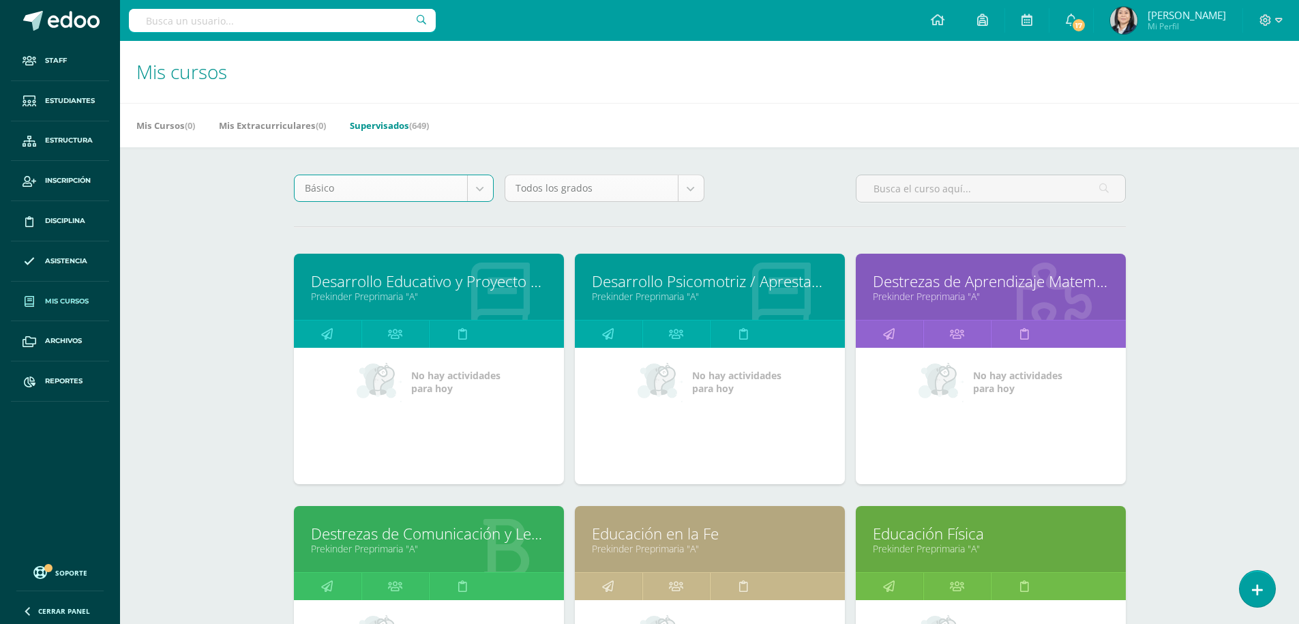
click at [700, 196] on body "Staff Estudiantes Estructura Inscripción Disciplina Asistencia Mis cursos Archi…" at bounding box center [649, 548] width 1299 height 1097
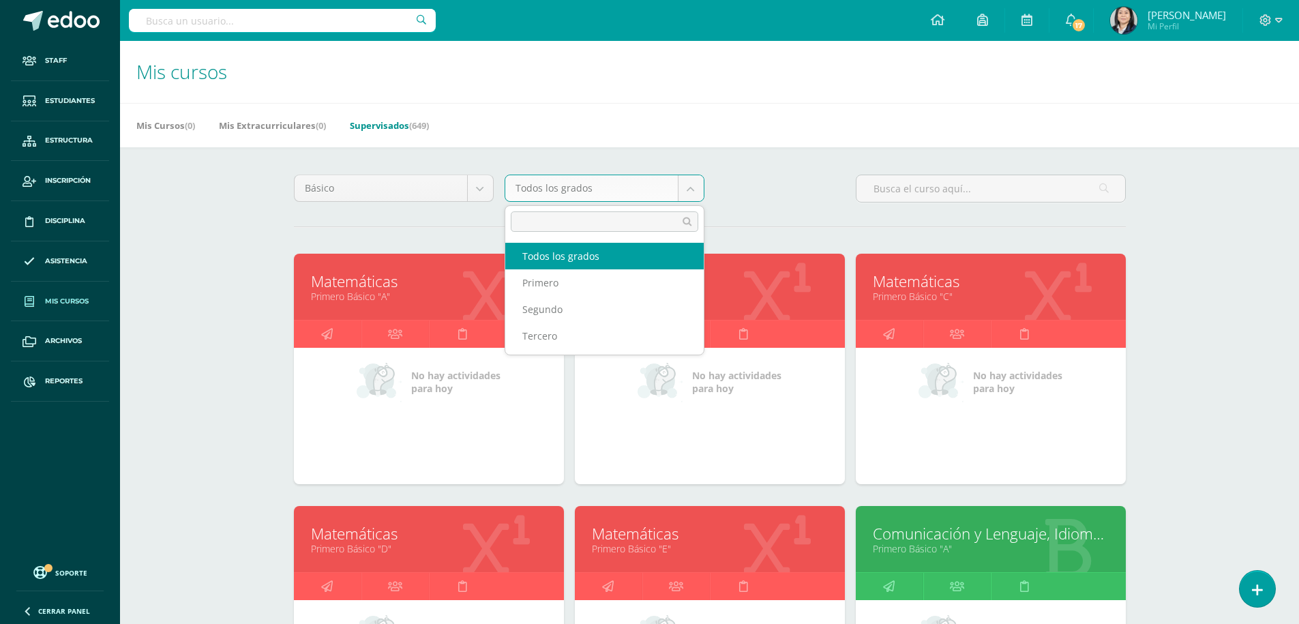
click at [692, 188] on body "Staff Estudiantes Estructura Inscripción Disciplina Asistencia Mis cursos Archi…" at bounding box center [649, 548] width 1299 height 1097
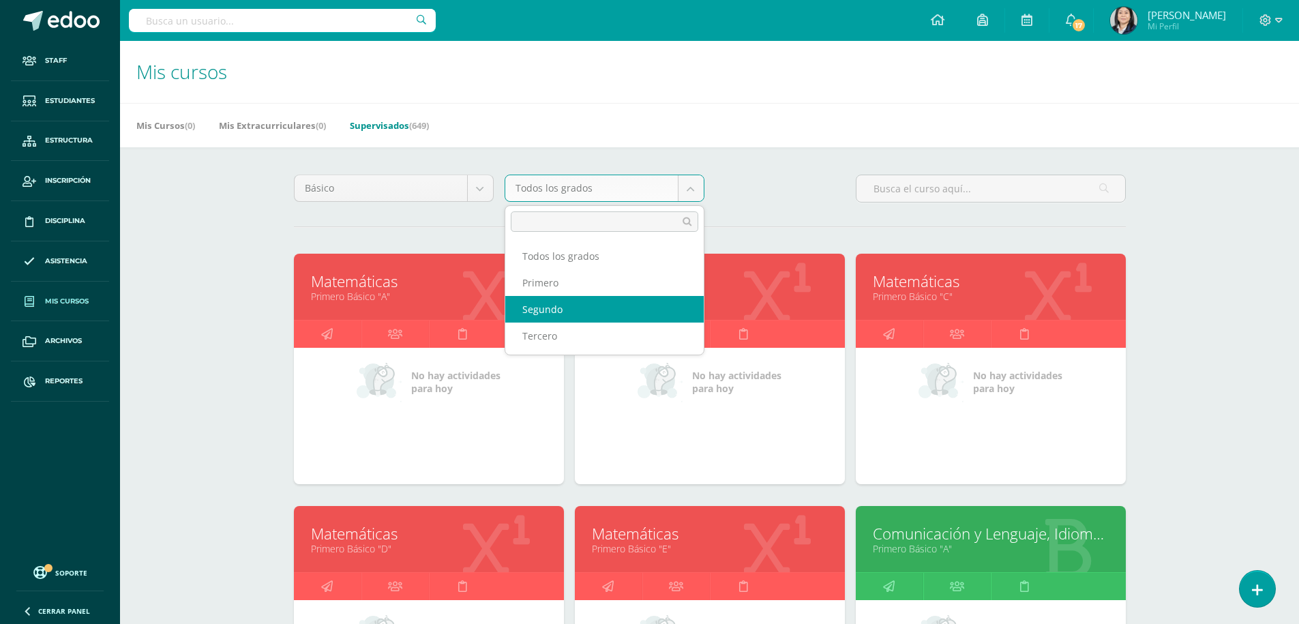
select select "11"
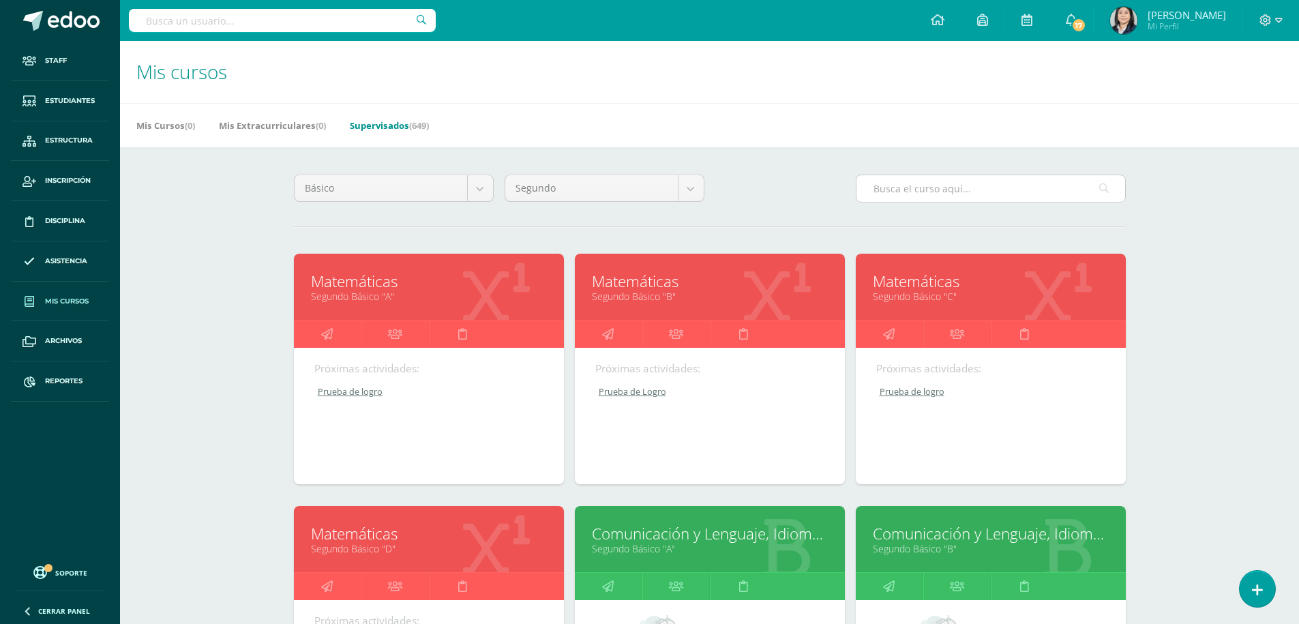
click at [878, 198] on input "text" at bounding box center [991, 188] width 269 height 27
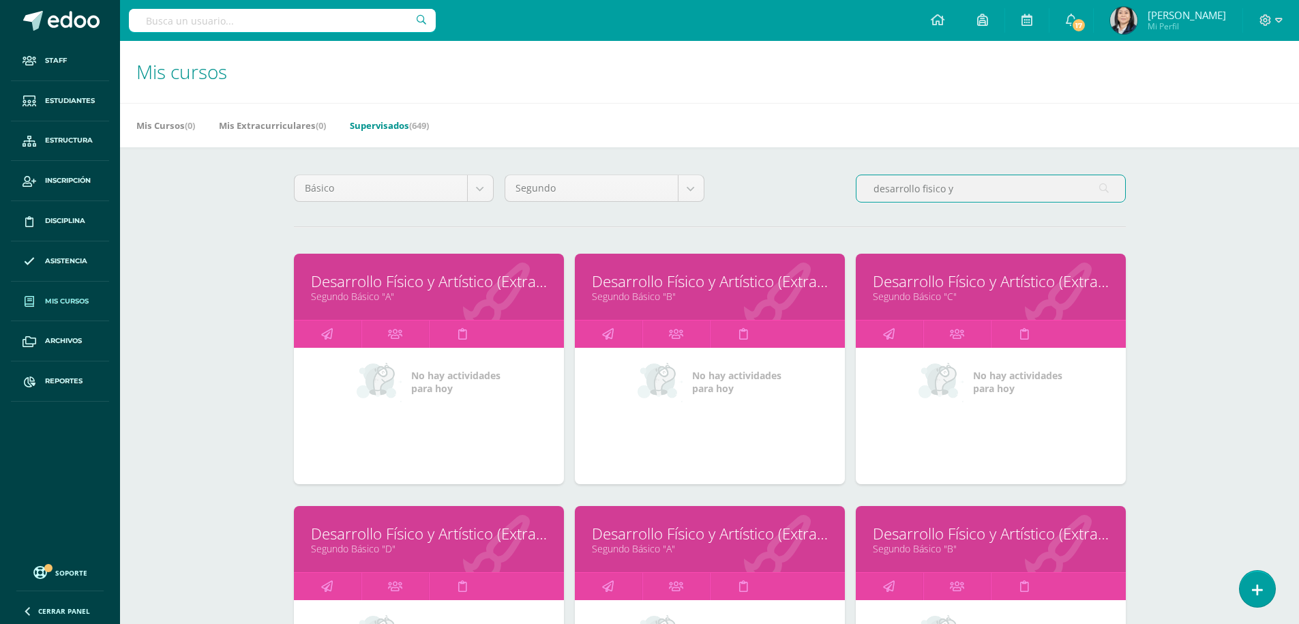
type input "desarrollo fisico y"
click at [717, 284] on link "Desarrollo Físico y Artístico (Extracurricular)" at bounding box center [710, 281] width 236 height 21
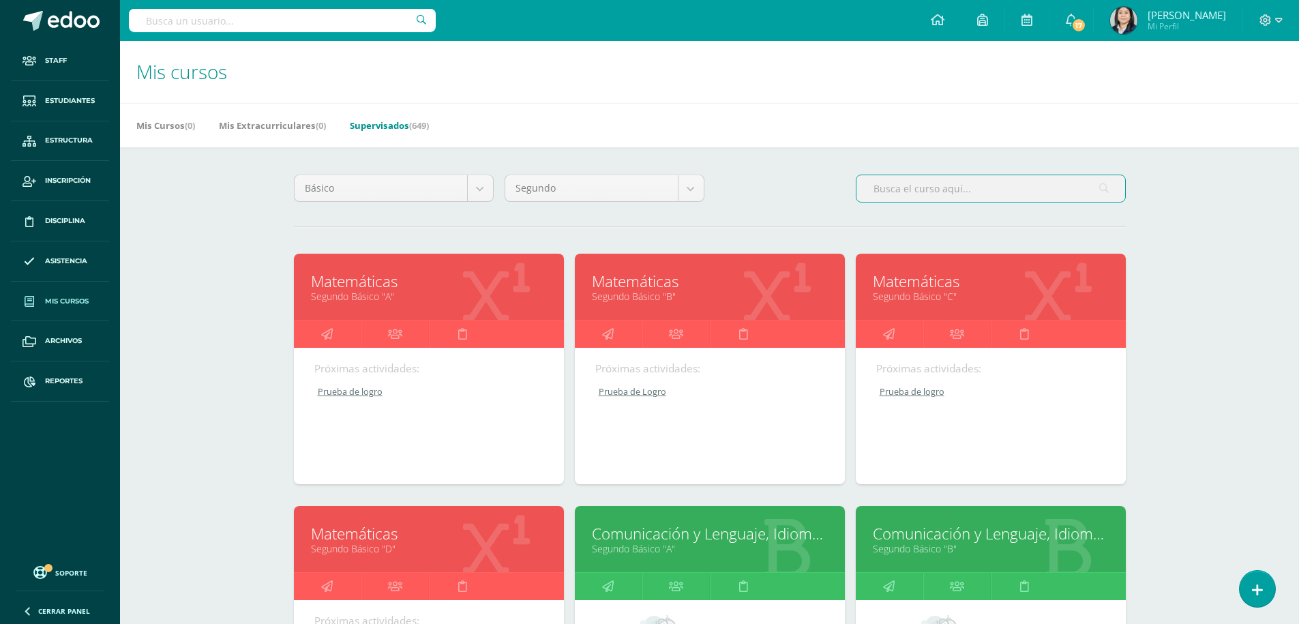
click at [893, 192] on input "text" at bounding box center [991, 188] width 269 height 27
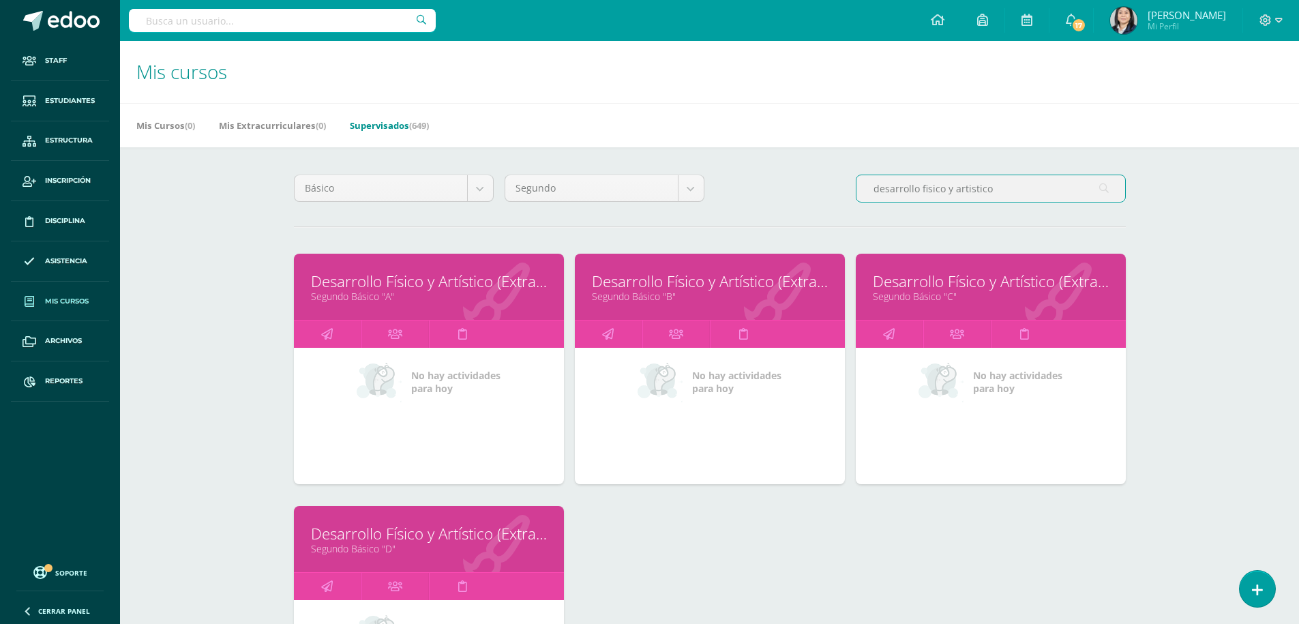
type input "desarrollo fisico y artistico"
click at [661, 278] on link "Desarrollo Físico y Artístico (Extracurricular)" at bounding box center [710, 281] width 236 height 21
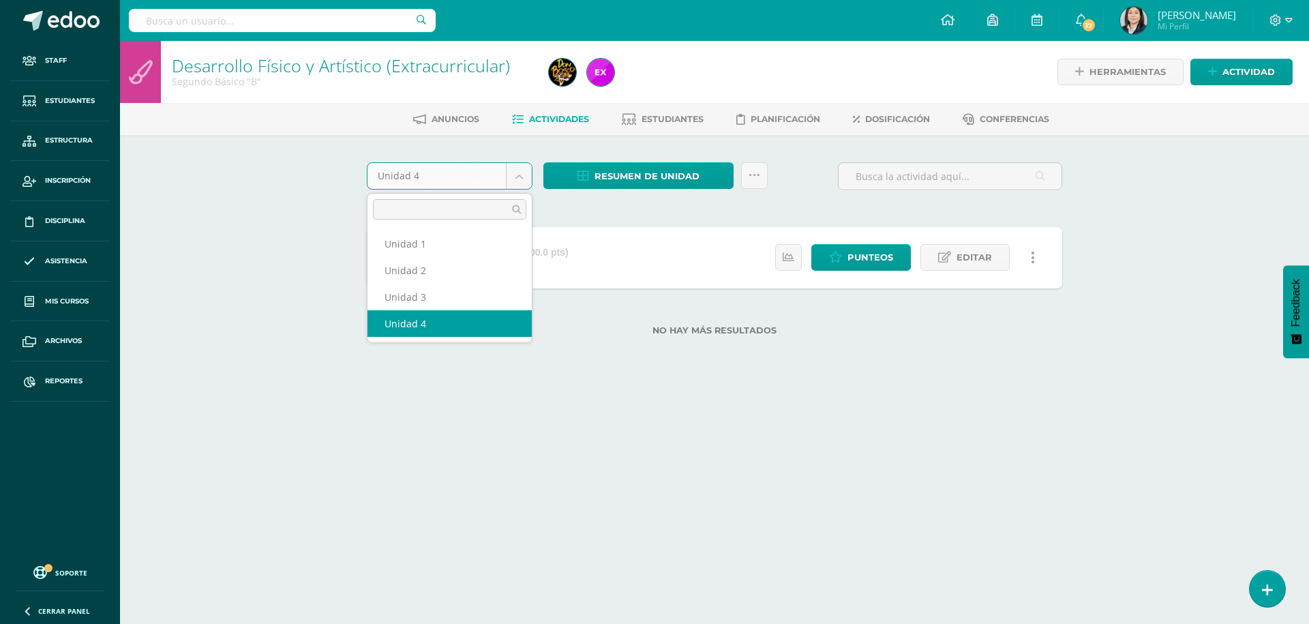
click at [520, 176] on body "Staff Estudiantes Estructura Inscripción Disciplina Asistencia Mis cursos Archi…" at bounding box center [654, 189] width 1309 height 379
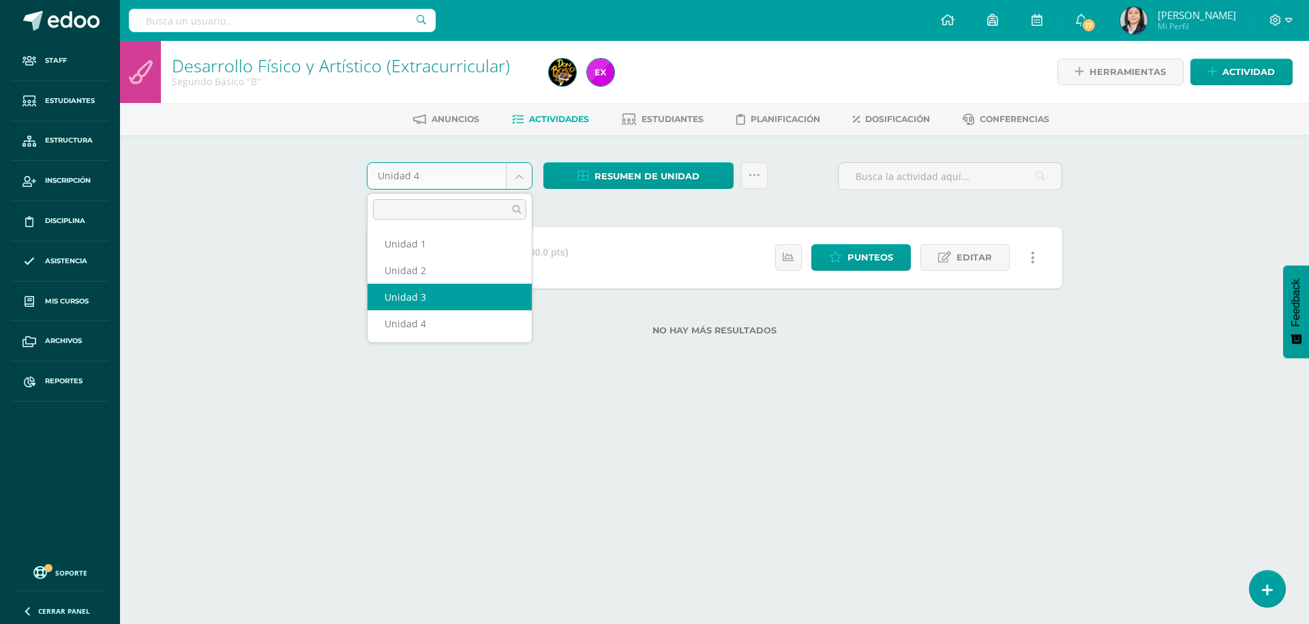
select select "Unidad 3"
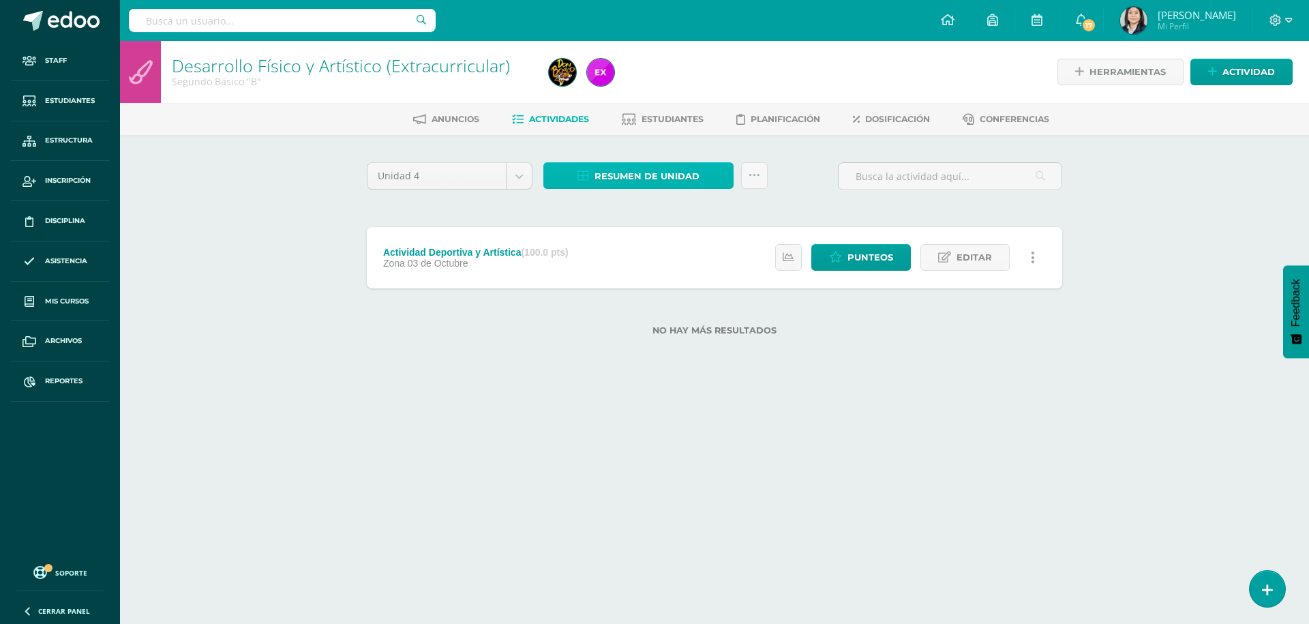
drag, startPoint x: 644, startPoint y: 173, endPoint x: 647, endPoint y: 165, distance: 8.9
click at [644, 174] on span "Resumen de unidad" at bounding box center [647, 176] width 105 height 25
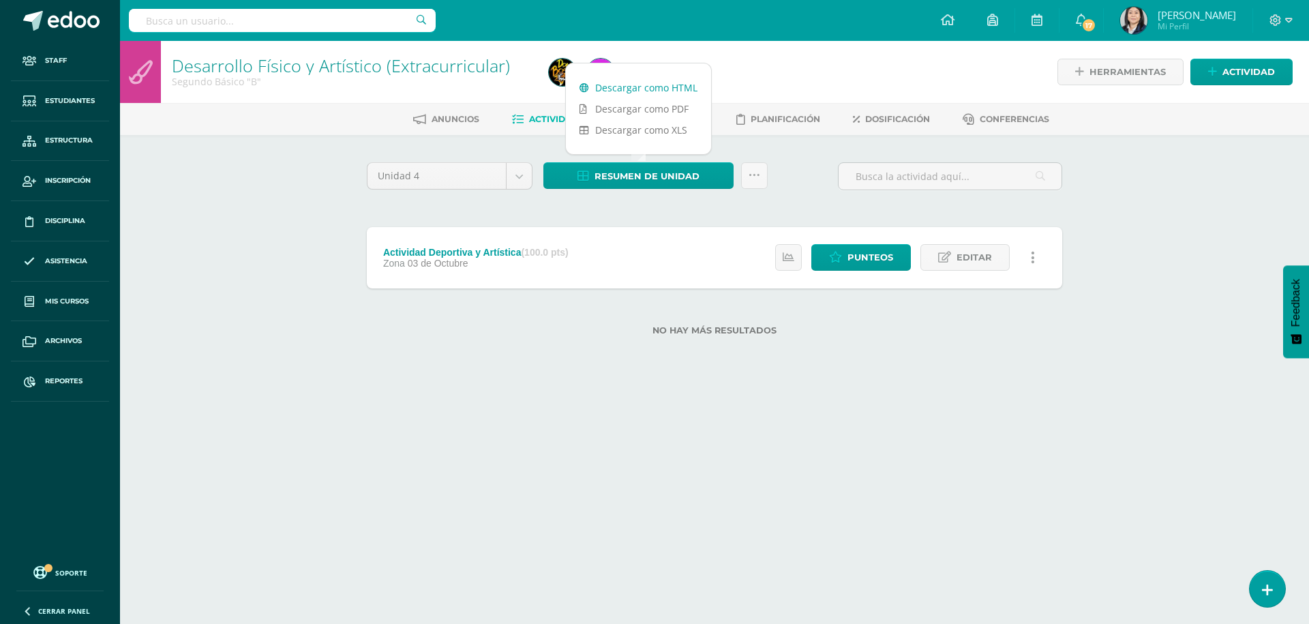
click at [658, 90] on link "Descargar como HTML" at bounding box center [638, 87] width 145 height 21
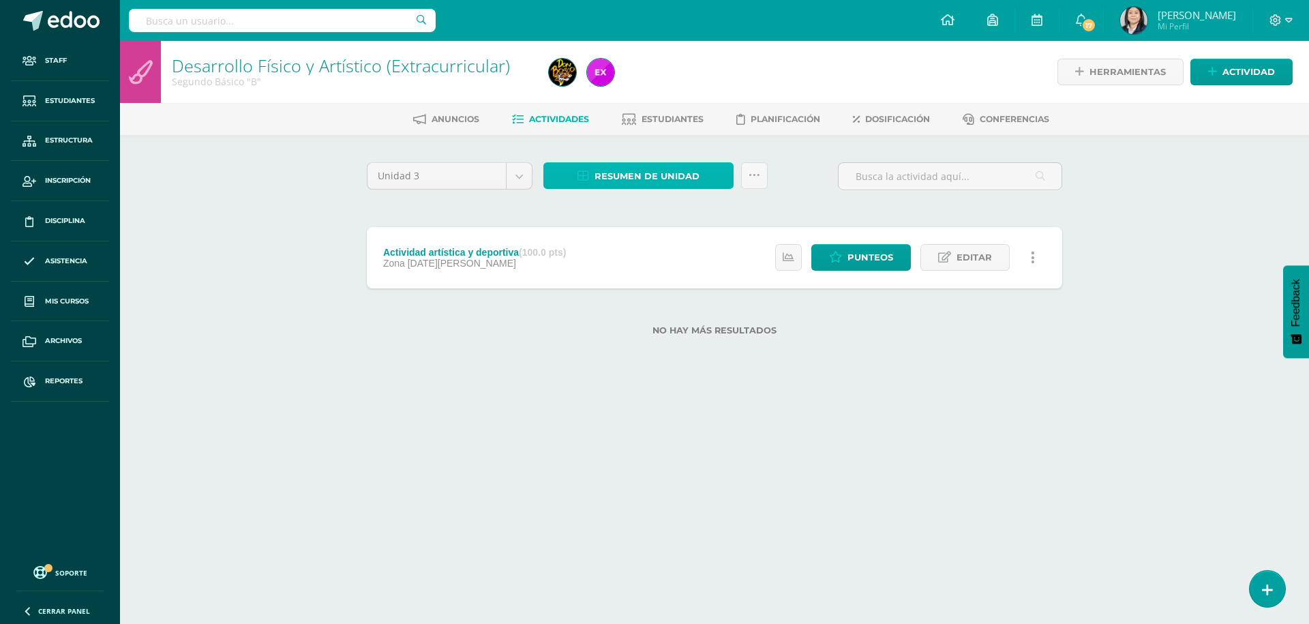
click at [652, 173] on span "Resumen de unidad" at bounding box center [647, 176] width 105 height 25
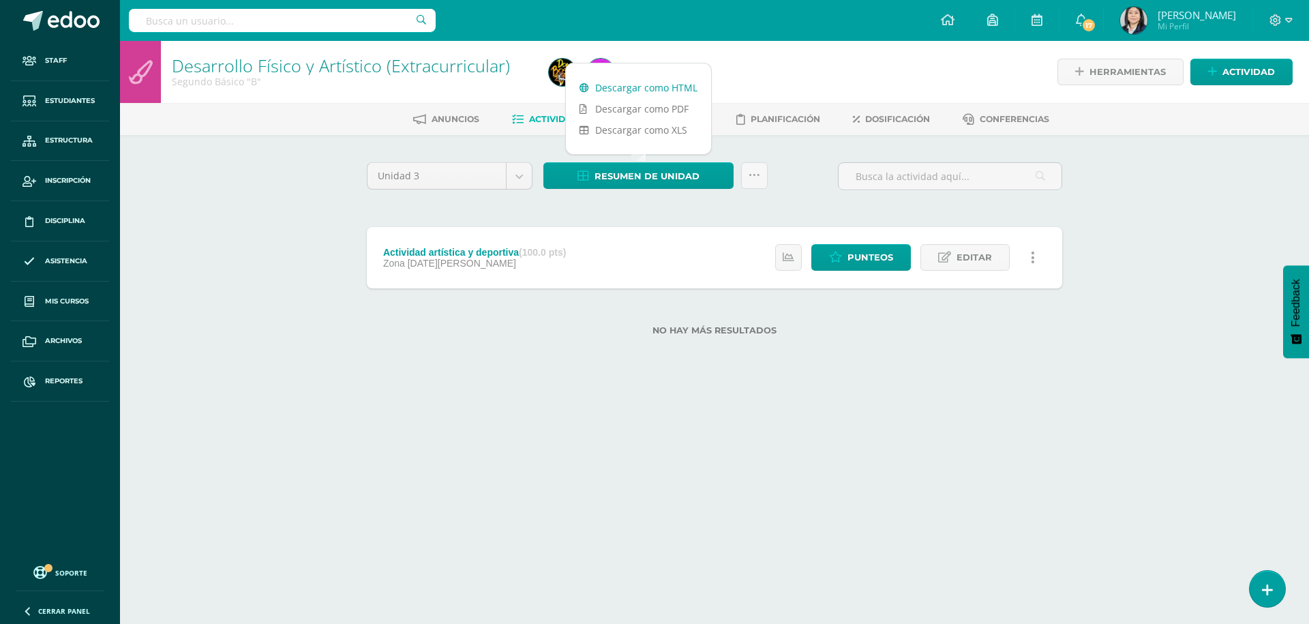
click at [638, 91] on link "Descargar como HTML" at bounding box center [638, 87] width 145 height 21
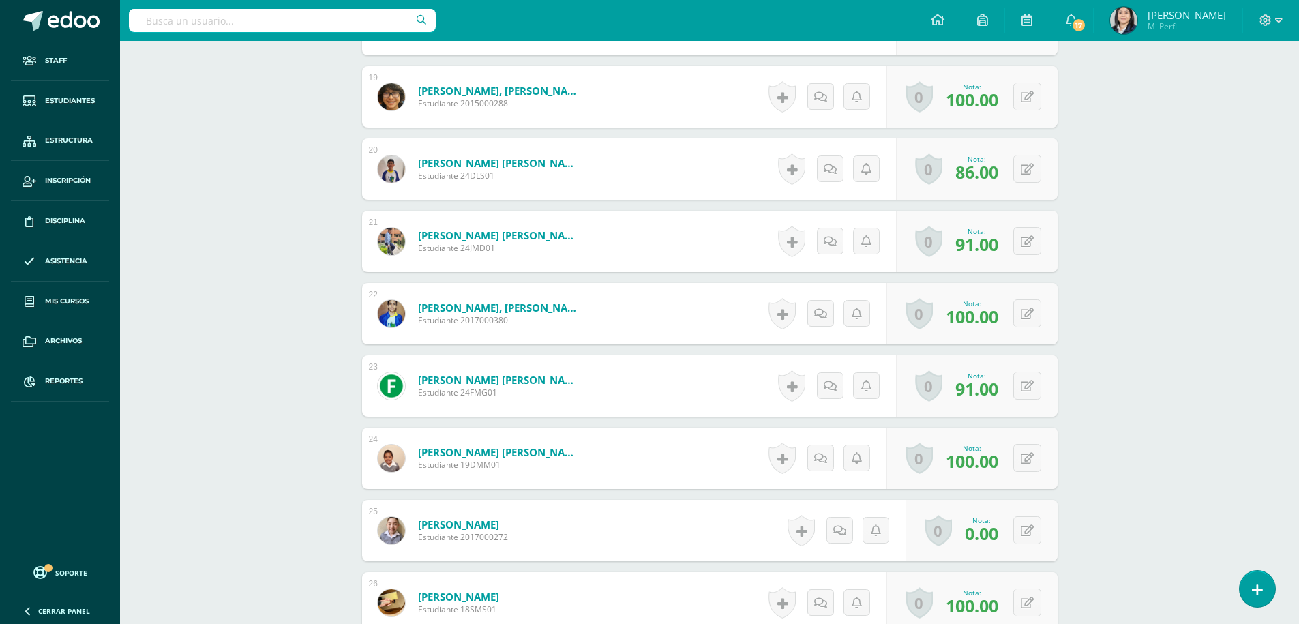
scroll to position [1777, 0]
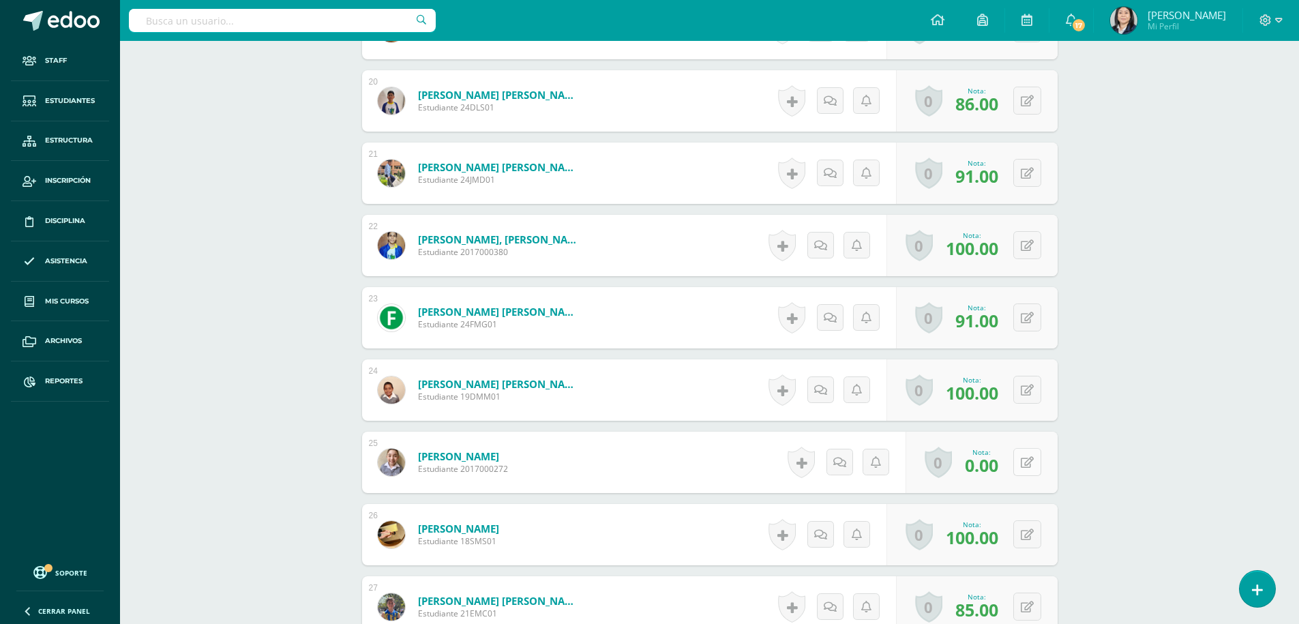
click at [1030, 464] on icon at bounding box center [1027, 463] width 13 height 12
type input "75."
click at [1002, 468] on icon at bounding box center [1000, 467] width 12 height 12
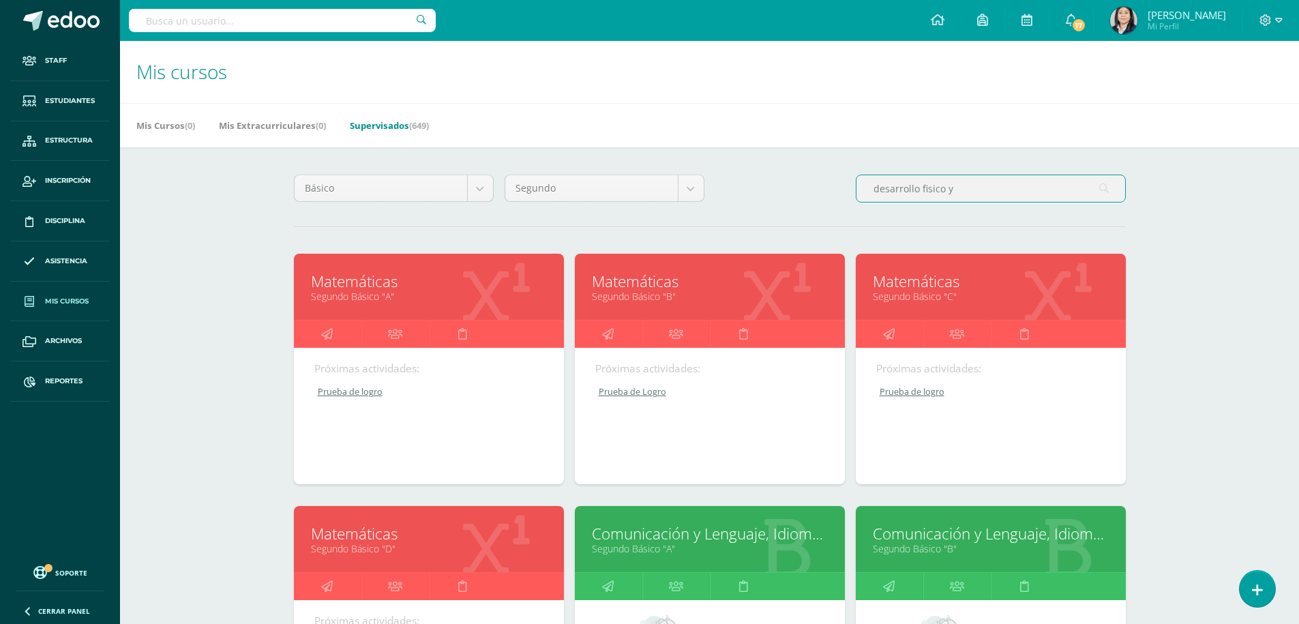
drag, startPoint x: 973, startPoint y: 188, endPoint x: 773, endPoint y: 172, distance: 201.1
click at [769, 184] on div "Básico Todos los niveles Primaria Complementaria Bachillerato en CCLL con Orien…" at bounding box center [709, 194] width 843 height 39
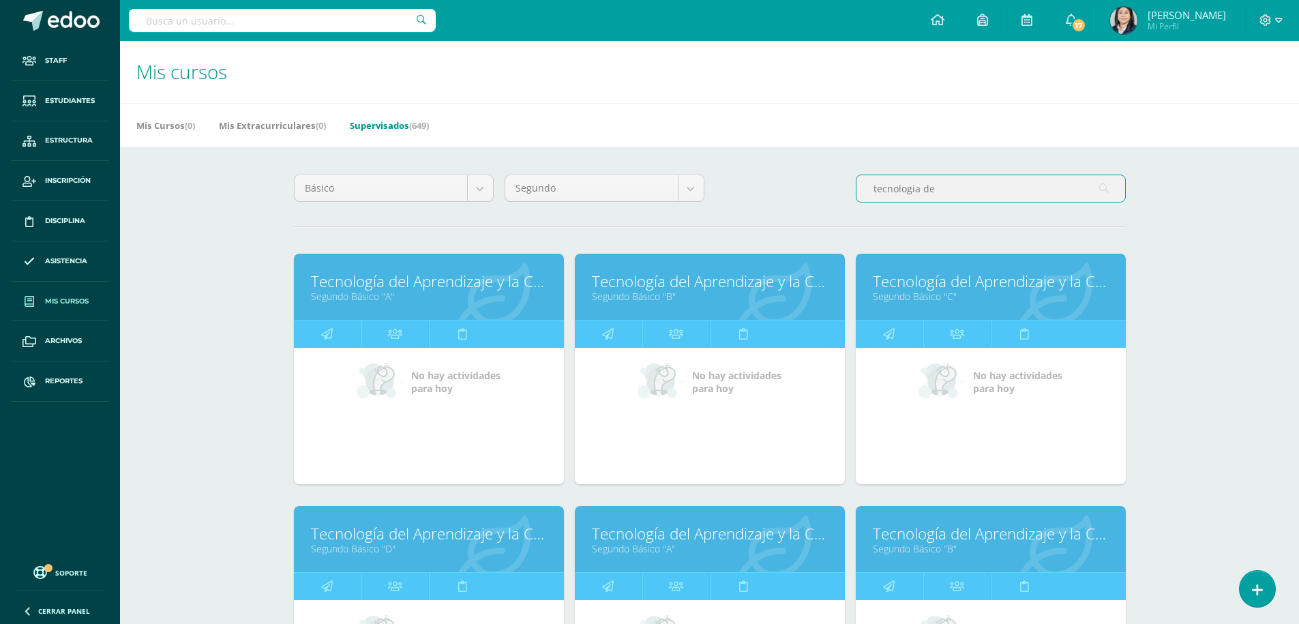
type input "tecnologia de"
click at [689, 281] on link "Tecnología del Aprendizaje y la Comunicación (Informática)" at bounding box center [710, 281] width 236 height 21
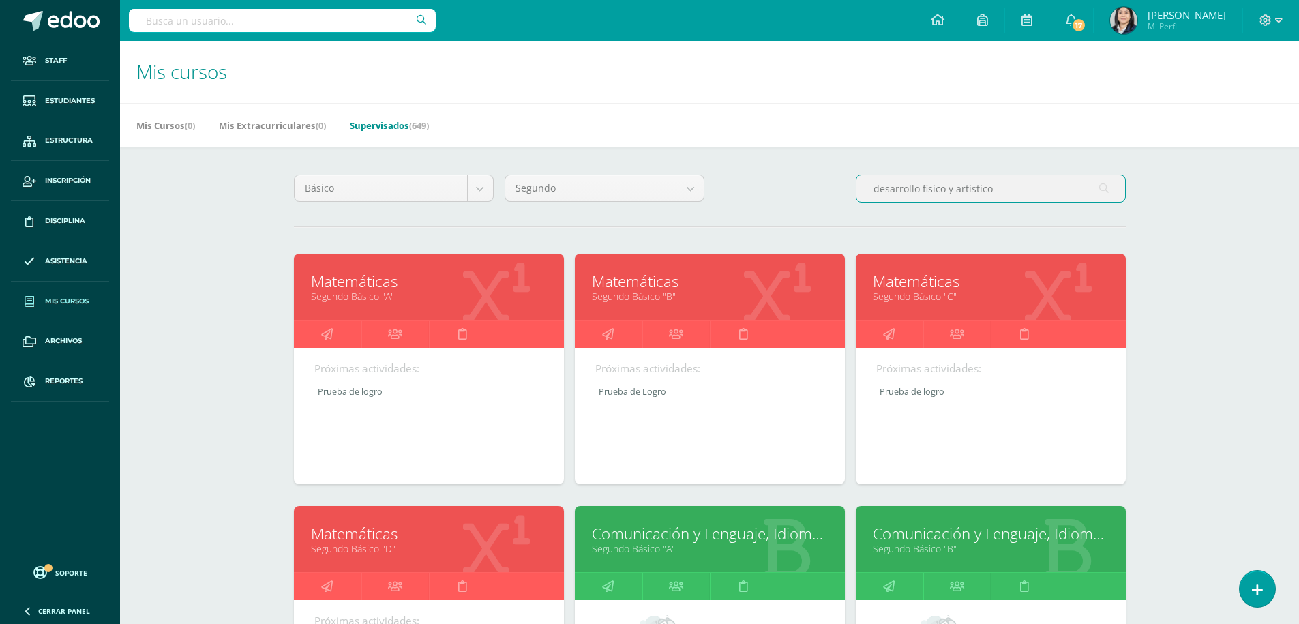
drag, startPoint x: 1015, startPoint y: 192, endPoint x: 700, endPoint y: 153, distance: 317.4
click at [700, 153] on div "Básico Todos los niveles Primaria Complementaria Bachillerato en CCLL con Orien…" at bounding box center [710, 621] width 887 height 949
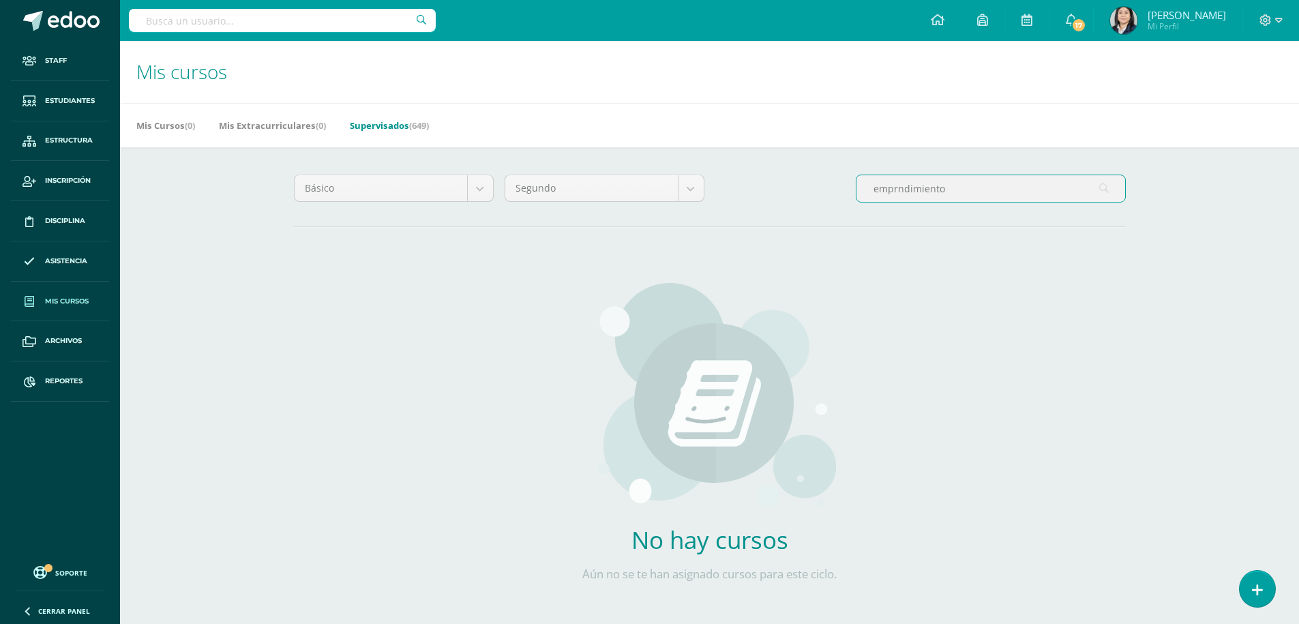
drag, startPoint x: 959, startPoint y: 190, endPoint x: 882, endPoint y: 188, distance: 76.4
click at [848, 187] on div "Básico Todos los niveles Primaria Complementaria Bachillerato en CCLL con Orien…" at bounding box center [709, 194] width 843 height 39
click at [900, 189] on input "emprndimiento" at bounding box center [991, 188] width 269 height 27
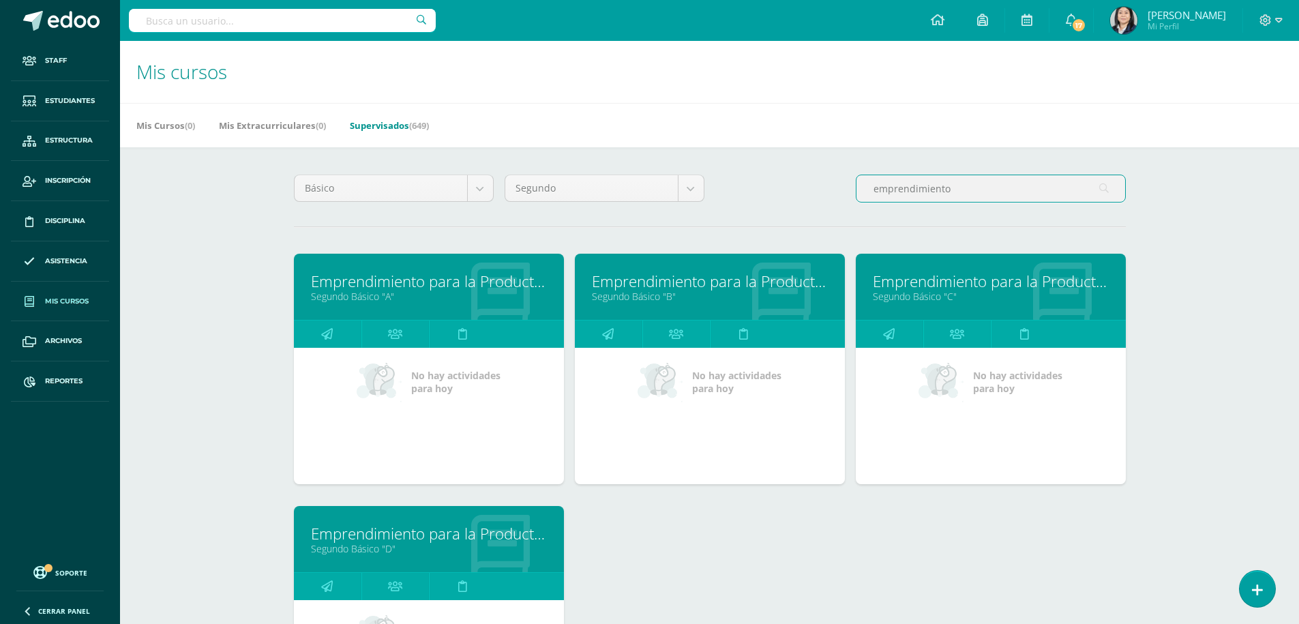
type input "emprendimiento"
click at [665, 284] on link "Emprendimiento para la Productividad" at bounding box center [710, 281] width 236 height 21
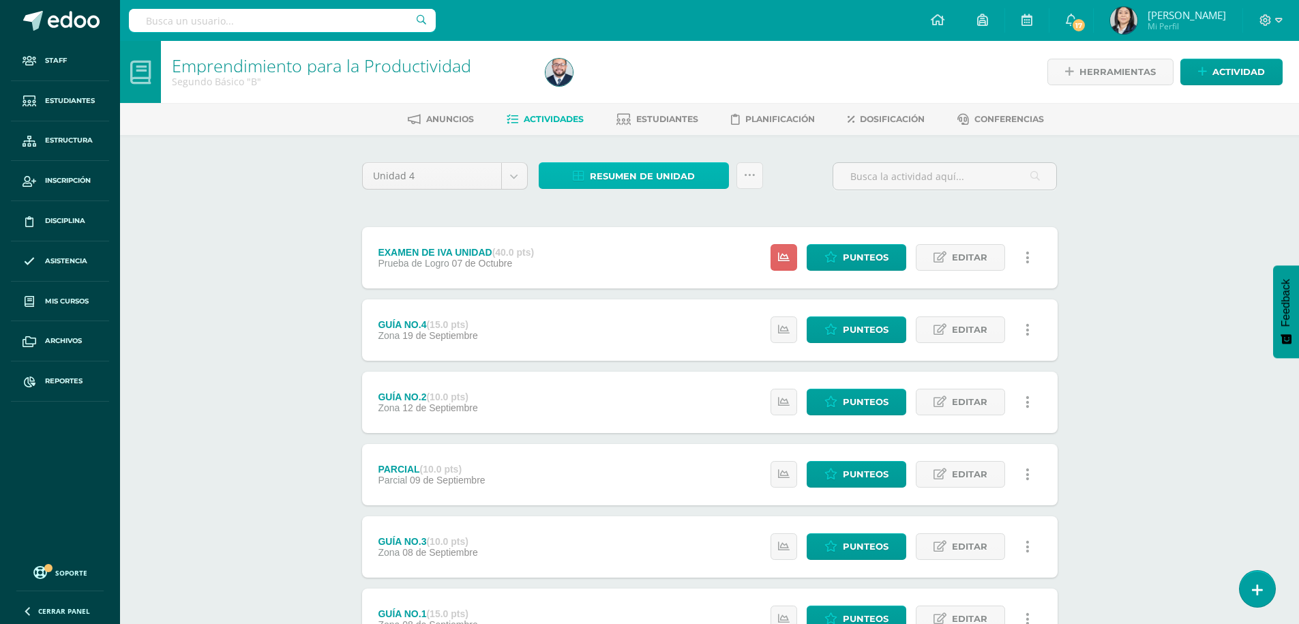
click at [625, 175] on span "Resumen de unidad" at bounding box center [642, 176] width 105 height 25
click at [640, 92] on link "Descargar como HTML" at bounding box center [633, 87] width 145 height 21
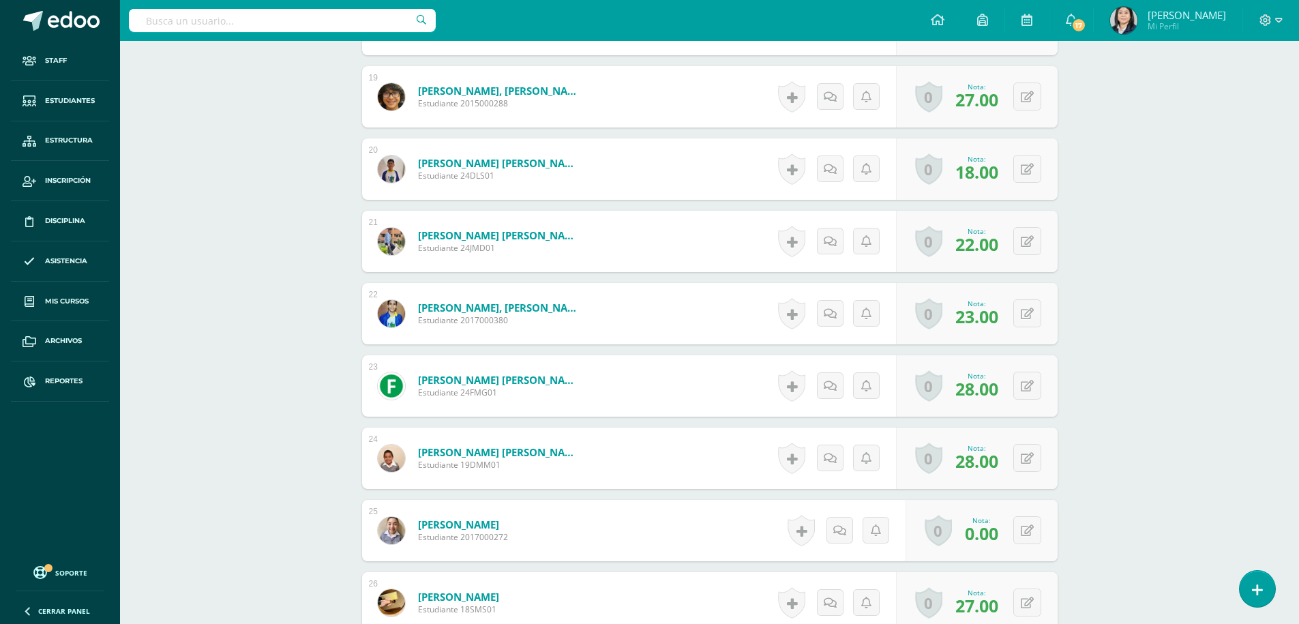
scroll to position [1790, 0]
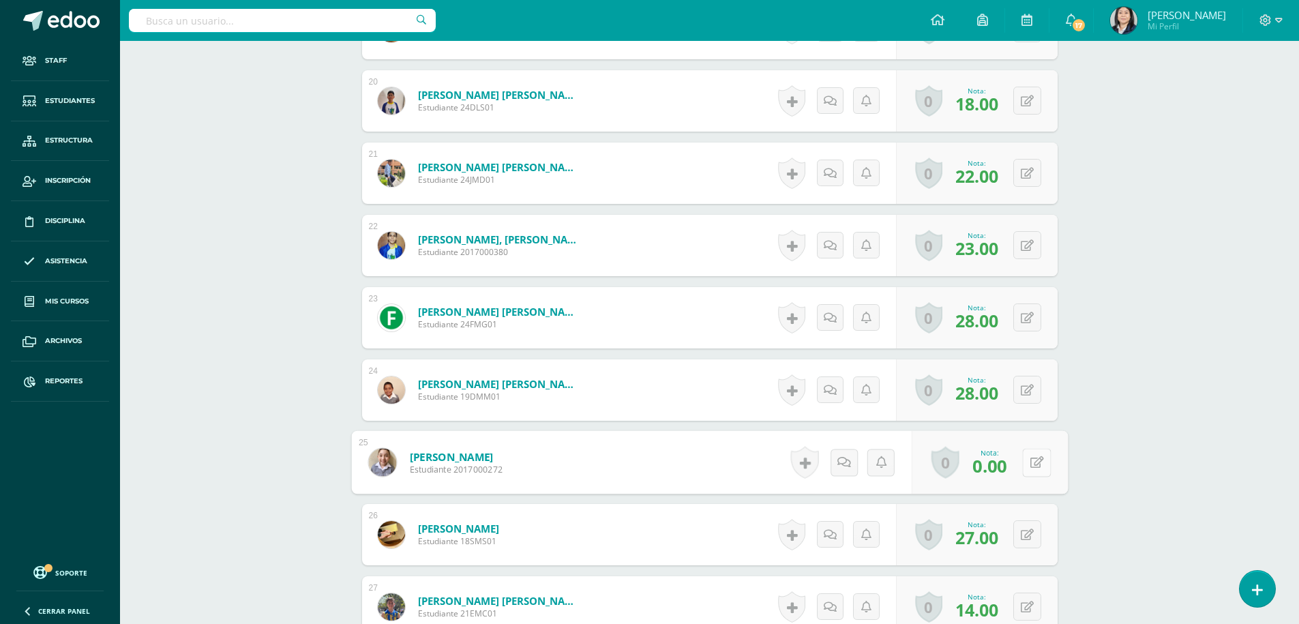
click at [1030, 461] on icon at bounding box center [1037, 462] width 14 height 12
type input "40"
click at [1002, 466] on icon at bounding box center [1000, 467] width 12 height 12
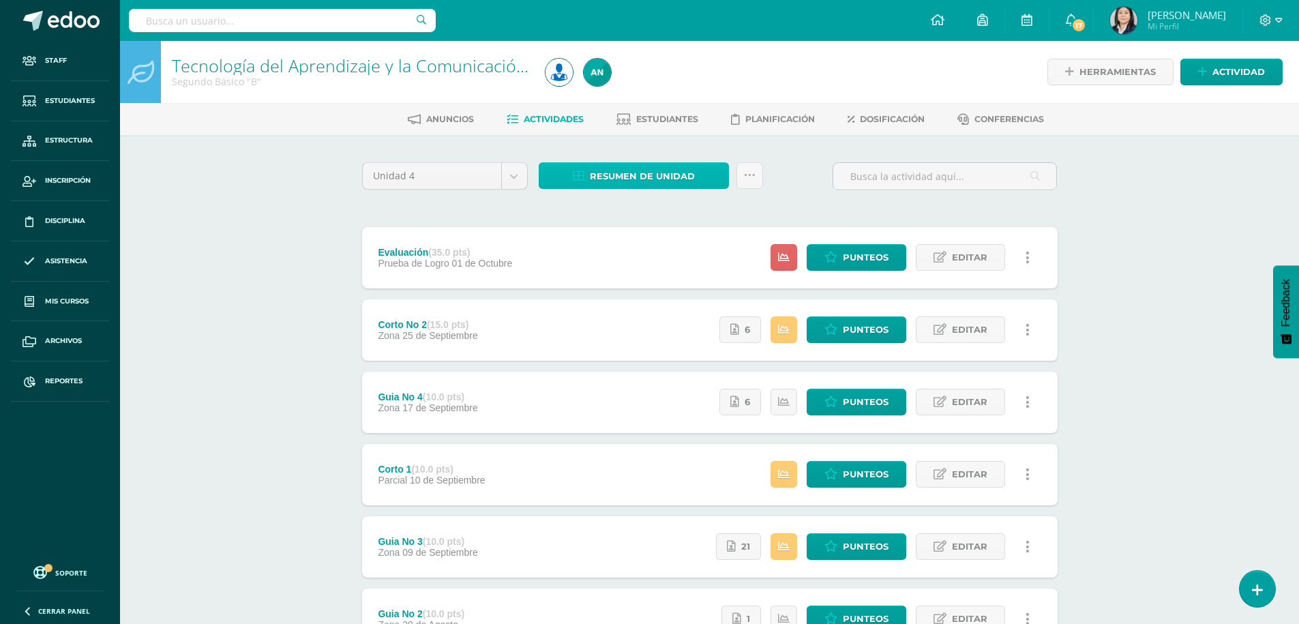
click at [640, 173] on span "Resumen de unidad" at bounding box center [642, 176] width 105 height 25
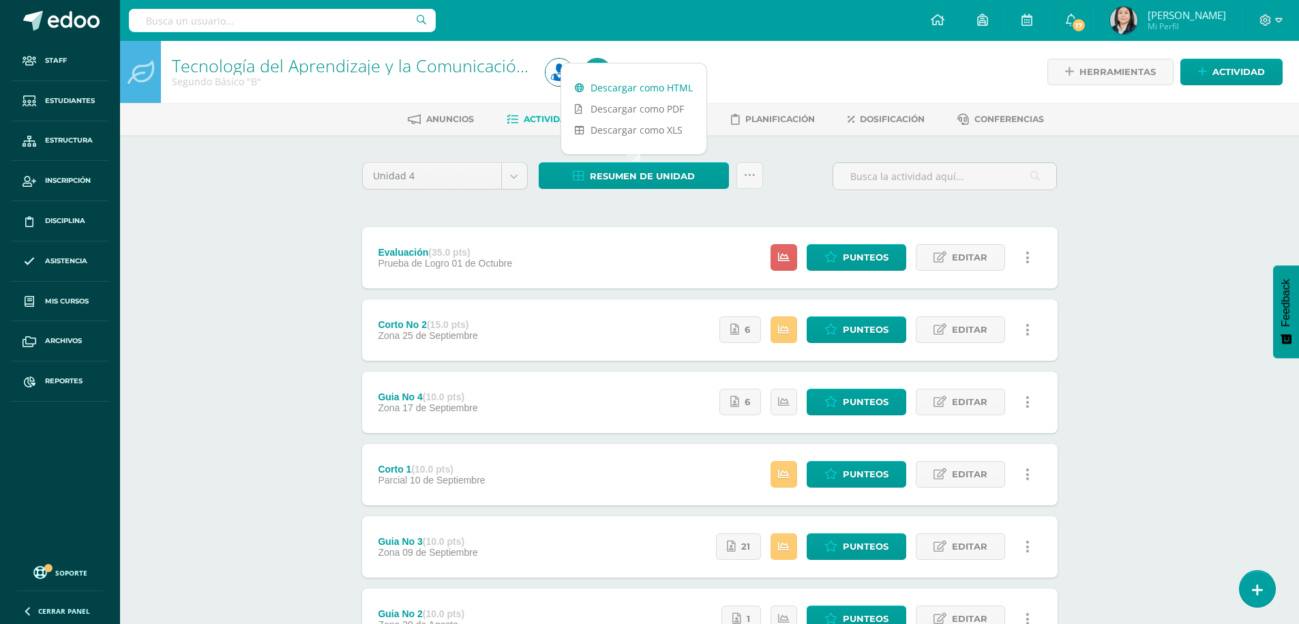
click at [625, 91] on link "Descargar como HTML" at bounding box center [633, 87] width 145 height 21
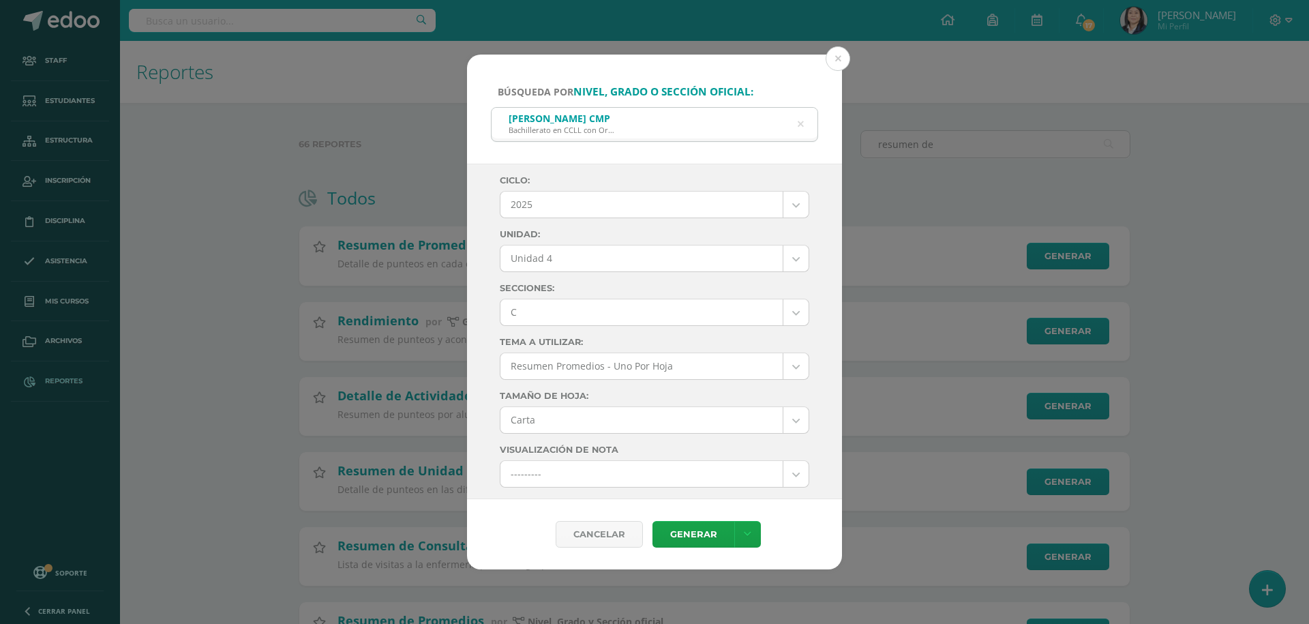
select select "7"
select select "Unidad 4"
select select "C"
select select "letter"
select select "10"
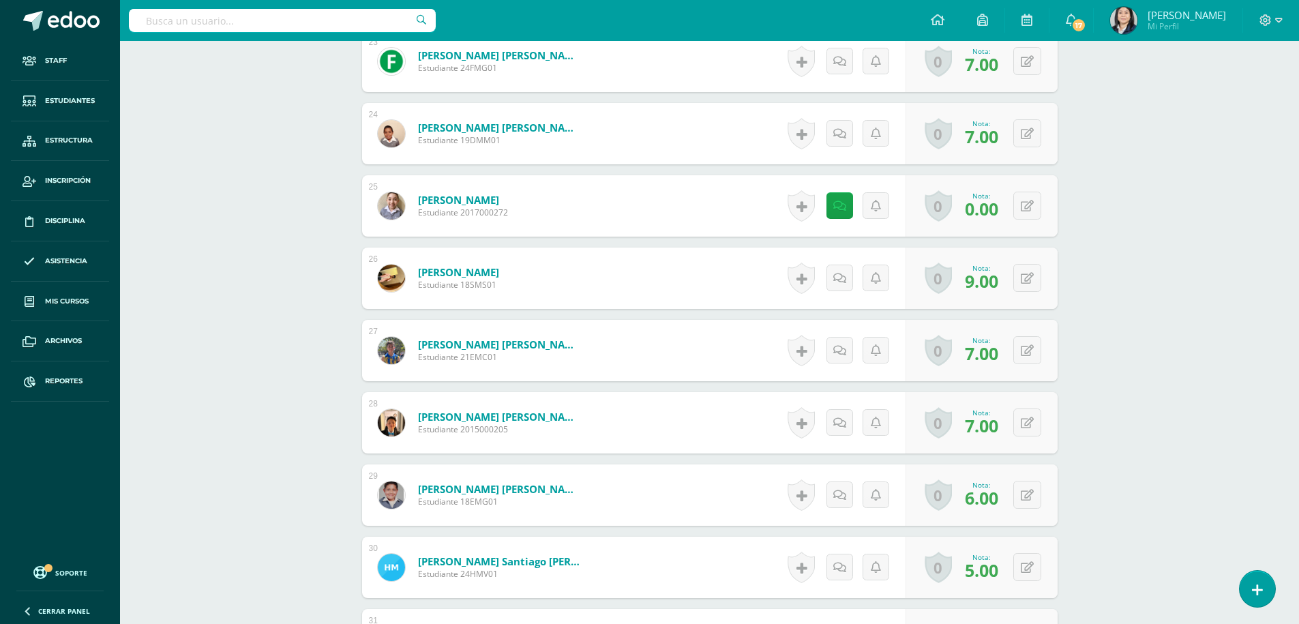
scroll to position [1910, 0]
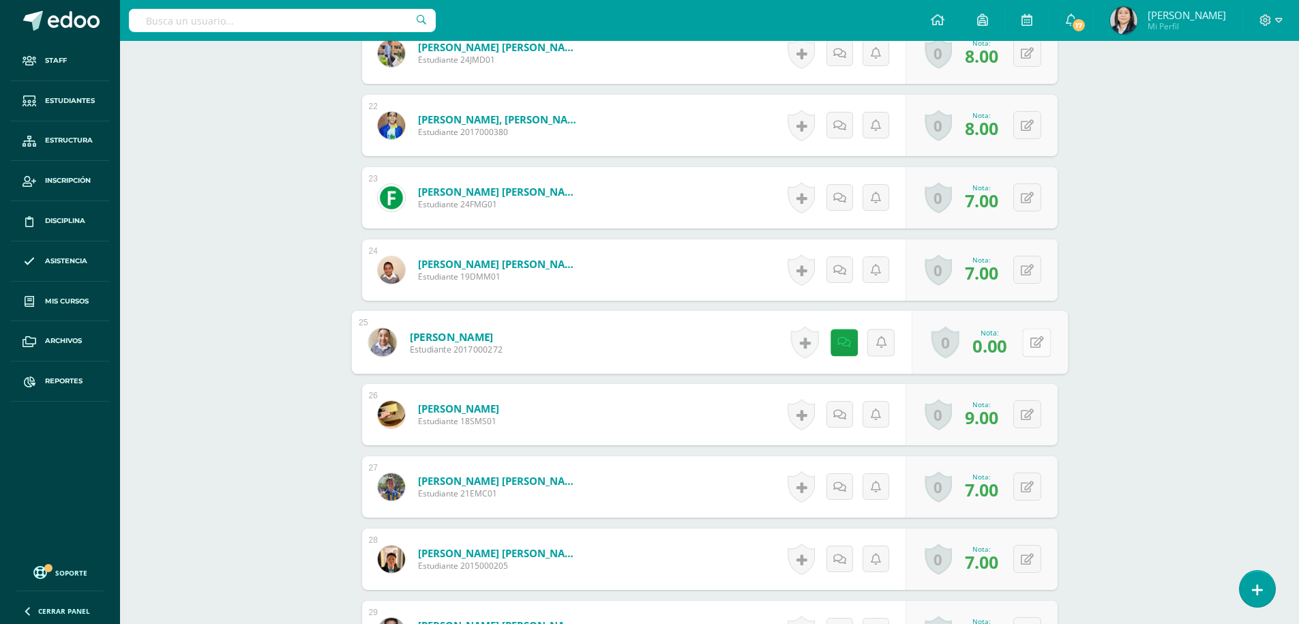
click at [1026, 346] on button at bounding box center [1036, 342] width 29 height 29
type input "10"
click at [995, 341] on icon at bounding box center [1000, 347] width 12 height 12
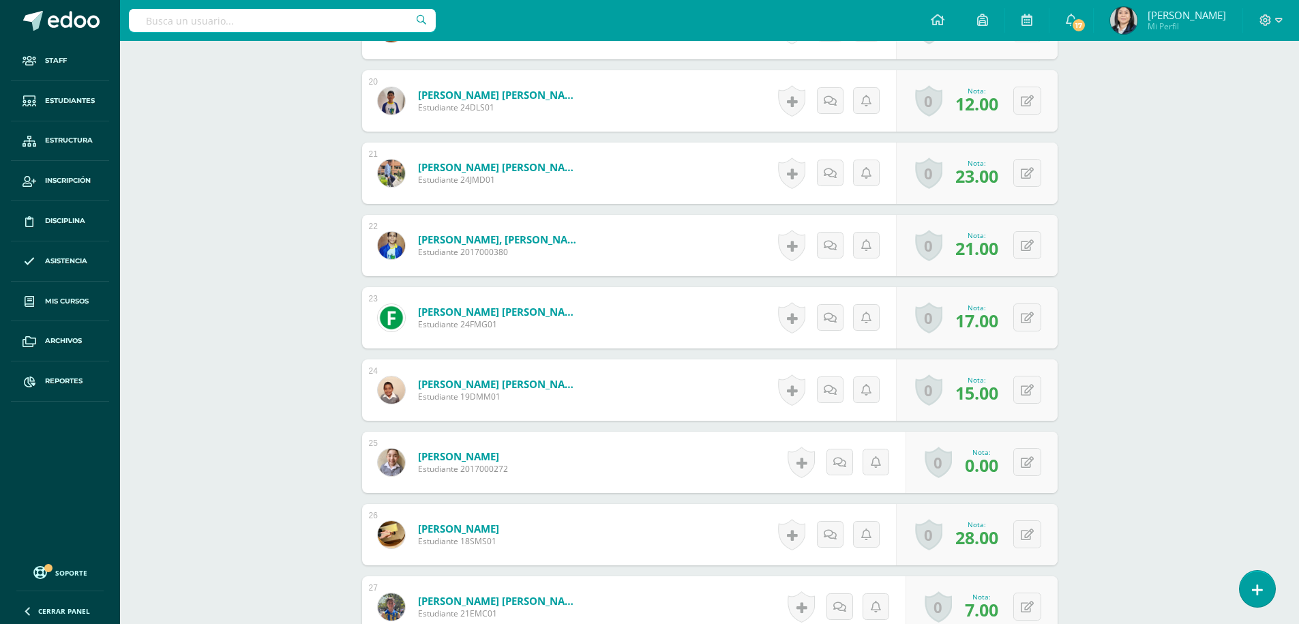
scroll to position [1845, 0]
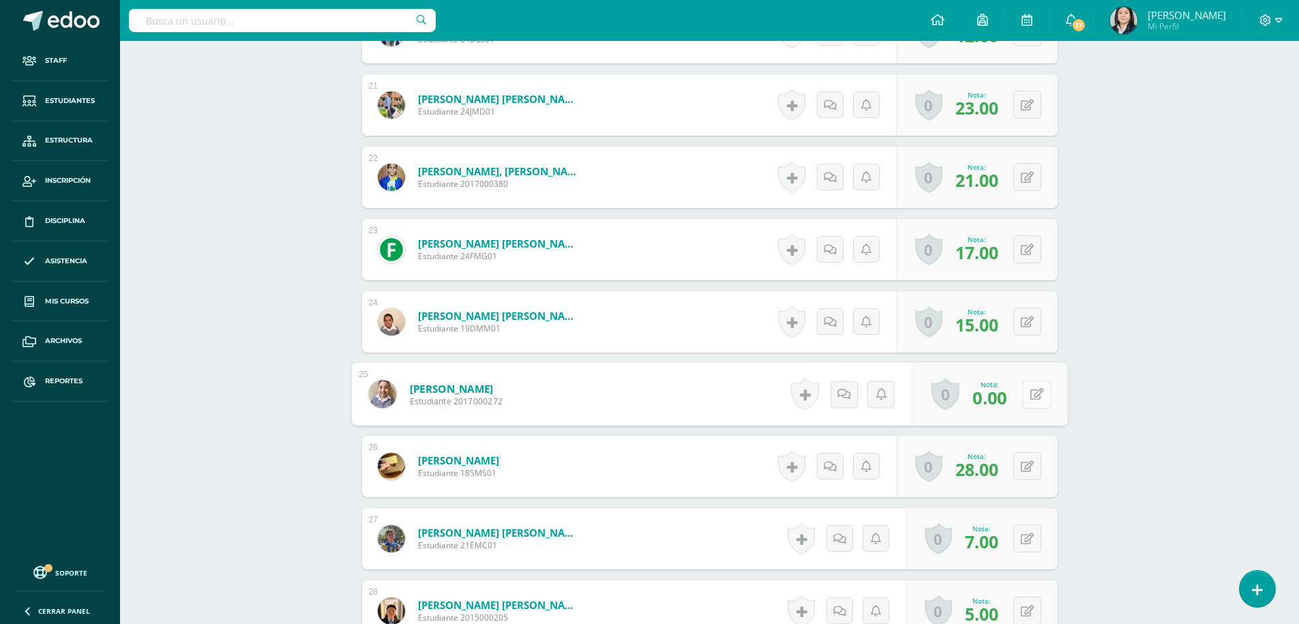
click at [1024, 393] on button at bounding box center [1036, 394] width 29 height 29
type input "21."
click at [1000, 388] on link at bounding box center [1000, 398] width 27 height 27
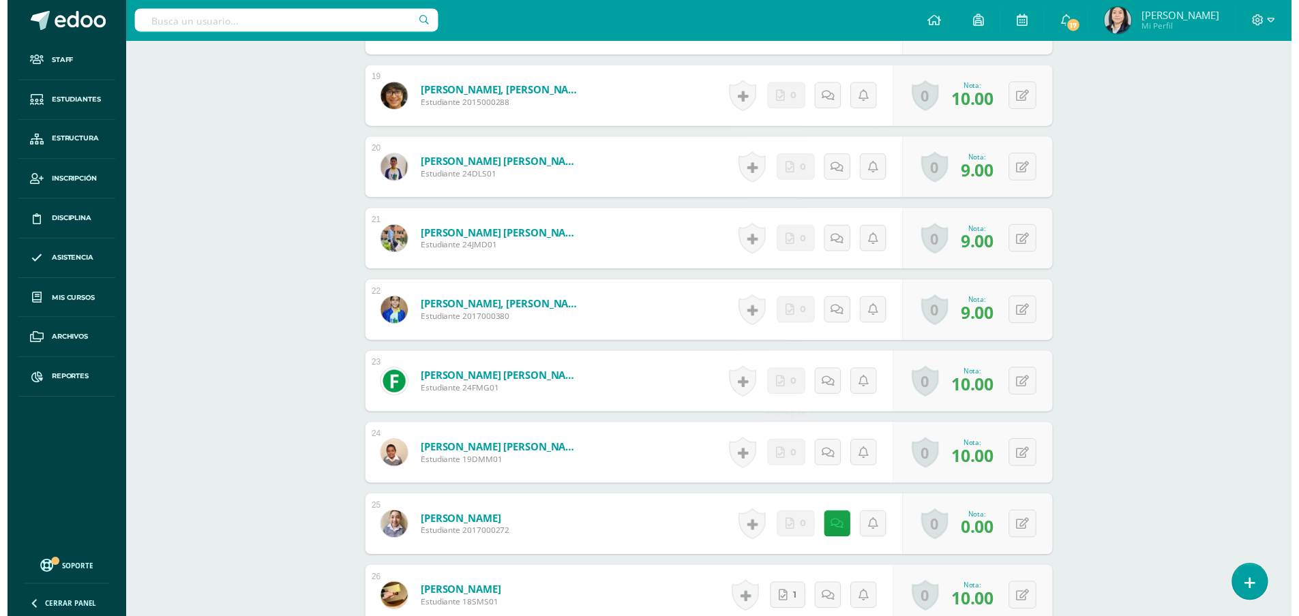
scroll to position [1777, 0]
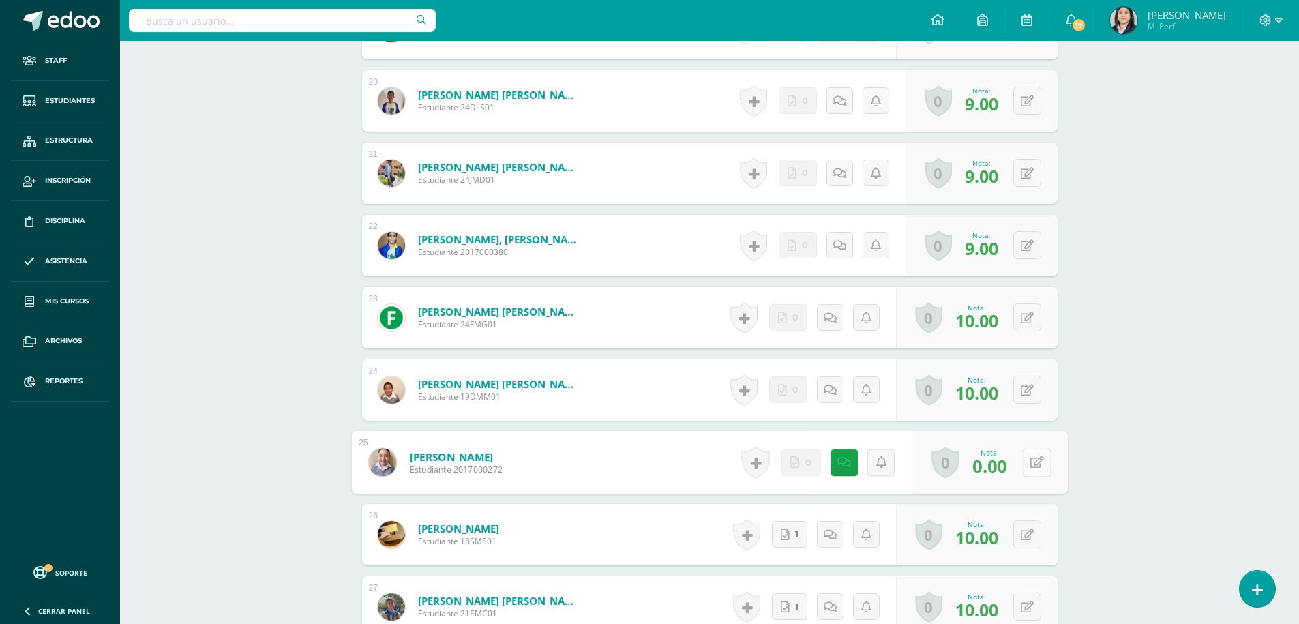
click at [1029, 456] on button at bounding box center [1036, 462] width 29 height 29
type input "10"
click at [999, 469] on icon at bounding box center [1000, 467] width 12 height 12
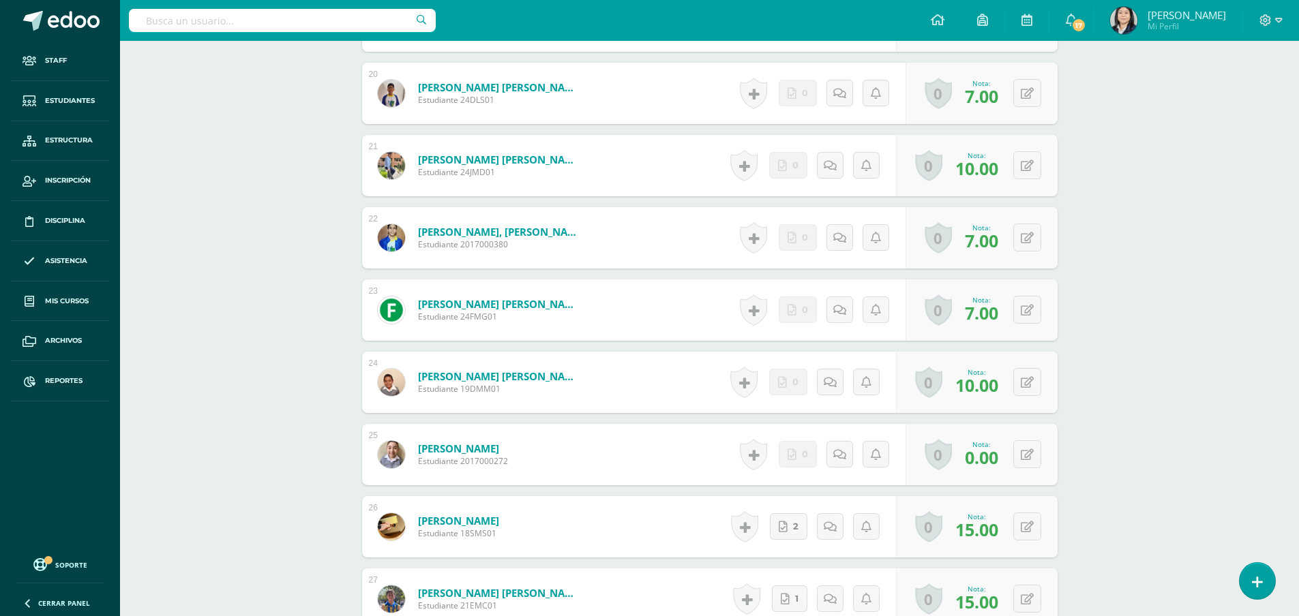
scroll to position [1866, 0]
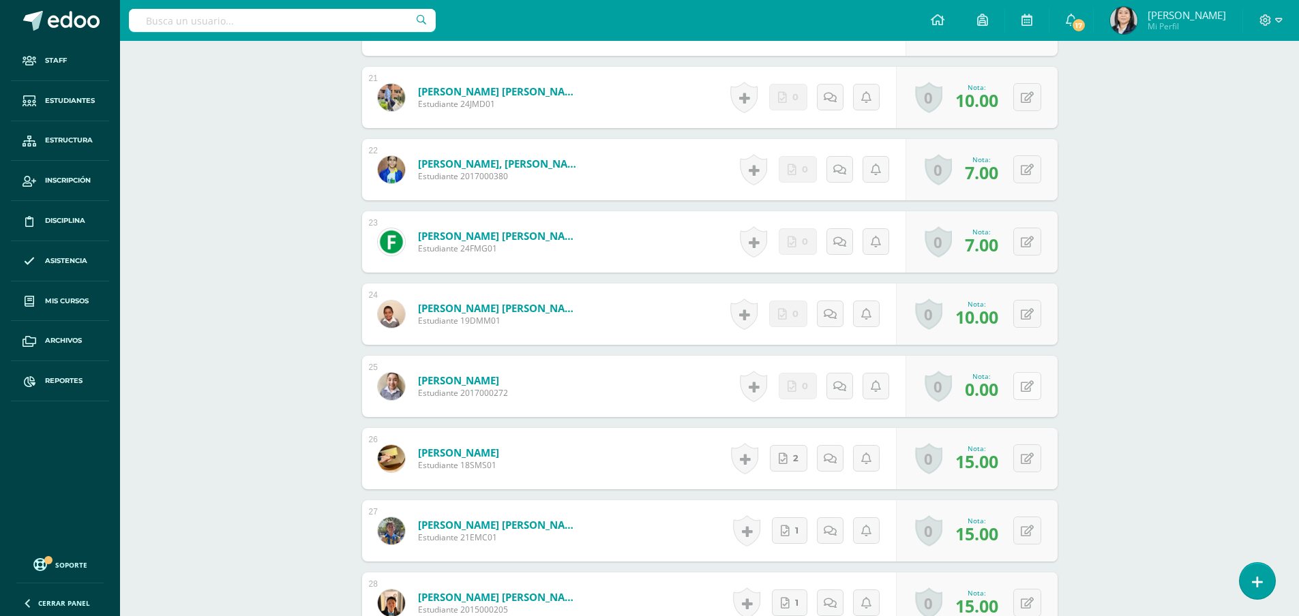
click at [1028, 384] on button at bounding box center [1027, 386] width 28 height 28
type input "14"
click at [1011, 387] on link at bounding box center [1000, 391] width 27 height 27
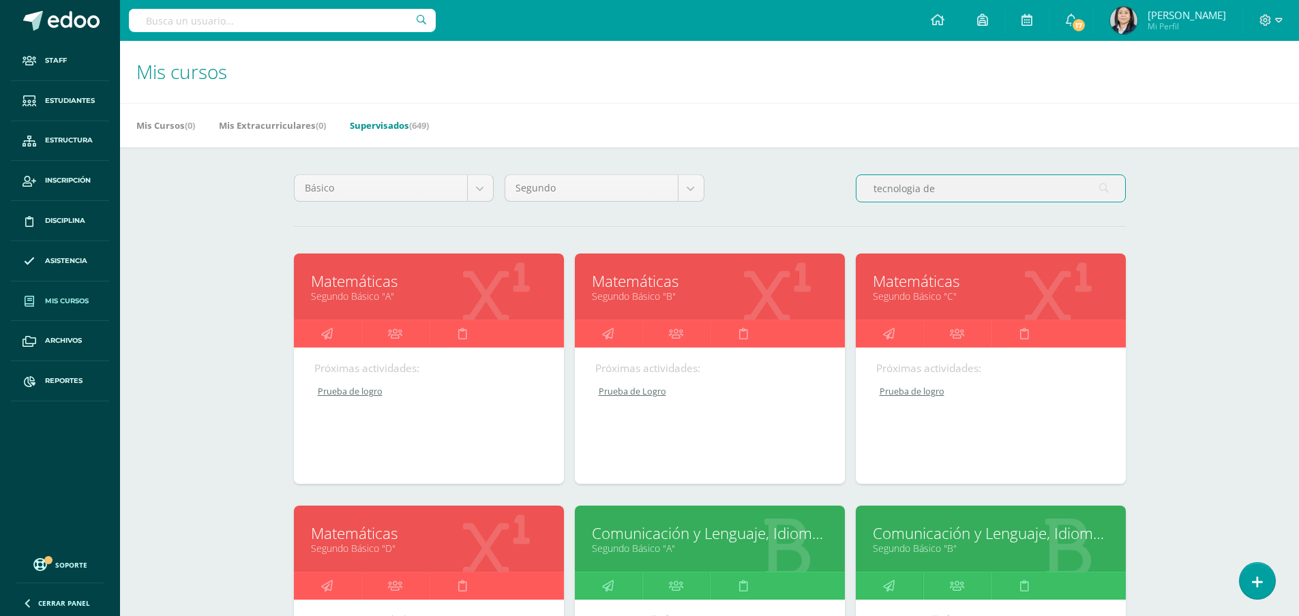
drag, startPoint x: 960, startPoint y: 192, endPoint x: 869, endPoint y: 198, distance: 91.5
click at [869, 198] on input "tecnologia de" at bounding box center [991, 188] width 269 height 27
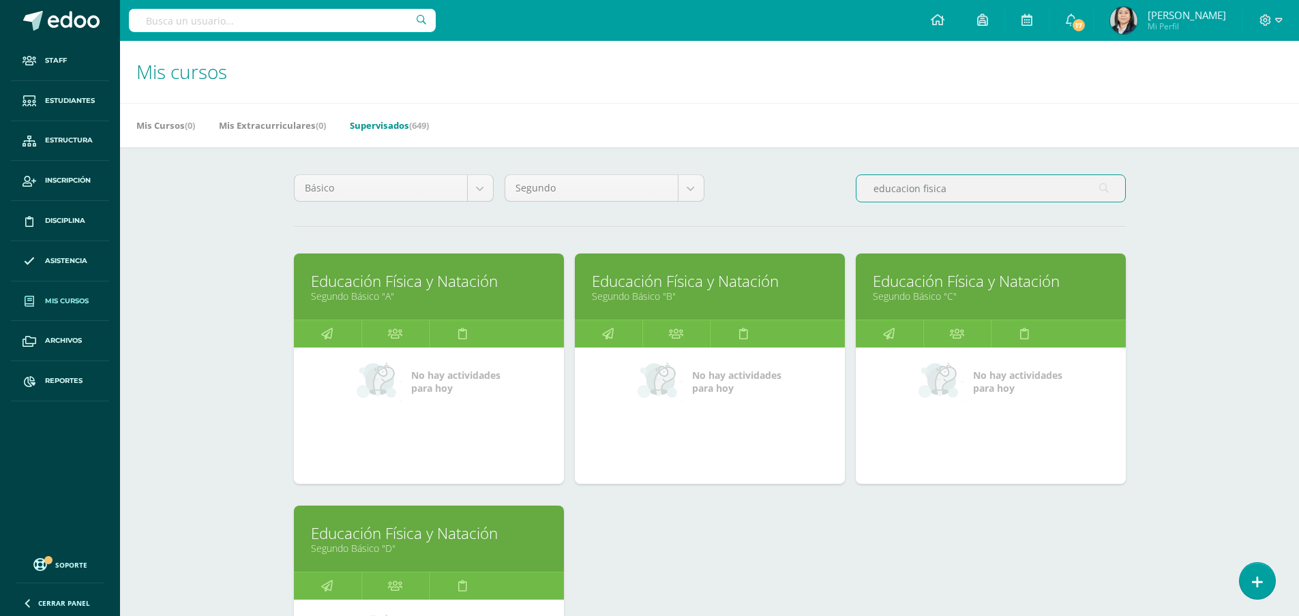
type input "educacion fisica"
click at [672, 274] on link "Educación Física y Natación" at bounding box center [710, 281] width 236 height 21
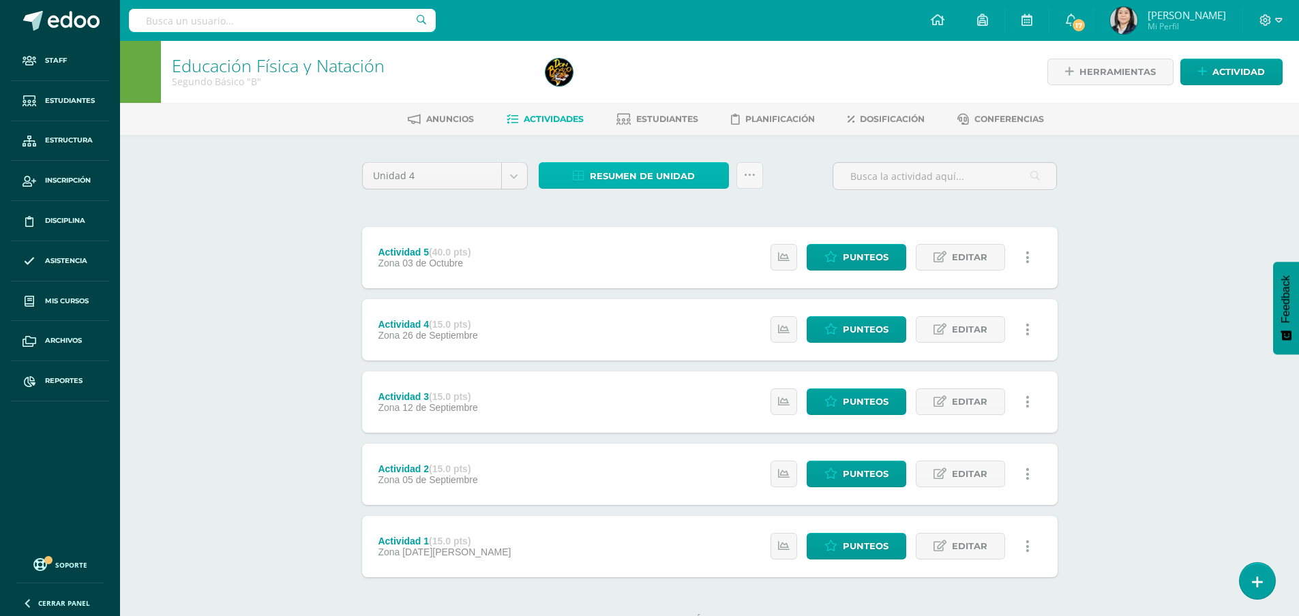
click at [640, 174] on span "Resumen de unidad" at bounding box center [642, 176] width 105 height 25
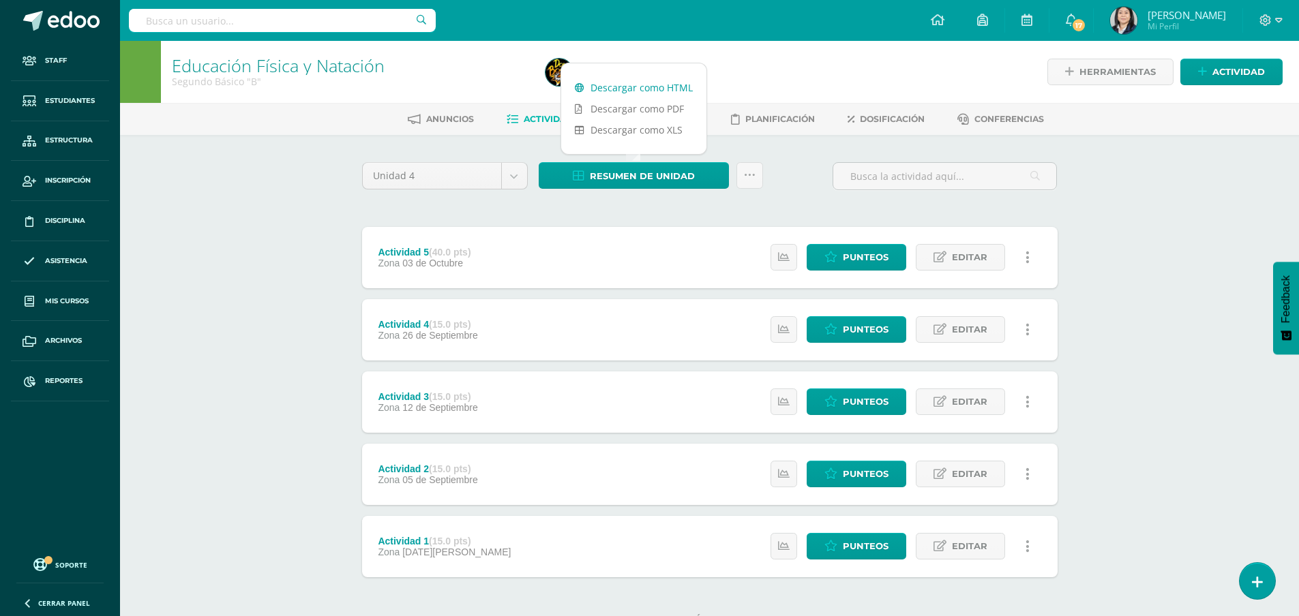
click at [630, 87] on link "Descargar como HTML" at bounding box center [633, 87] width 145 height 21
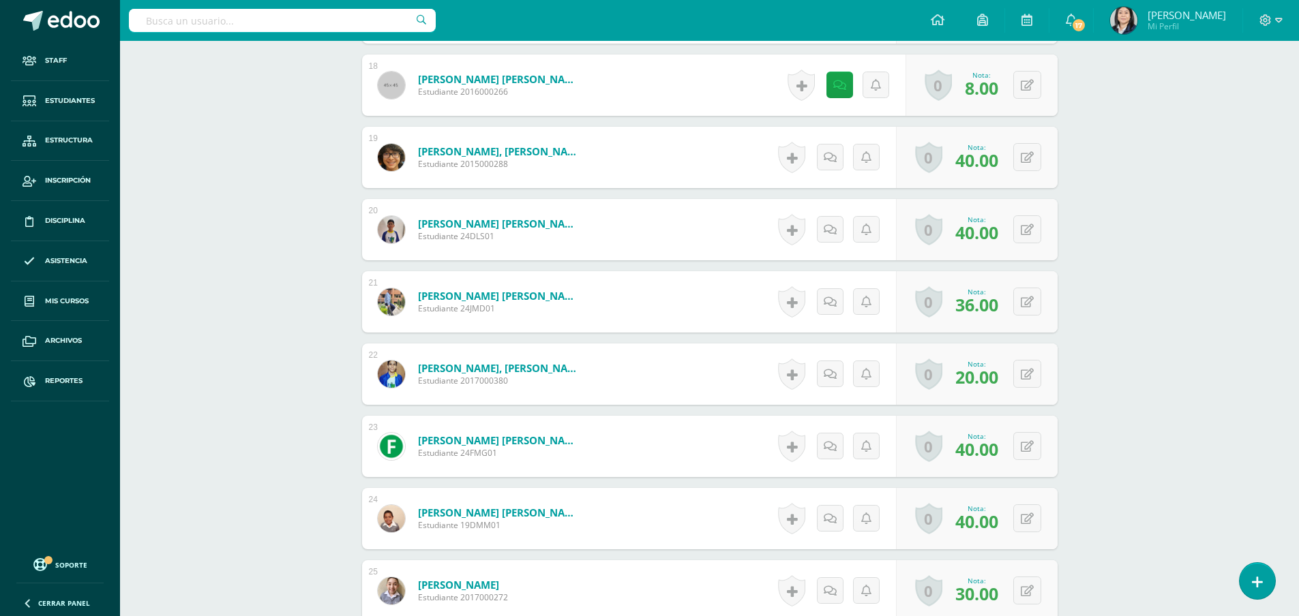
scroll to position [1716, 0]
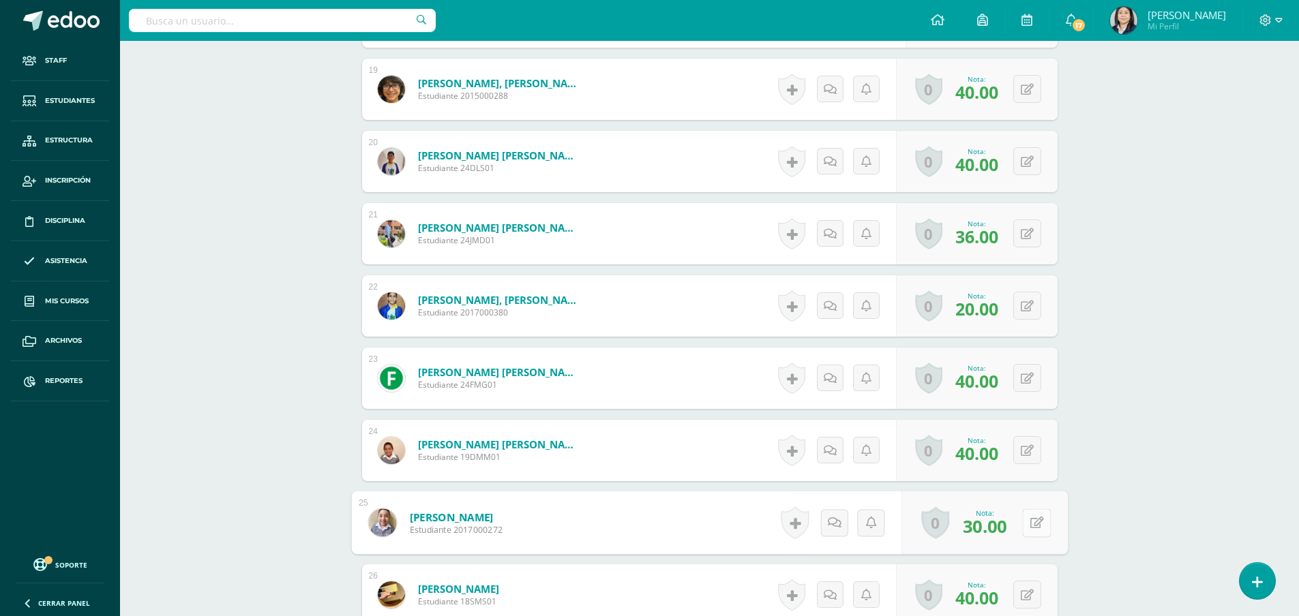
click at [1028, 525] on button at bounding box center [1036, 523] width 29 height 29
type input "40"
click at [1004, 530] on icon at bounding box center [1000, 528] width 12 height 12
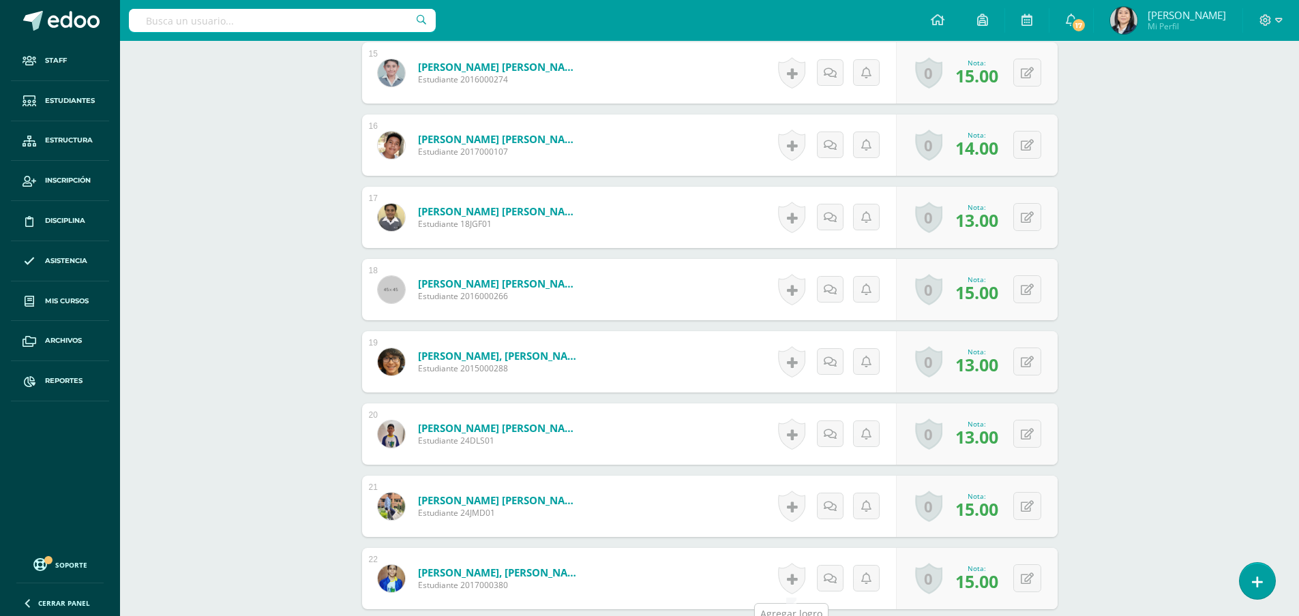
scroll to position [1785, 0]
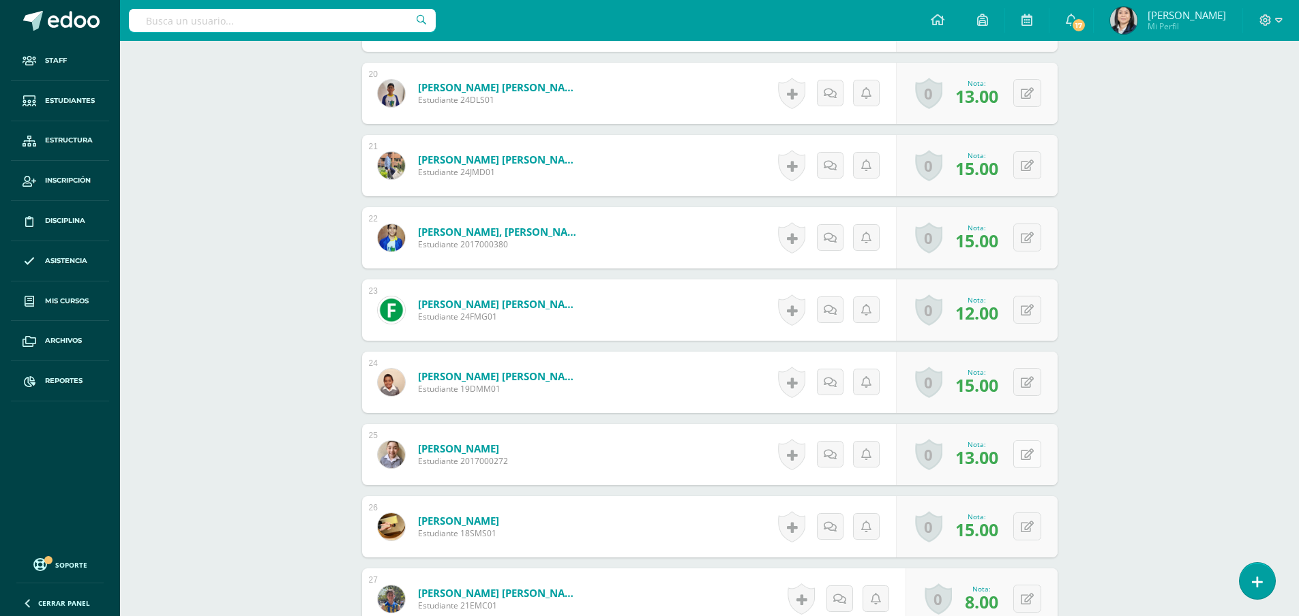
click at [1029, 453] on icon at bounding box center [1027, 455] width 13 height 12
type input "15"
click at [1002, 458] on icon at bounding box center [1000, 459] width 12 height 12
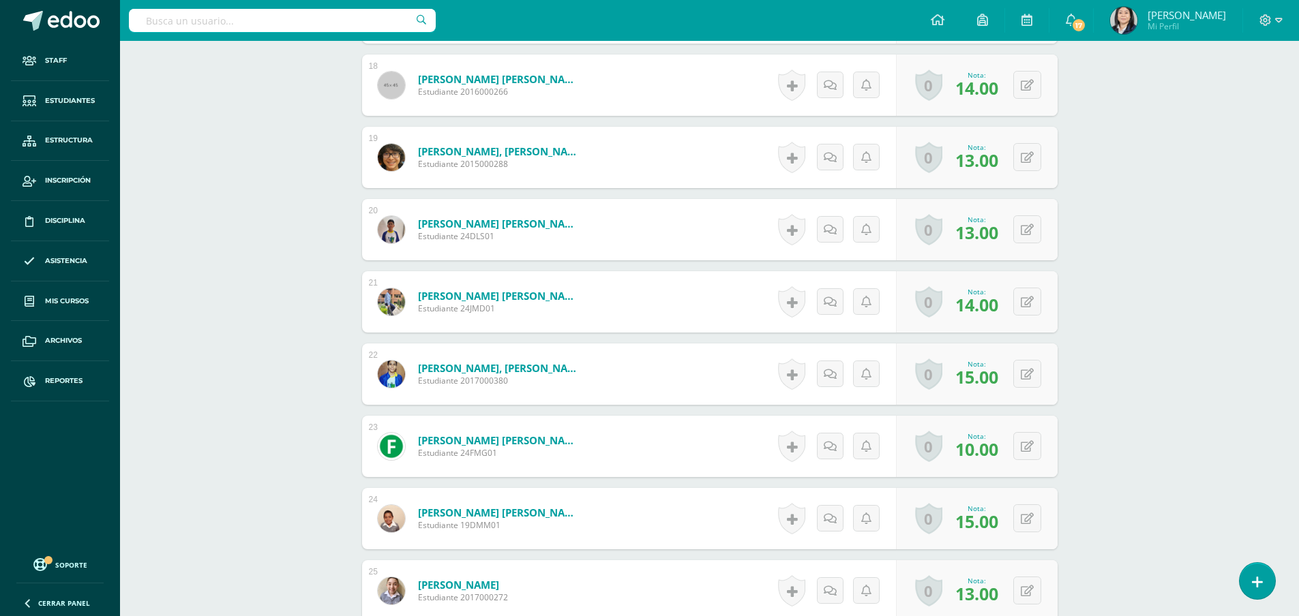
scroll to position [1853, 0]
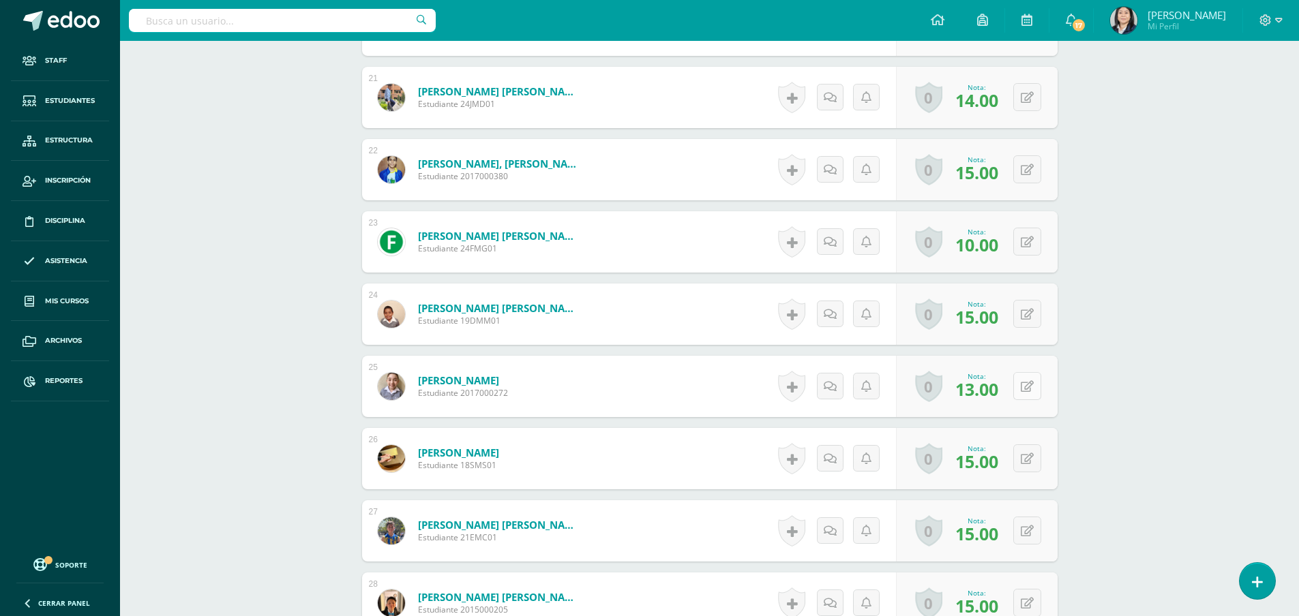
click at [1028, 387] on button at bounding box center [1027, 386] width 28 height 28
type input "15"
click at [1002, 396] on icon at bounding box center [1000, 391] width 12 height 12
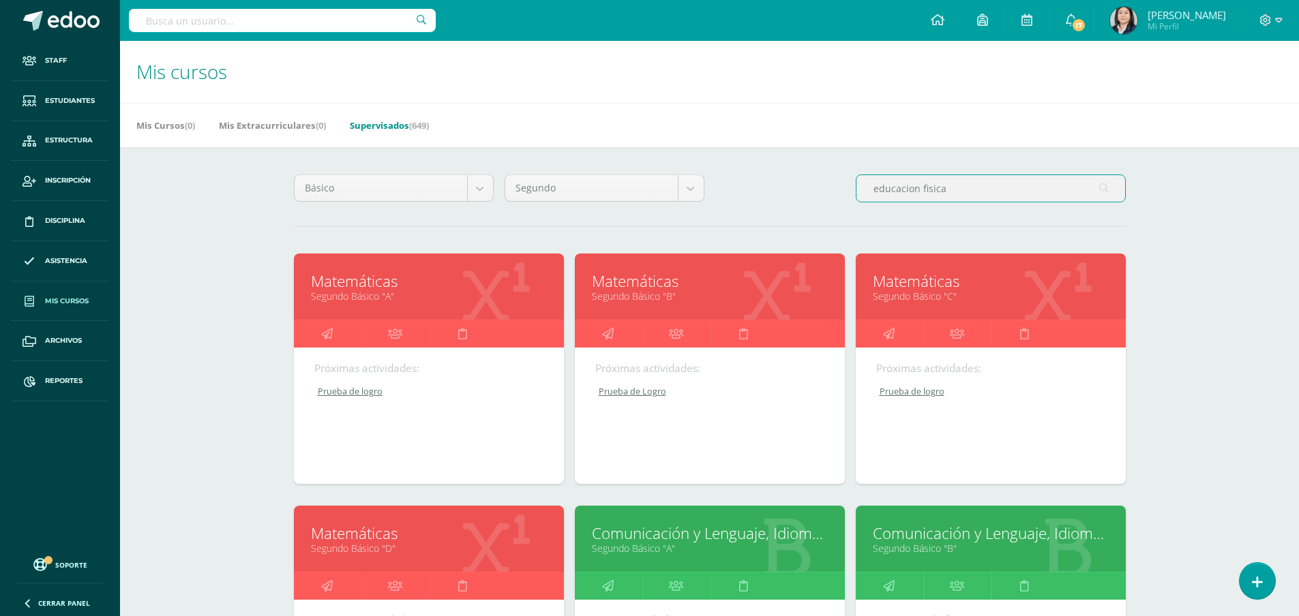
drag, startPoint x: 966, startPoint y: 190, endPoint x: 800, endPoint y: 180, distance: 166.0
click at [803, 183] on div "Básico Todos los niveles Primaria Complementaria Bachillerato en CCLL con Orien…" at bounding box center [709, 194] width 843 height 39
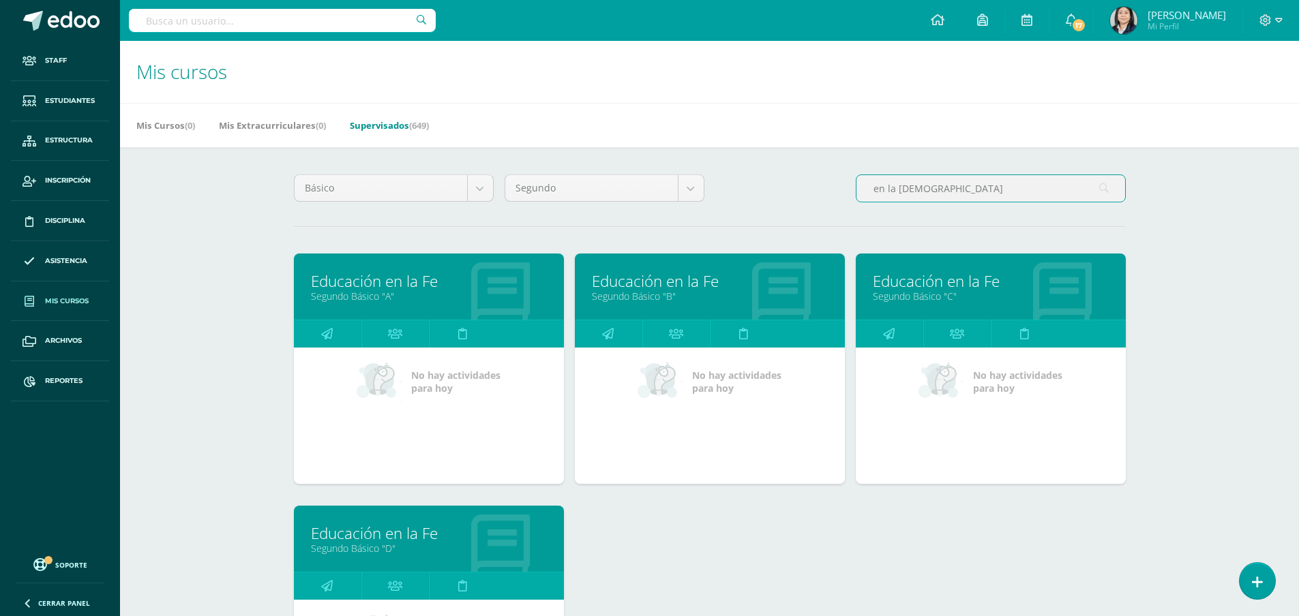
type input "en la fe"
click at [653, 283] on link "Educación en la Fe" at bounding box center [710, 281] width 236 height 21
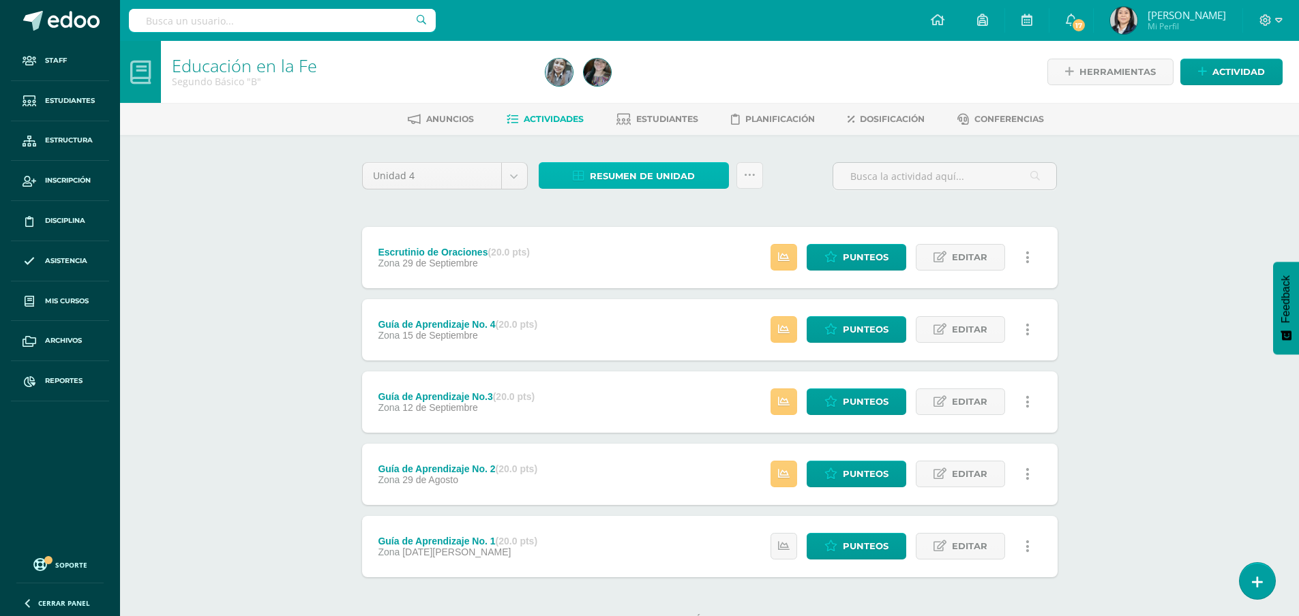
click at [641, 179] on span "Resumen de unidad" at bounding box center [642, 176] width 105 height 25
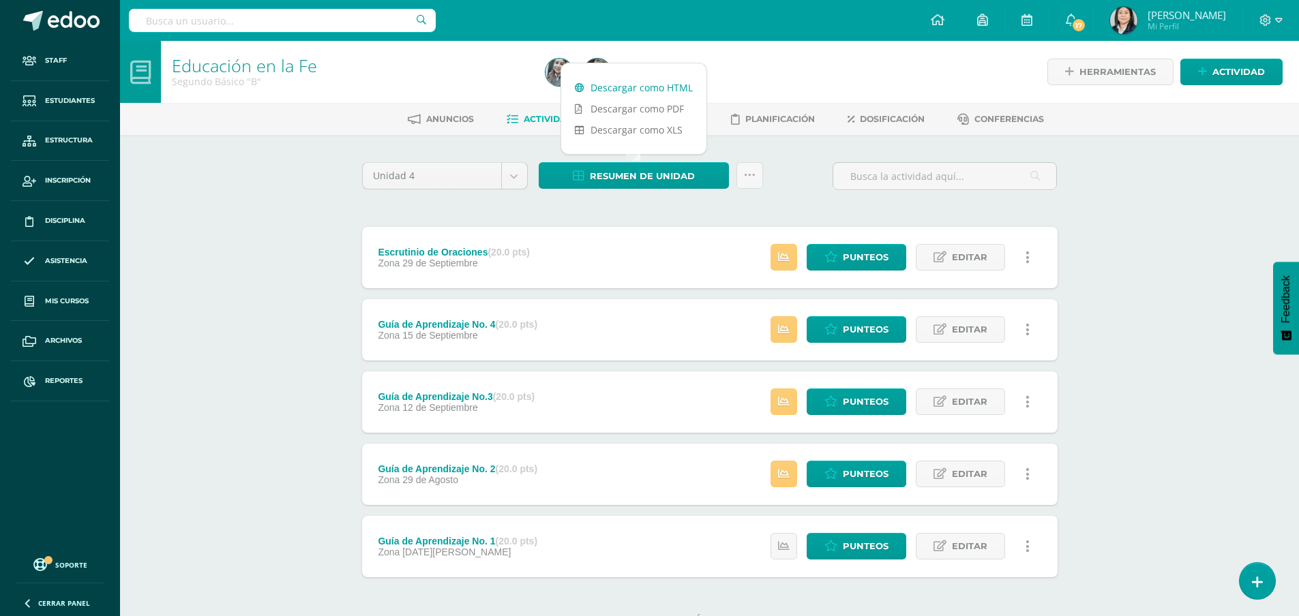
click at [625, 84] on link "Descargar como HTML" at bounding box center [633, 87] width 145 height 21
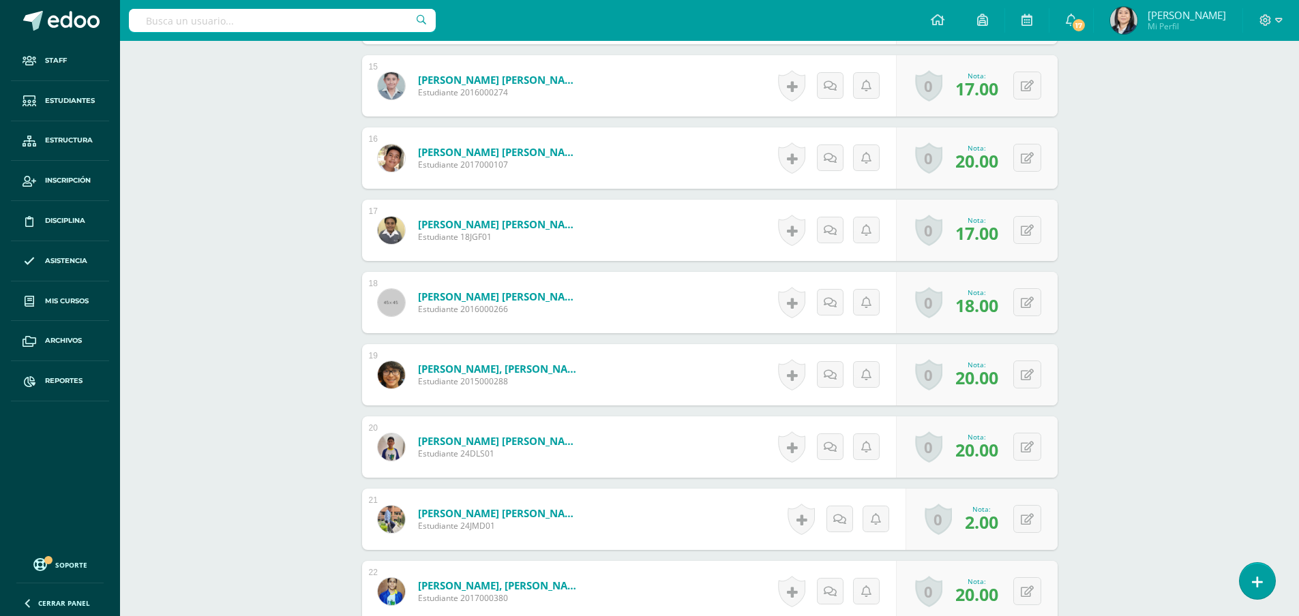
scroll to position [1879, 0]
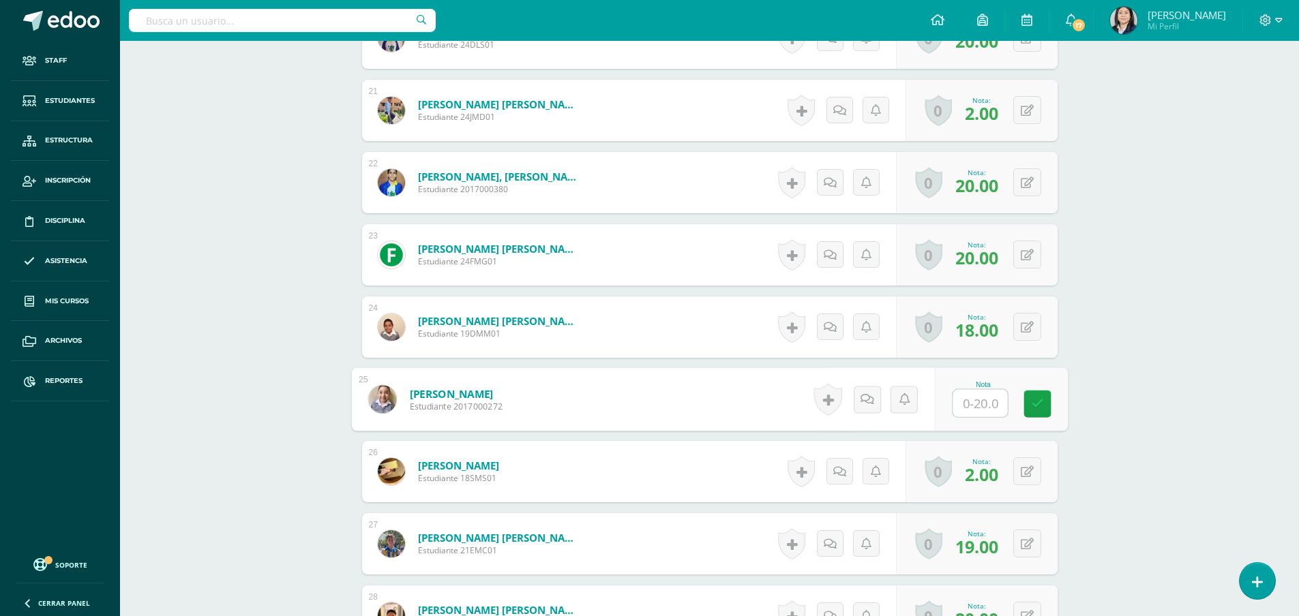
click at [969, 399] on input "text" at bounding box center [980, 403] width 55 height 27
type input "20"
click at [1043, 391] on link at bounding box center [1037, 404] width 27 height 27
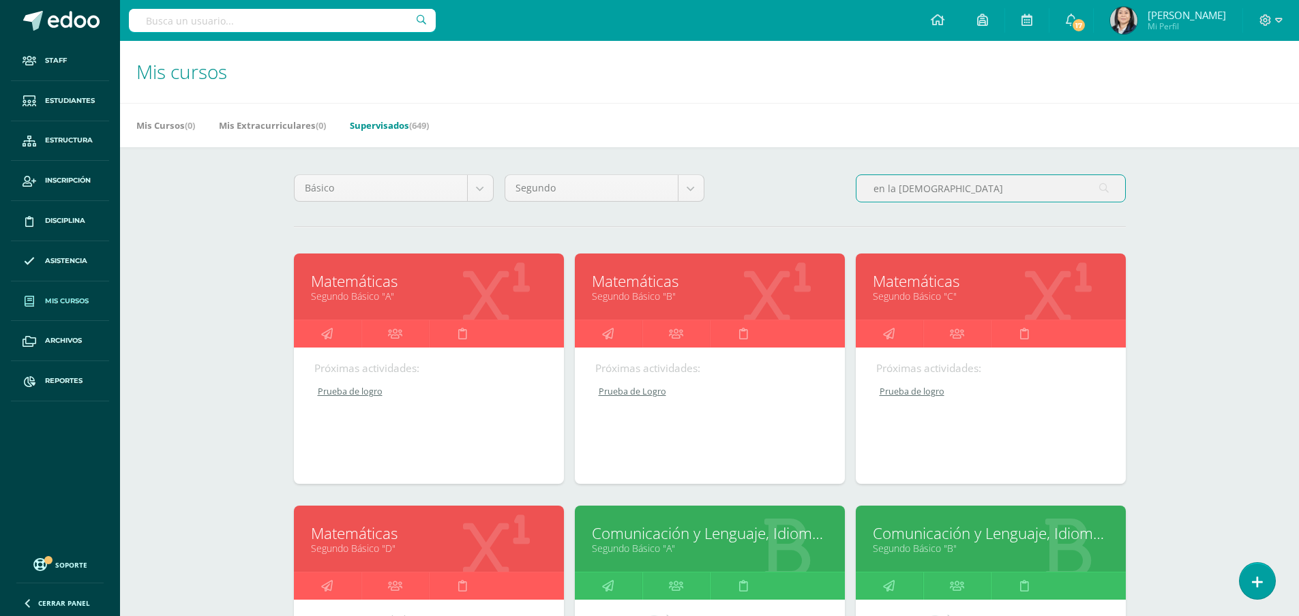
drag, startPoint x: 925, startPoint y: 188, endPoint x: 858, endPoint y: 185, distance: 66.9
click at [865, 188] on input "en la fe" at bounding box center [991, 188] width 269 height 27
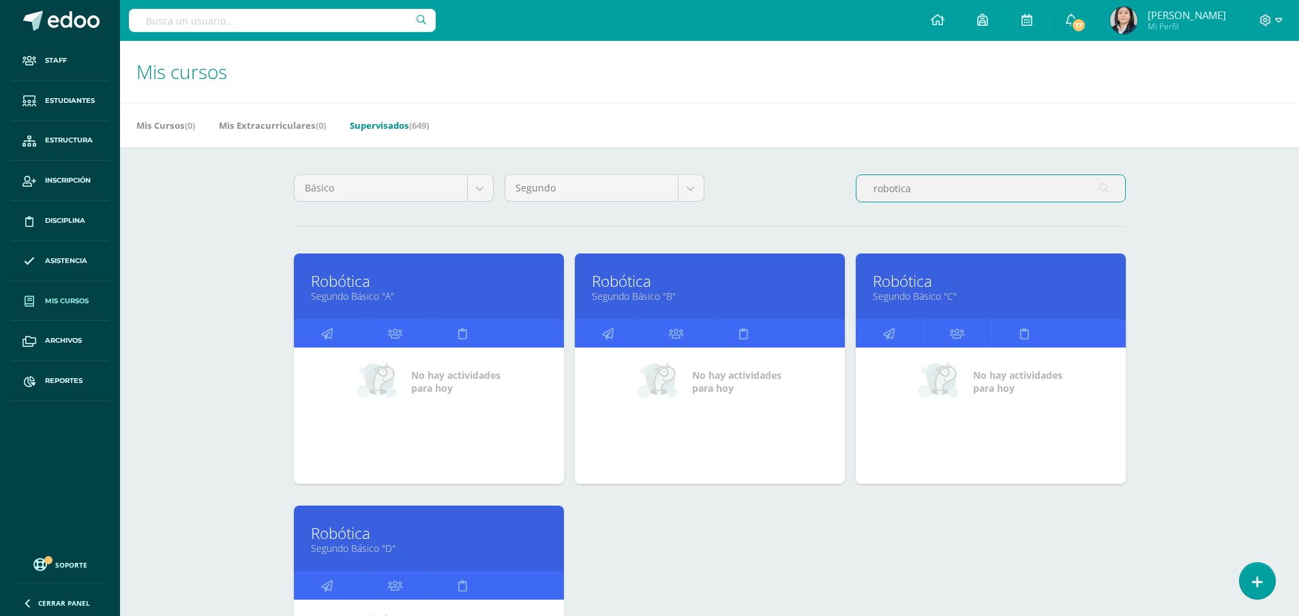
type input "robotica"
click at [612, 278] on link "Robótica" at bounding box center [710, 281] width 236 height 21
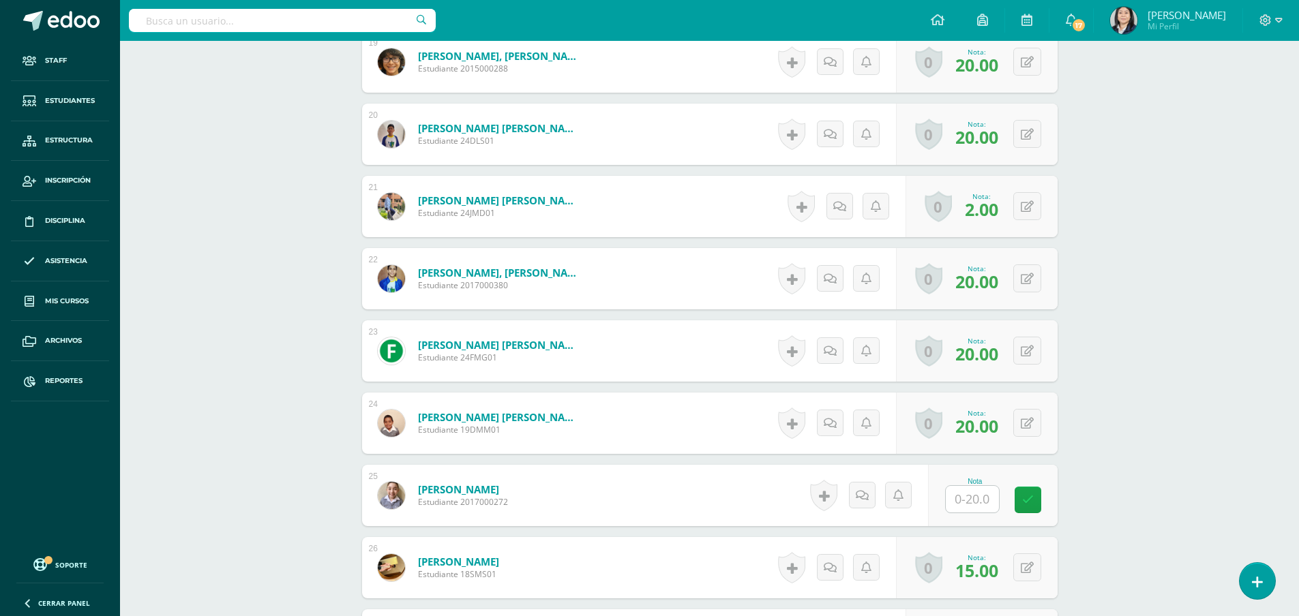
scroll to position [1825, 0]
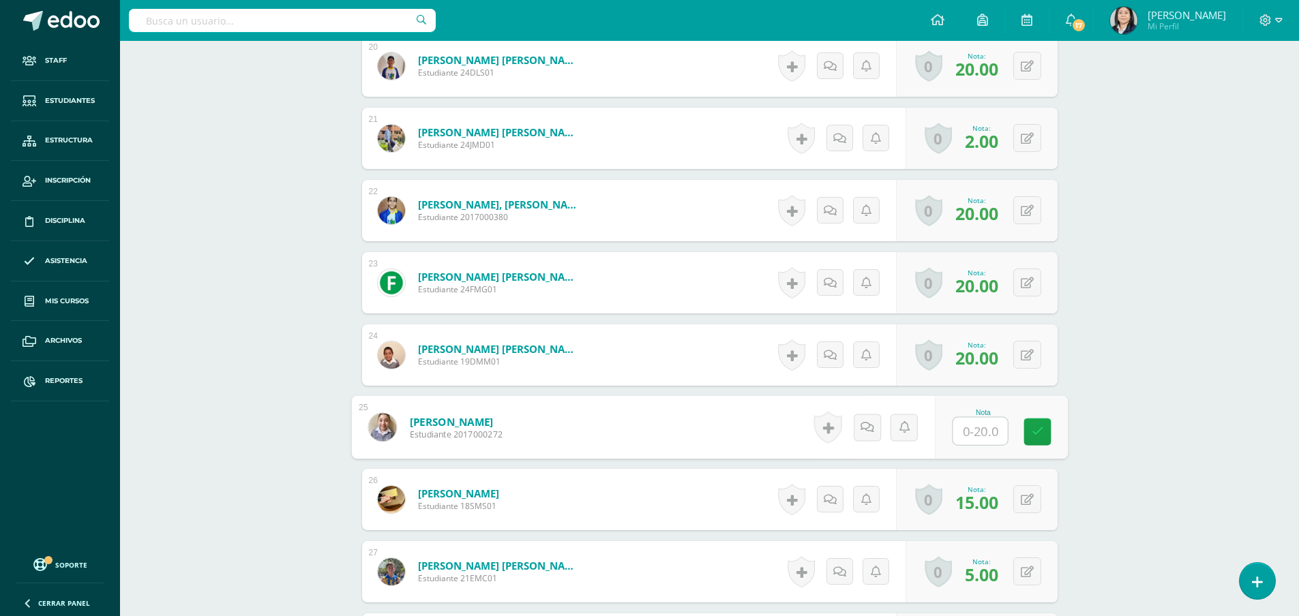
click at [978, 434] on input "text" at bounding box center [980, 431] width 55 height 27
type input "20"
click at [1036, 438] on icon at bounding box center [1037, 432] width 12 height 12
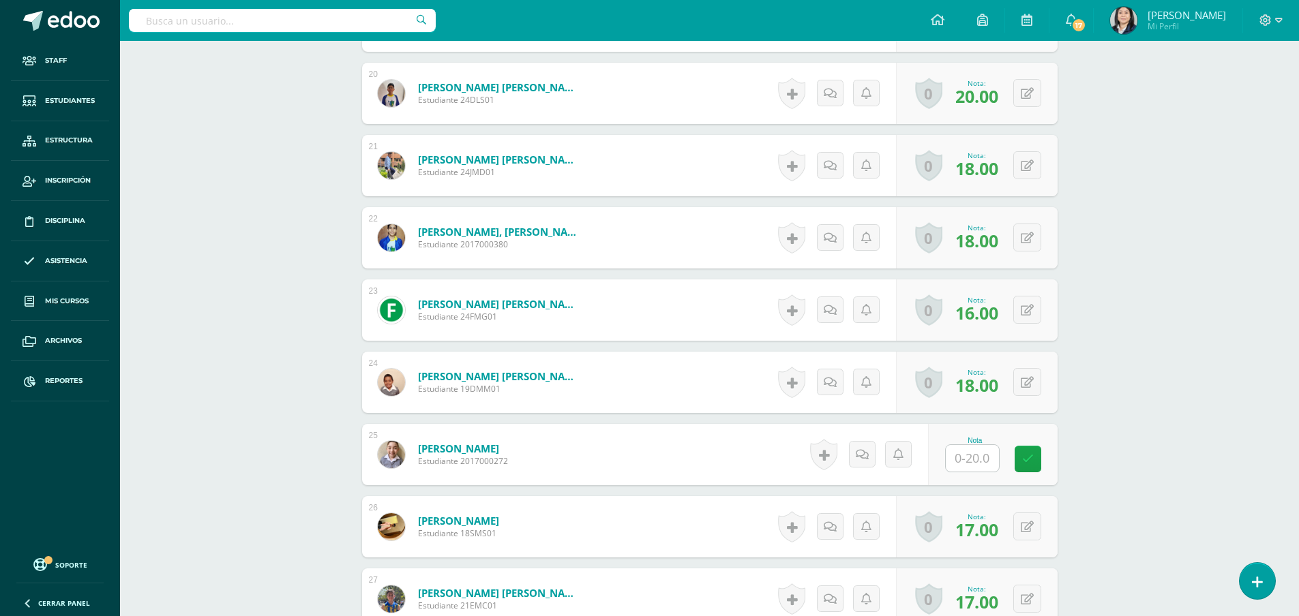
scroll to position [1866, 0]
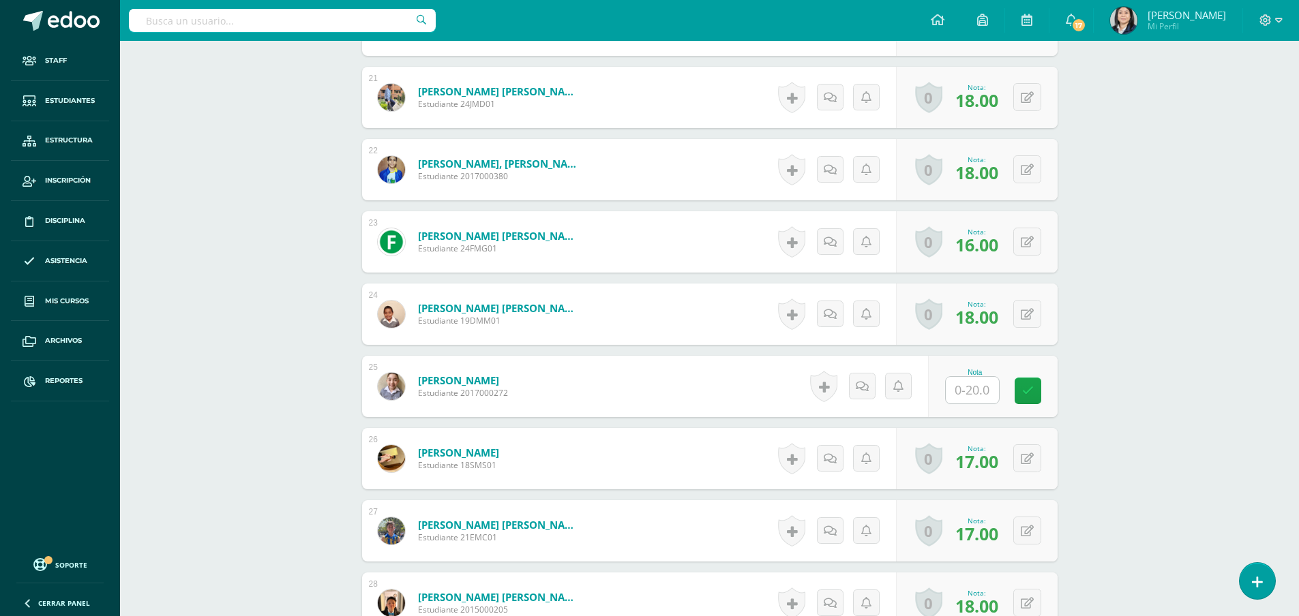
click at [966, 392] on input "text" at bounding box center [972, 390] width 53 height 27
type input "20"
click at [1036, 393] on icon at bounding box center [1037, 391] width 12 height 12
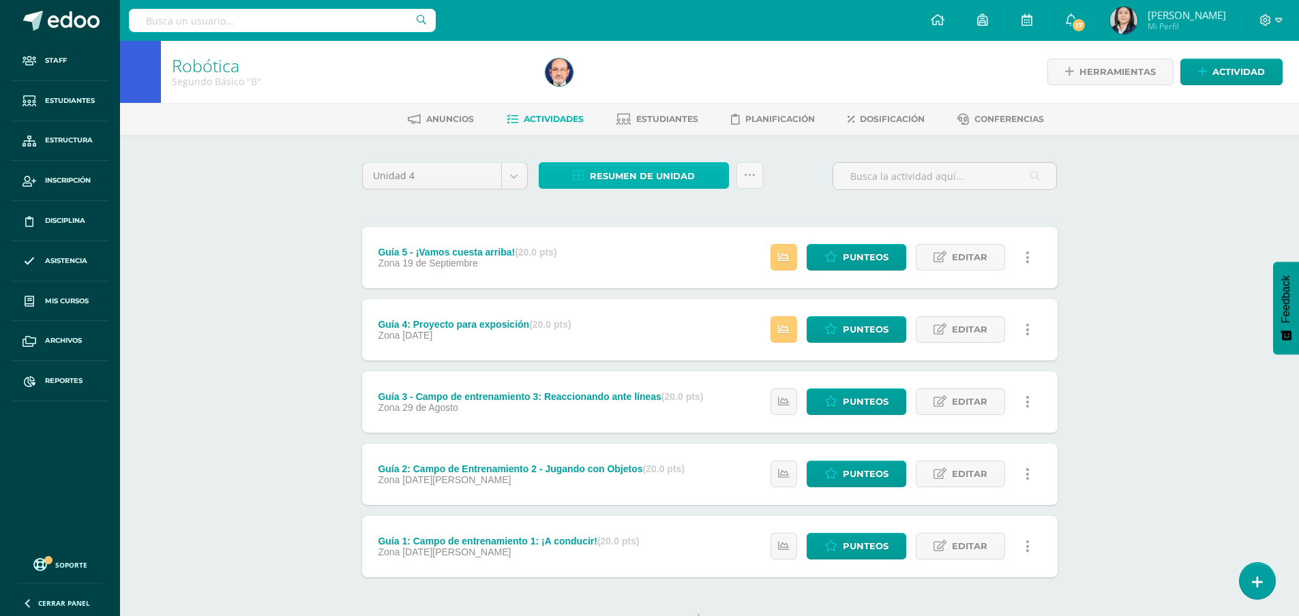
click at [634, 181] on span "Resumen de unidad" at bounding box center [642, 176] width 105 height 25
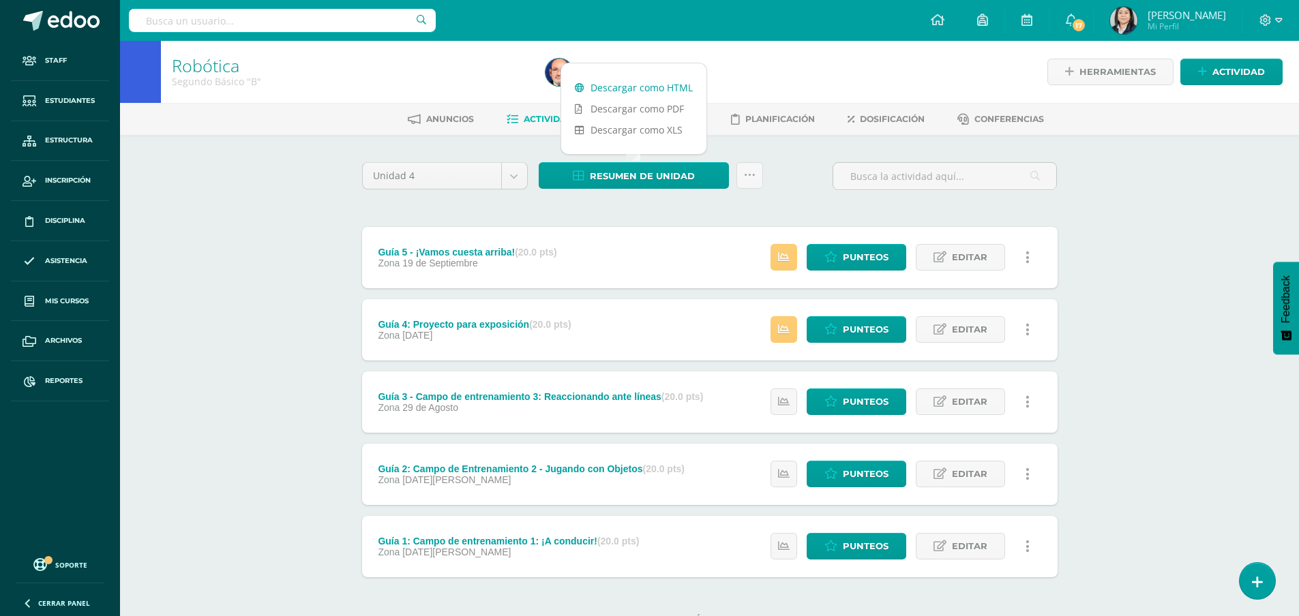
click at [636, 95] on link "Descargar como HTML" at bounding box center [633, 87] width 145 height 21
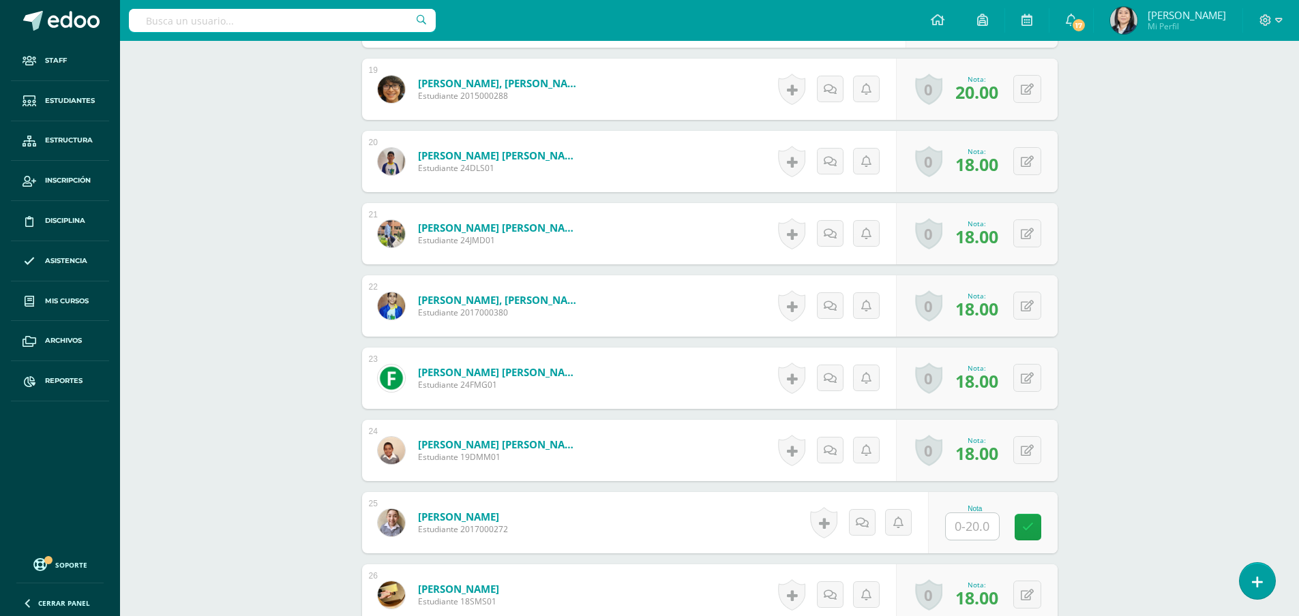
scroll to position [1823, 0]
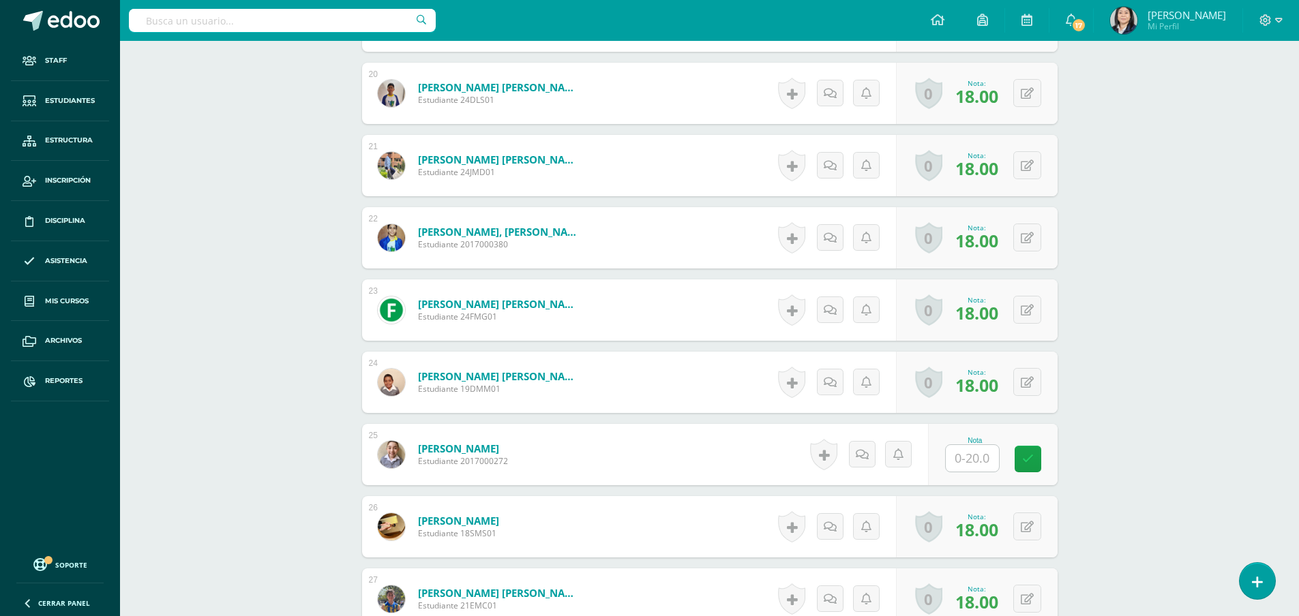
click at [966, 459] on input "text" at bounding box center [972, 458] width 53 height 27
type input "20"
click at [1041, 458] on icon at bounding box center [1037, 459] width 12 height 12
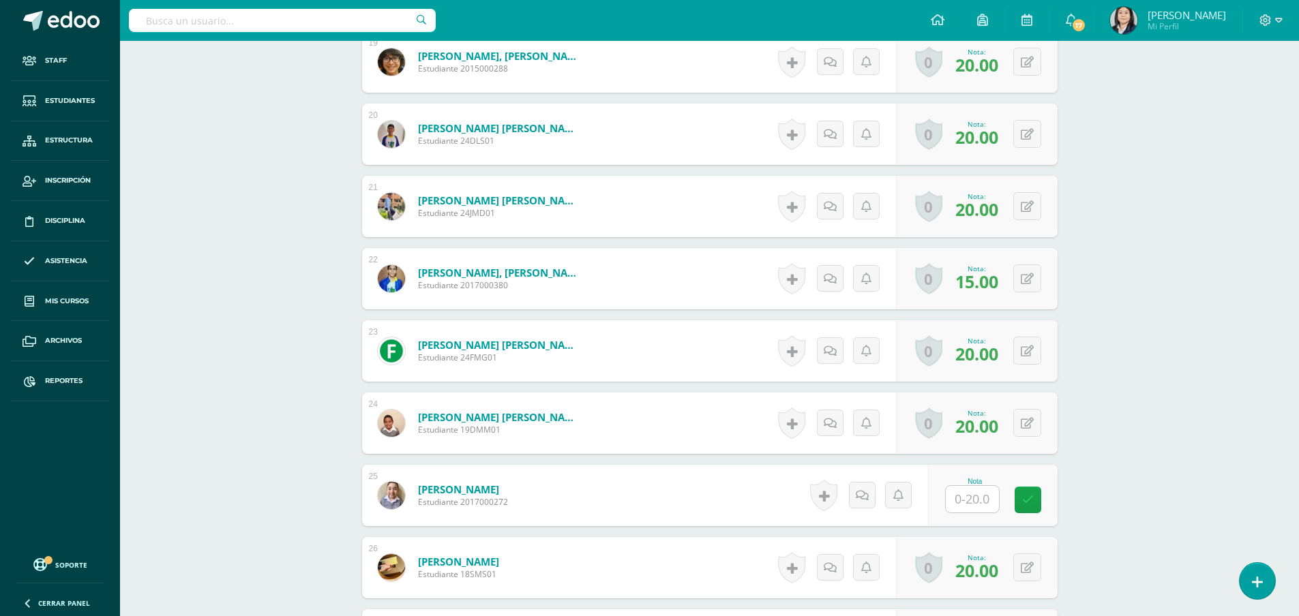
scroll to position [1825, 0]
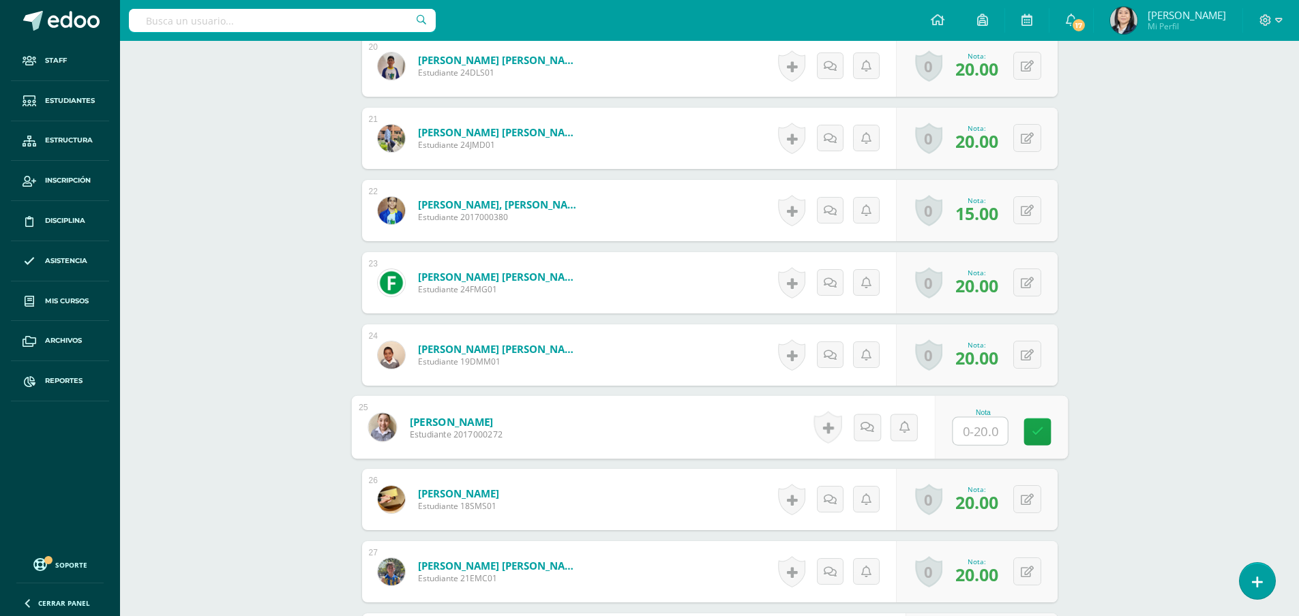
click at [968, 433] on input "text" at bounding box center [980, 431] width 55 height 27
type input "20"
click at [1034, 431] on icon at bounding box center [1037, 432] width 12 height 12
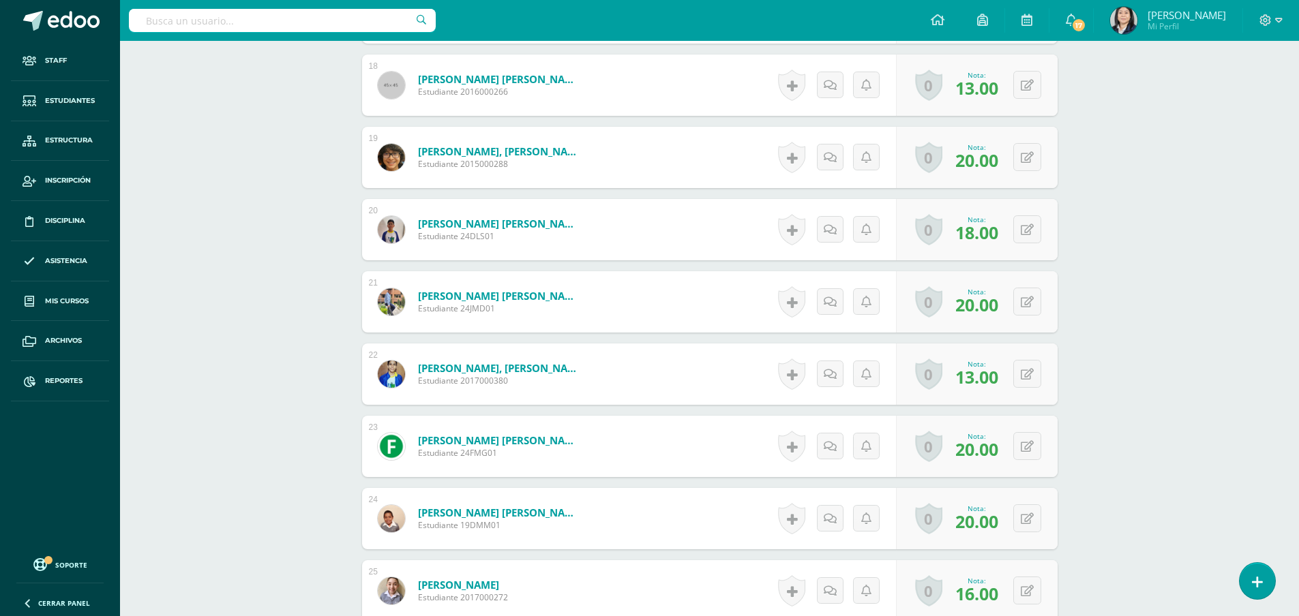
scroll to position [1768, 0]
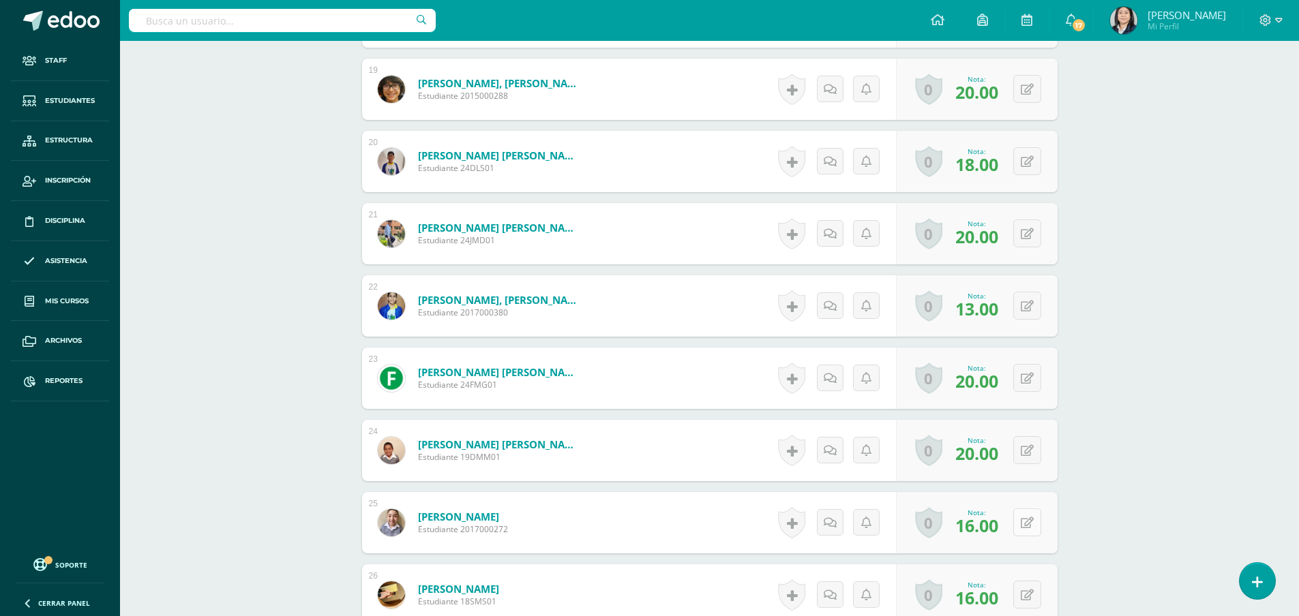
click at [1025, 528] on button at bounding box center [1027, 523] width 28 height 28
type input "20"
click at [995, 530] on icon at bounding box center [1000, 528] width 12 height 12
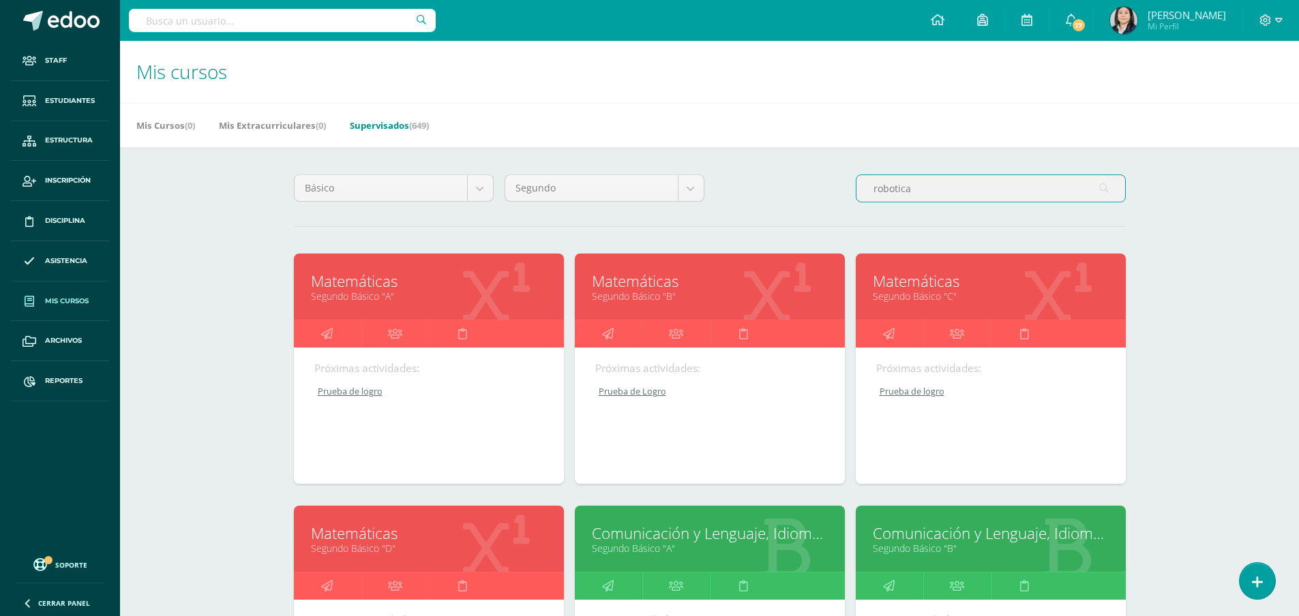
drag, startPoint x: 917, startPoint y: 192, endPoint x: 825, endPoint y: 196, distance: 91.5
click at [825, 196] on div "Básico Todos los niveles Primaria Complementaria Bachillerato en CCLL con Orien…" at bounding box center [709, 194] width 843 height 39
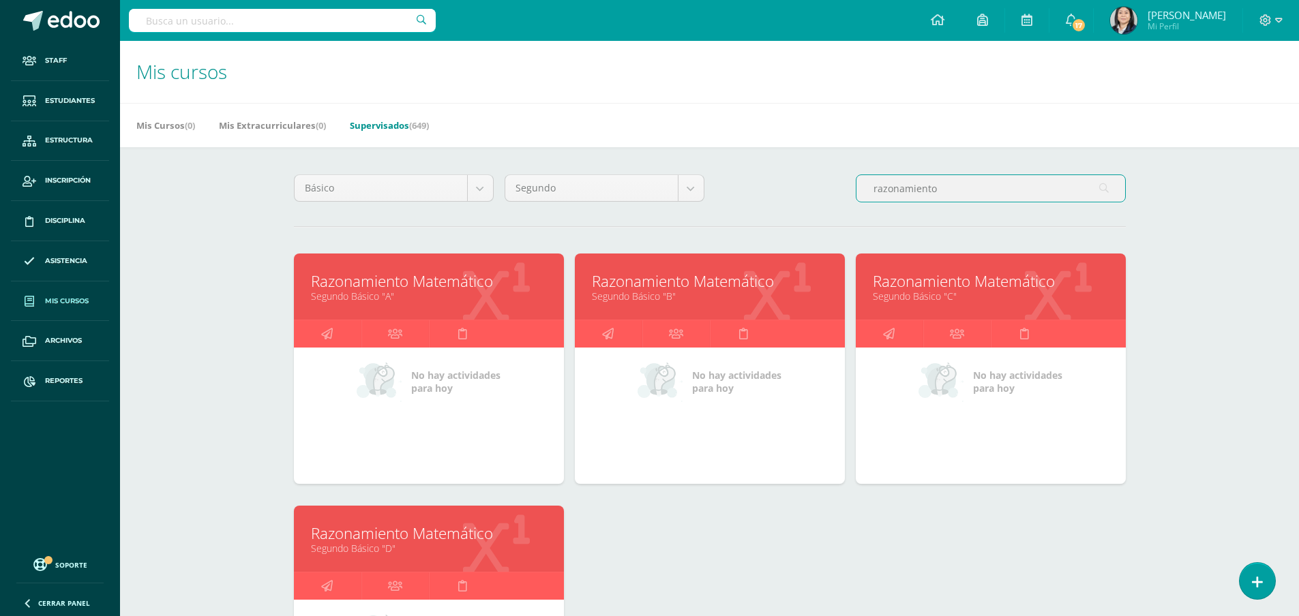
type input "razonamiento"
click at [681, 282] on link "Razonamiento Matemático" at bounding box center [710, 281] width 236 height 21
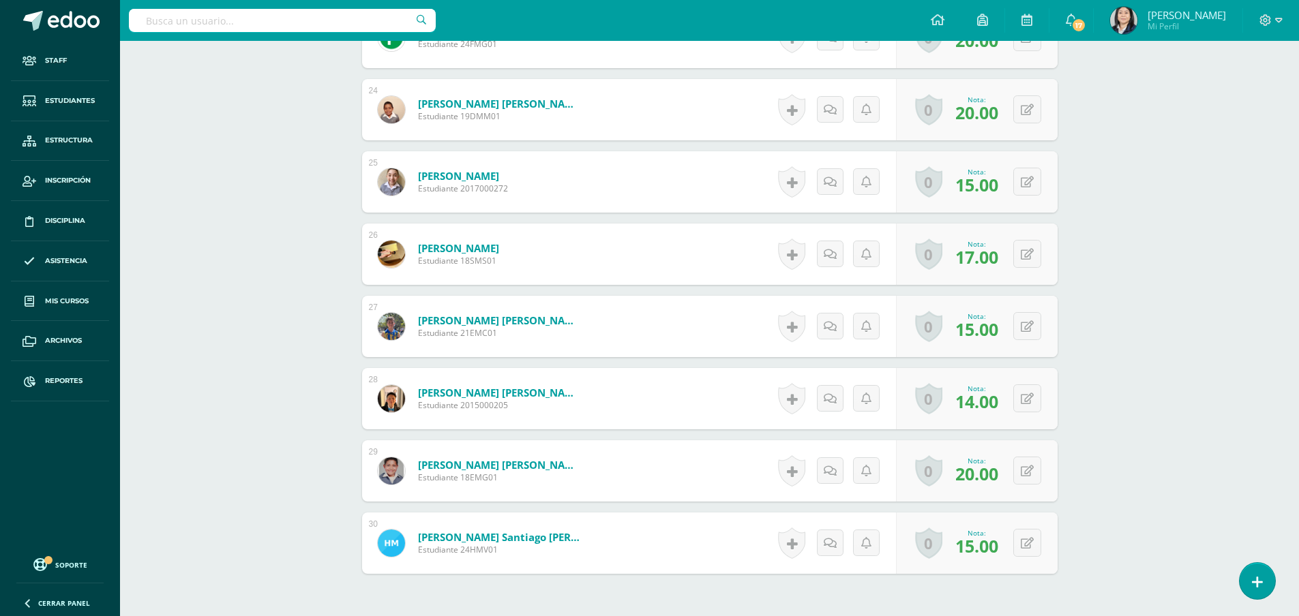
scroll to position [2218, 0]
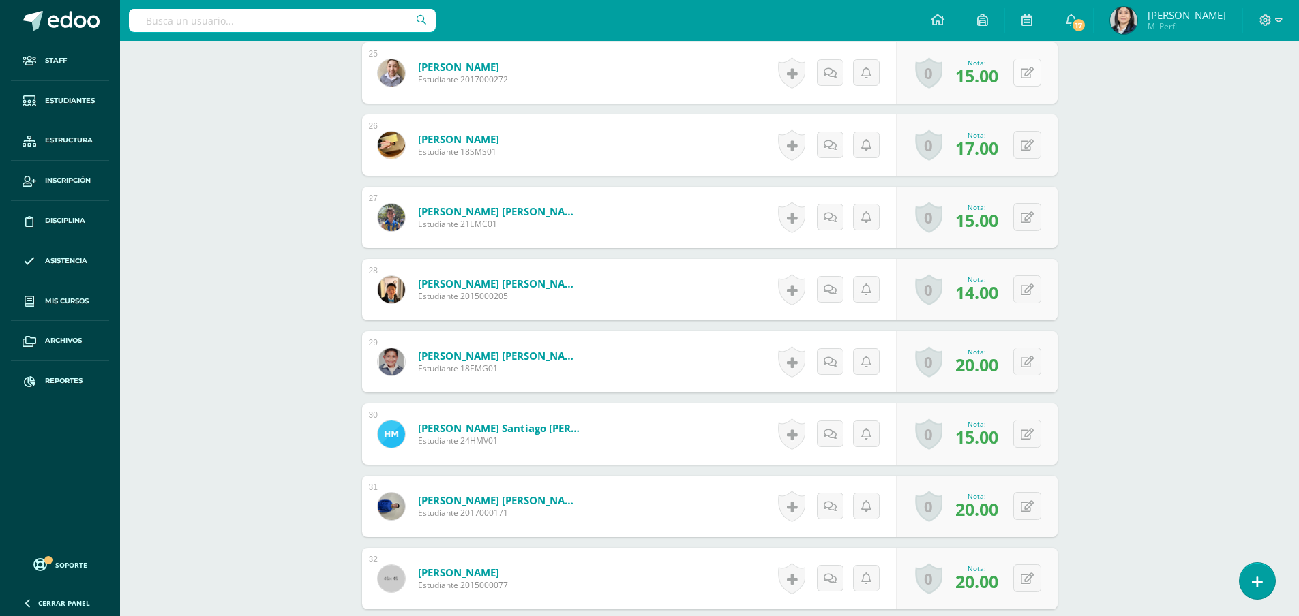
click at [1026, 70] on button at bounding box center [1027, 73] width 28 height 28
type input "18."
click at [1004, 84] on link at bounding box center [1000, 77] width 27 height 27
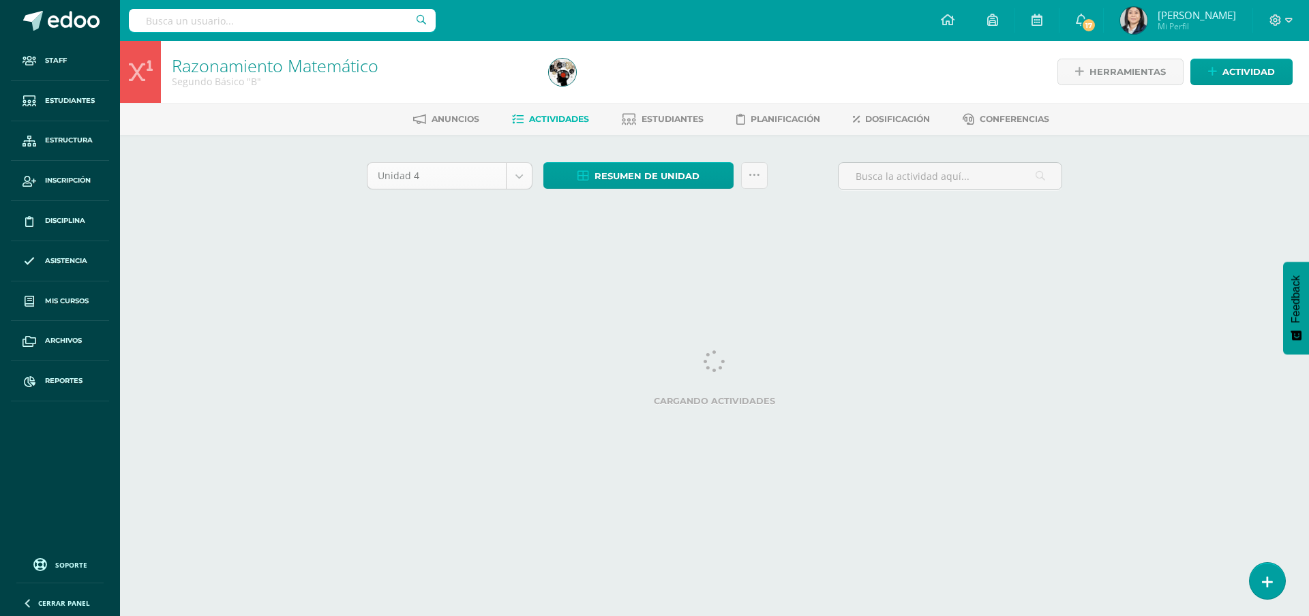
click at [522, 183] on body "Staff Estudiantes Estructura Inscripción Disciplina Asistencia Mis cursos Archi…" at bounding box center [654, 127] width 1309 height 254
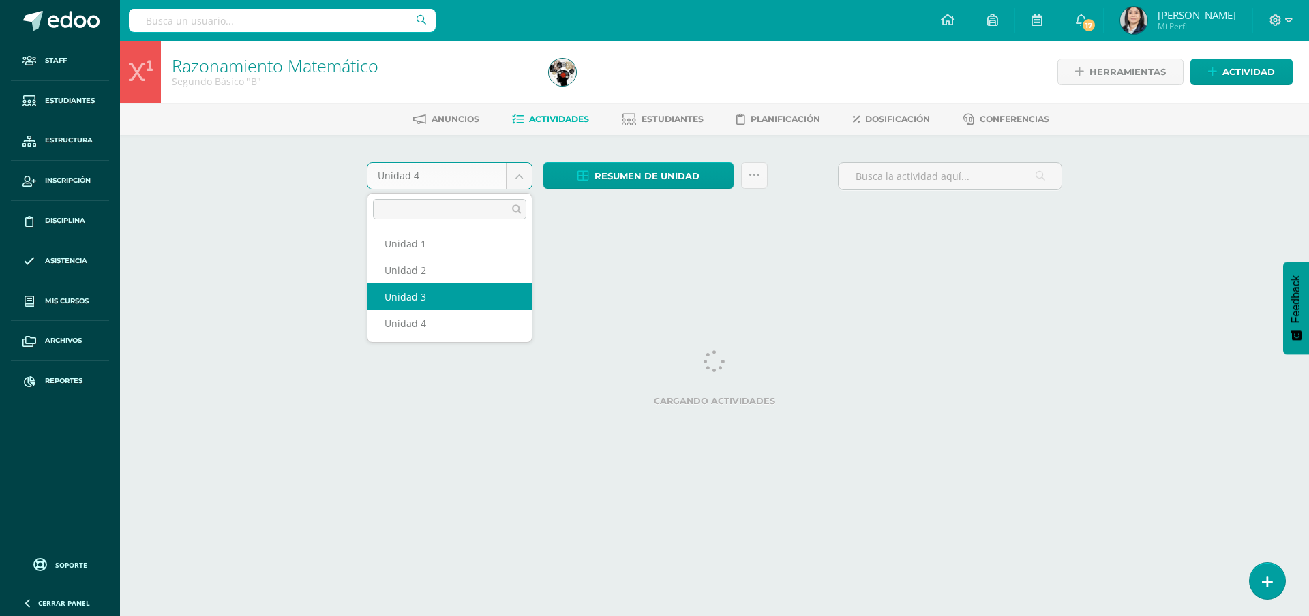
select select "Unidad 3"
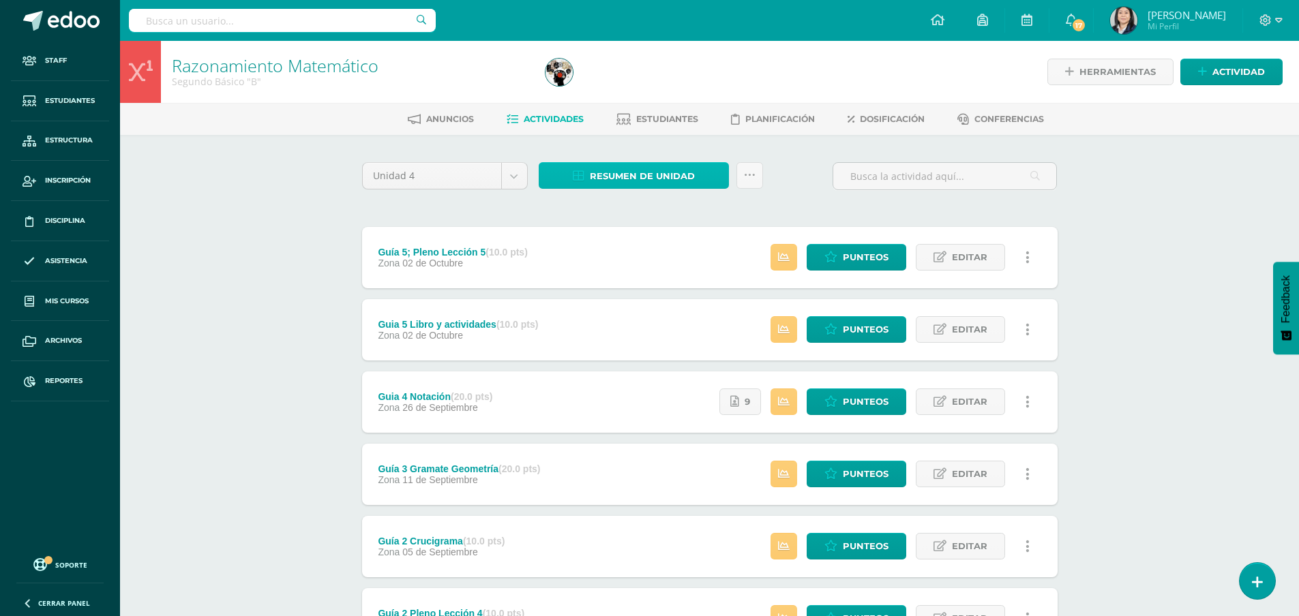
click at [631, 175] on span "Resumen de unidad" at bounding box center [642, 176] width 105 height 25
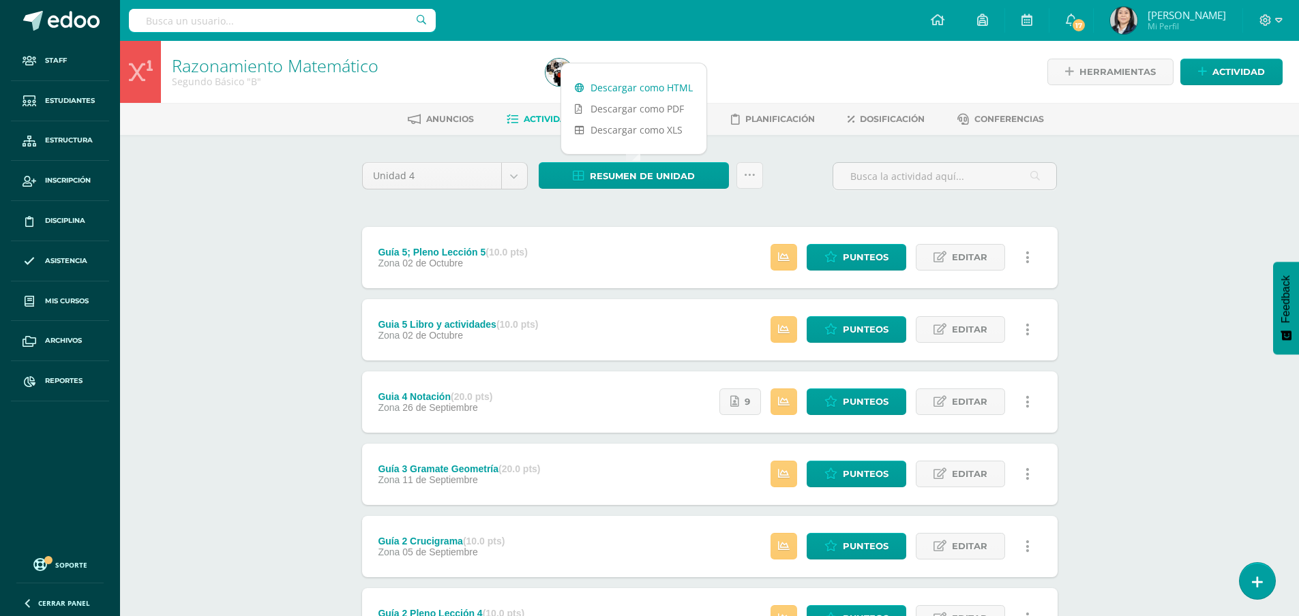
click at [666, 86] on link "Descargar como HTML" at bounding box center [633, 87] width 145 height 21
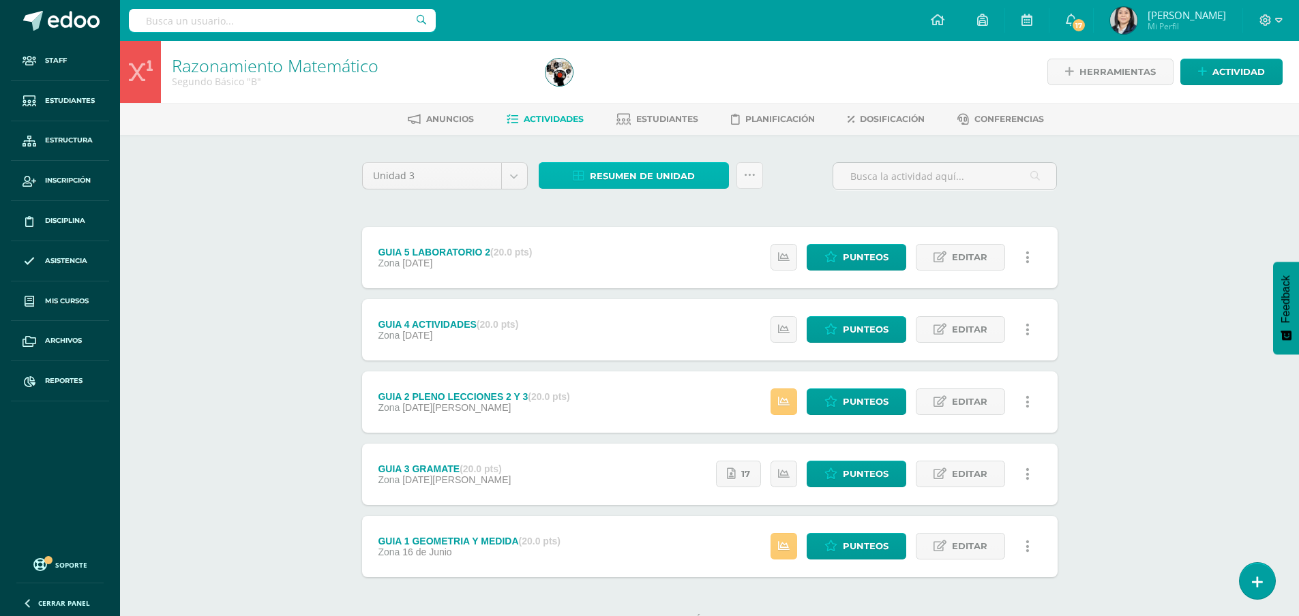
click at [605, 177] on span "Resumen de unidad" at bounding box center [642, 176] width 105 height 25
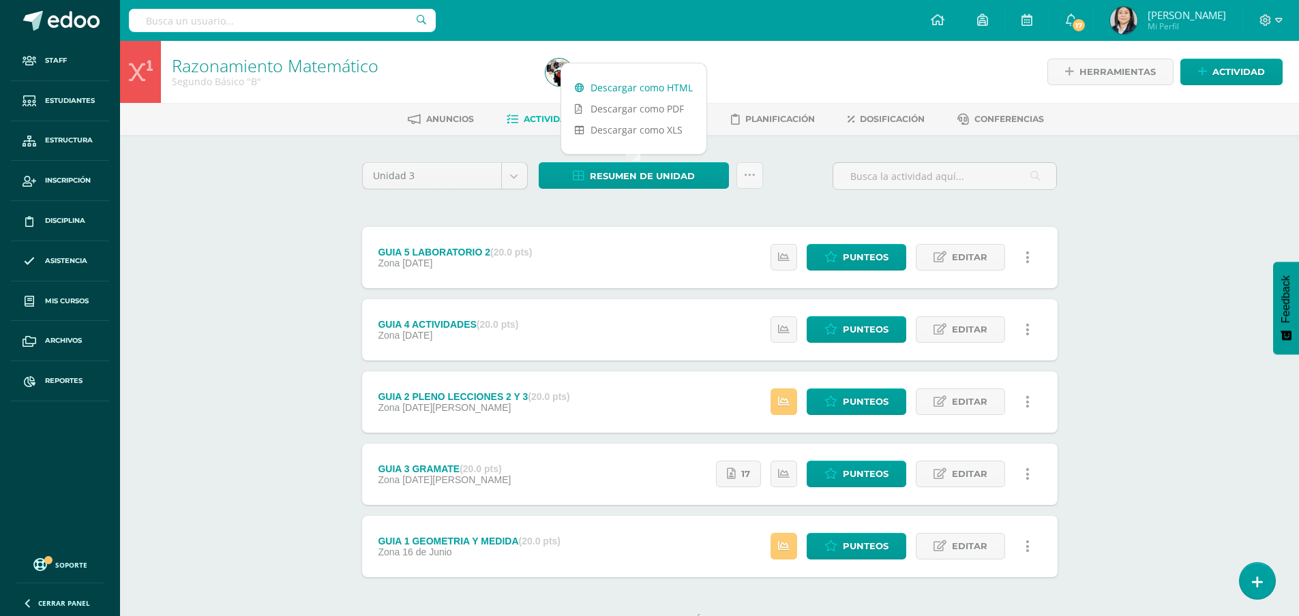
click at [631, 86] on link "Descargar como HTML" at bounding box center [633, 87] width 145 height 21
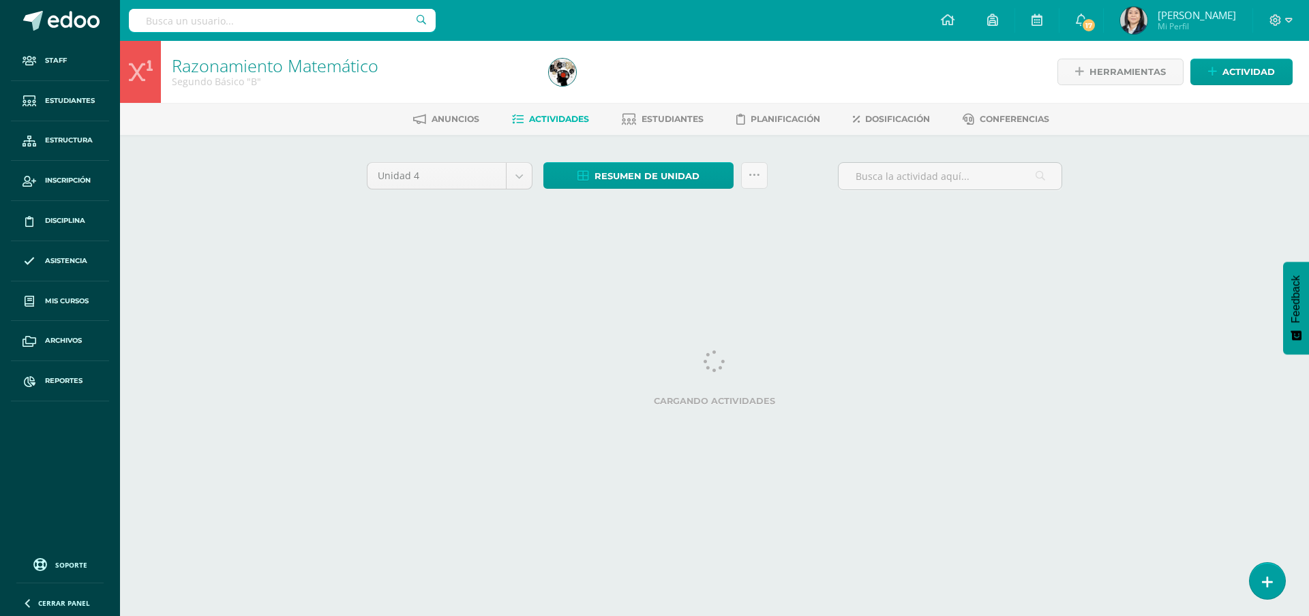
select select "Unidad 3"
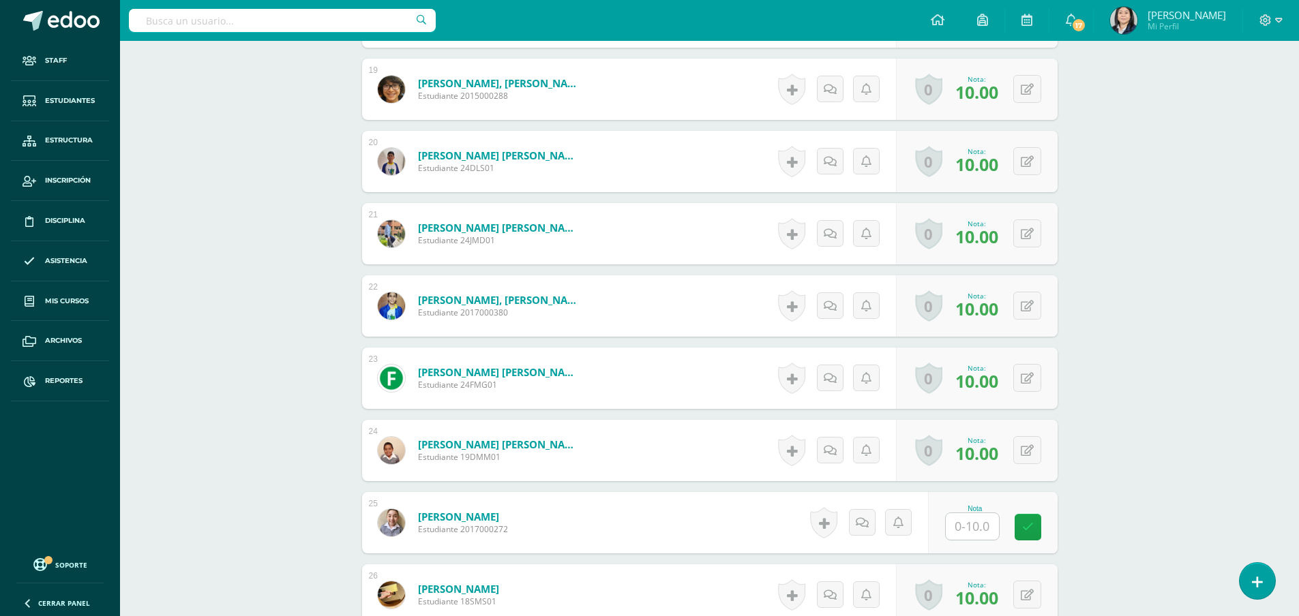
scroll to position [1798, 0]
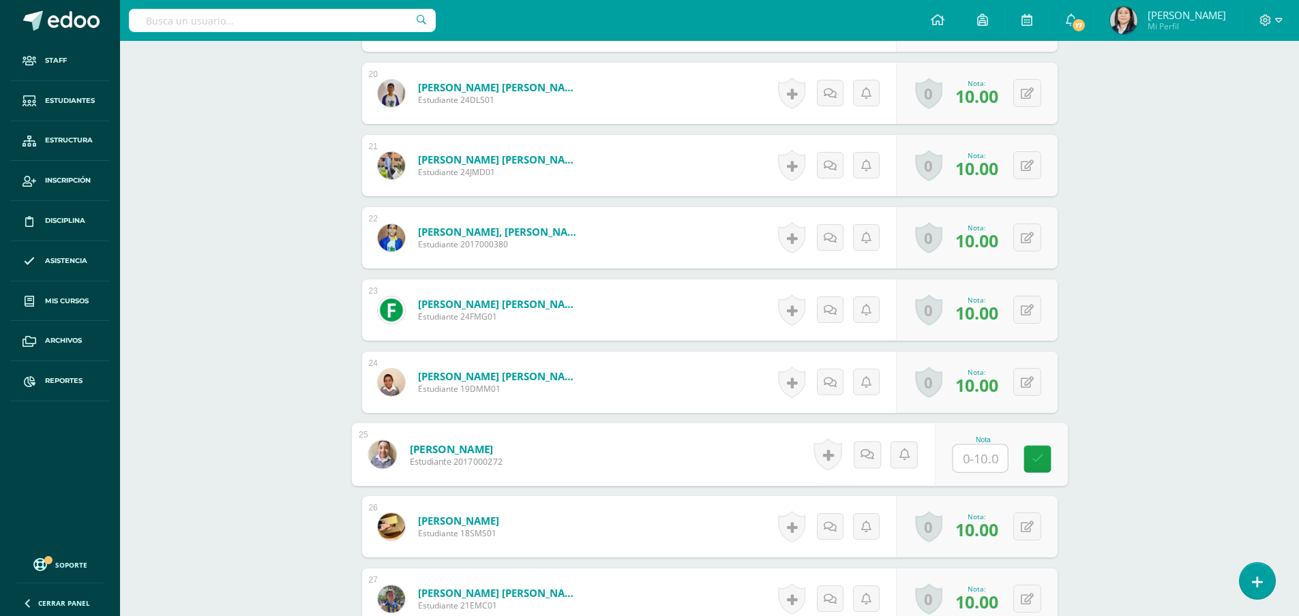
click at [966, 464] on input "text" at bounding box center [980, 458] width 55 height 27
type input "10"
click at [1037, 464] on icon at bounding box center [1037, 459] width 12 height 12
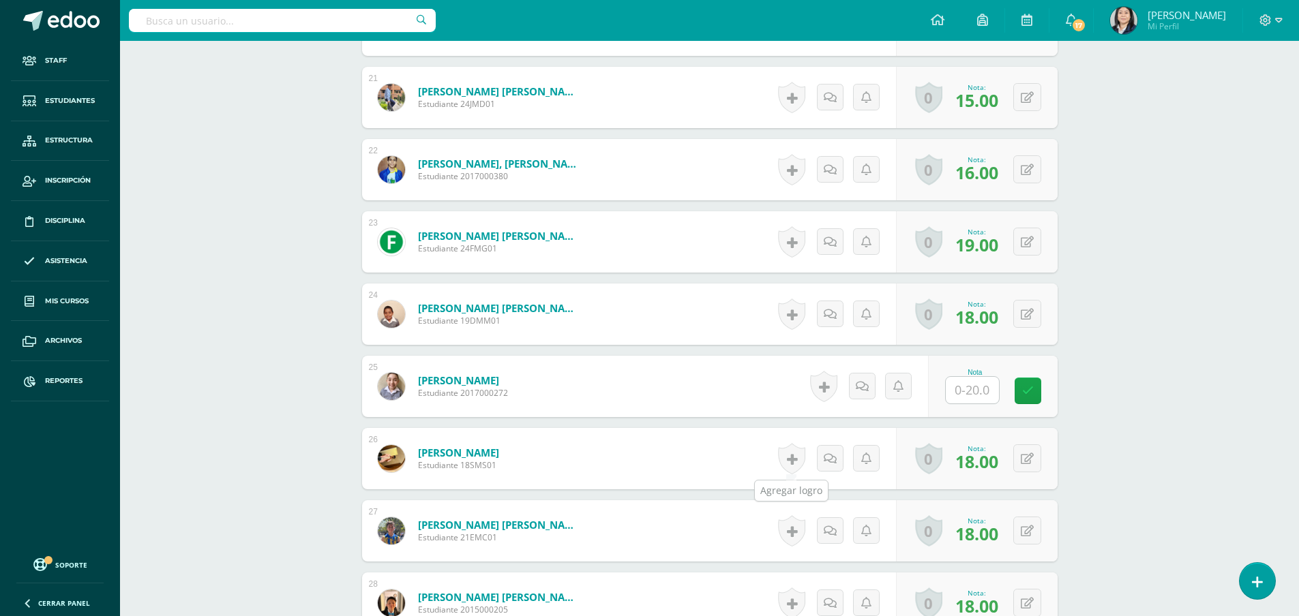
scroll to position [1934, 0]
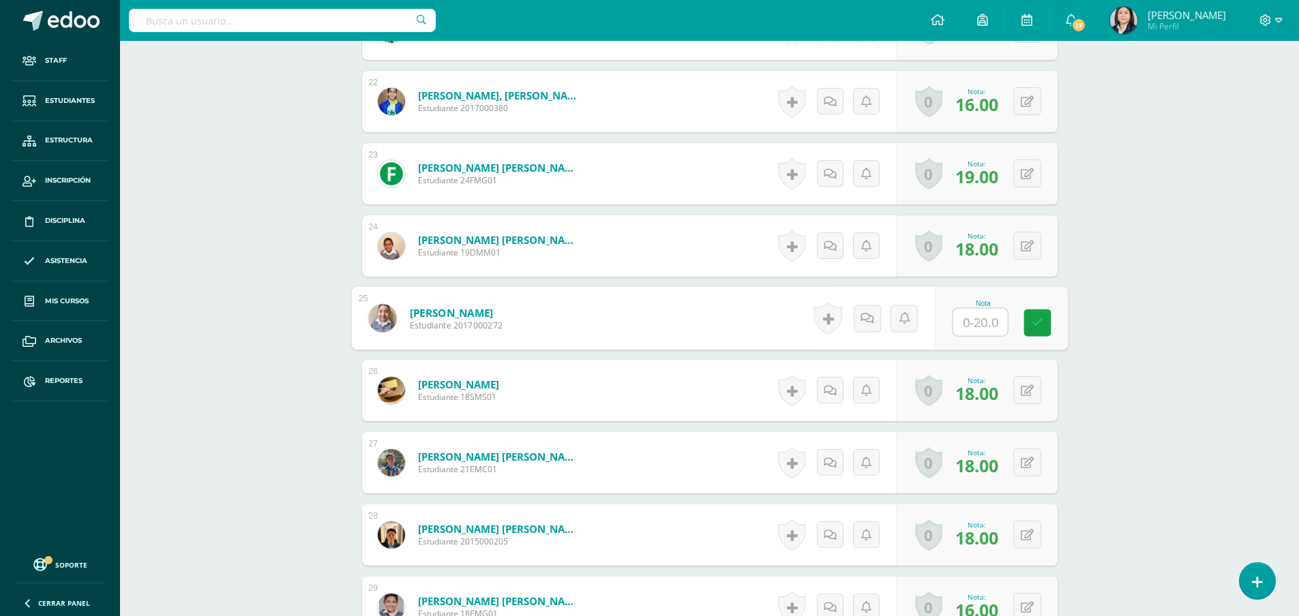
click at [974, 325] on input "text" at bounding box center [980, 322] width 55 height 27
type input "20"
click at [1031, 325] on icon at bounding box center [1037, 323] width 12 height 12
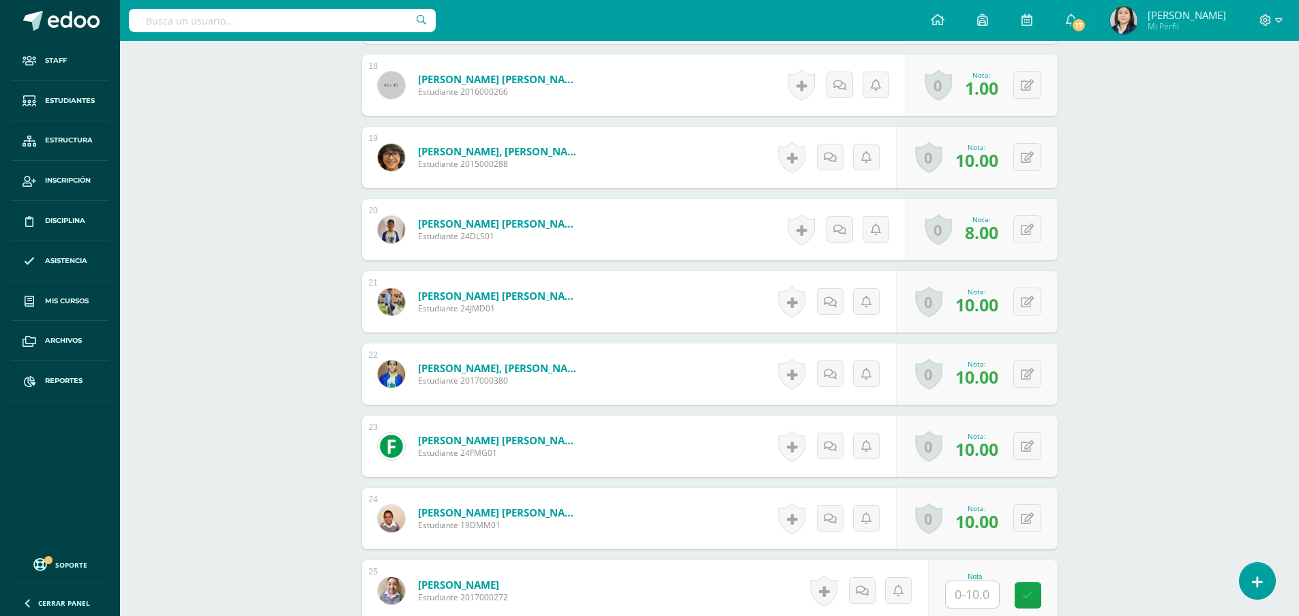
scroll to position [1729, 0]
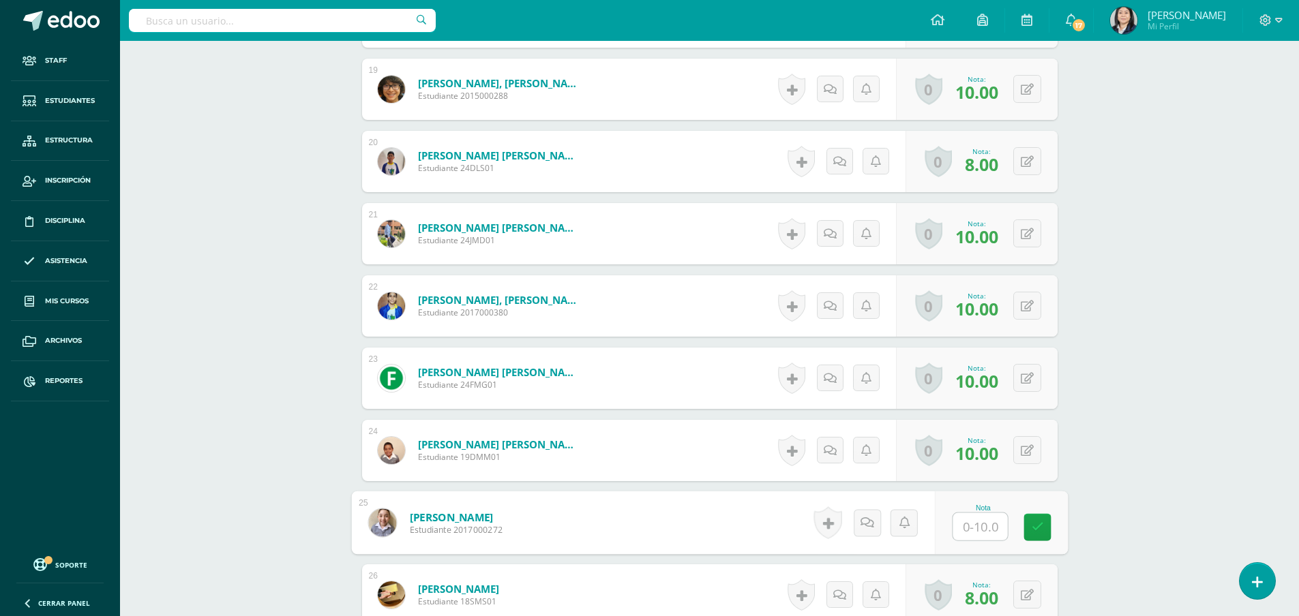
click at [974, 533] on input "text" at bounding box center [980, 526] width 55 height 27
type input "10"
click at [1034, 533] on icon at bounding box center [1037, 528] width 12 height 12
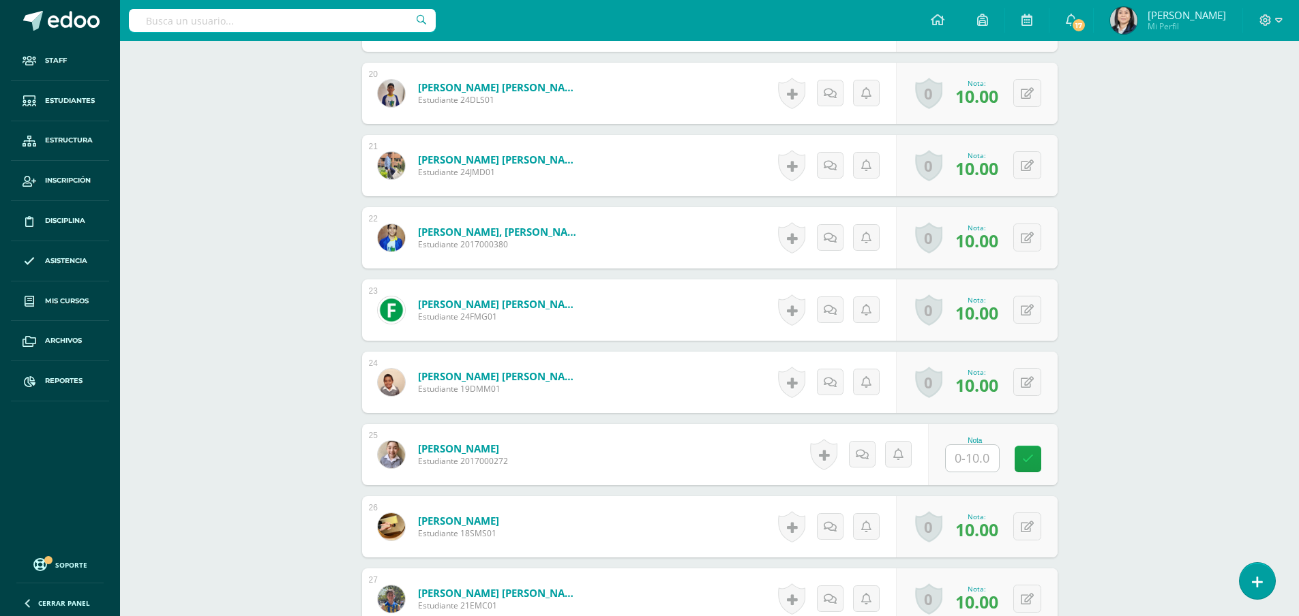
scroll to position [1866, 0]
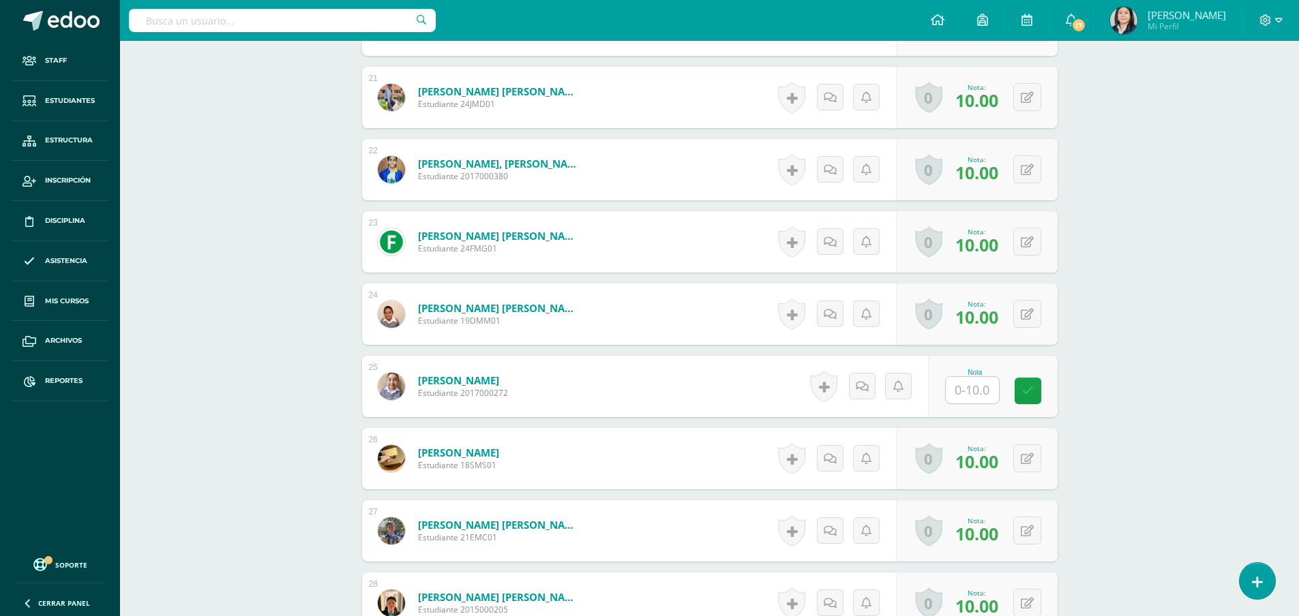
click at [972, 386] on input "text" at bounding box center [972, 390] width 53 height 27
type input "10"
click at [1036, 390] on icon at bounding box center [1037, 391] width 12 height 12
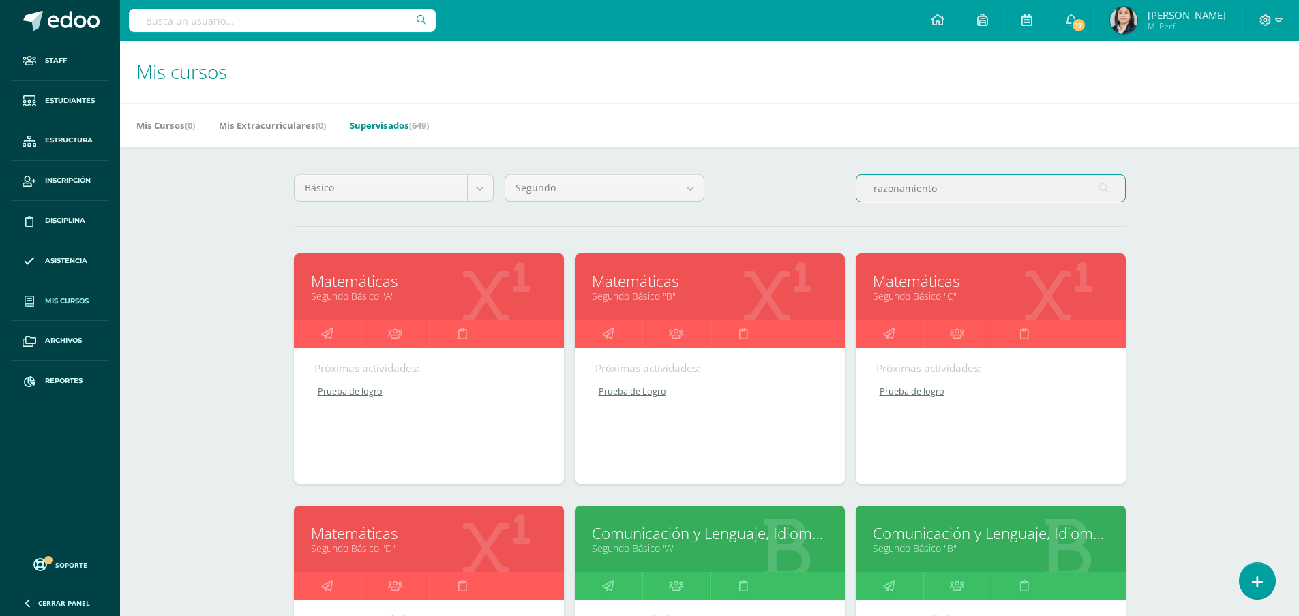
drag, startPoint x: 959, startPoint y: 189, endPoint x: 857, endPoint y: 205, distance: 104.3
click at [857, 205] on div "razonamiento" at bounding box center [990, 194] width 281 height 39
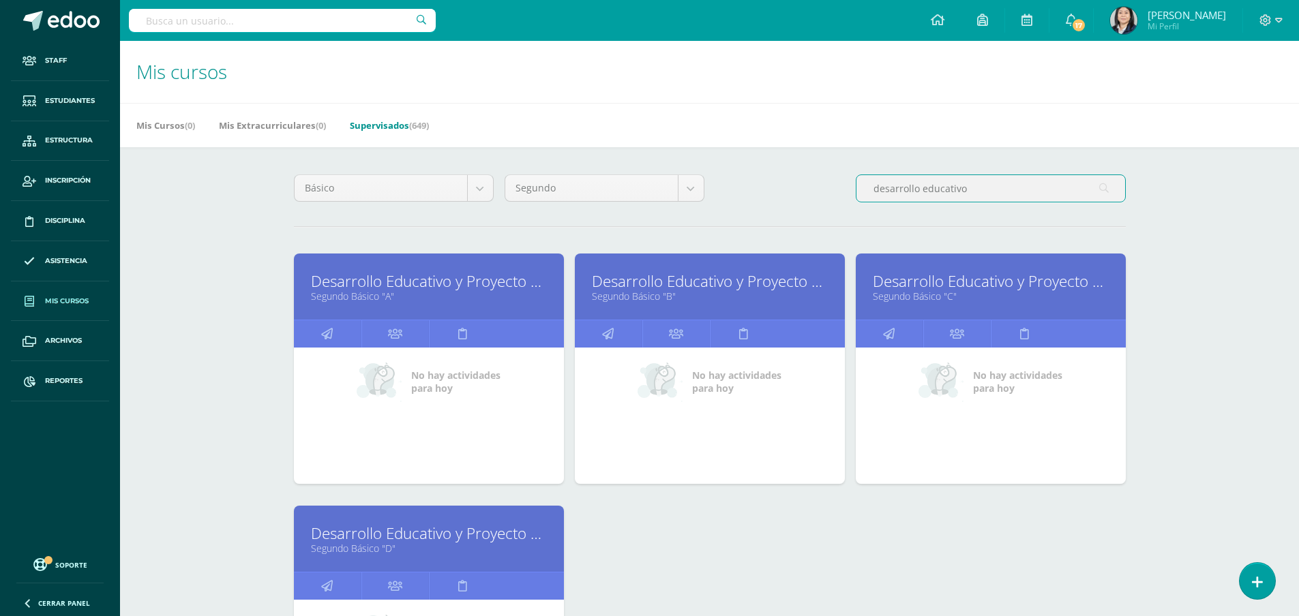
type input "desarrollo educativo"
click at [682, 280] on link "Desarrollo Educativo y Proyecto de Vida" at bounding box center [710, 281] width 236 height 21
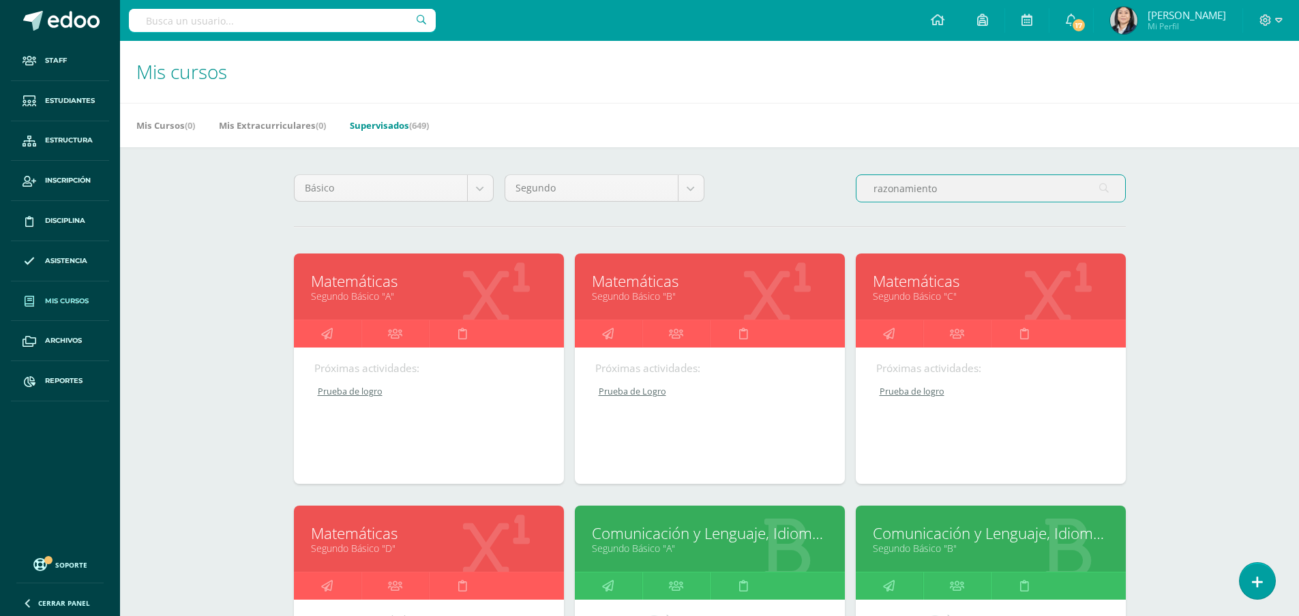
drag, startPoint x: 945, startPoint y: 190, endPoint x: 856, endPoint y: 192, distance: 89.4
click at [857, 192] on input "razonamiento" at bounding box center [991, 188] width 269 height 27
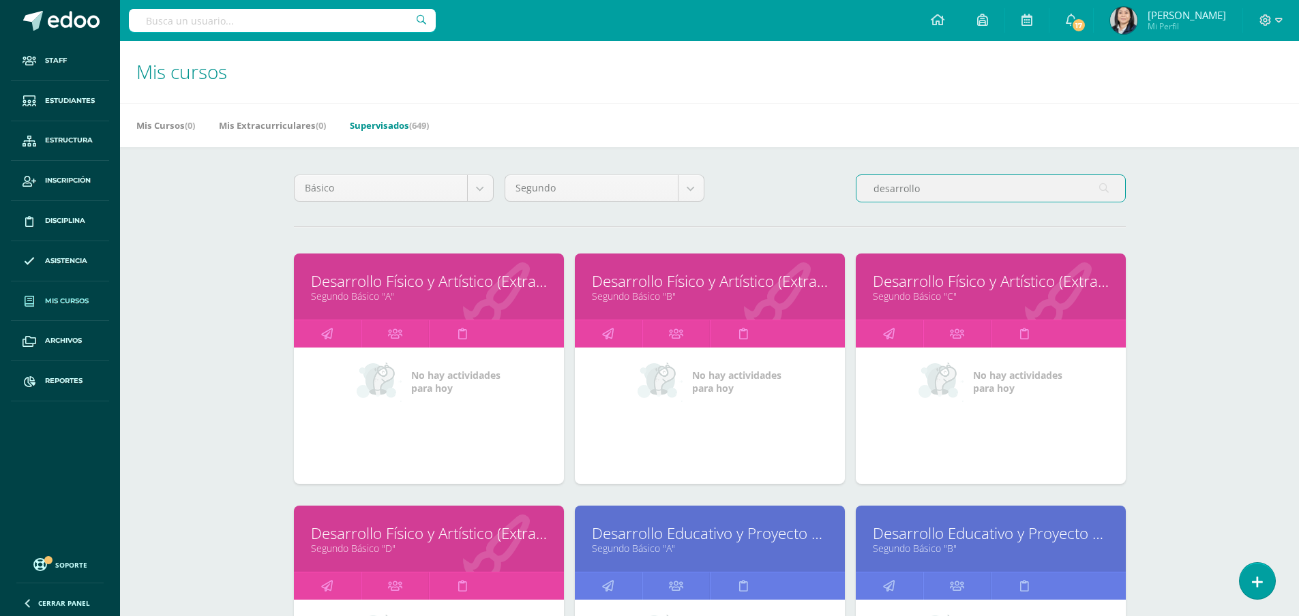
scroll to position [136, 0]
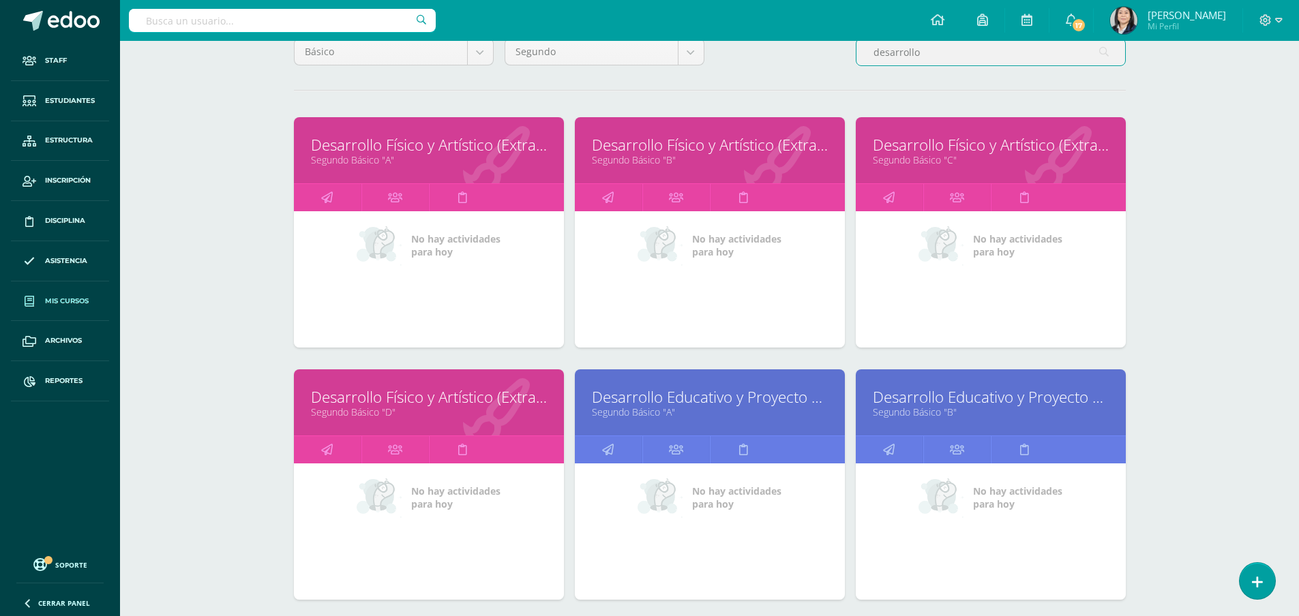
type input "desarrollo"
click at [919, 401] on link "Desarrollo Educativo y Proyecto de Vida" at bounding box center [991, 397] width 236 height 21
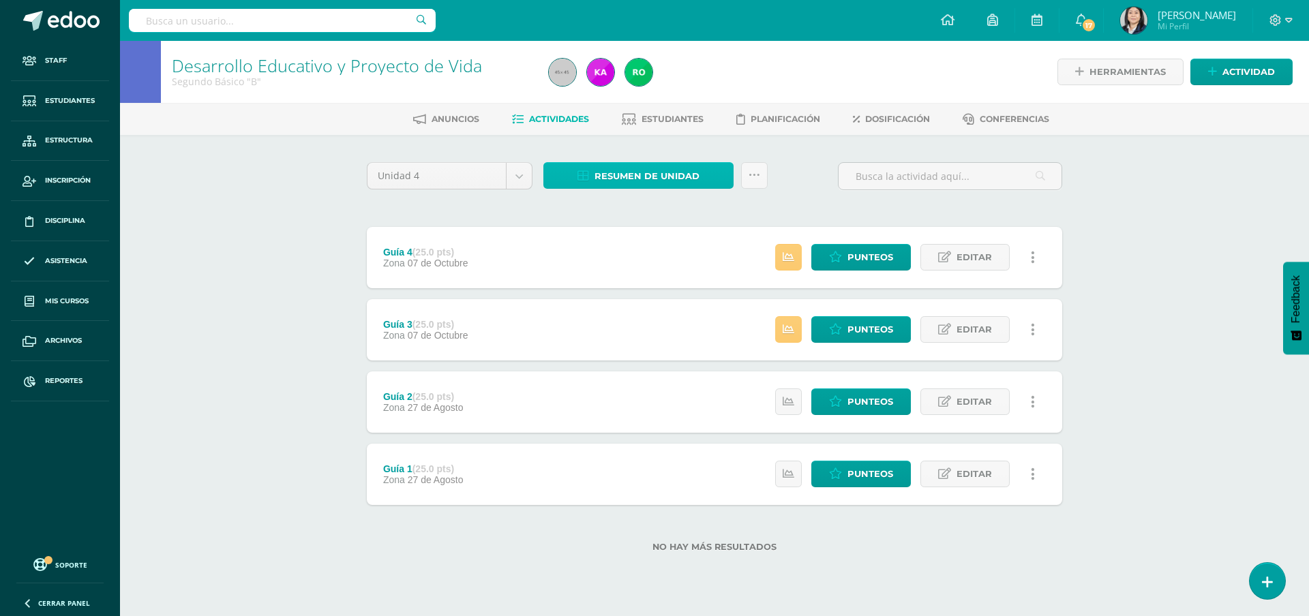
click at [646, 175] on span "Resumen de unidad" at bounding box center [647, 176] width 105 height 25
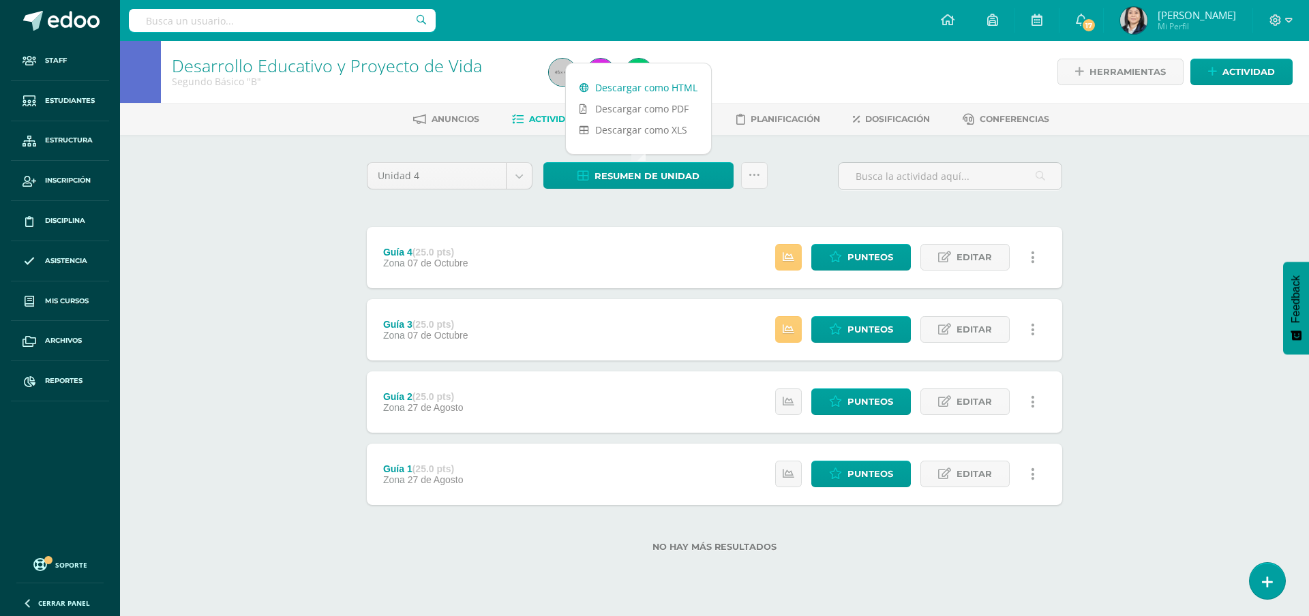
click at [659, 89] on link "Descargar como HTML" at bounding box center [638, 87] width 145 height 21
click at [518, 179] on body "Staff Estudiantes Estructura Inscripción Disciplina Asistencia Mis cursos Archi…" at bounding box center [654, 298] width 1309 height 596
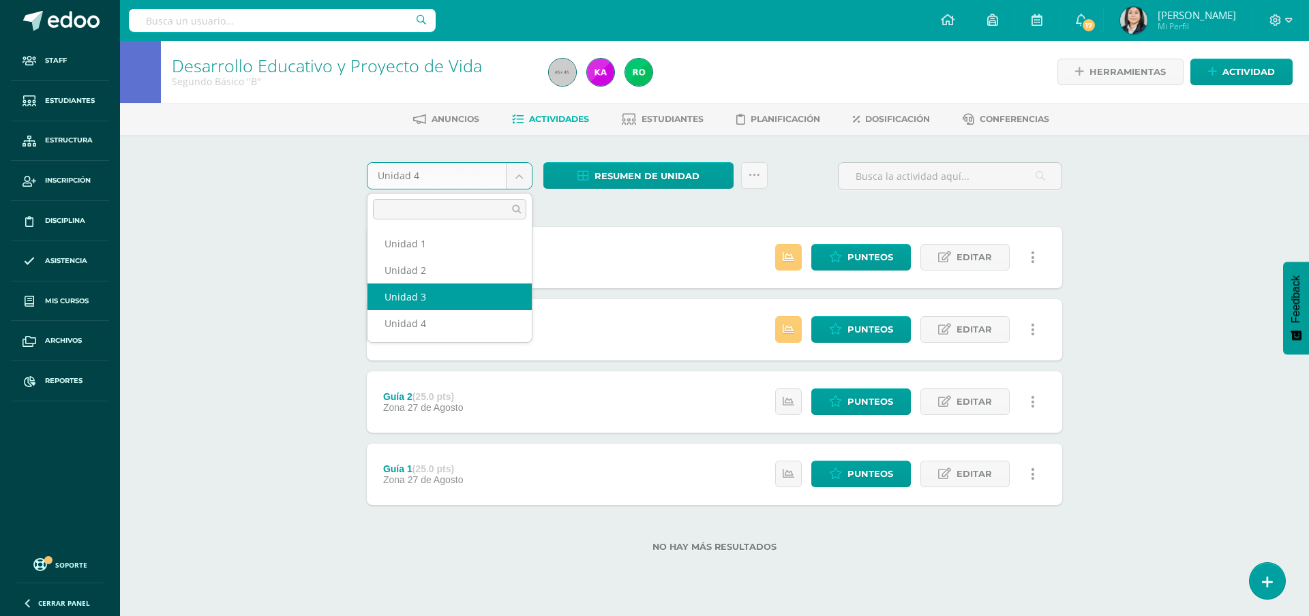
select select "Unidad 3"
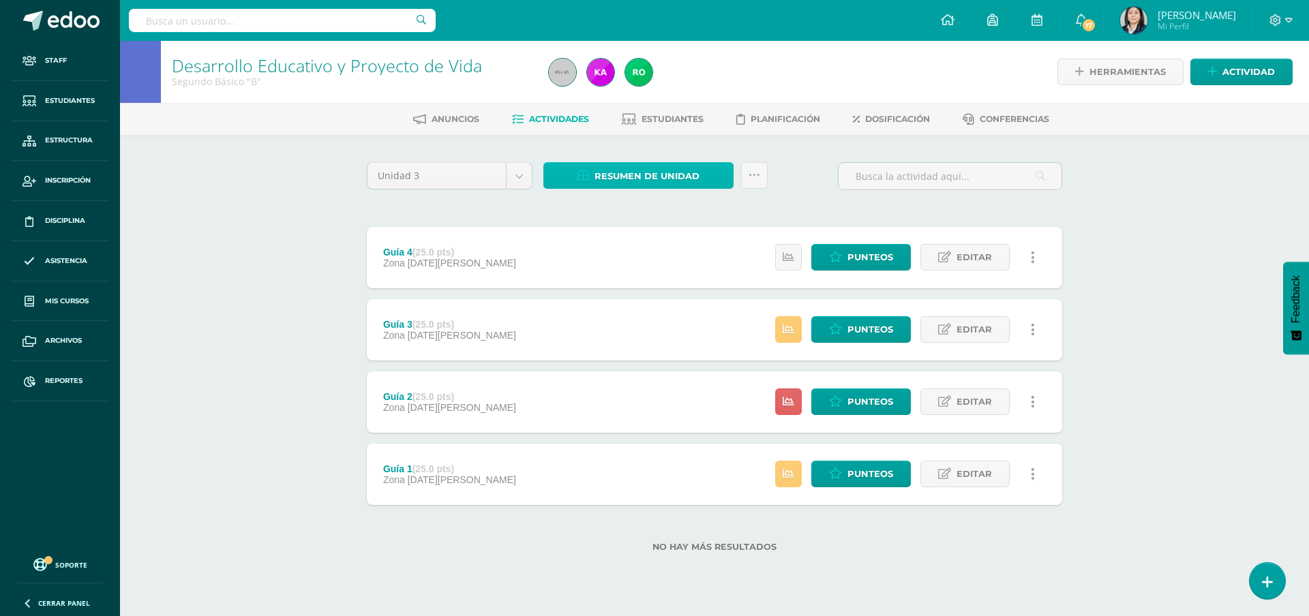
click at [614, 173] on span "Resumen de unidad" at bounding box center [647, 176] width 105 height 25
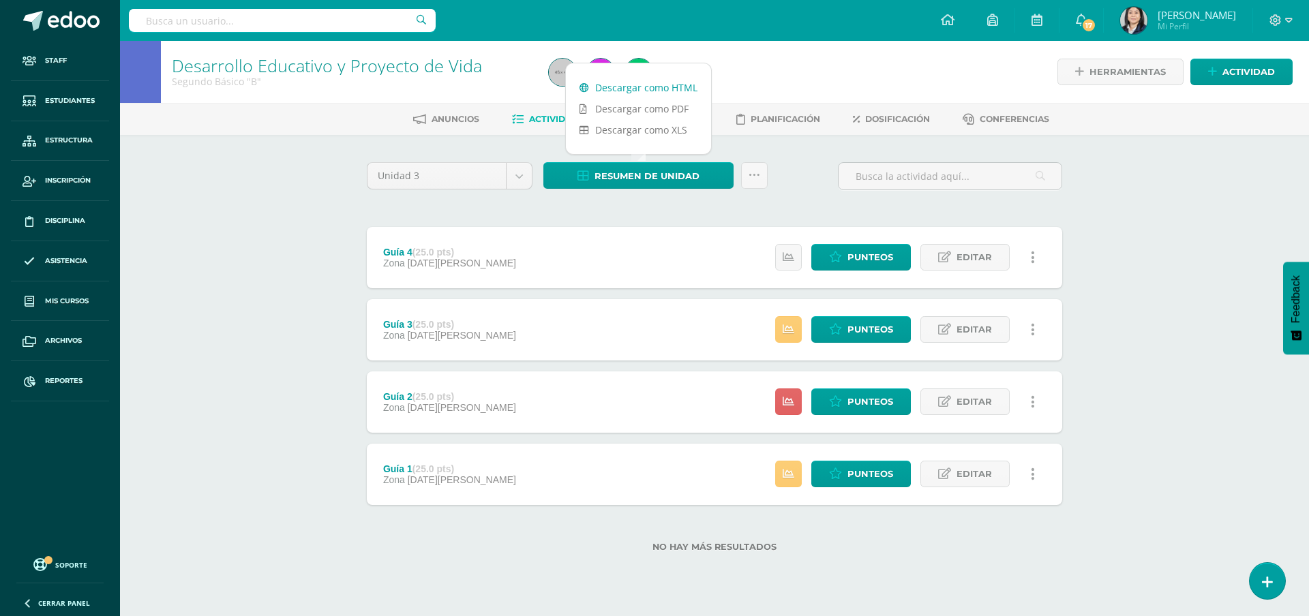
click at [651, 89] on link "Descargar como HTML" at bounding box center [638, 87] width 145 height 21
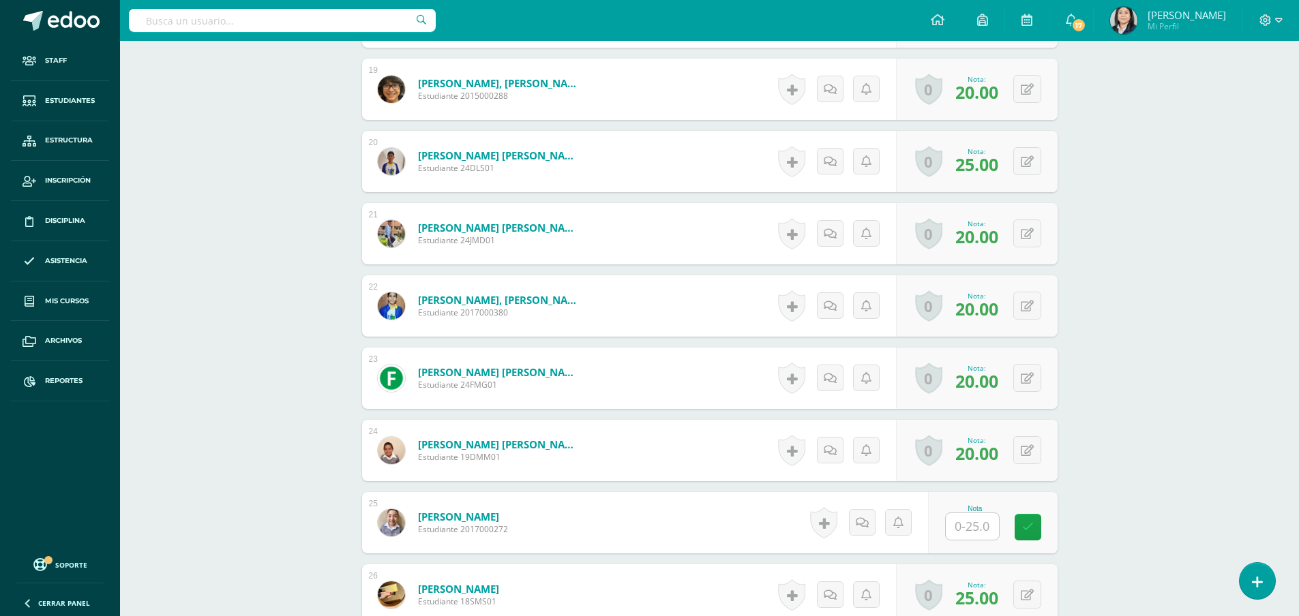
scroll to position [1921, 0]
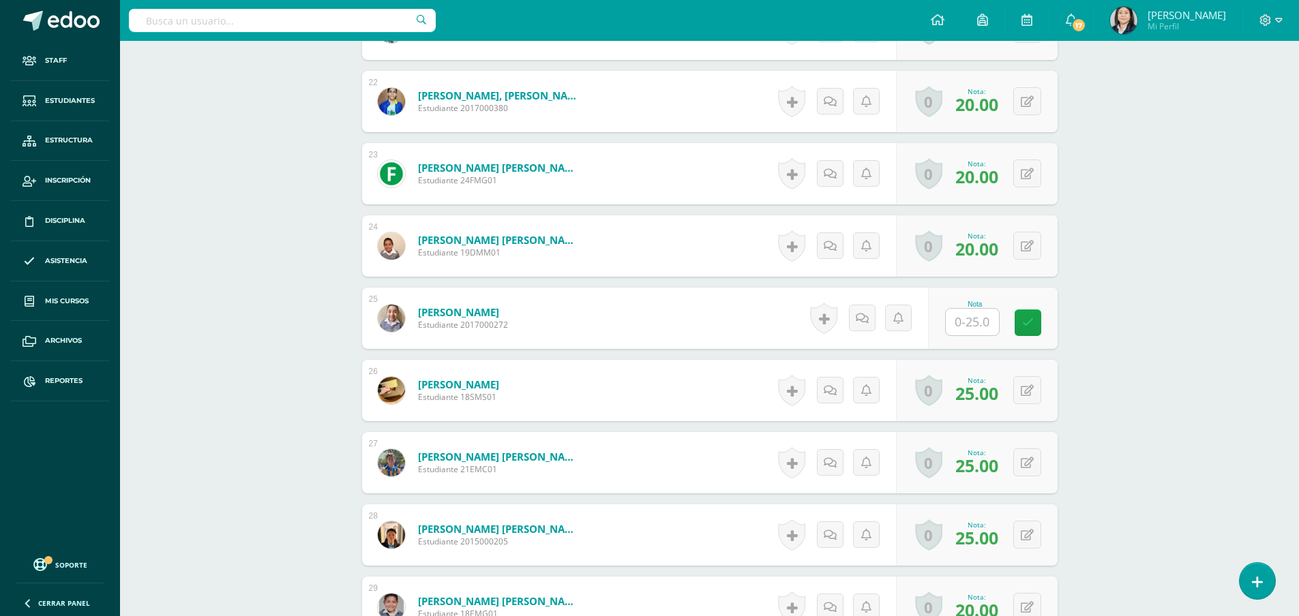
click at [972, 323] on input "text" at bounding box center [972, 322] width 53 height 27
type input "25."
click at [1038, 327] on icon at bounding box center [1037, 323] width 12 height 12
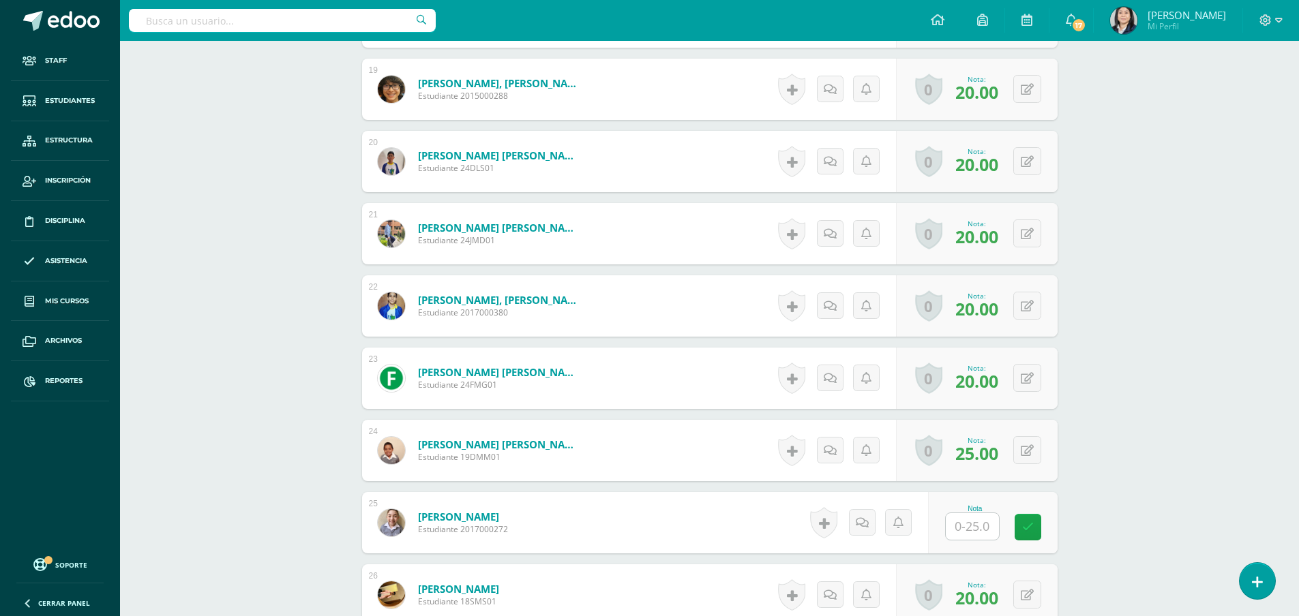
scroll to position [1853, 0]
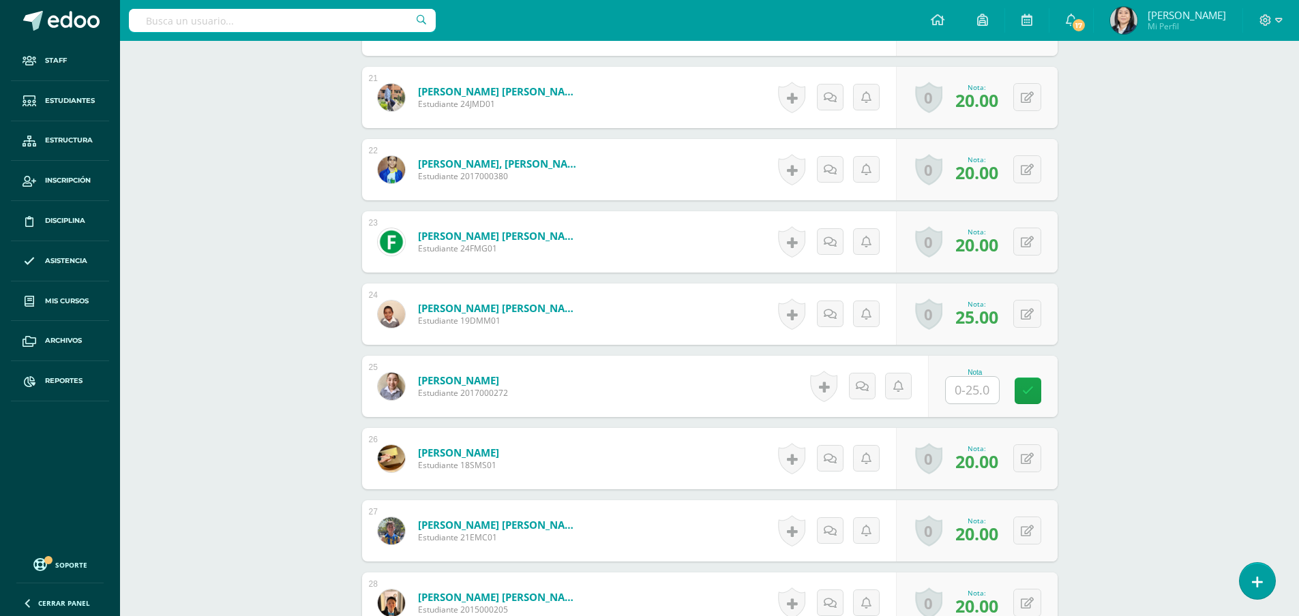
click at [967, 393] on input "text" at bounding box center [972, 390] width 53 height 27
type input "25."
click at [1033, 396] on icon at bounding box center [1037, 391] width 12 height 12
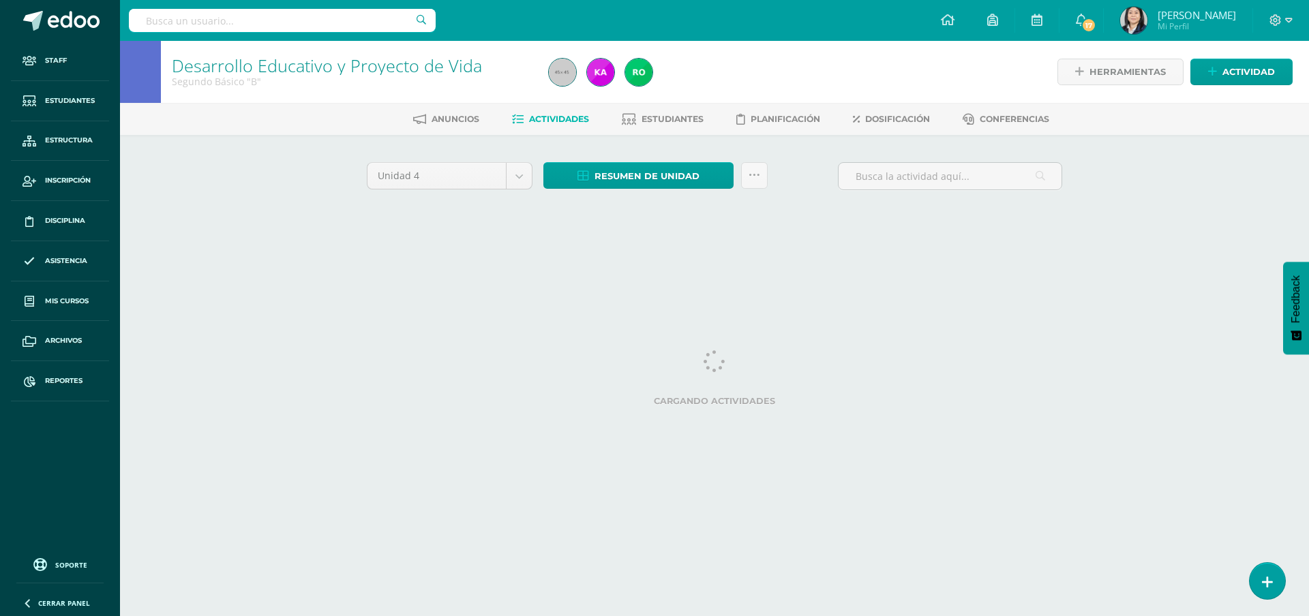
select select "Unidad 3"
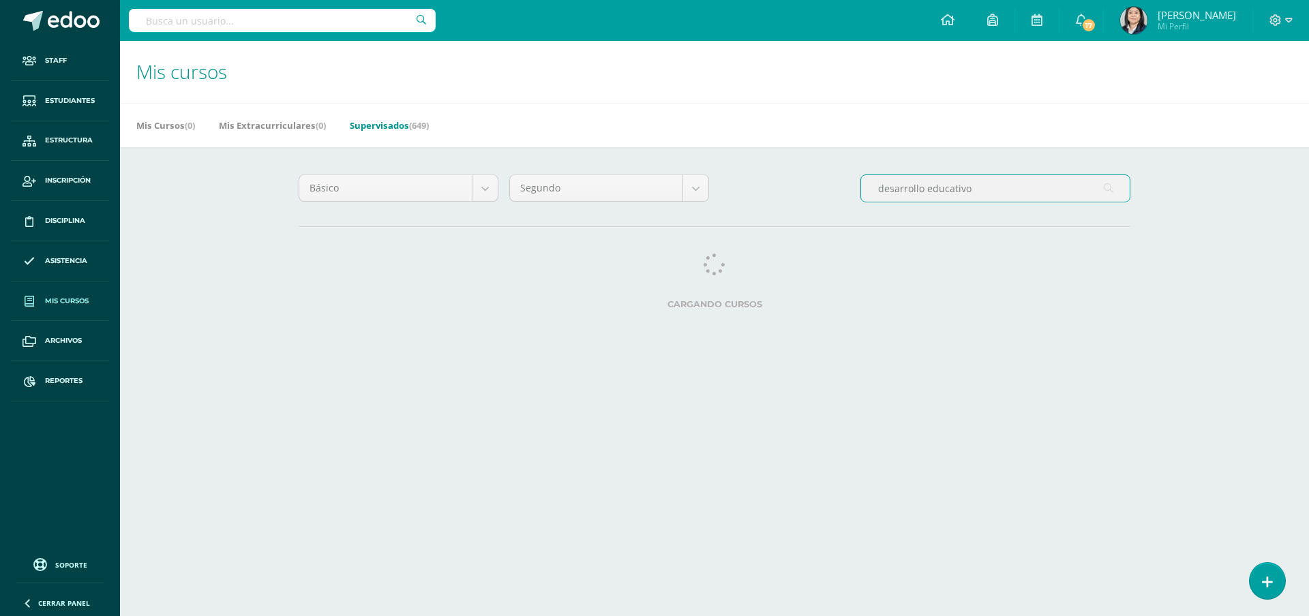
drag, startPoint x: 981, startPoint y: 187, endPoint x: 875, endPoint y: 187, distance: 106.4
click at [875, 187] on input "desarrollo educativo" at bounding box center [995, 188] width 269 height 27
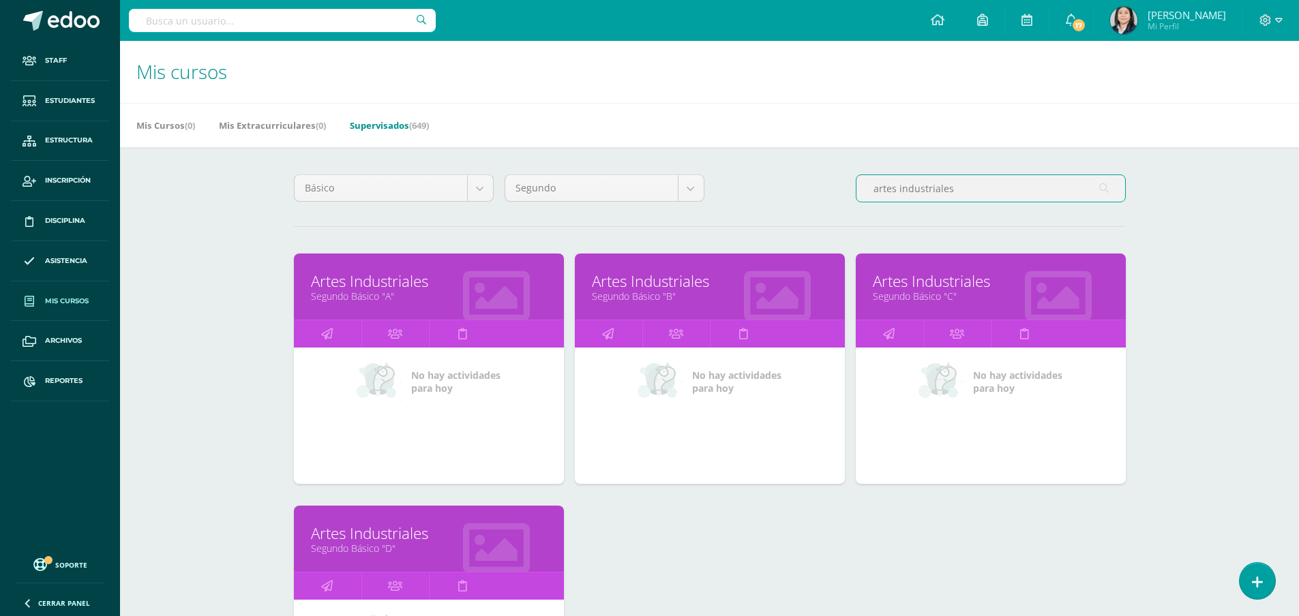
type input "artes industriales"
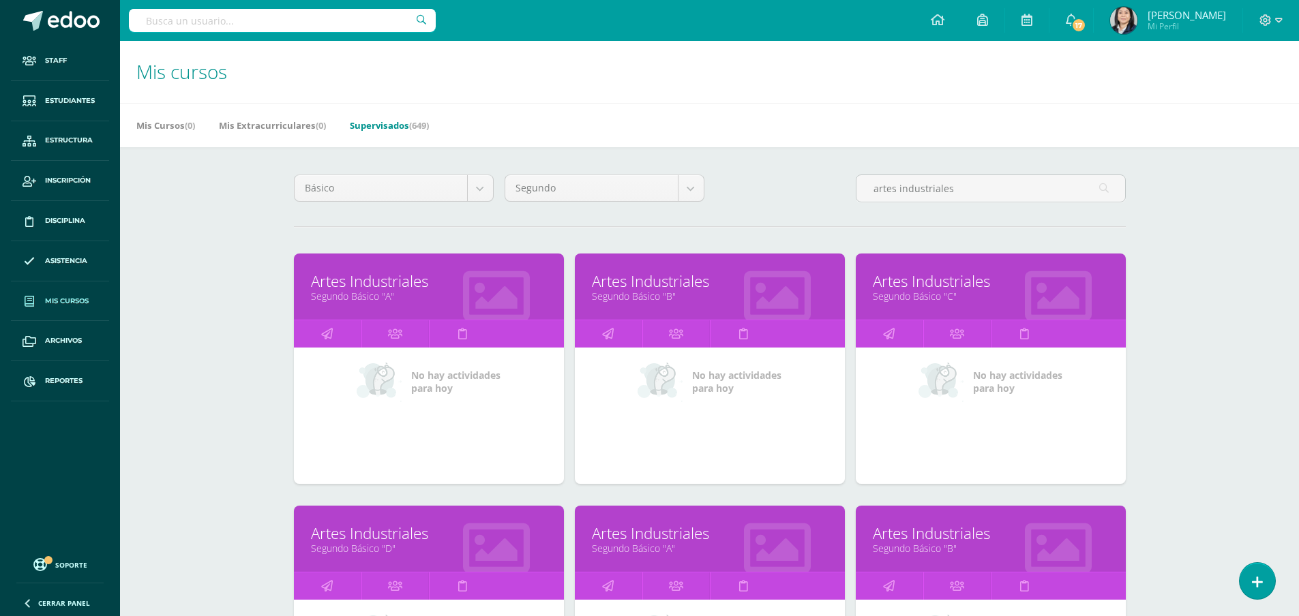
click at [640, 278] on link "Artes Industriales" at bounding box center [710, 281] width 236 height 21
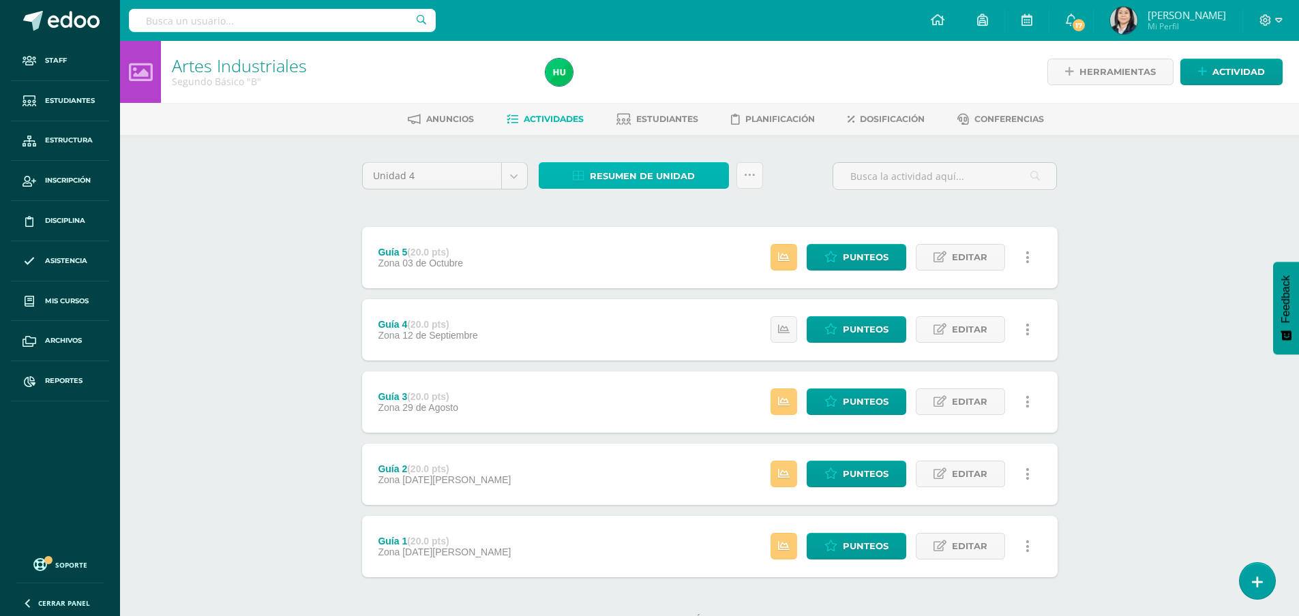
click at [638, 175] on span "Resumen de unidad" at bounding box center [642, 176] width 105 height 25
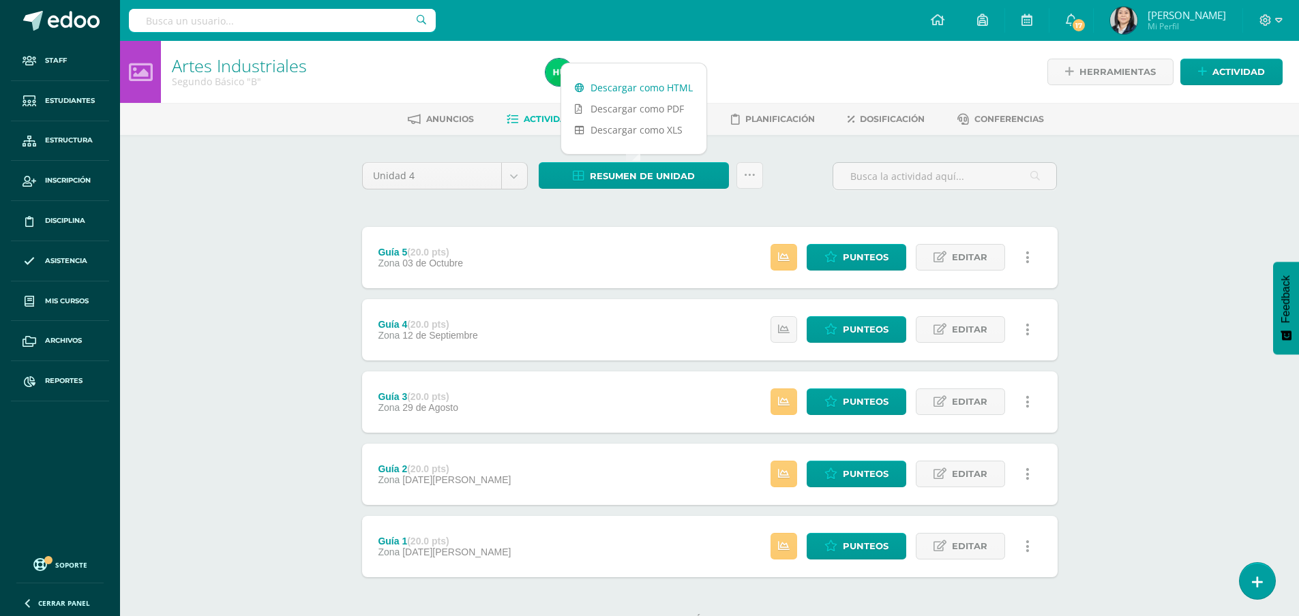
click at [626, 85] on link "Descargar como HTML" at bounding box center [633, 87] width 145 height 21
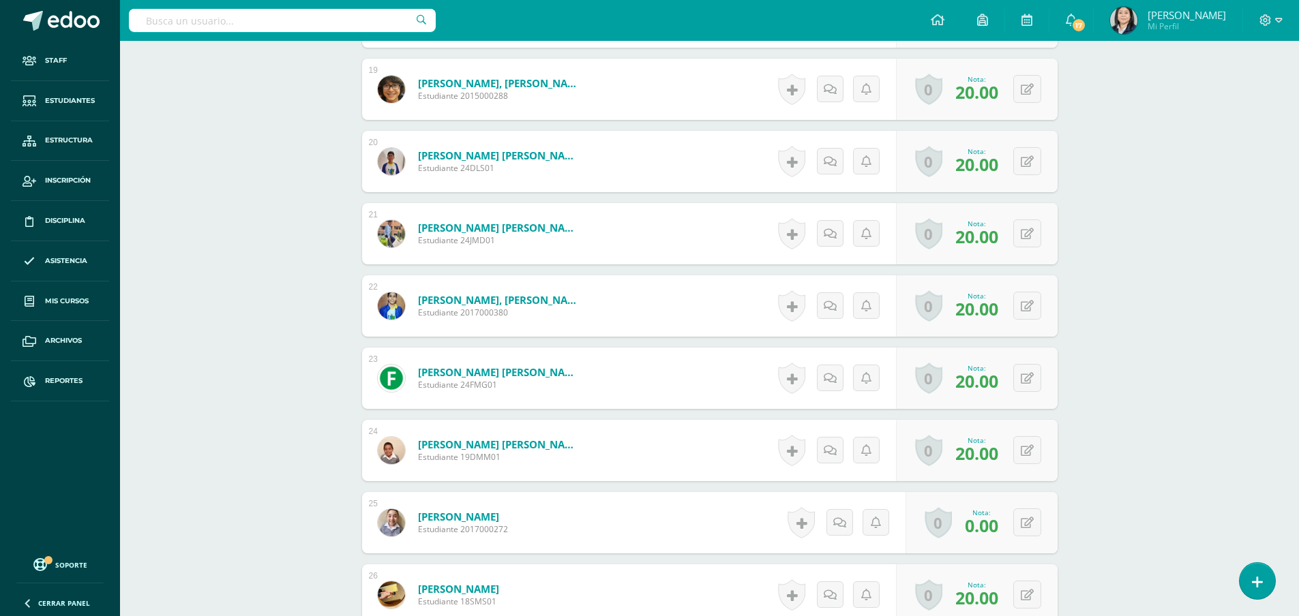
scroll to position [1798, 0]
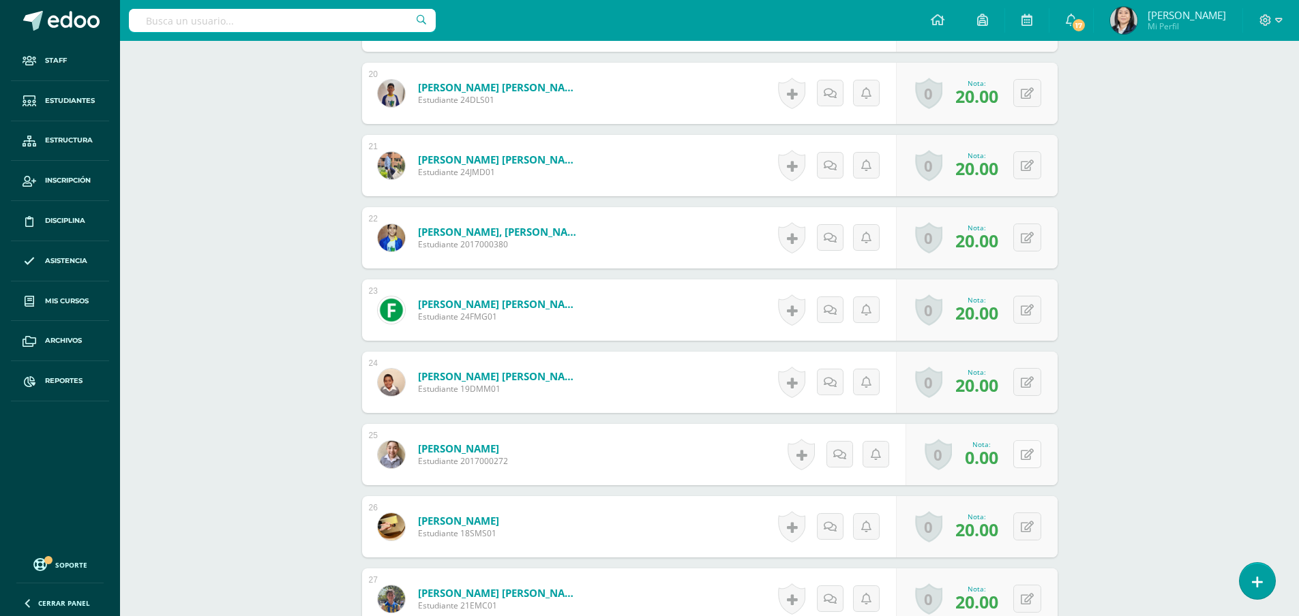
click at [1025, 456] on button at bounding box center [1027, 455] width 28 height 28
type input "20"
click at [997, 461] on icon at bounding box center [1000, 459] width 12 height 12
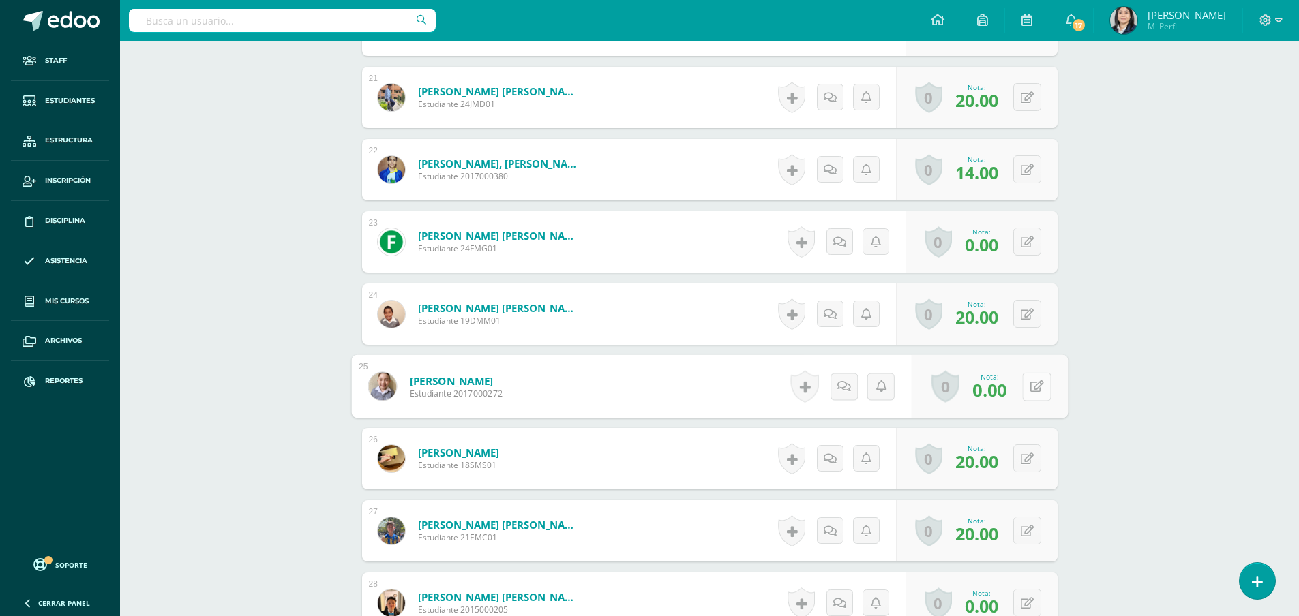
click at [1026, 390] on button at bounding box center [1036, 386] width 29 height 29
type input "20"
click at [1002, 392] on icon at bounding box center [1000, 391] width 12 height 12
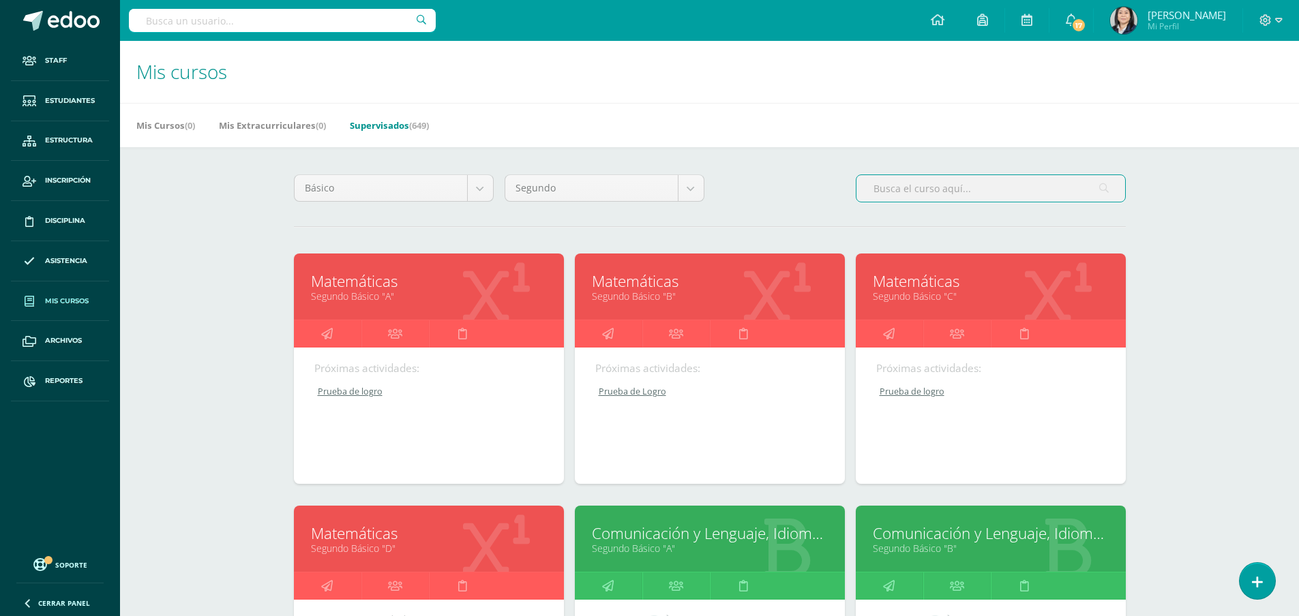
drag, startPoint x: 898, startPoint y: 189, endPoint x: 867, endPoint y: 190, distance: 31.4
click at [867, 190] on input "text" at bounding box center [991, 188] width 269 height 27
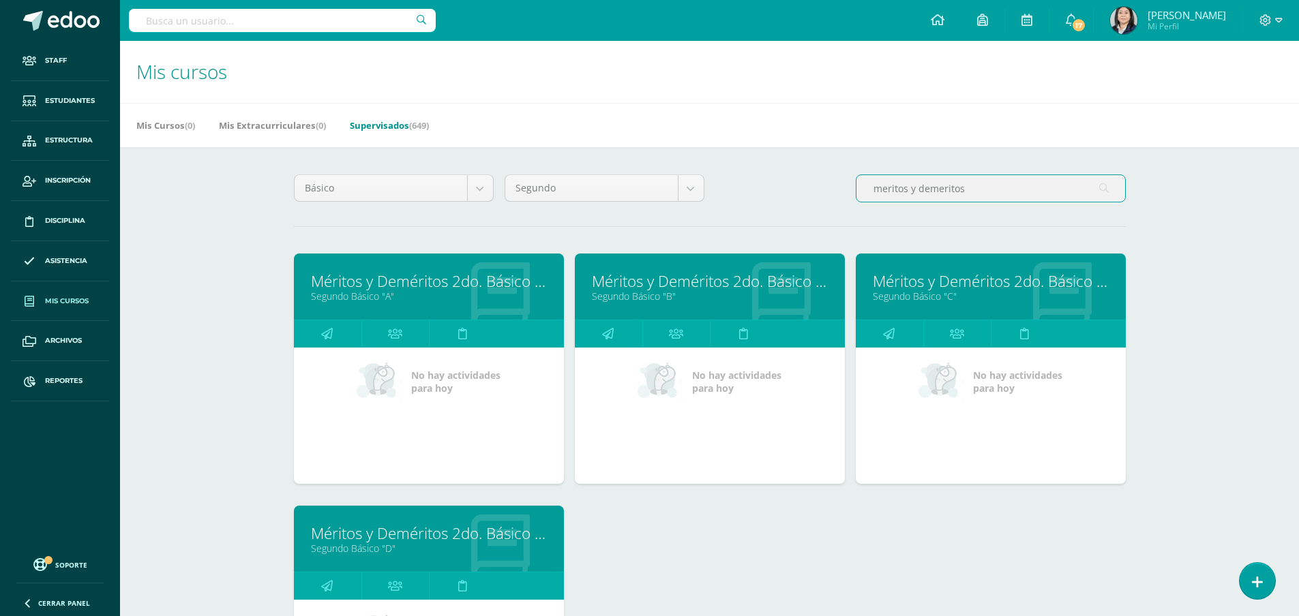
type input "meritos y demeritos"
click at [702, 279] on link "Méritos y Deméritos 2do. Básico "B"" at bounding box center [710, 281] width 236 height 21
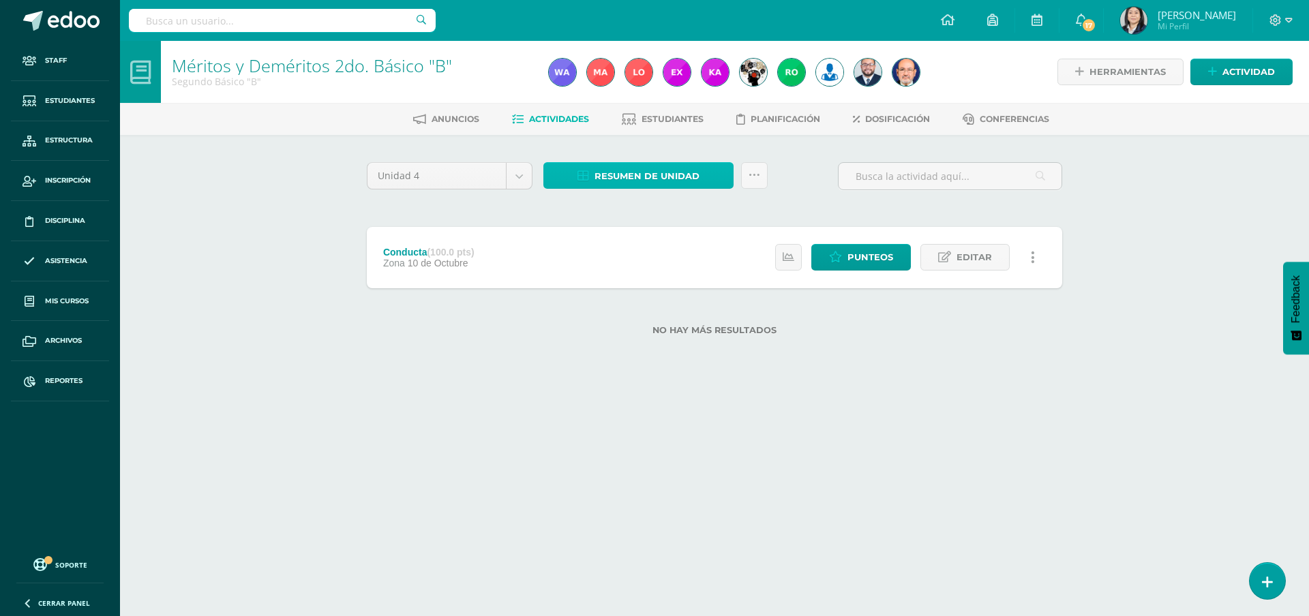
click at [646, 178] on span "Resumen de unidad" at bounding box center [647, 176] width 105 height 25
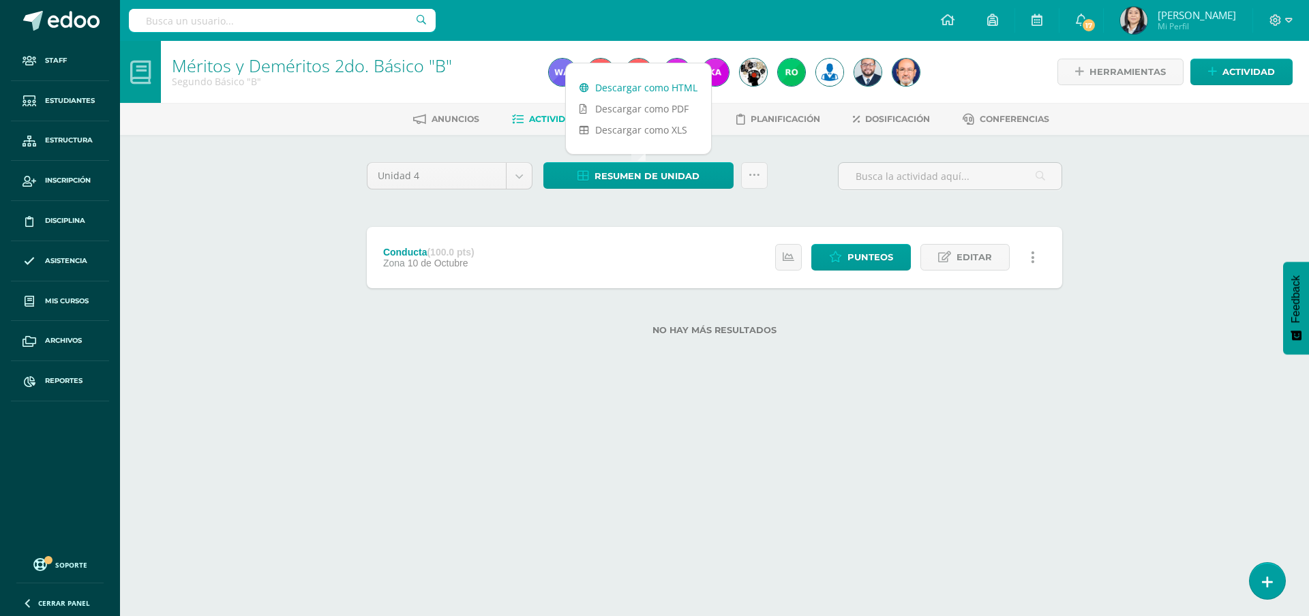
click at [610, 85] on link "Descargar como HTML" at bounding box center [638, 87] width 145 height 21
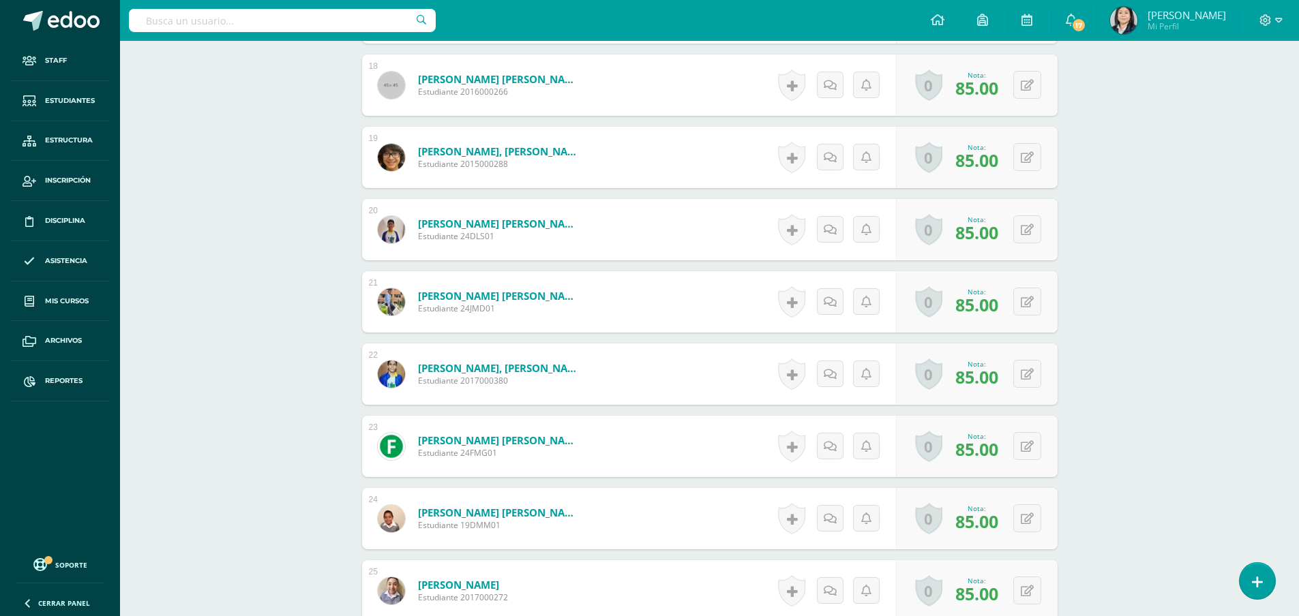
scroll to position [1716, 0]
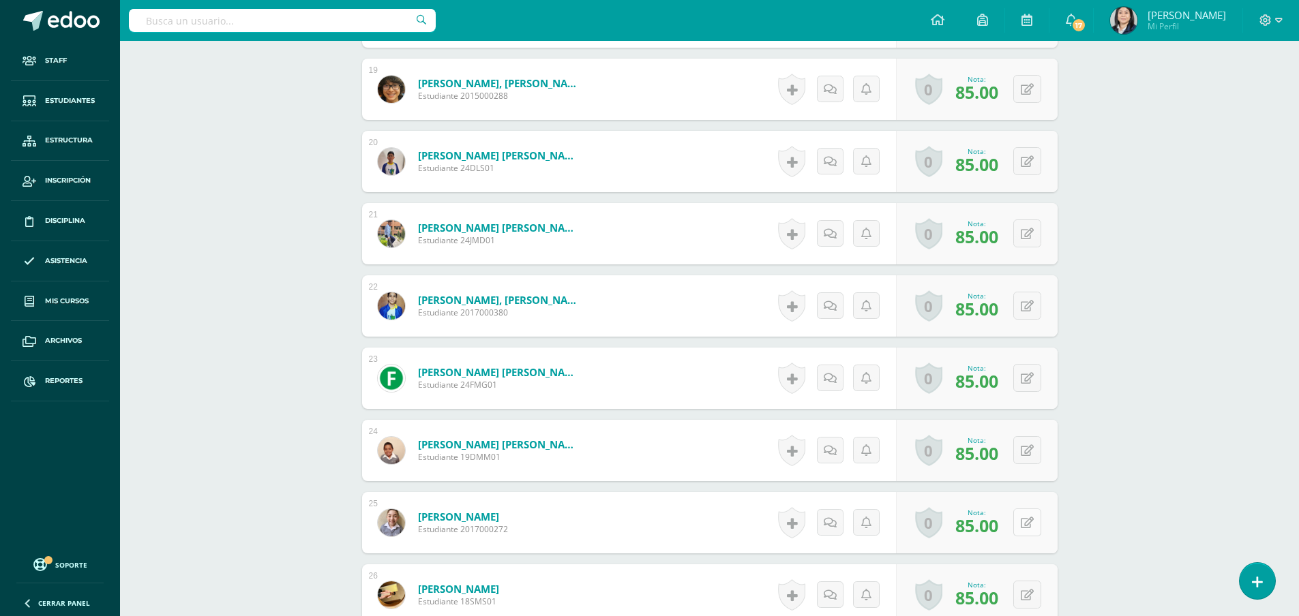
click at [1028, 529] on button at bounding box center [1027, 523] width 28 height 28
type input "92"
click at [997, 522] on icon at bounding box center [1000, 528] width 12 height 12
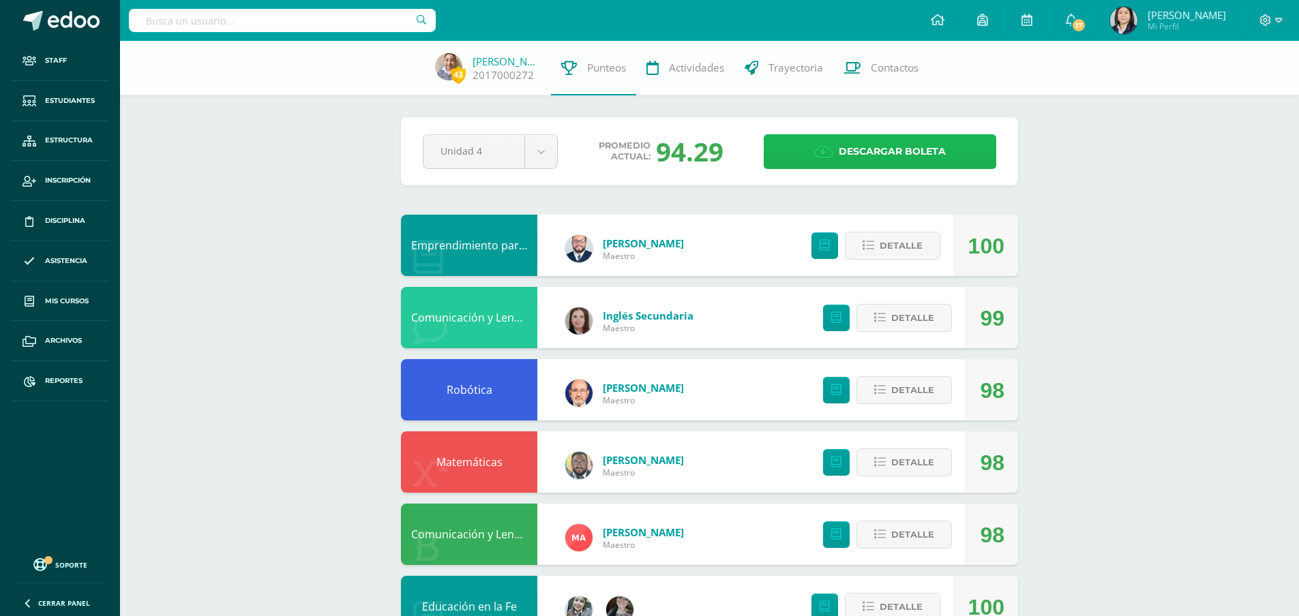
click at [870, 153] on span "Descargar boleta" at bounding box center [892, 151] width 107 height 33
click at [306, 16] on input "text" at bounding box center [282, 20] width 307 height 23
type input "muñoz hugo leoel"
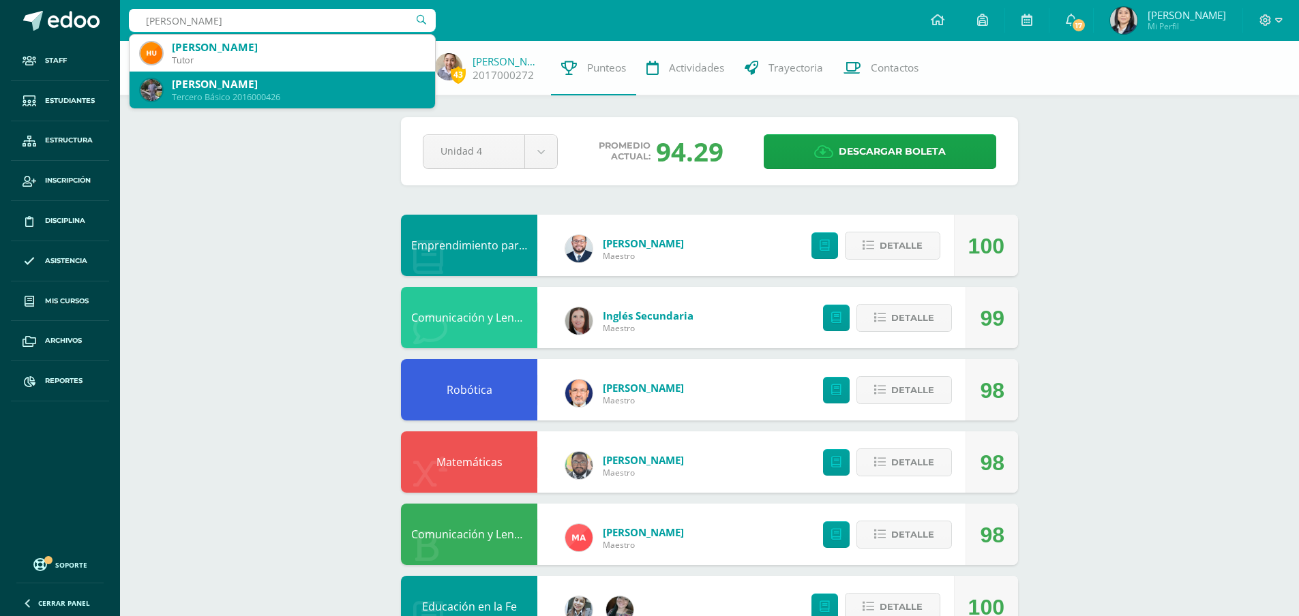
click at [250, 78] on div "Hugo Leonel Muñoz Véliz" at bounding box center [298, 84] width 252 height 14
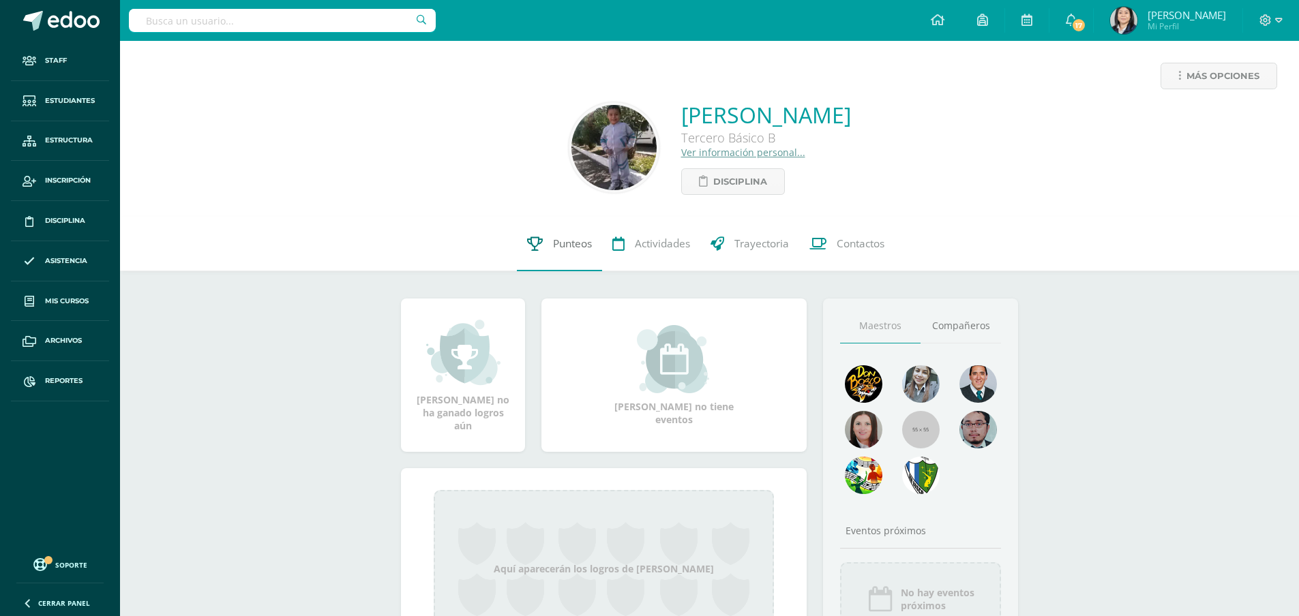
click at [576, 251] on span "Punteos" at bounding box center [572, 244] width 39 height 14
click at [577, 244] on span "Punteos" at bounding box center [572, 244] width 39 height 14
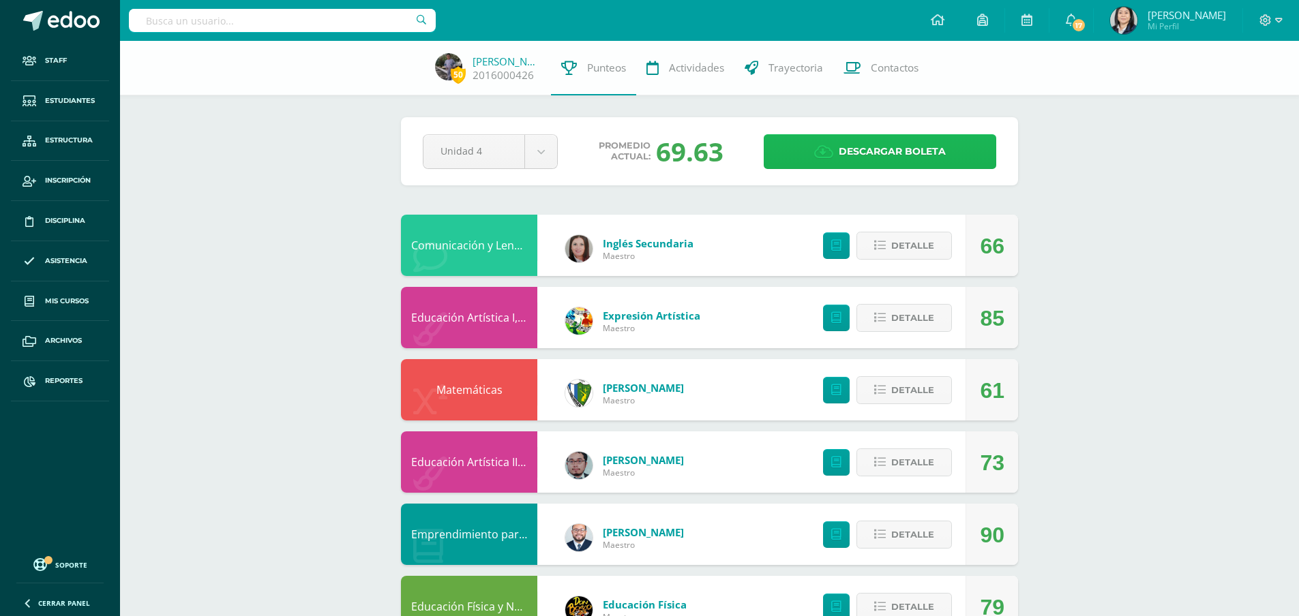
click at [887, 153] on span "Descargar boleta" at bounding box center [892, 151] width 107 height 33
click at [333, 22] on input "text" at bounding box center [282, 20] width 307 height 23
type input "castañeda orellana"
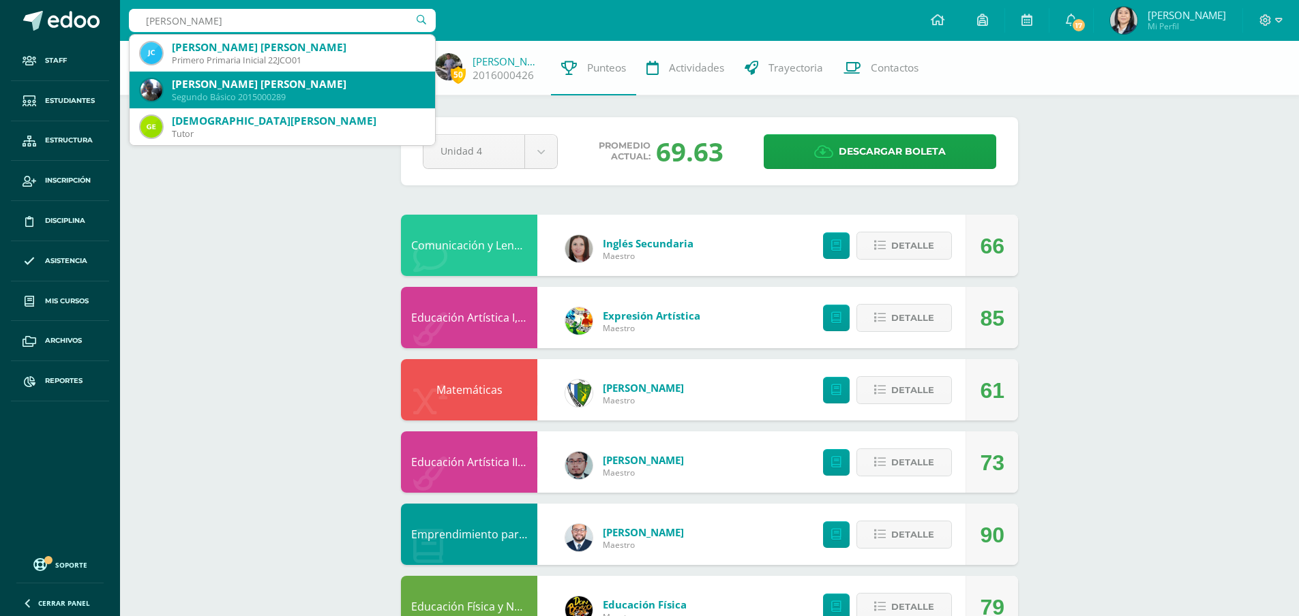
click at [307, 93] on div "Segundo Básico 2015000289" at bounding box center [298, 97] width 252 height 12
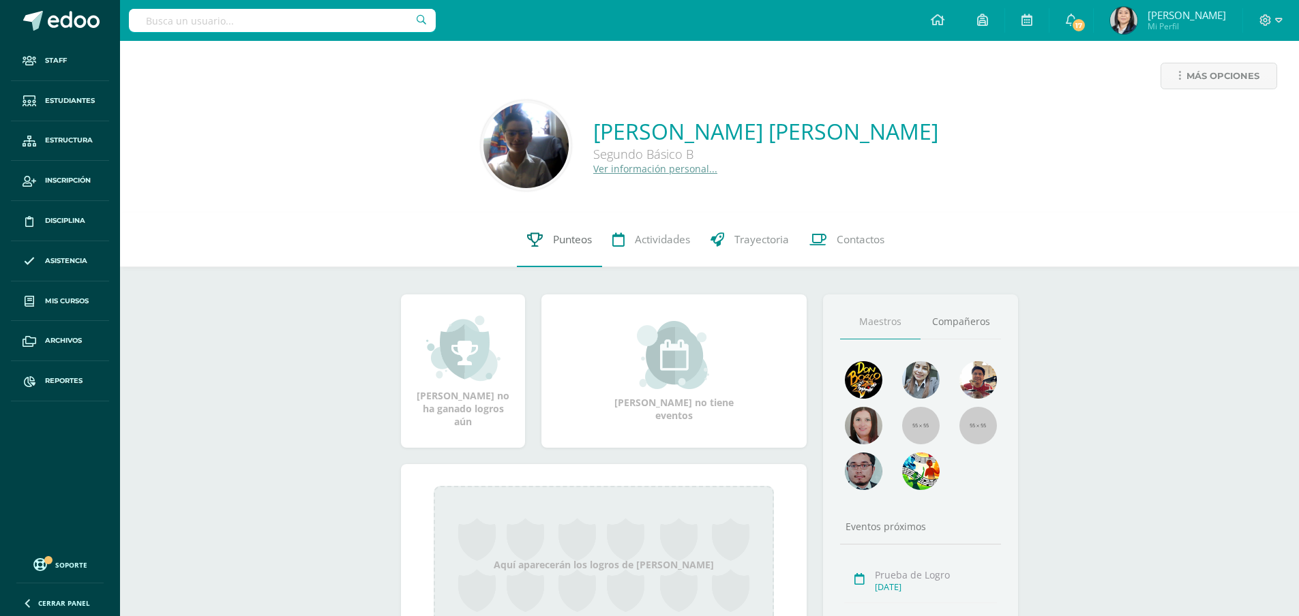
click at [574, 242] on span "Punteos" at bounding box center [572, 240] width 39 height 14
click at [565, 242] on span "Punteos" at bounding box center [572, 240] width 39 height 14
click at [567, 241] on span "Punteos" at bounding box center [572, 240] width 39 height 14
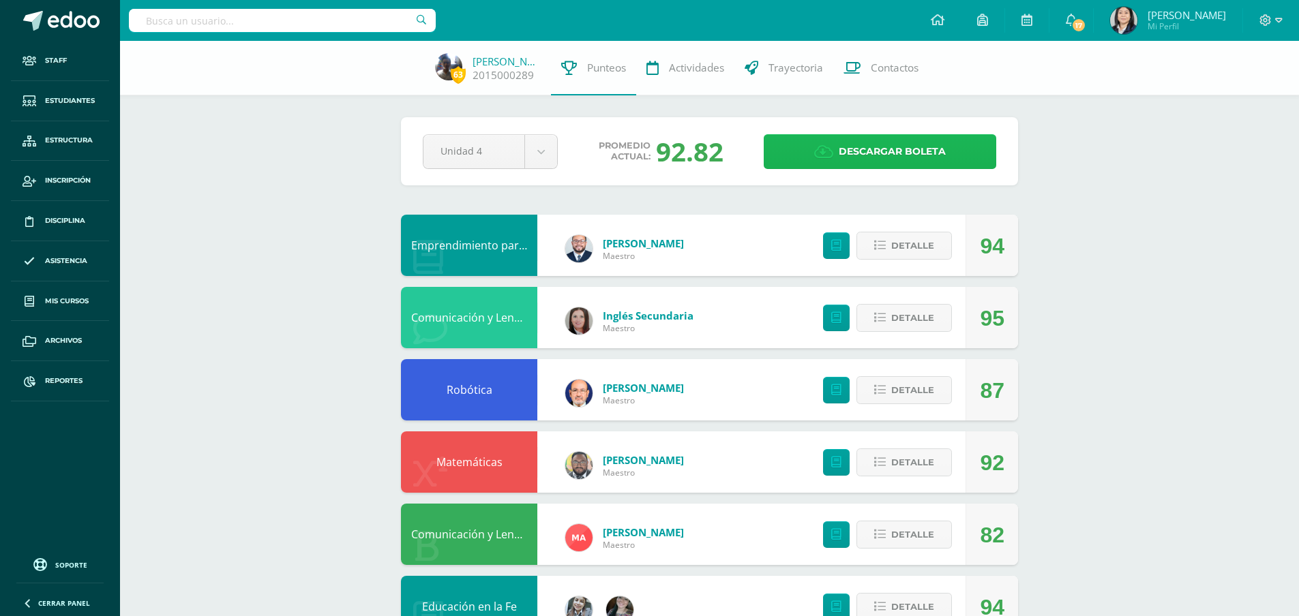
click at [854, 149] on span "Descargar boleta" at bounding box center [892, 151] width 107 height 33
click at [314, 25] on input "text" at bounding box center [282, 20] width 307 height 23
type input "[PERSON_NAME] aucel"
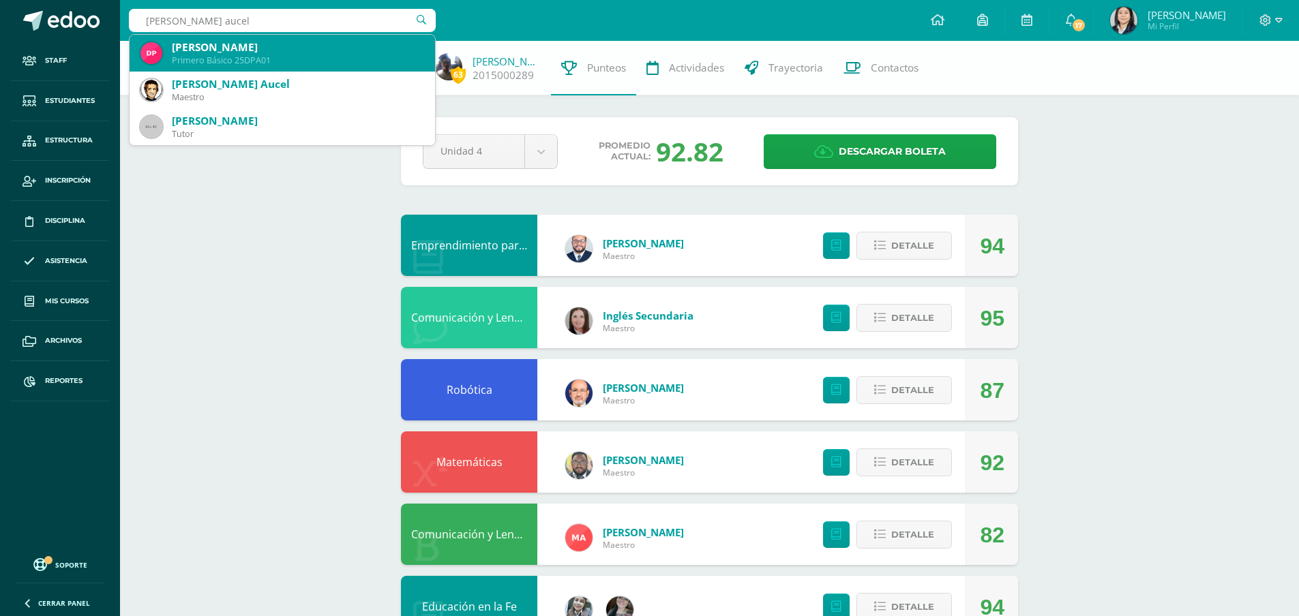
click at [240, 52] on div "[PERSON_NAME]" at bounding box center [298, 47] width 252 height 14
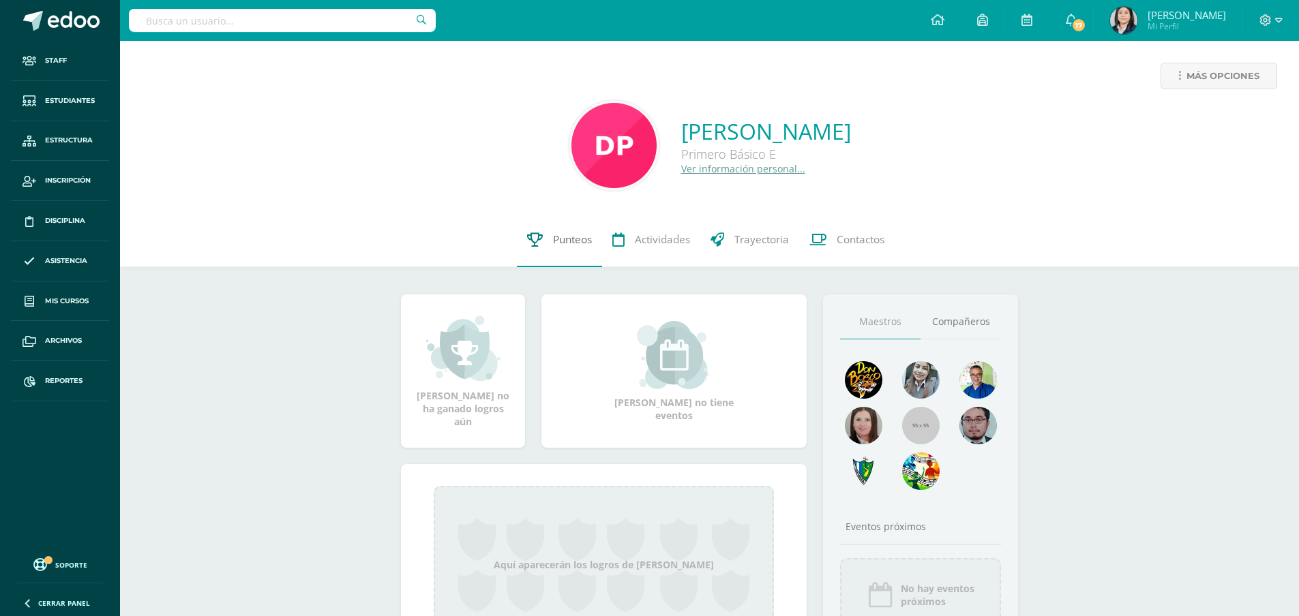
click at [563, 240] on span "Punteos" at bounding box center [572, 240] width 39 height 14
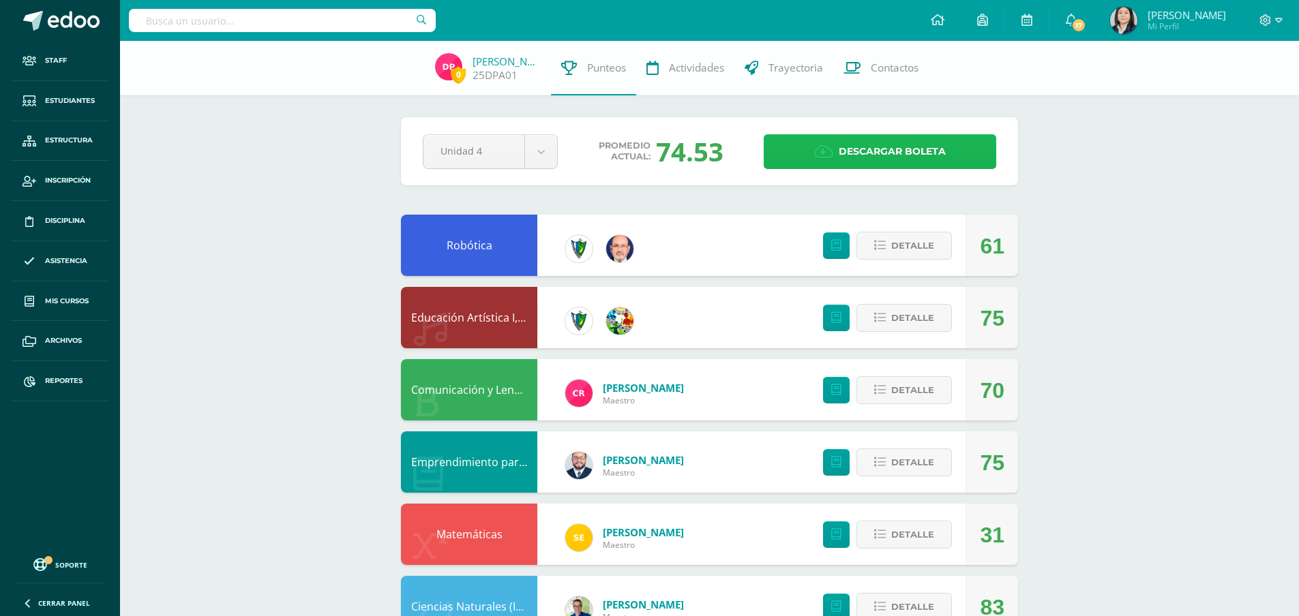
click at [880, 145] on span "Descargar boleta" at bounding box center [892, 151] width 107 height 33
click at [243, 13] on input "text" at bounding box center [282, 20] width 307 height 23
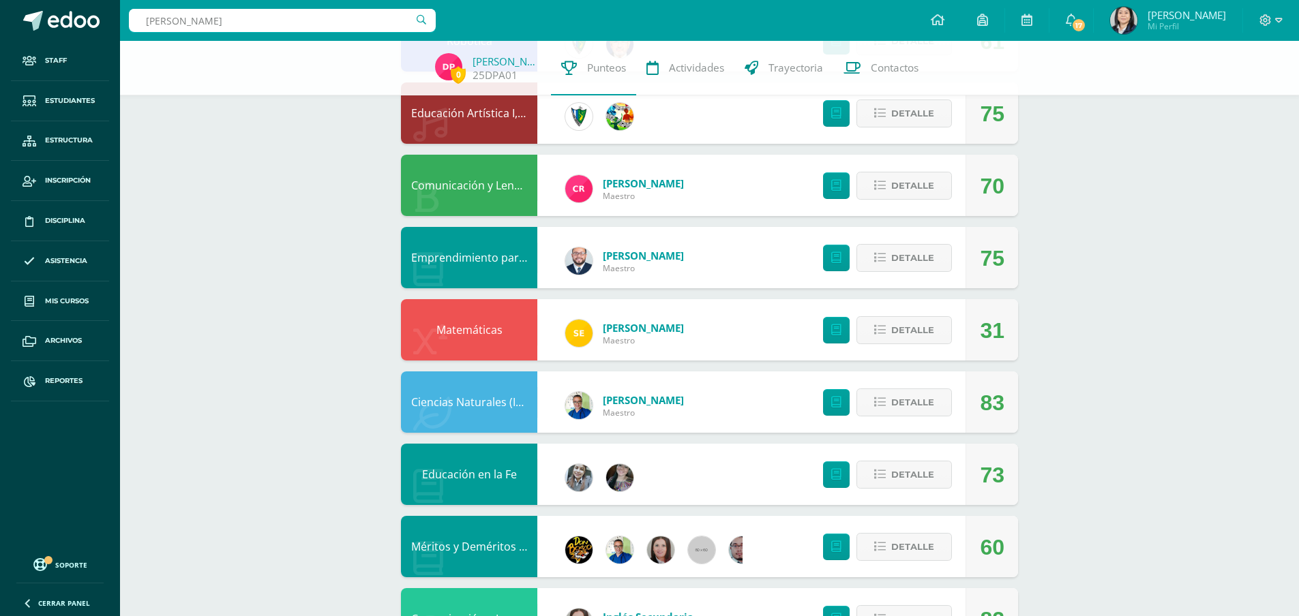
drag, startPoint x: 248, startPoint y: 23, endPoint x: 125, endPoint y: 1, distance: 124.7
click at [128, 6] on div "garcia de leon garcia de leon Configuración Configuración del Colegio Cerrar se…" at bounding box center [709, 20] width 1179 height 41
drag, startPoint x: 224, startPoint y: 23, endPoint x: 128, endPoint y: 25, distance: 96.9
click at [128, 25] on div "garcia de leon ian garcia de leon Configuración Configuración del Colegio Cerra…" at bounding box center [709, 20] width 1179 height 41
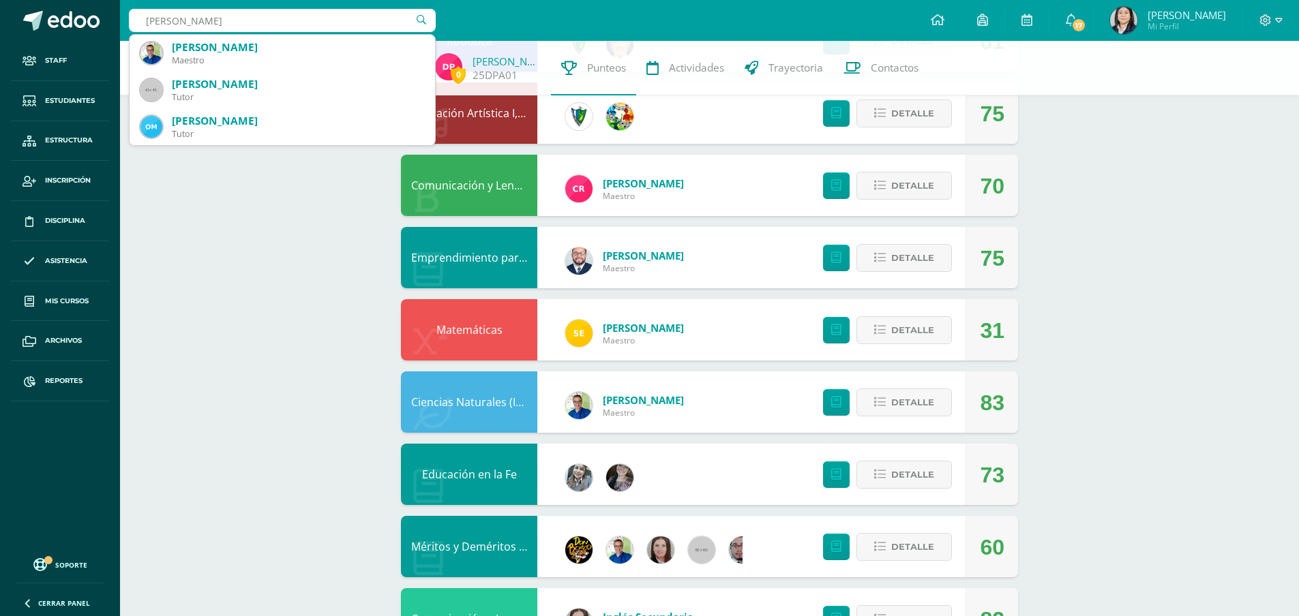
type input "ismael ian"
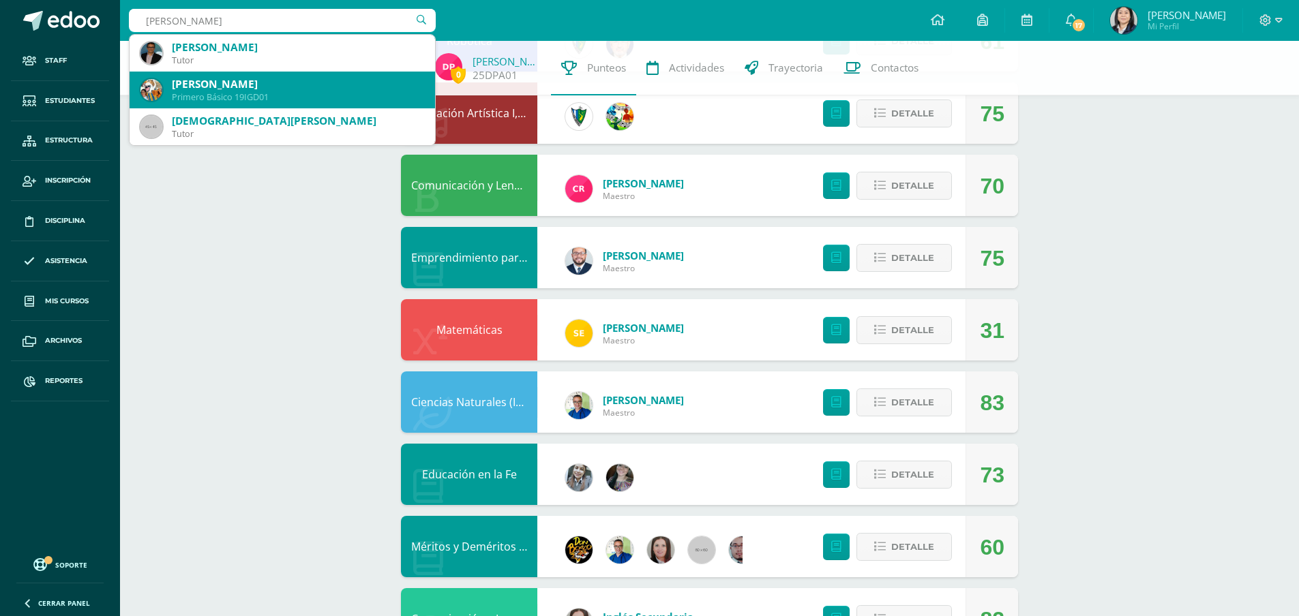
click at [248, 85] on div "Ian Ismael Garcia de León" at bounding box center [298, 84] width 252 height 14
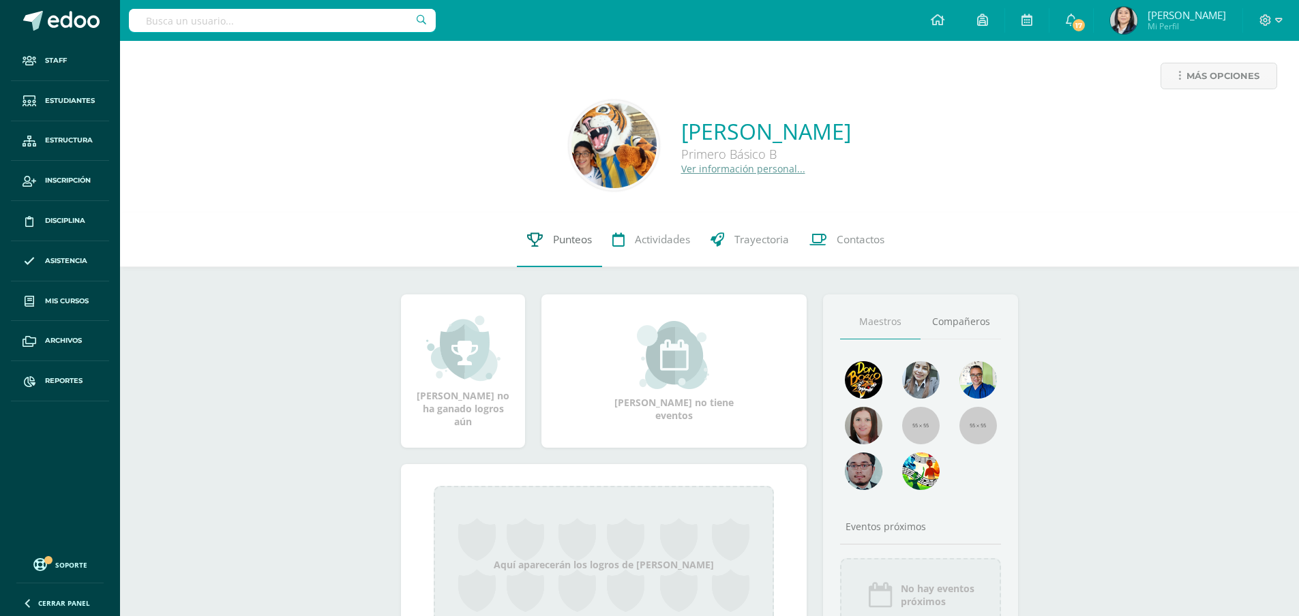
click at [575, 237] on span "Punteos" at bounding box center [572, 240] width 39 height 14
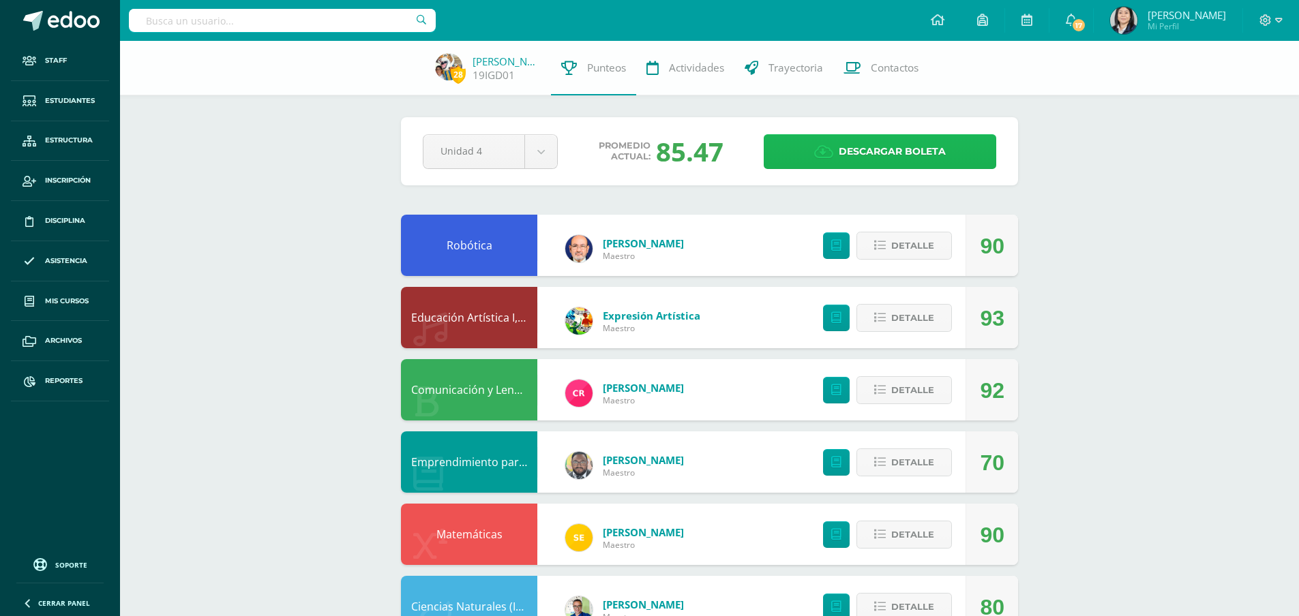
click at [878, 153] on span "Descargar boleta" at bounding box center [892, 151] width 107 height 33
click at [395, 27] on input "text" at bounding box center [282, 20] width 307 height 23
type input "andrade morataya"
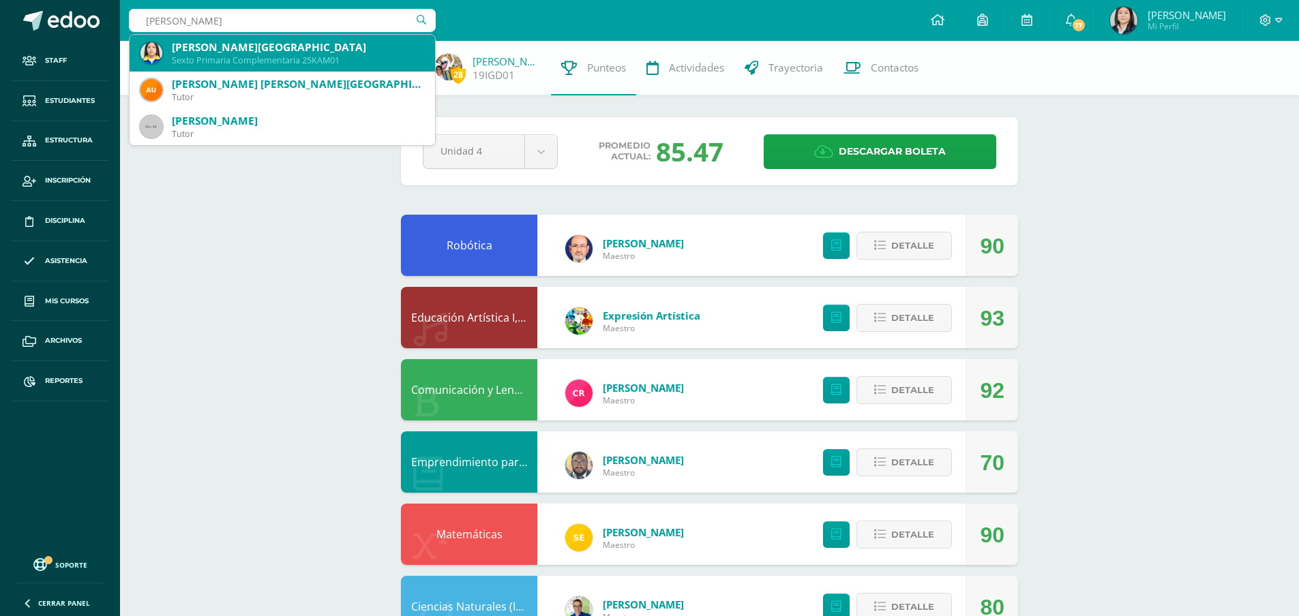
click at [293, 56] on div "Sexto Primaria Complementaria 25KAM01" at bounding box center [298, 61] width 252 height 12
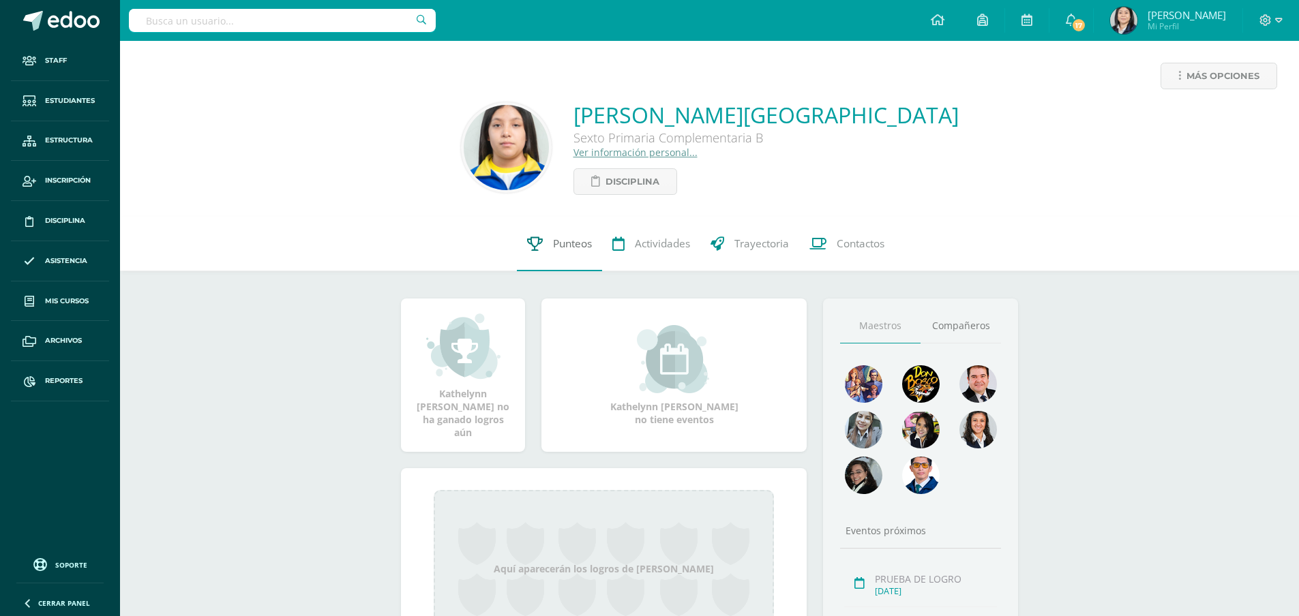
click at [574, 245] on span "Punteos" at bounding box center [572, 244] width 39 height 14
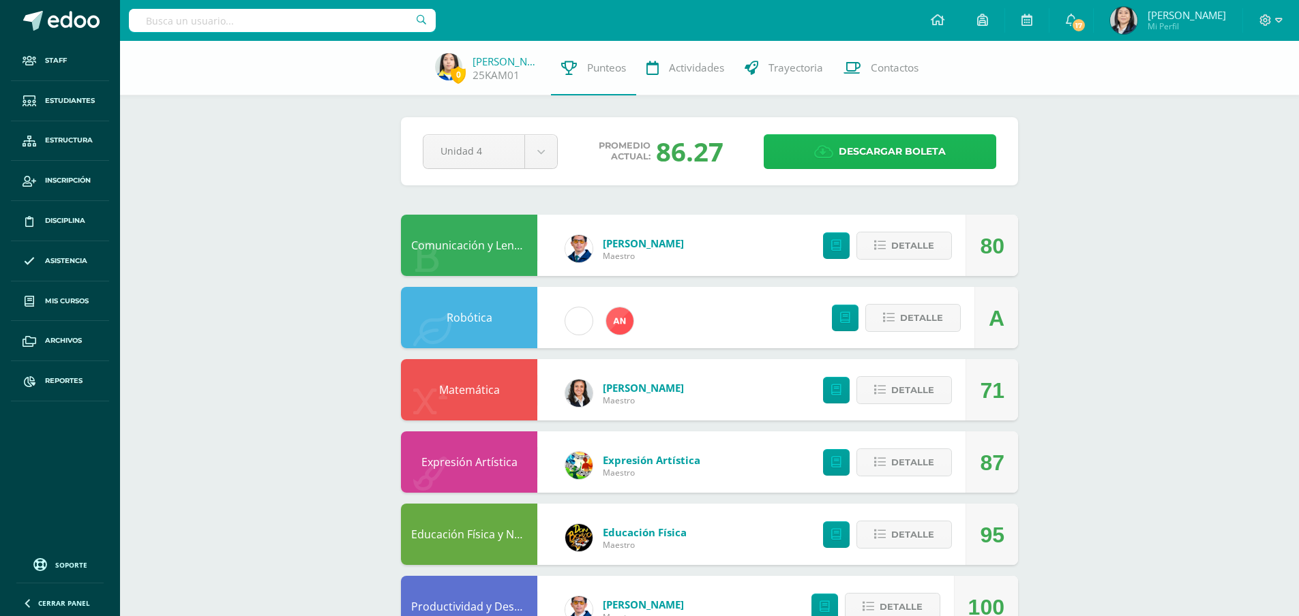
click at [857, 157] on span "Descargar boleta" at bounding box center [892, 151] width 107 height 33
click at [848, 148] on span "Descargar boleta" at bounding box center [892, 151] width 107 height 33
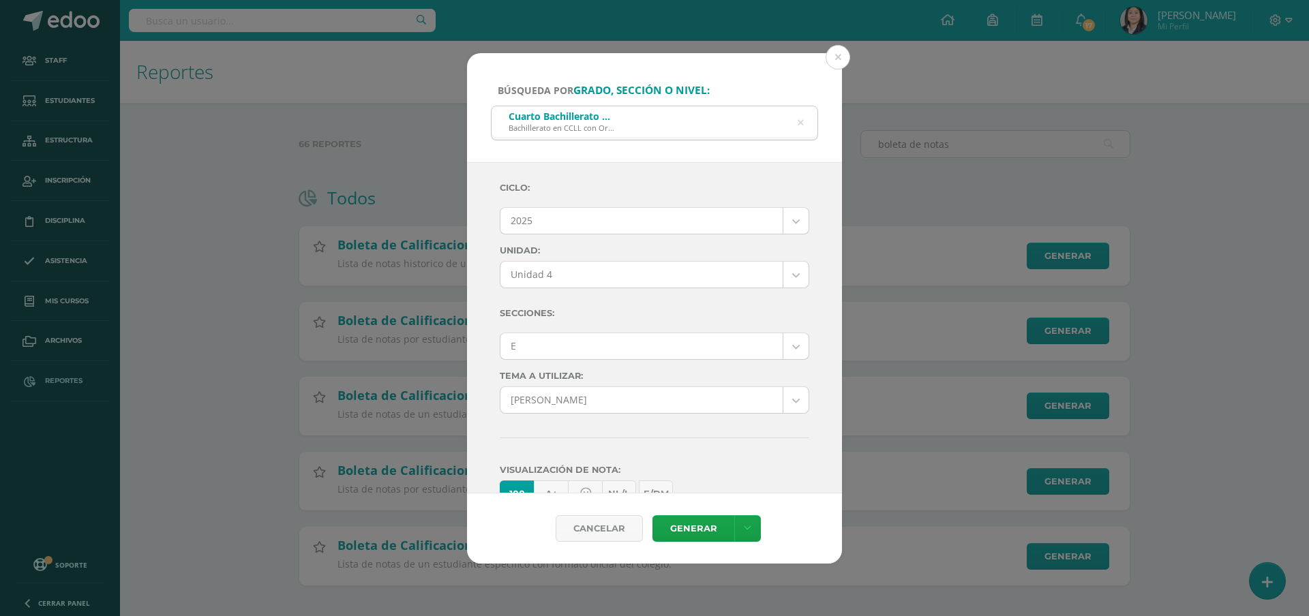
select select "7"
select select "Unidad 4"
select select "E"
select select "57"
